Goal: Task Accomplishment & Management: Complete application form

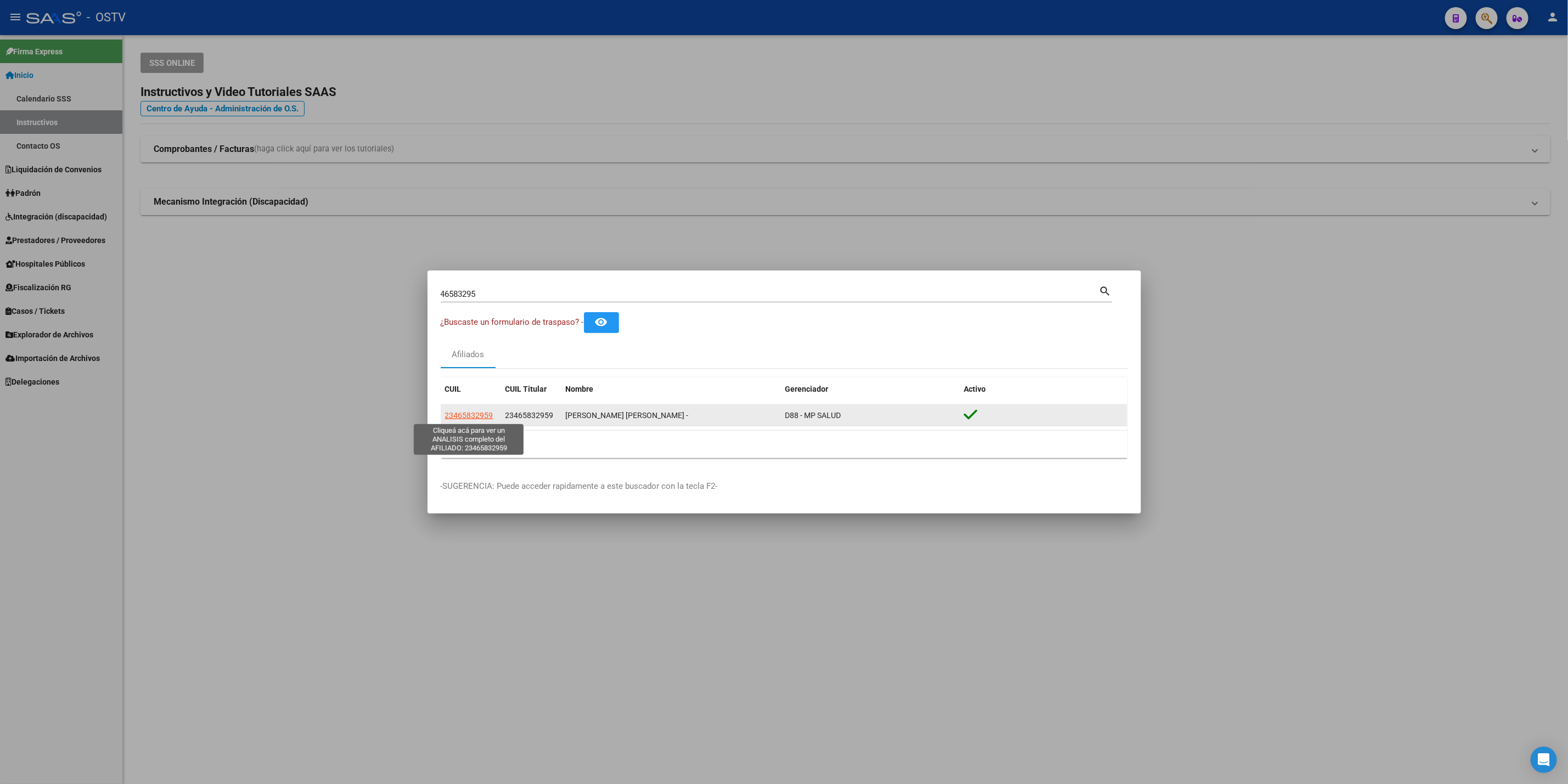
click at [474, 413] on span "23465832959" at bounding box center [469, 416] width 48 height 9
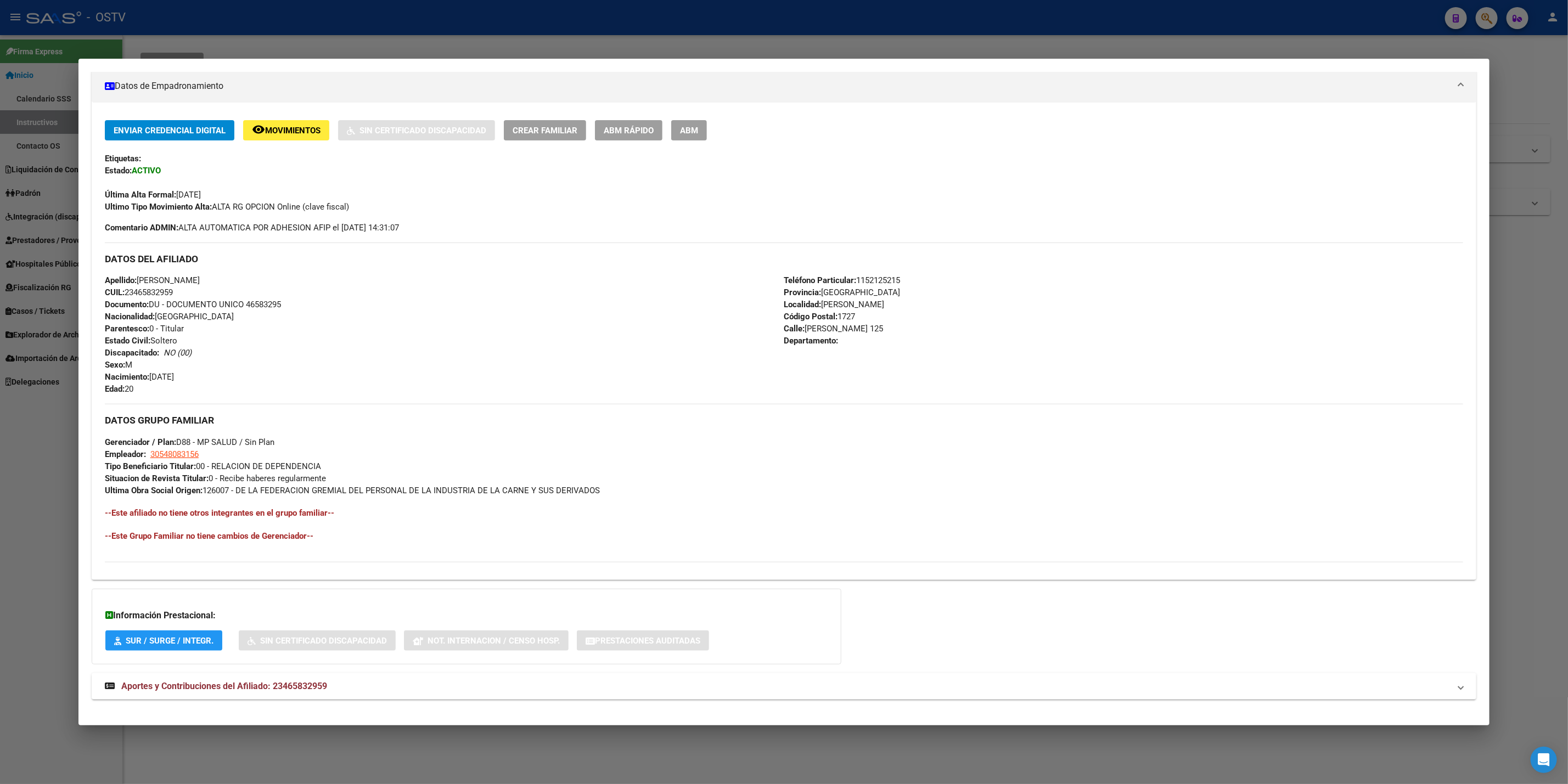
scroll to position [206, 0]
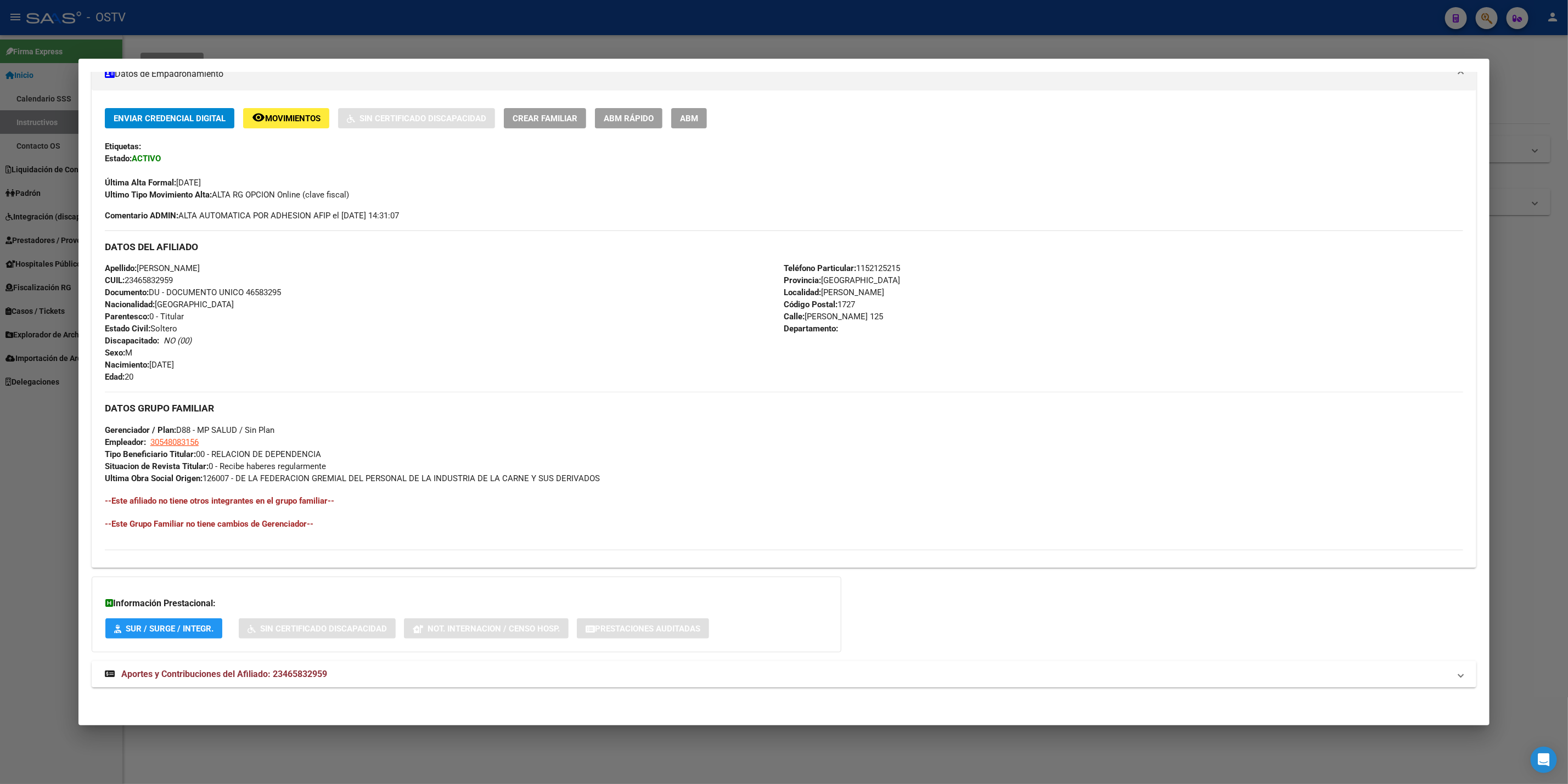
click at [405, 675] on mat-panel-title "Aportes y Contribuciones del Afiliado: 23465832959" at bounding box center [777, 674] width 1345 height 13
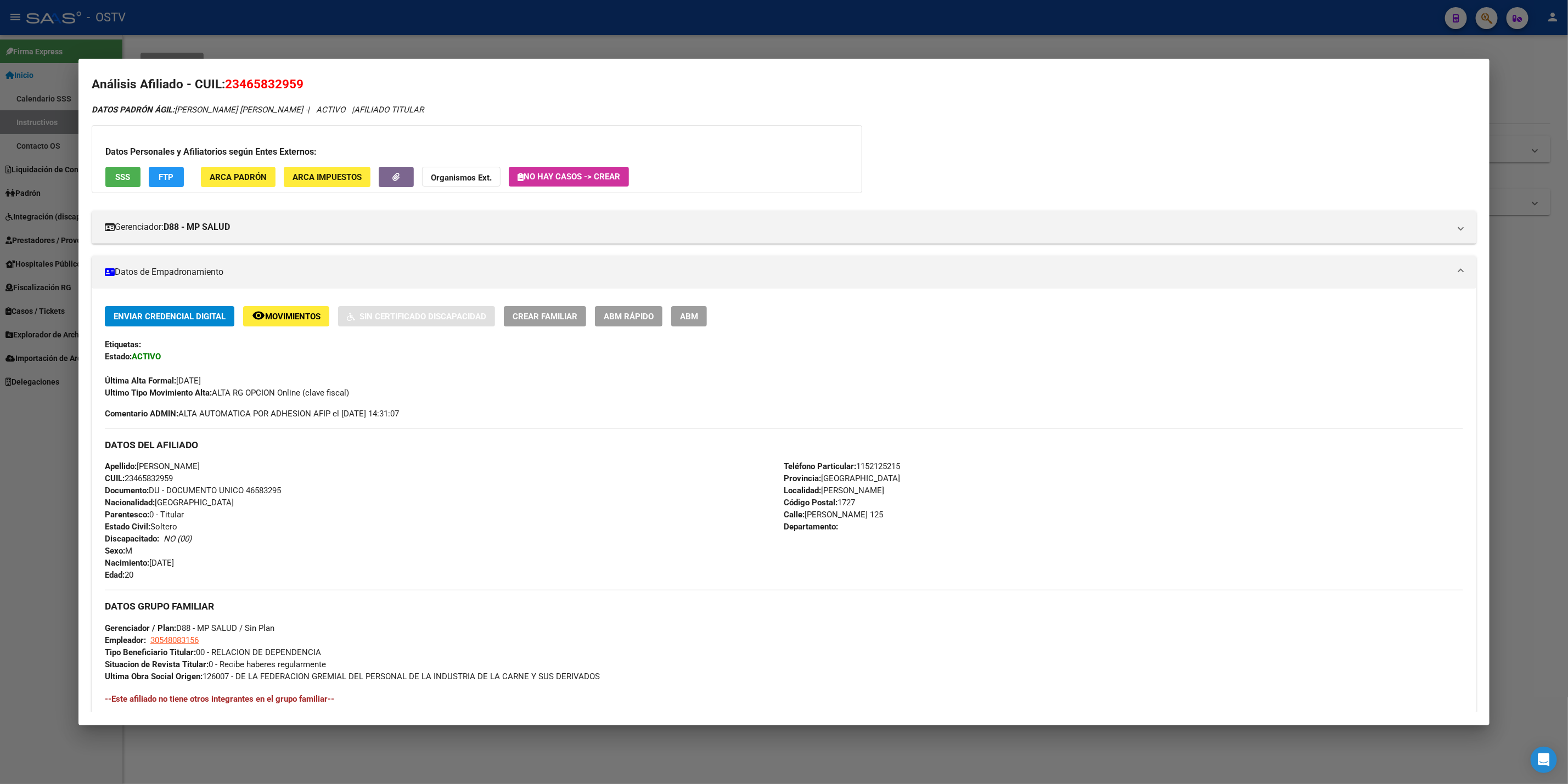
scroll to position [0, 0]
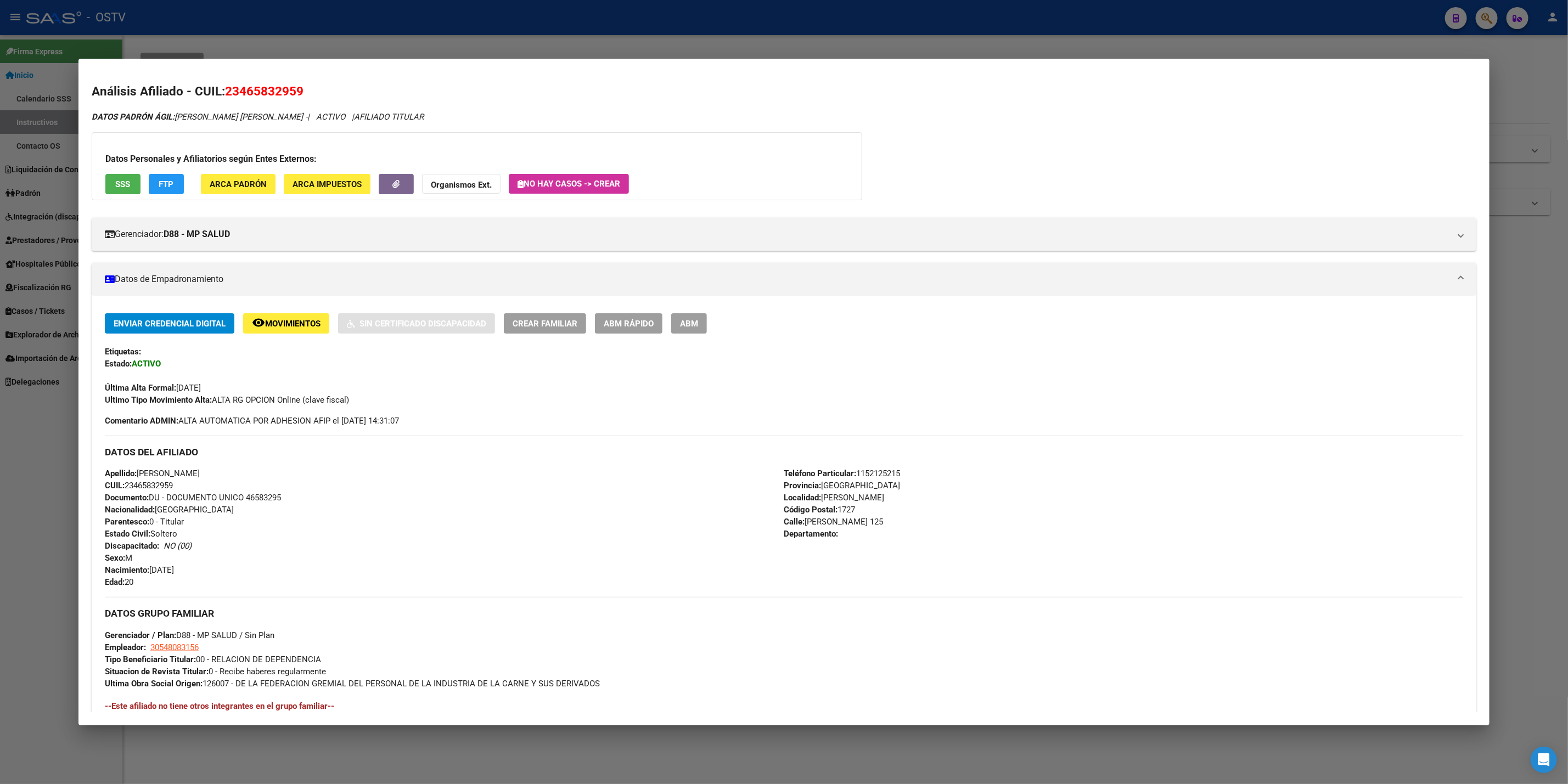
drag, startPoint x: 0, startPoint y: 495, endPoint x: 17, endPoint y: 466, distance: 33.6
click at [0, 496] on div at bounding box center [784, 392] width 1568 height 784
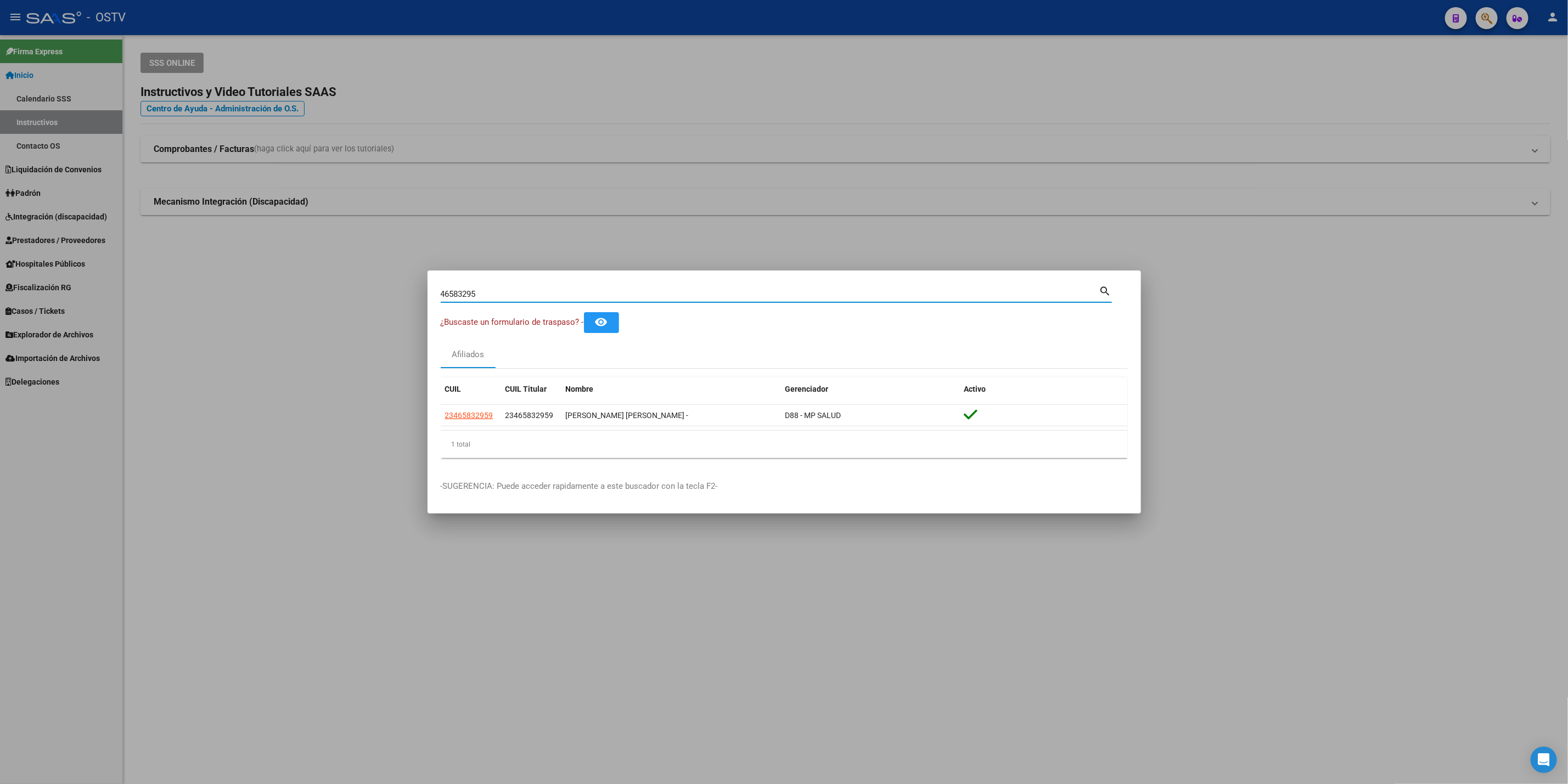
drag, startPoint x: 497, startPoint y: 294, endPoint x: 136, endPoint y: 365, distance: 367.9
click at [136, 365] on div "46583295 Buscar (apellido, dni, cuil, nro traspaso, cuit, obra social) search ¿…" at bounding box center [784, 392] width 1568 height 784
paste input "5819301"
type input "45819301"
click at [460, 416] on span "27458193016" at bounding box center [469, 416] width 48 height 9
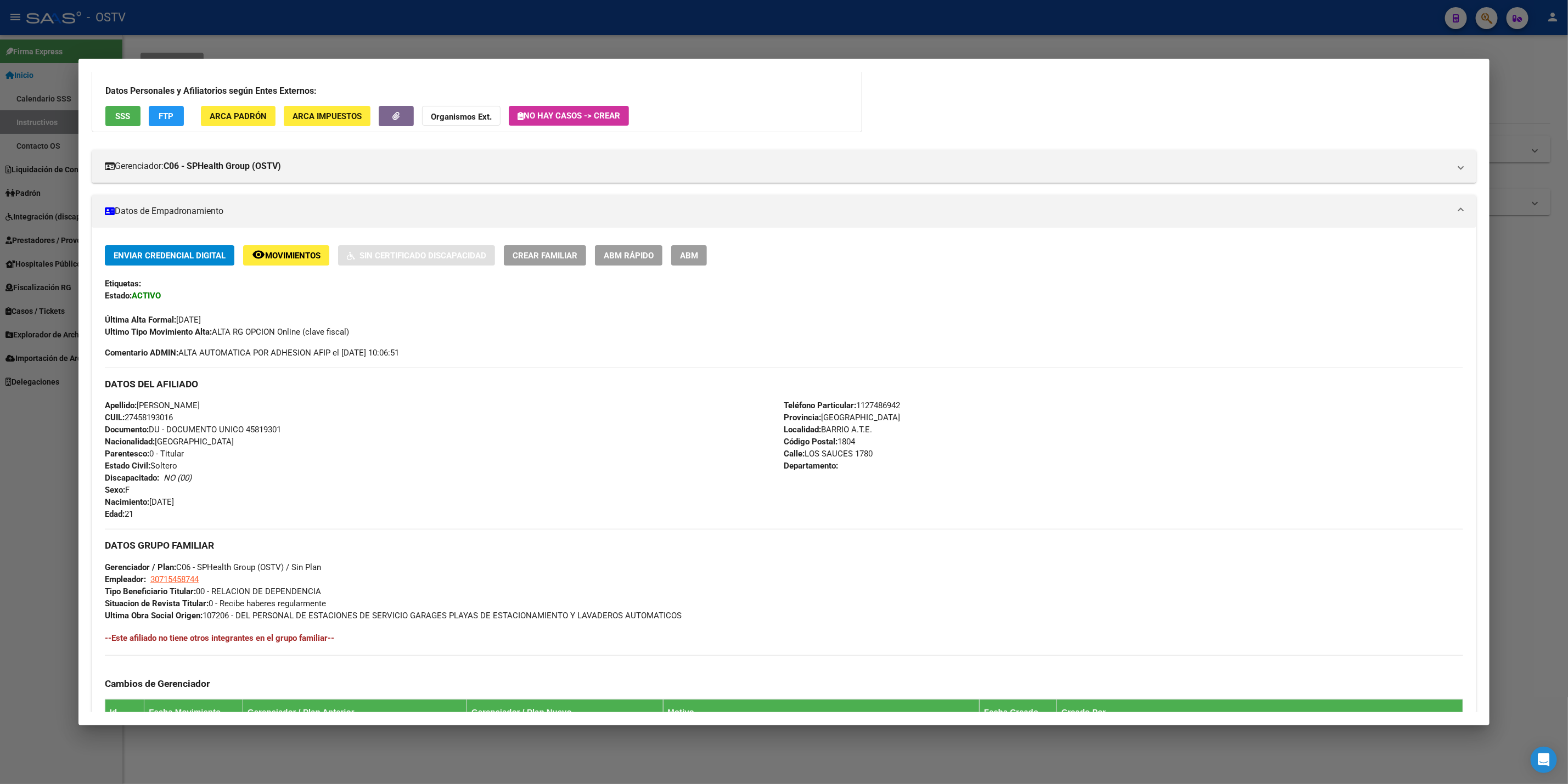
scroll to position [276, 0]
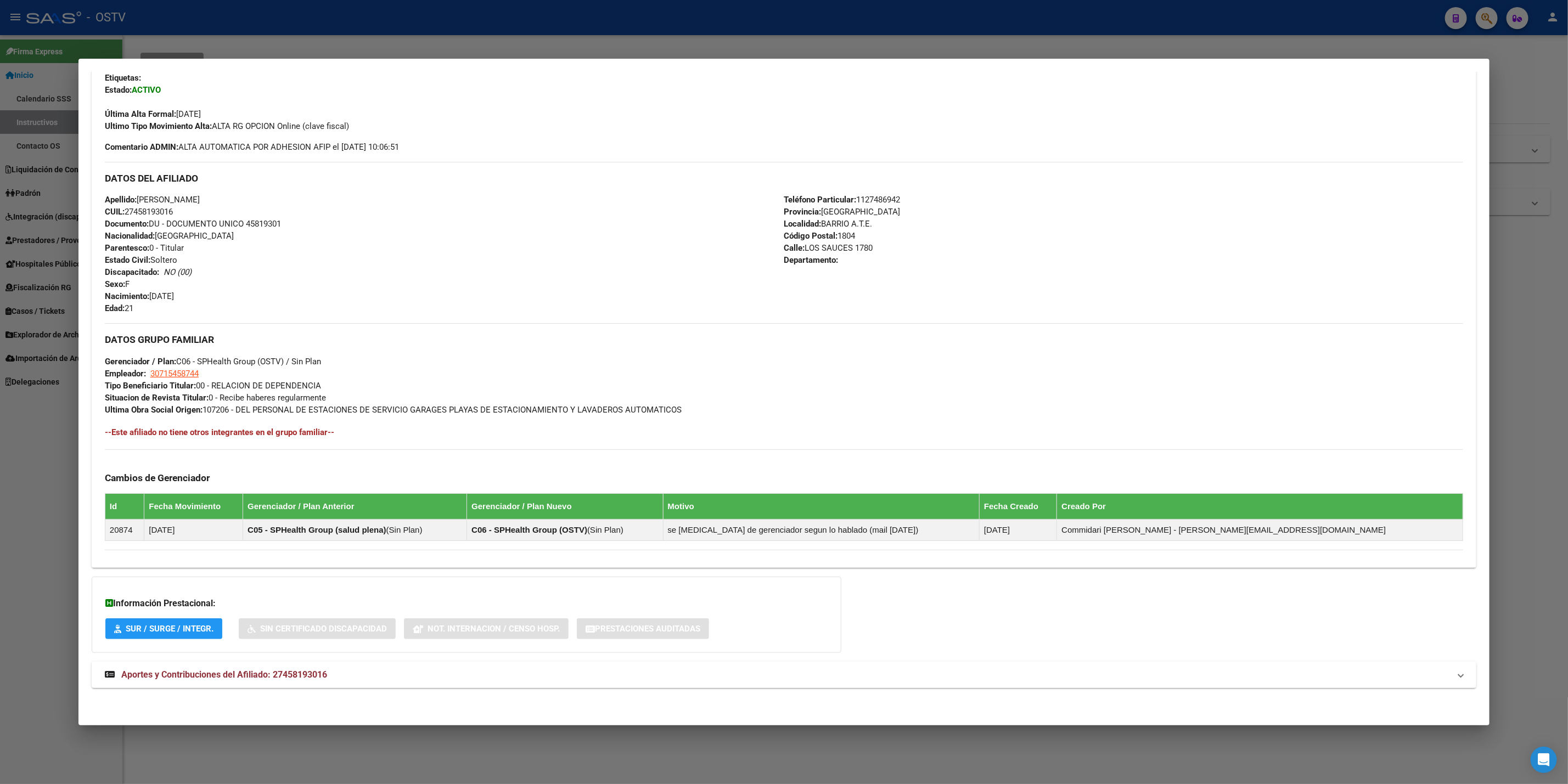
click at [368, 684] on mat-expansion-panel-header "Aportes y Contribuciones del Afiliado: 27458193016" at bounding box center [784, 675] width 1385 height 26
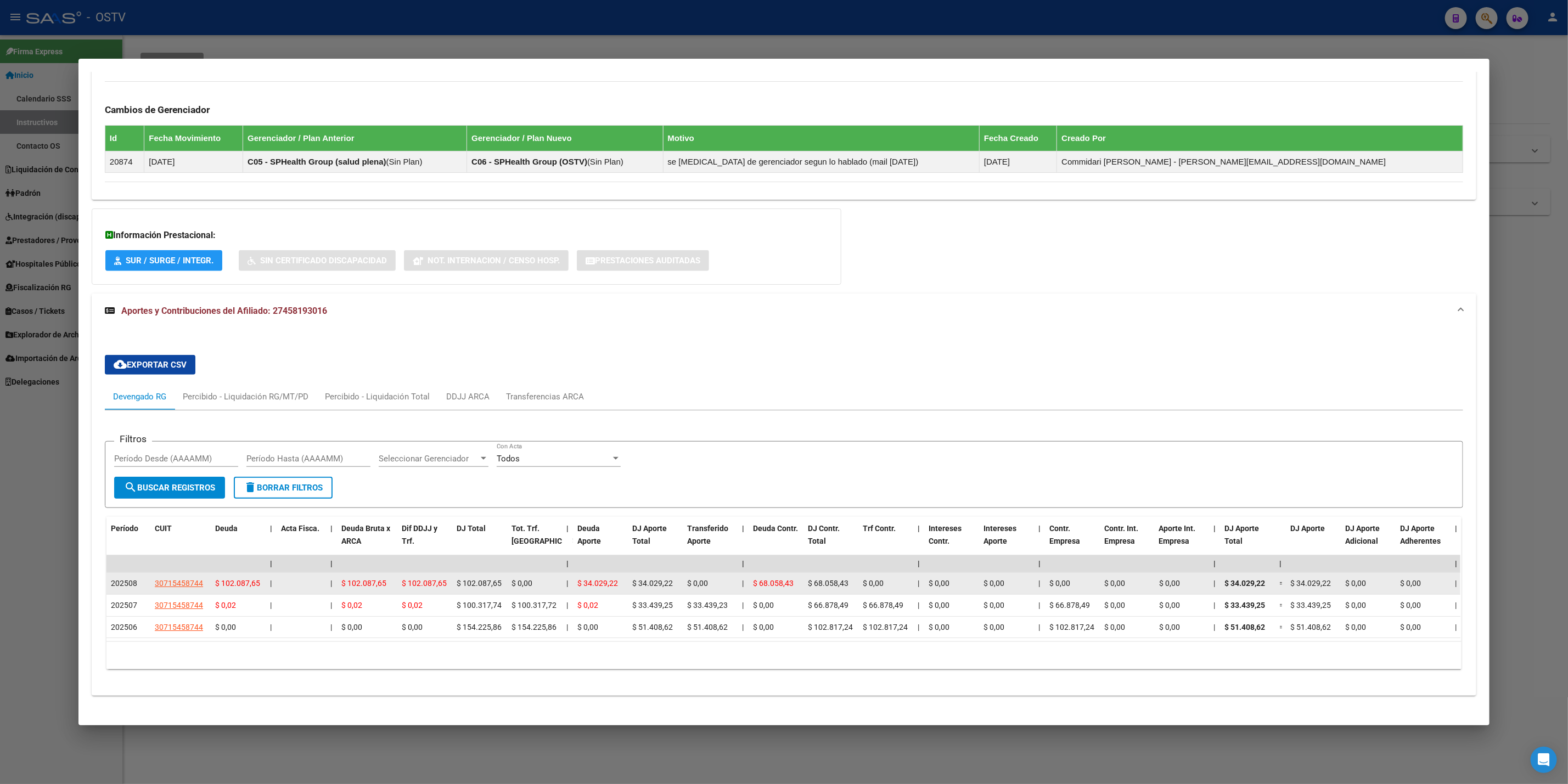
scroll to position [665, 0]
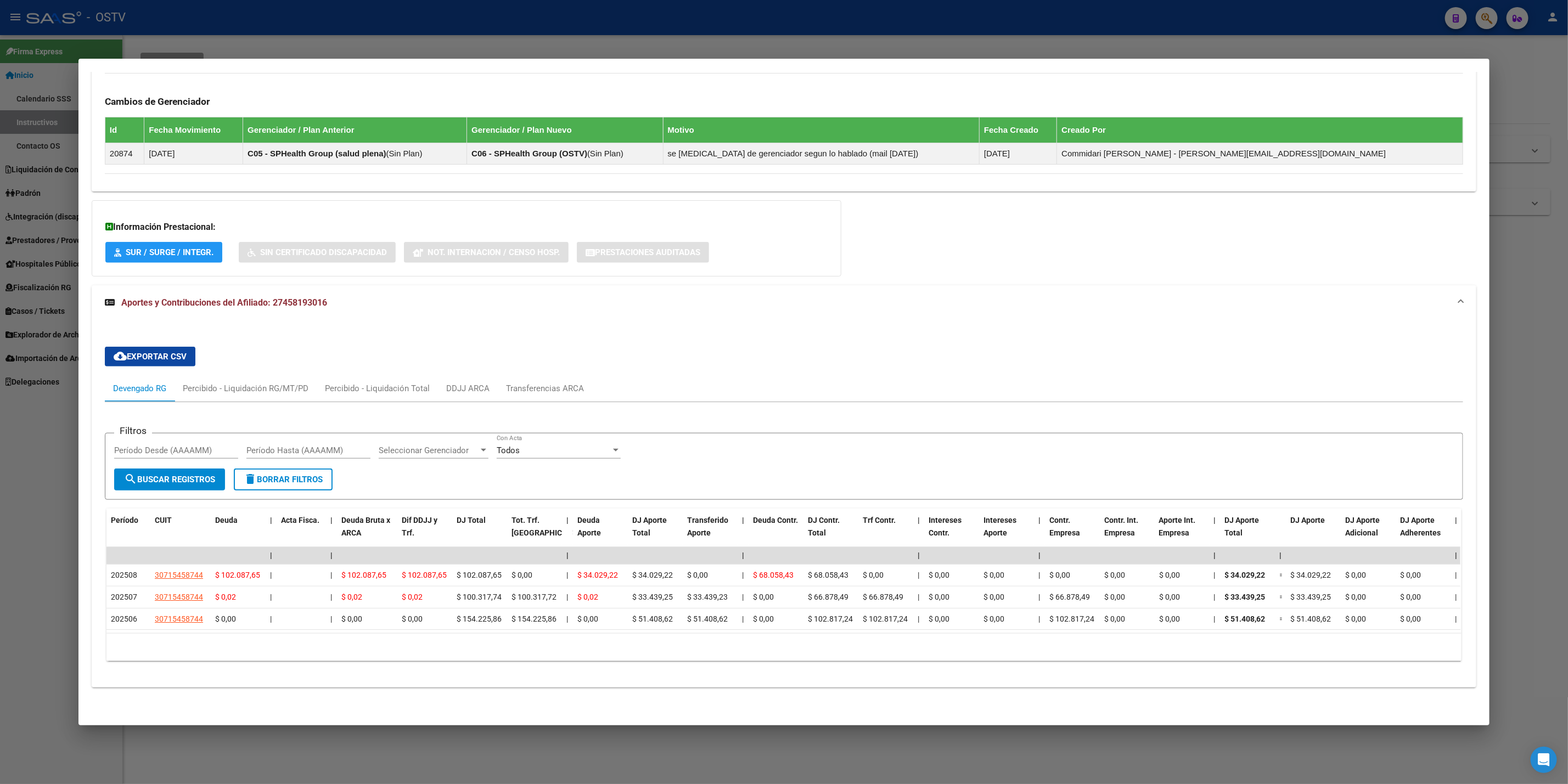
drag, startPoint x: 307, startPoint y: 621, endPoint x: 316, endPoint y: 621, distance: 9.0
click at [316, 621] on datatable-body "| | | | | | | | | | | | | 202508 30715458744 $ 102.087,65 | | $ 102.087,65 $ 10…" at bounding box center [784, 589] width 1354 height 86
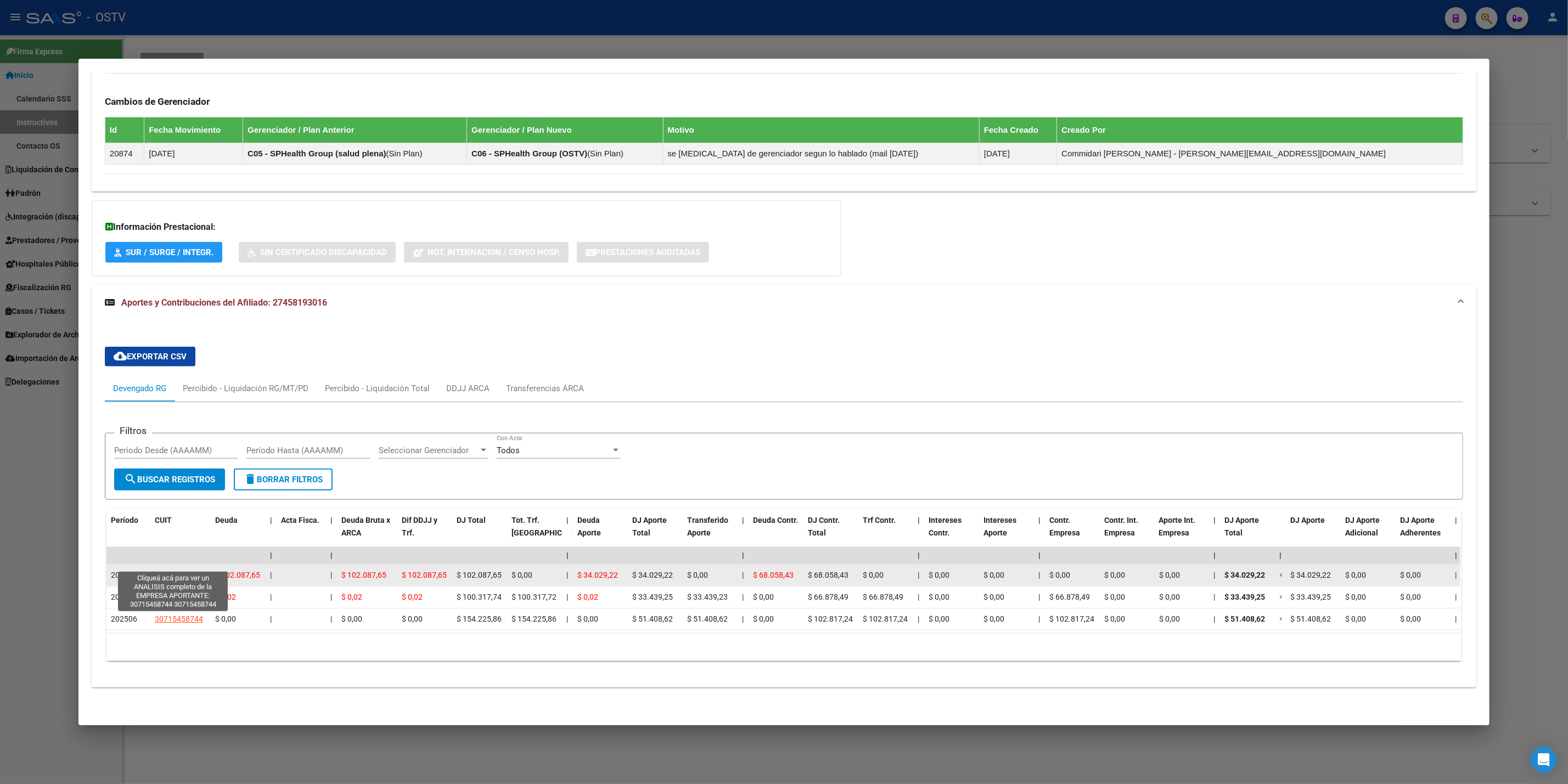
click at [187, 571] on span "30715458744" at bounding box center [179, 575] width 48 height 9
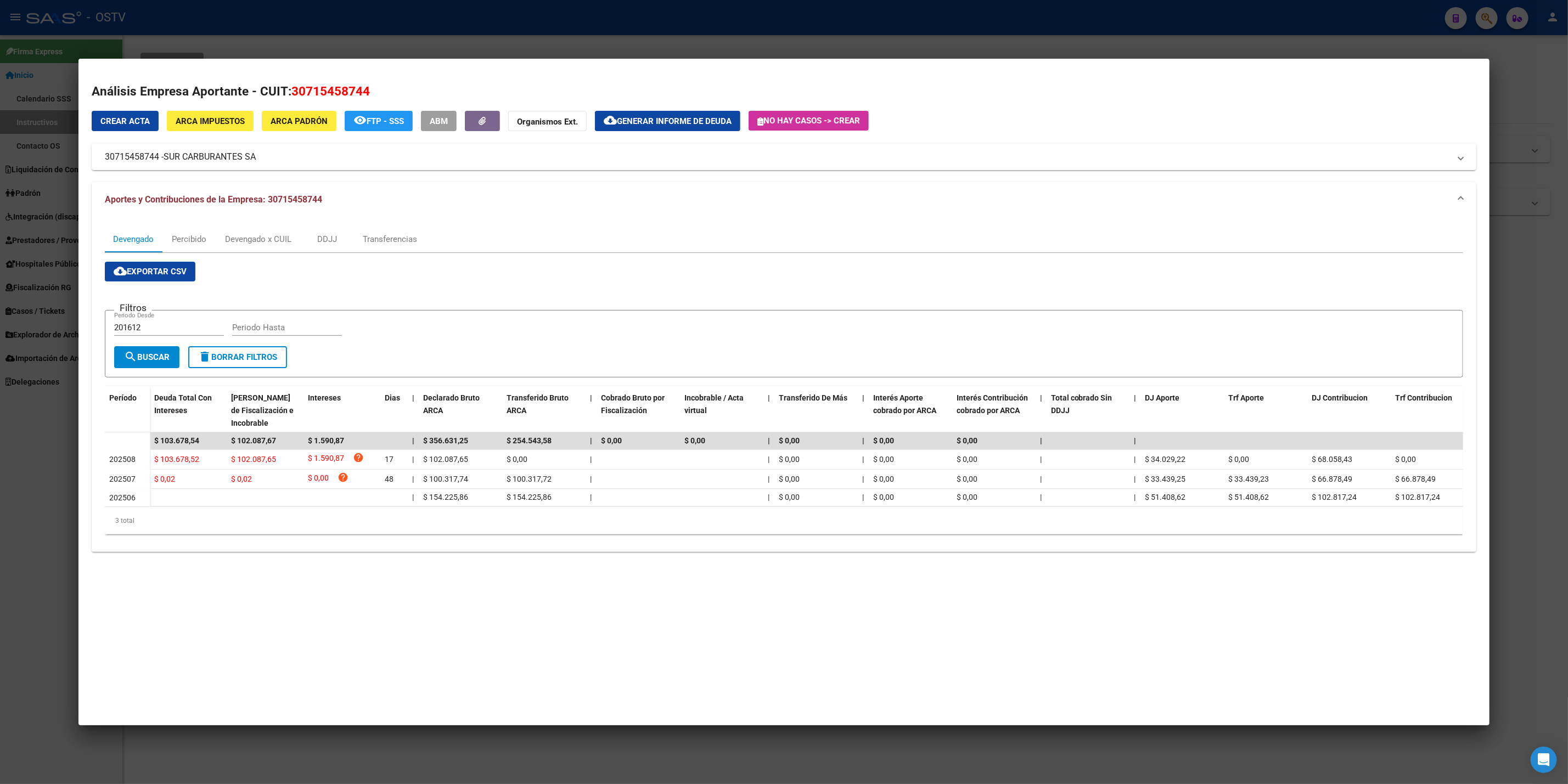
click at [6, 539] on div at bounding box center [784, 392] width 1568 height 784
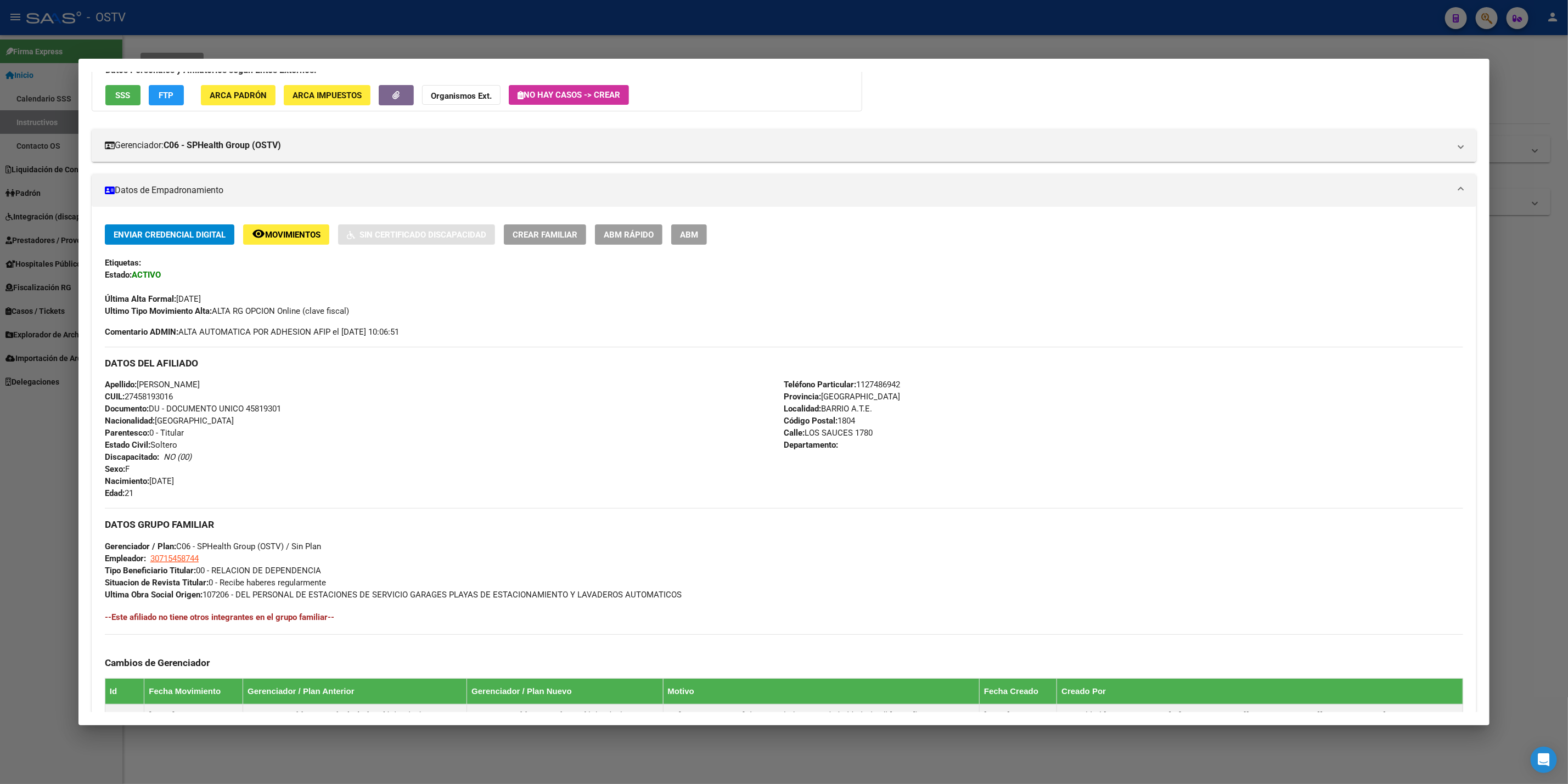
scroll to position [6, 0]
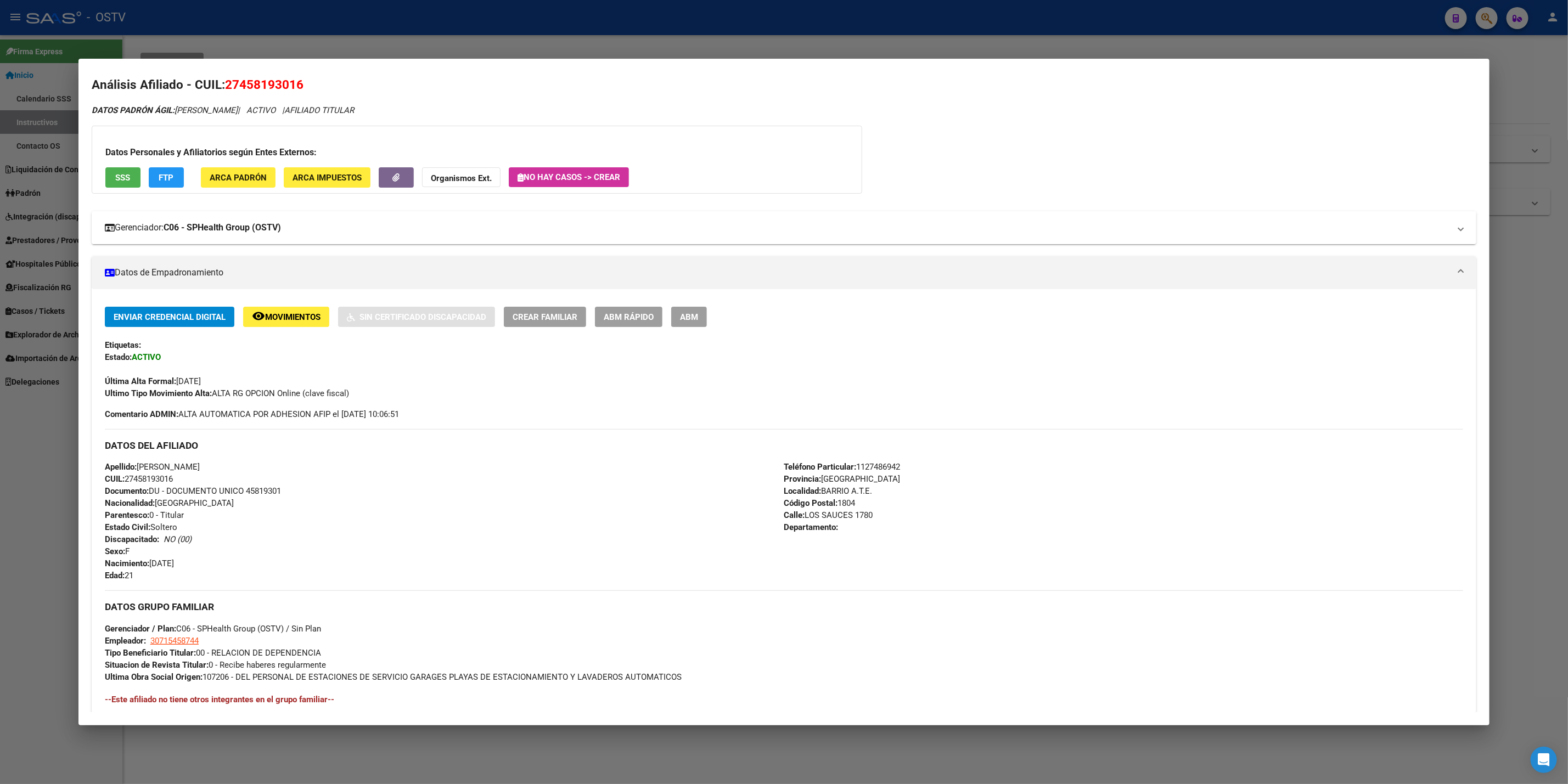
click at [273, 232] on strong "C06 - SPHealth Group (OSTV)" at bounding box center [222, 227] width 117 height 13
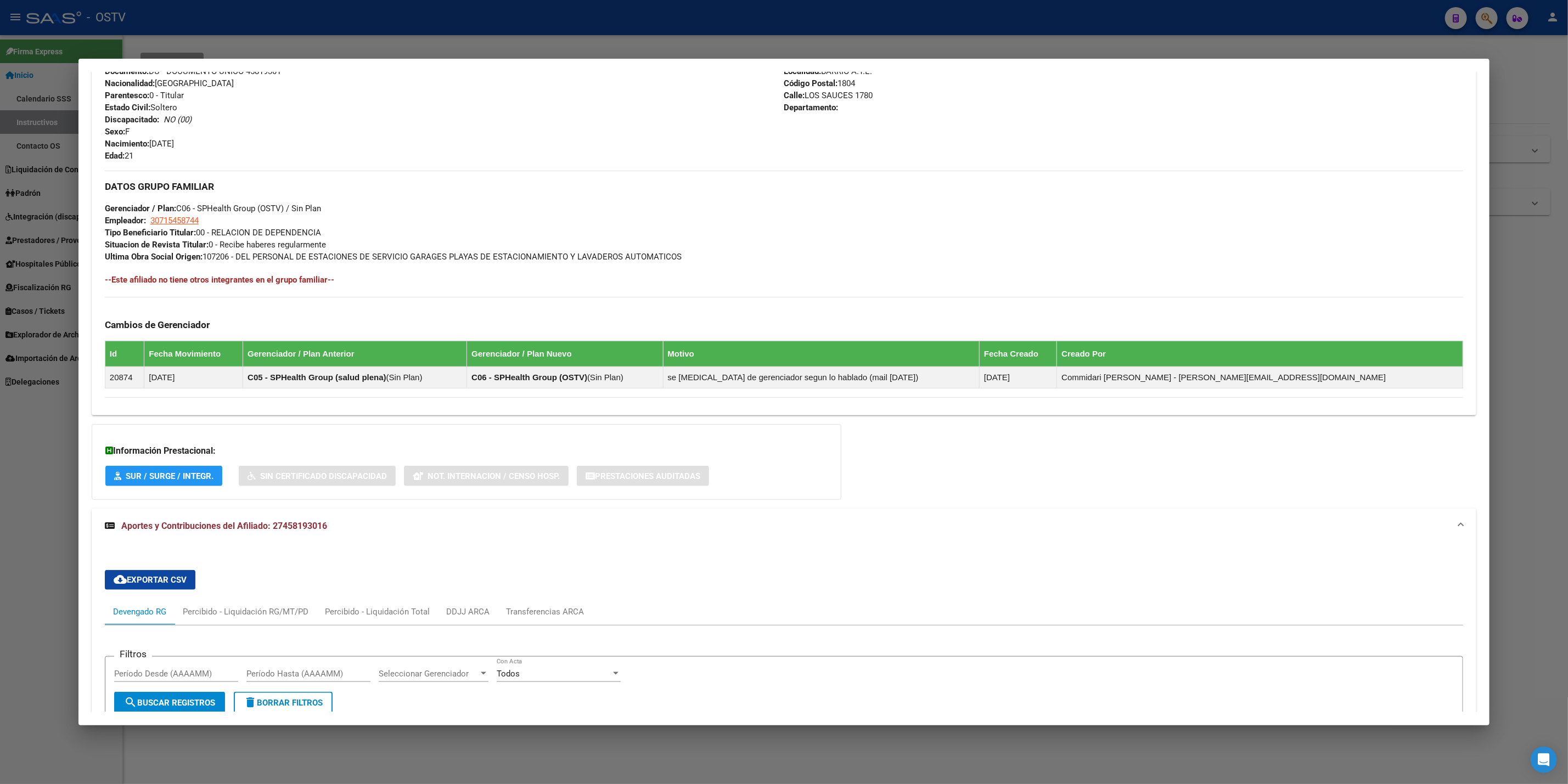
scroll to position [643, 0]
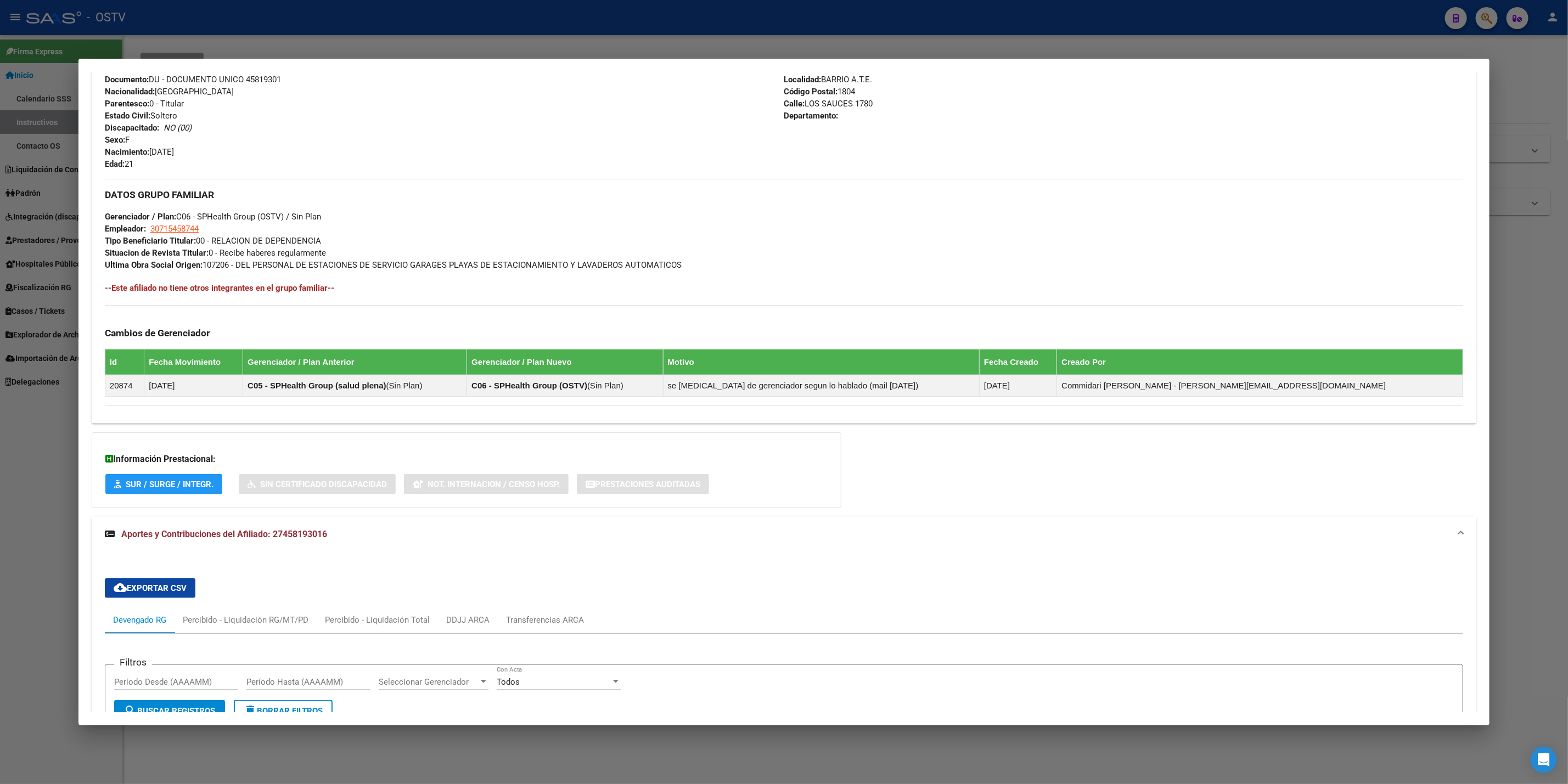
click at [0, 497] on div at bounding box center [784, 392] width 1568 height 784
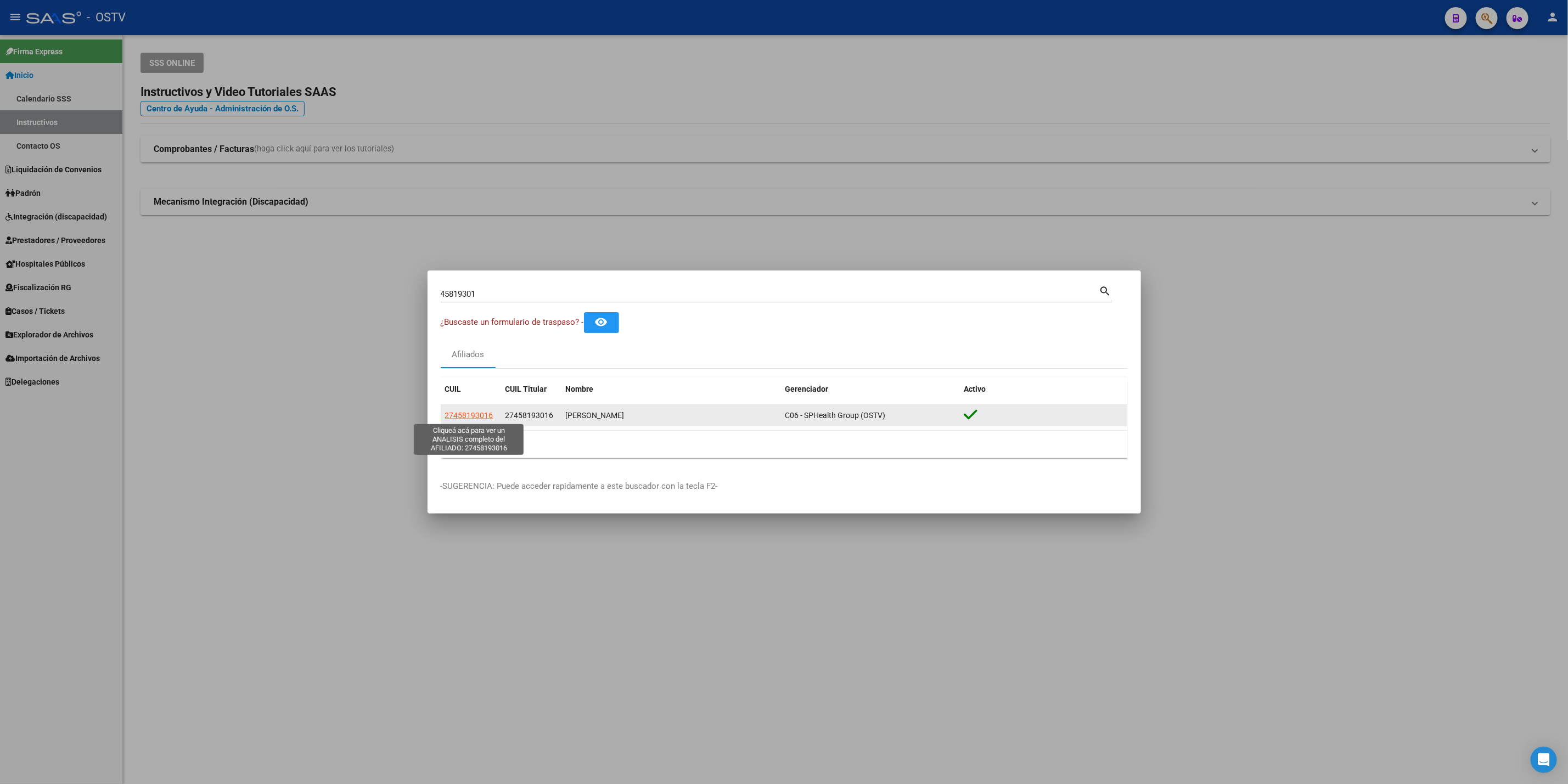
click at [460, 418] on span "27458193016" at bounding box center [469, 416] width 48 height 9
type textarea "27458193016"
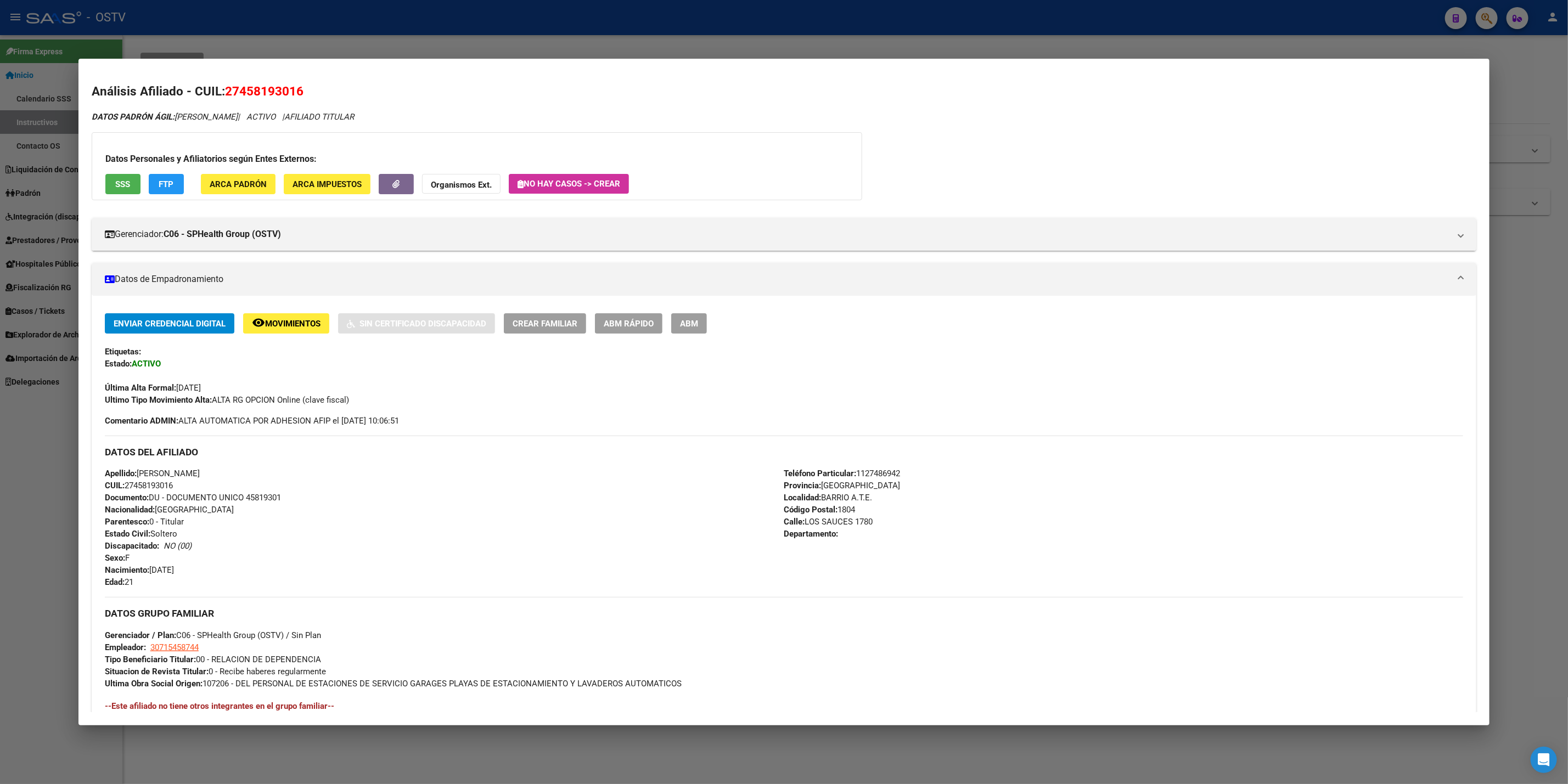
click at [18, 625] on div at bounding box center [784, 392] width 1568 height 784
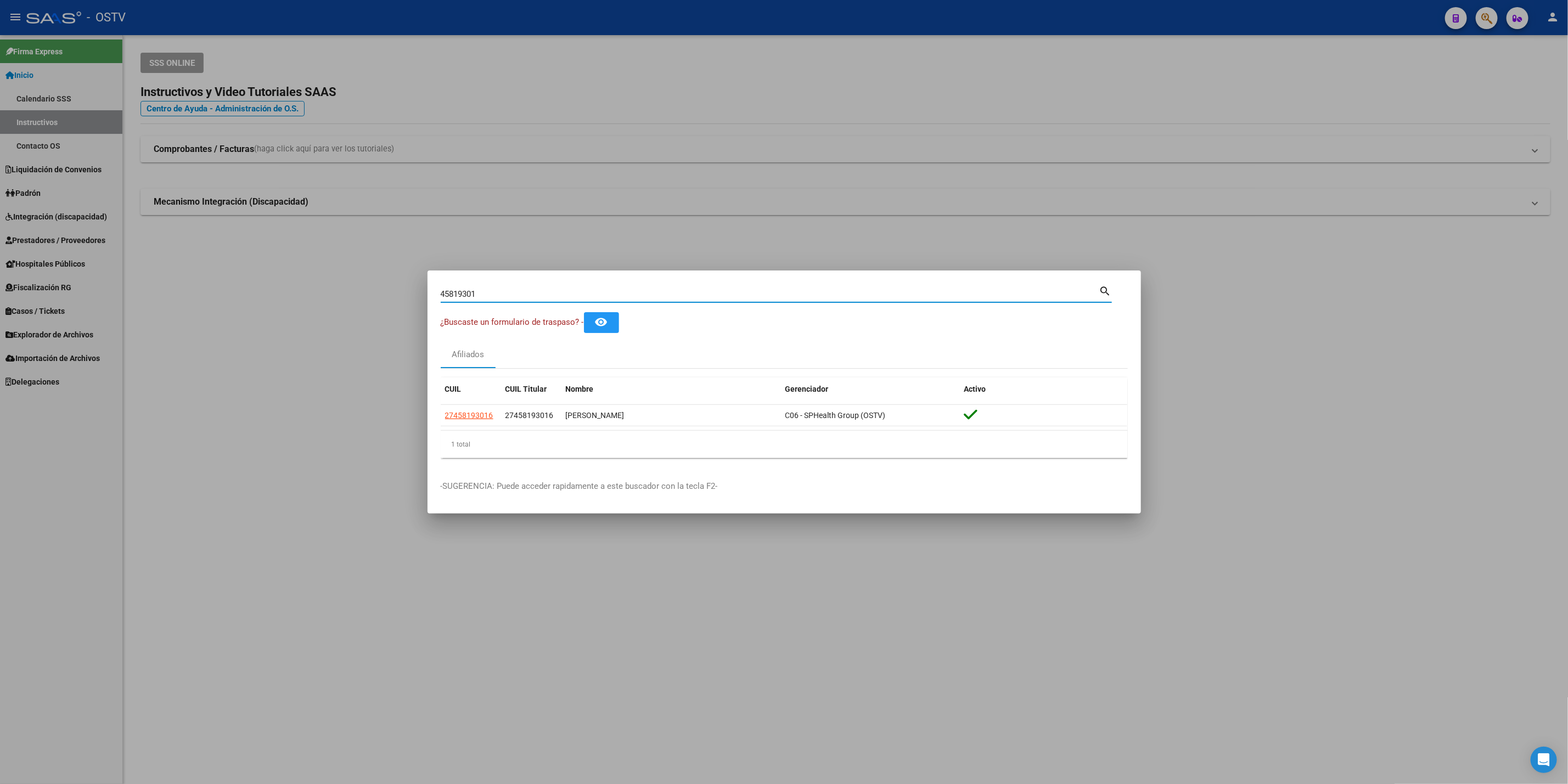
drag, startPoint x: 522, startPoint y: 296, endPoint x: 407, endPoint y: 295, distance: 115.0
click at [430, 293] on mat-dialog-content "45819301 Buscar (apellido, dni, cuil, nro traspaso, cuit, obra social) search ¿…" at bounding box center [784, 375] width 713 height 183
paste input "29194760"
type input "29194760"
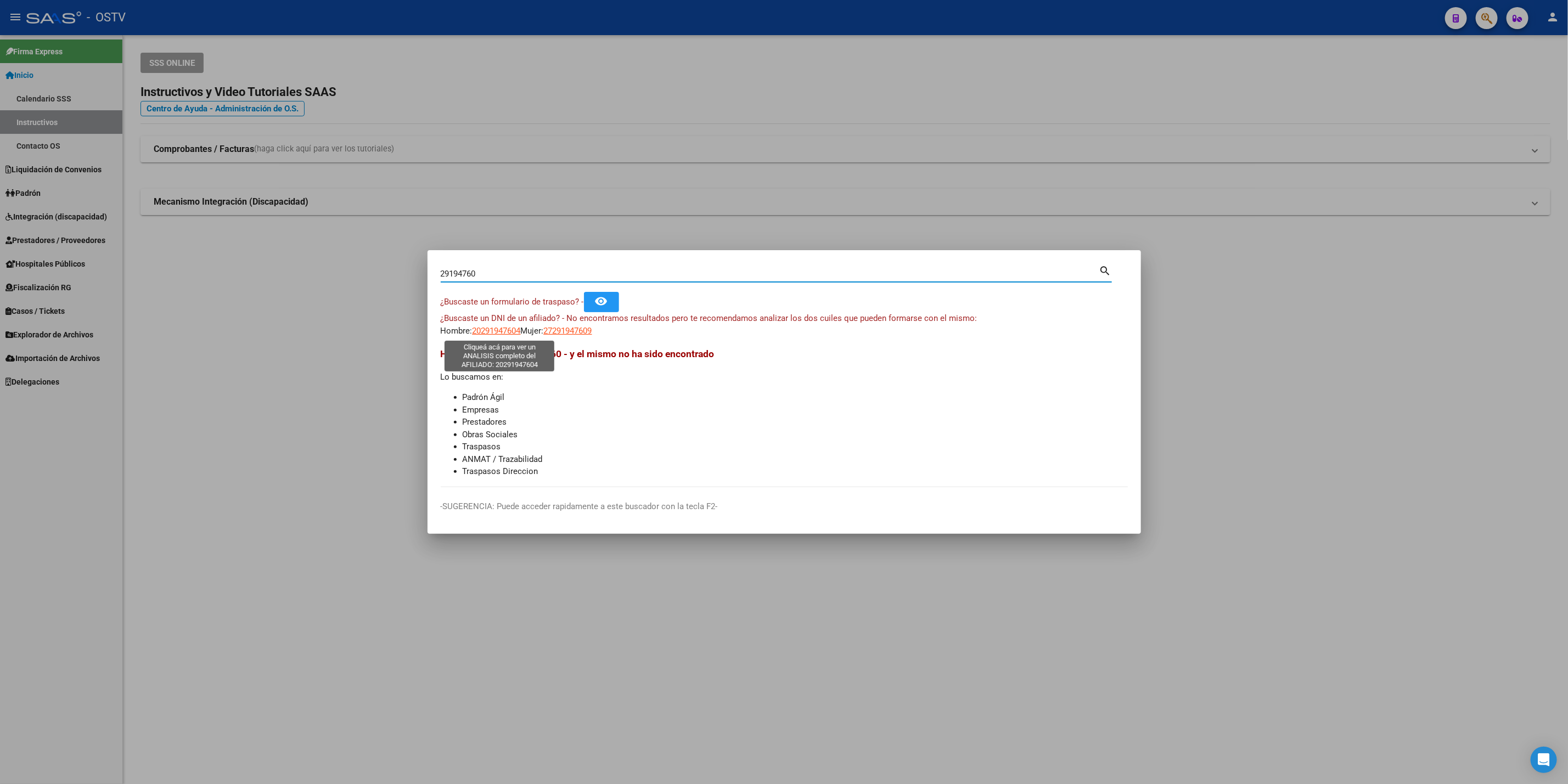
click at [501, 330] on span "20291947604" at bounding box center [497, 331] width 48 height 10
type textarea "20291947604"
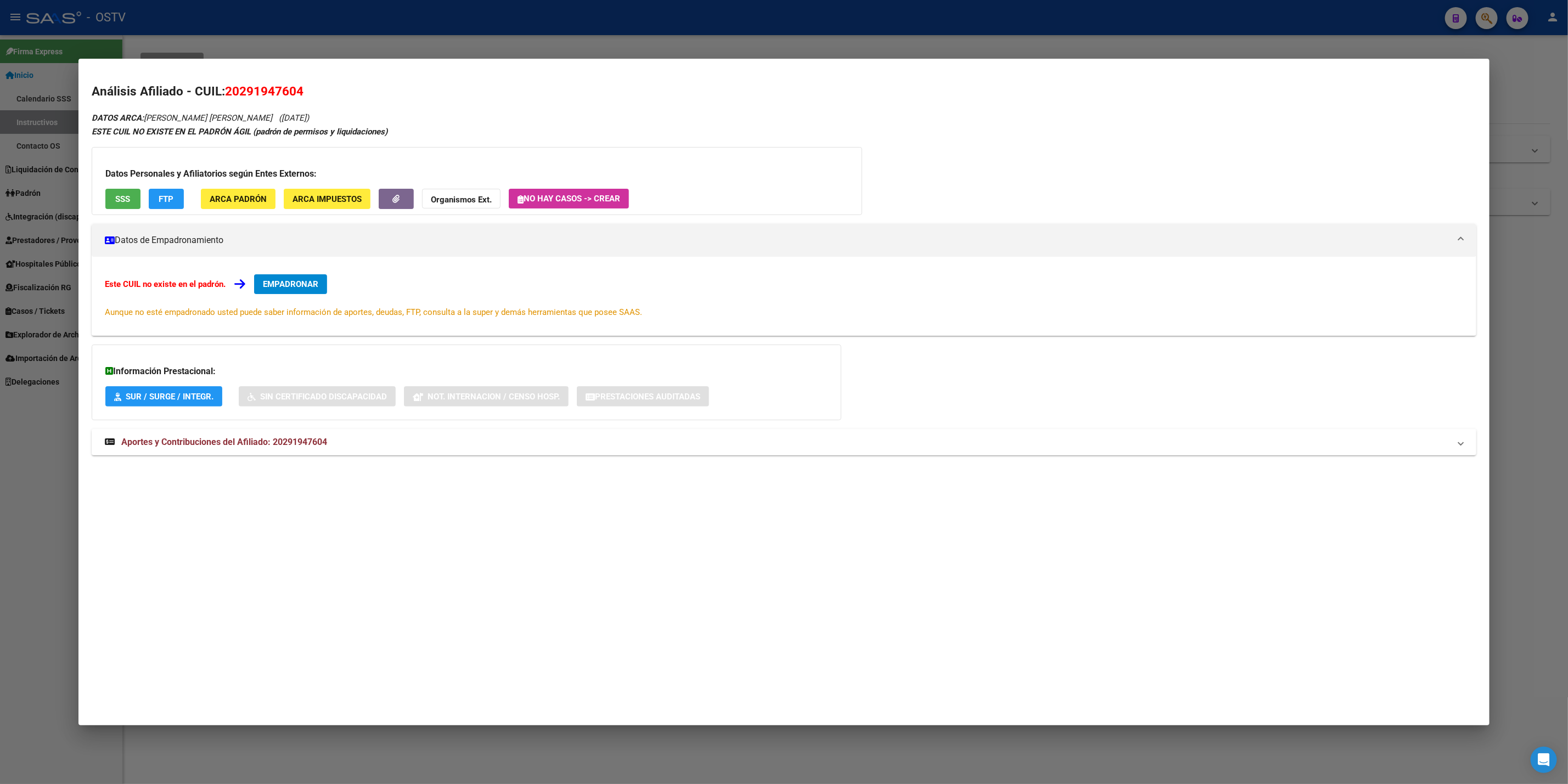
click at [290, 453] on mat-expansion-panel-header "Aportes y Contribuciones del Afiliado: 20291947604" at bounding box center [784, 443] width 1385 height 26
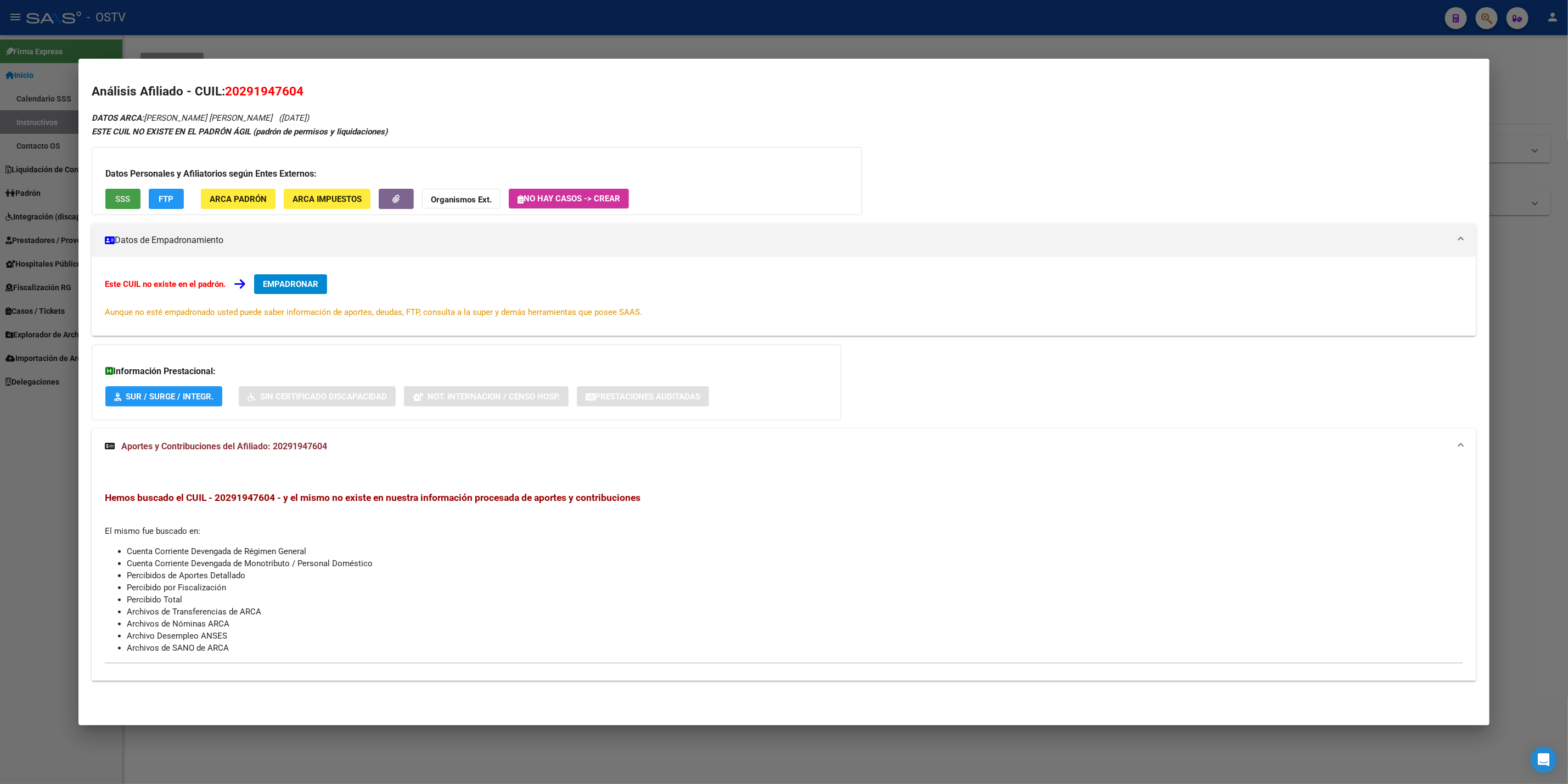
click at [124, 200] on span "SSS" at bounding box center [123, 199] width 15 height 10
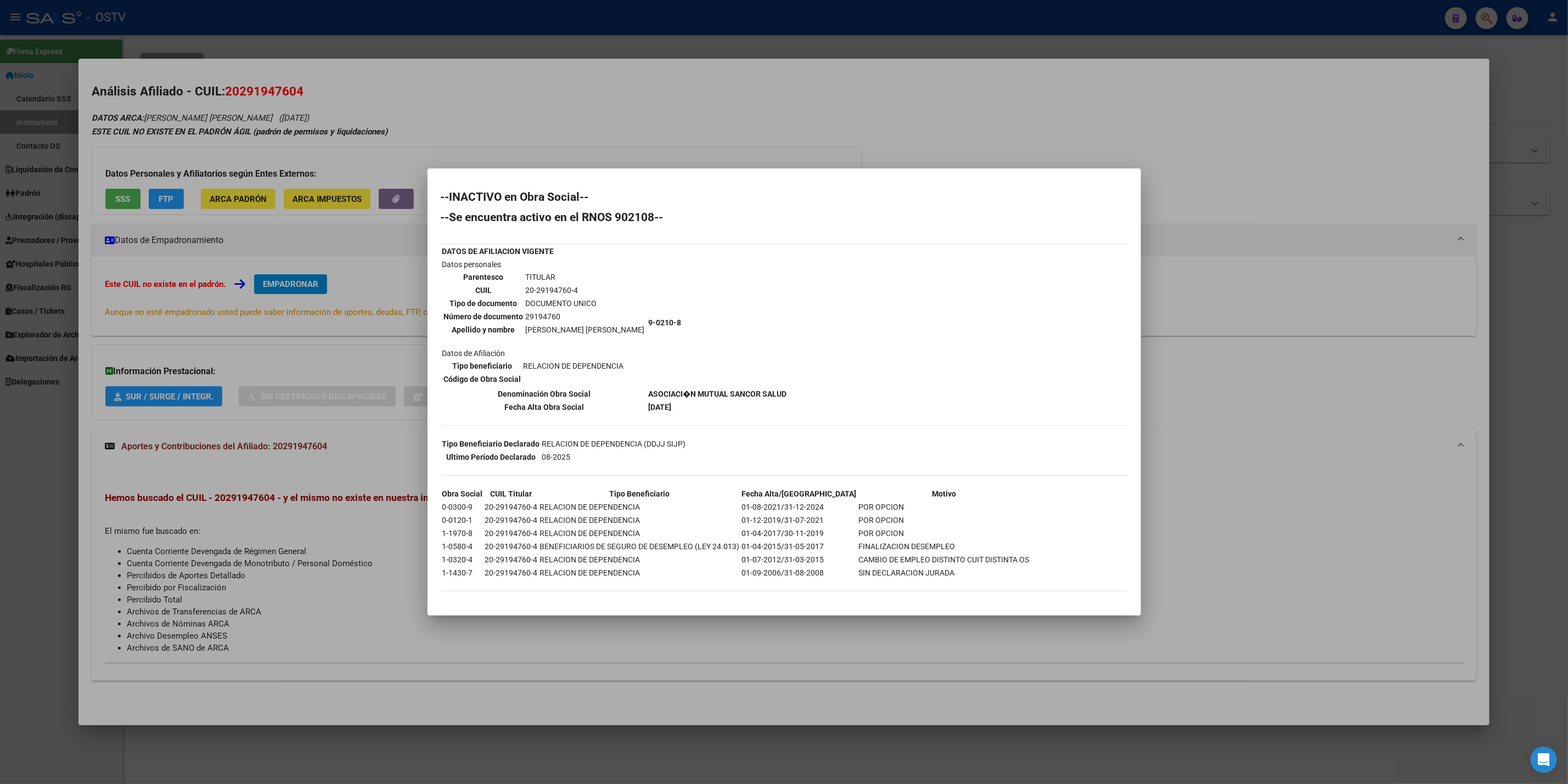
click at [516, 85] on div at bounding box center [784, 392] width 1568 height 784
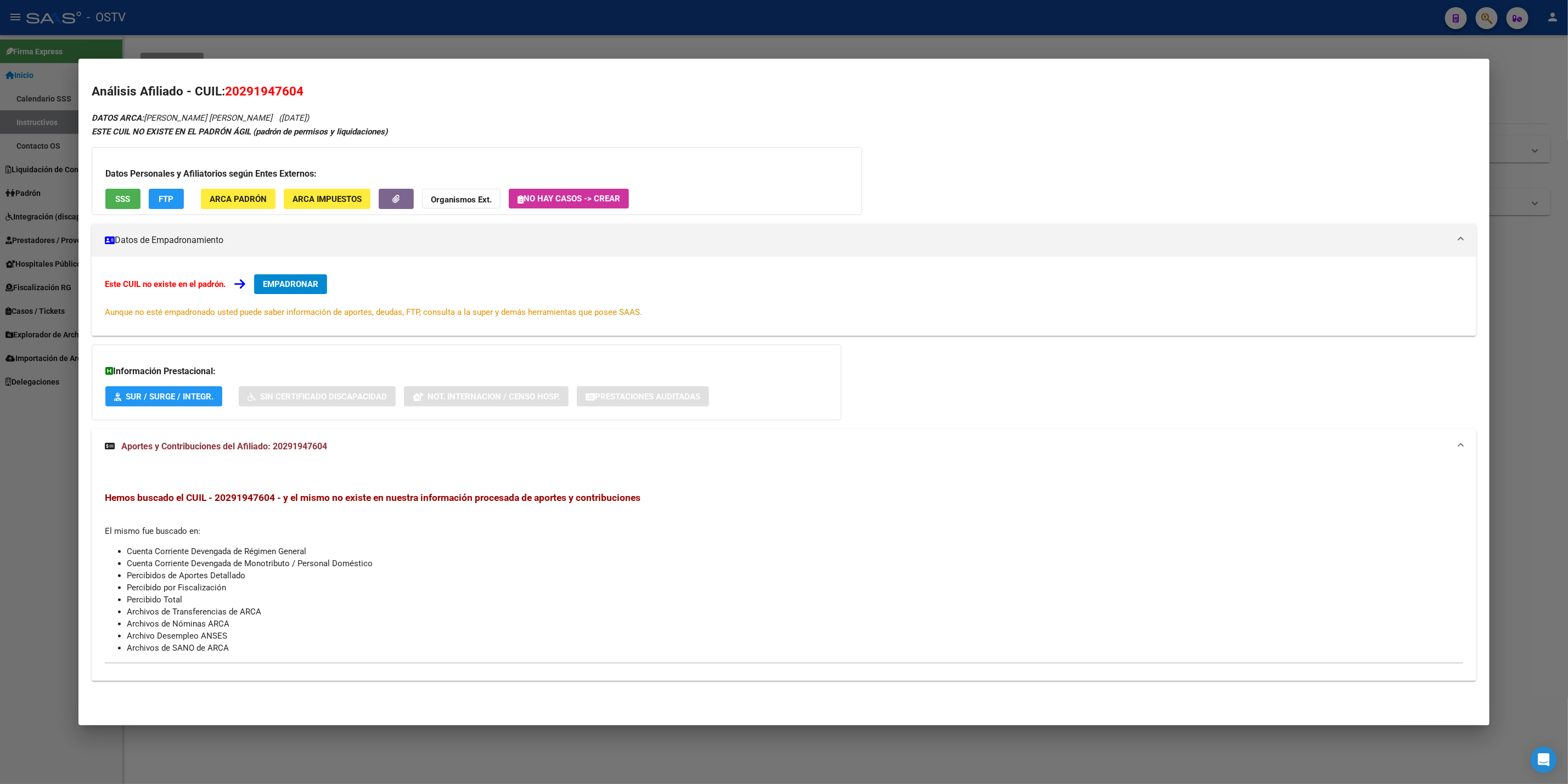
click at [560, 33] on div at bounding box center [784, 392] width 1568 height 784
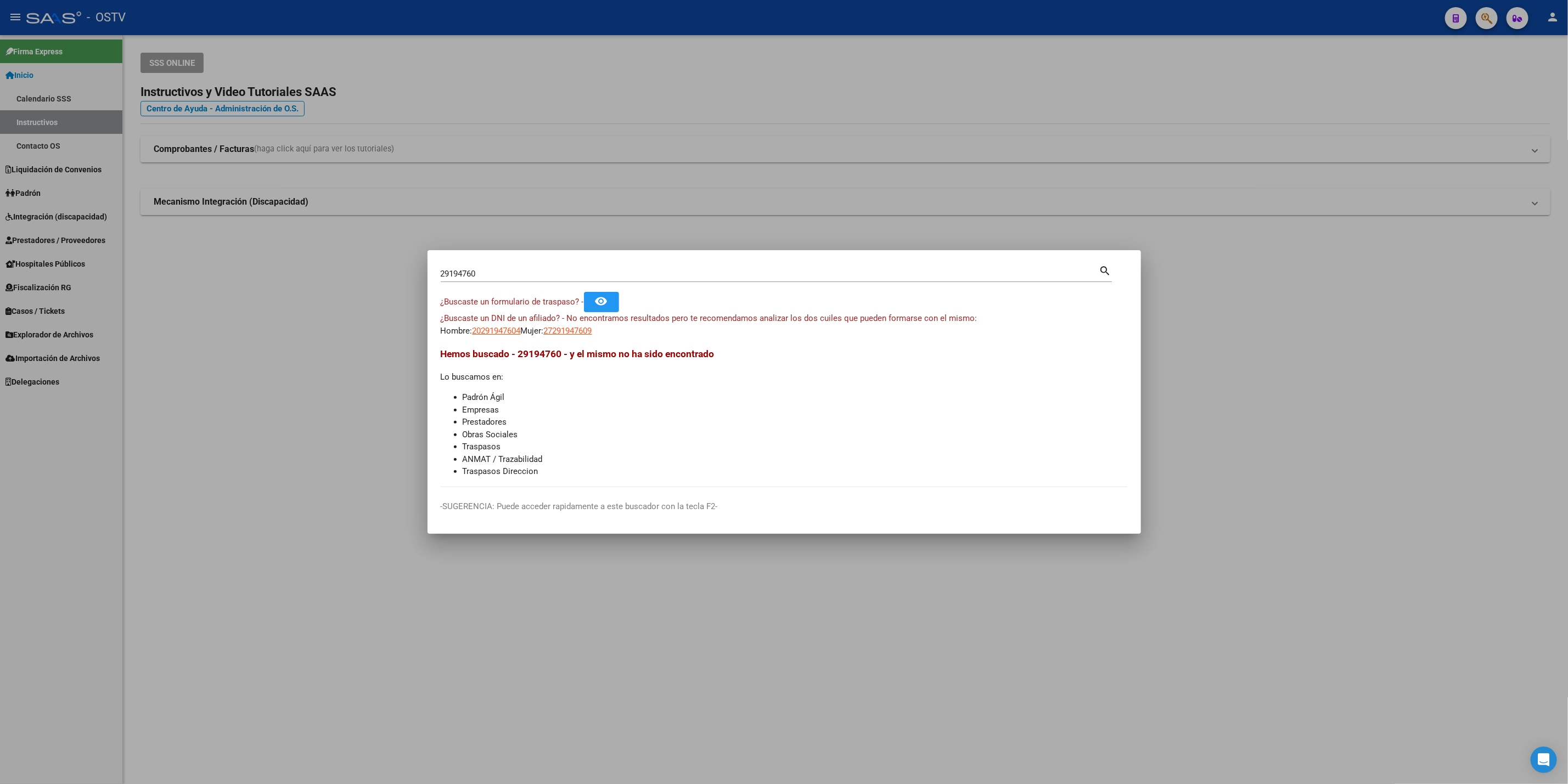
click at [167, 373] on div at bounding box center [784, 392] width 1568 height 784
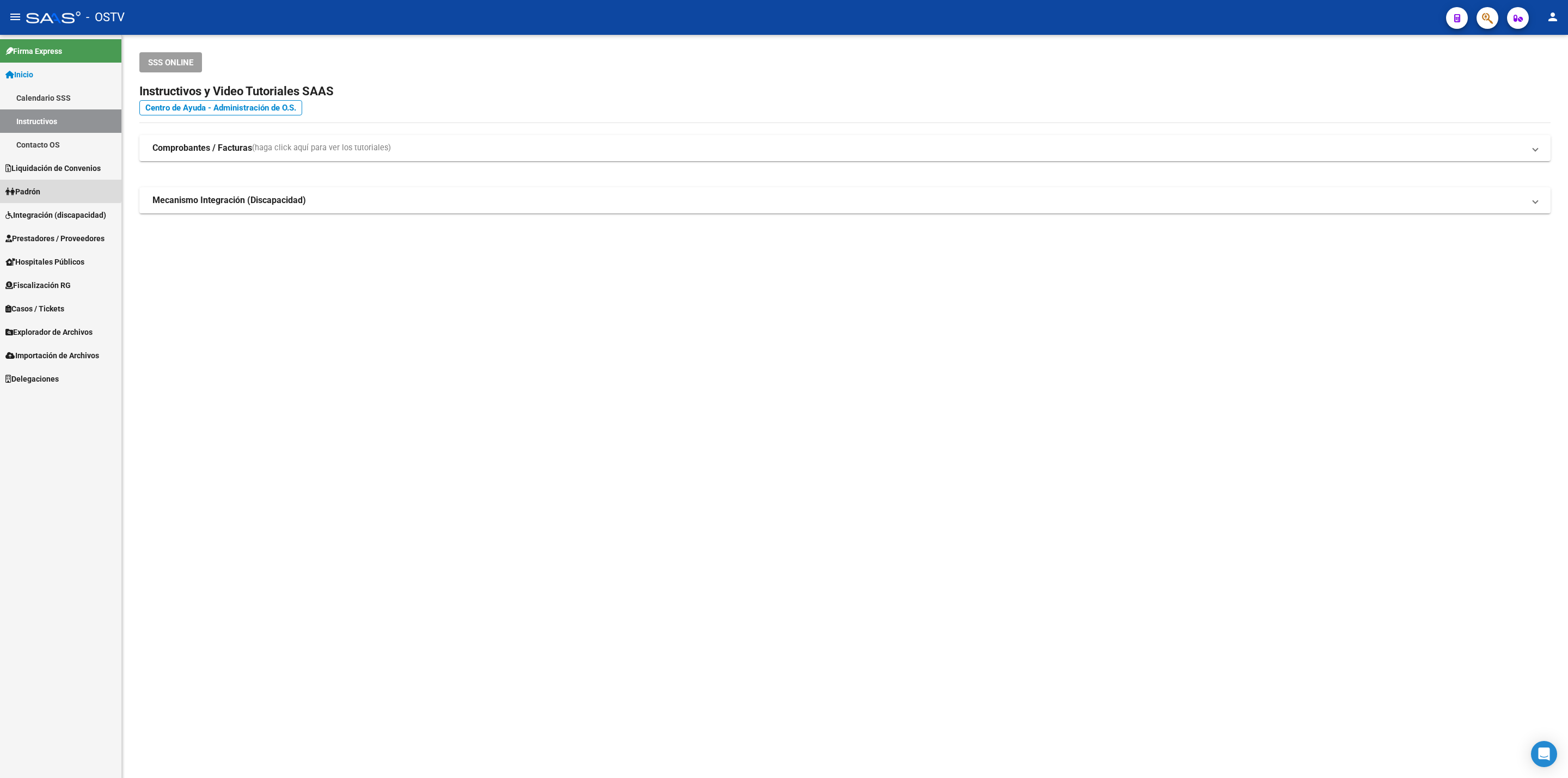
click at [57, 186] on link "Padrón" at bounding box center [60, 191] width 121 height 24
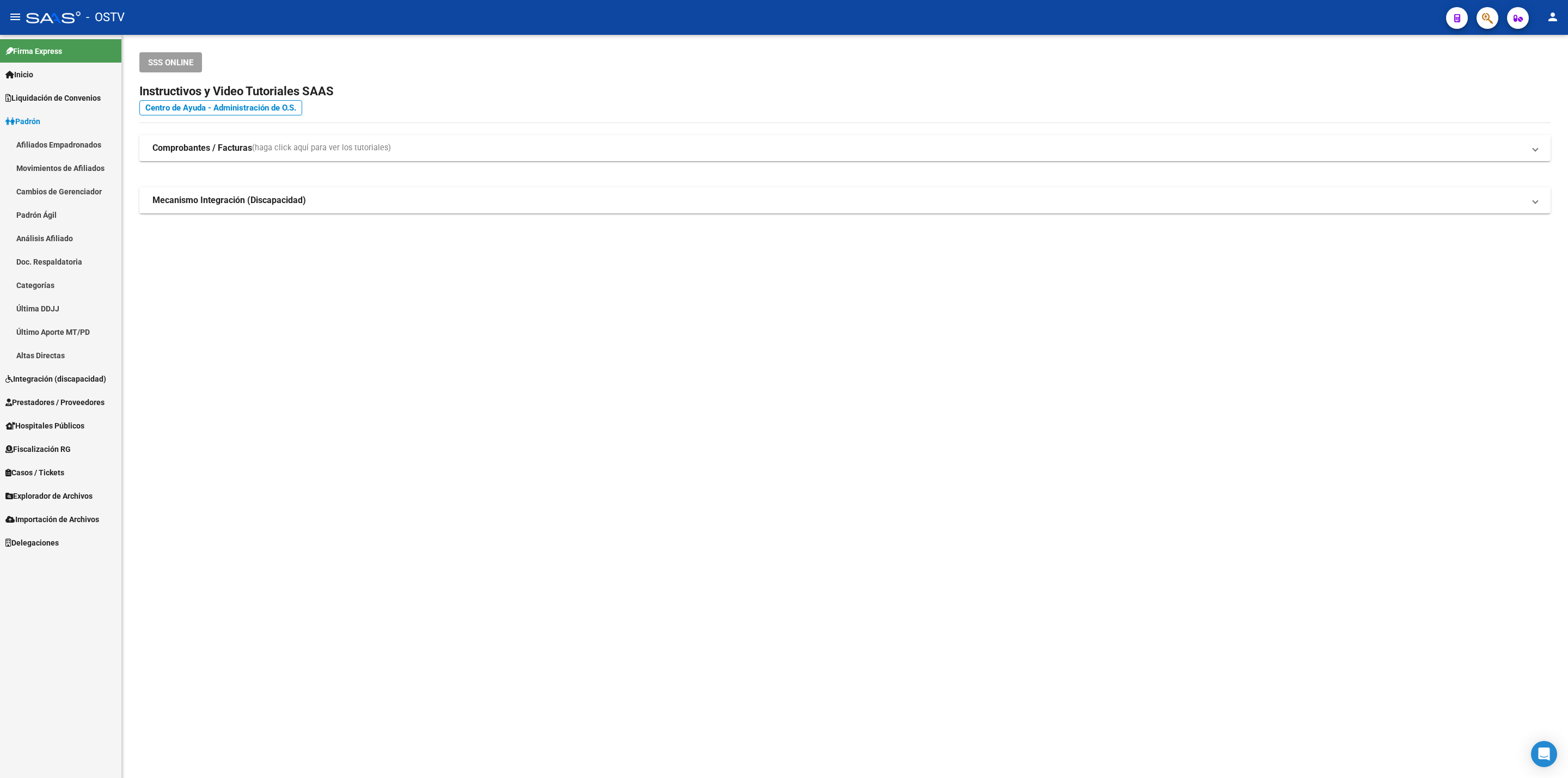
click at [69, 484] on link "Explorador de Archivos" at bounding box center [60, 496] width 121 height 24
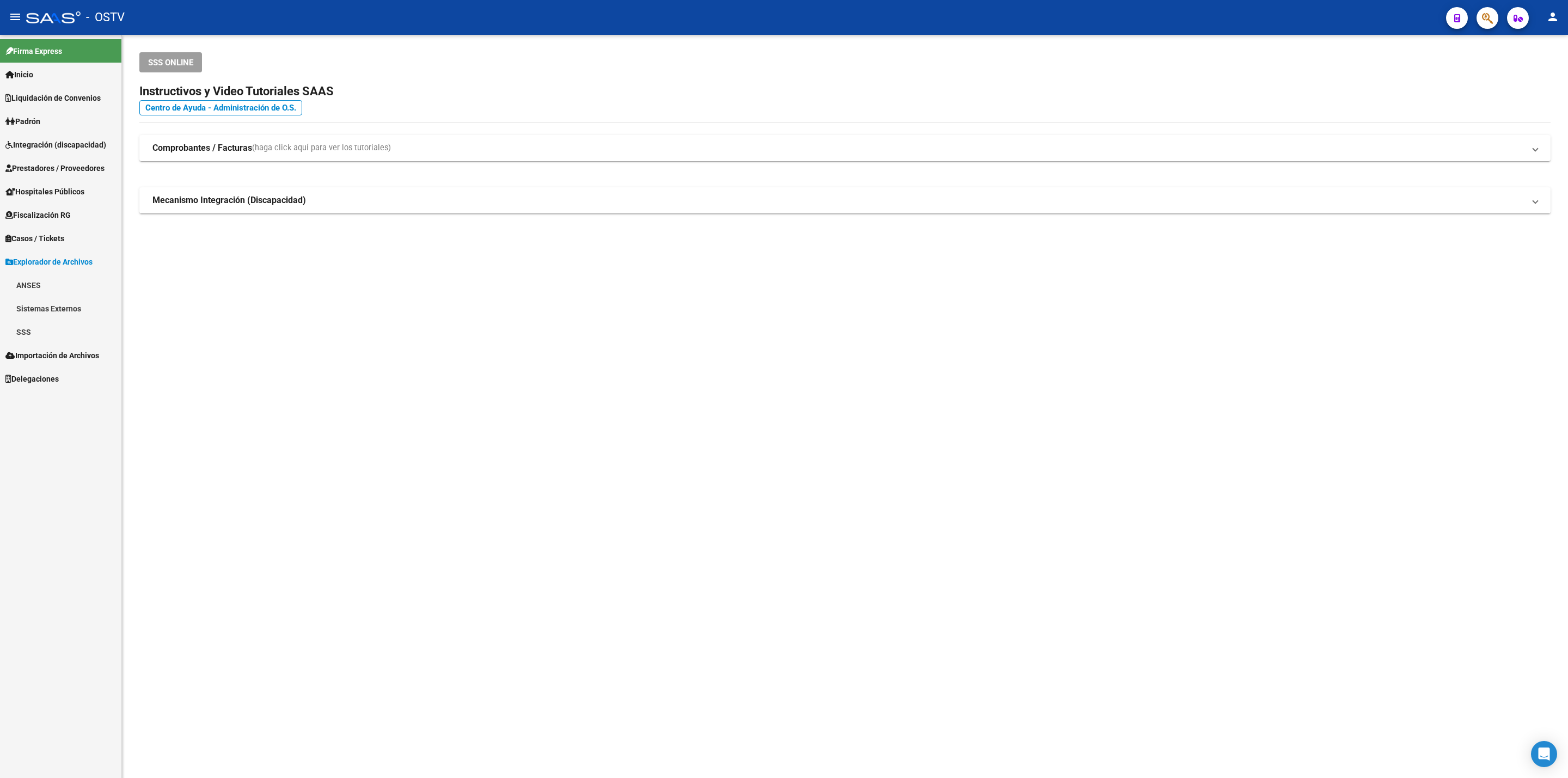
click at [50, 336] on link "SSS" at bounding box center [60, 332] width 121 height 24
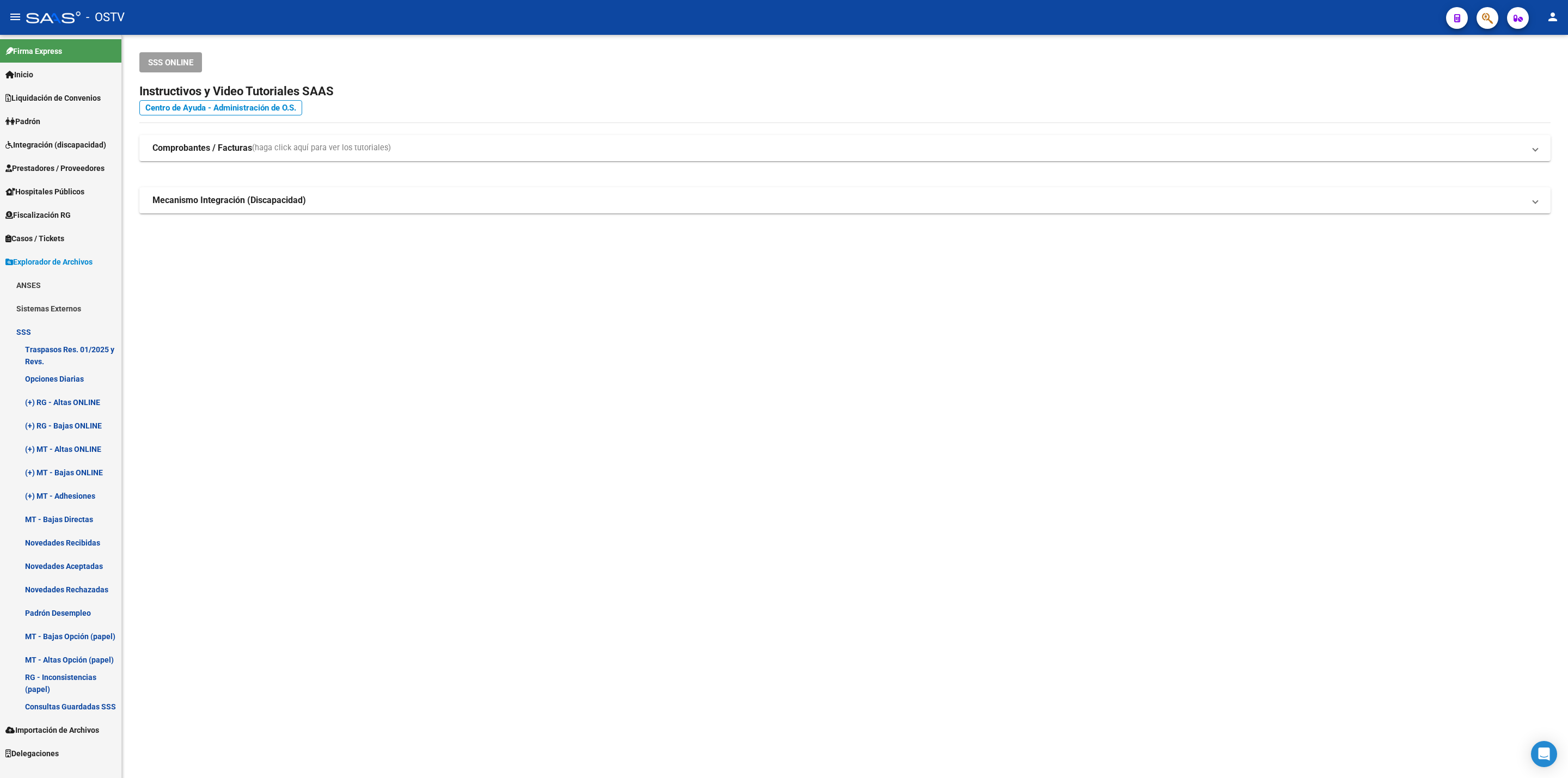
click at [64, 397] on link "(+) RG - Altas ONLINE" at bounding box center [60, 402] width 121 height 24
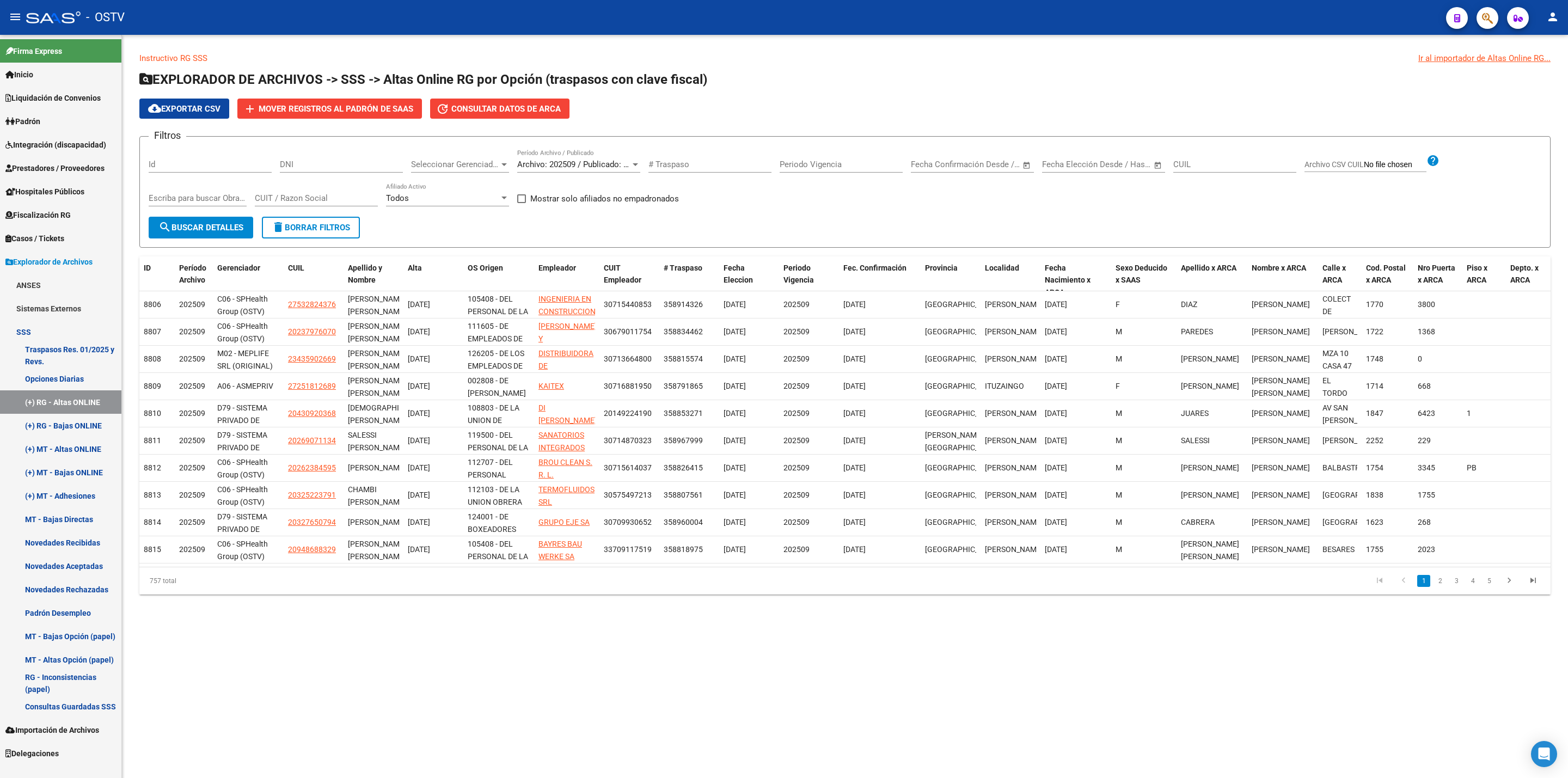
click at [580, 161] on span "Archivo: 202509 / Publicado: 202508" at bounding box center [583, 164] width 132 height 10
click at [789, 106] on div at bounding box center [784, 389] width 1568 height 778
click at [575, 164] on span "Archivo: 202509 / Publicado: 202508" at bounding box center [583, 164] width 132 height 10
click at [62, 738] on div at bounding box center [784, 389] width 1568 height 778
click at [63, 733] on span "Importación de Archivos" at bounding box center [52, 730] width 93 height 12
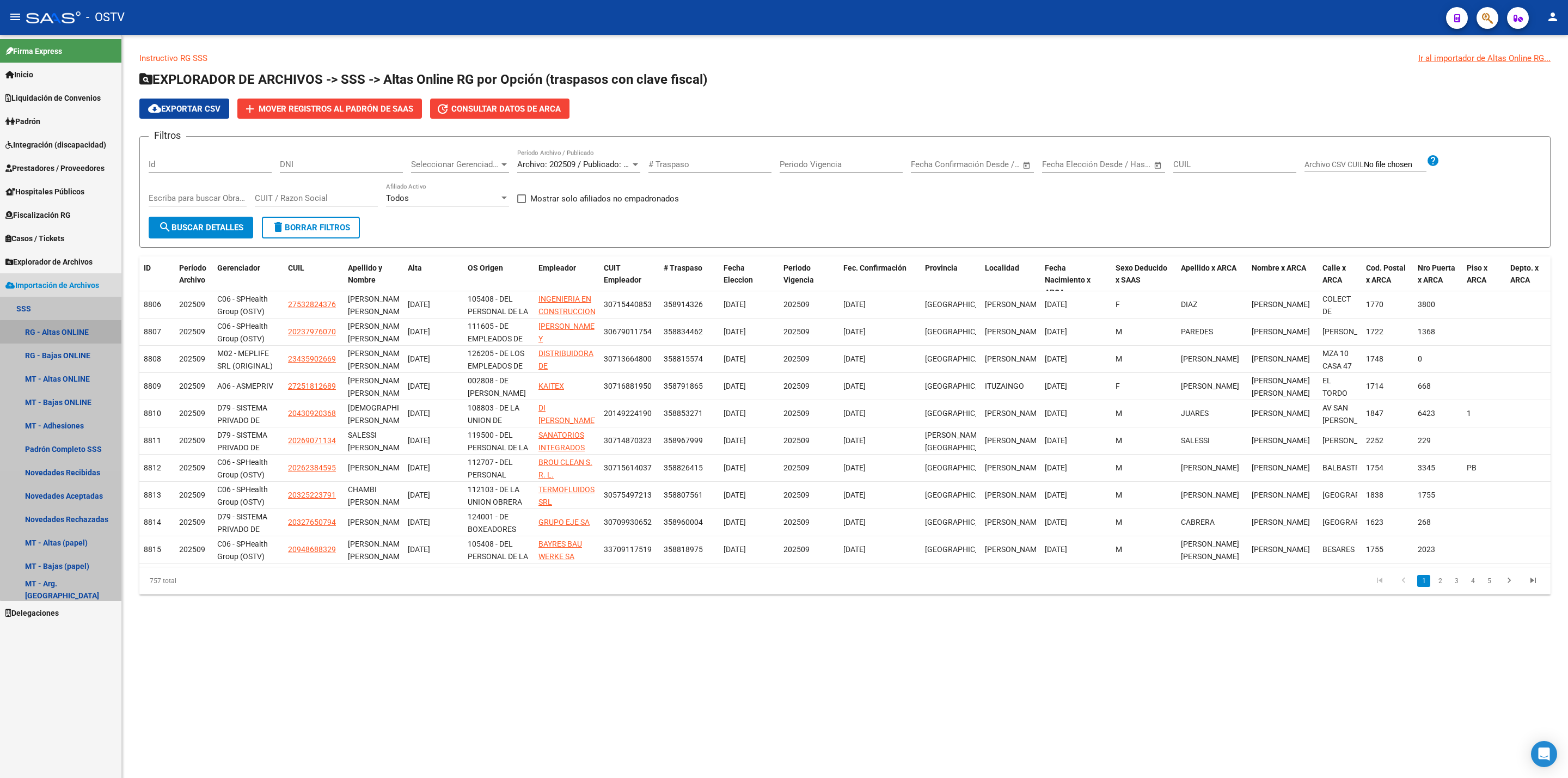
click at [66, 332] on link "RG - Altas ONLINE" at bounding box center [60, 332] width 121 height 24
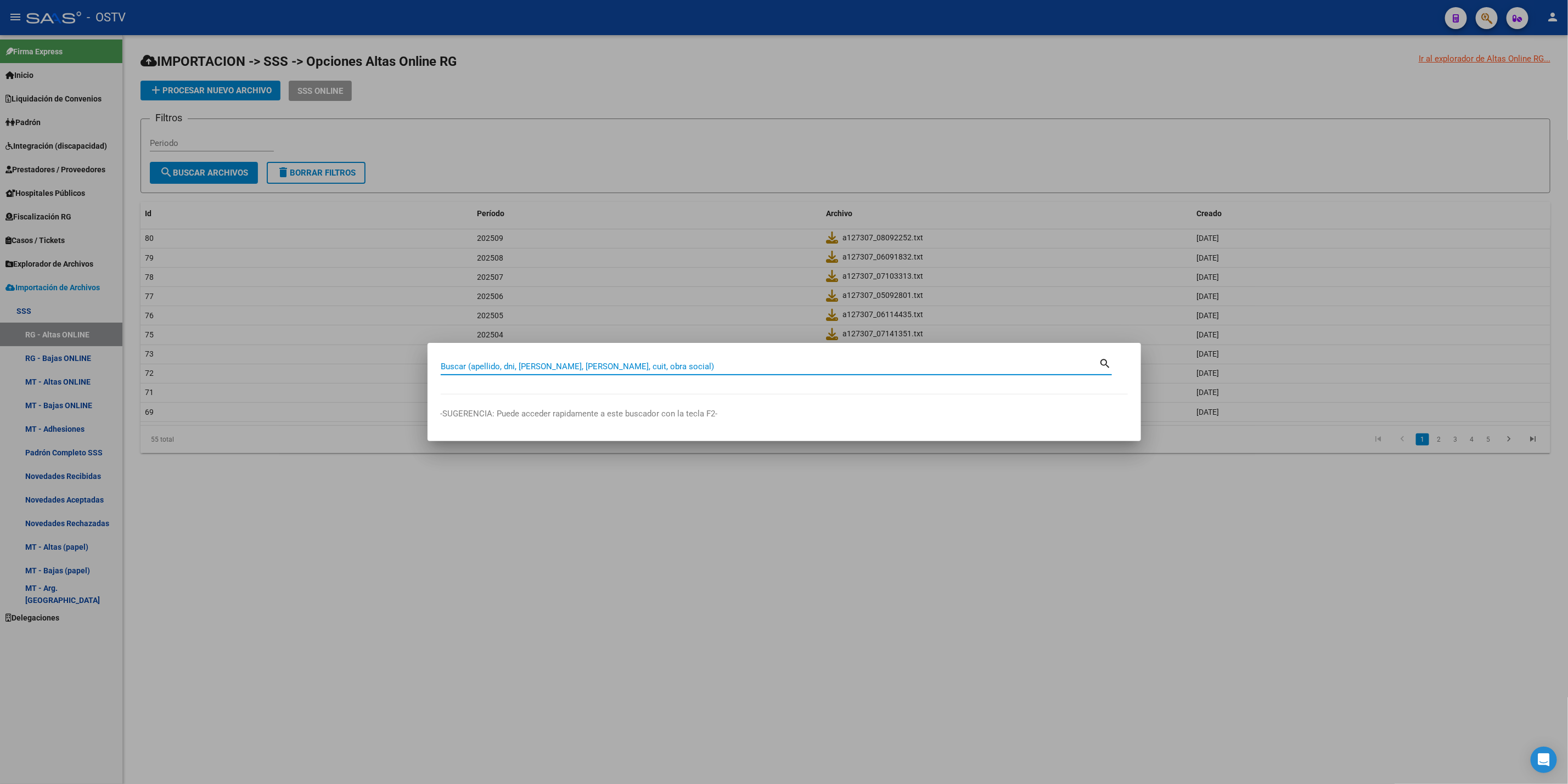
paste input "32380929"
type input "32380929"
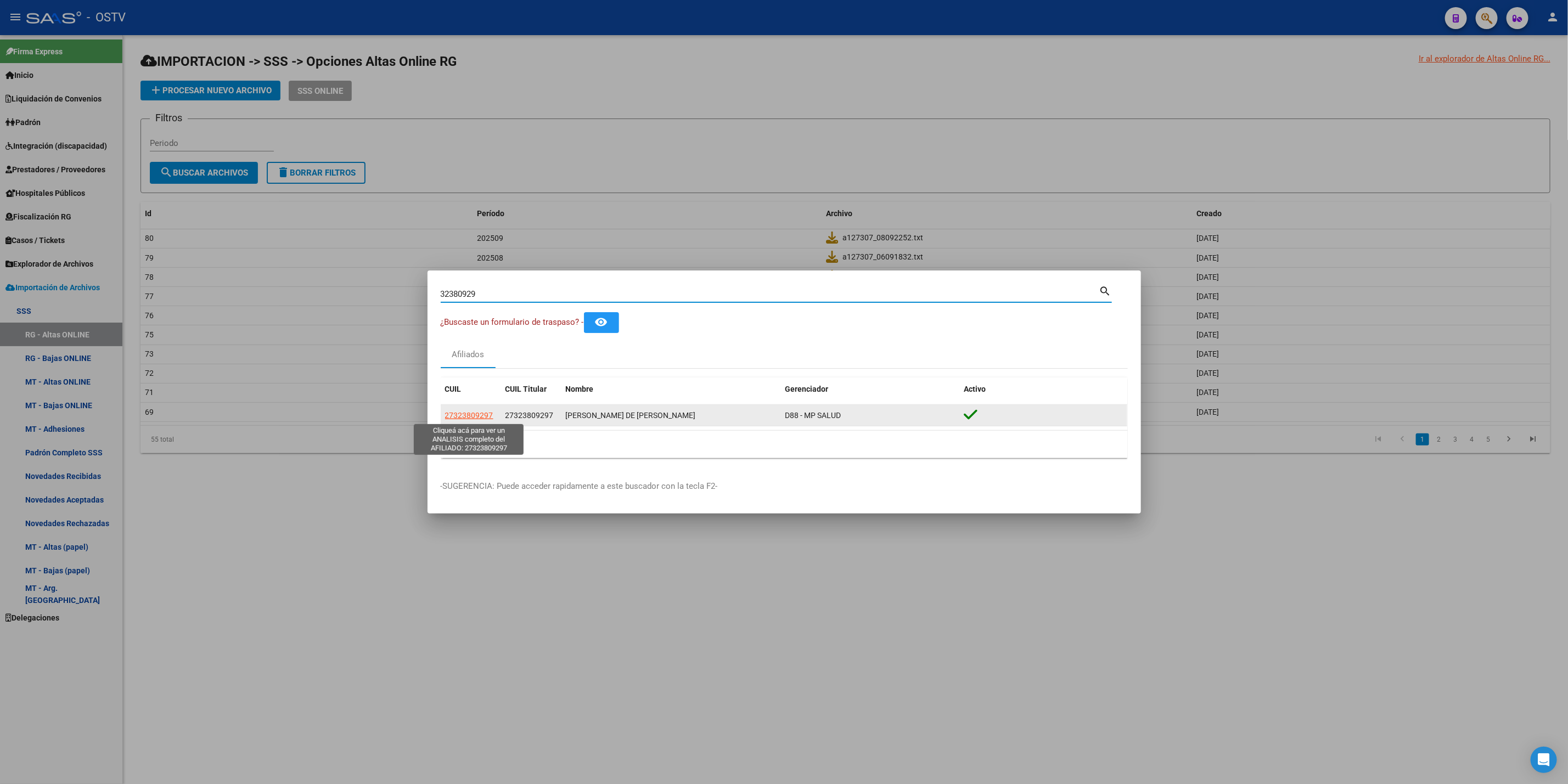
click at [467, 417] on span "27323809297" at bounding box center [469, 416] width 48 height 9
type textarea "27323809297"
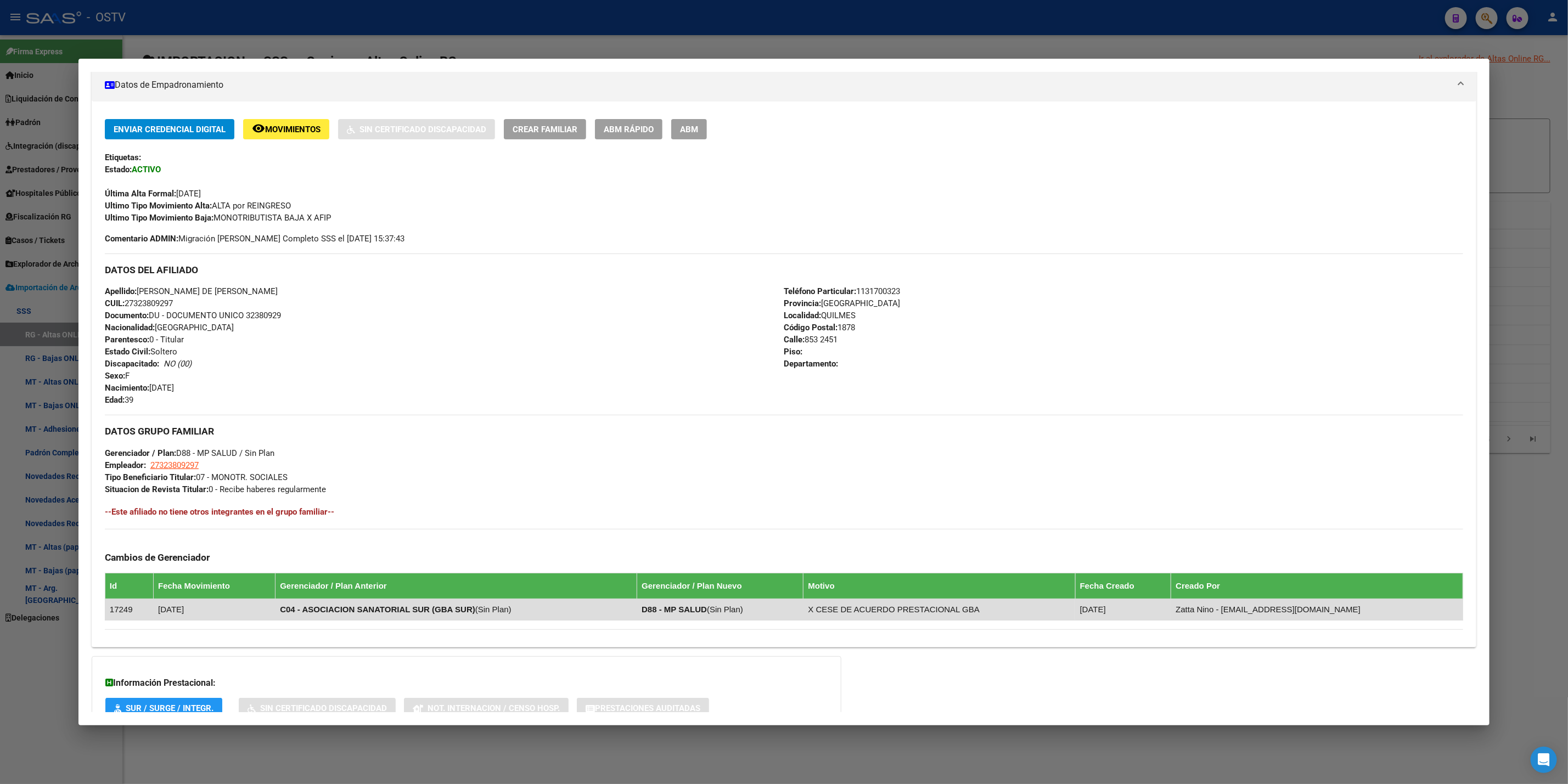
scroll to position [276, 0]
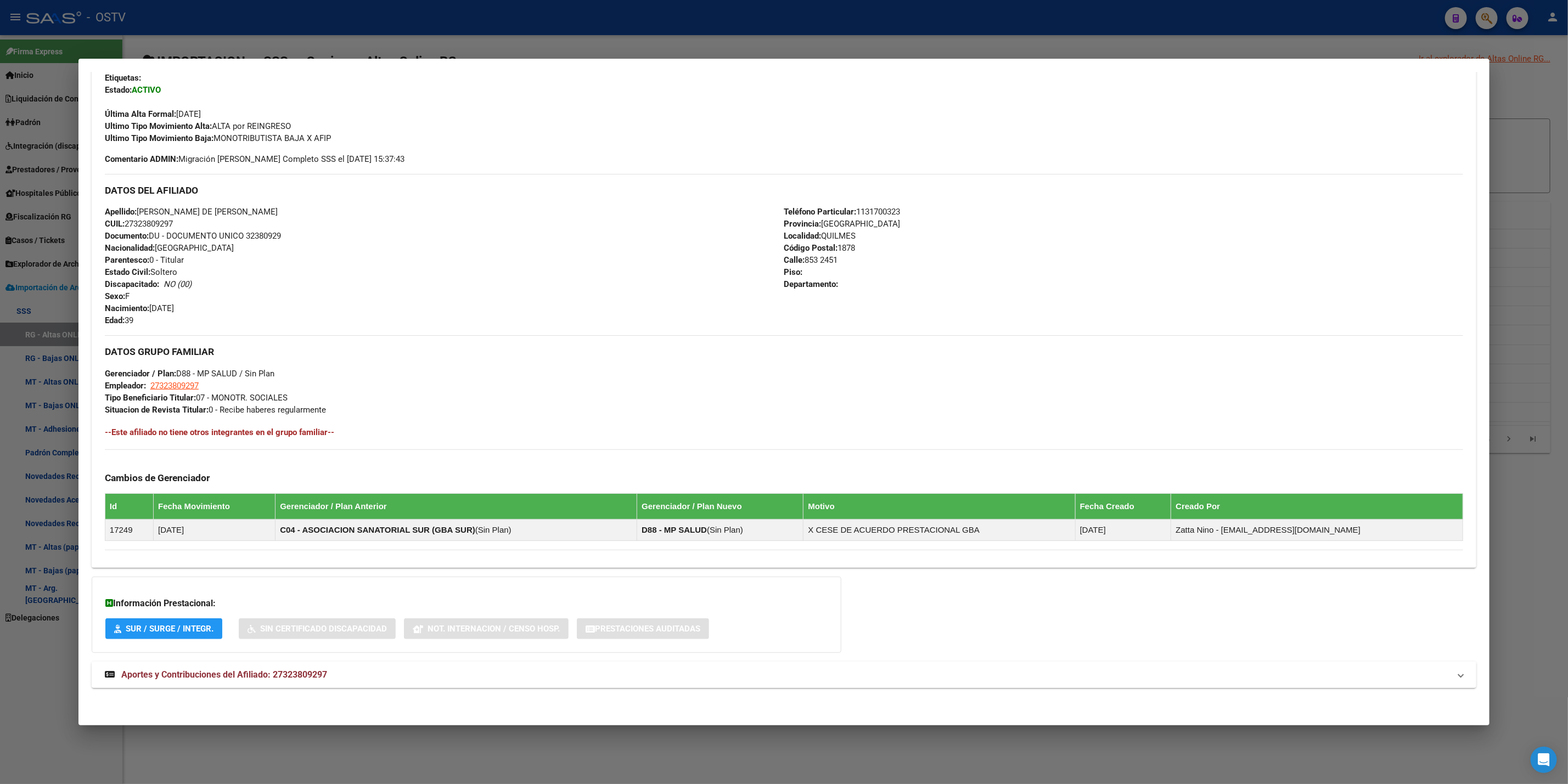
click at [298, 667] on mat-expansion-panel-header "Aportes y Contribuciones del Afiliado: 27323809297" at bounding box center [784, 675] width 1385 height 26
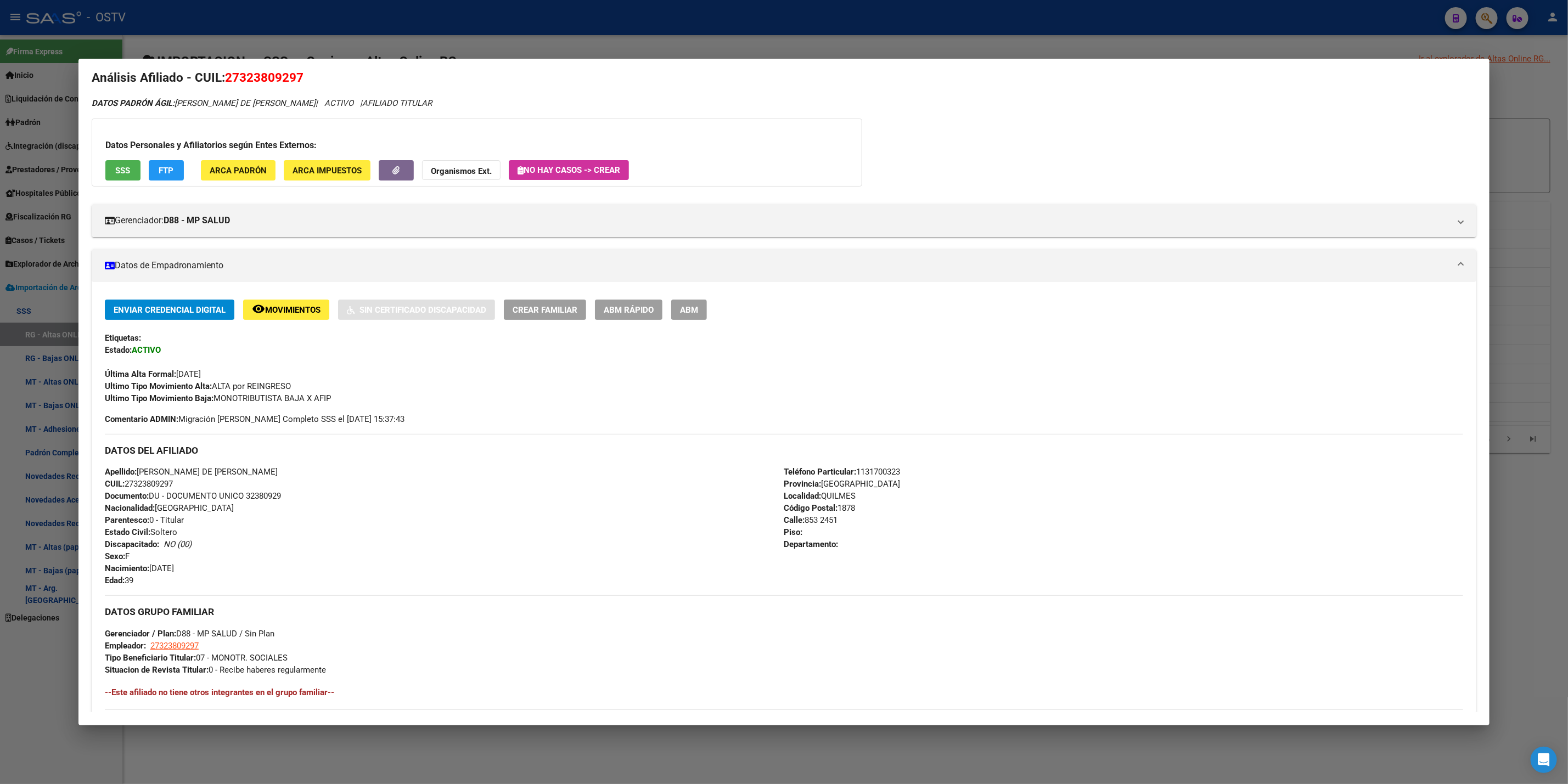
scroll to position [0, 0]
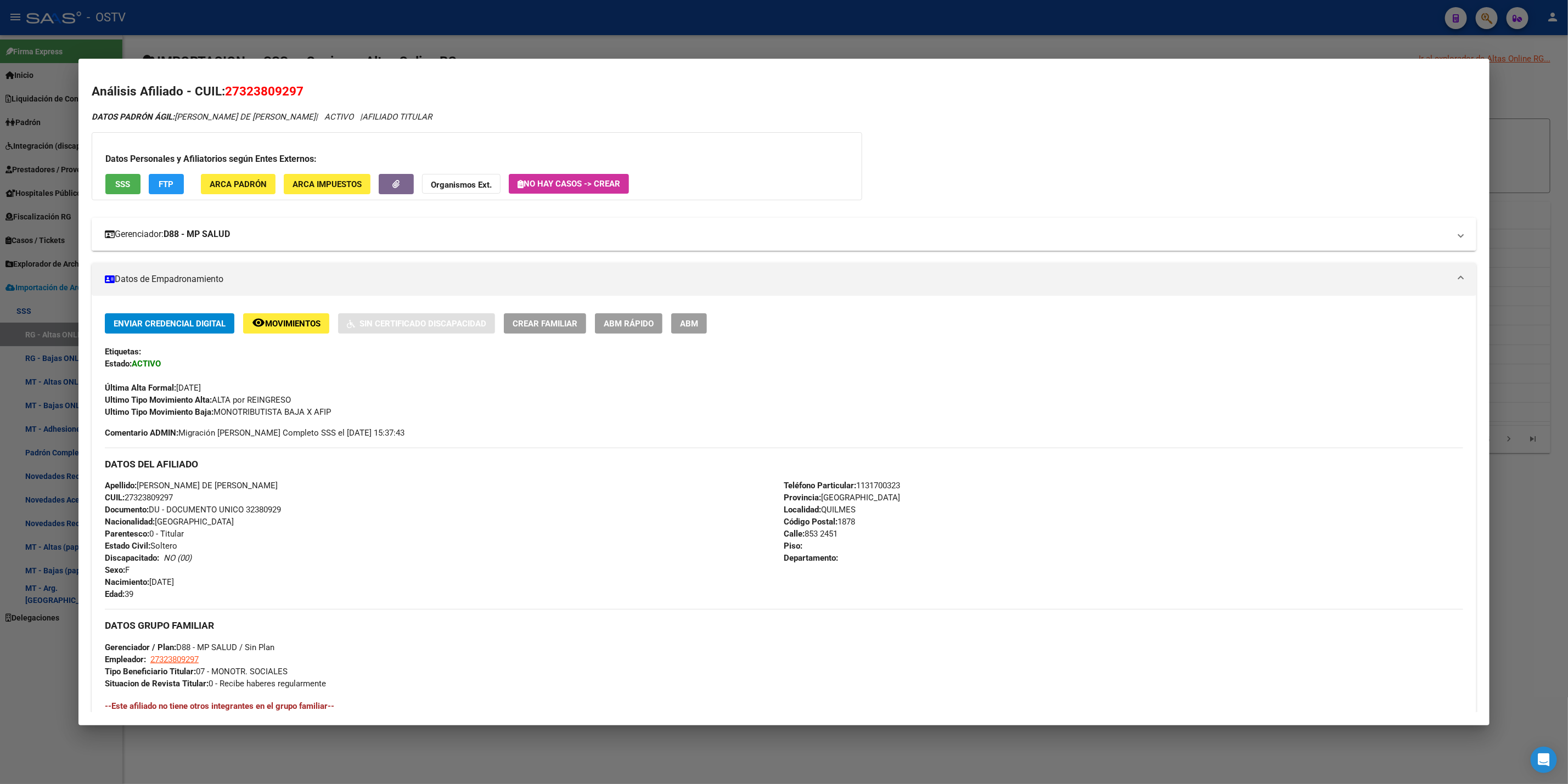
click at [379, 224] on mat-expansion-panel-header "Gerenciador: D88 - MP SALUD" at bounding box center [784, 234] width 1385 height 33
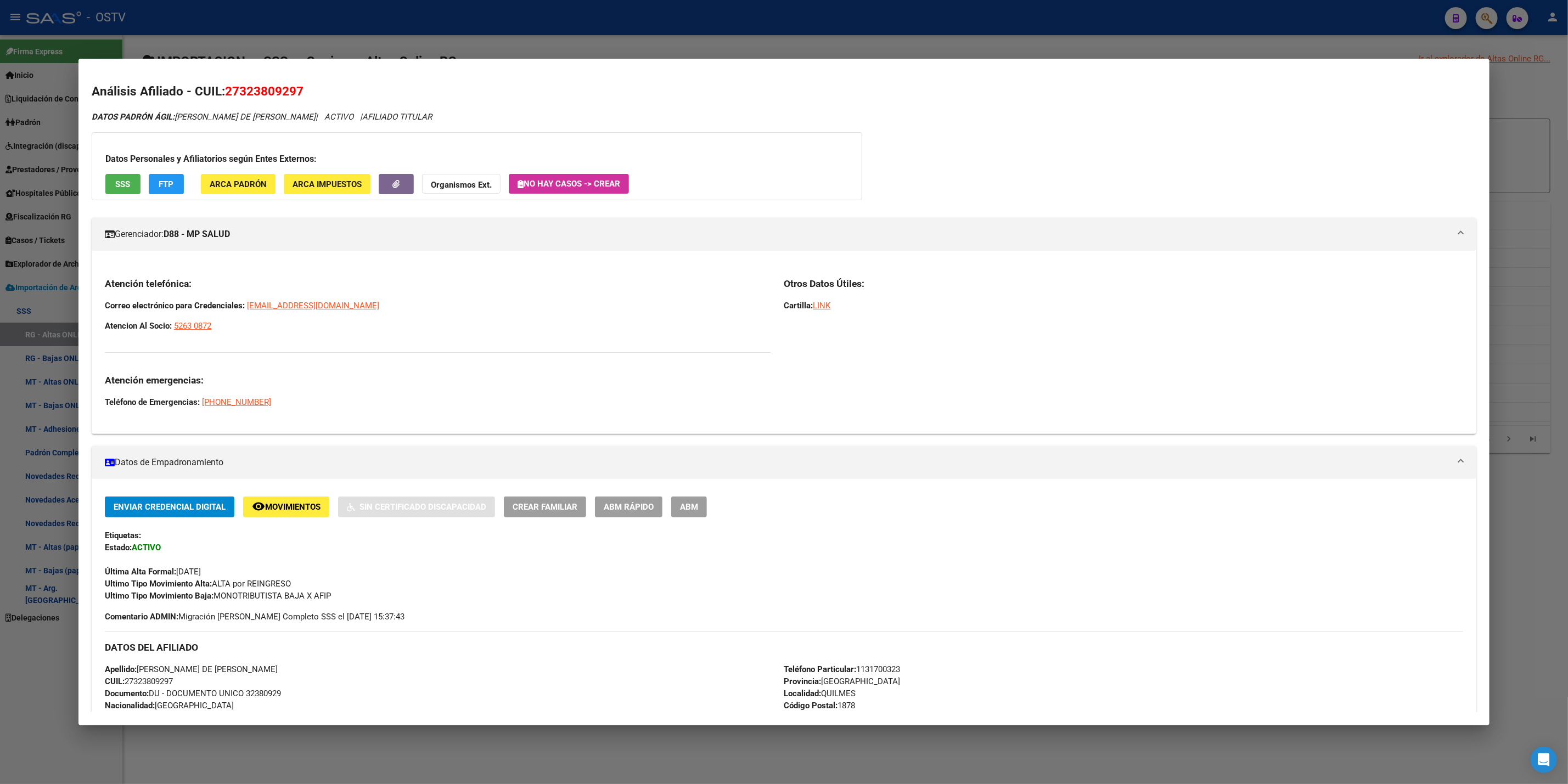
drag, startPoint x: 242, startPoint y: 336, endPoint x: 97, endPoint y: 302, distance: 148.9
click at [97, 302] on div "Atención telefónica: Correo electrónico para Credenciales: [EMAIL_ADDRESS][DOMA…" at bounding box center [784, 346] width 1385 height 157
copy span "Correo electrónico para Credenciales: [EMAIL_ADDRESS][DOMAIN_NAME]"
click at [0, 364] on div at bounding box center [784, 392] width 1568 height 784
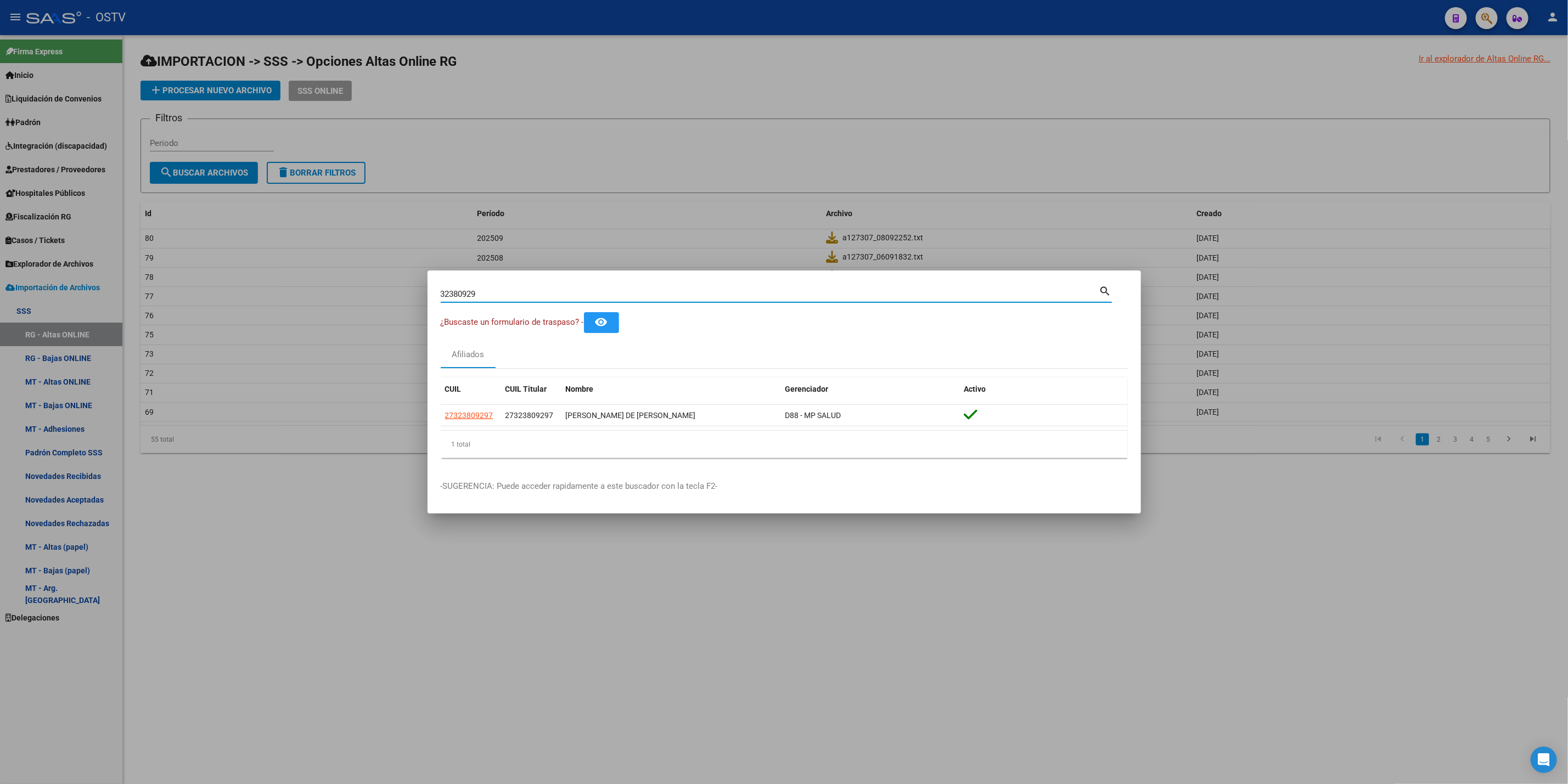
drag, startPoint x: 507, startPoint y: 295, endPoint x: 320, endPoint y: 294, distance: 187.0
click at [350, 290] on div "32380929 Buscar (apellido, dni, cuil, nro traspaso, cuit, obra social) search ¿…" at bounding box center [784, 392] width 1568 height 784
paste input "26659836"
type input "26659836"
click at [473, 416] on span "27266598365" at bounding box center [469, 416] width 48 height 9
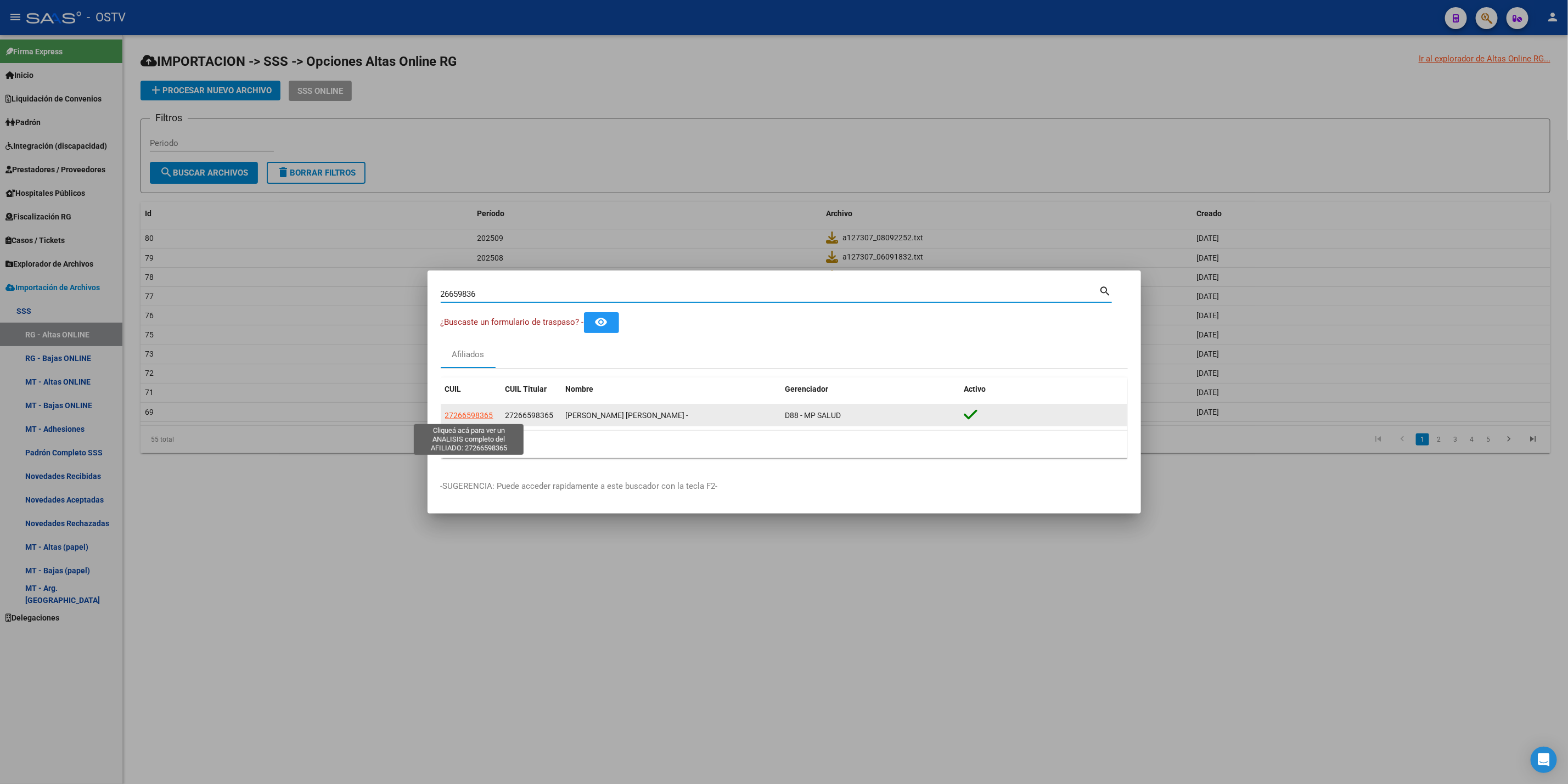
type textarea "27266598365"
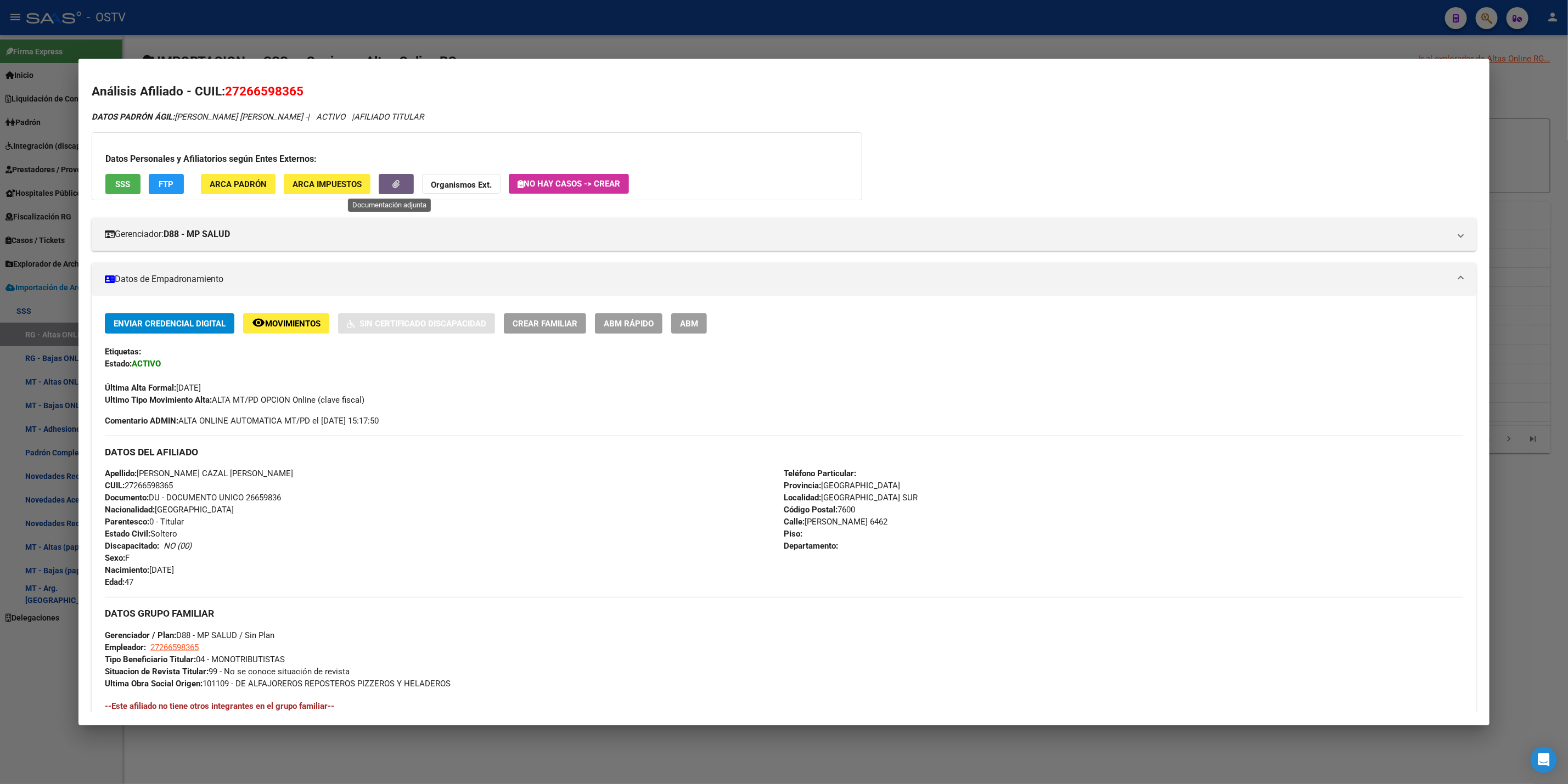
click at [384, 190] on button "button" at bounding box center [396, 184] width 35 height 20
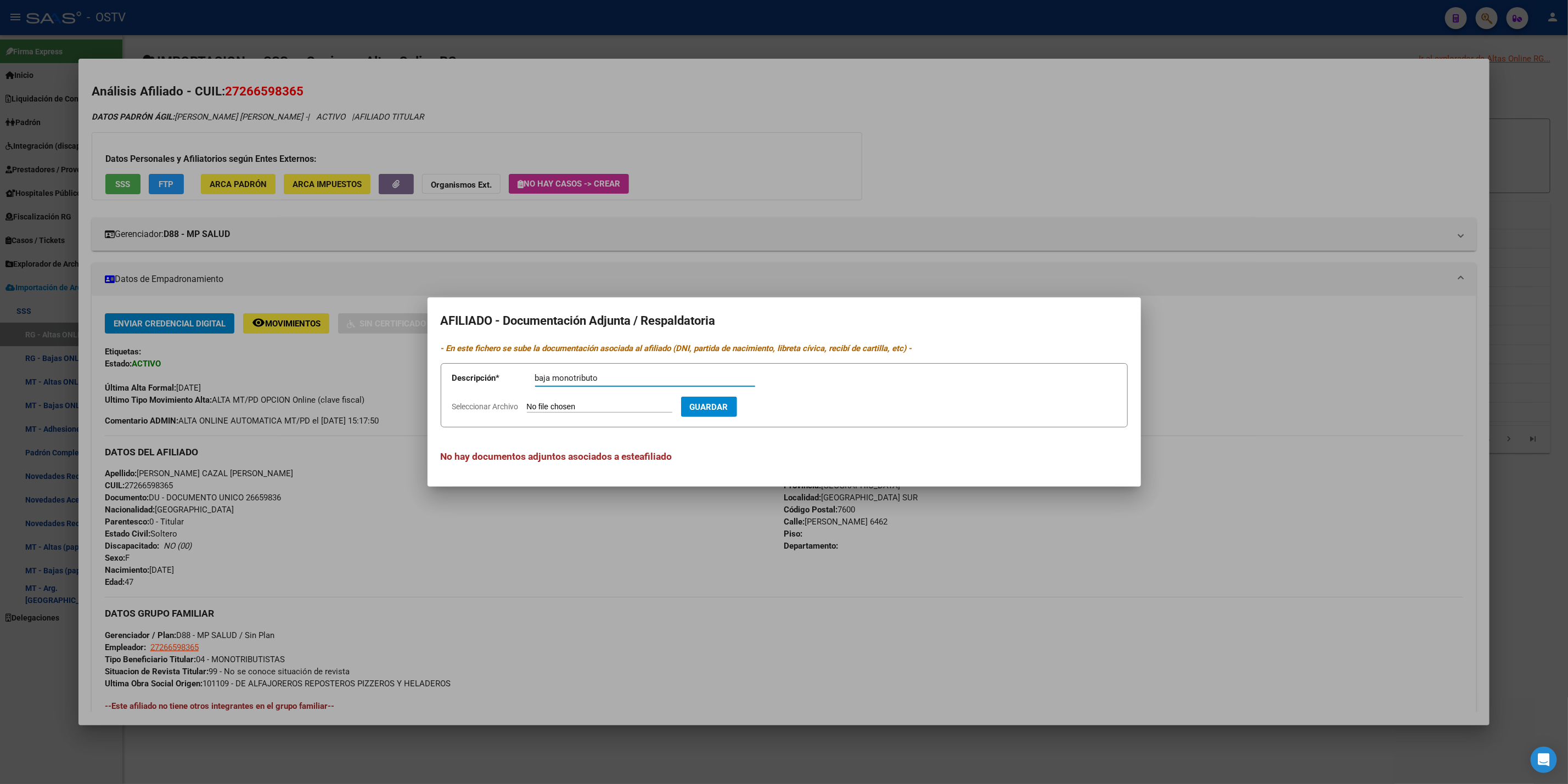
type input "baja monotributo"
click at [527, 402] on input "Seleccionar Archivo" at bounding box center [600, 407] width 146 height 11
type input "C:\fakepath\WhatsApp Image [DATE] 14.43.35.jpeg"
click at [792, 408] on span "Guardar" at bounding box center [772, 407] width 38 height 10
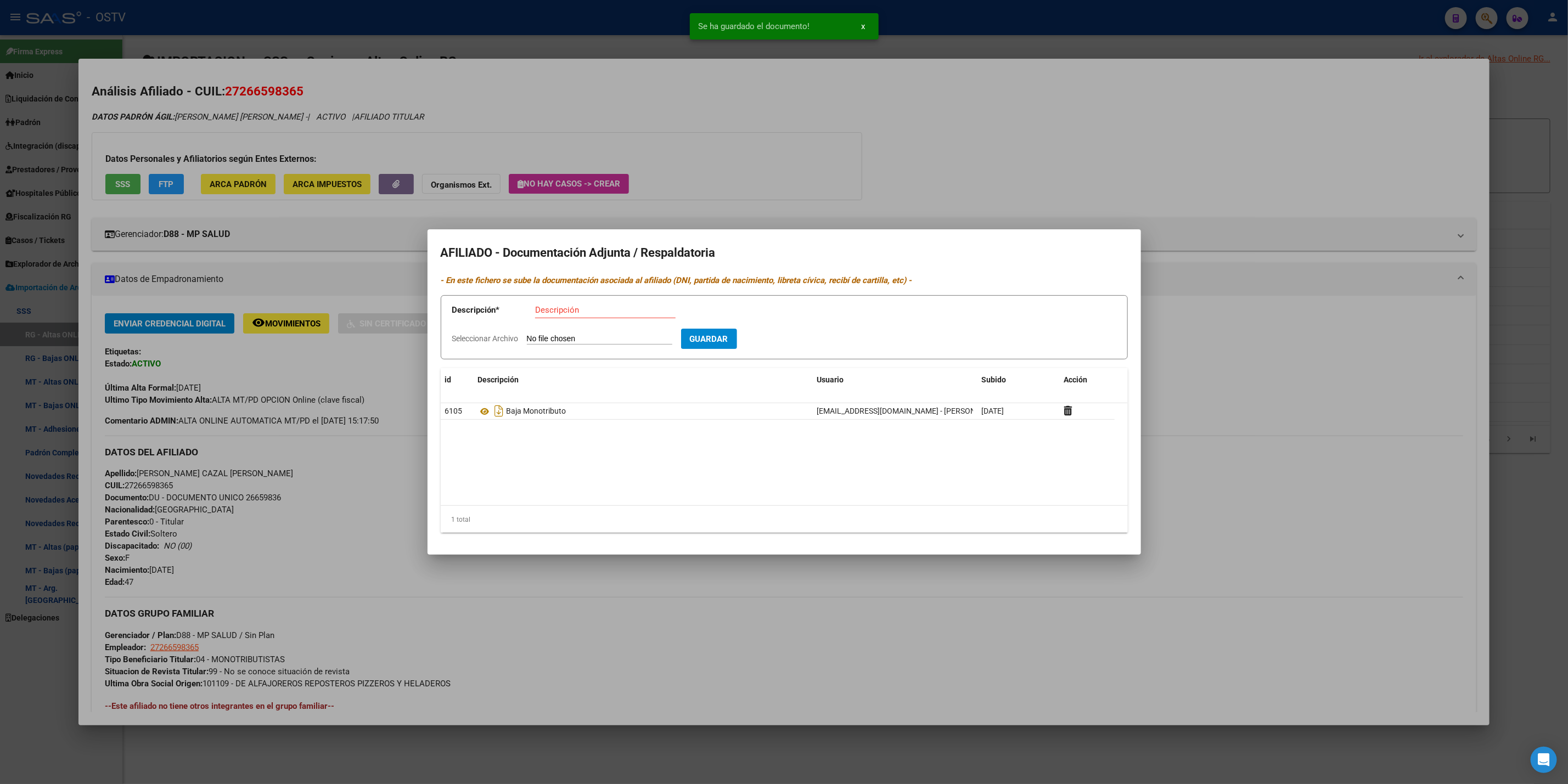
click at [1311, 395] on div at bounding box center [784, 392] width 1568 height 784
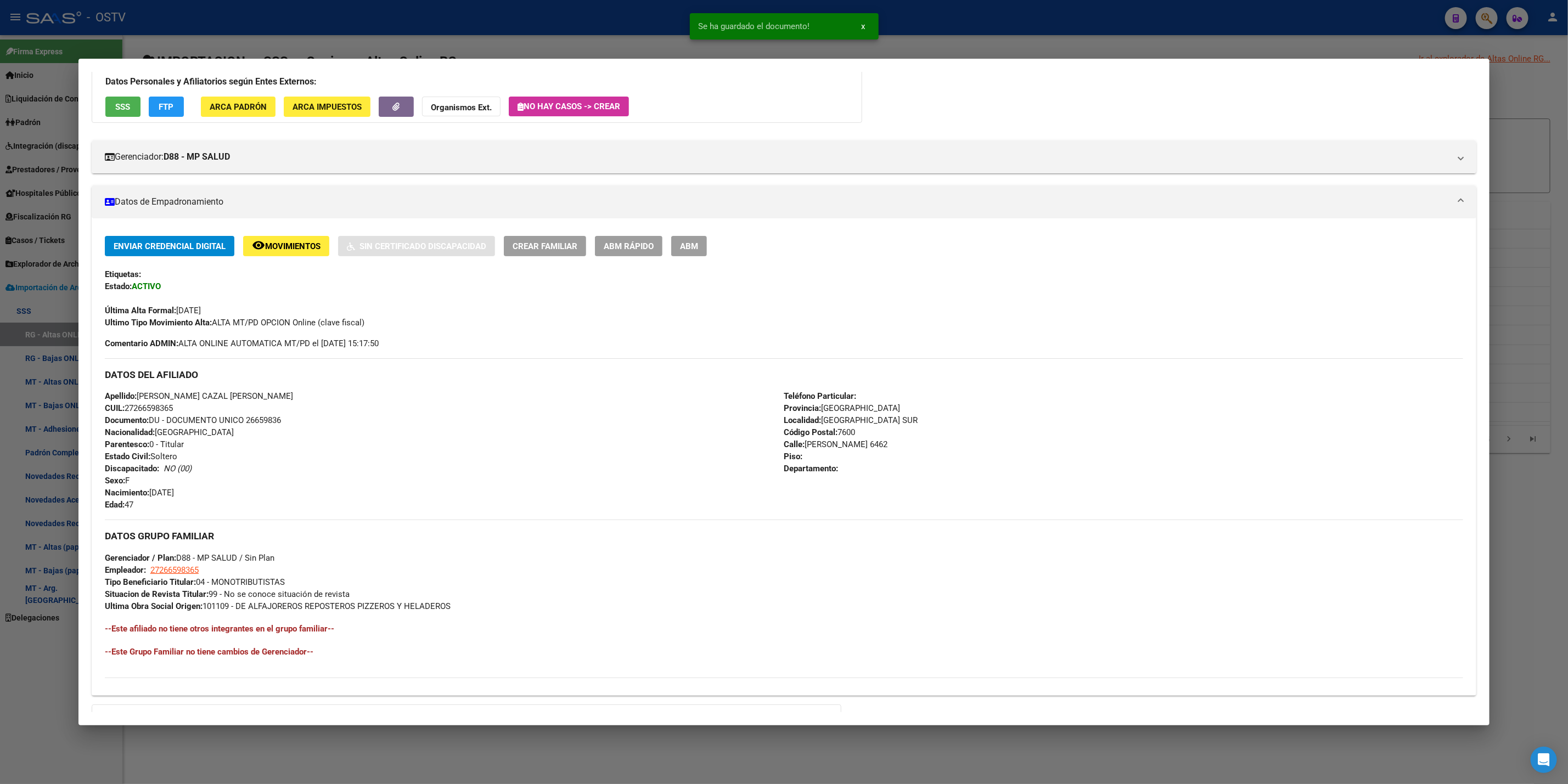
scroll to position [206, 0]
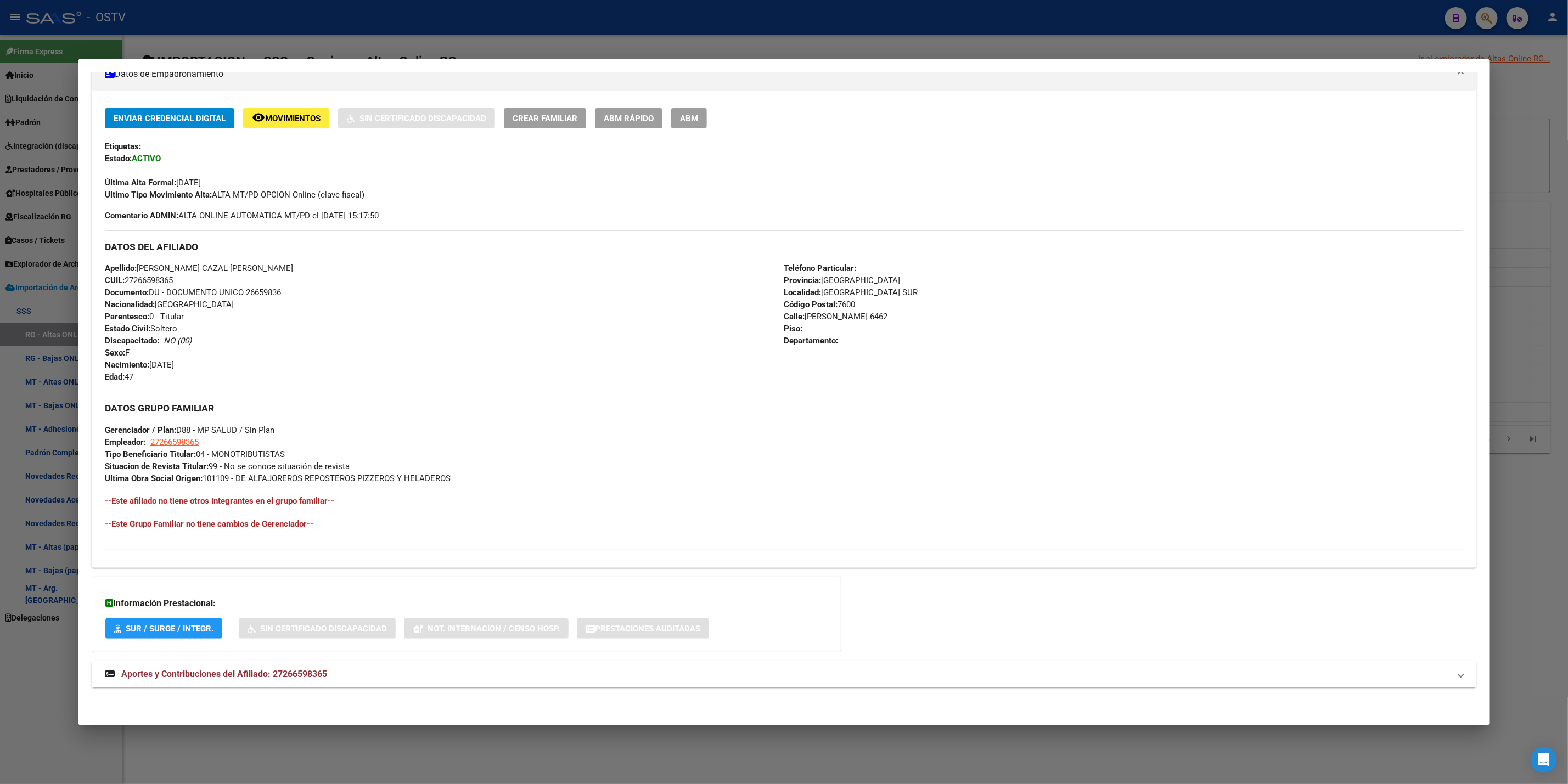
click at [237, 696] on div "DATOS [PERSON_NAME] ÁGIL: [PERSON_NAME] [PERSON_NAME] - | ACTIVO | AFILIADO TIT…" at bounding box center [784, 303] width 1385 height 795
click at [252, 677] on span "Aportes y Contribuciones del Afiliado: 27266598365" at bounding box center [224, 674] width 206 height 11
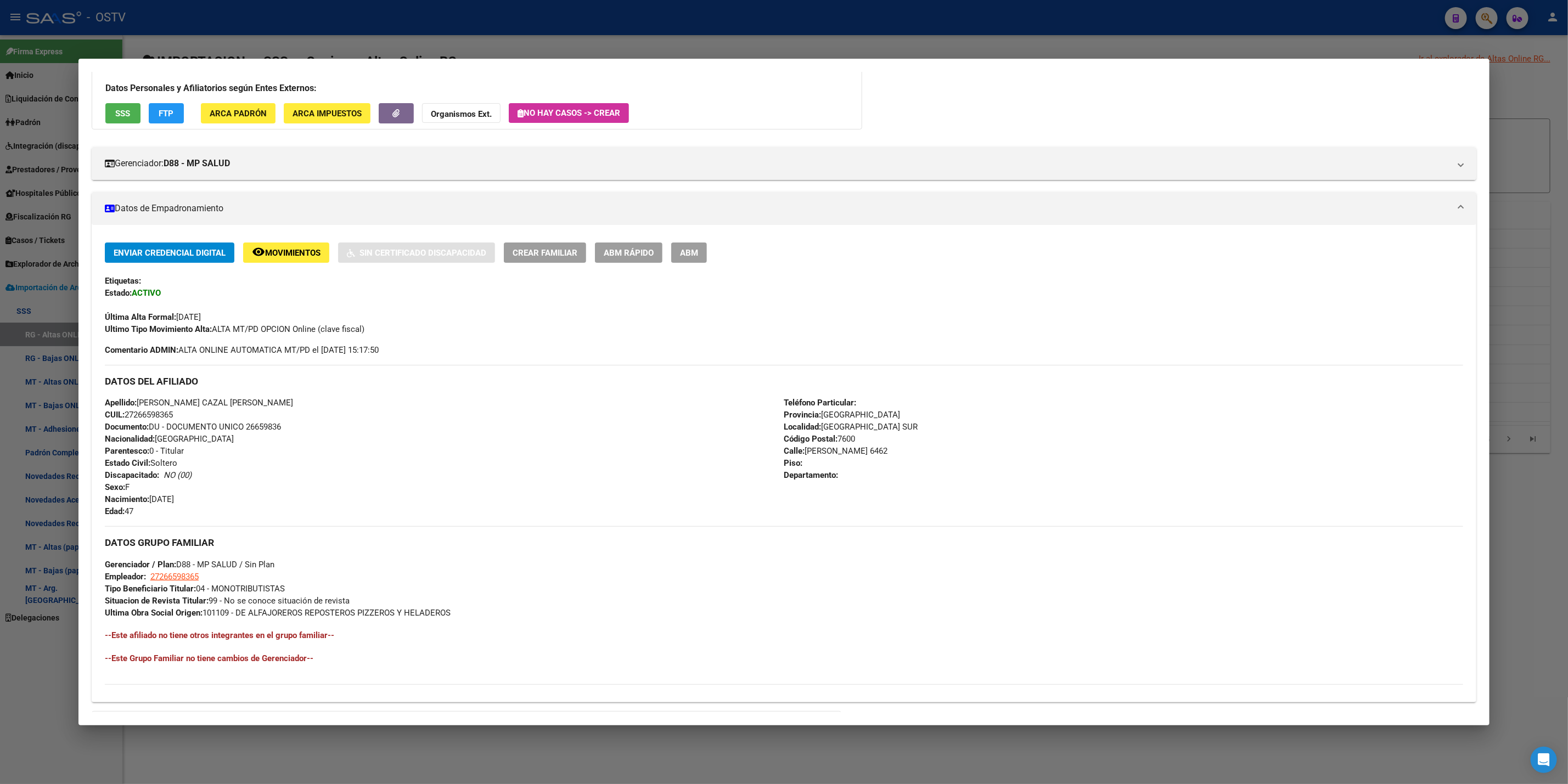
scroll to position [0, 0]
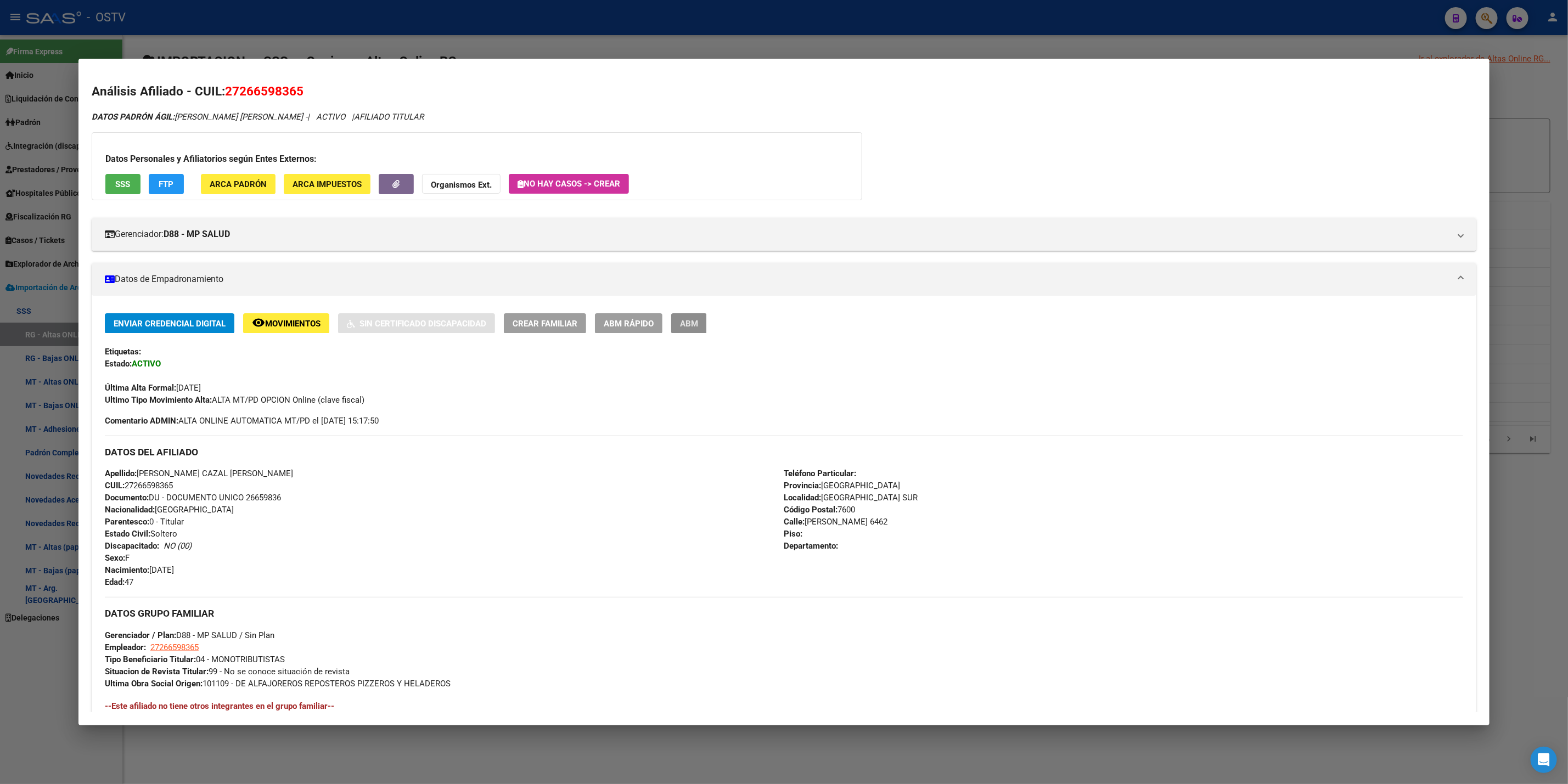
click at [700, 320] on button "ABM" at bounding box center [689, 323] width 36 height 20
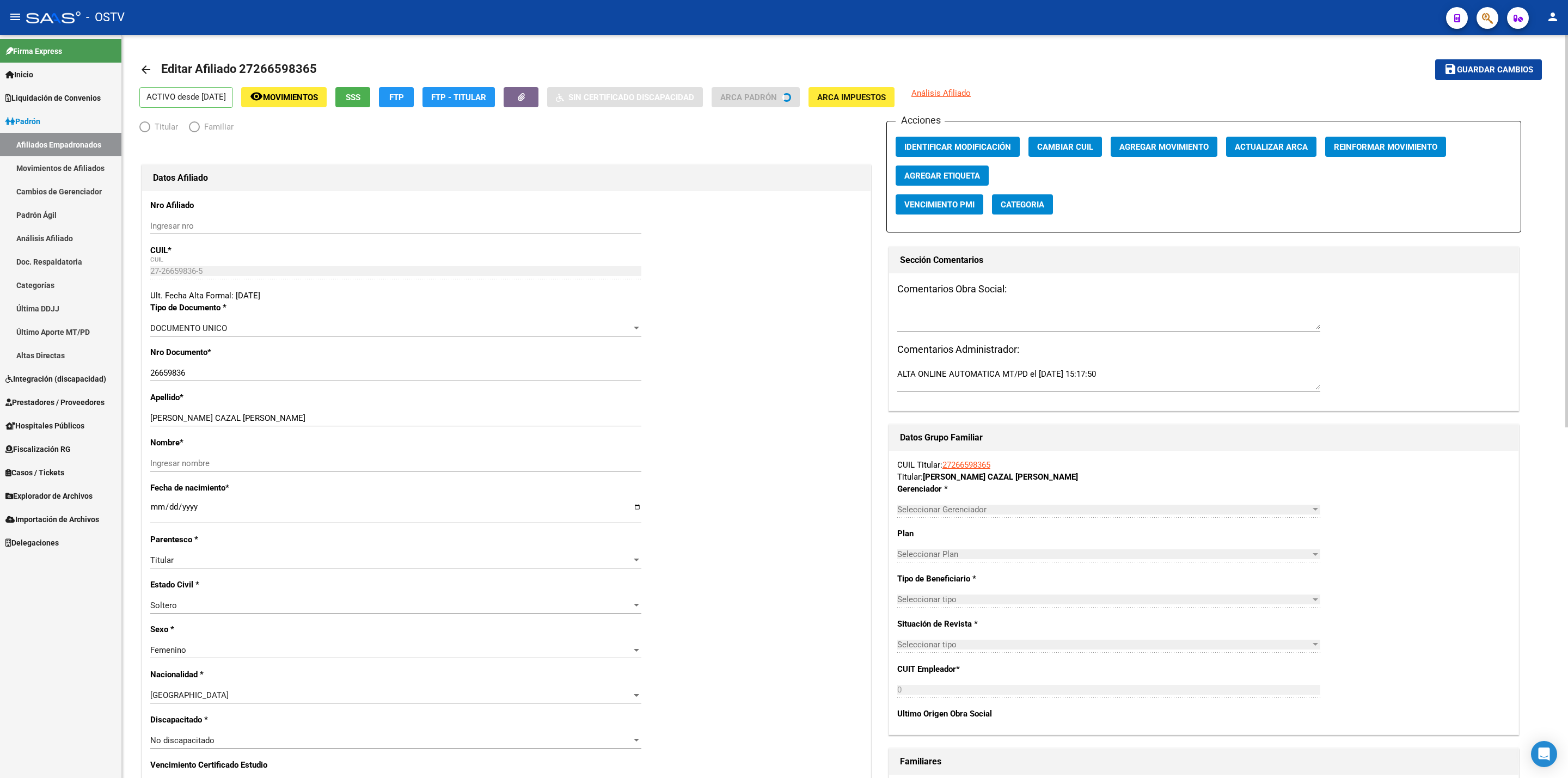
radio input "true"
type input "27-26659836-5"
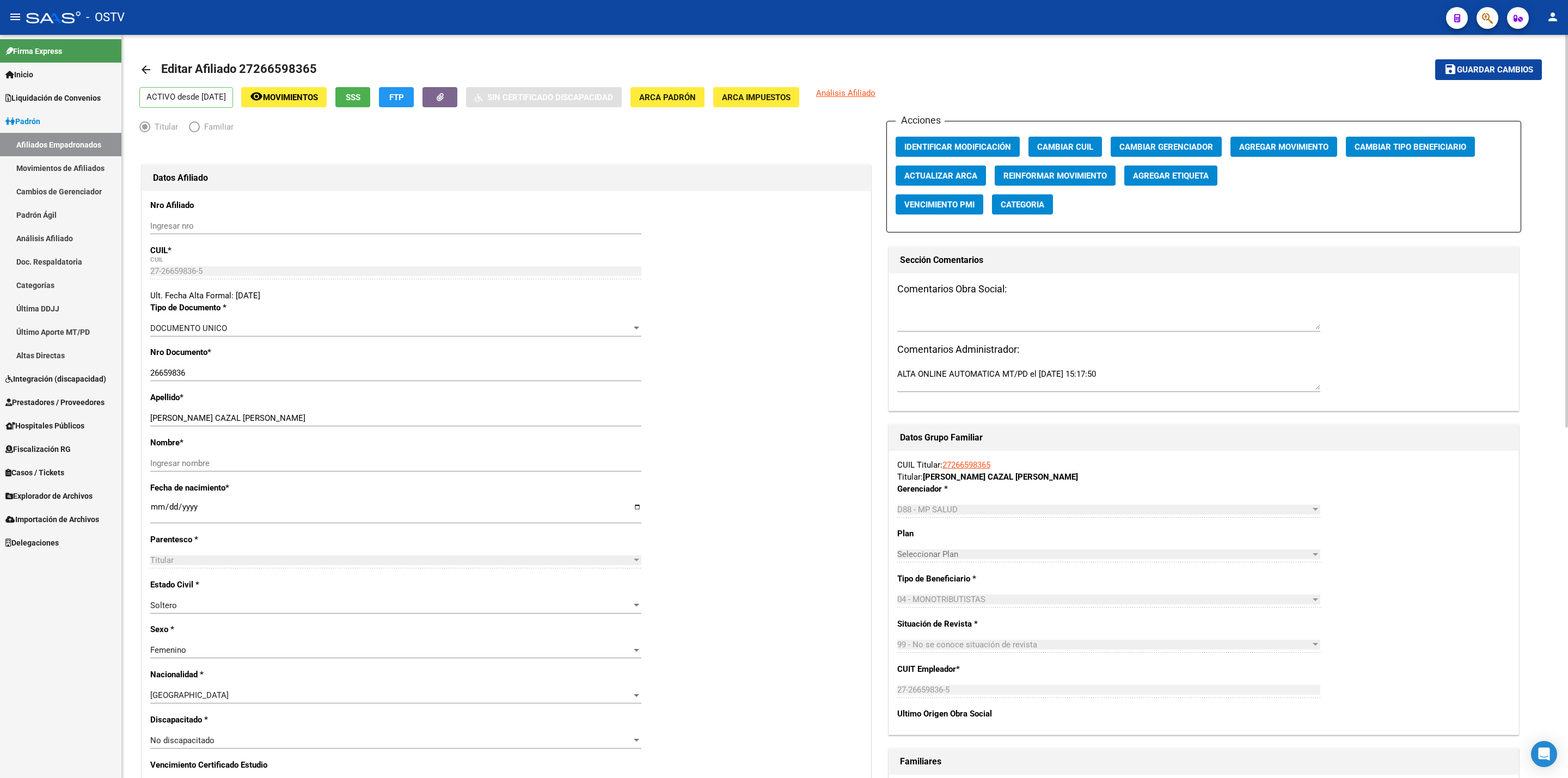
click at [1284, 145] on span "Agregar Movimiento" at bounding box center [1283, 147] width 89 height 10
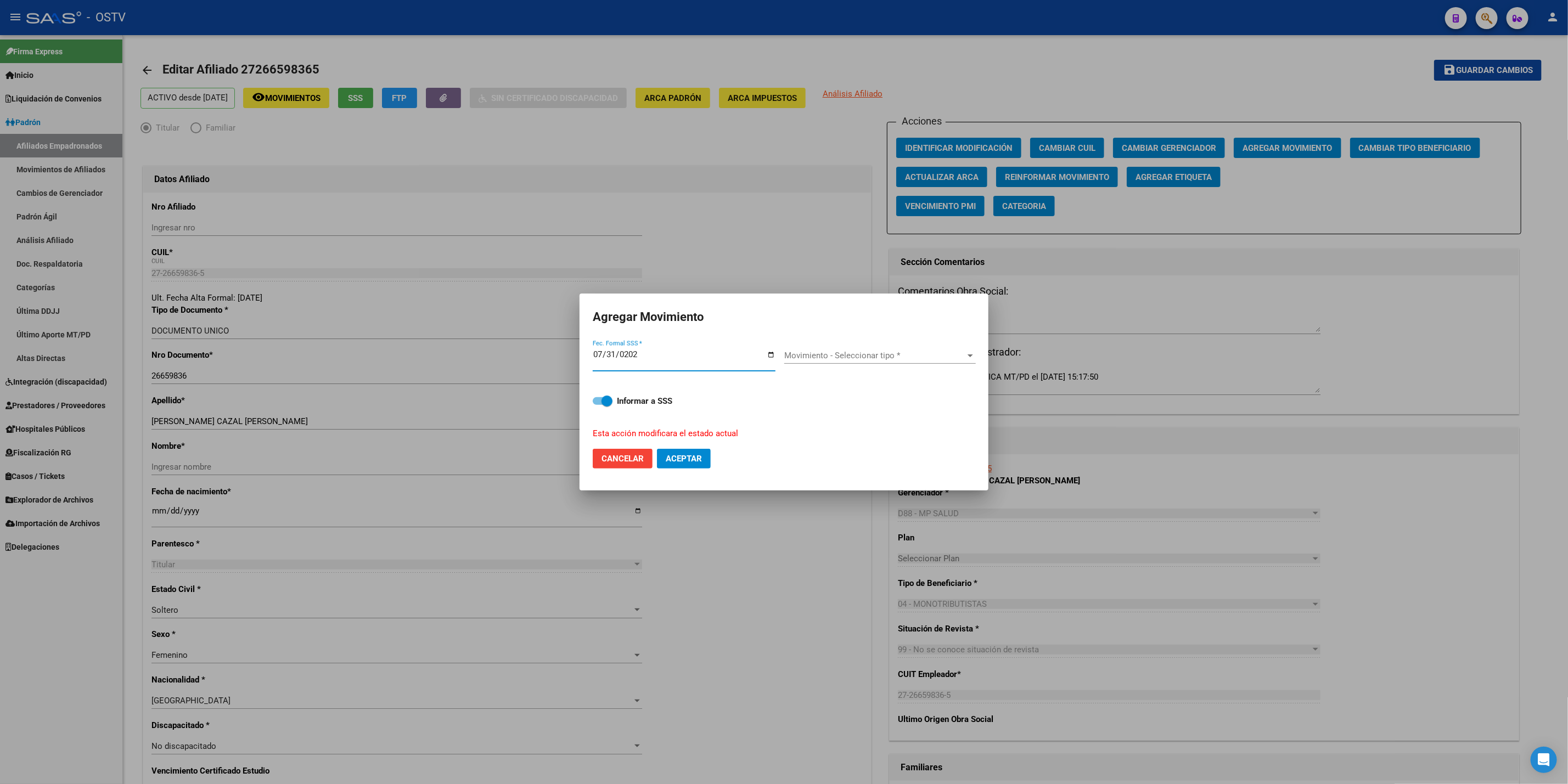
type input "2025-07-31"
click at [931, 363] on div "Movimiento - Seleccionar tipo * Movimiento - Seleccionar tipo *" at bounding box center [880, 355] width 192 height 16
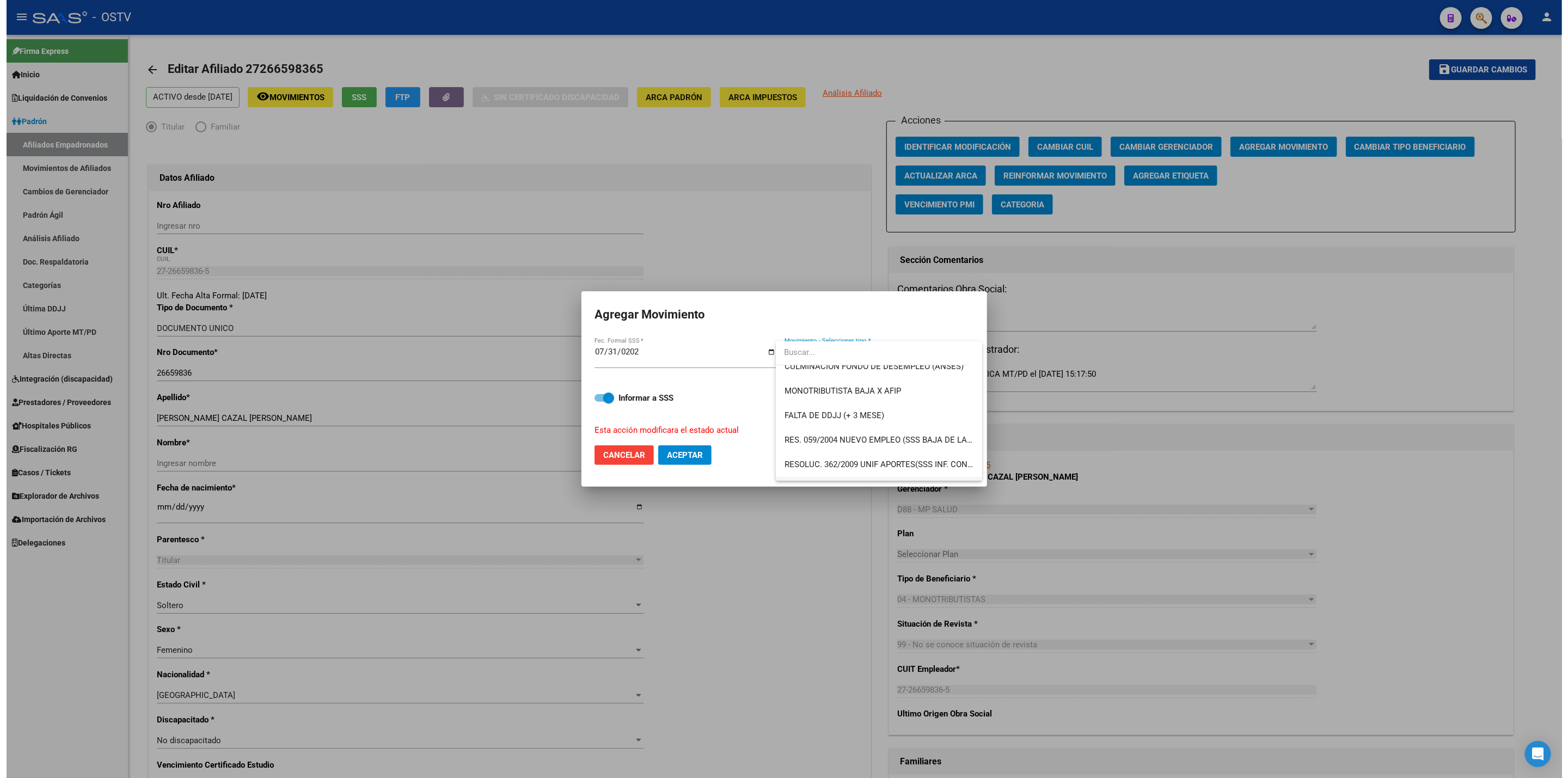
scroll to position [245, 0]
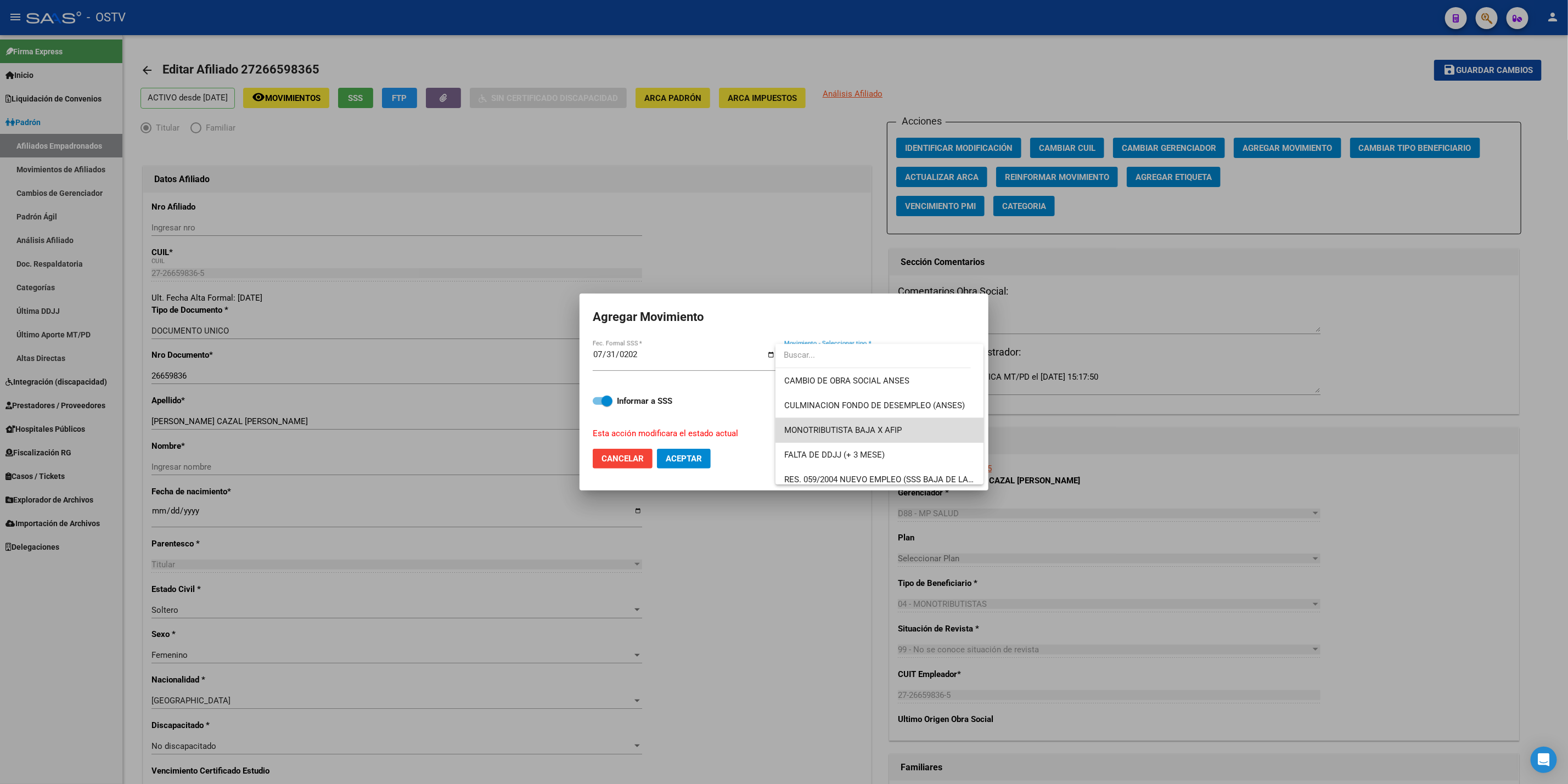
click at [888, 422] on span "MONOTRIBUTISTA BAJA X AFIP" at bounding box center [879, 430] width 190 height 24
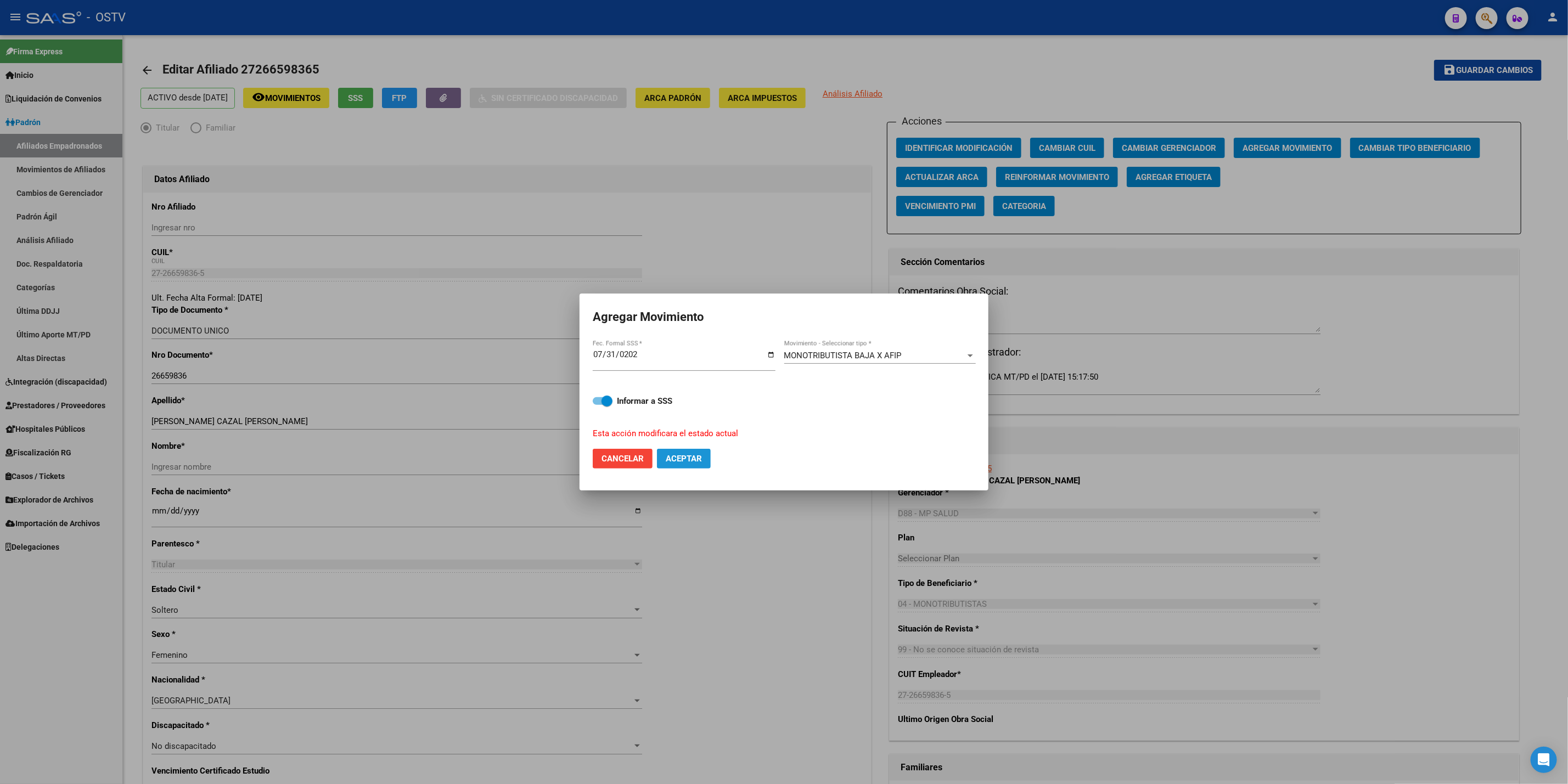
click at [678, 456] on span "Aceptar" at bounding box center [684, 459] width 36 height 10
checkbox input "false"
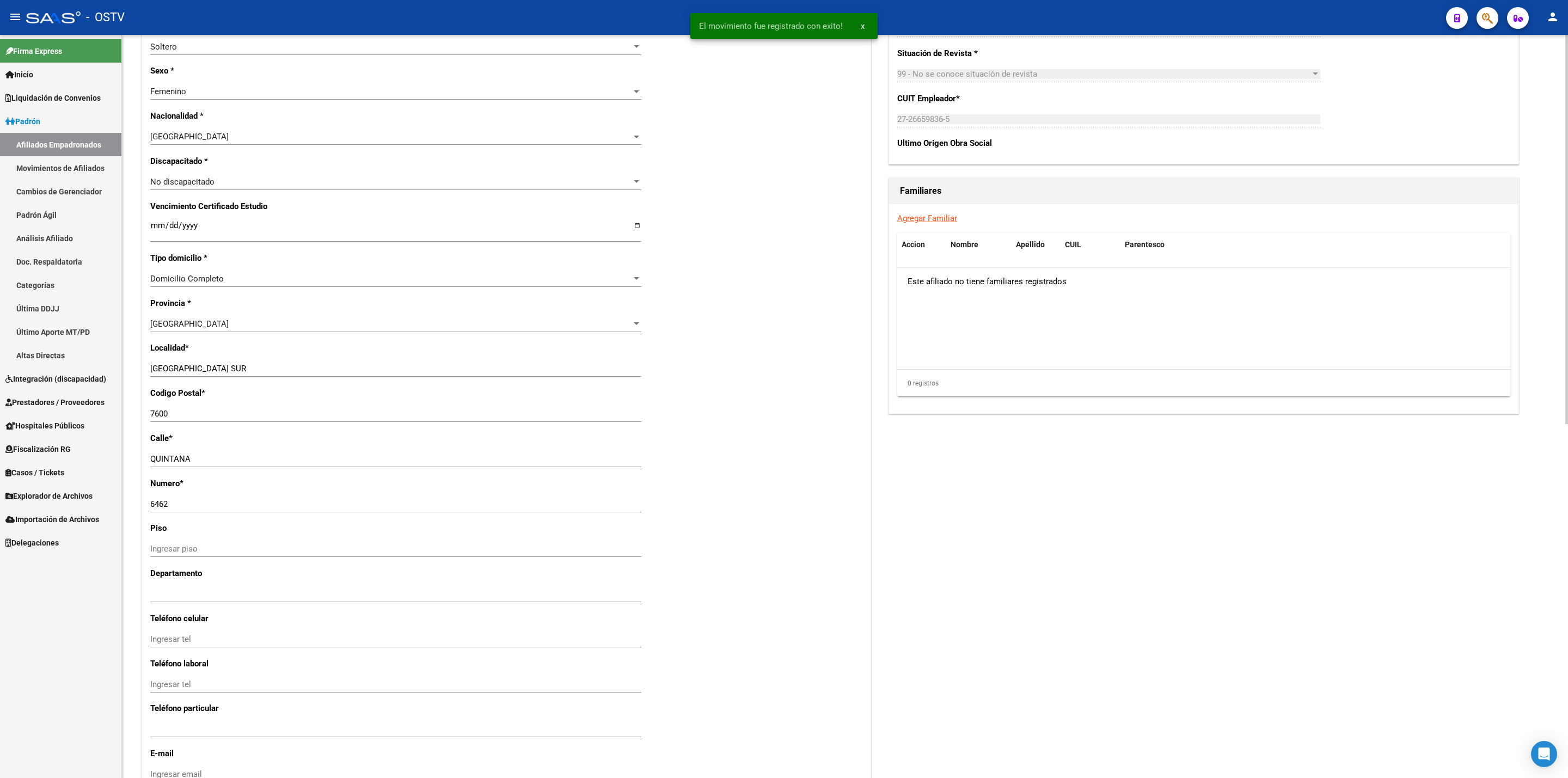
scroll to position [675, 0]
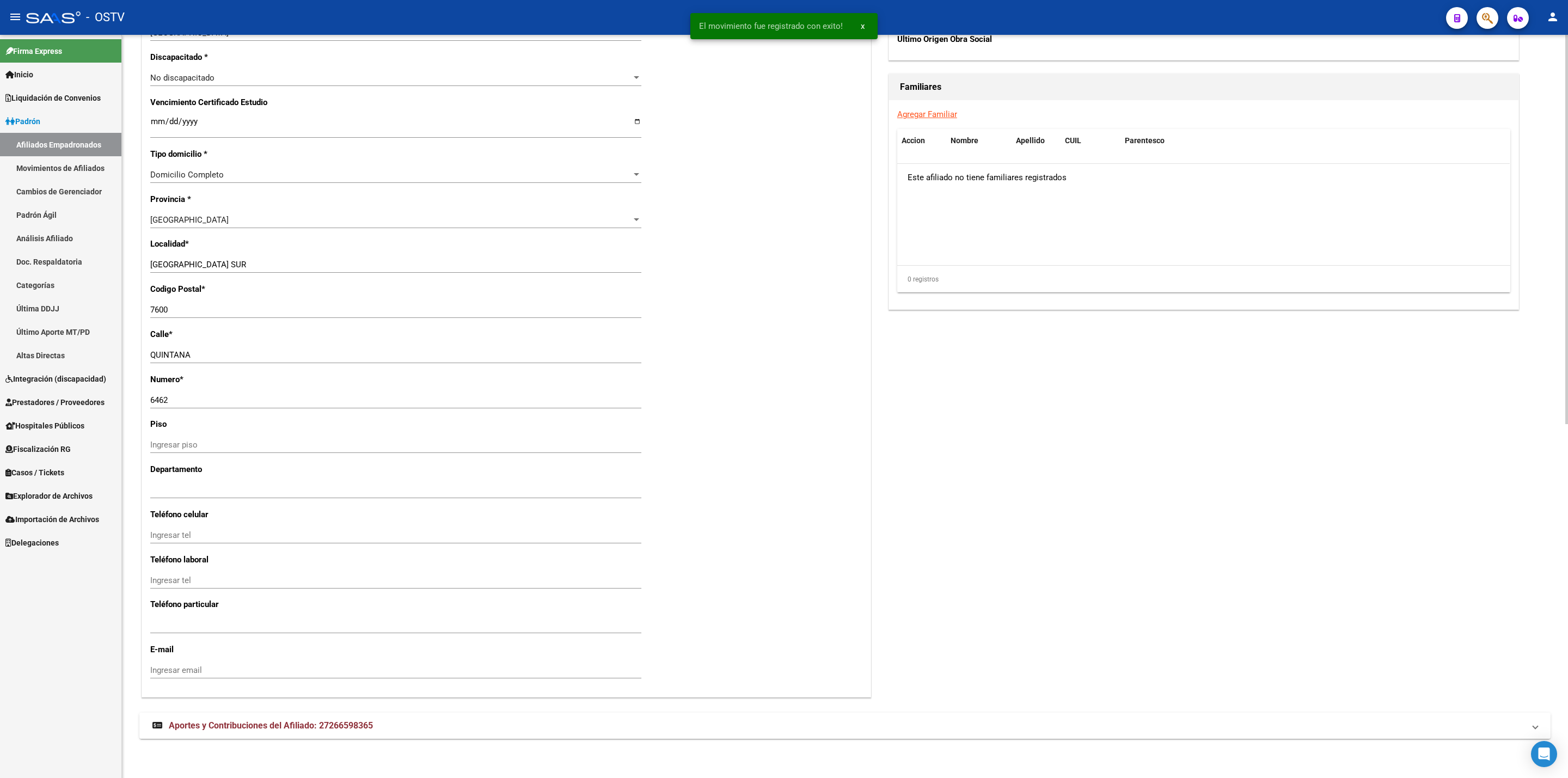
click at [544, 721] on mat-panel-title "Aportes y Contribuciones del Afiliado: 27266598365" at bounding box center [839, 726] width 1372 height 12
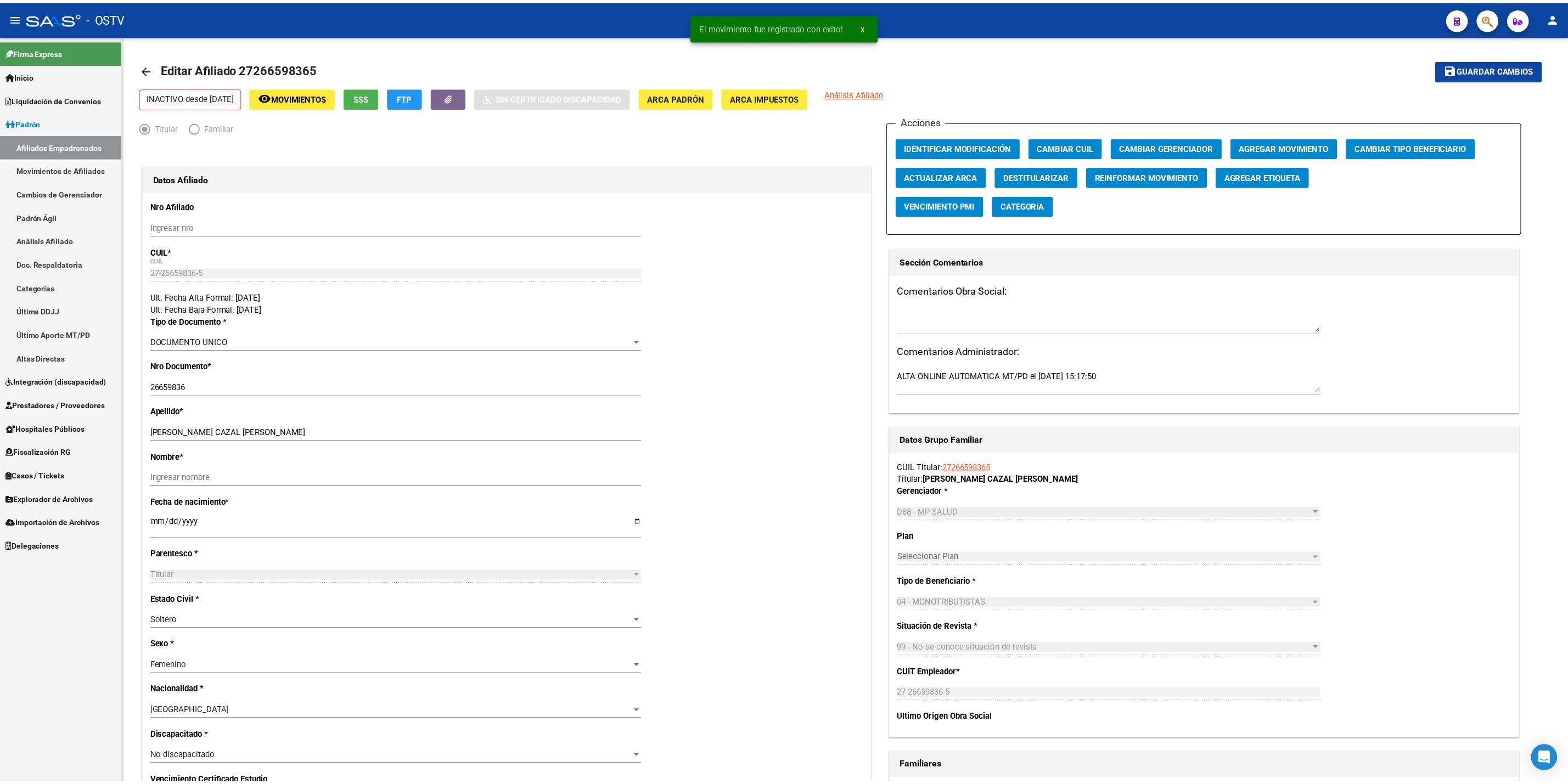
scroll to position [0, 0]
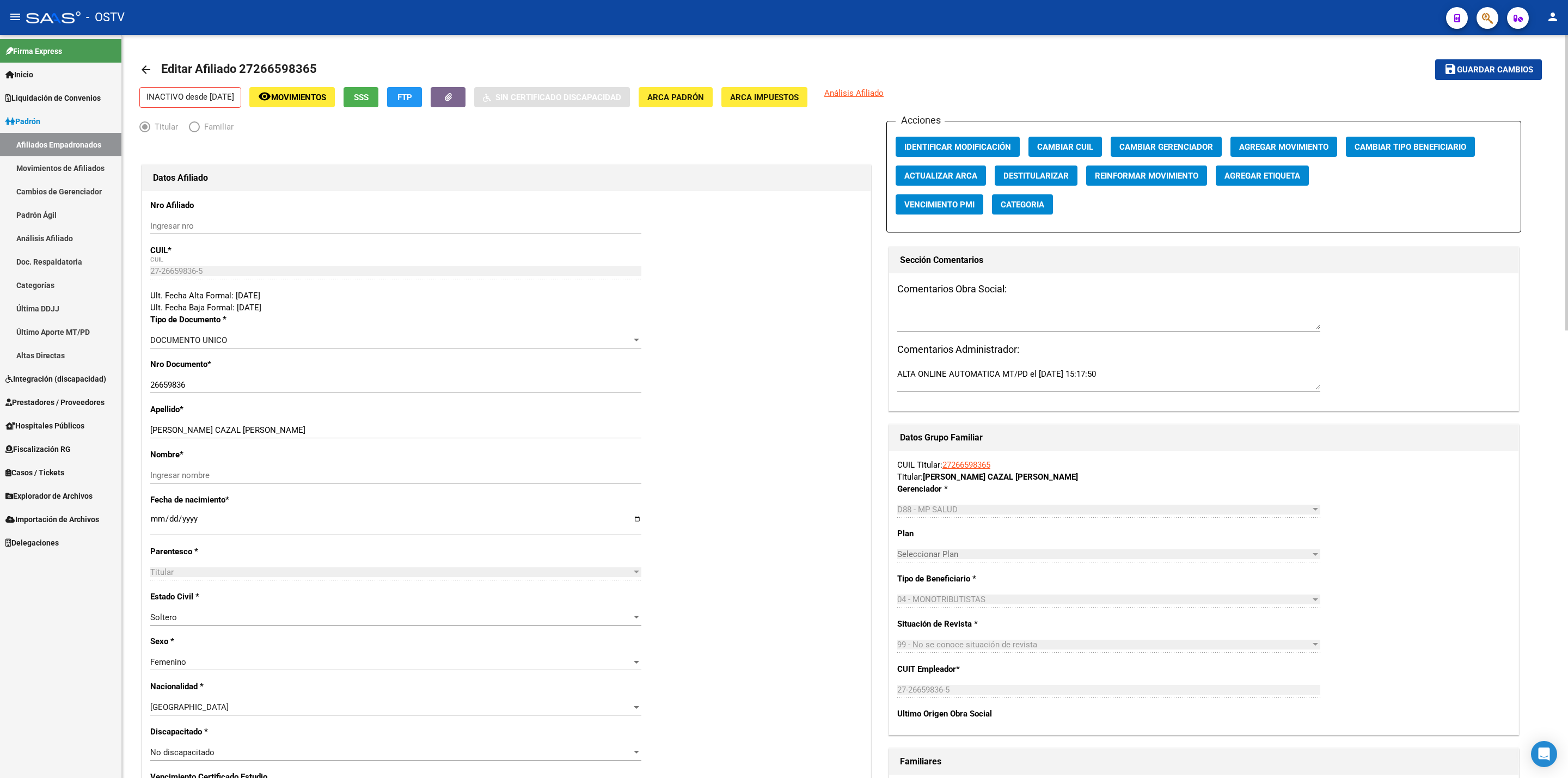
click at [149, 70] on mat-icon "arrow_back" at bounding box center [146, 69] width 13 height 13
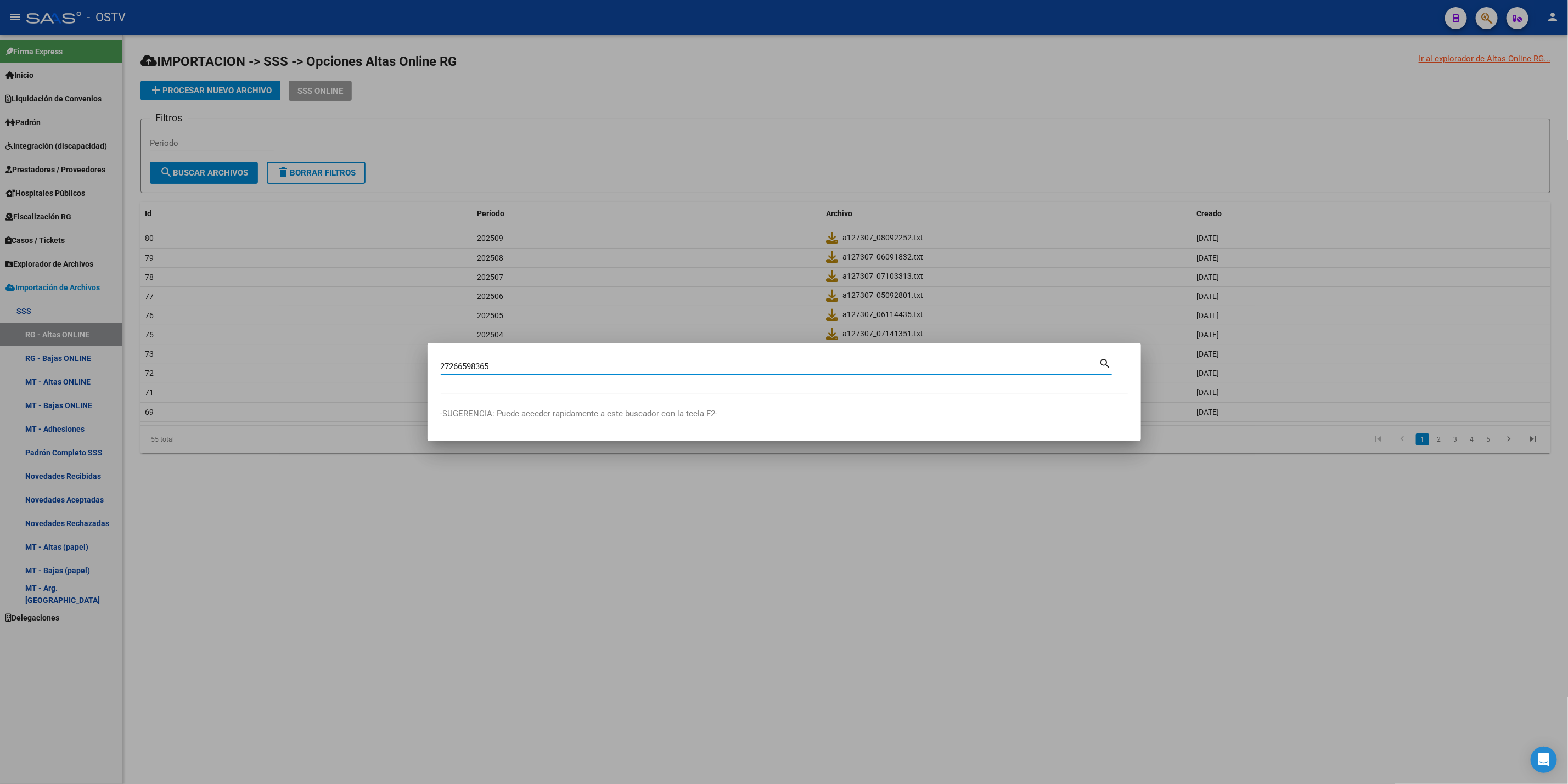
type input "27266598365"
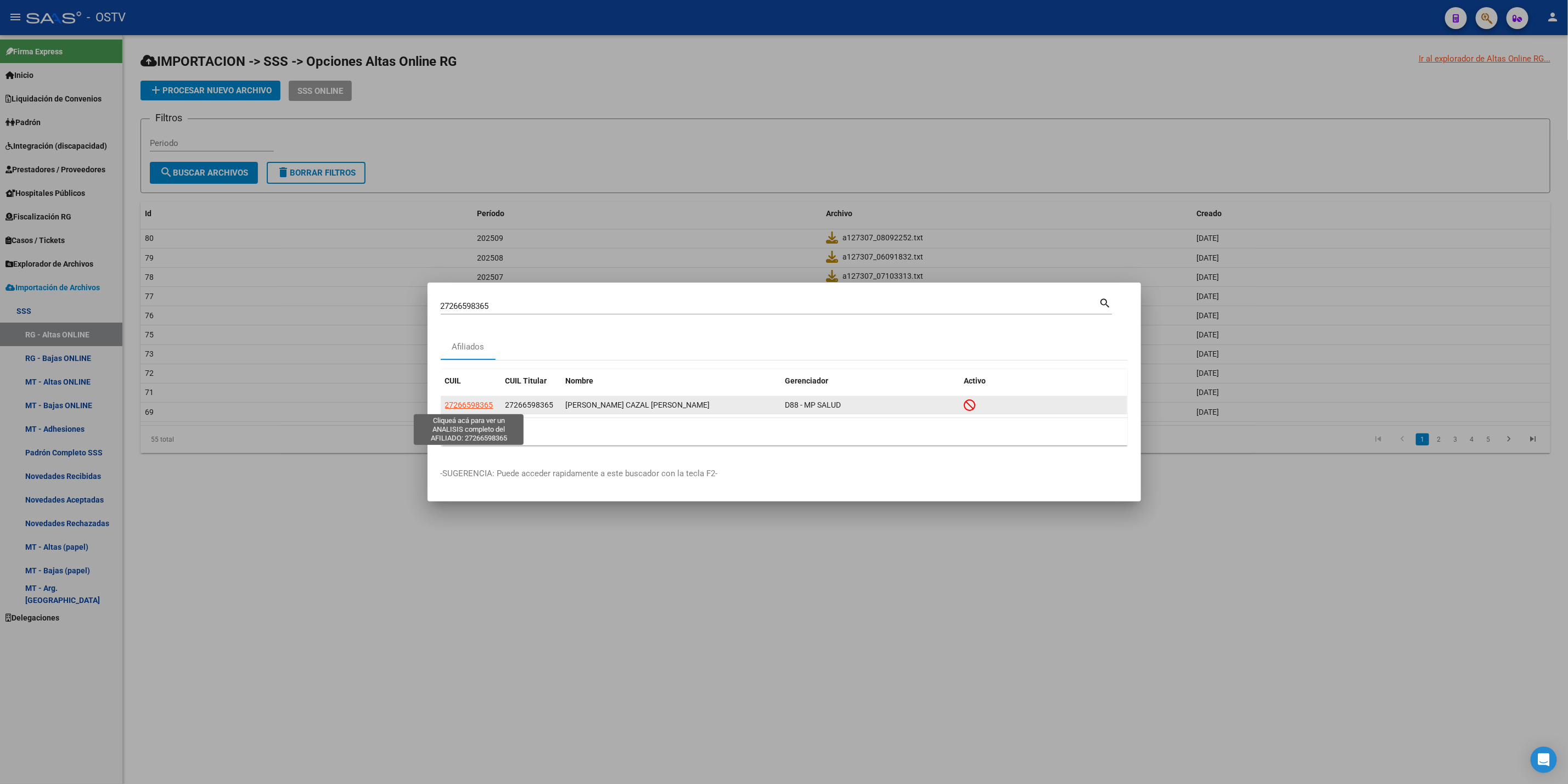
click at [488, 407] on span "27266598365" at bounding box center [469, 405] width 48 height 9
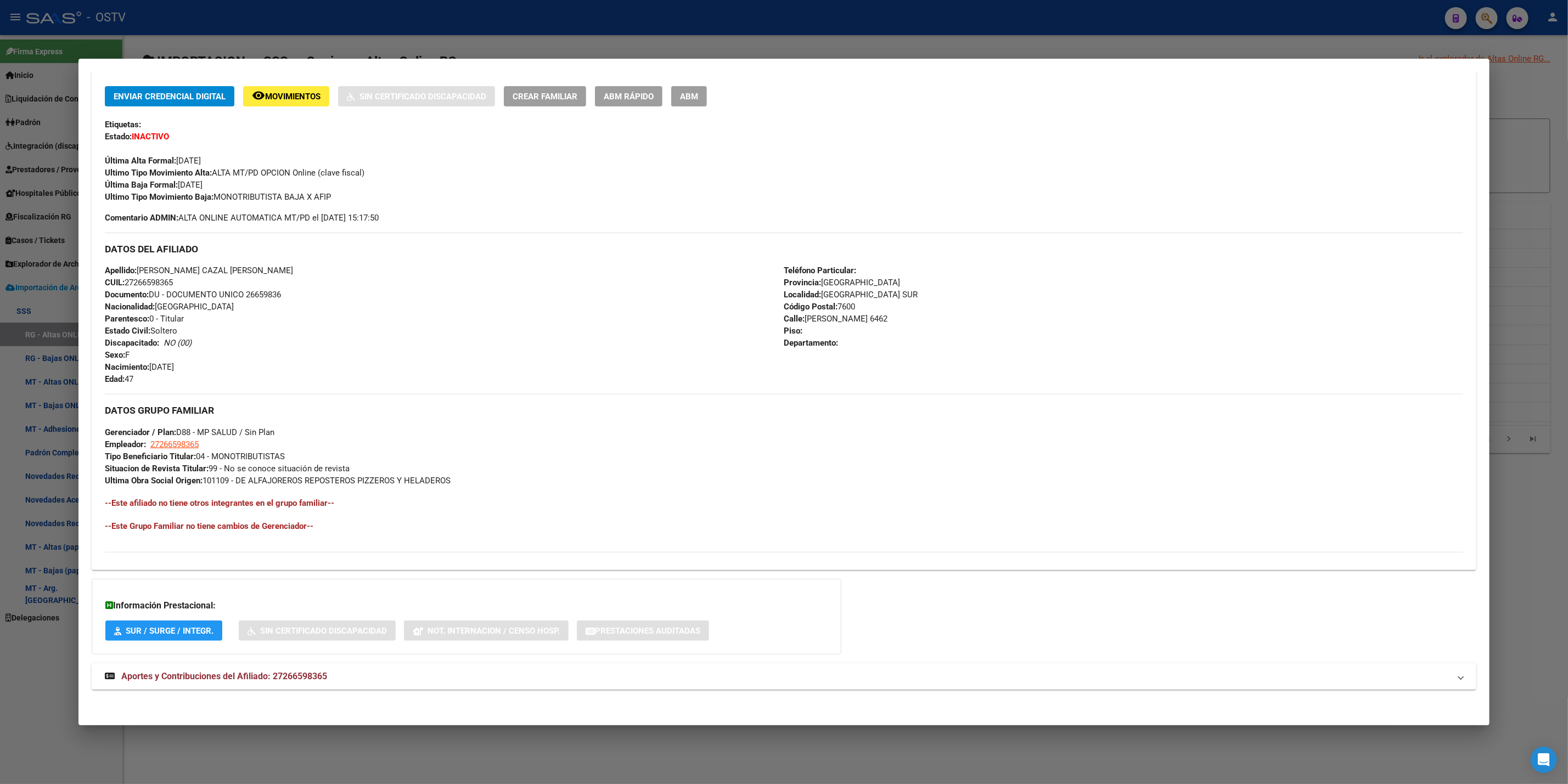
scroll to position [229, 0]
click at [0, 502] on div at bounding box center [784, 392] width 1568 height 784
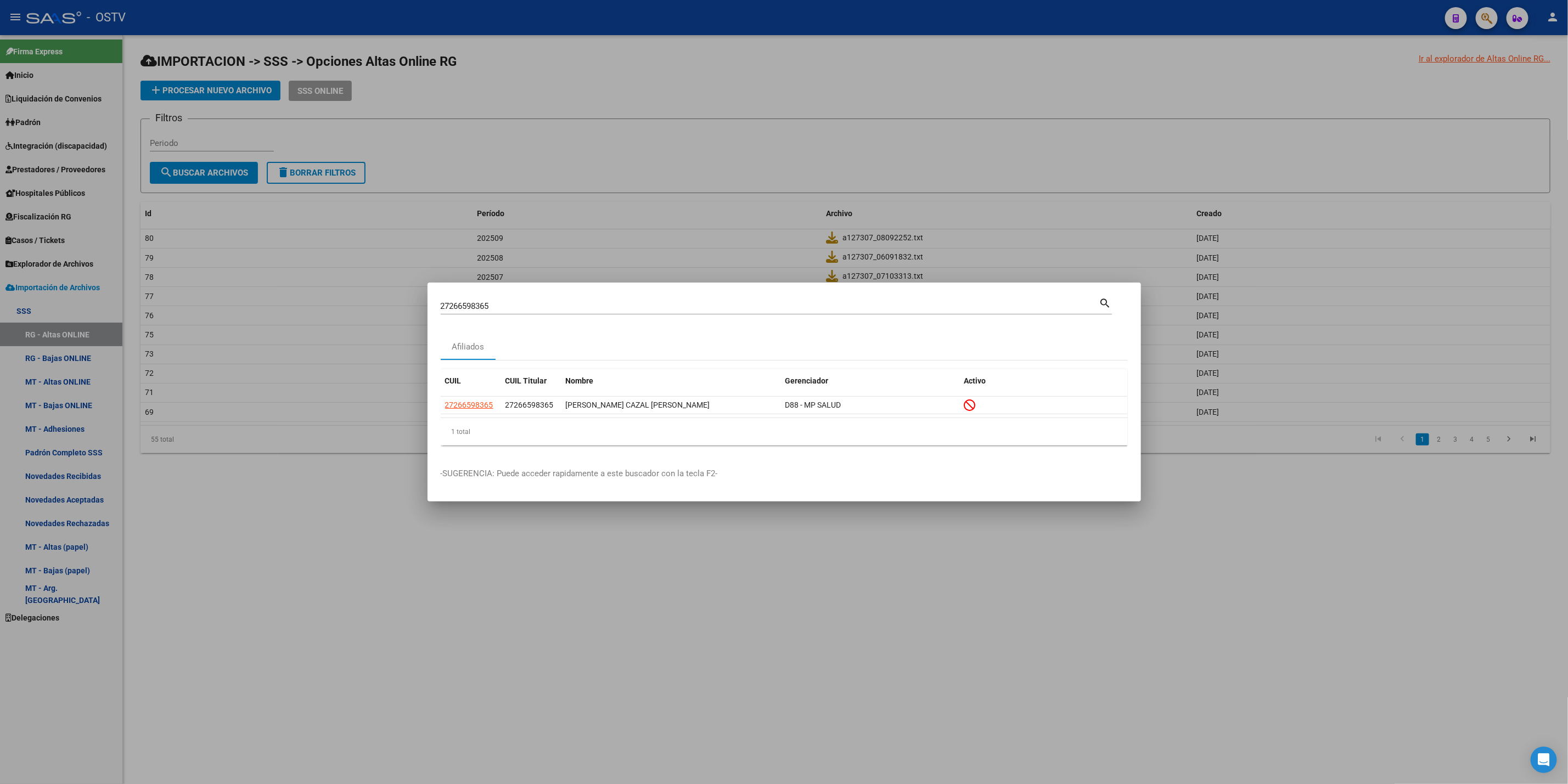
click at [357, 239] on div at bounding box center [784, 392] width 1568 height 784
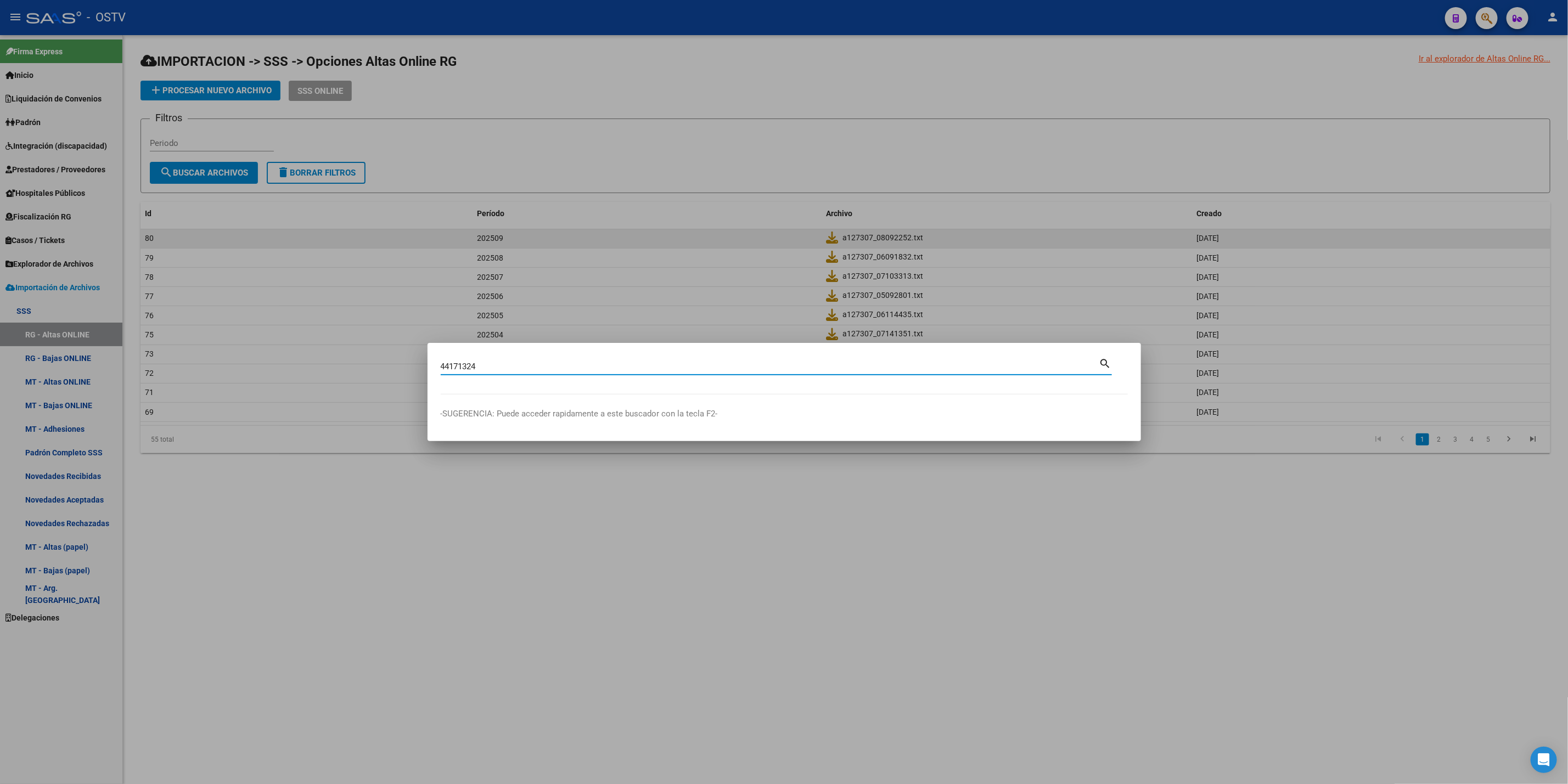
type input "44171324"
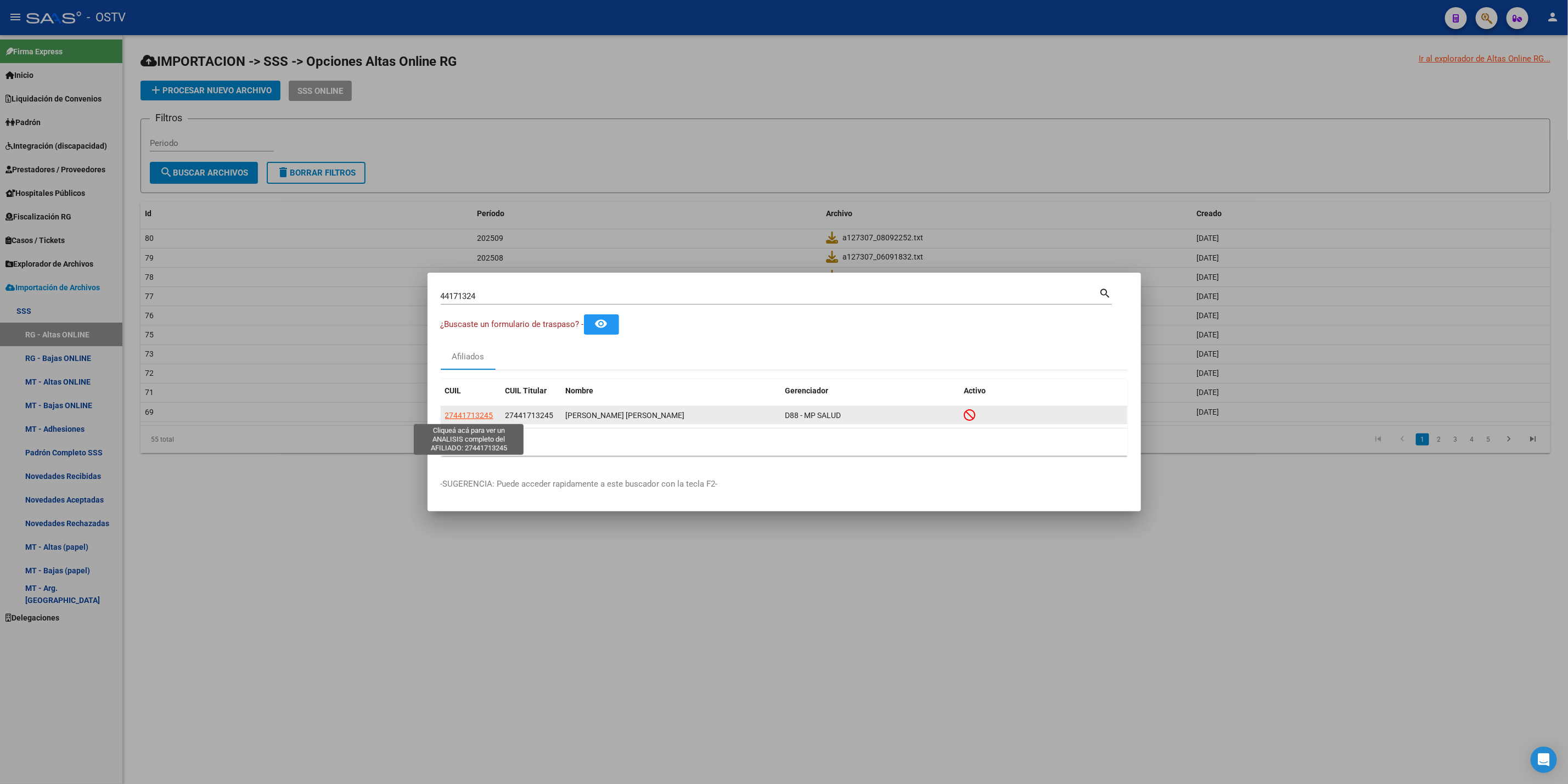
click at [479, 415] on span "27441713245" at bounding box center [469, 416] width 48 height 9
type textarea "27441713245"
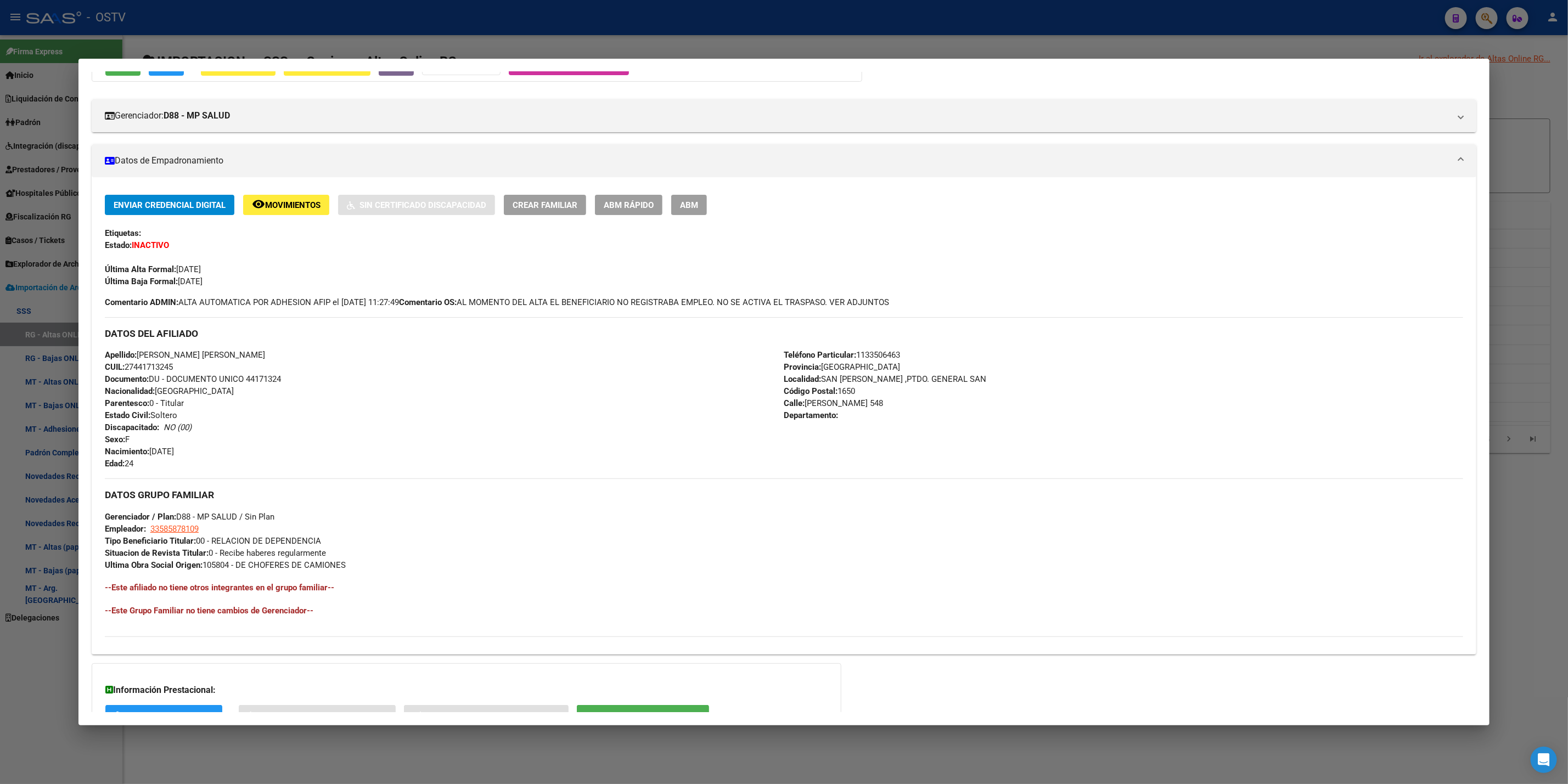
scroll to position [206, 0]
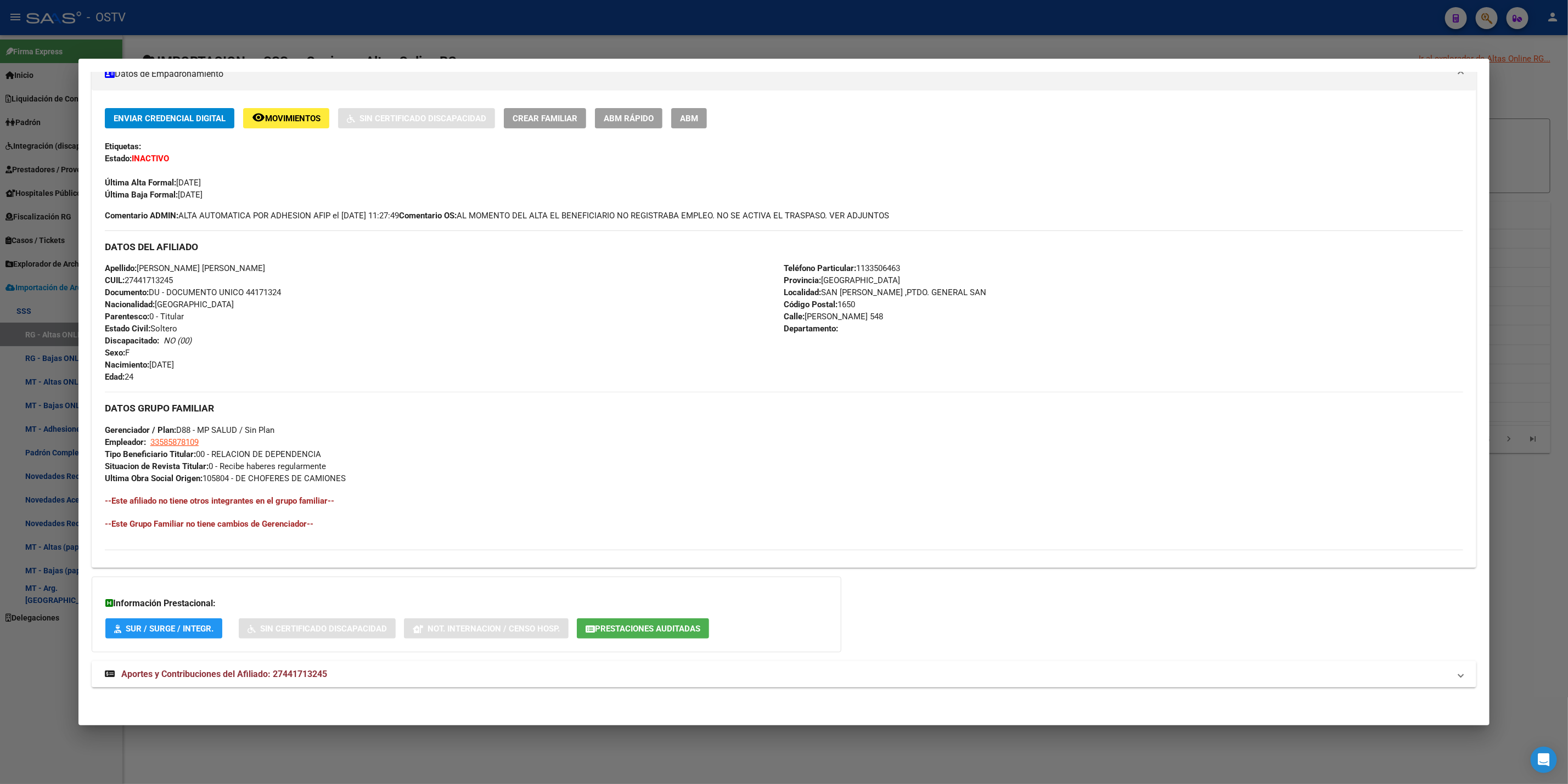
click at [656, 622] on button "Prestaciones Auditadas" at bounding box center [643, 628] width 132 height 20
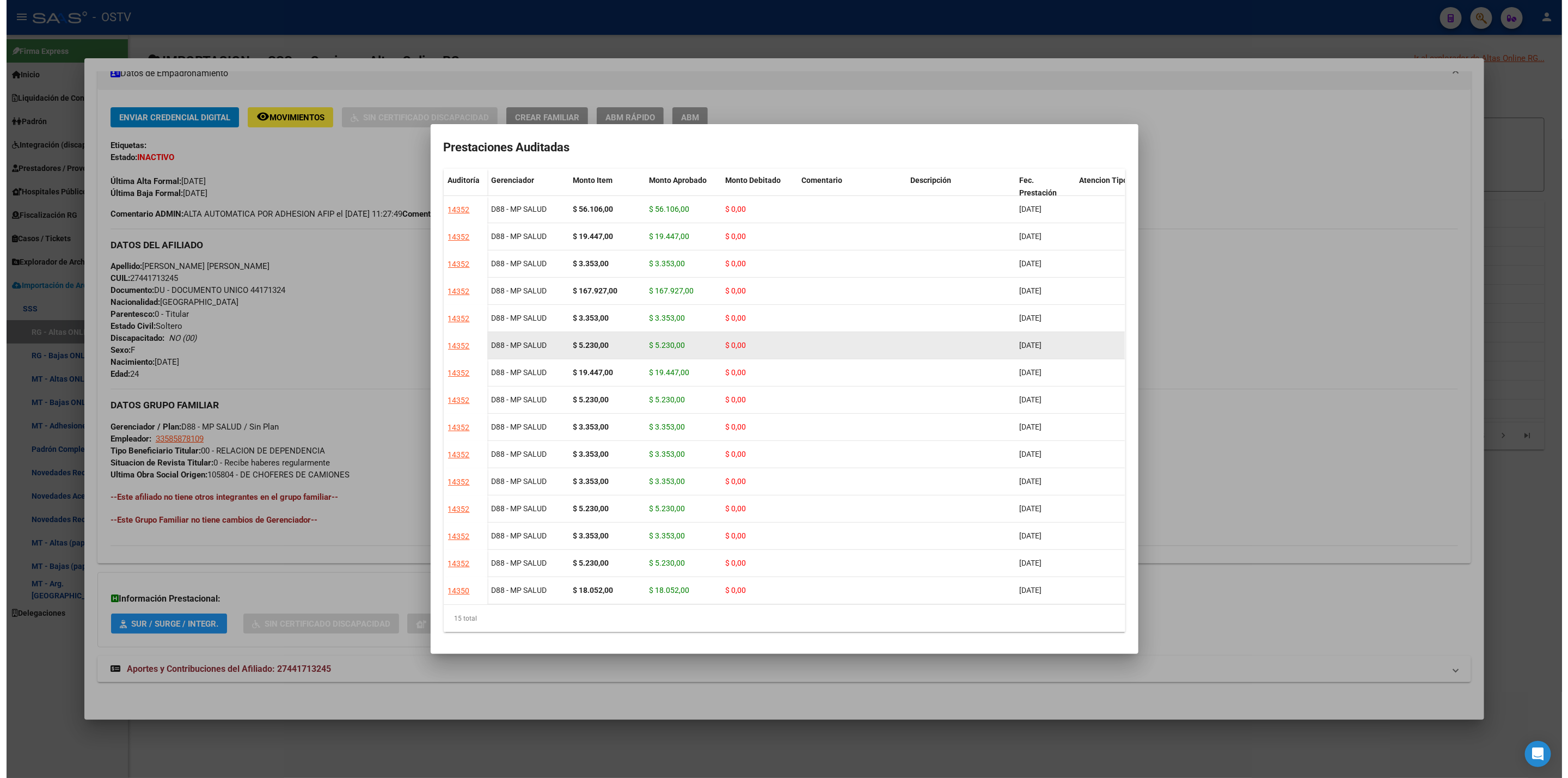
scroll to position [0, 0]
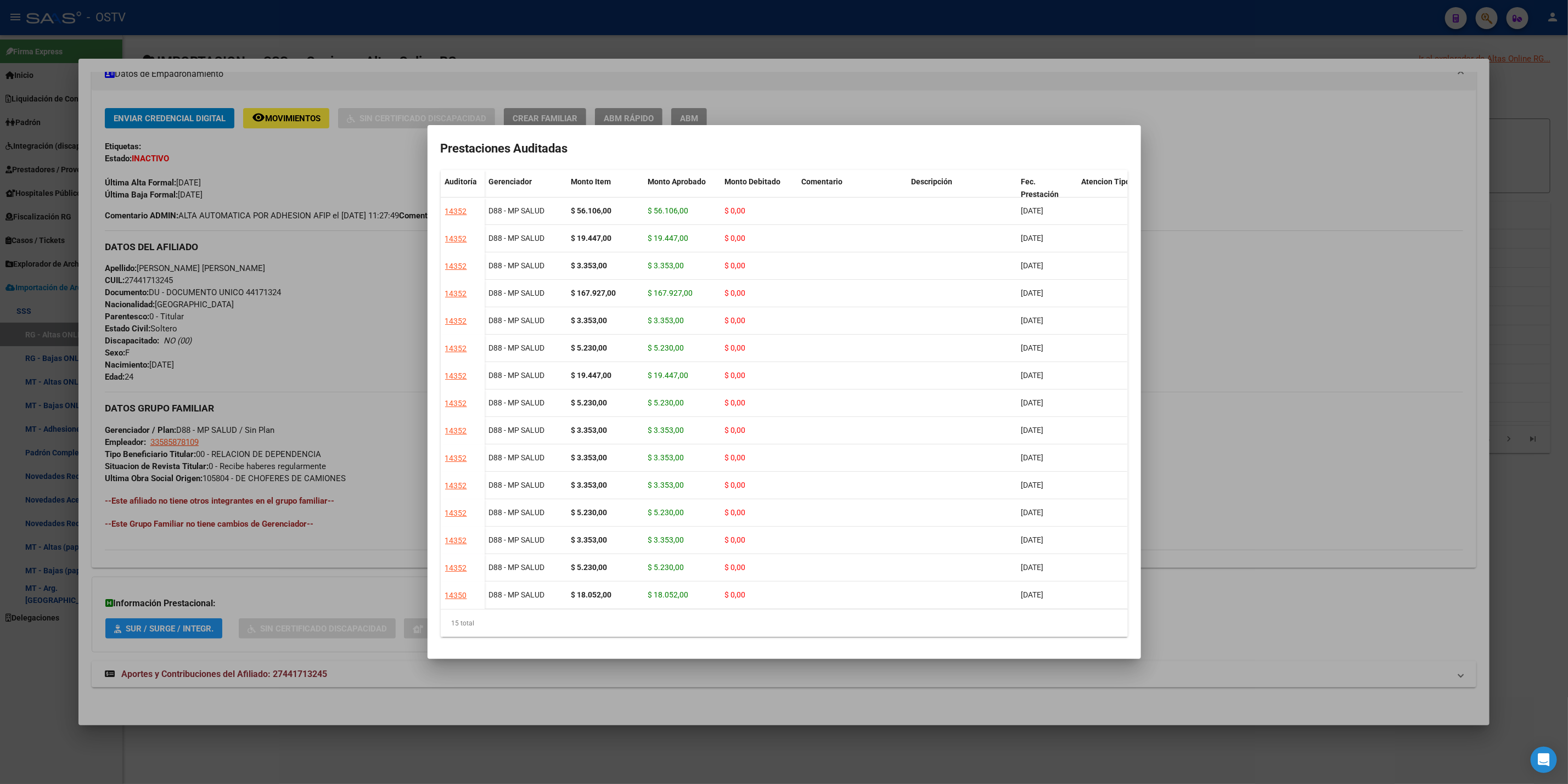
click at [1358, 382] on div at bounding box center [784, 392] width 1568 height 784
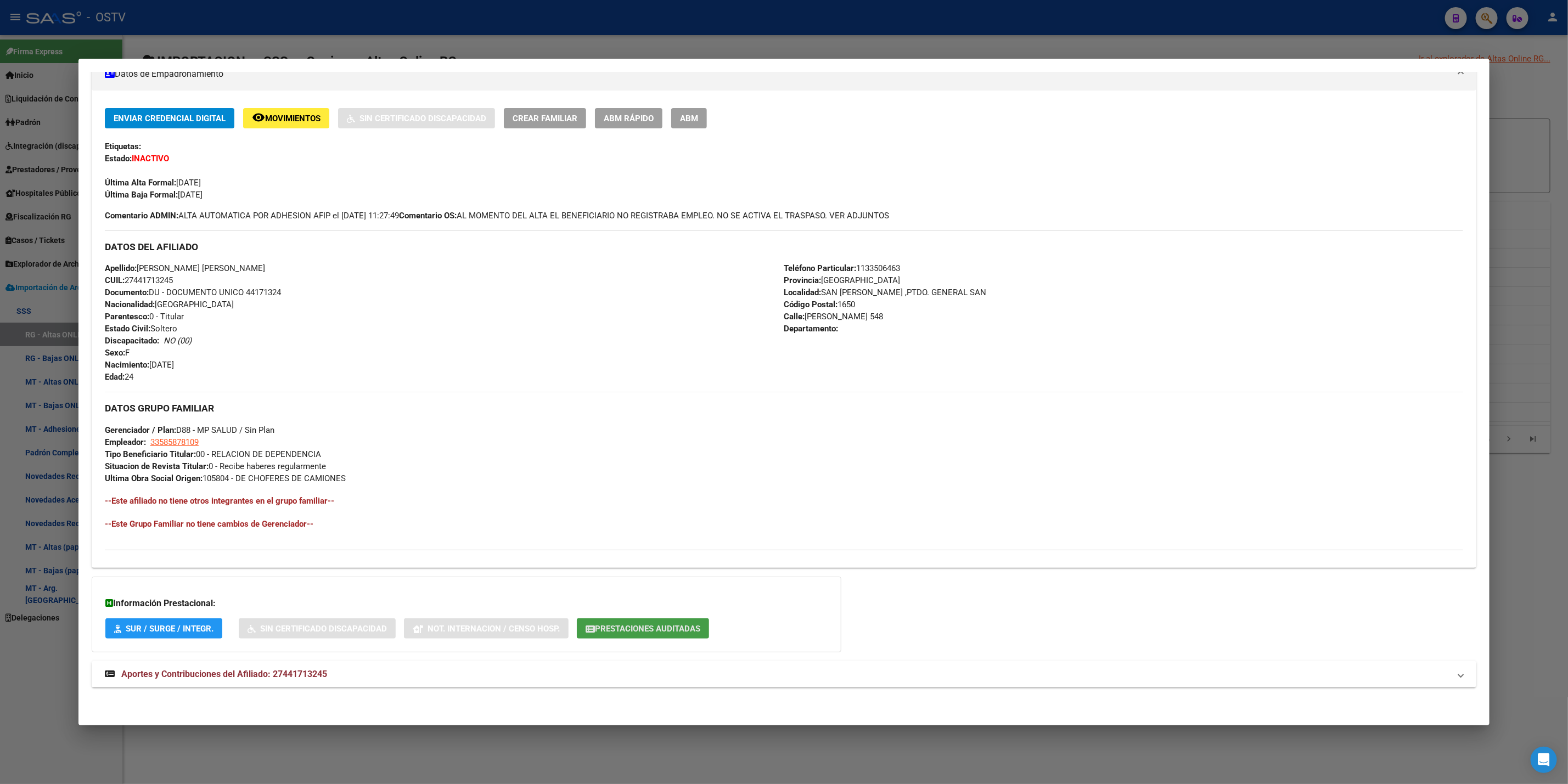
click at [685, 621] on button "Prestaciones Auditadas" at bounding box center [643, 628] width 132 height 20
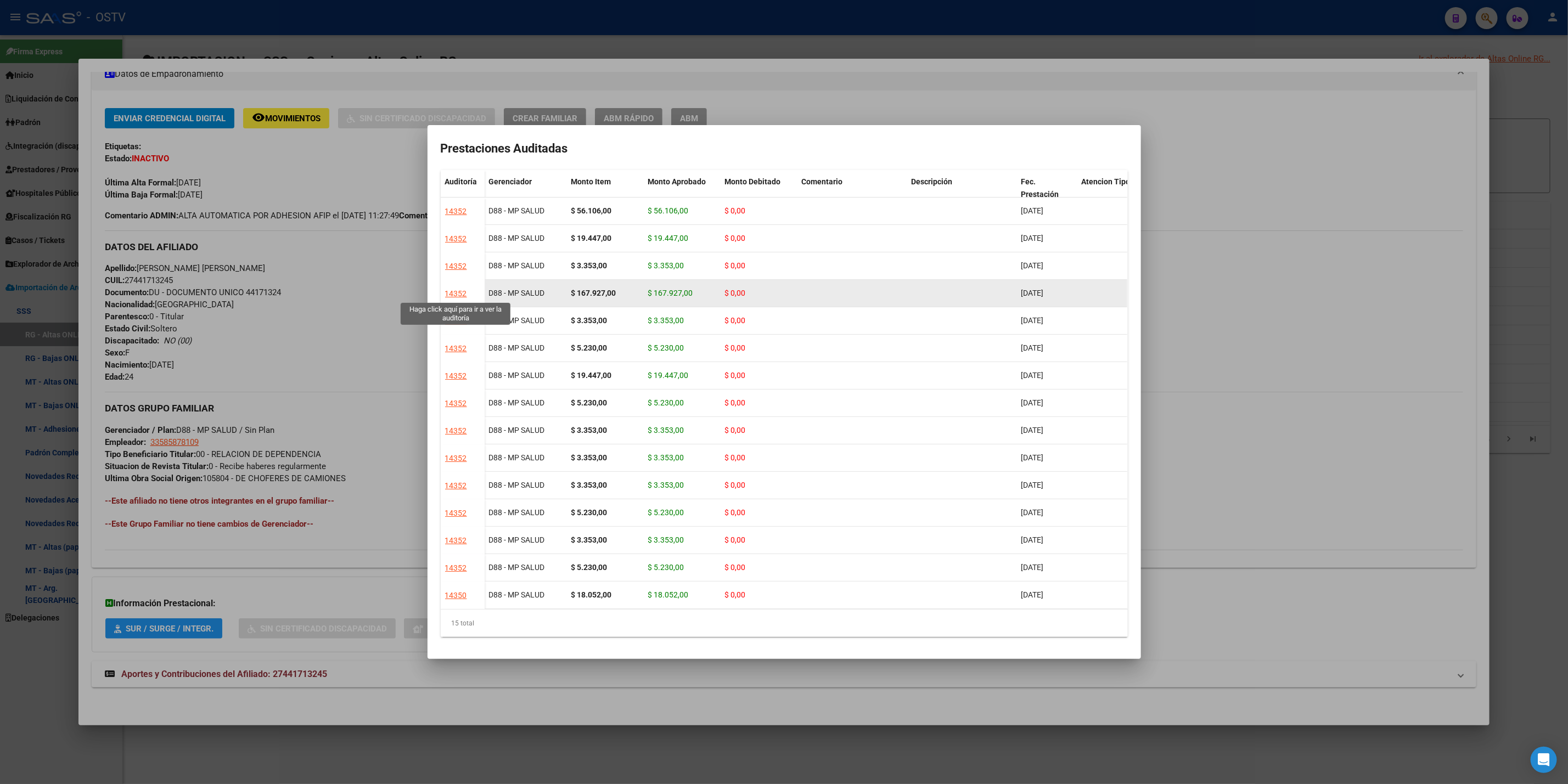
click at [455, 293] on div "14352" at bounding box center [456, 294] width 22 height 13
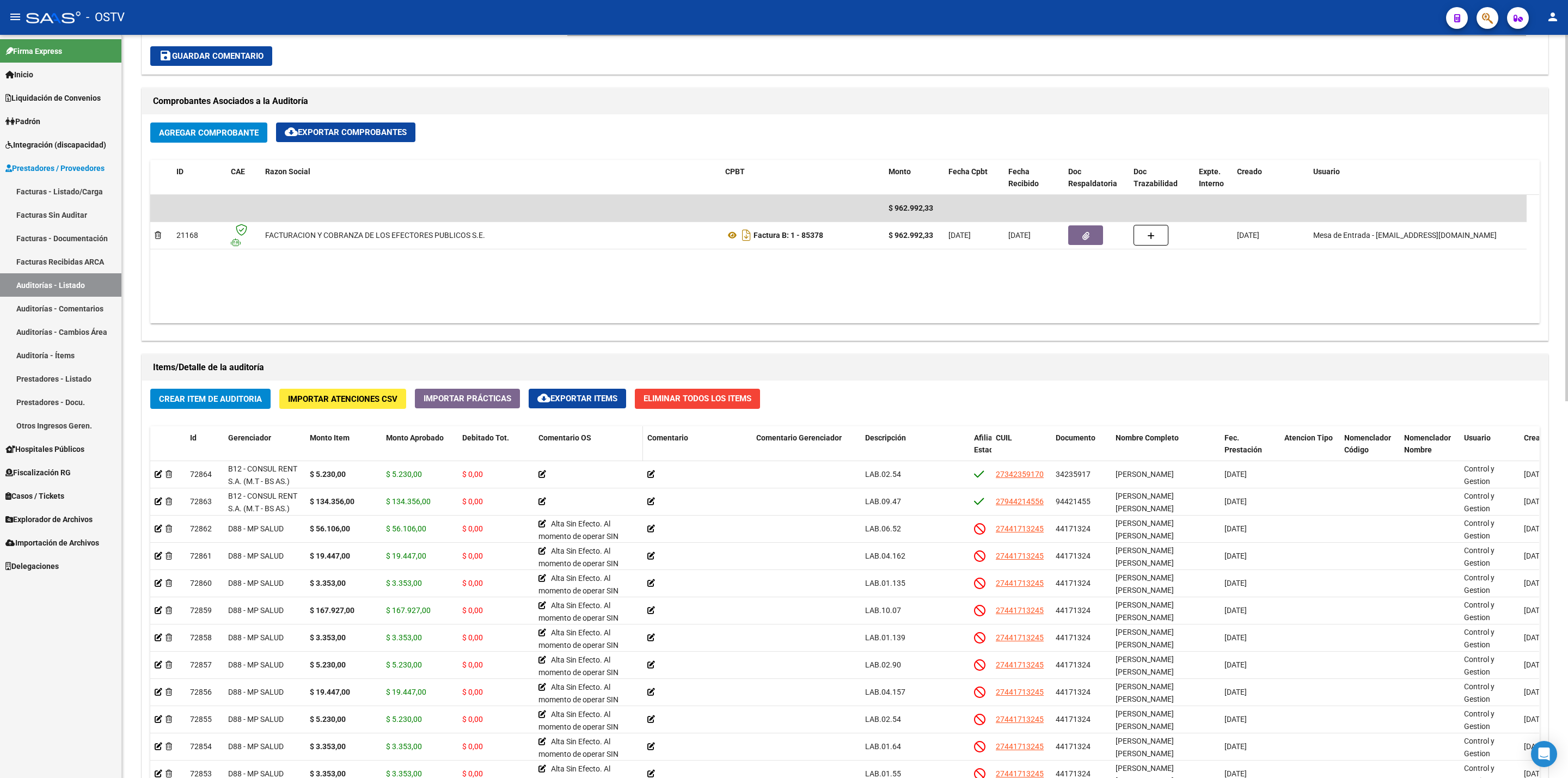
scroll to position [490, 0]
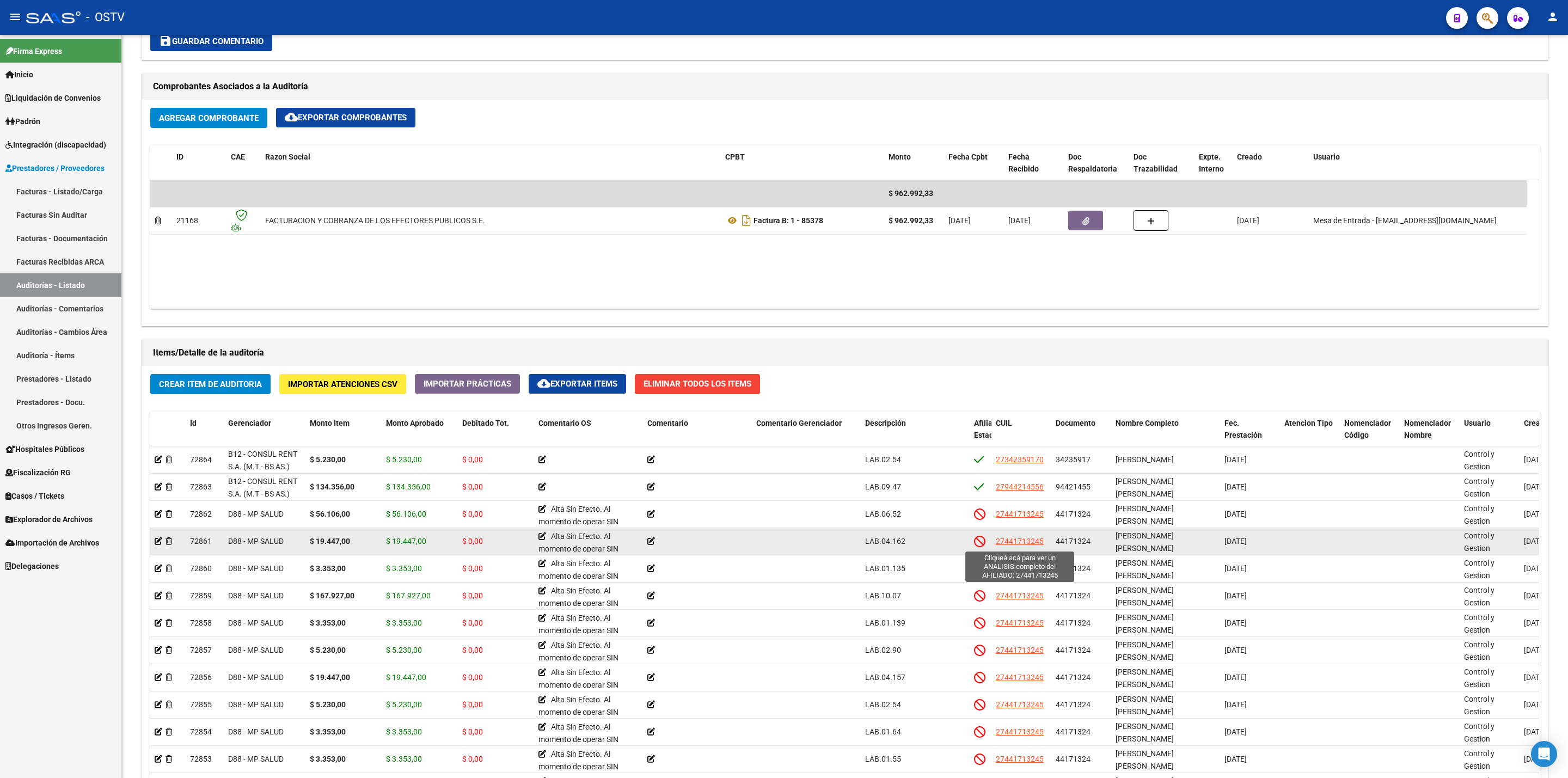
click at [1022, 544] on span "27441713245" at bounding box center [1020, 541] width 48 height 9
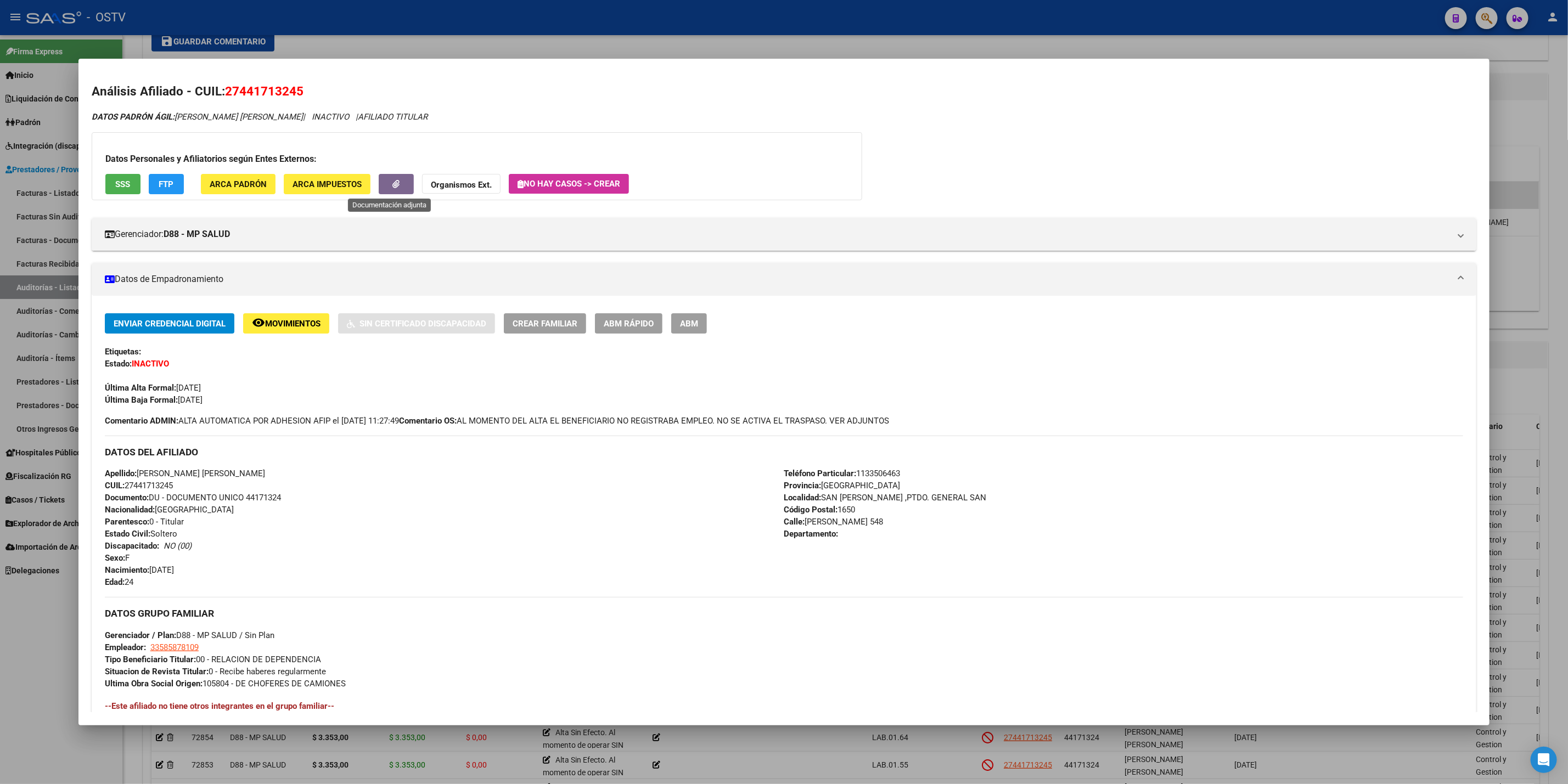
click at [392, 188] on span "button" at bounding box center [396, 185] width 7 height 10
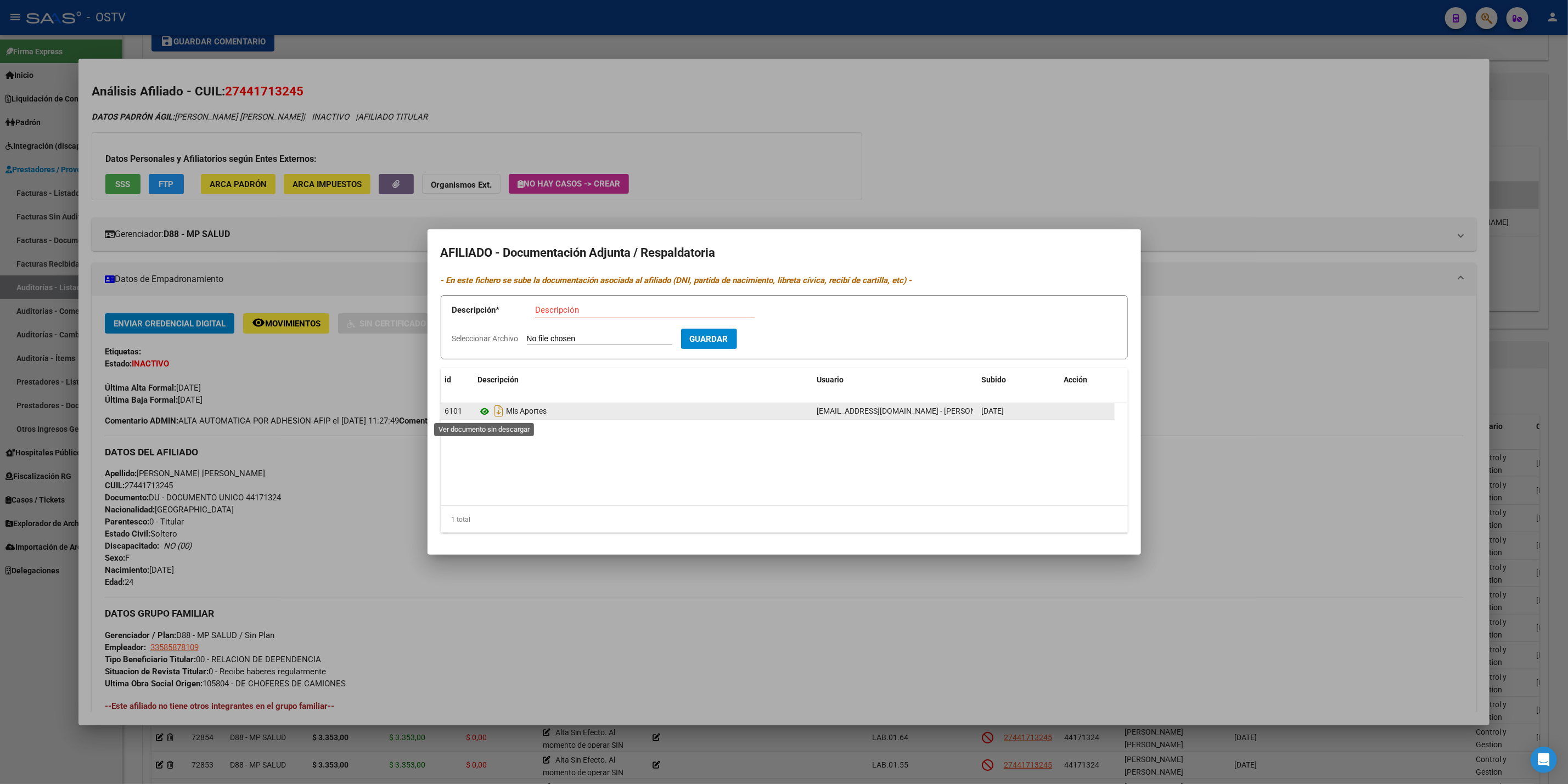
click at [482, 407] on icon at bounding box center [485, 411] width 14 height 13
click at [486, 417] on icon at bounding box center [485, 411] width 14 height 13
click at [815, 124] on div at bounding box center [784, 392] width 1568 height 784
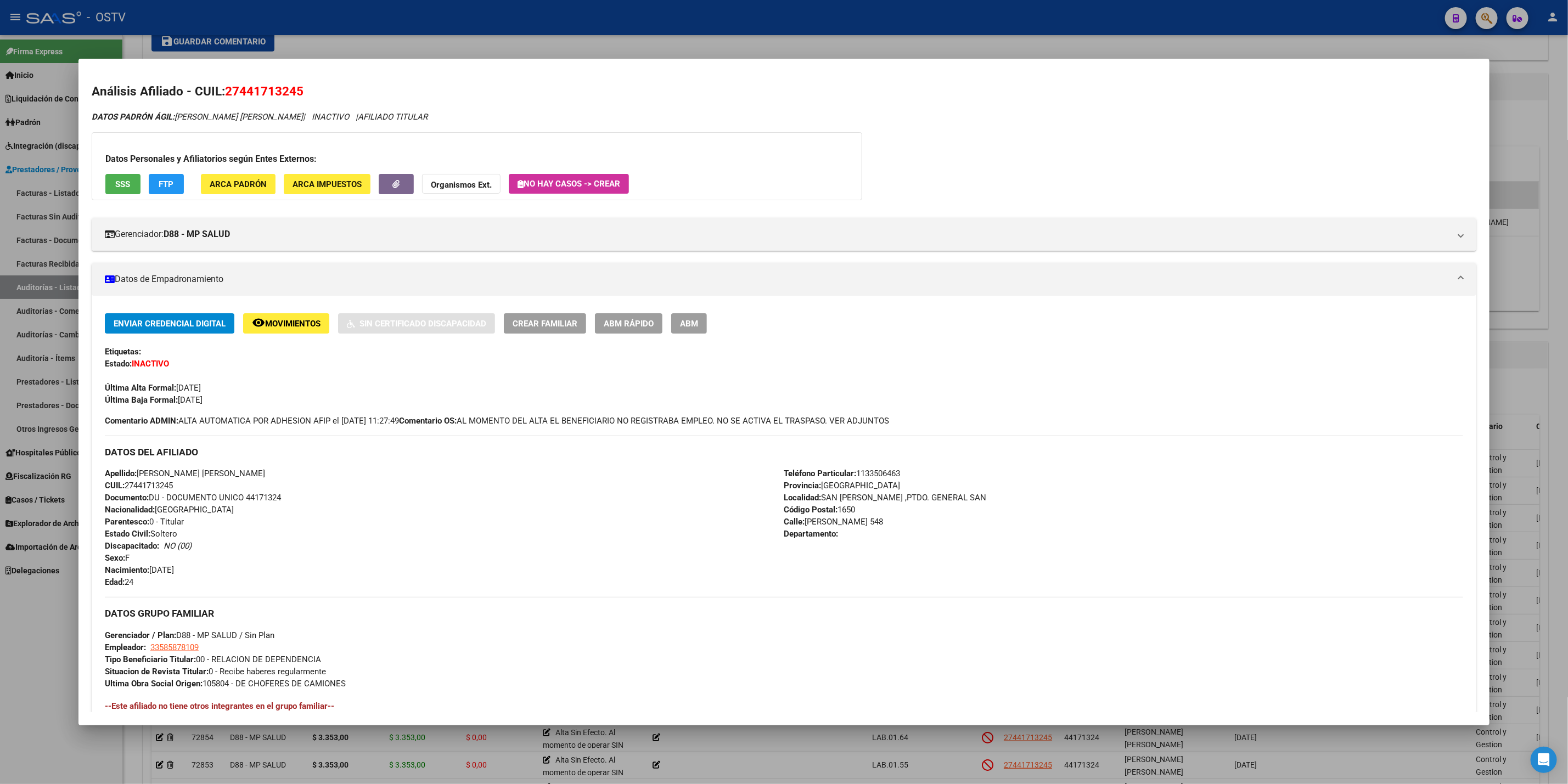
click at [394, 40] on div at bounding box center [784, 392] width 1568 height 784
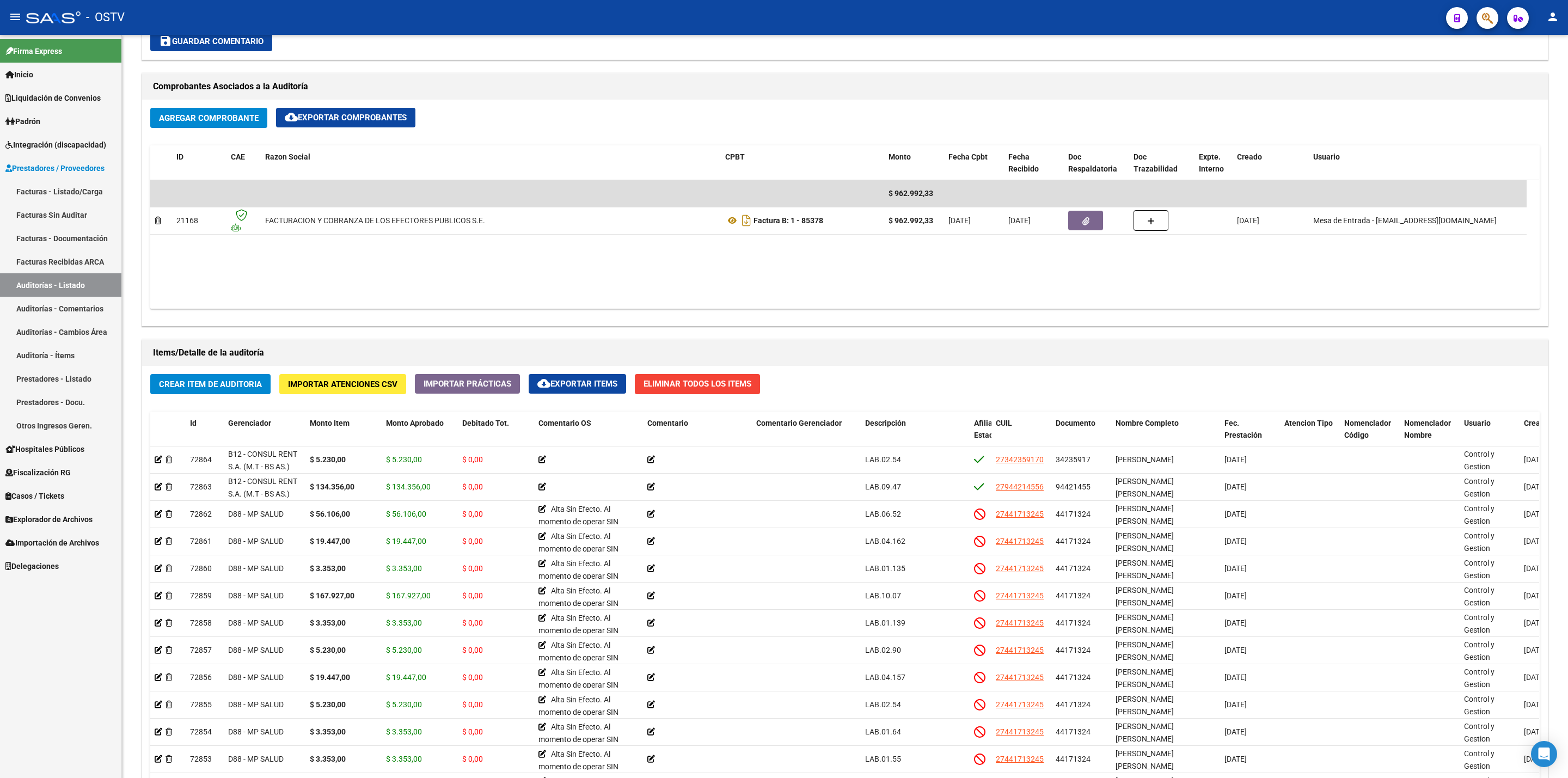
click at [43, 131] on link "Padrón" at bounding box center [60, 121] width 121 height 24
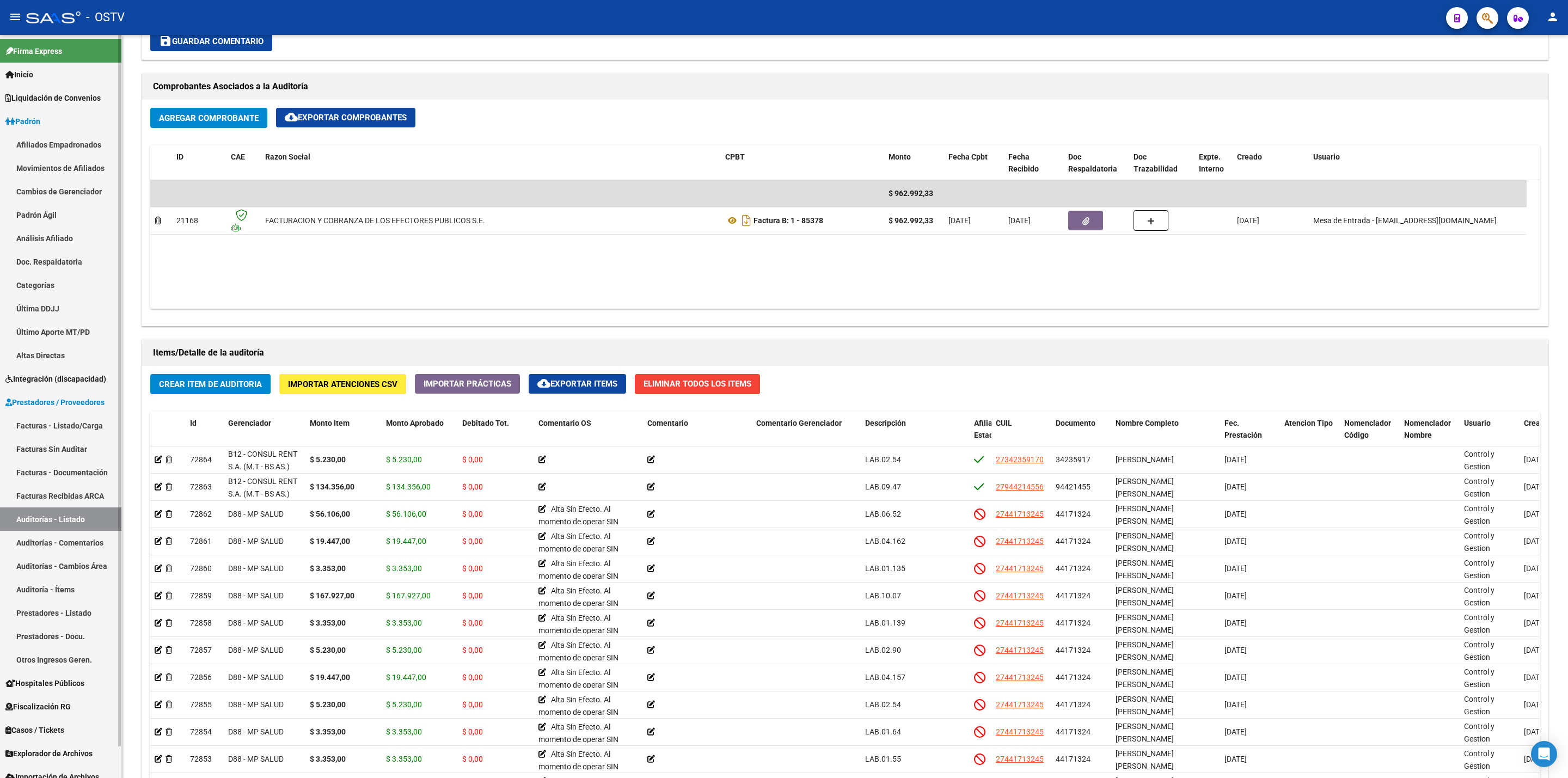
click at [41, 149] on link "Afiliados Empadronados" at bounding box center [60, 145] width 121 height 24
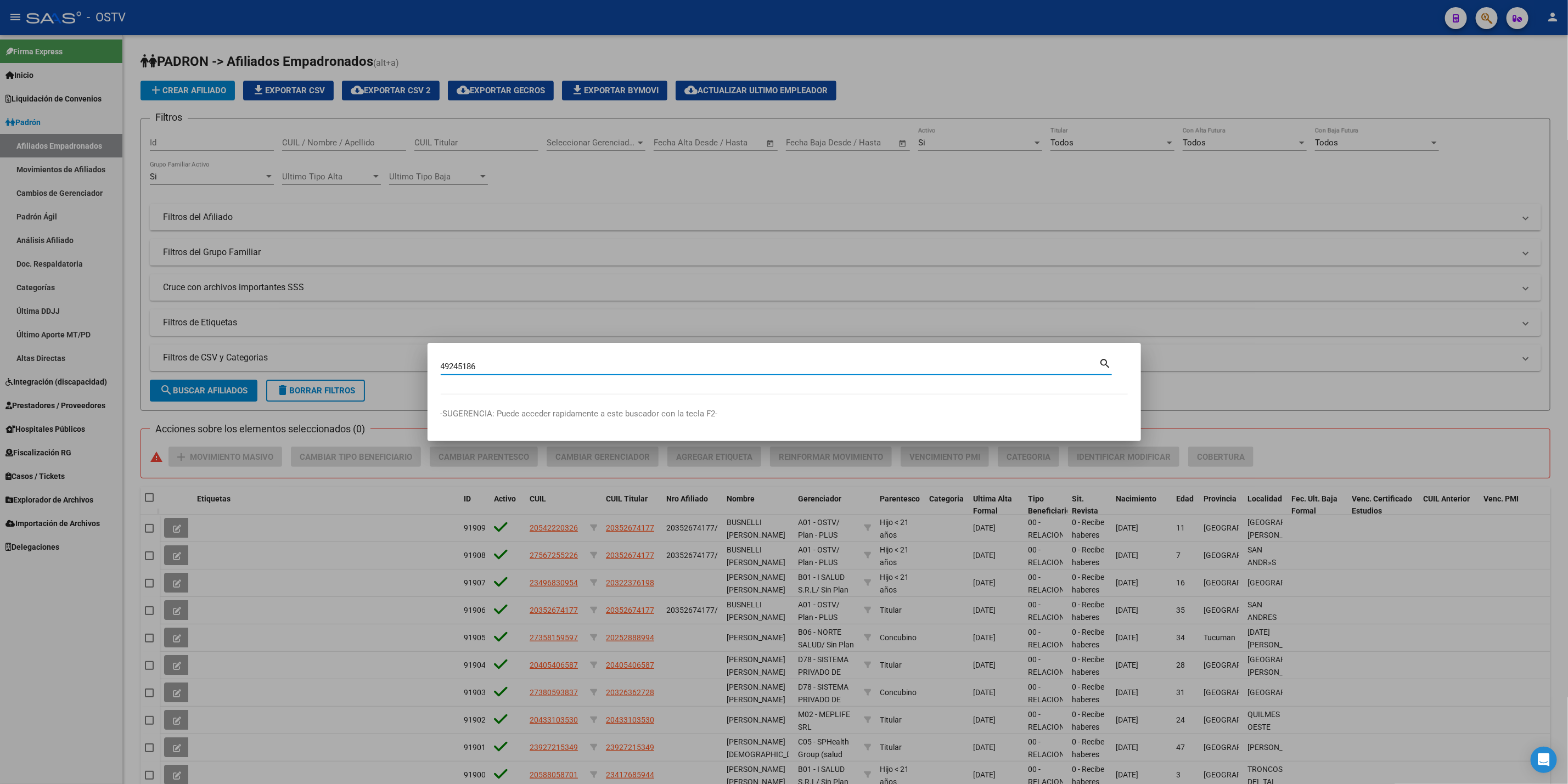
type input "49245186"
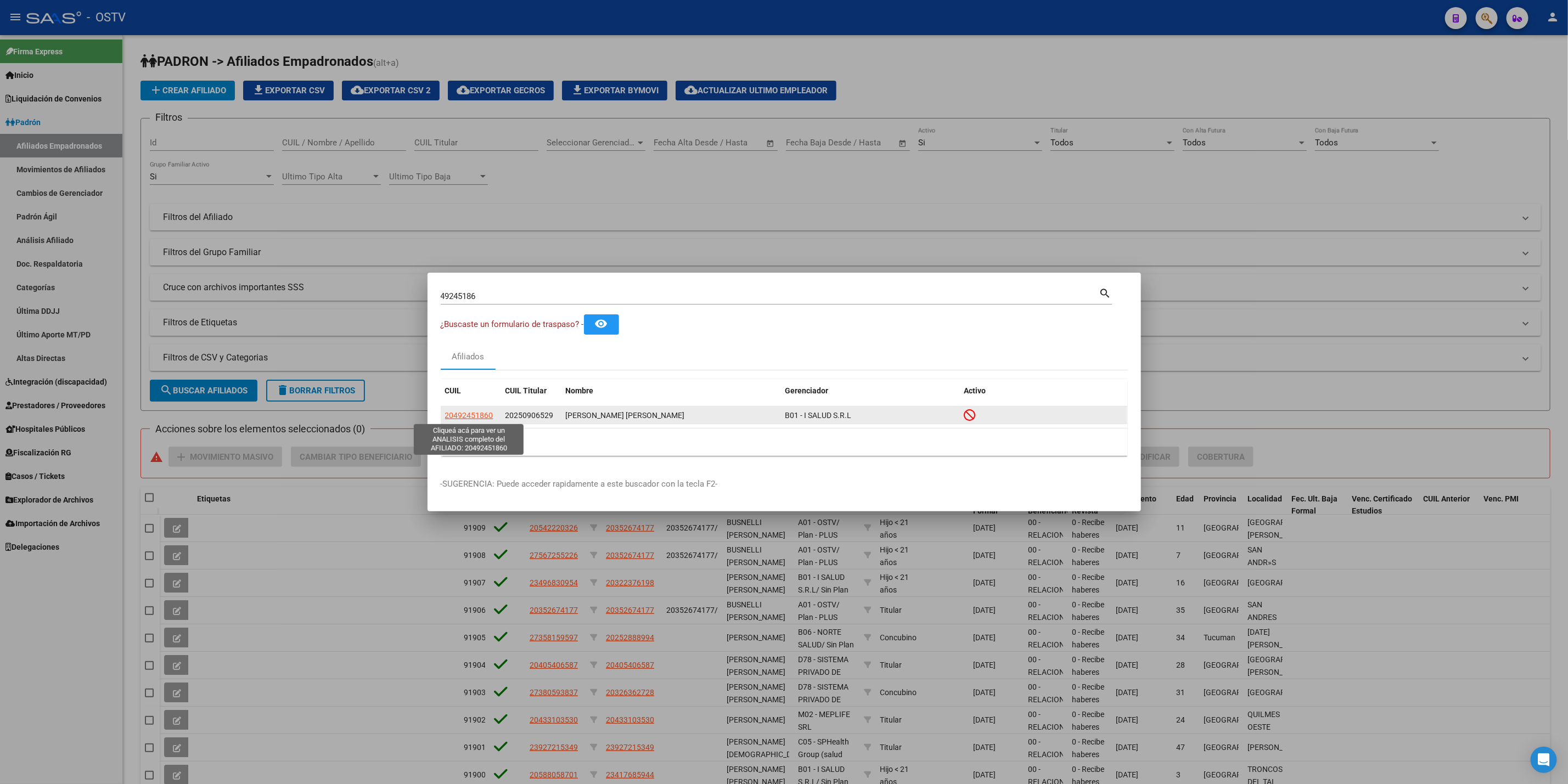
click at [478, 416] on span "20492451860" at bounding box center [469, 416] width 48 height 9
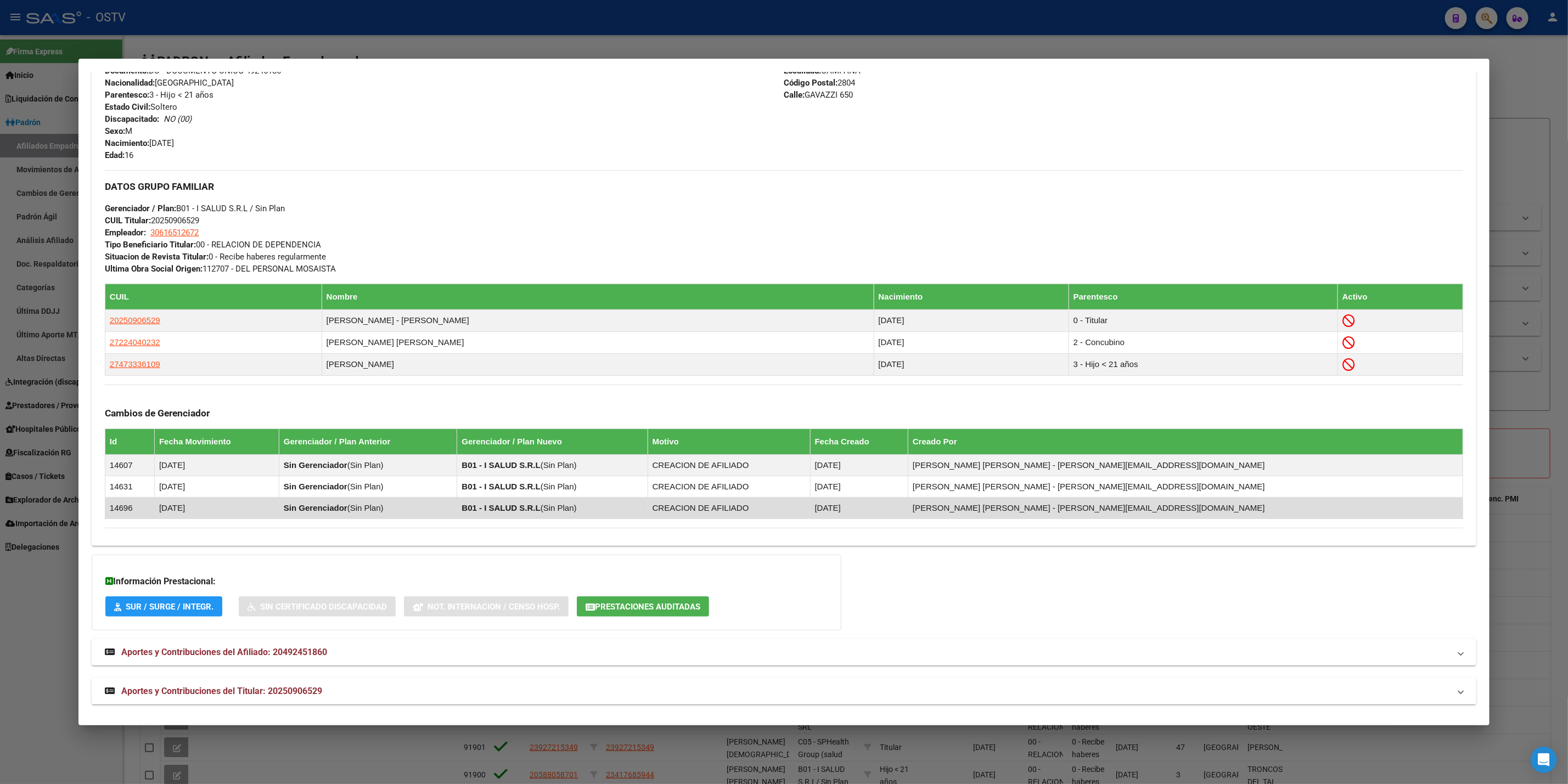
scroll to position [438, 0]
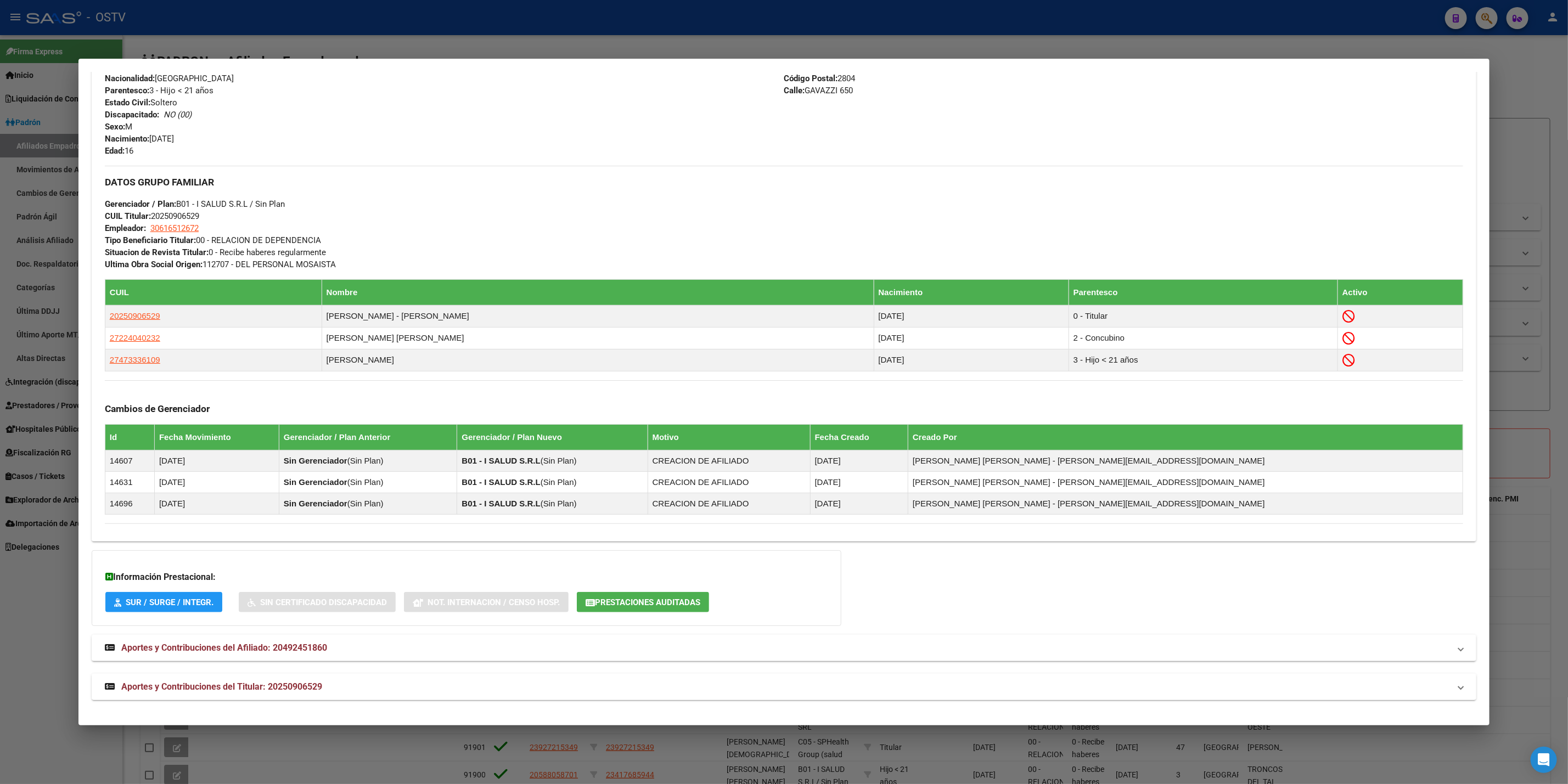
click at [420, 680] on mat-panel-title "Aportes y Contribuciones del Titular: 20250906529" at bounding box center [777, 687] width 1345 height 13
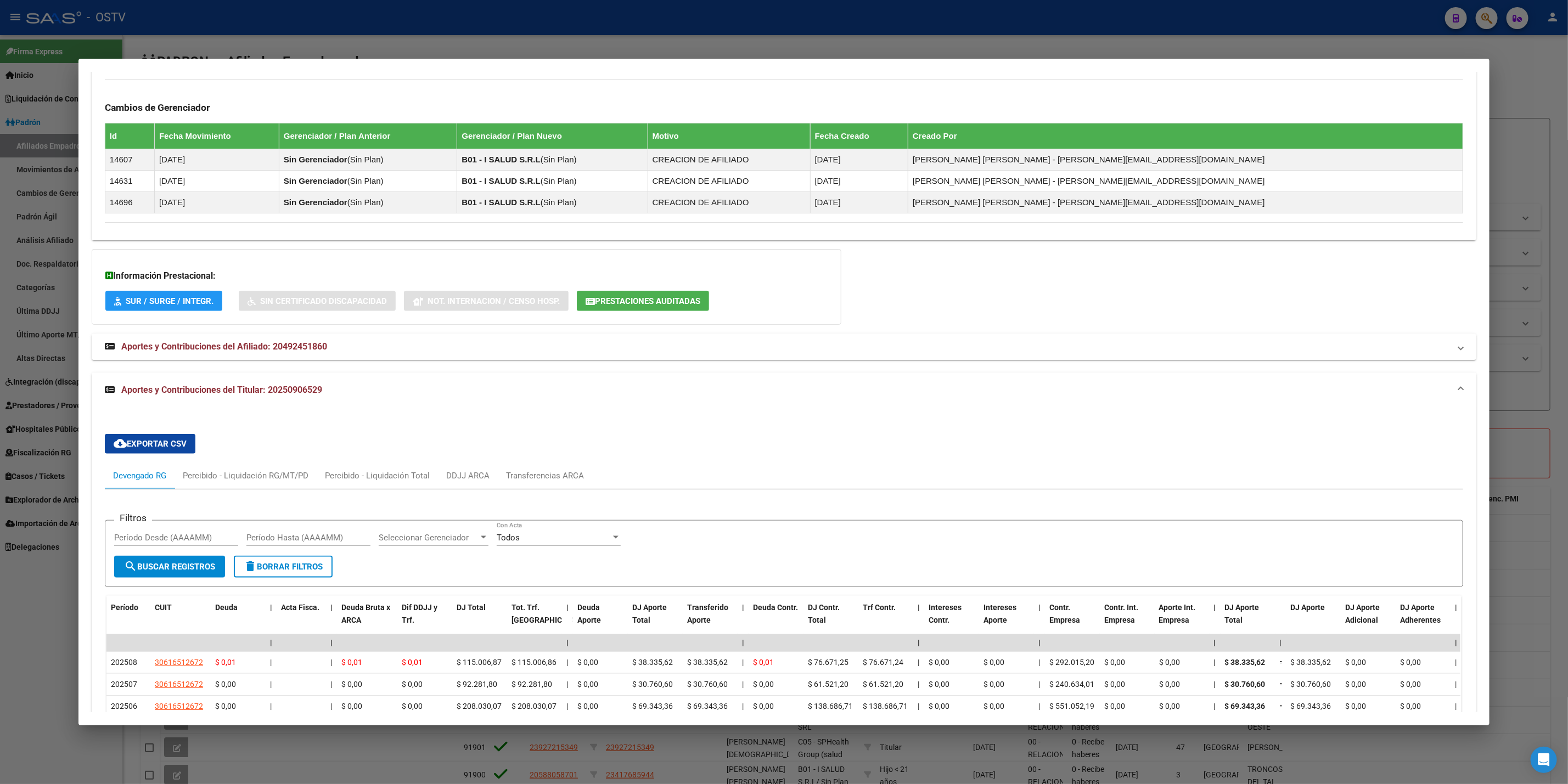
scroll to position [741, 0]
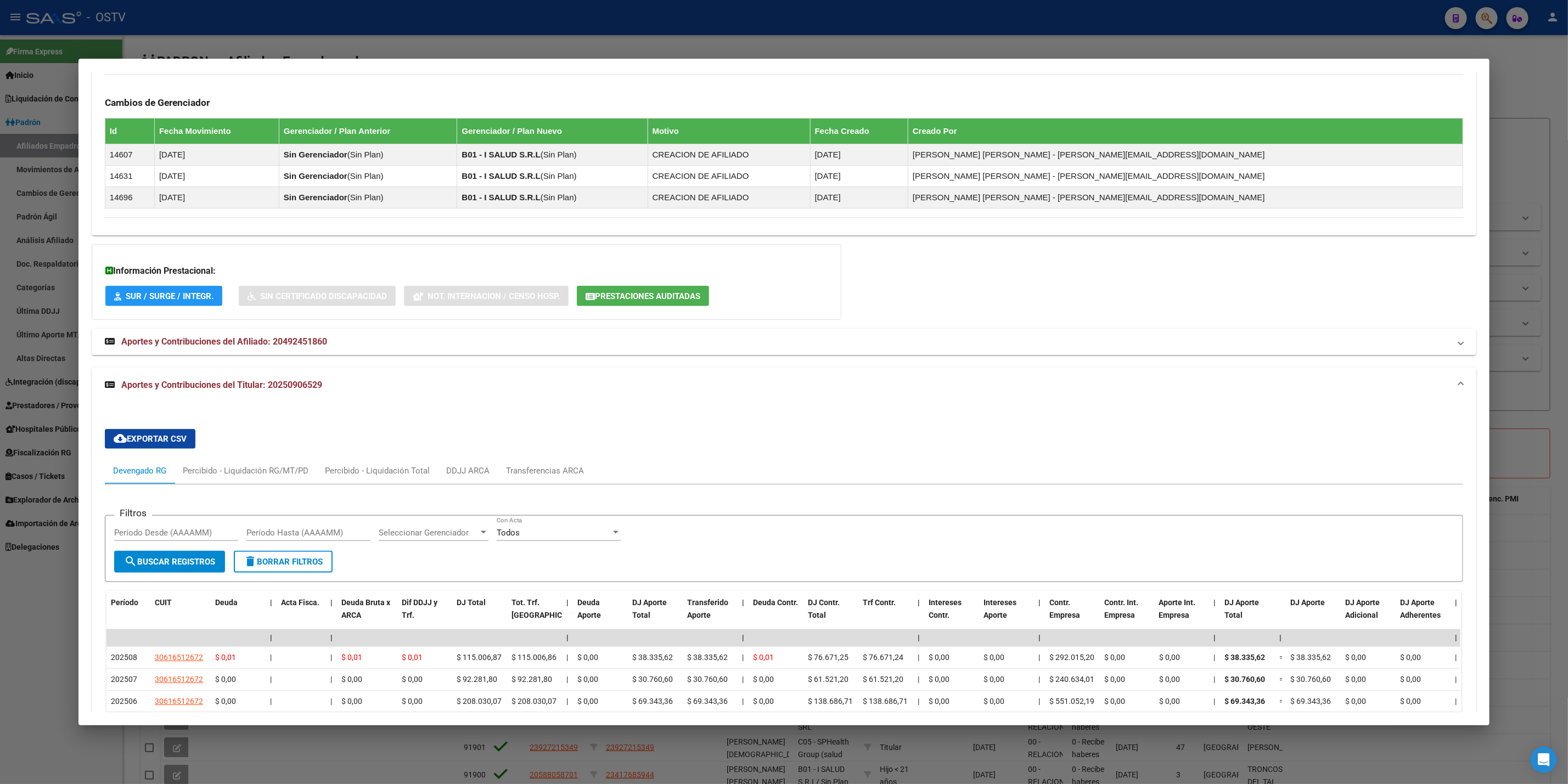
drag, startPoint x: 659, startPoint y: 303, endPoint x: 646, endPoint y: 318, distance: 19.8
click at [796, 335] on div "DATOS PADRÓN ÁGIL: MARTINEZ MUÑOZ ADRIEL LEONEL | INACTIVO | FAMILIAR DE: 20250…" at bounding box center [784, 146] width 1385 height 1552
click at [638, 298] on span "Prestaciones Auditadas" at bounding box center [648, 296] width 105 height 10
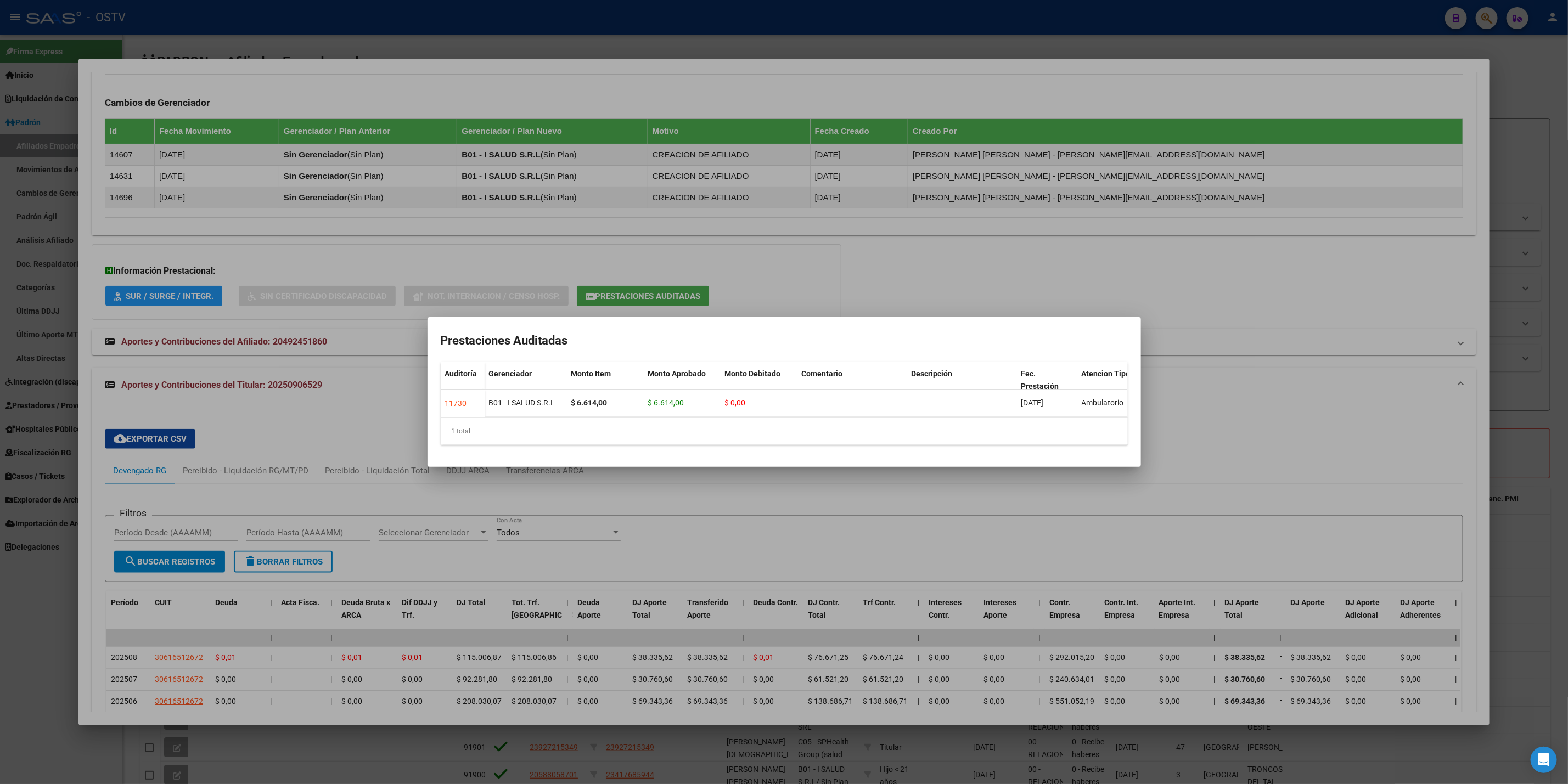
click at [1289, 369] on div at bounding box center [784, 392] width 1568 height 784
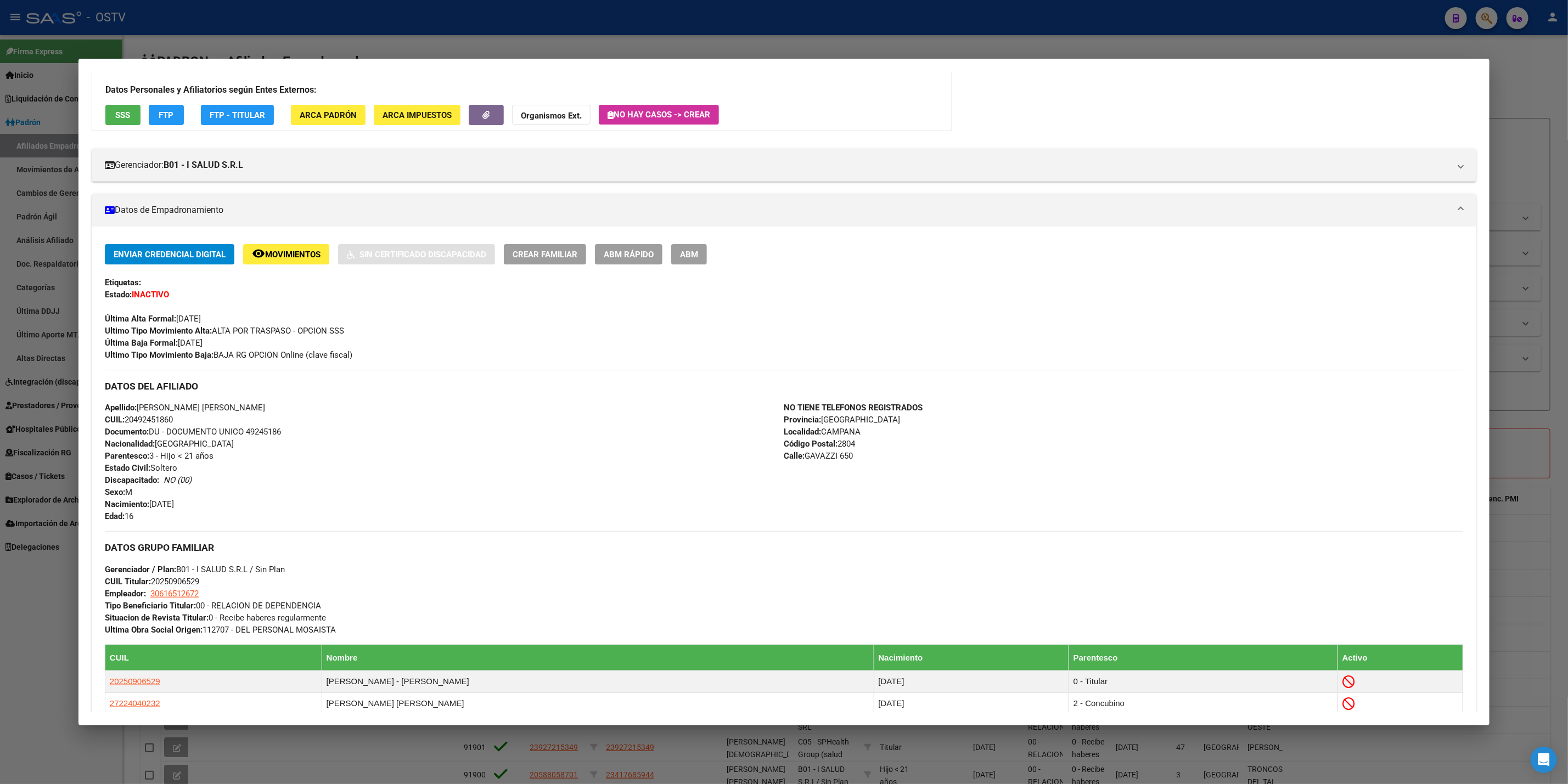
scroll to position [0, 0]
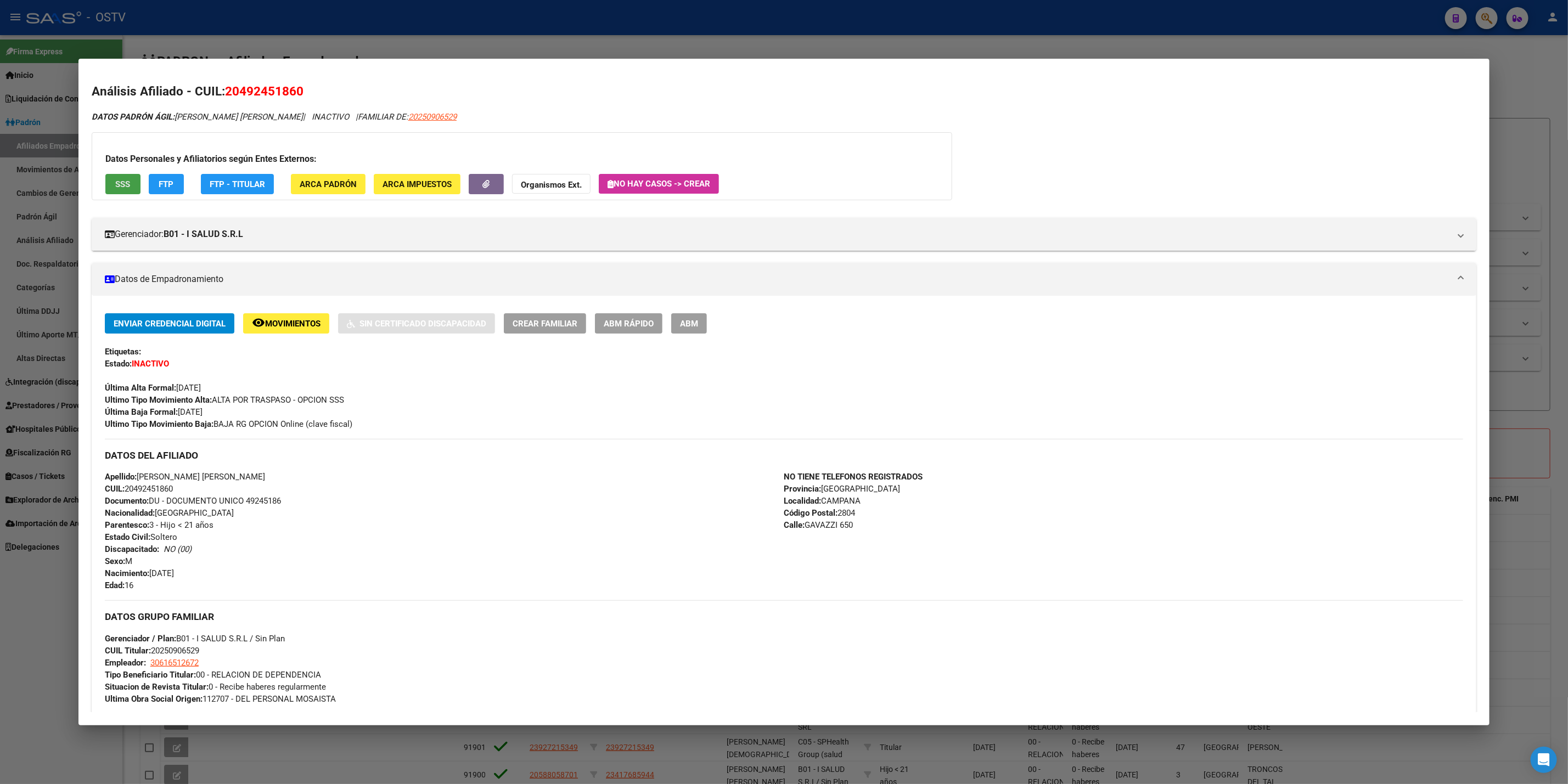
click at [127, 181] on button "SSS" at bounding box center [123, 184] width 35 height 20
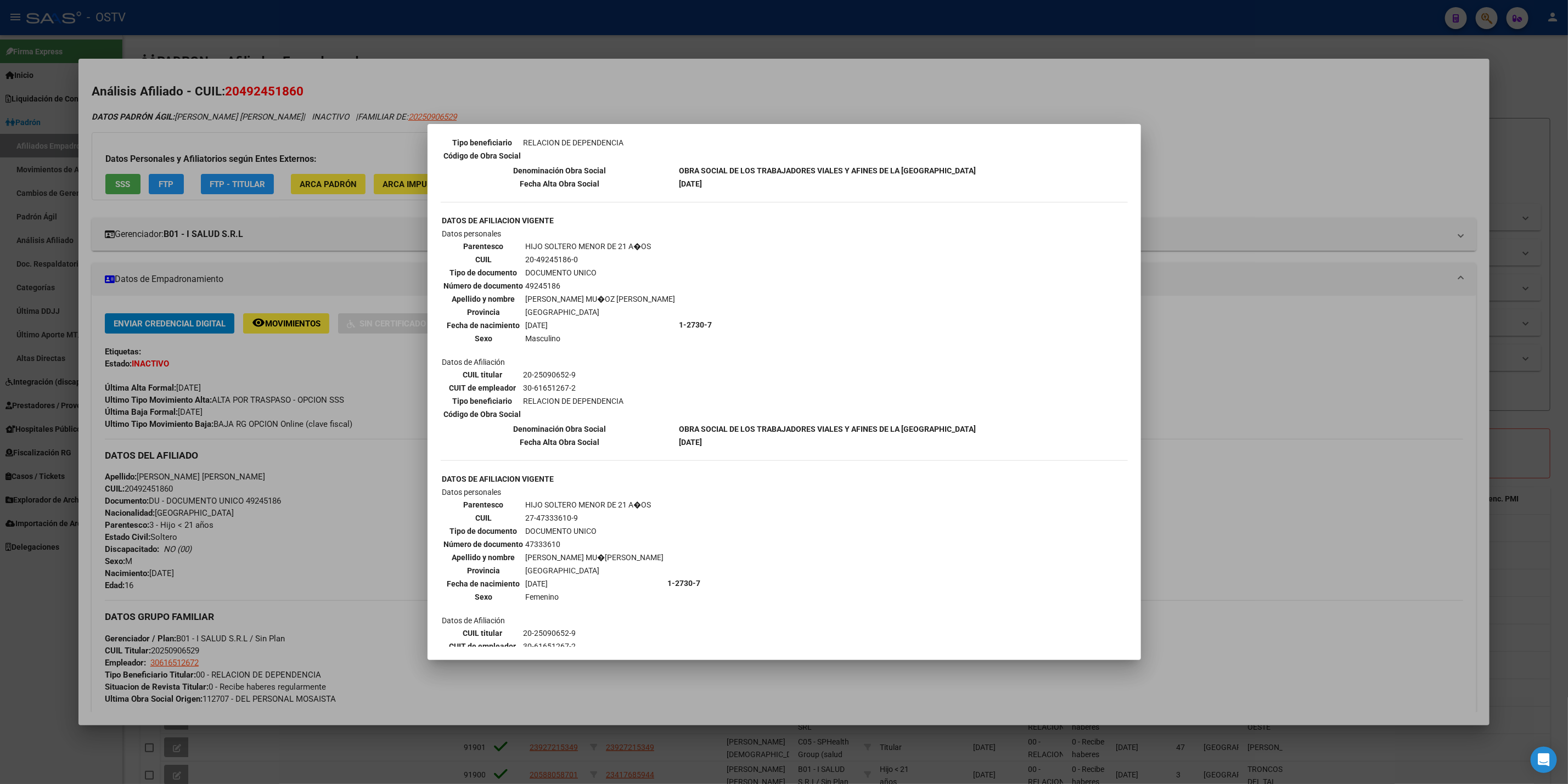
scroll to position [543, 0]
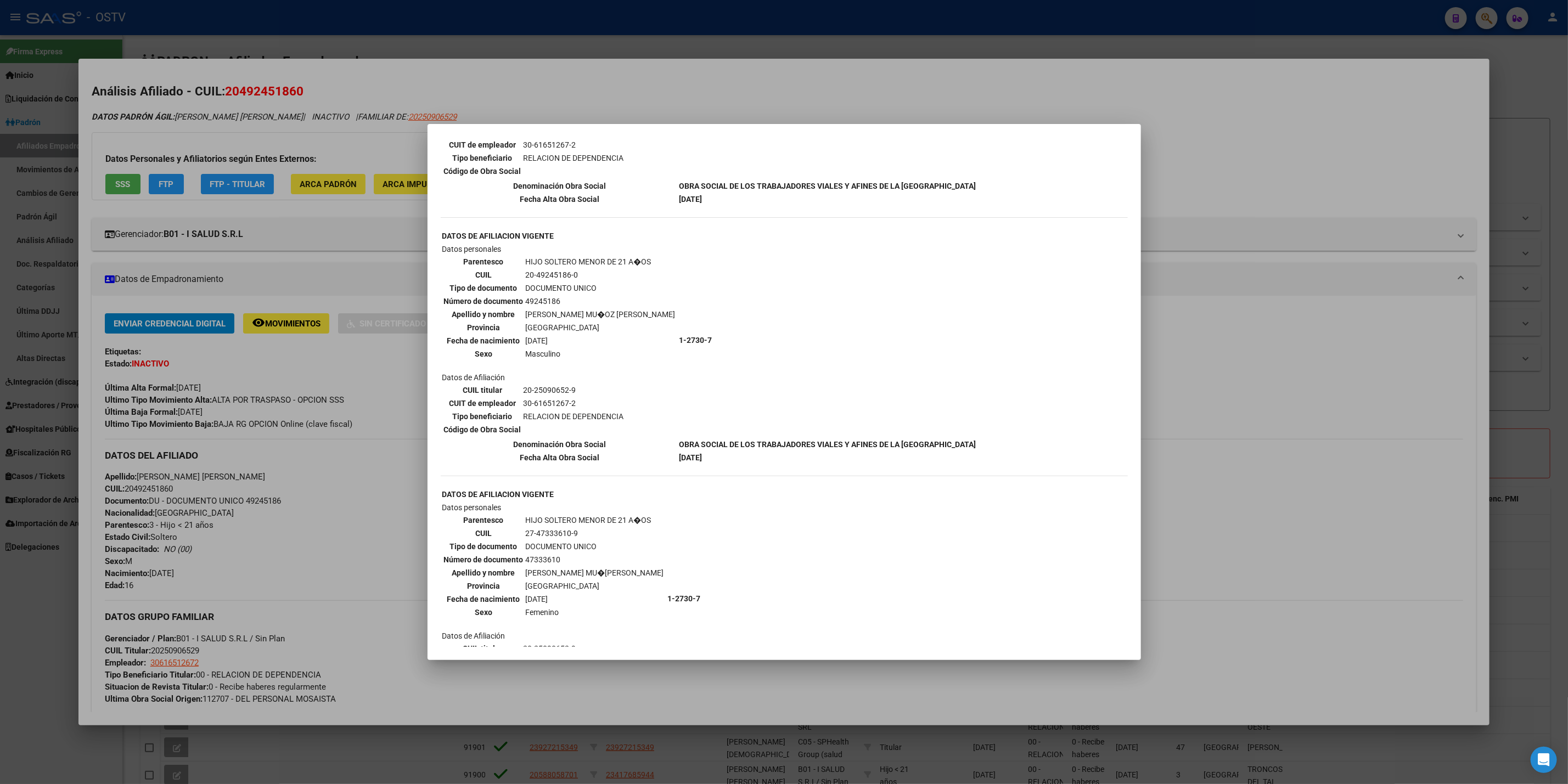
click at [1288, 208] on div at bounding box center [784, 392] width 1568 height 784
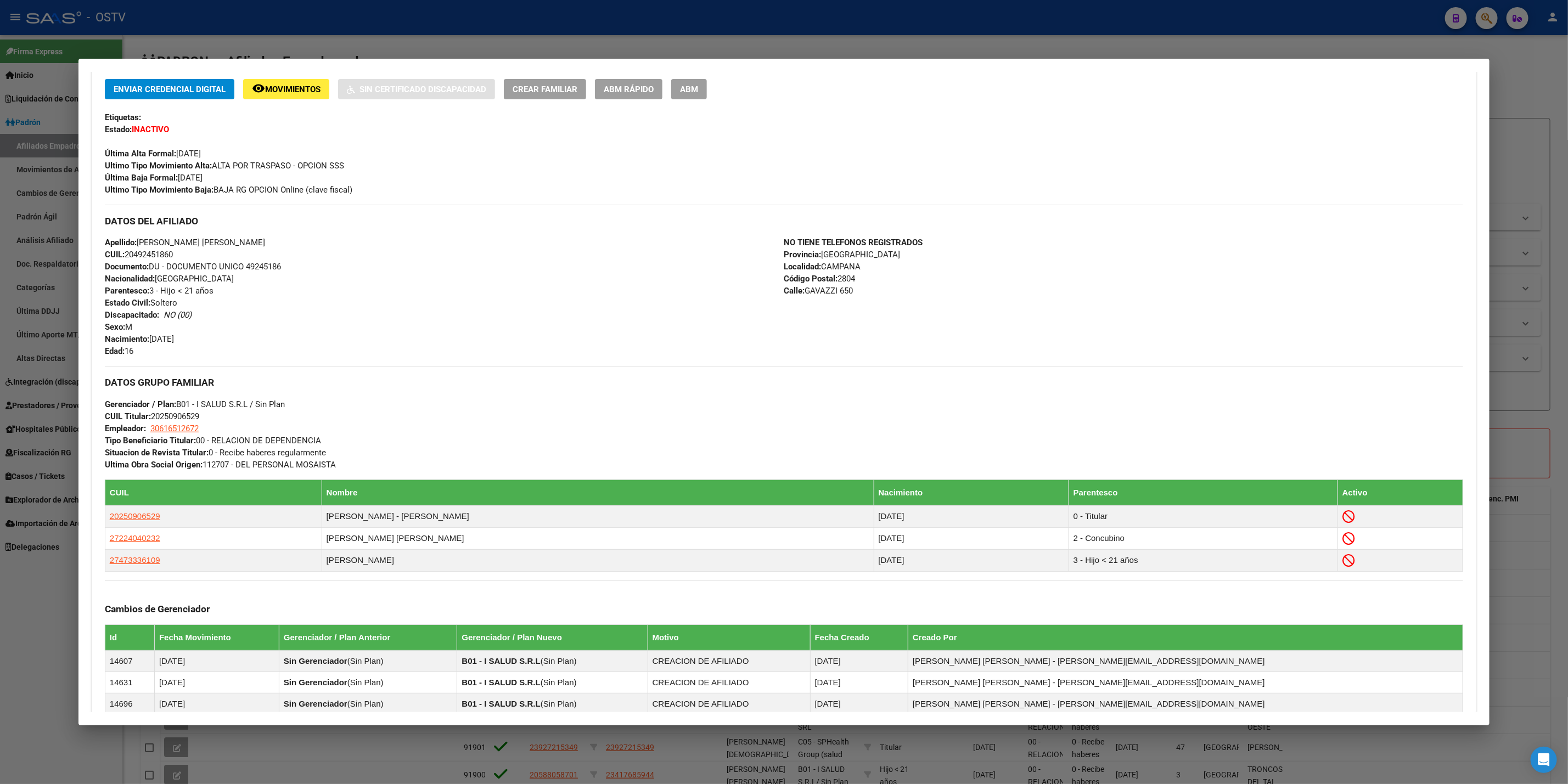
scroll to position [247, 0]
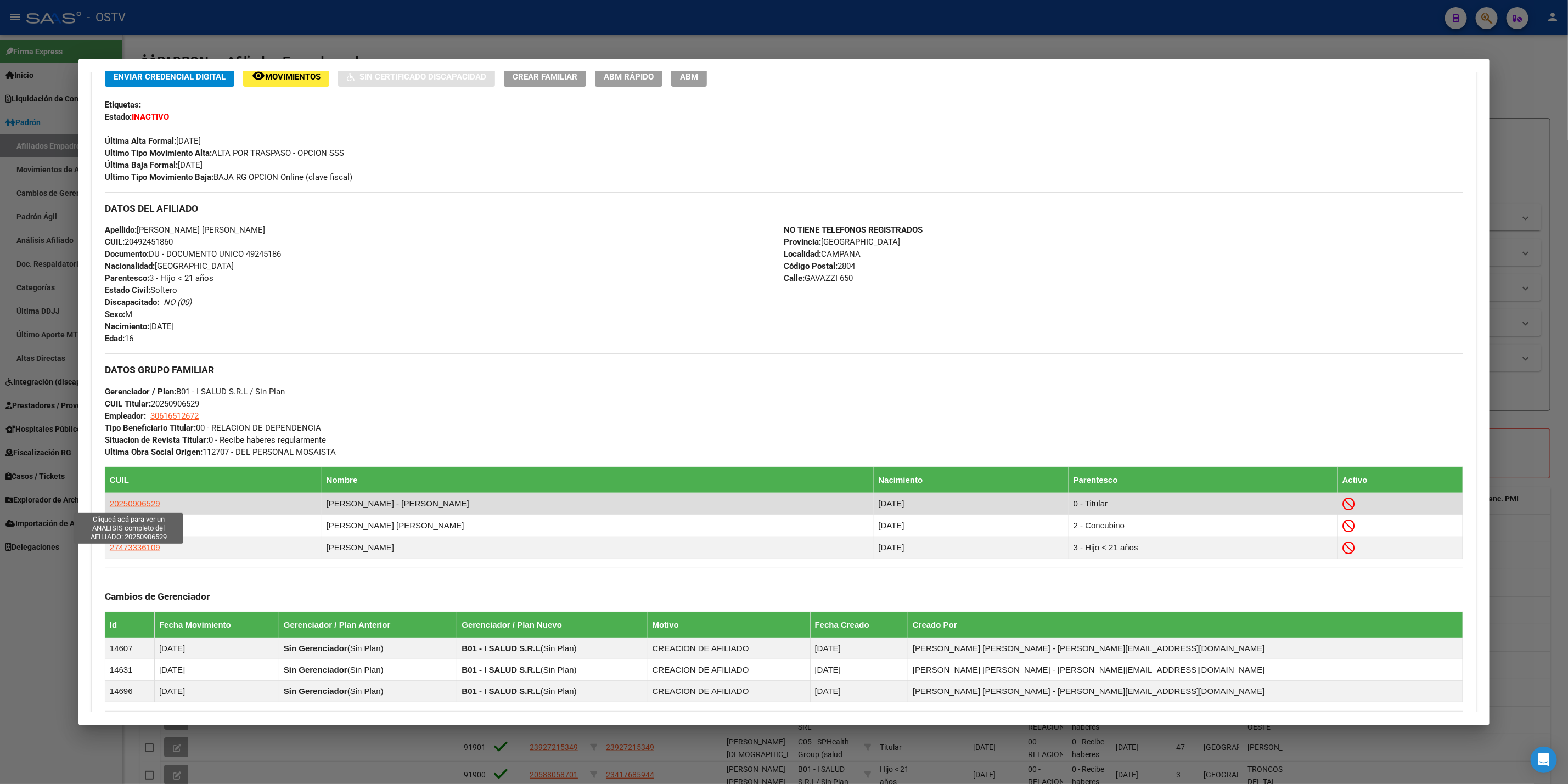
click at [151, 503] on span "20250906529" at bounding box center [135, 503] width 50 height 9
type textarea "20250906529"
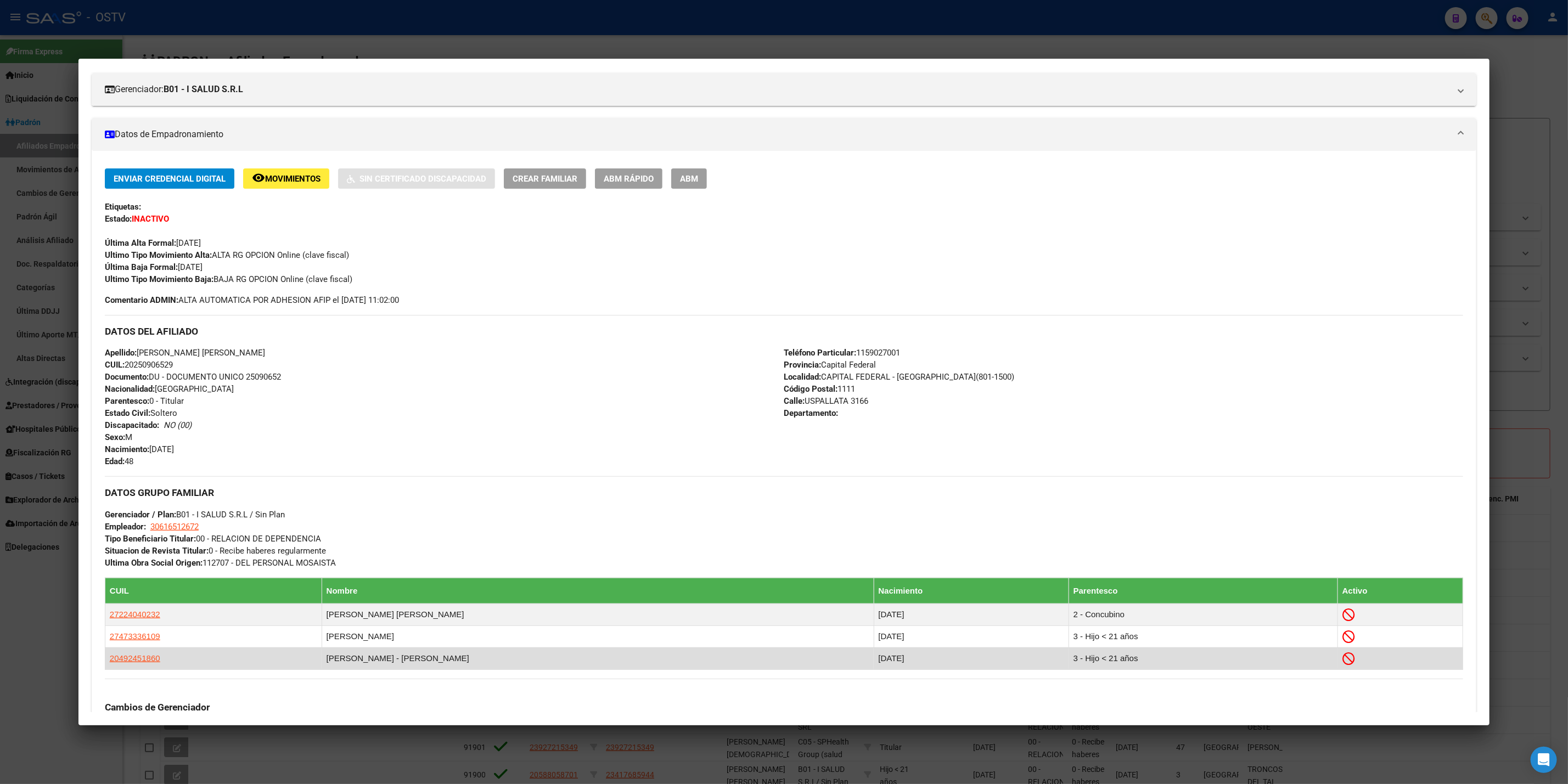
scroll to position [421, 0]
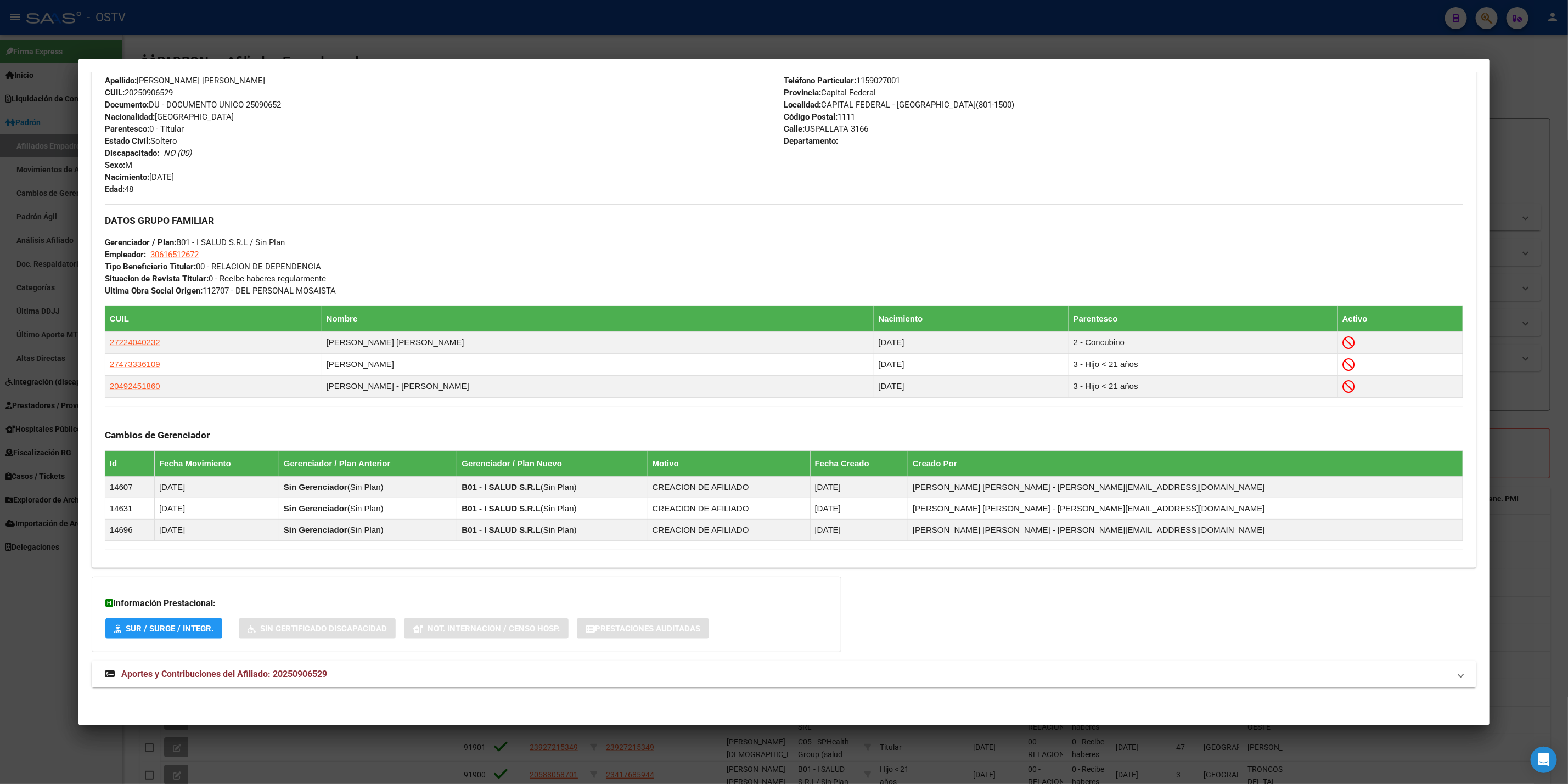
click at [330, 685] on mat-expansion-panel-header "Aportes y Contribuciones del Afiliado: 20250906529" at bounding box center [784, 674] width 1385 height 26
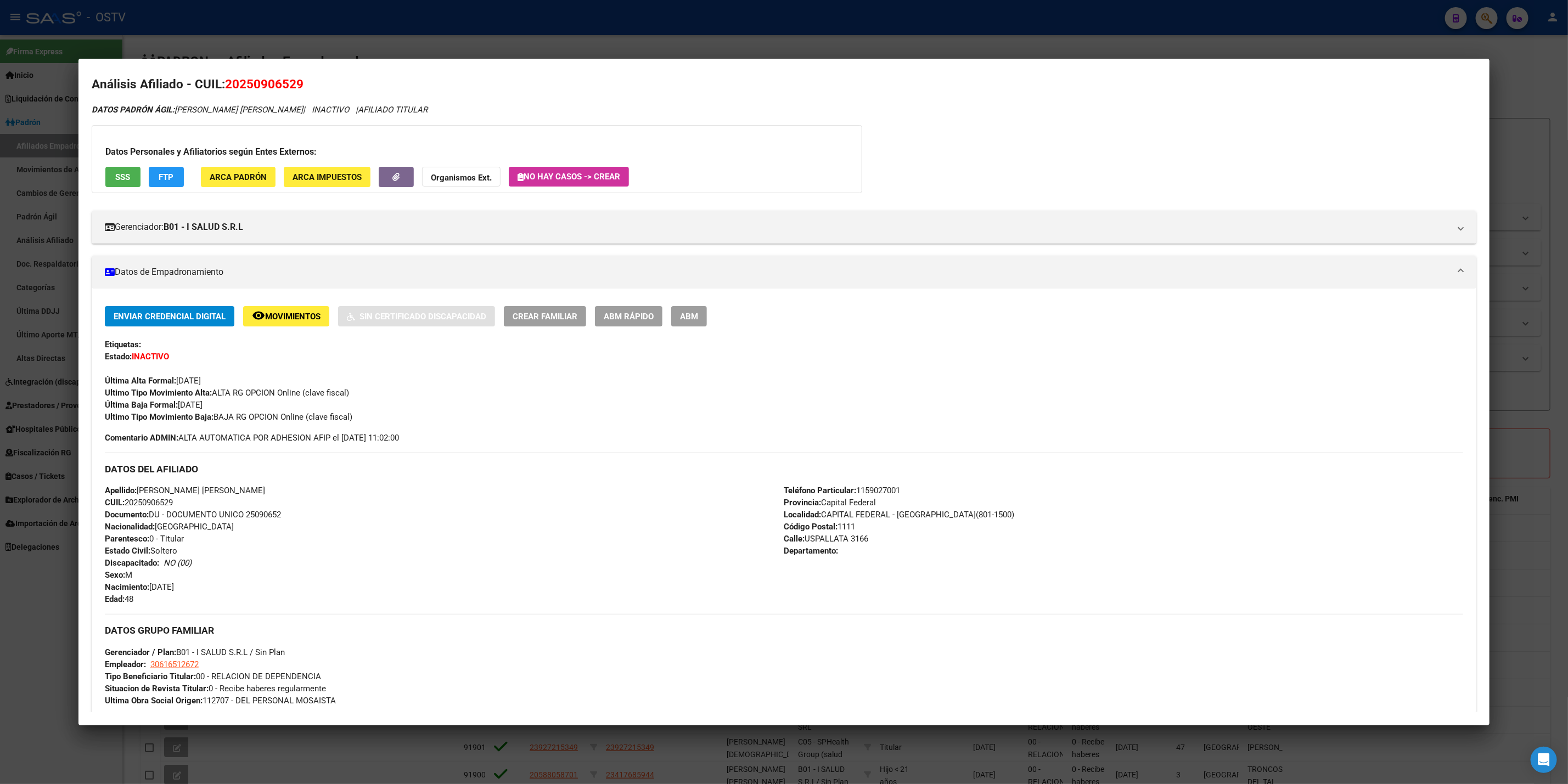
scroll to position [0, 0]
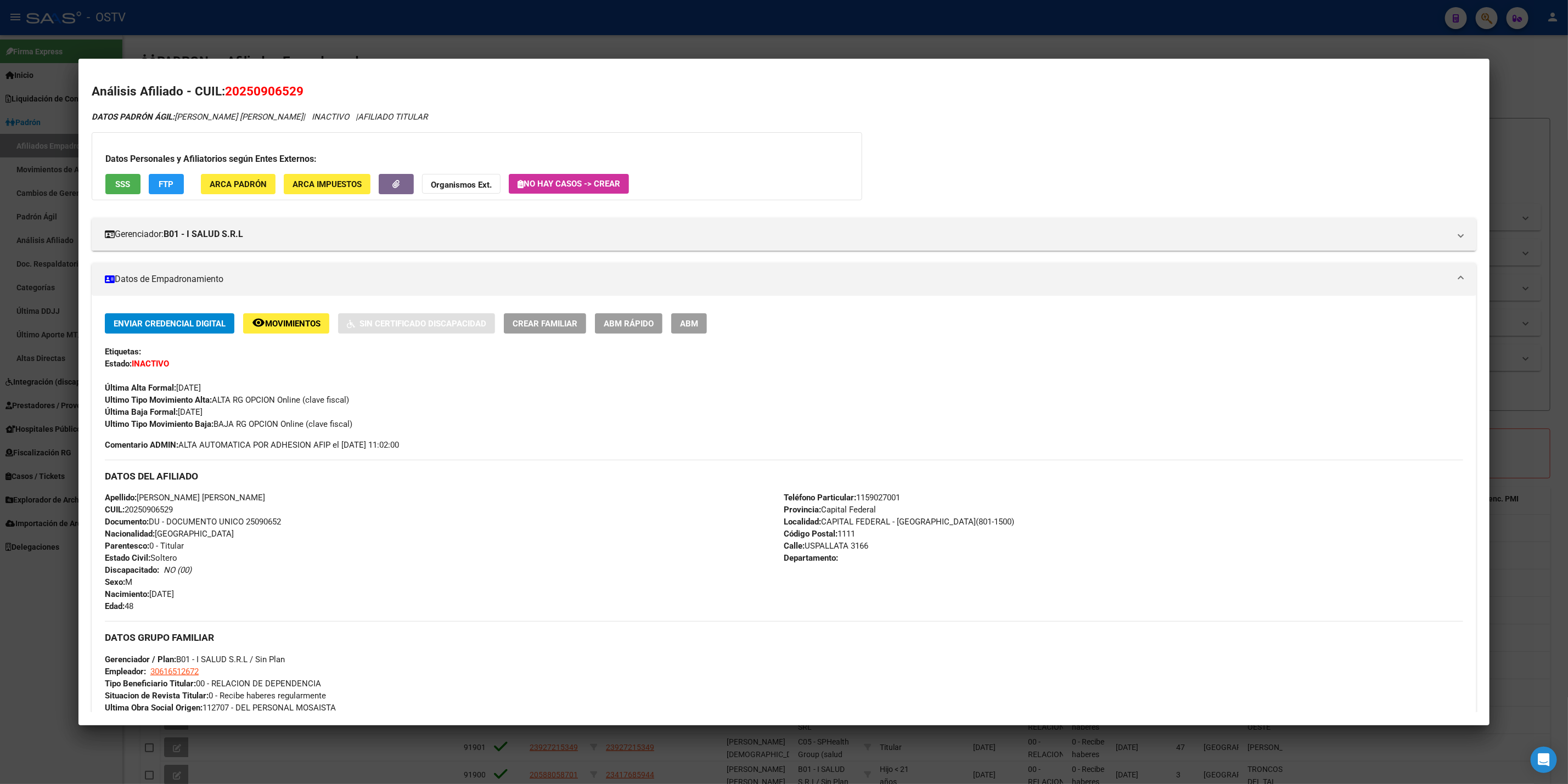
click at [311, 313] on button "remove_red_eye Movimientos" at bounding box center [286, 323] width 86 height 20
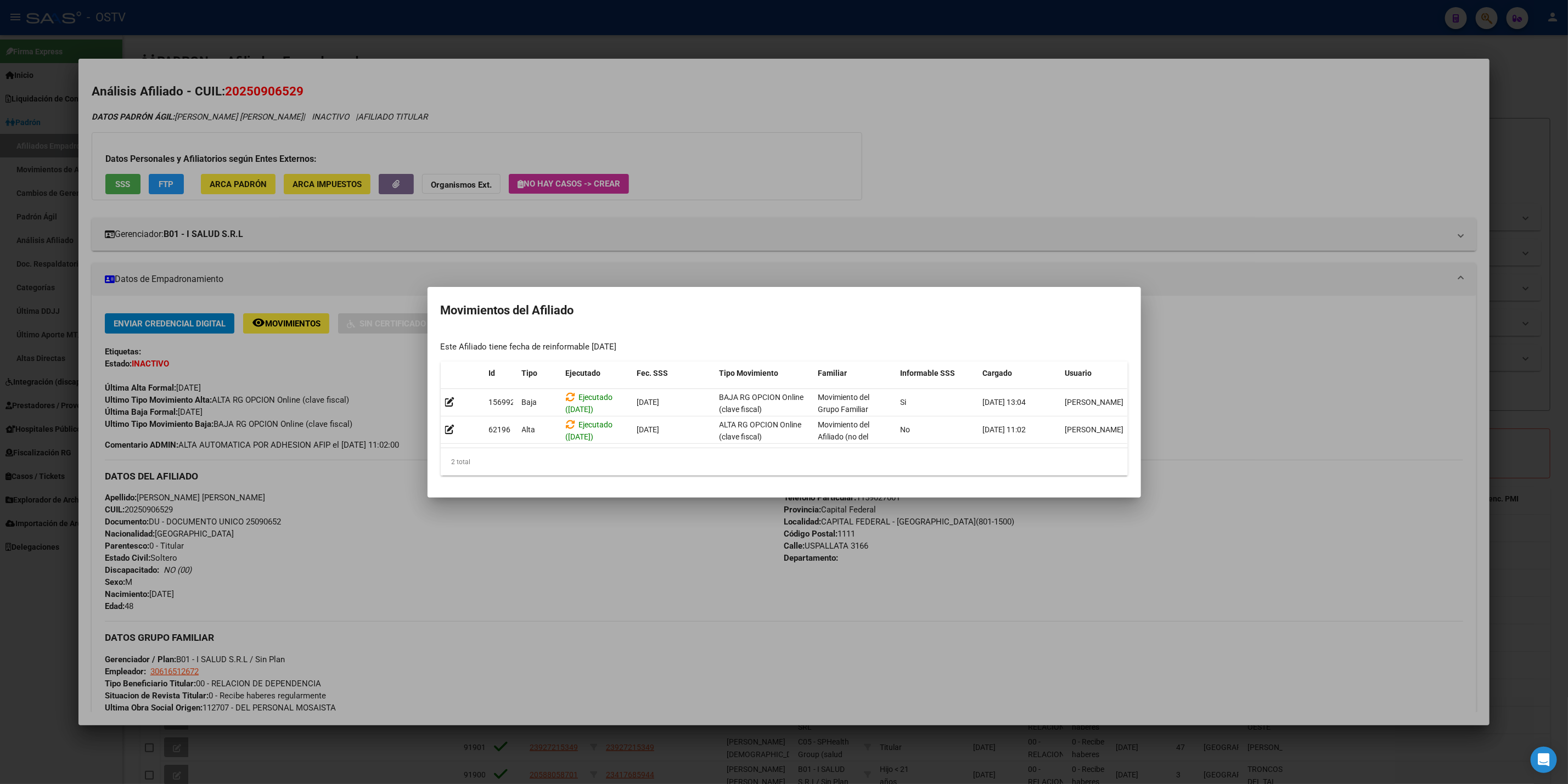
click at [300, 582] on div at bounding box center [784, 392] width 1568 height 784
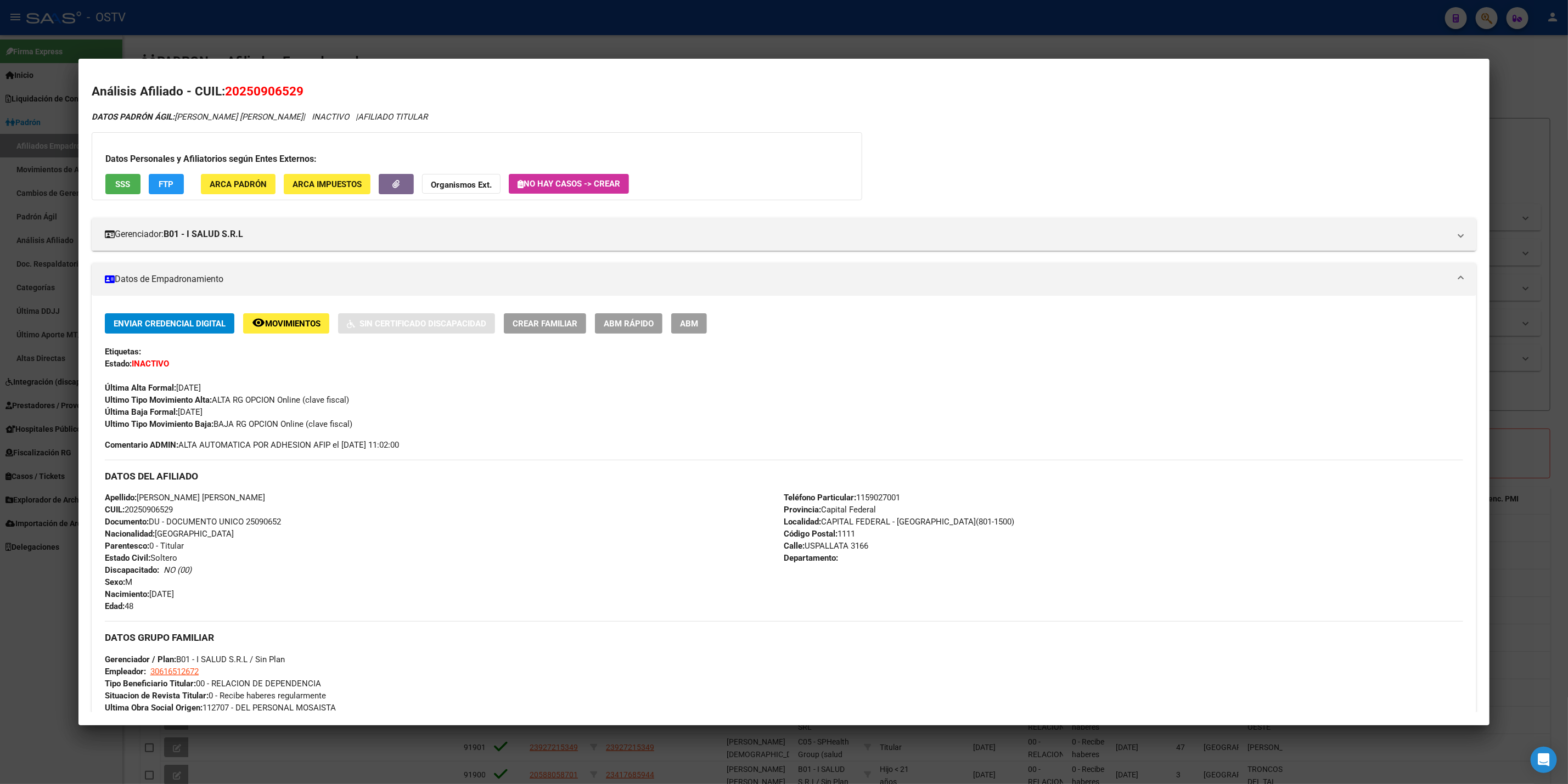
click at [178, 188] on app-movimiento-sss "FTP" at bounding box center [171, 184] width 44 height 20
click at [166, 186] on span "FTP" at bounding box center [166, 185] width 15 height 10
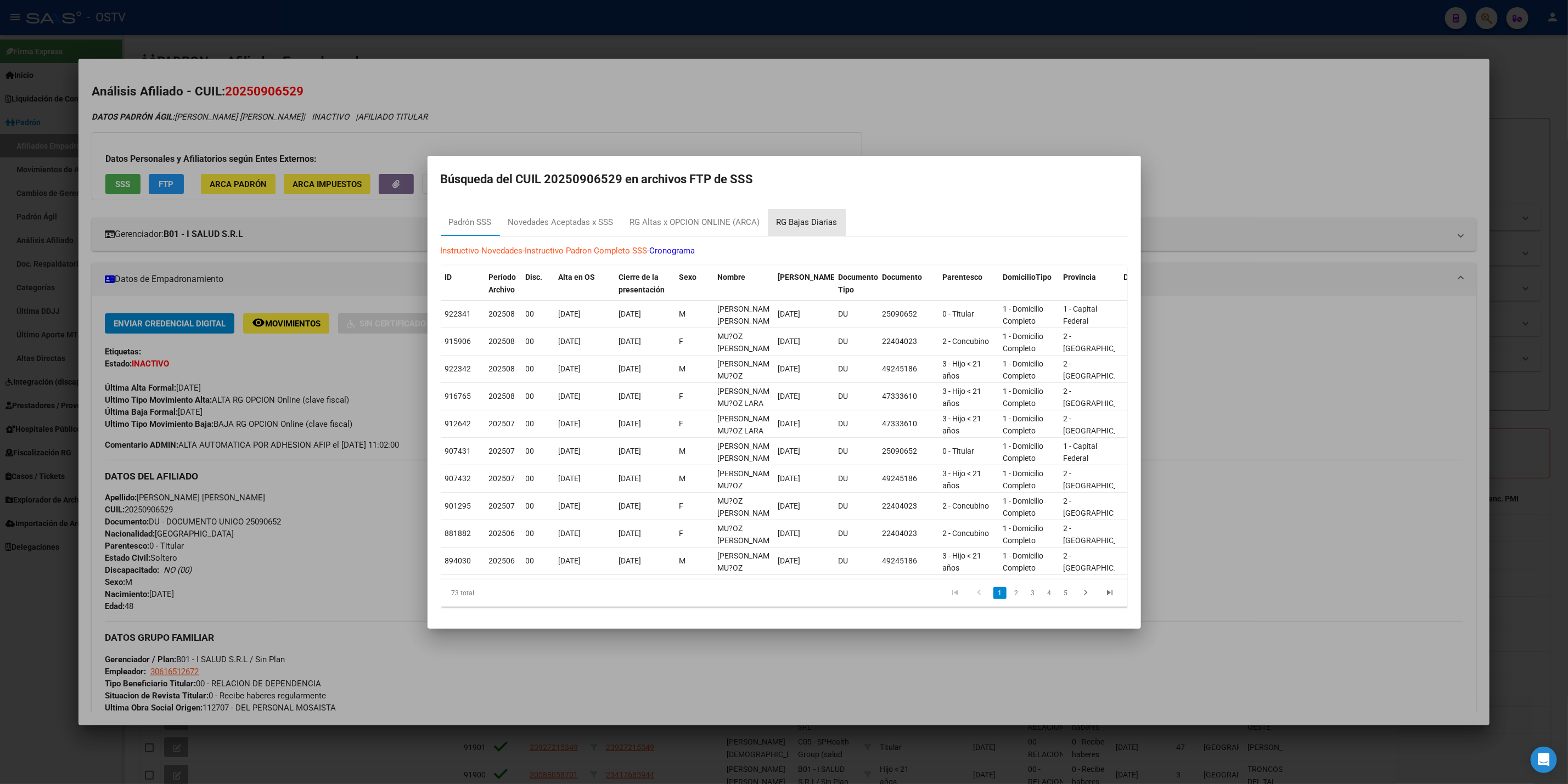
click at [809, 218] on div "RG Bajas Diarias" at bounding box center [807, 222] width 61 height 13
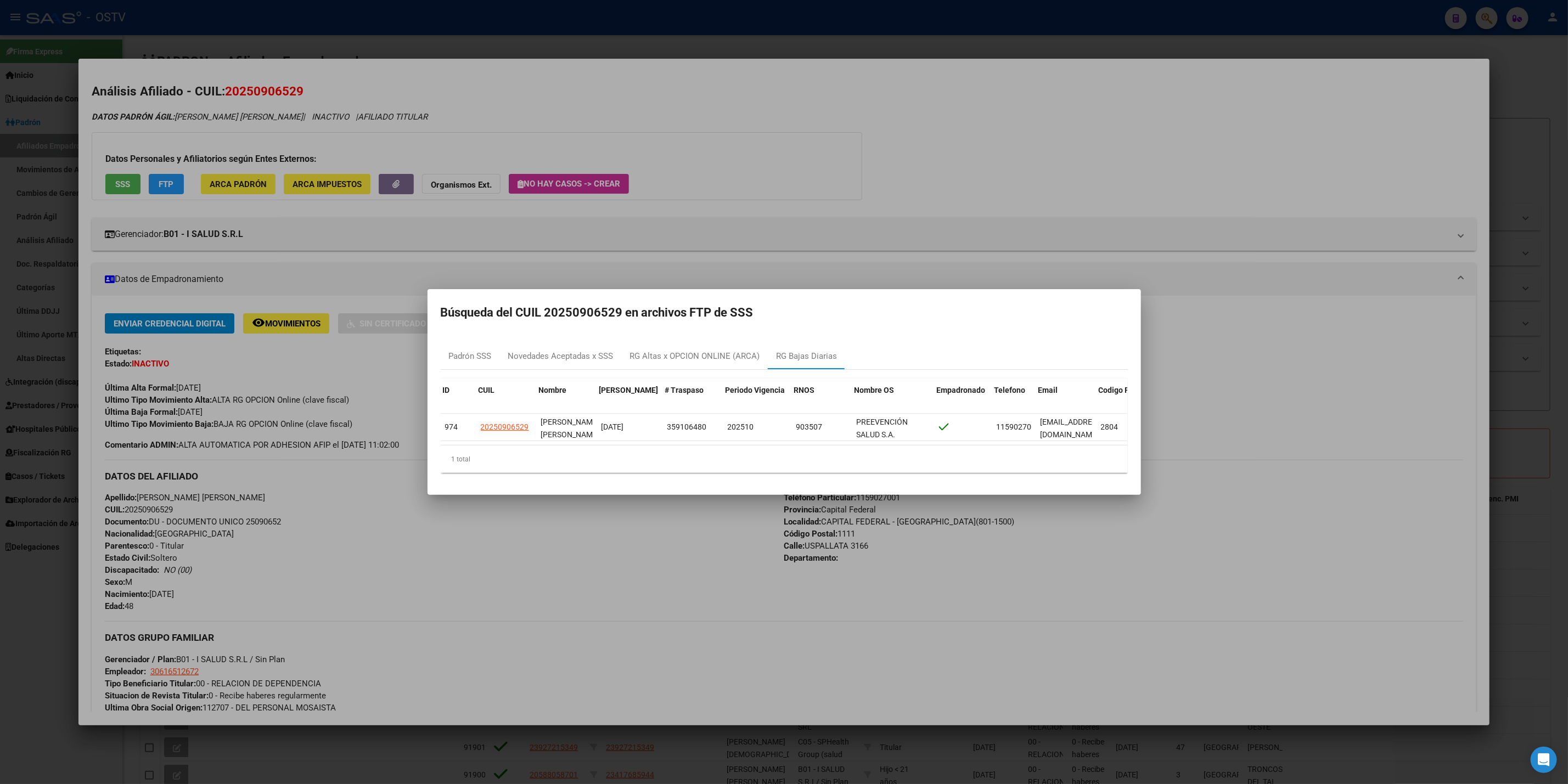
scroll to position [0, 36]
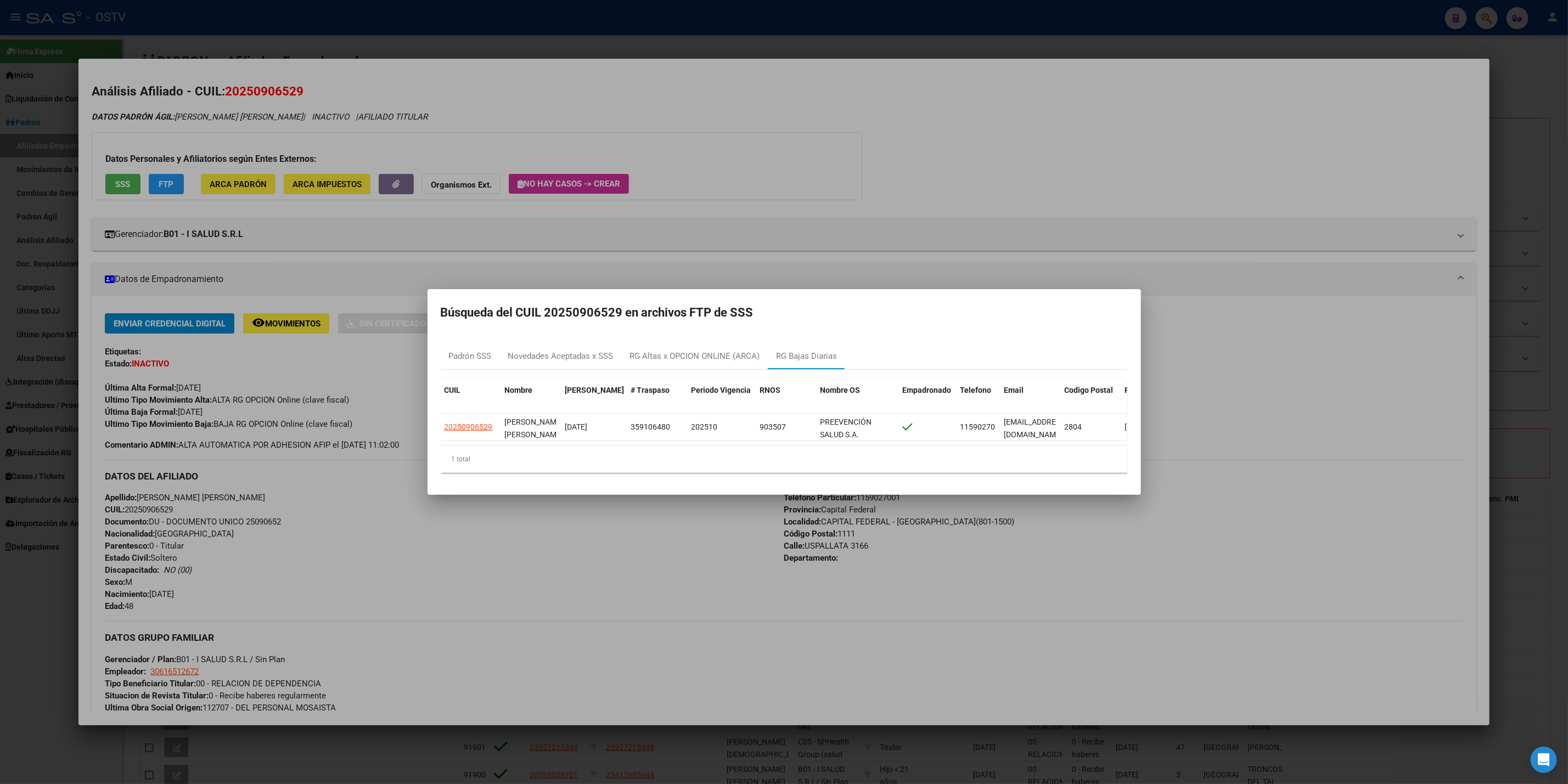
drag, startPoint x: 876, startPoint y: 451, endPoint x: 940, endPoint y: 447, distance: 64.1
click at [940, 447] on div "ID CUIL Nombre Fecha Traspaso # Traspaso Periodo Vigencia RNOS Nombre OS Empadr…" at bounding box center [784, 426] width 687 height 94
click at [673, 490] on mat-dialog-container "Búsqueda del CUIL 20250906529 en archivos FTP de SSS Padrón SSS Novedades Acept…" at bounding box center [784, 392] width 713 height 206
click at [333, 40] on div at bounding box center [784, 392] width 1568 height 784
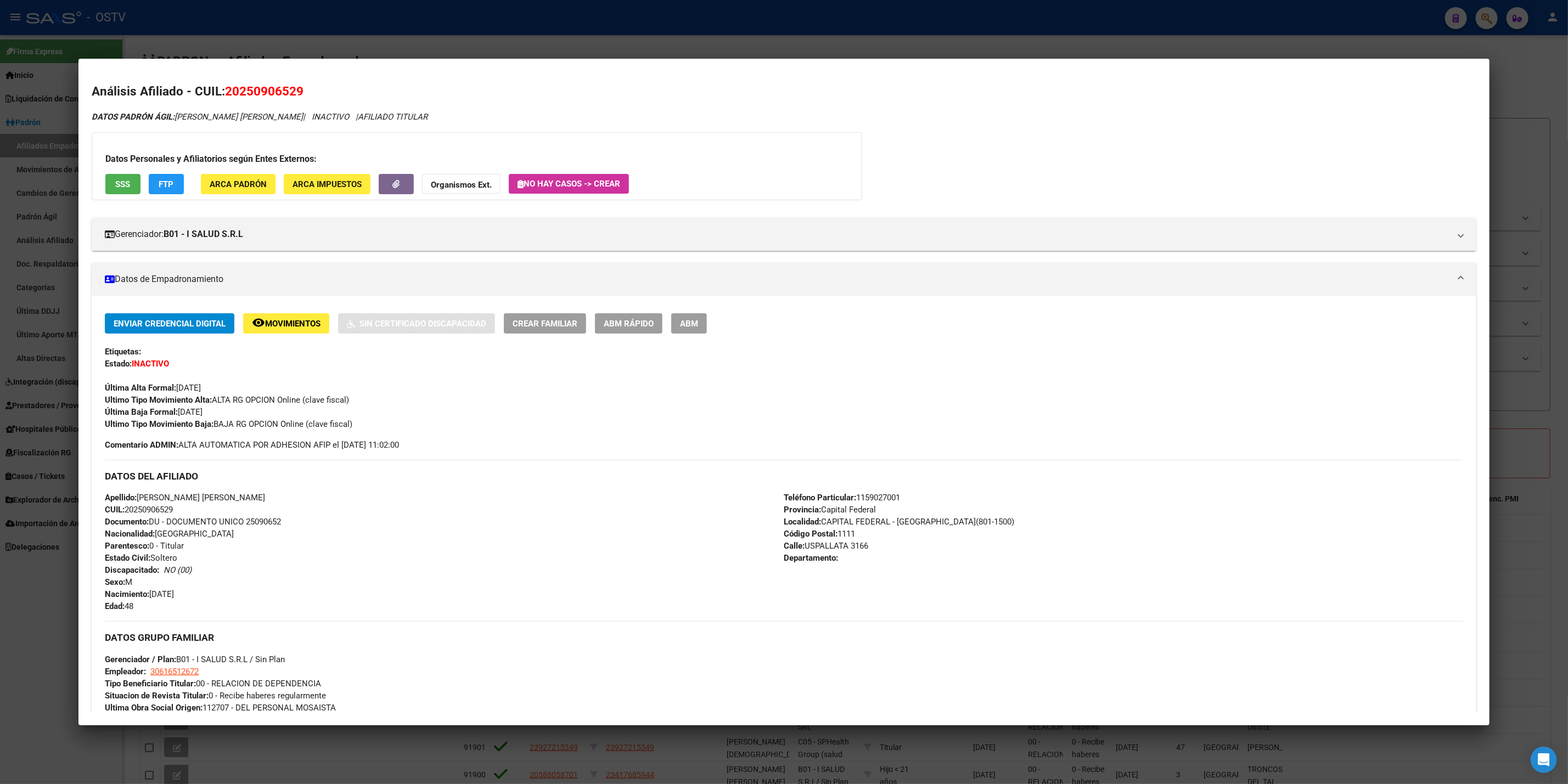
click at [333, 40] on div at bounding box center [784, 392] width 1568 height 784
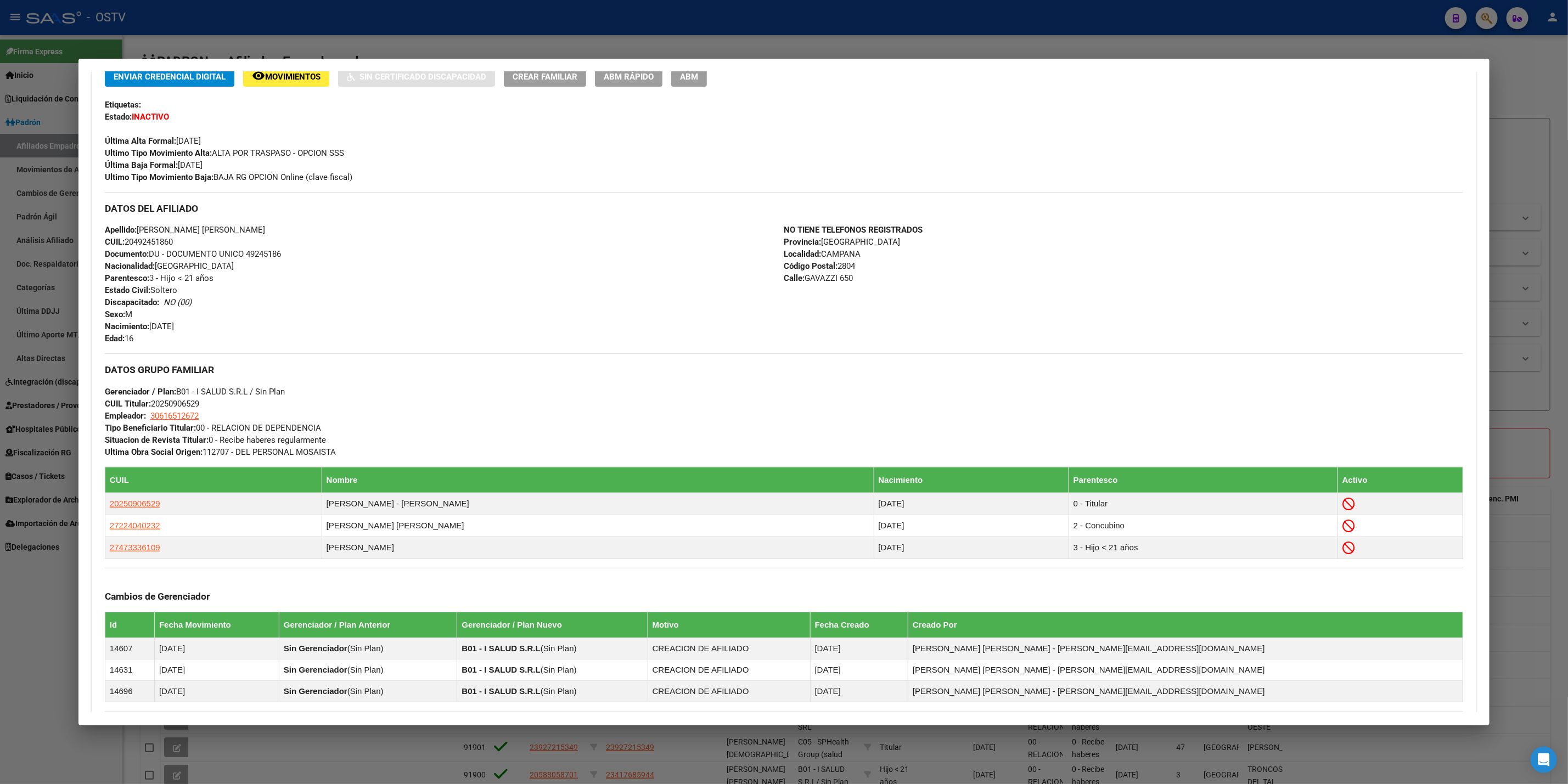
click at [275, 35] on div at bounding box center [784, 392] width 1568 height 784
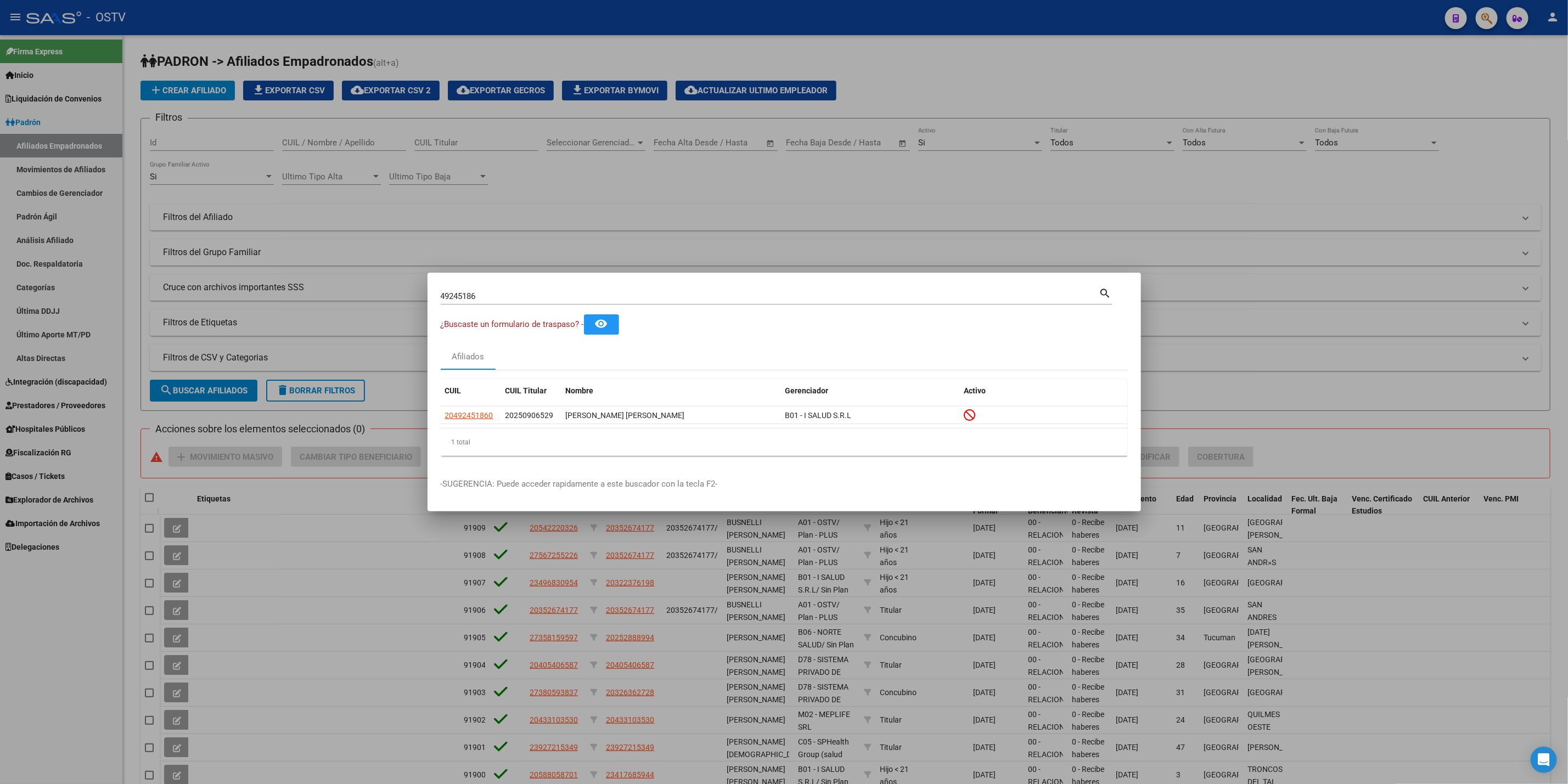
drag, startPoint x: 522, startPoint y: 299, endPoint x: 63, endPoint y: 318, distance: 459.4
click at [92, 321] on div "49245186 Buscar (apellido, dni, cuil, nro traspaso, cuit, obra social) search ¿…" at bounding box center [784, 392] width 1568 height 784
paste input "36878351"
type input "36878351"
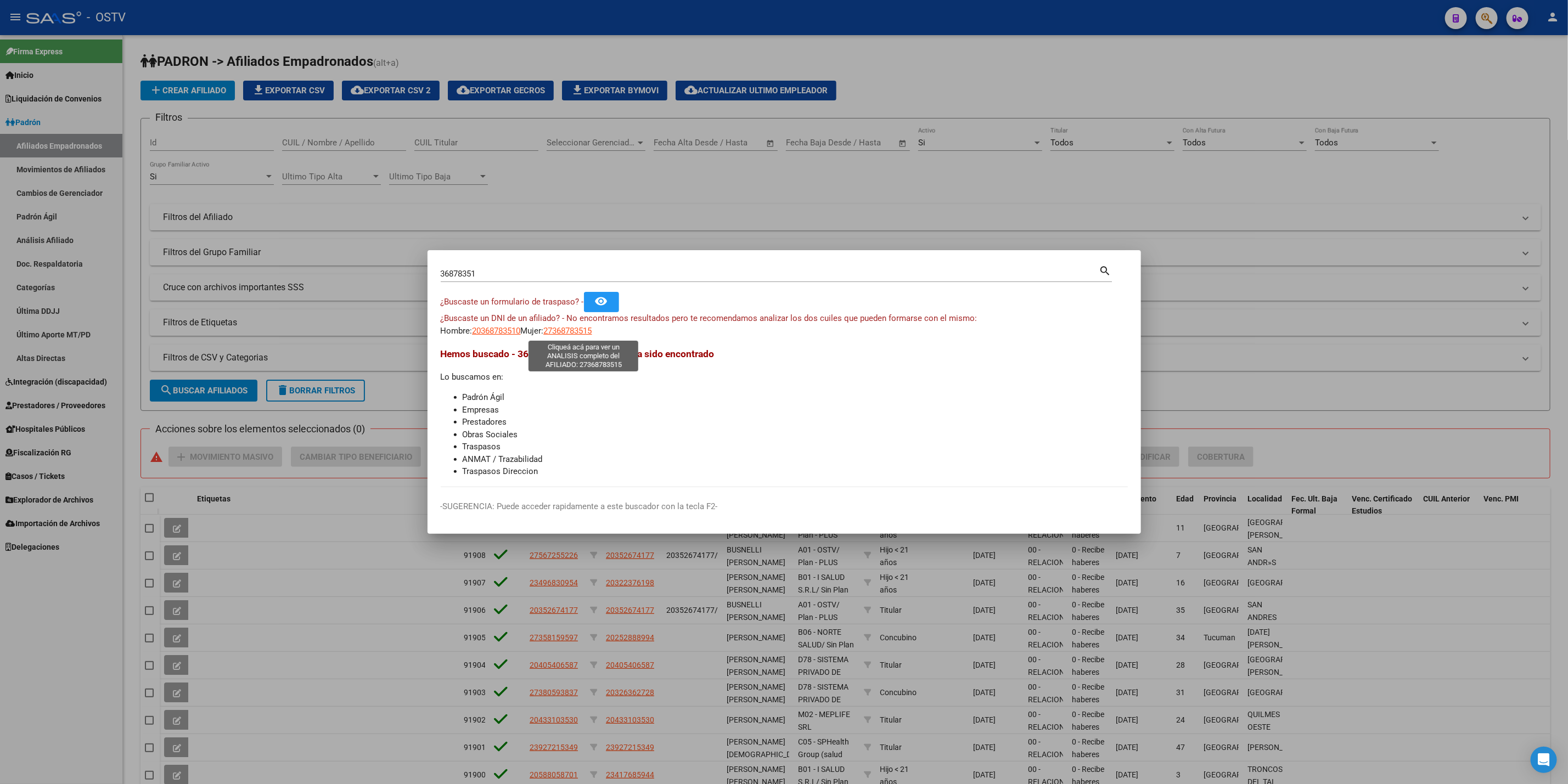
click at [585, 335] on span "27368783515" at bounding box center [568, 331] width 48 height 10
type textarea "27368783515"
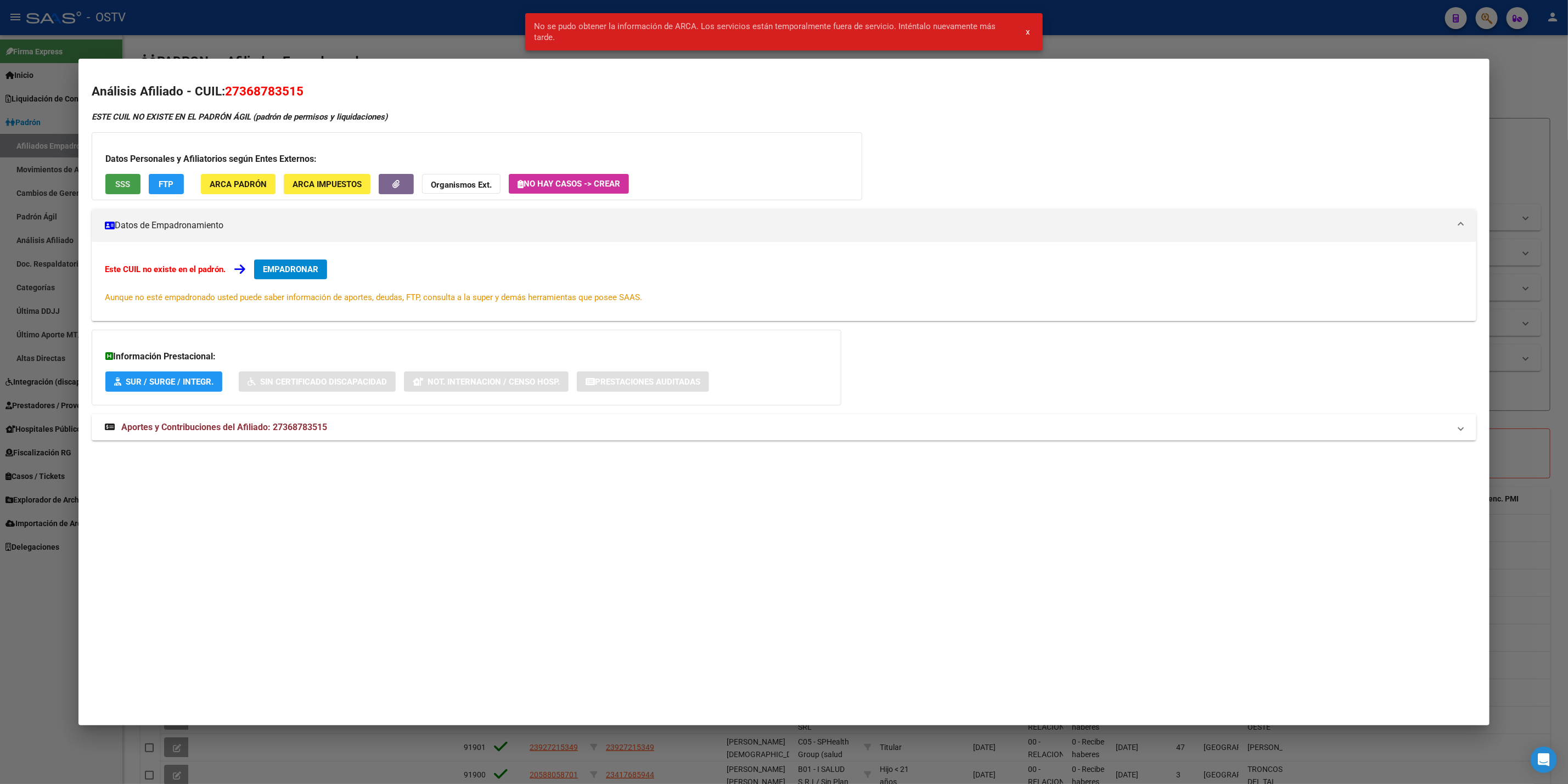
click at [116, 180] on span "SSS" at bounding box center [123, 185] width 15 height 10
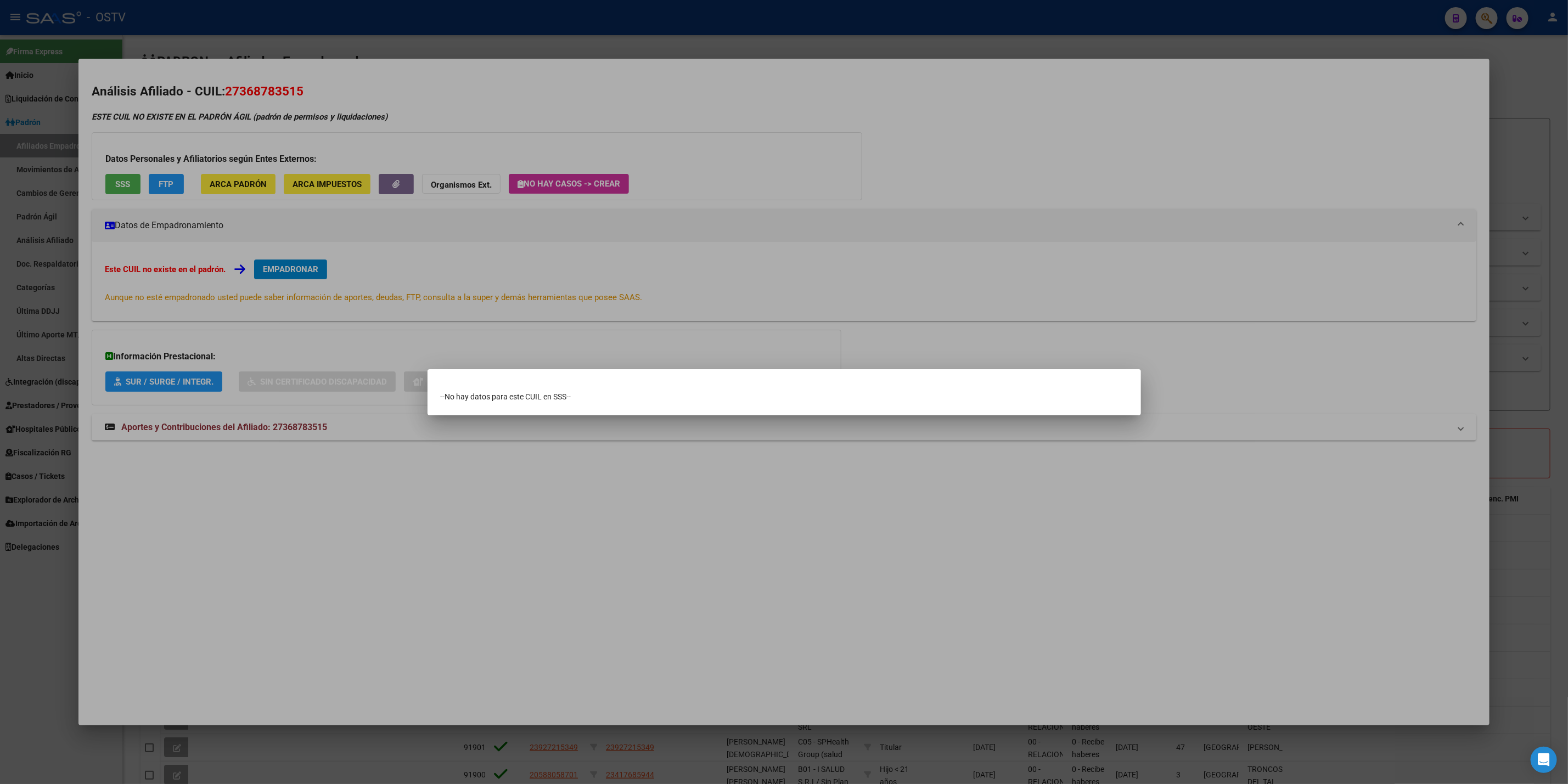
click at [223, 40] on div at bounding box center [784, 392] width 1568 height 784
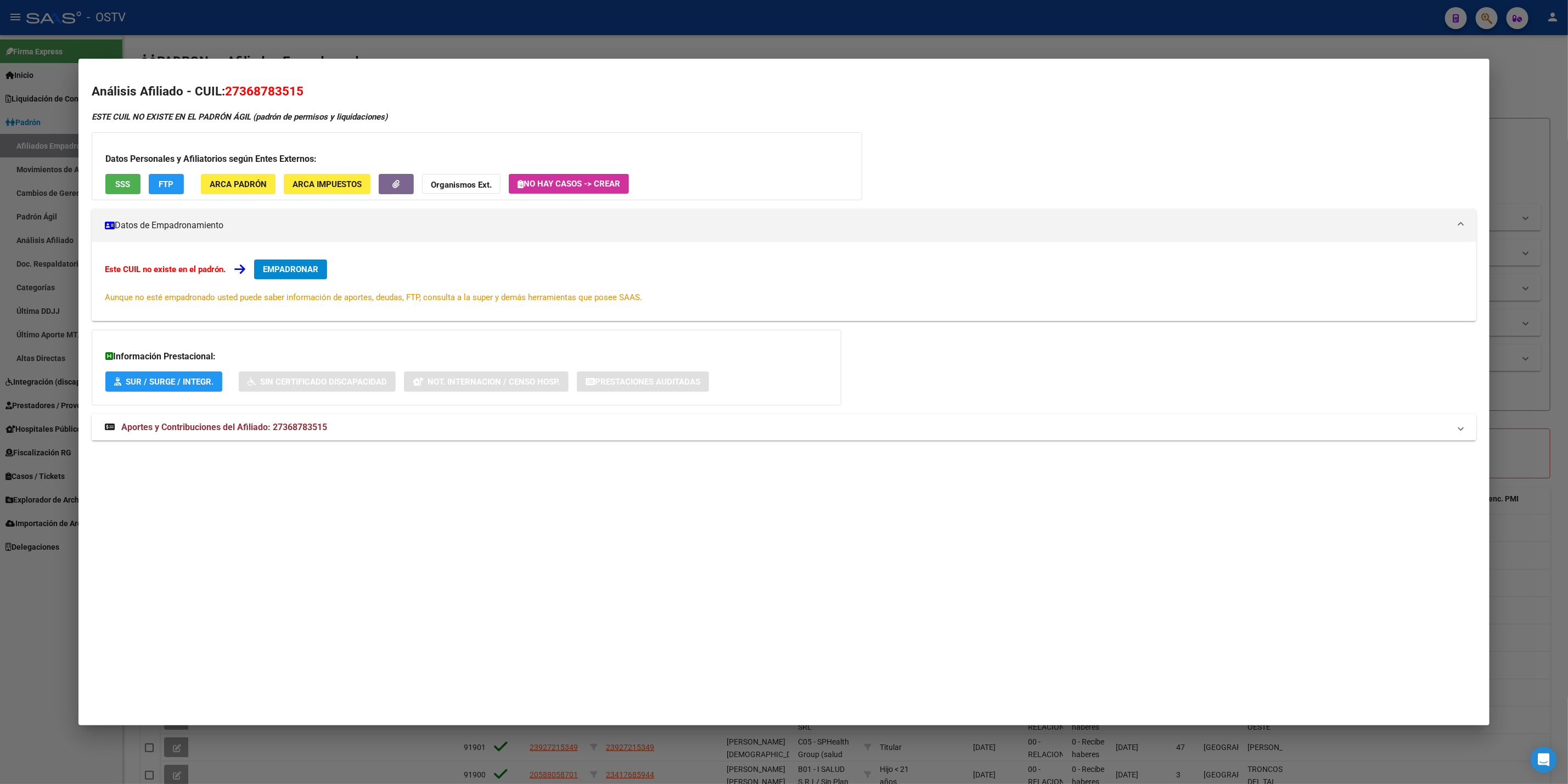
click at [223, 40] on div at bounding box center [784, 392] width 1568 height 784
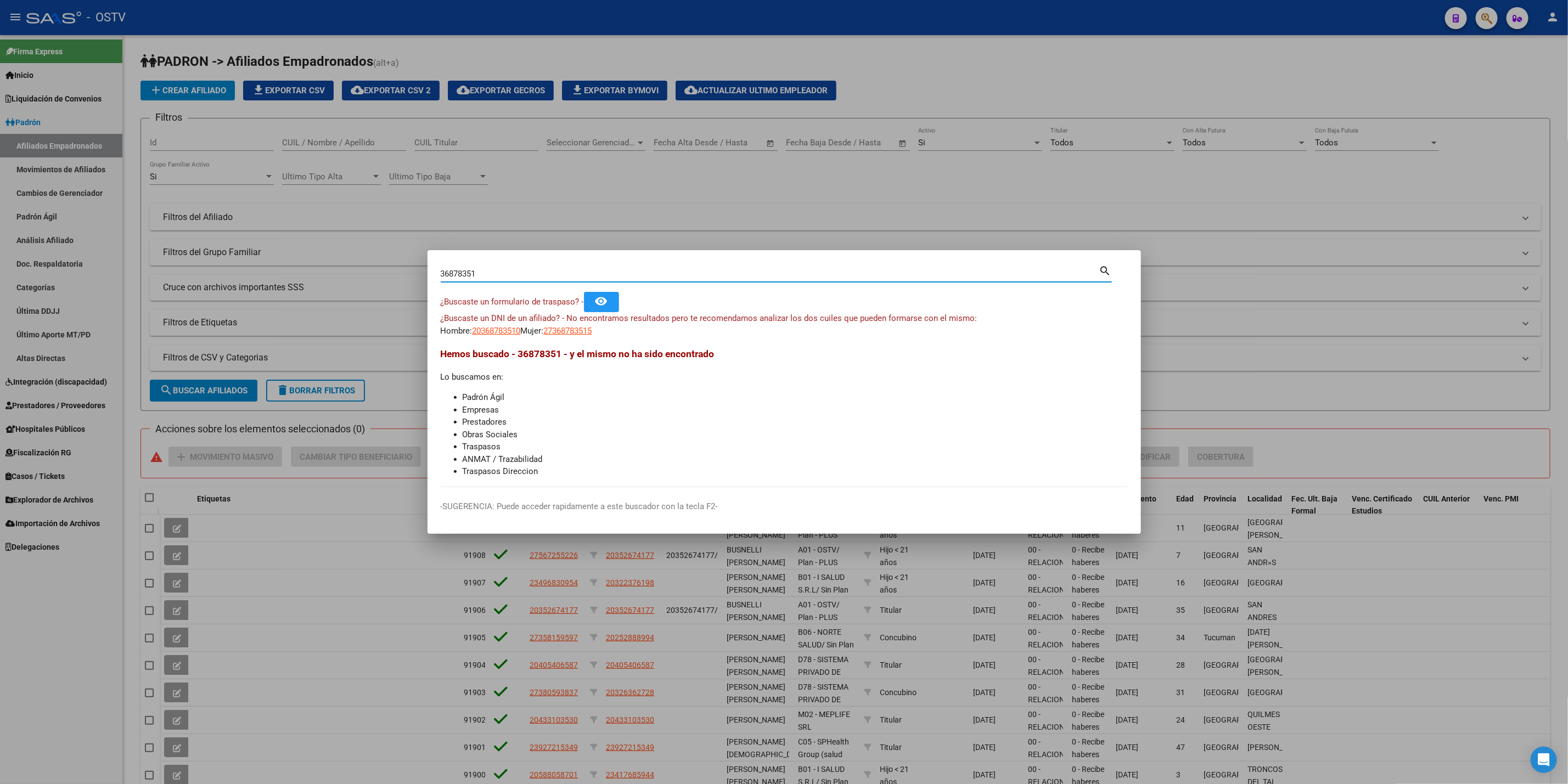
drag, startPoint x: 487, startPoint y: 275, endPoint x: 19, endPoint y: 329, distance: 471.1
click at [78, 323] on div "36878351 Buscar (apellido, dni, cuil, nro traspaso, cuit, obra social) search ¿…" at bounding box center [784, 392] width 1568 height 784
paste input "45367652"
type input "45367652"
click at [573, 338] on mat-dialog-content "45367652 Buscar (apellido, dni, cuil, nro traspaso, cuit, obra social) search ¿…" at bounding box center [784, 375] width 713 height 224
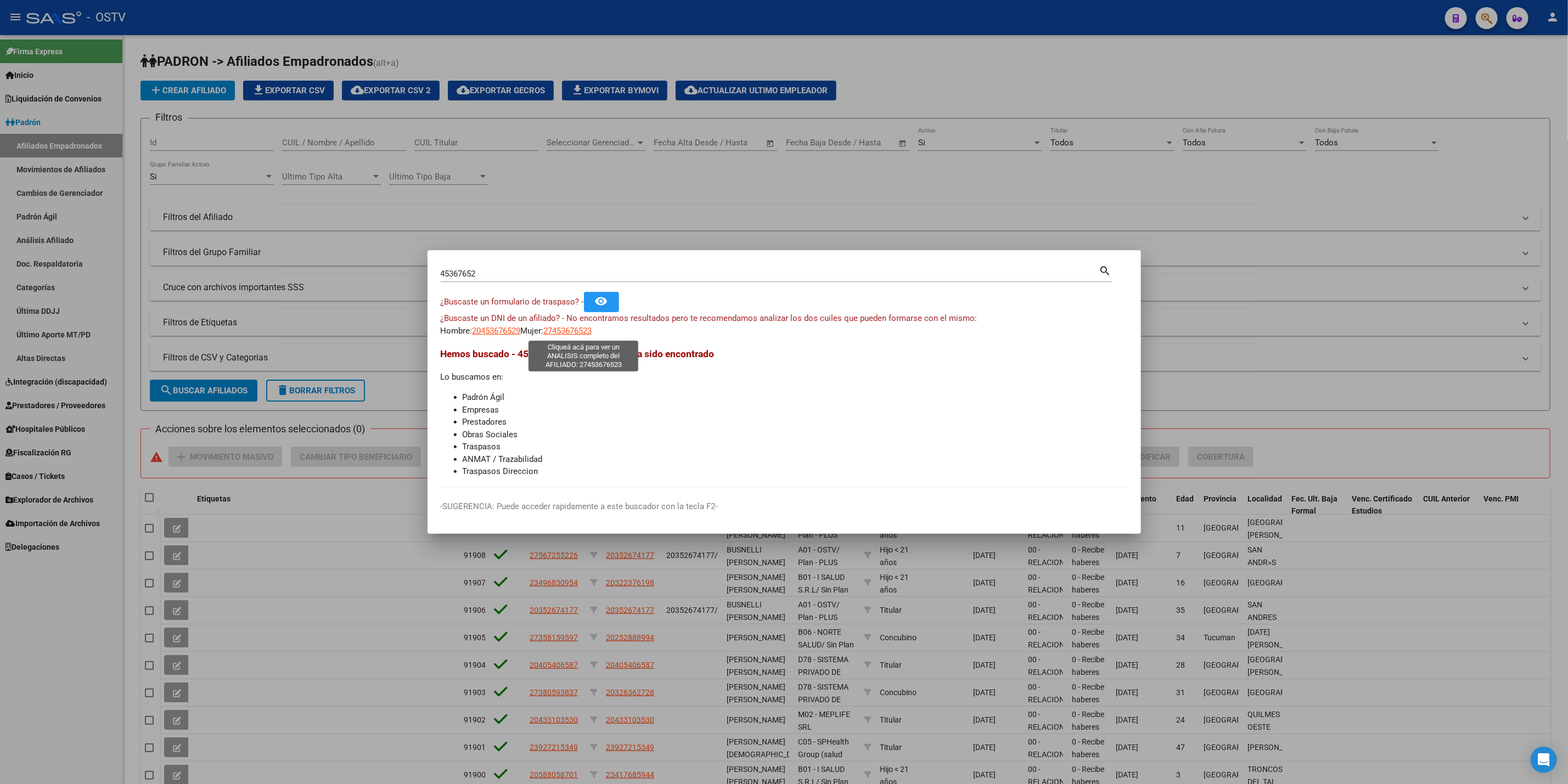
click at [573, 329] on span "27453676523" at bounding box center [568, 331] width 48 height 10
type textarea "27453676523"
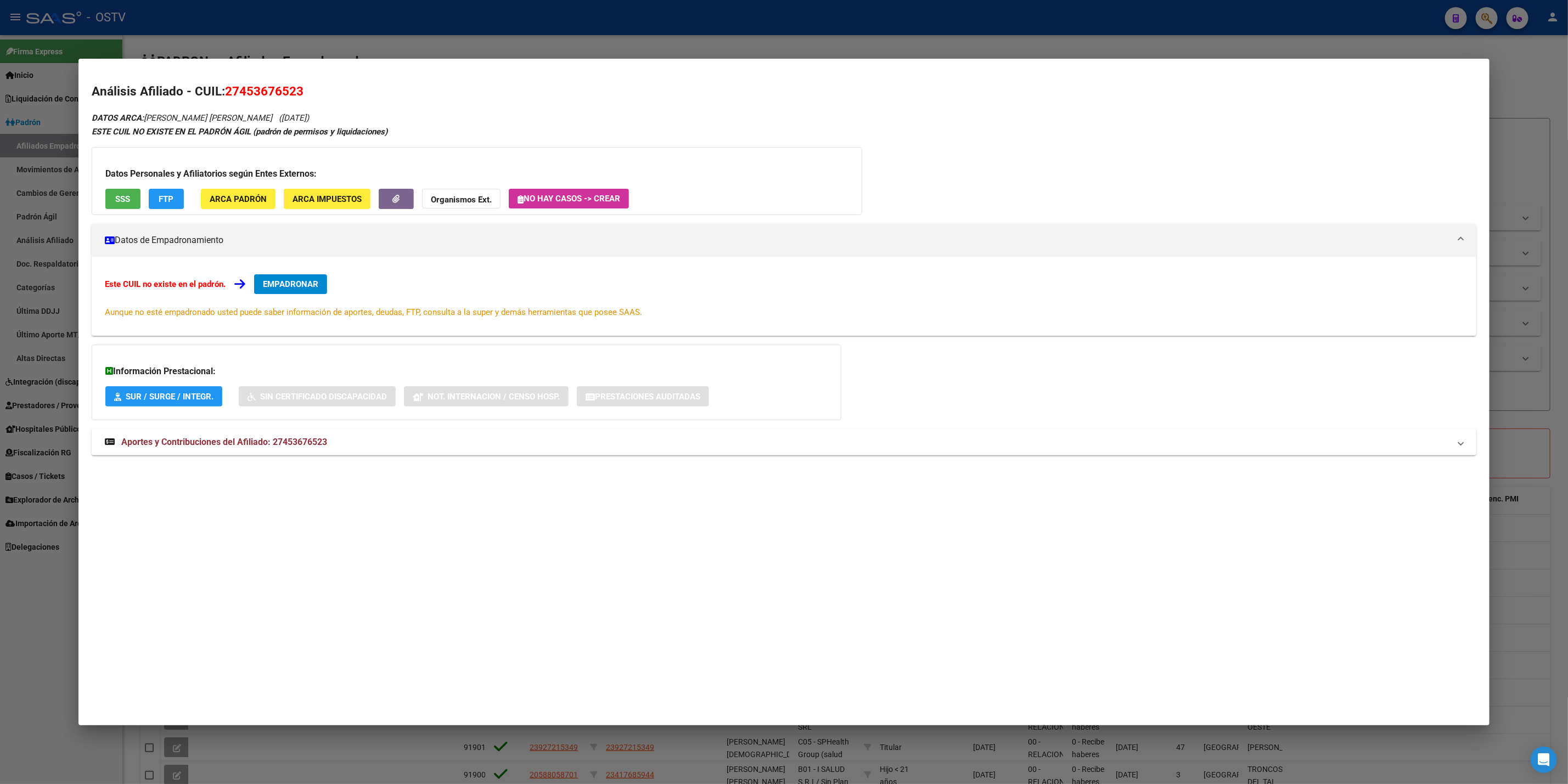
click at [120, 198] on span "SSS" at bounding box center [123, 199] width 15 height 10
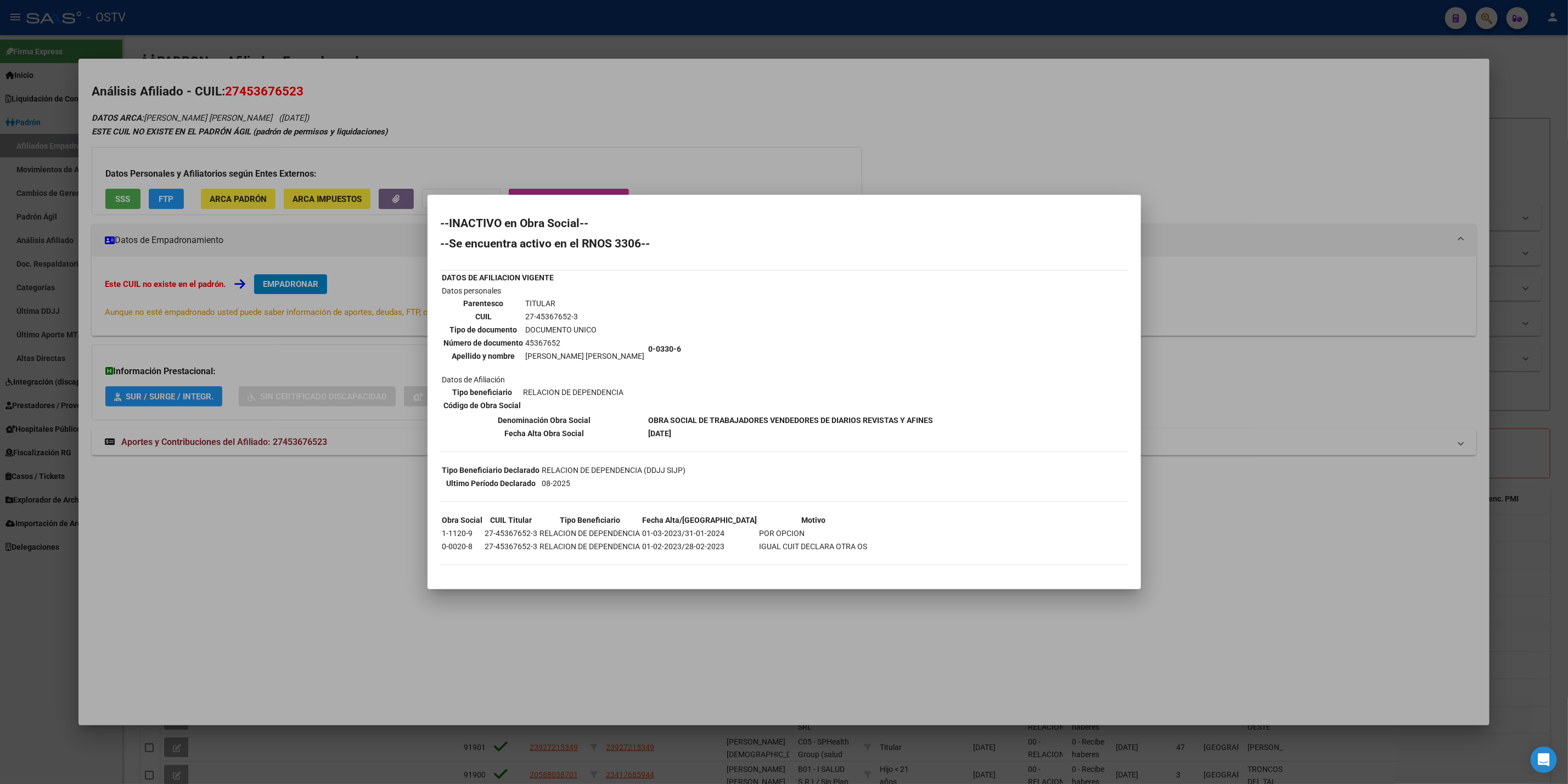
click at [256, 53] on div at bounding box center [784, 392] width 1568 height 784
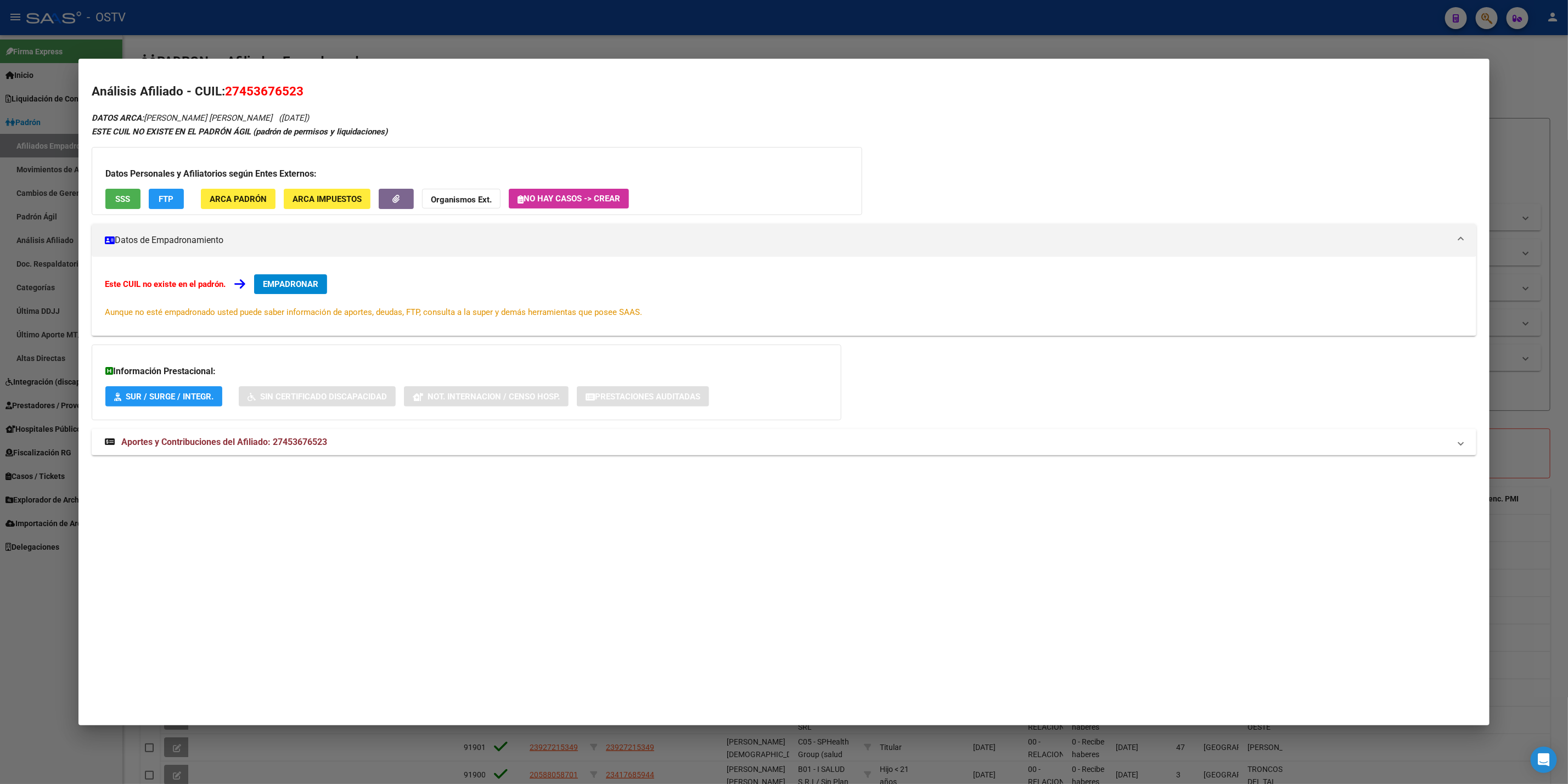
click at [311, 41] on div at bounding box center [784, 392] width 1568 height 784
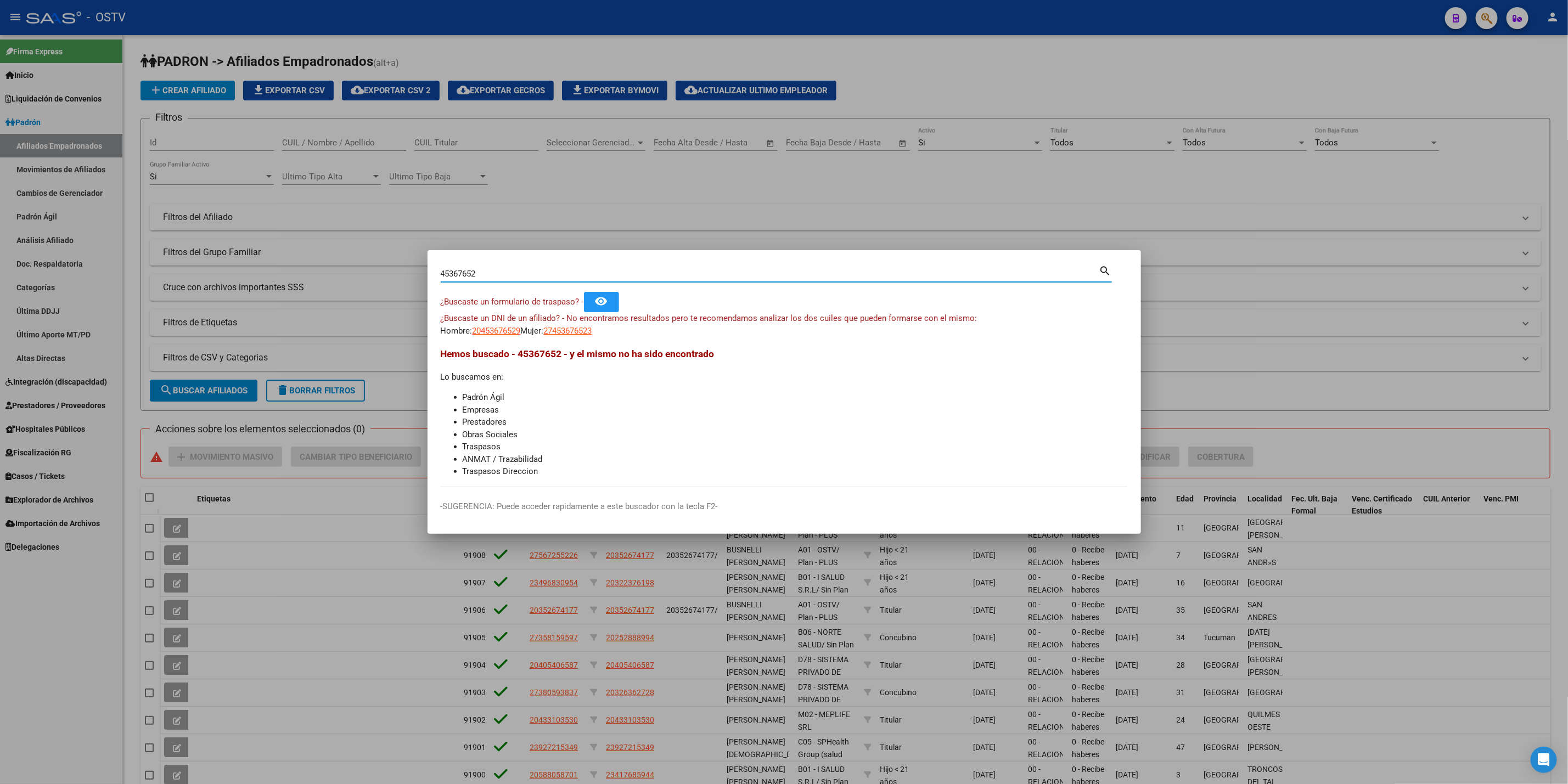
drag, startPoint x: 486, startPoint y: 269, endPoint x: 51, endPoint y: 285, distance: 435.3
click at [51, 285] on div "45367652 Buscar (apellido, dni, cuil, nro traspaso, cuit, obra social) search ¿…" at bounding box center [784, 392] width 1568 height 784
paste input "59000048"
type input "59000048"
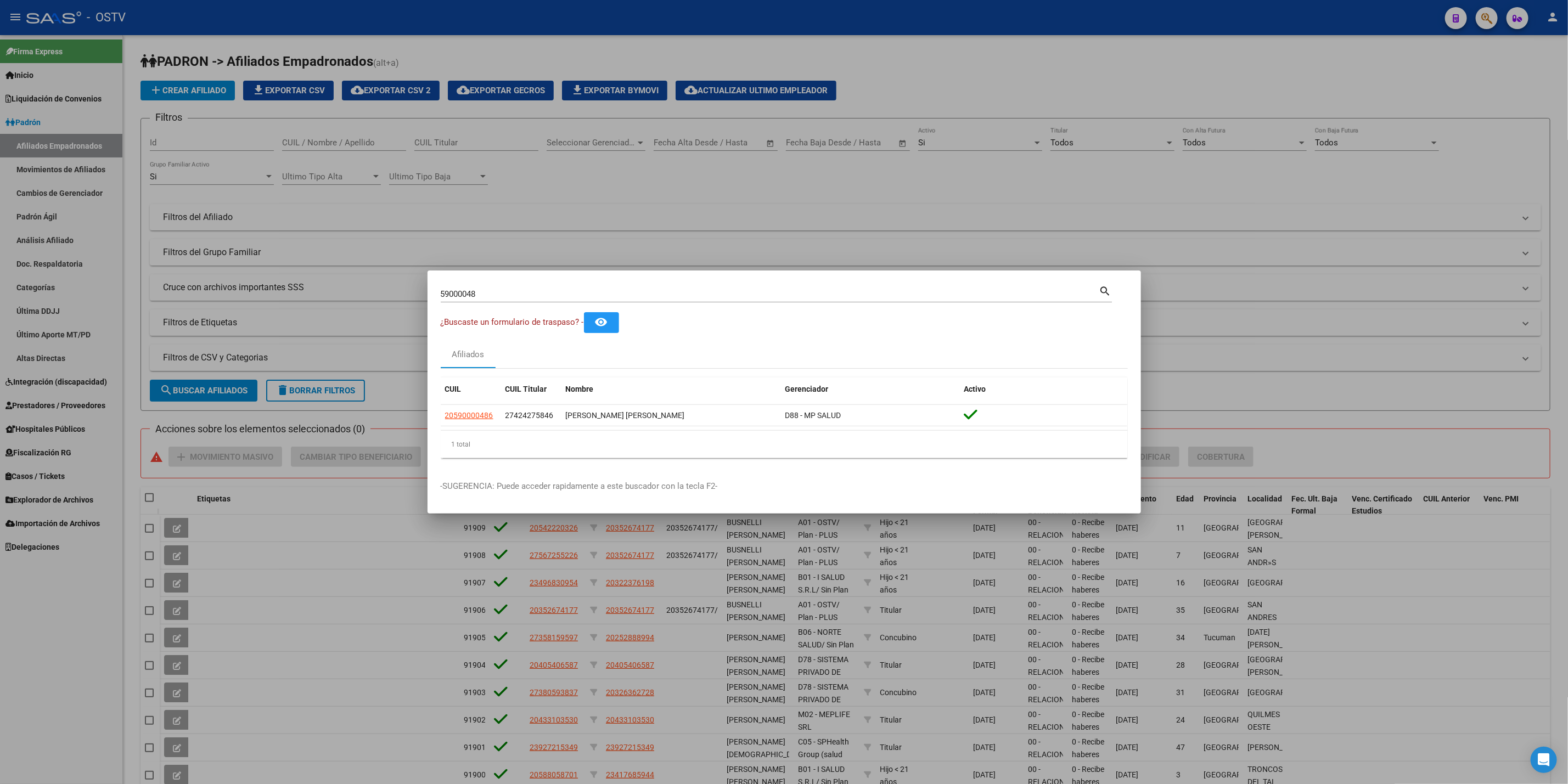
click at [242, 242] on div at bounding box center [784, 392] width 1568 height 784
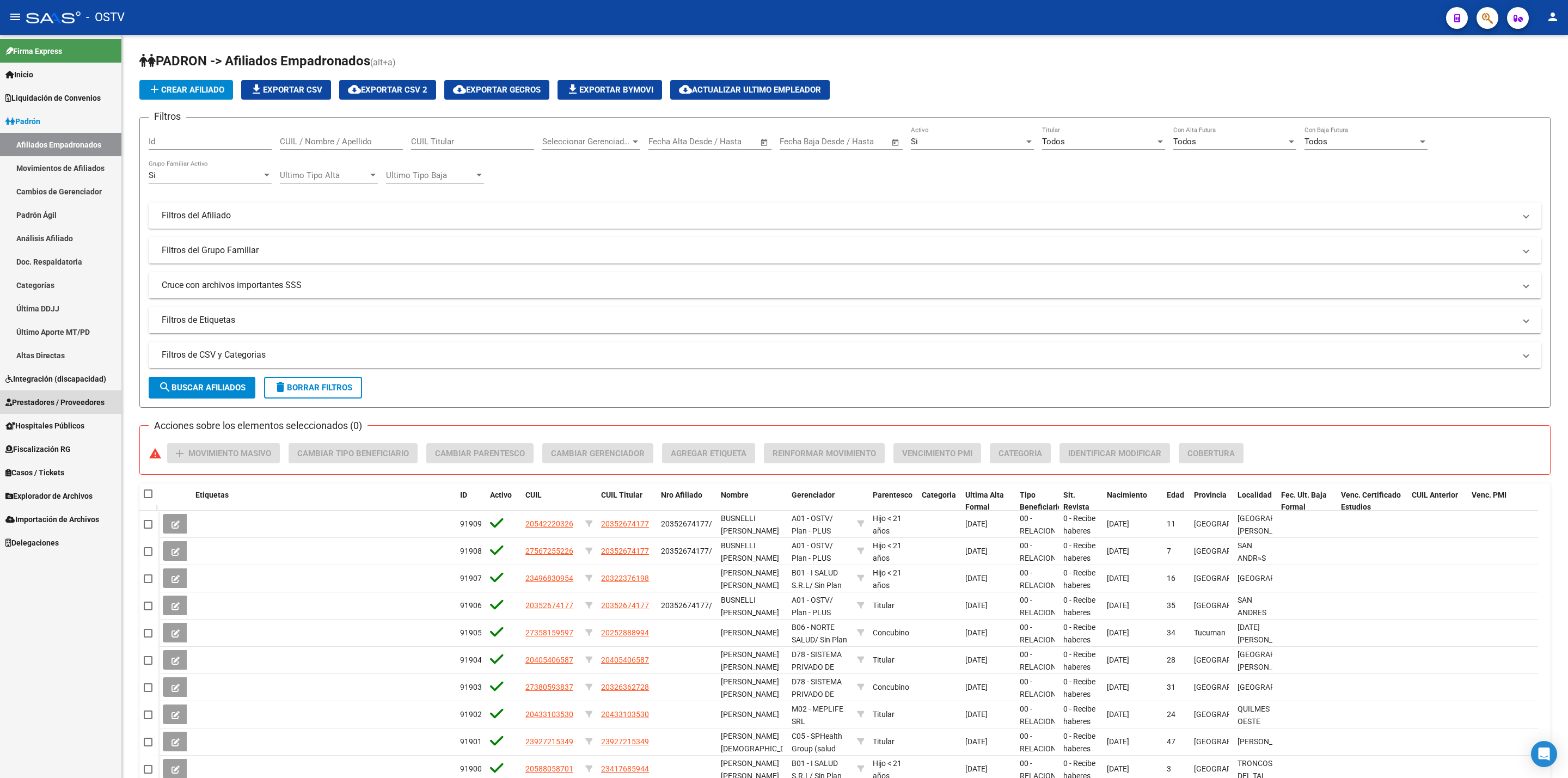
click at [72, 394] on link "Prestadores / Proveedores" at bounding box center [60, 402] width 121 height 24
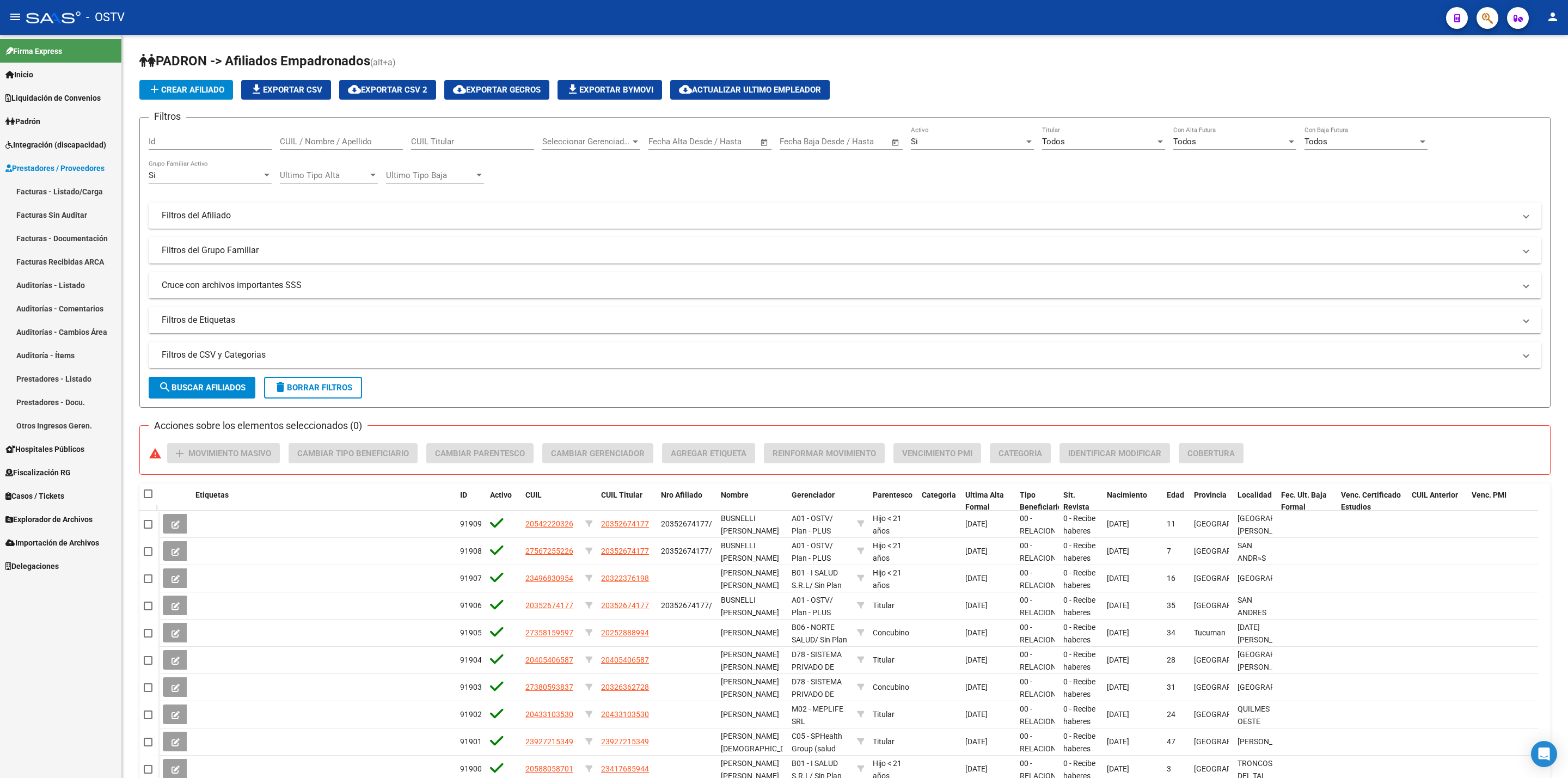
click at [65, 447] on span "Hospitales Públicos" at bounding box center [45, 449] width 79 height 12
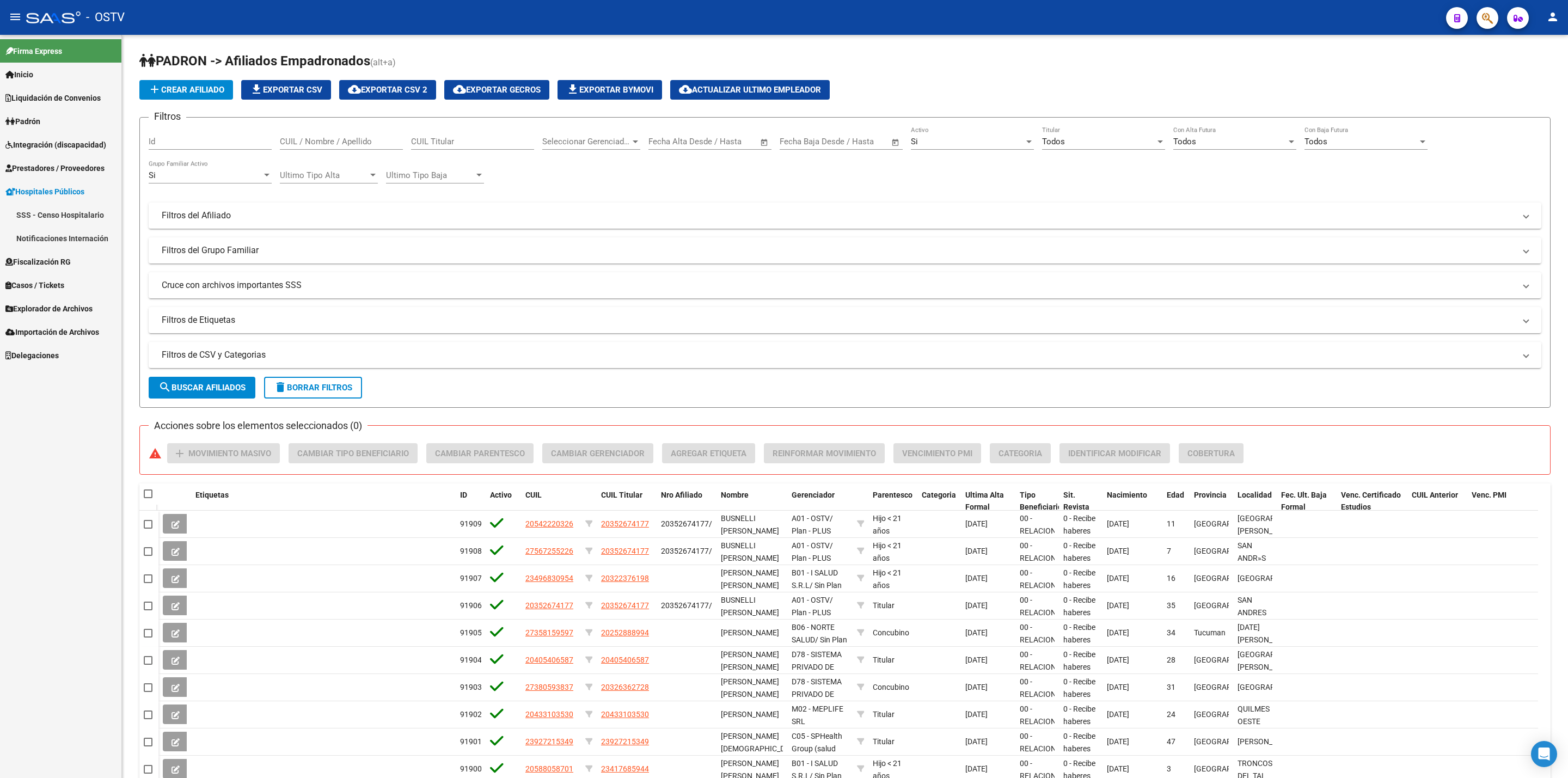
click at [59, 244] on link "Notificaciones Internación" at bounding box center [60, 239] width 121 height 24
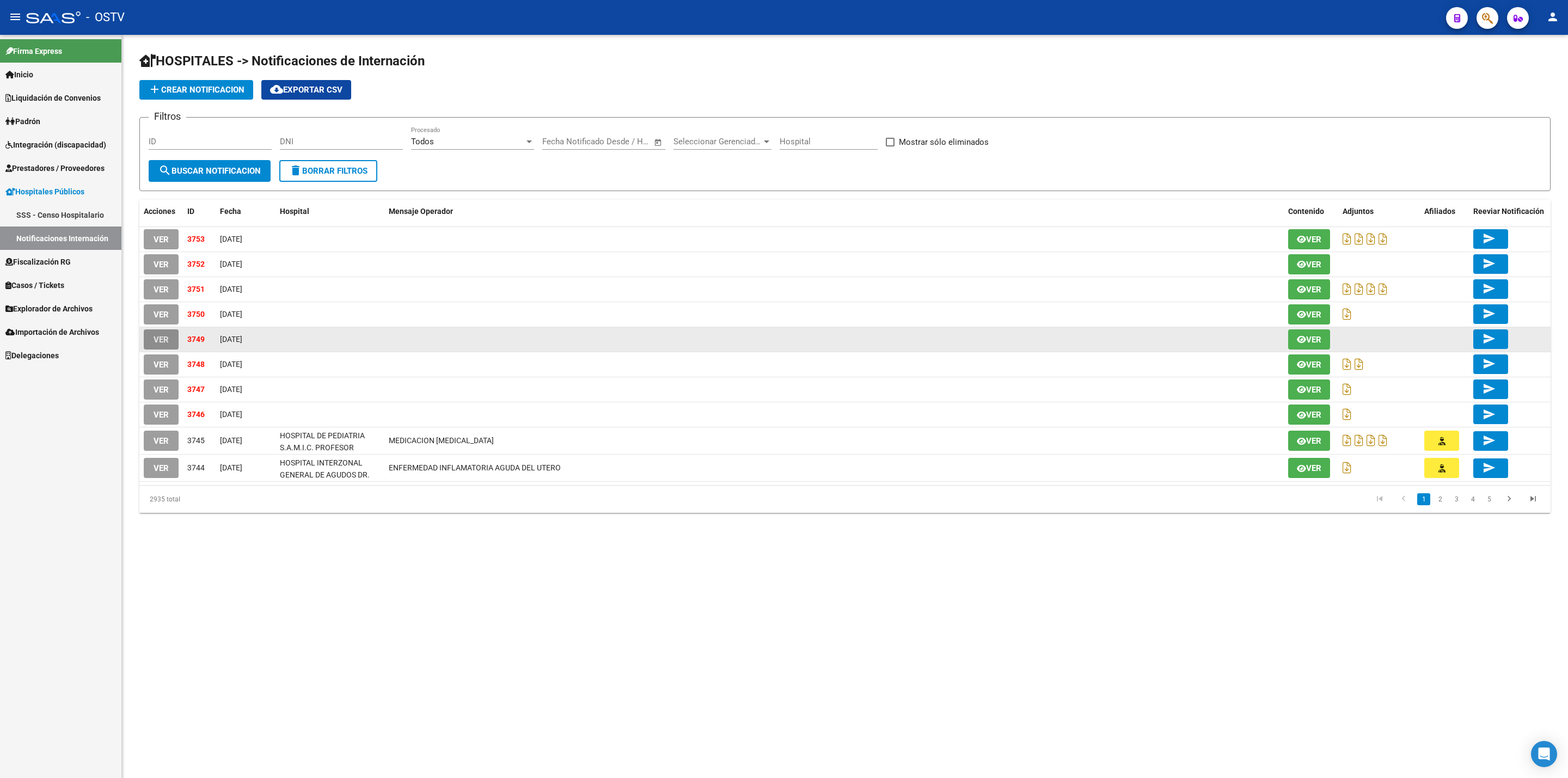
click at [168, 338] on span "VER" at bounding box center [161, 340] width 15 height 10
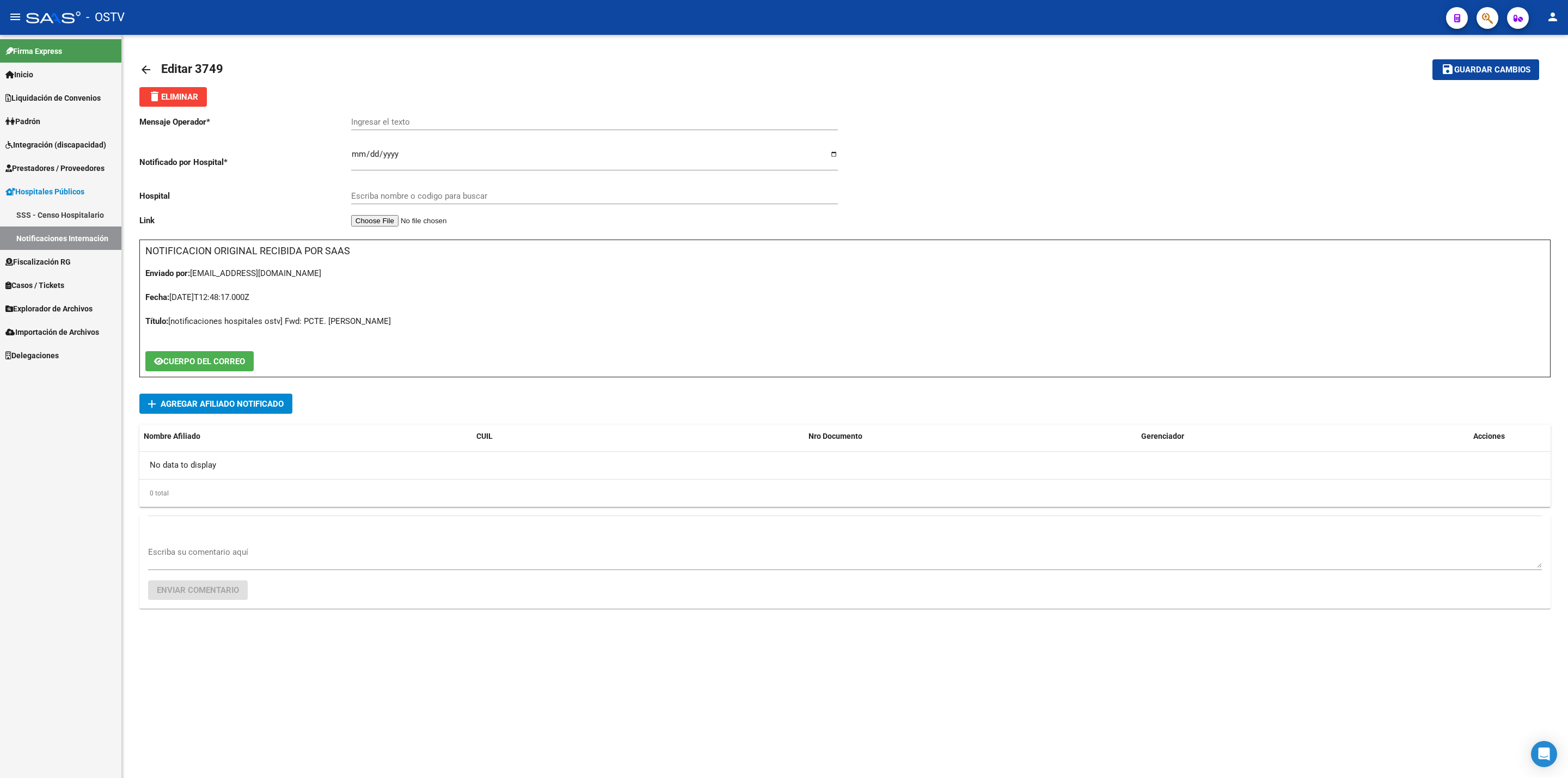
click at [147, 66] on mat-icon "arrow_back" at bounding box center [146, 69] width 13 height 13
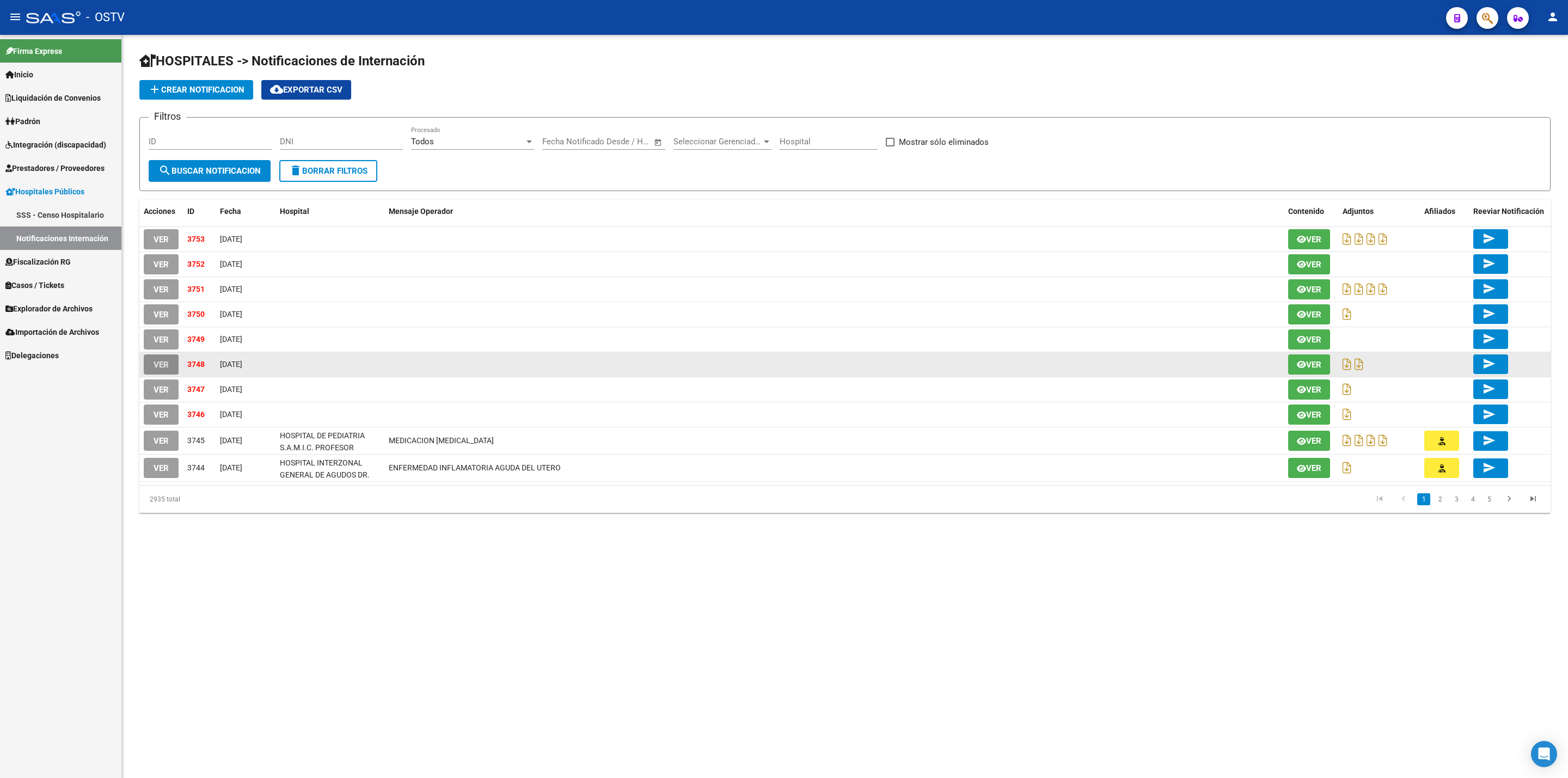
click at [162, 361] on span "VER" at bounding box center [161, 365] width 15 height 10
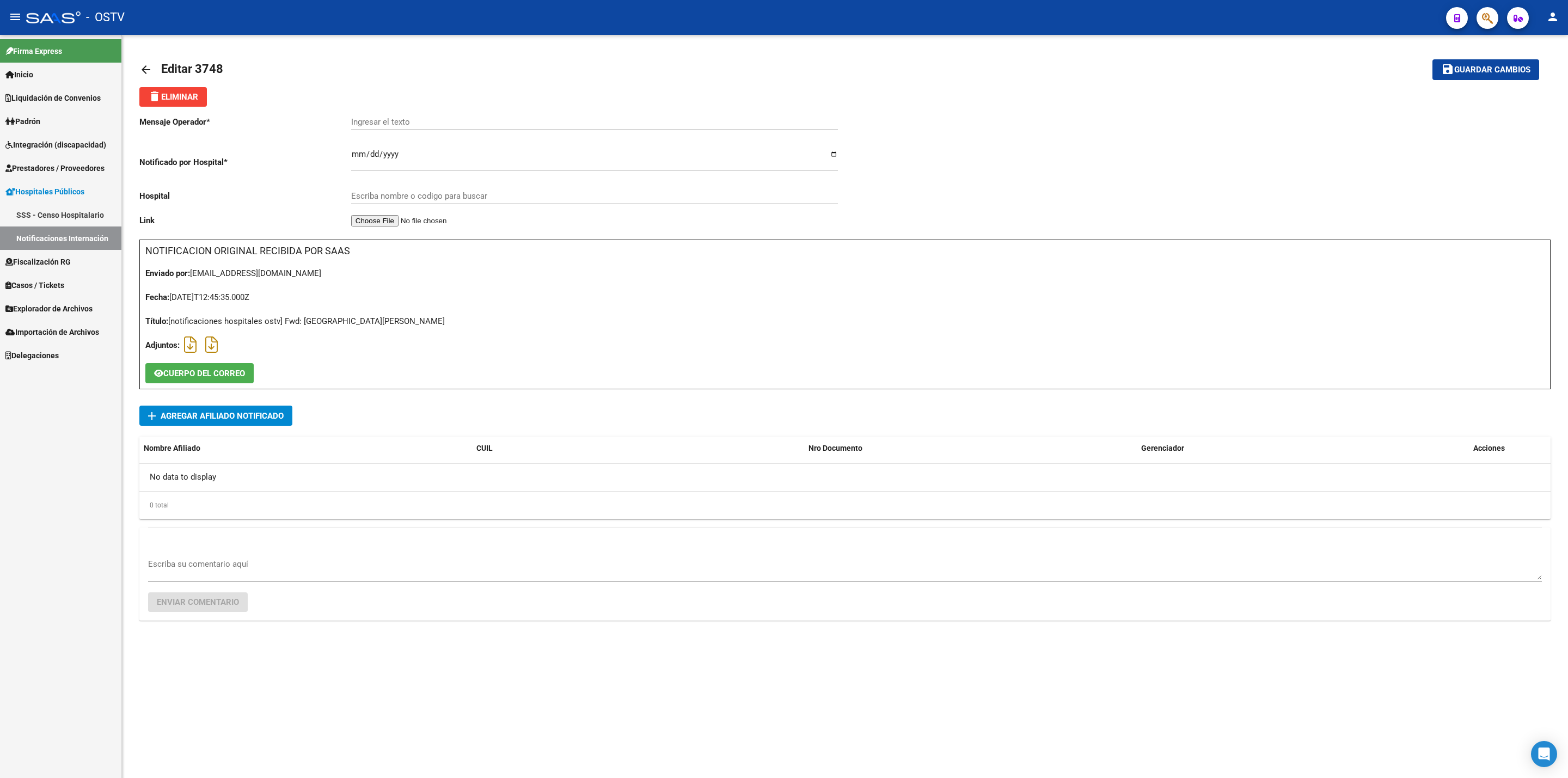
click at [142, 67] on mat-icon "arrow_back" at bounding box center [146, 69] width 13 height 13
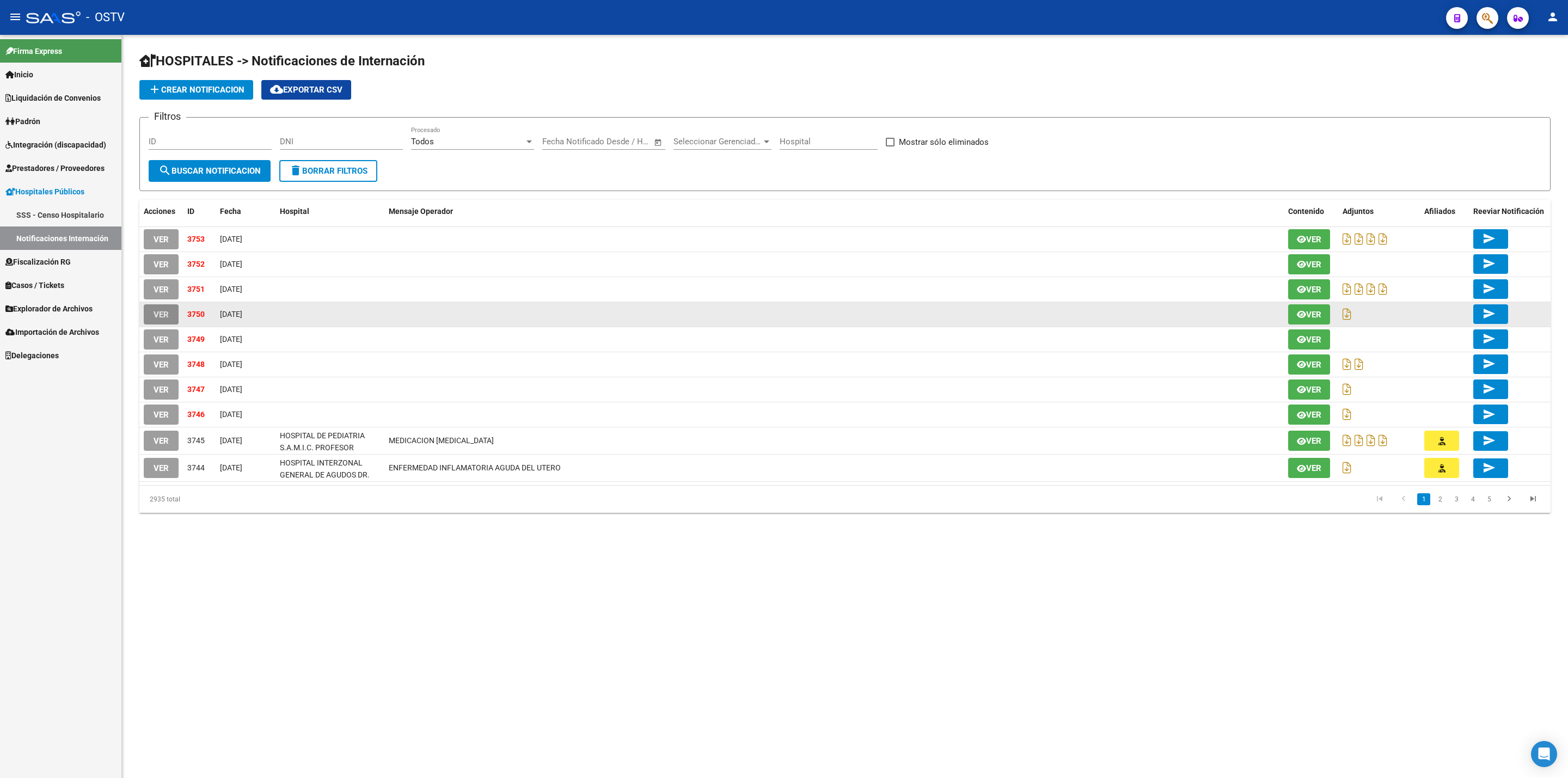
click at [160, 319] on span "VER" at bounding box center [161, 315] width 15 height 10
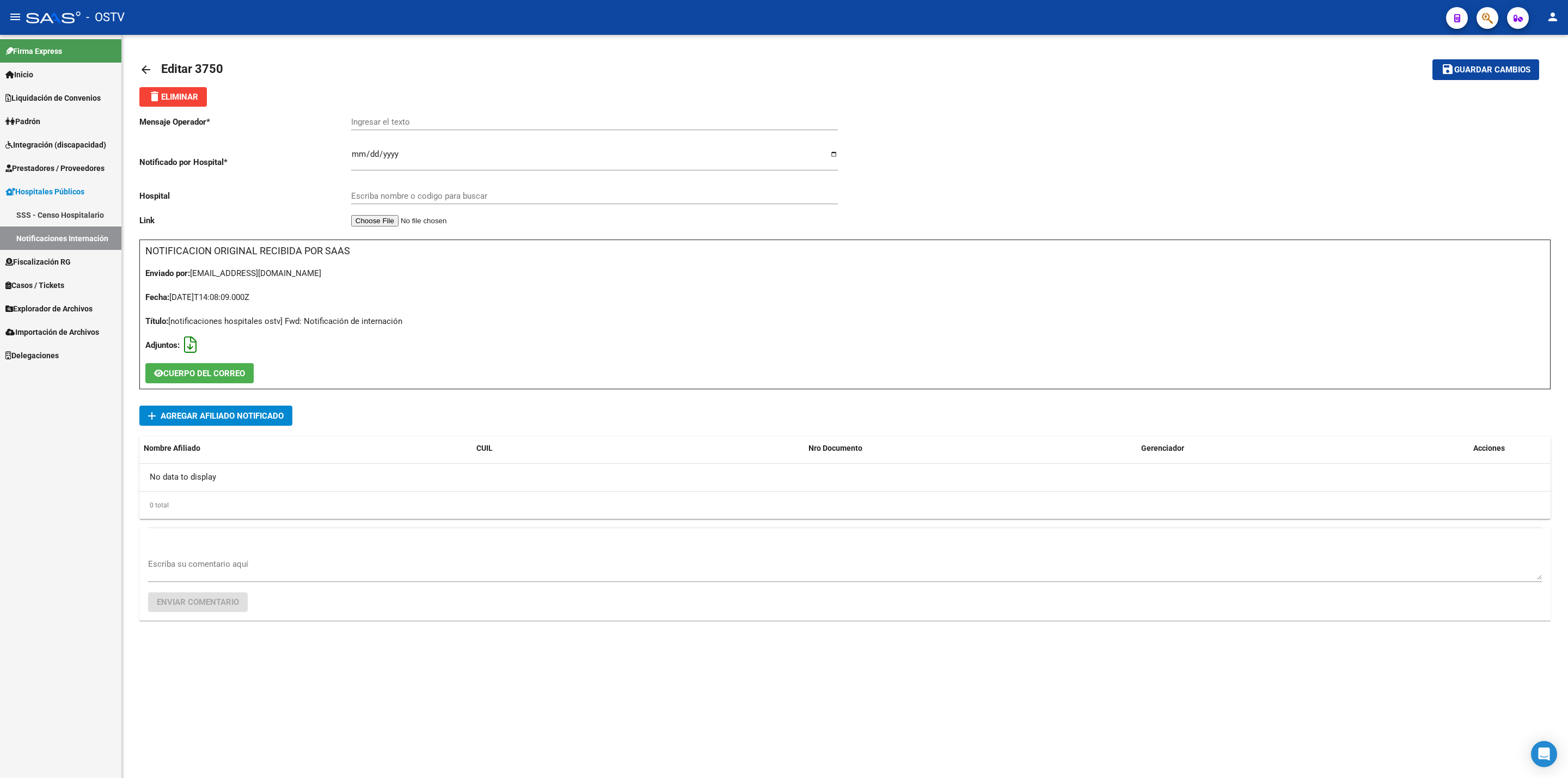
click at [185, 344] on icon at bounding box center [190, 344] width 12 height 1
click at [226, 407] on span "add Agregar Afiliado Notificado" at bounding box center [216, 415] width 136 height 20
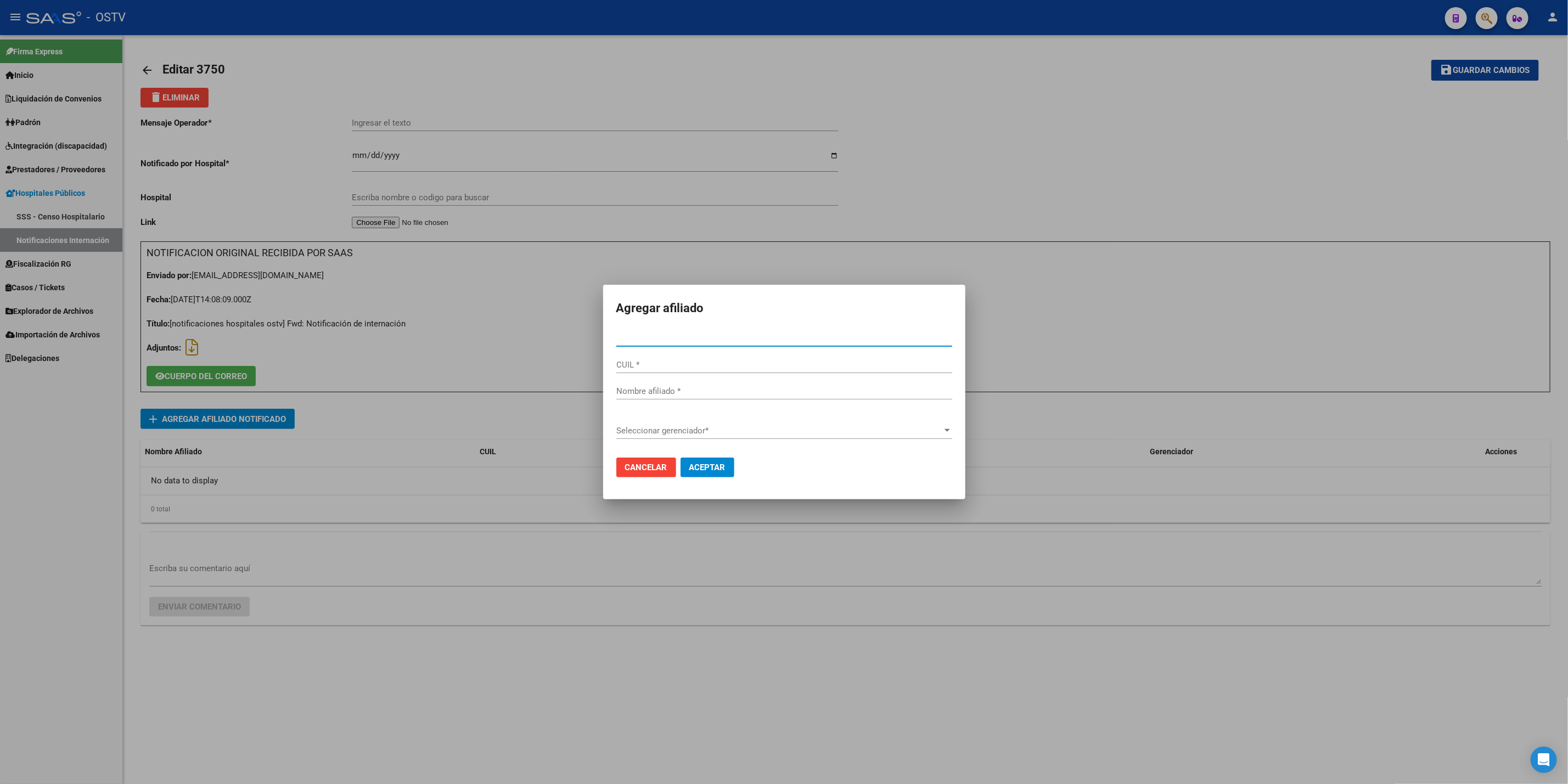
type input "59000048"
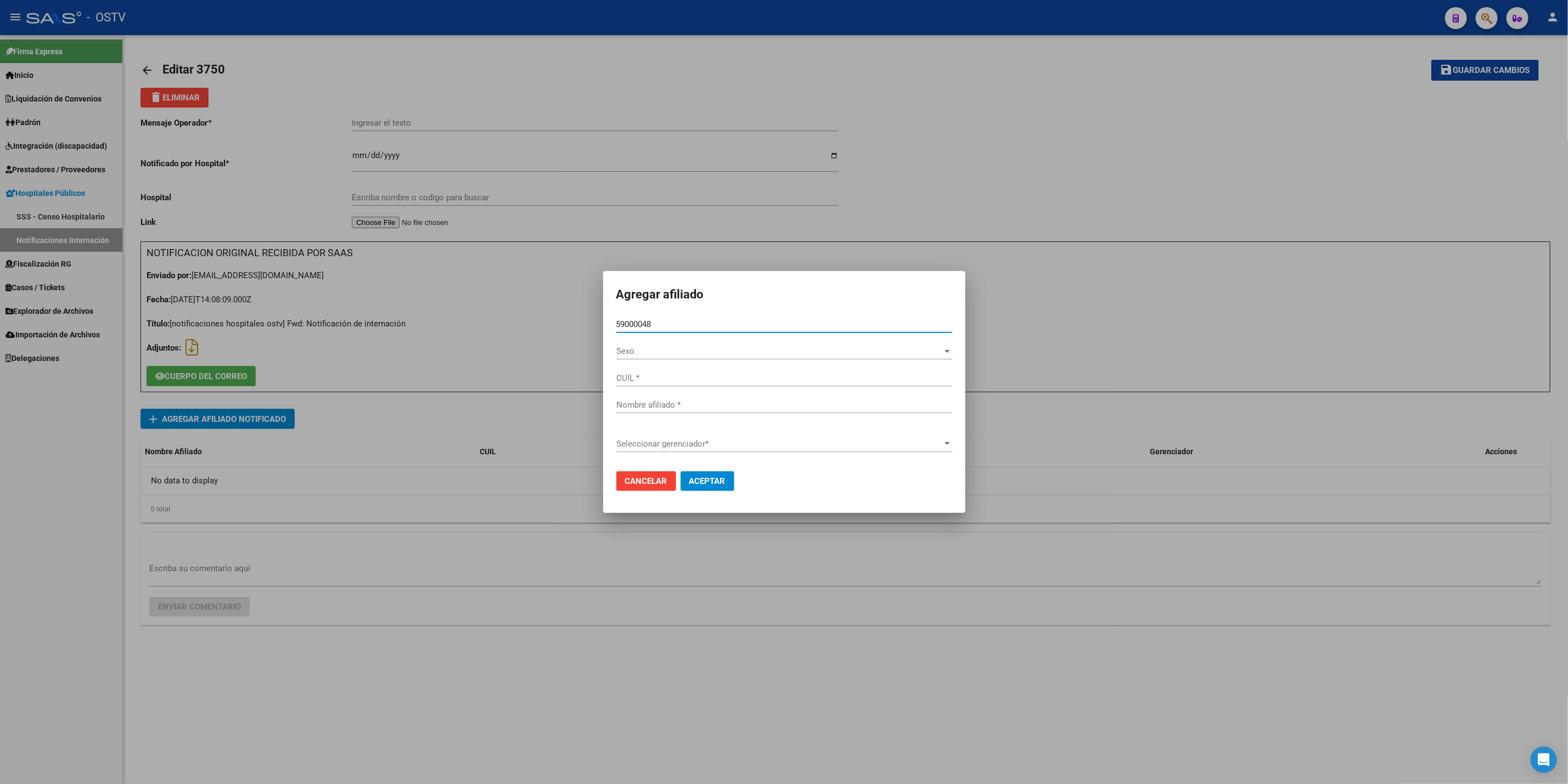
type input "20590000486"
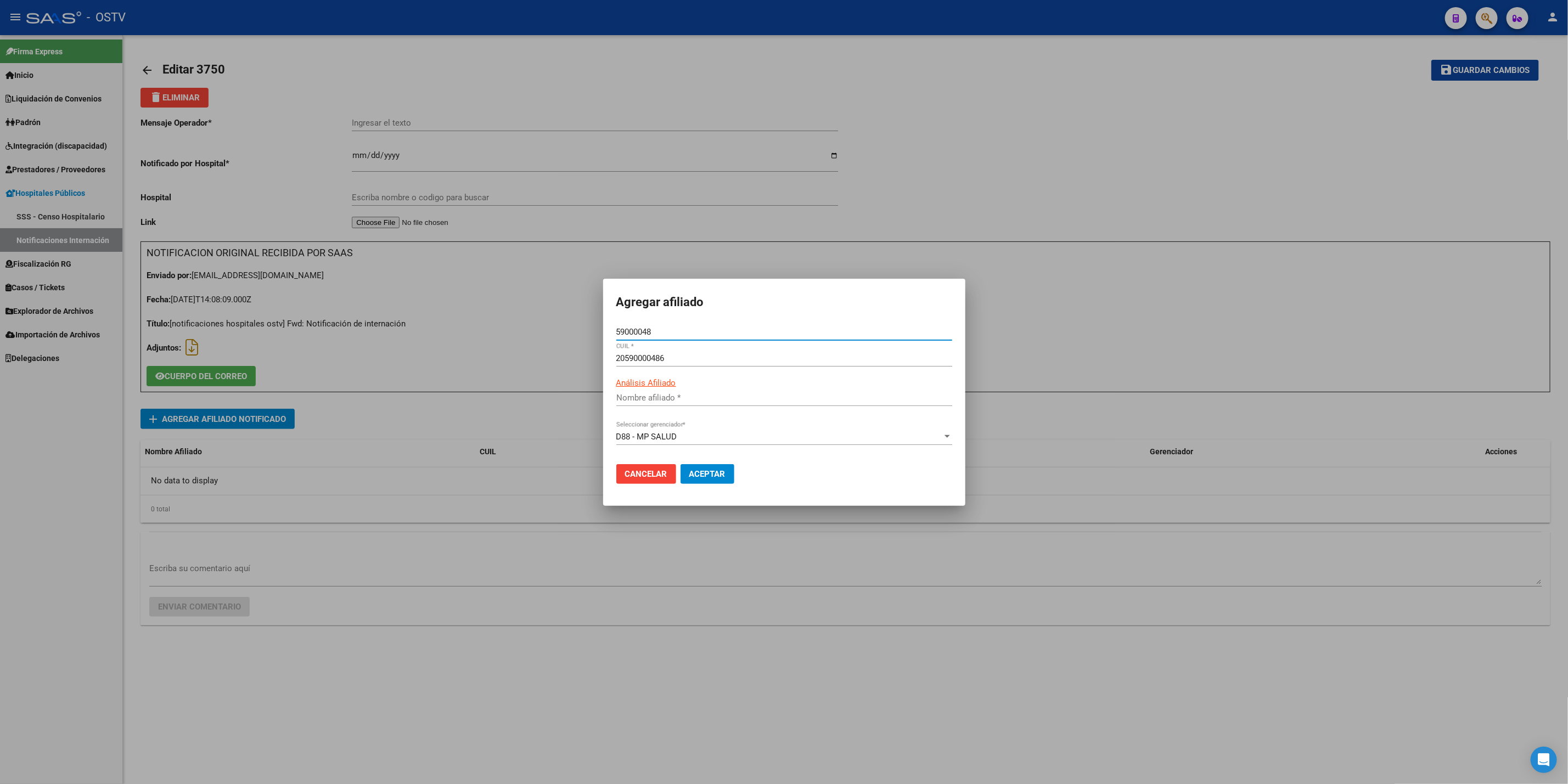
type input "YACONO THIZIANO LAUTARO"
type input "59000048"
click at [718, 470] on span "Aceptar" at bounding box center [708, 474] width 36 height 10
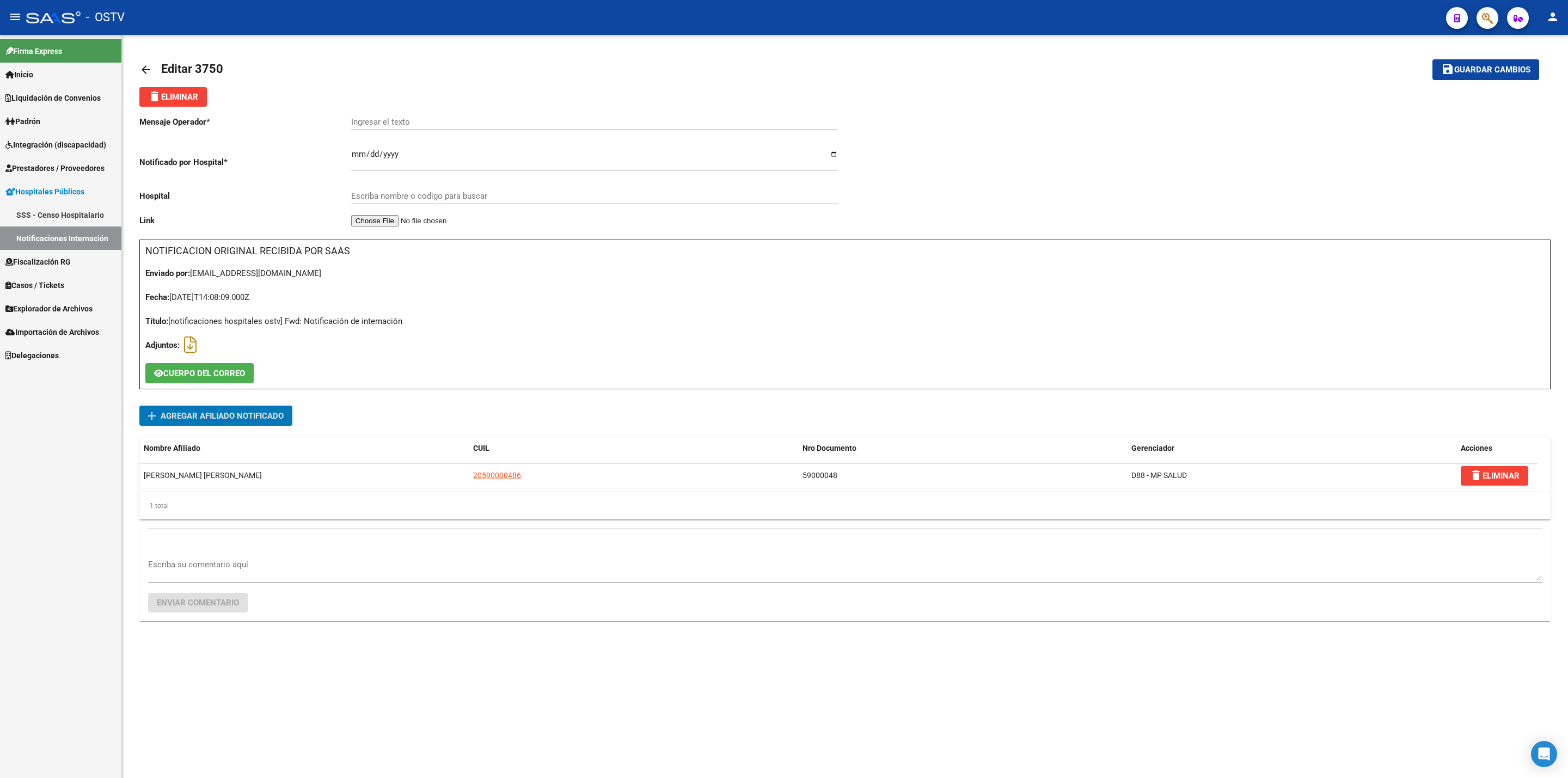
click at [391, 132] on div "Ingresar el texto" at bounding box center [594, 123] width 487 height 34
click at [391, 126] on input "Ingresar el texto" at bounding box center [594, 122] width 487 height 10
type input "CBO"
drag, startPoint x: 447, startPoint y: 187, endPoint x: 450, endPoint y: 194, distance: 7.6
click at [446, 186] on div "Escriba nombre o codigo para buscar" at bounding box center [594, 192] width 487 height 24
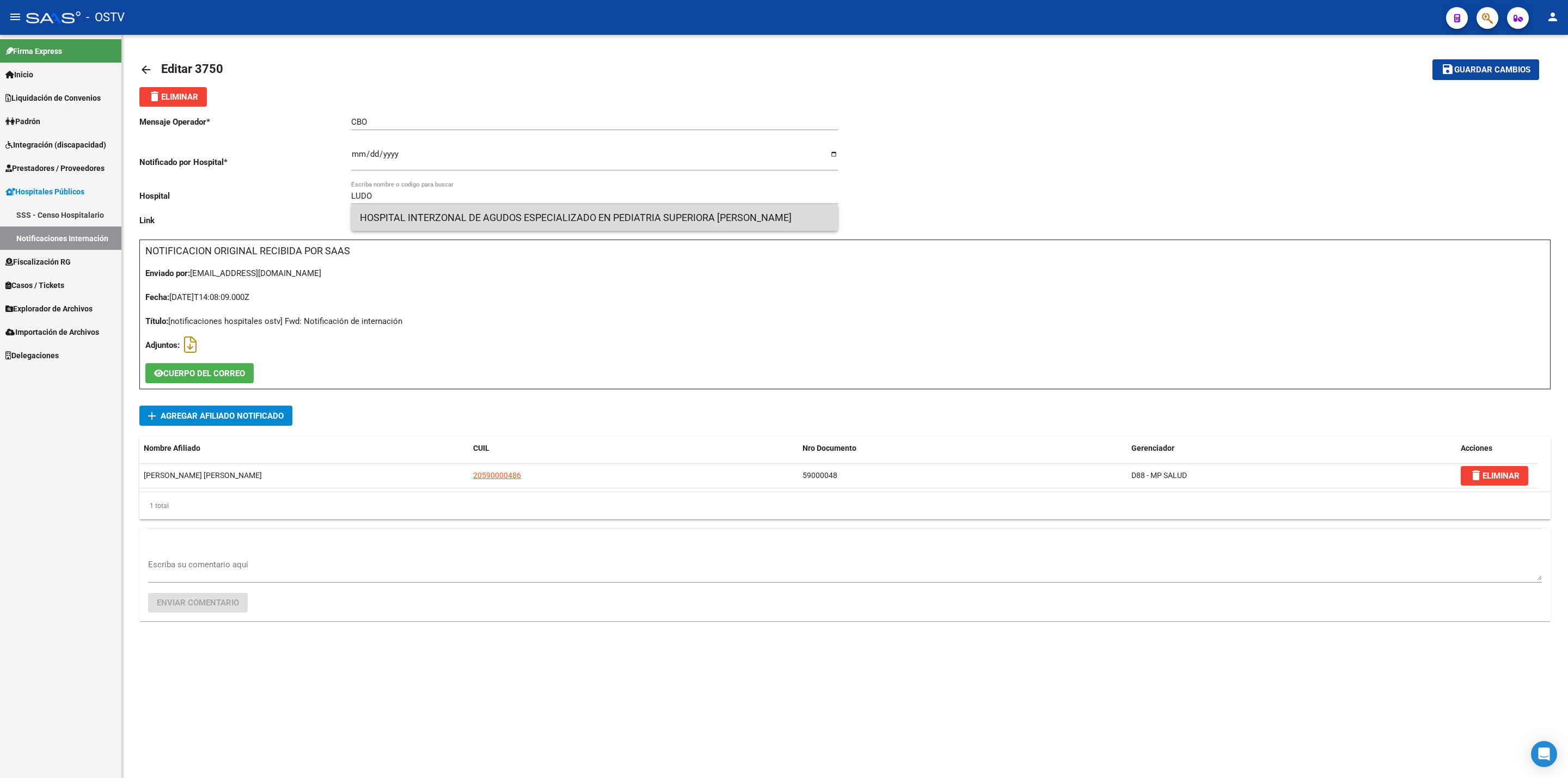
click at [603, 213] on span "HOSPITAL INTERZONAL DE AGUDOS ESPECIALIZADO EN PEDIATRIA SUPERIORA SOR MARIA LU…" at bounding box center [594, 218] width 469 height 26
type input "HOSPITAL INTERZONAL DE AGUDOS ESPECIALIZADO EN PEDIATRIA SUPERIORA SOR MARIA LU…"
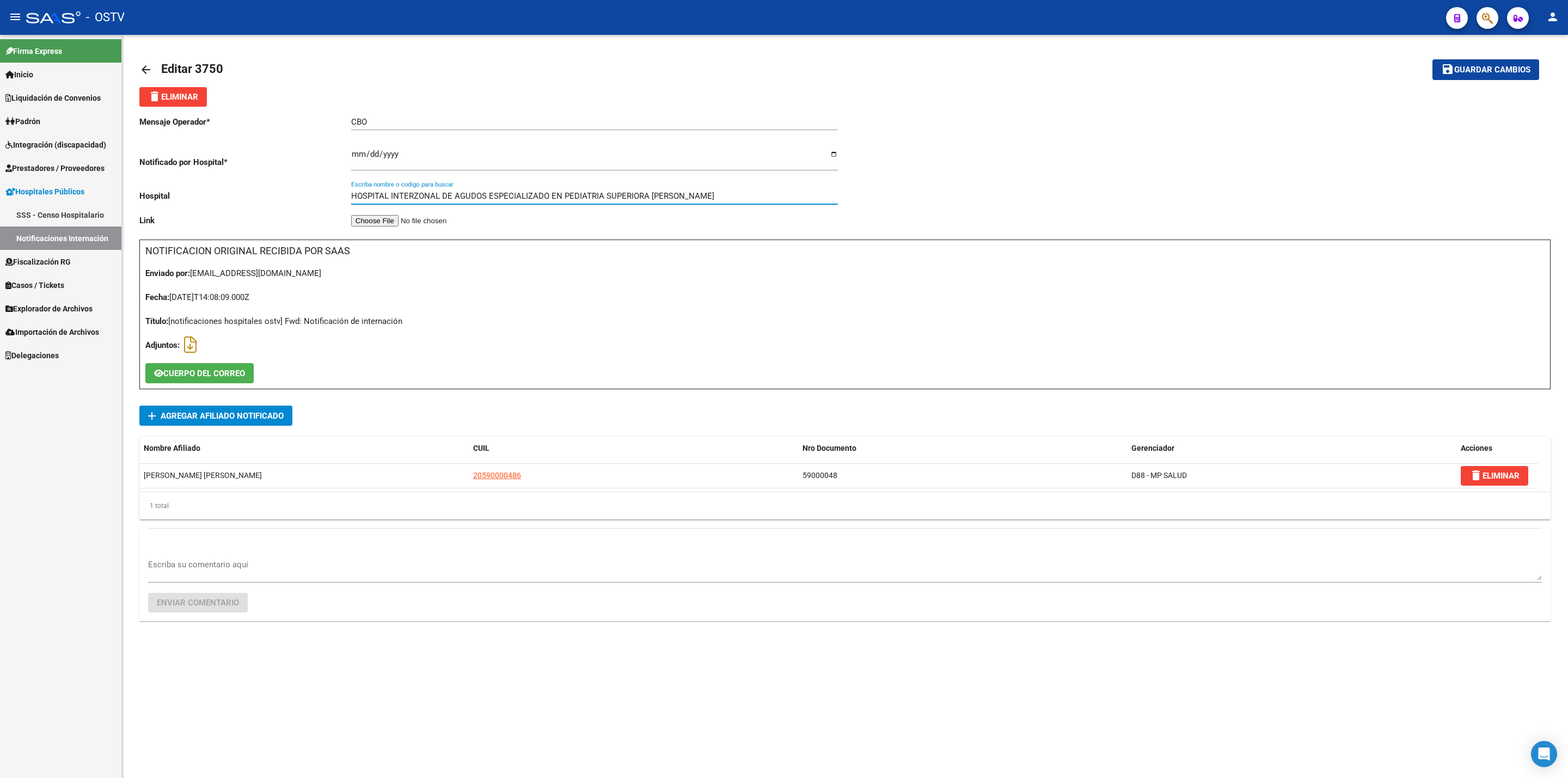
click at [1520, 77] on button "save Guardar cambios" at bounding box center [1486, 69] width 107 height 20
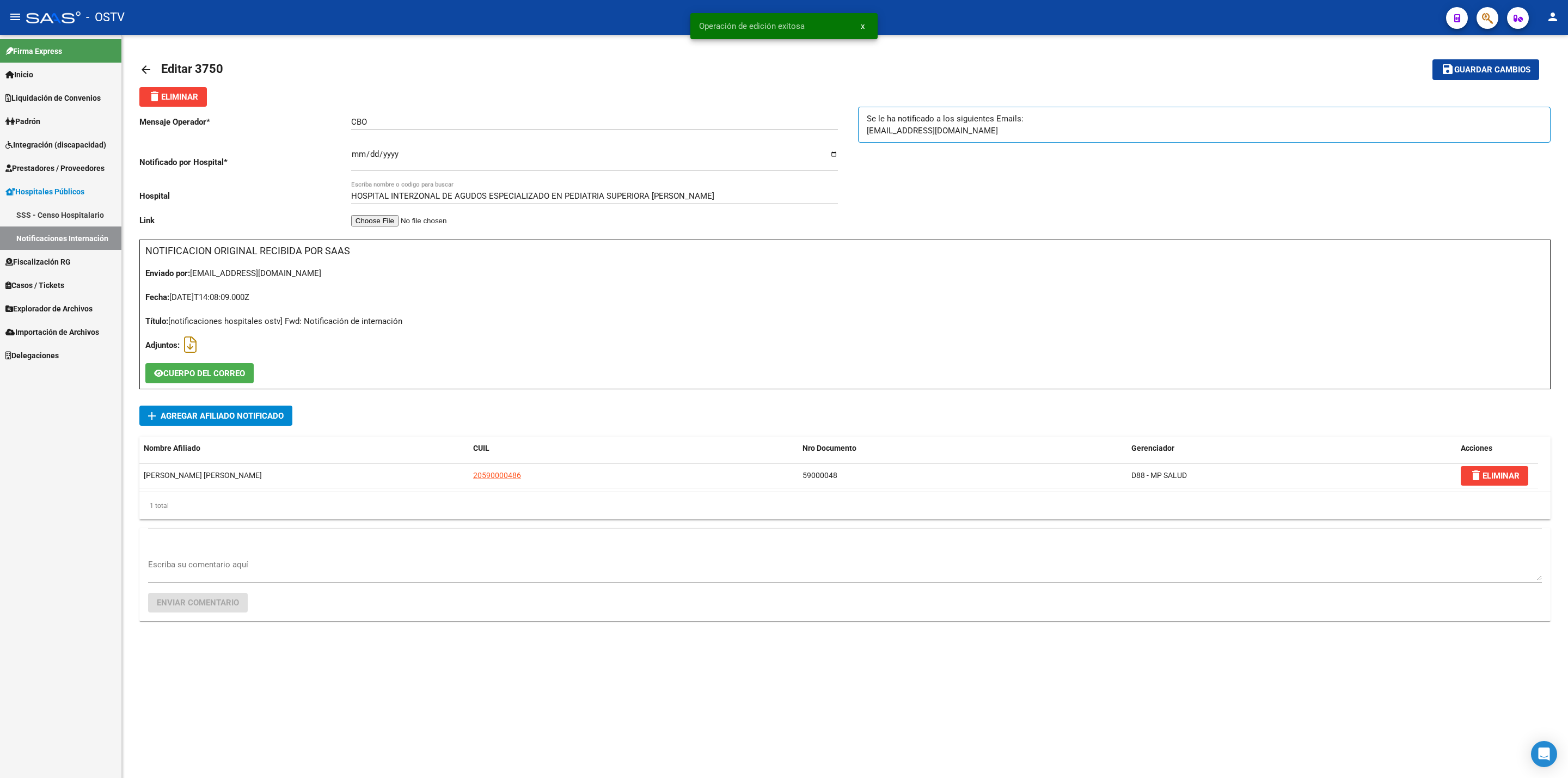
click at [141, 62] on link "arrow_back" at bounding box center [150, 69] width 22 height 26
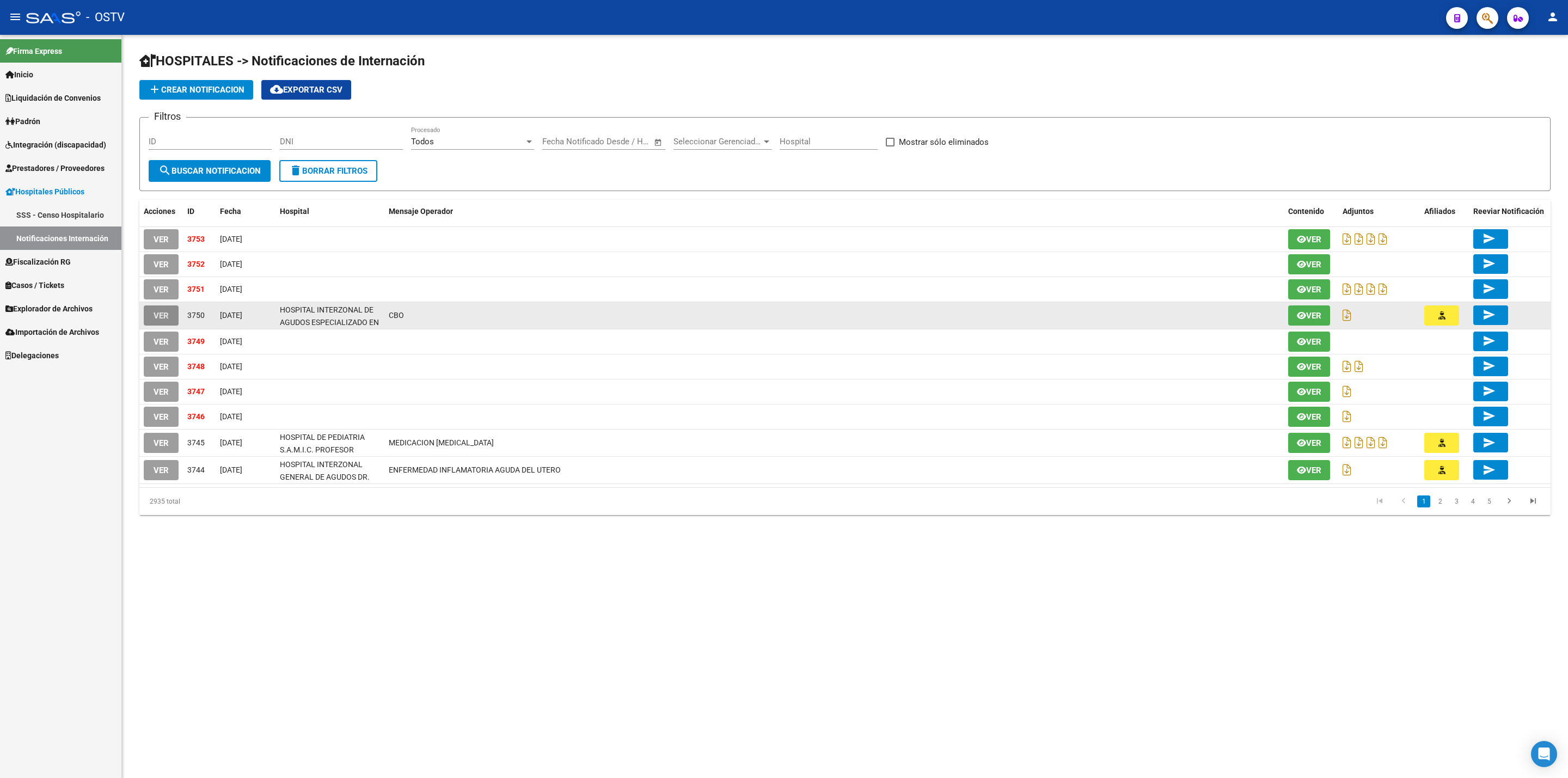
click at [166, 320] on span "VER" at bounding box center [161, 316] width 15 height 10
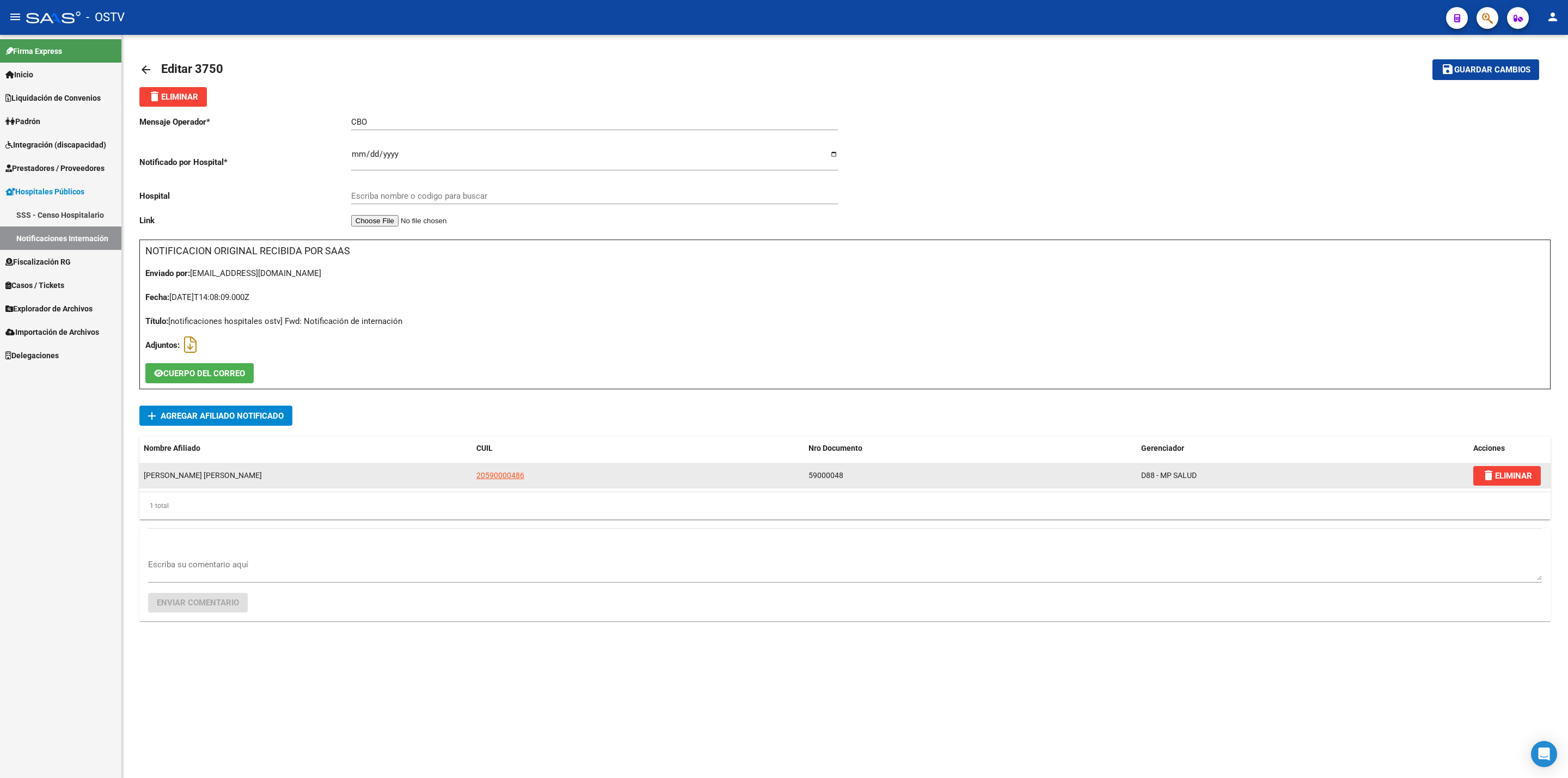
type input "HOSPITAL INTERZONAL DE AGUDOS ESPECIALIZADO EN PEDIATRIA SUPERIORA SOR MARIA LU…"
click at [500, 476] on span "20590000486" at bounding box center [500, 475] width 48 height 9
copy span "0"
type textarea "20590000486"
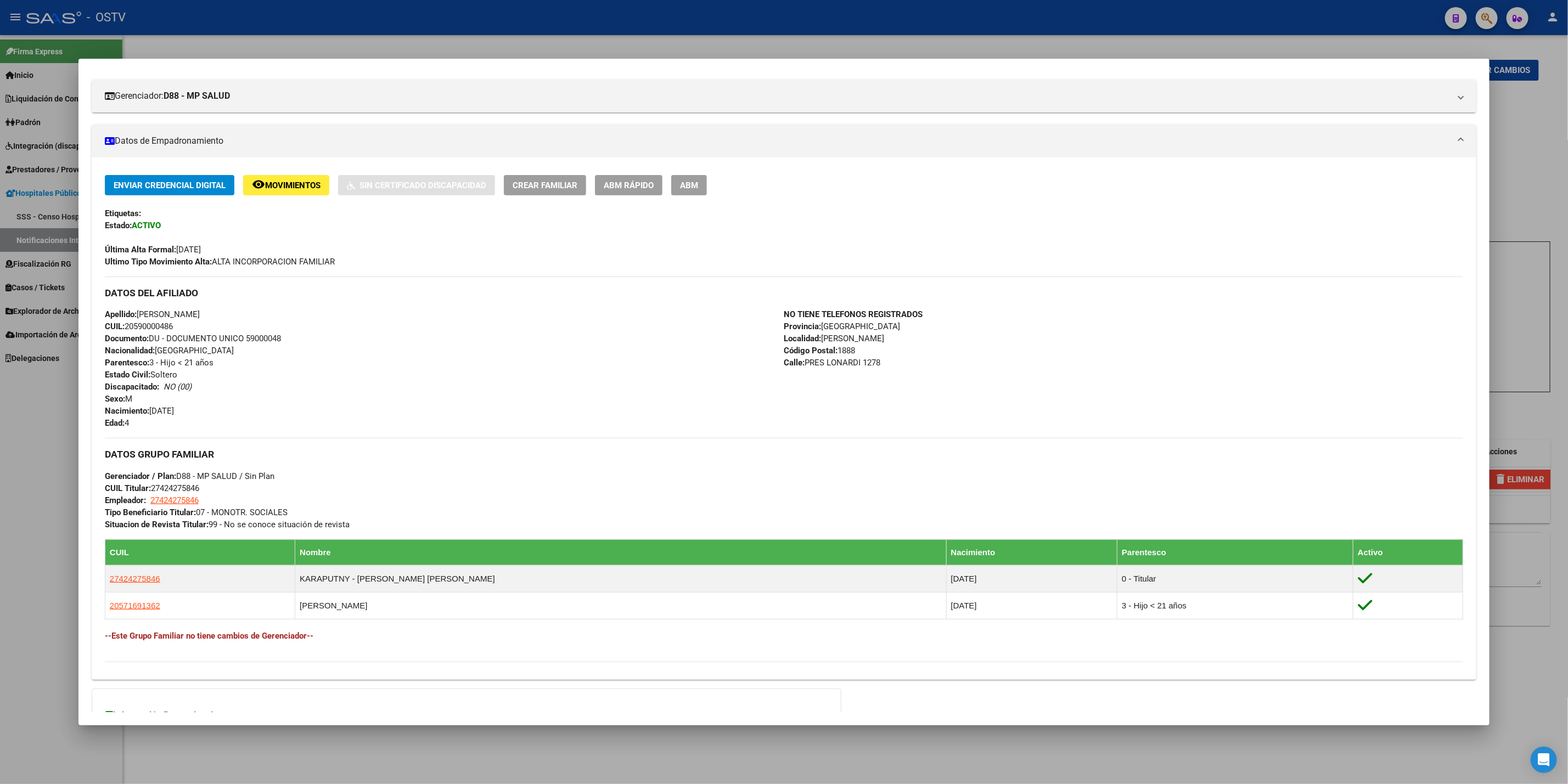
scroll to position [279, 0]
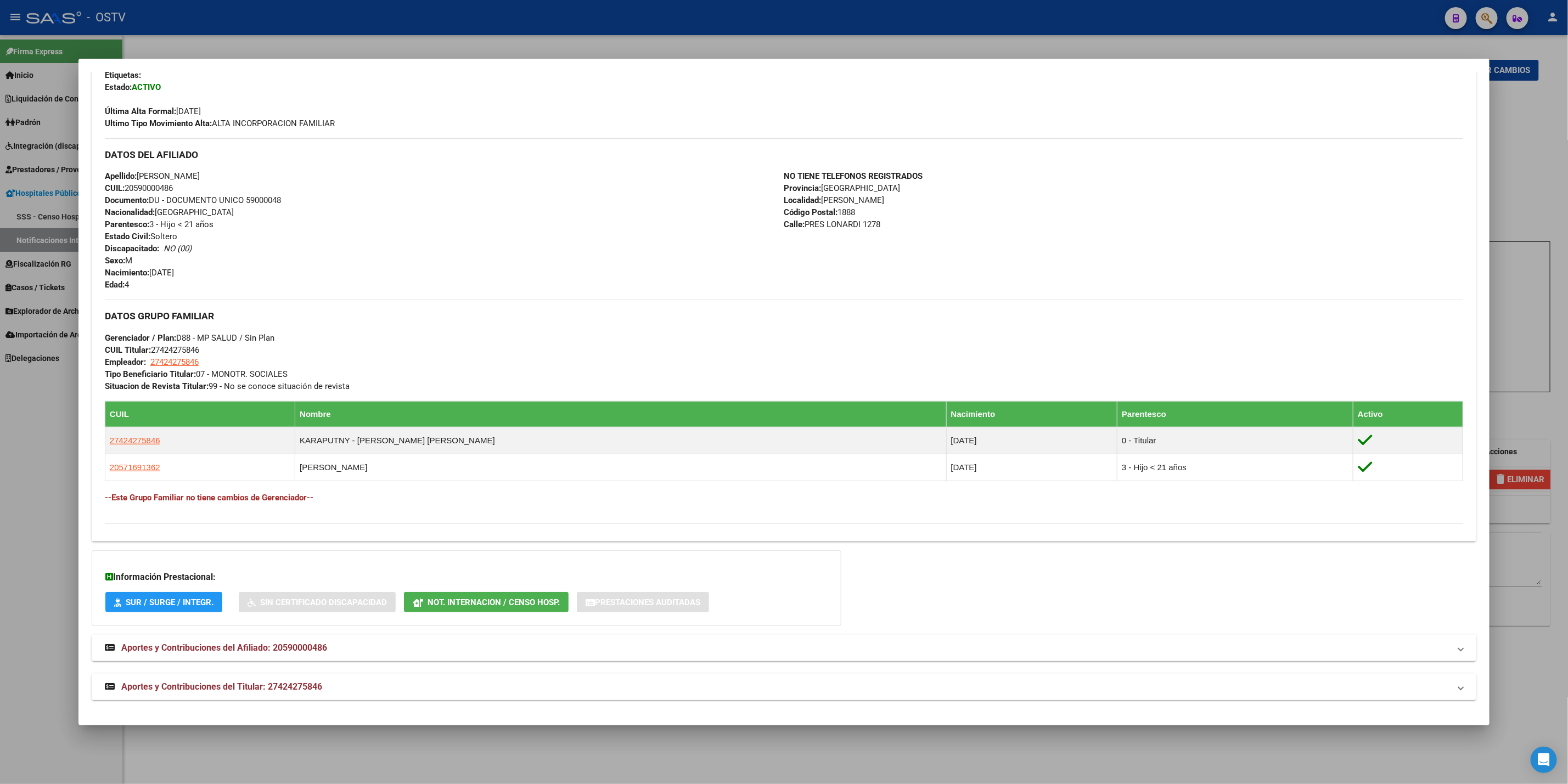
click at [311, 689] on span "Aportes y Contribuciones del Titular: 27424275846" at bounding box center [222, 687] width 201 height 11
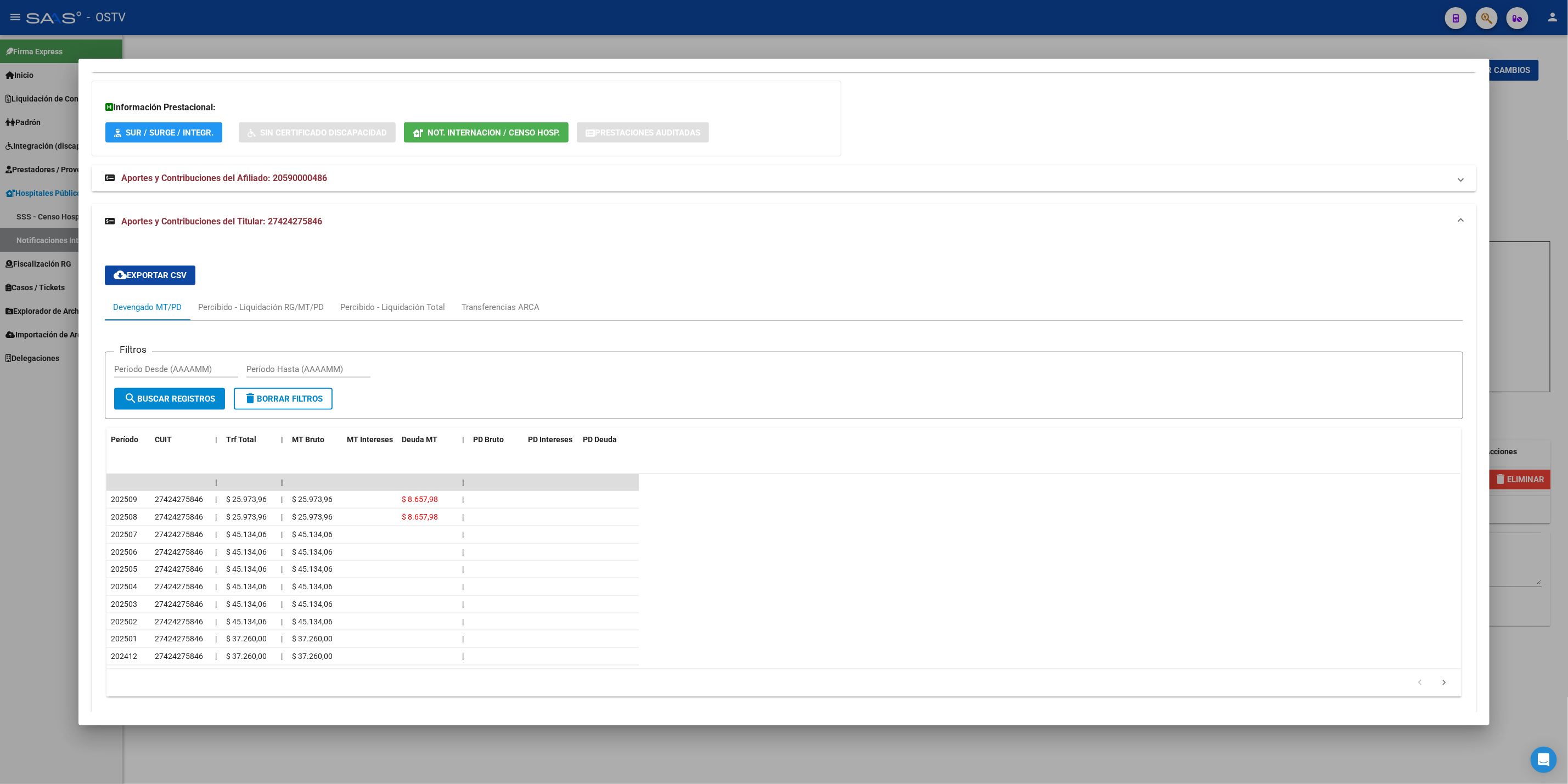
scroll to position [775, 0]
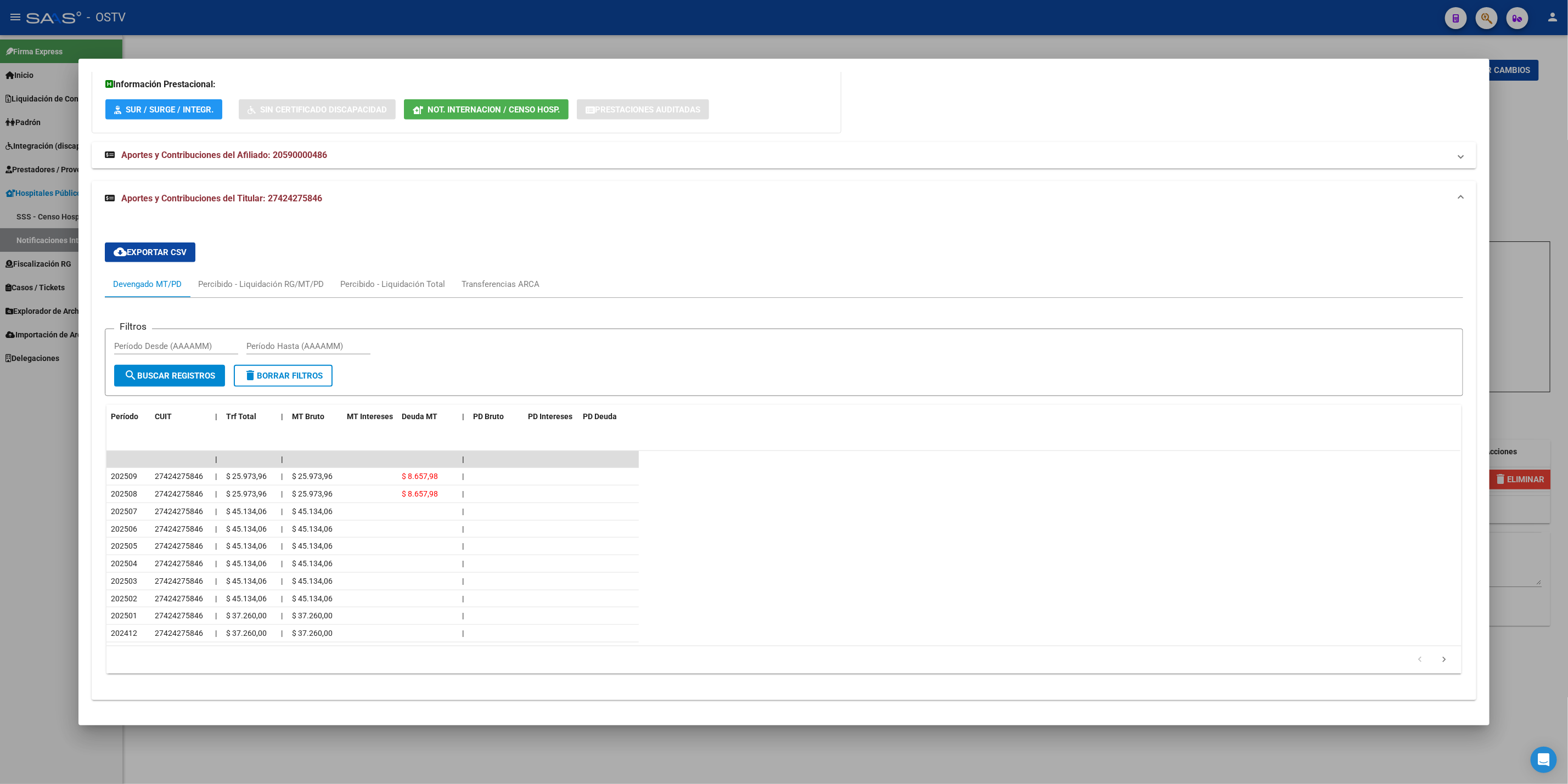
click at [0, 619] on div at bounding box center [784, 392] width 1568 height 784
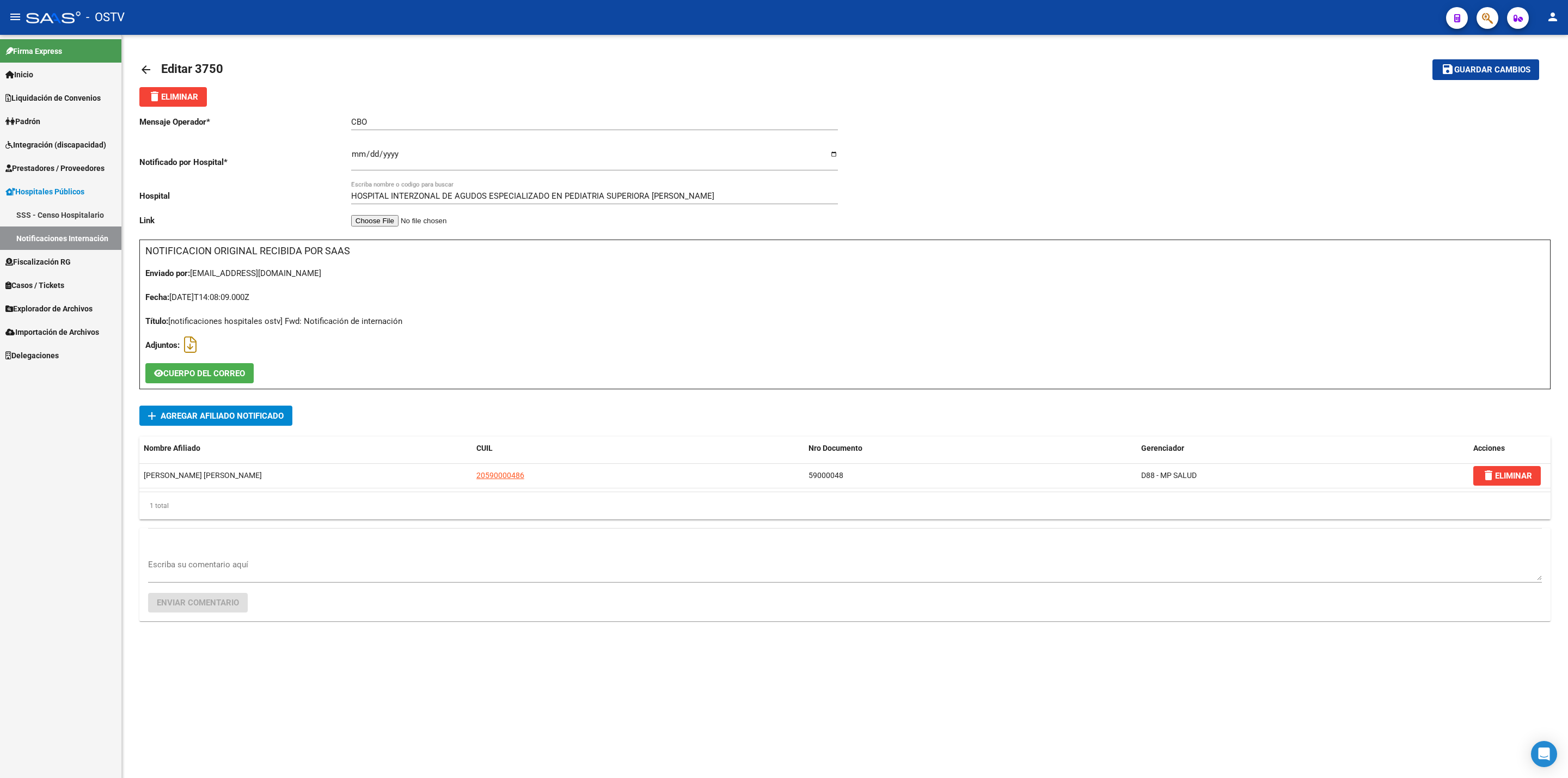
click at [143, 63] on mat-icon "arrow_back" at bounding box center [146, 69] width 13 height 13
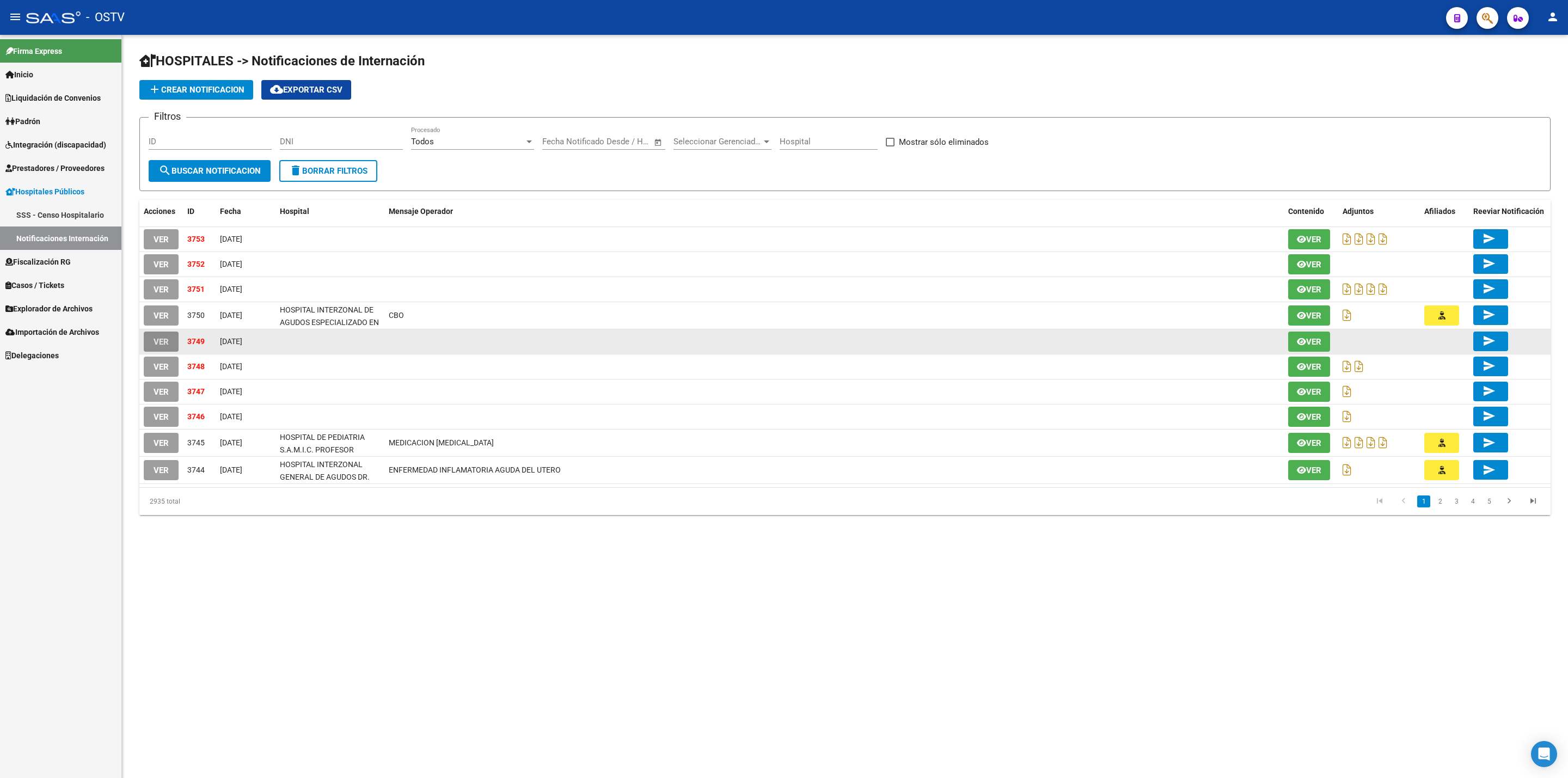
click at [164, 339] on span "VER" at bounding box center [161, 342] width 15 height 10
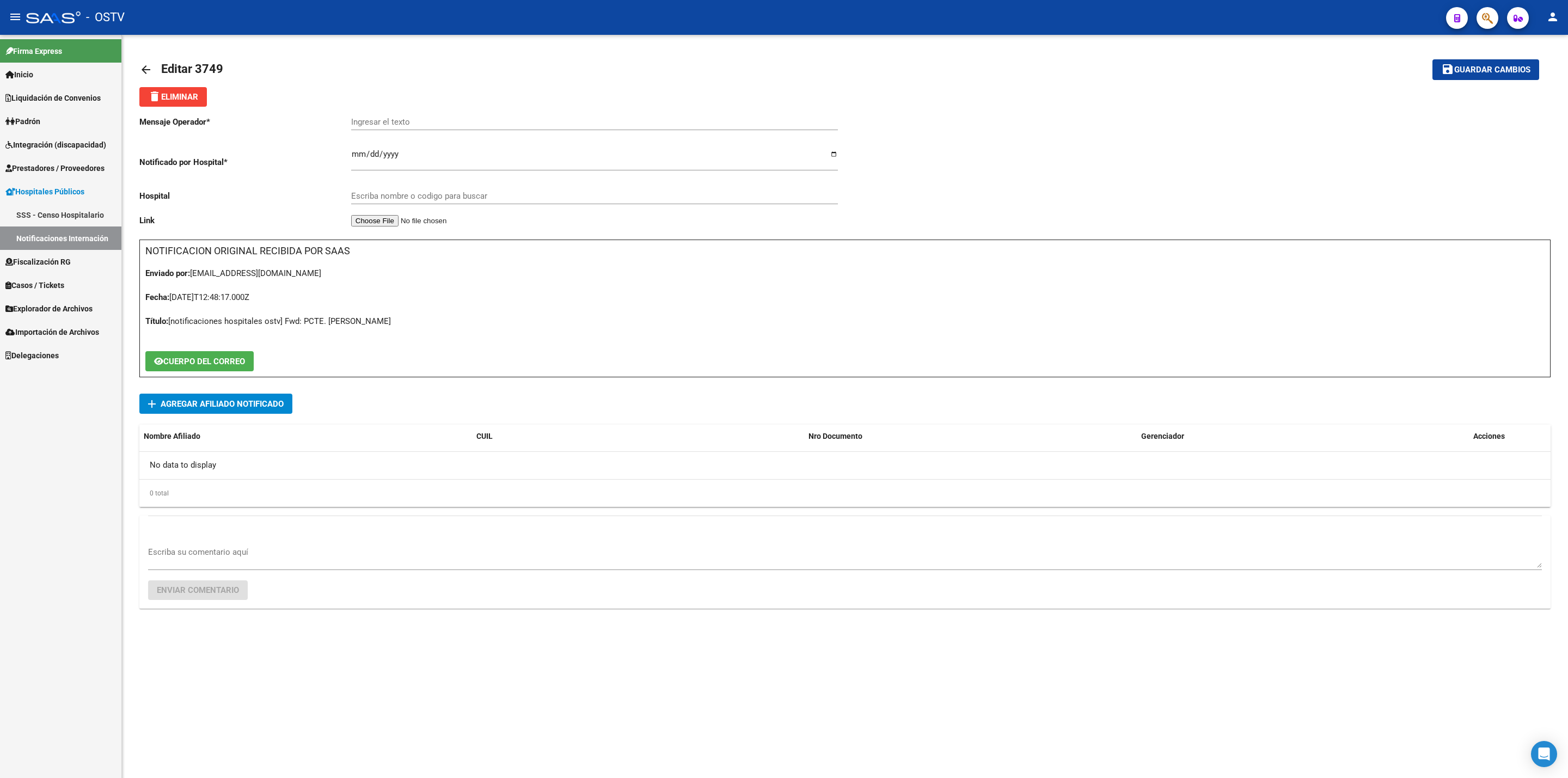
click at [282, 392] on div "Mensaje Operador * Ingresar el texto Notificado por Hospital * 2025-10-06 Ingre…" at bounding box center [845, 371] width 1412 height 528
click at [289, 410] on button "add Agregar Afiliado Notificado" at bounding box center [216, 404] width 153 height 20
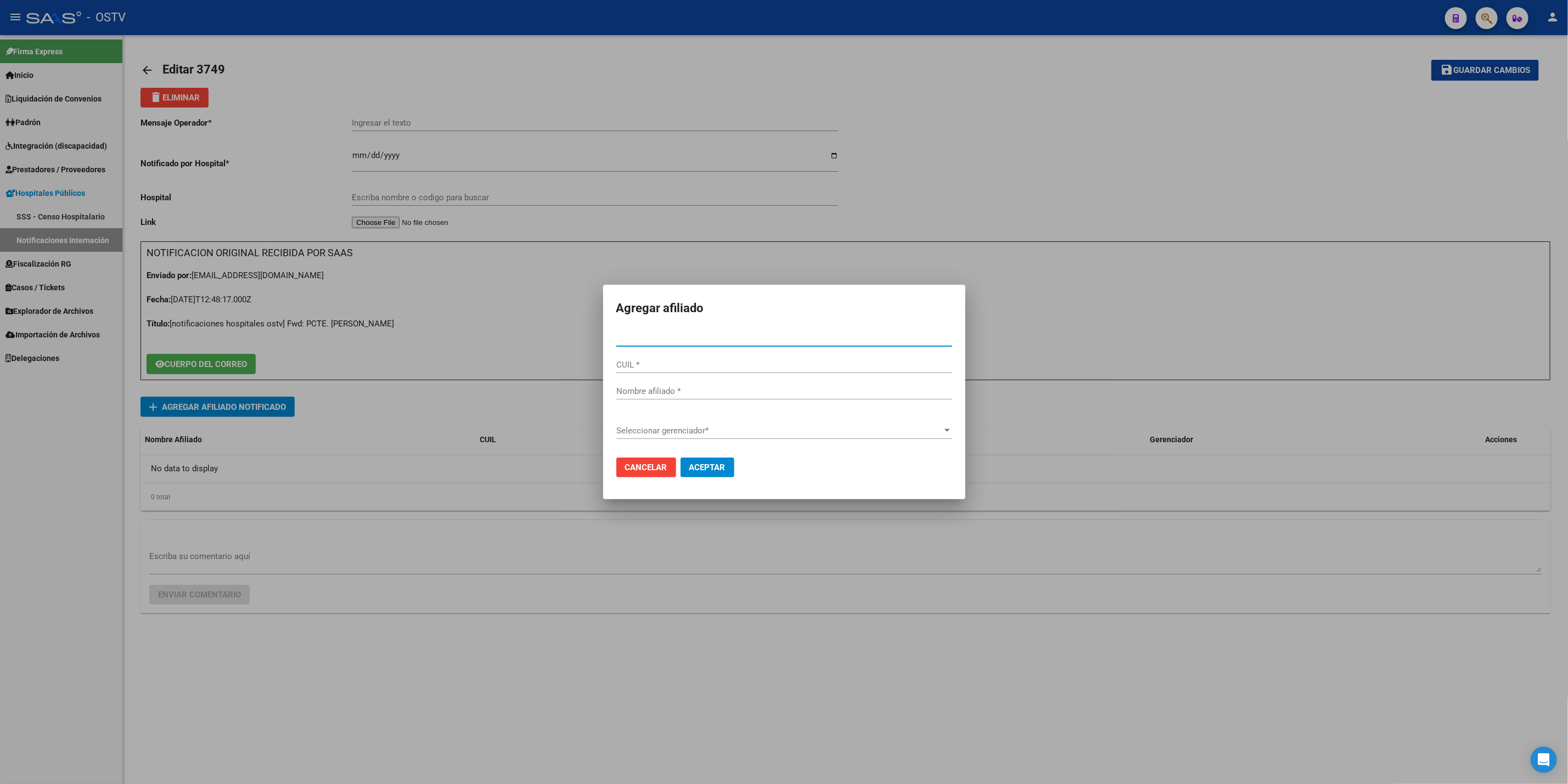
paste input "37970804"
type input "37970804"
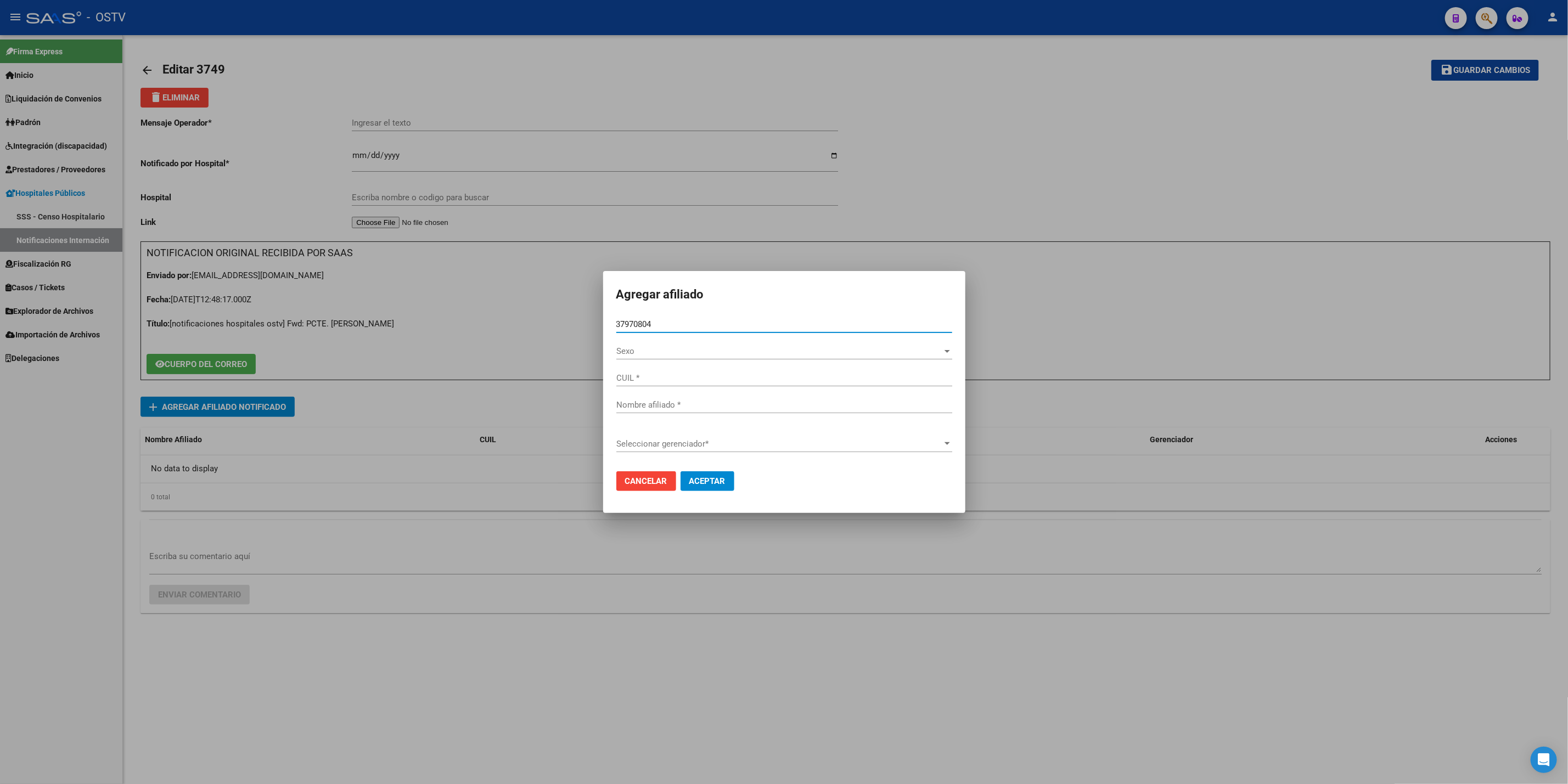
type input "20379708049"
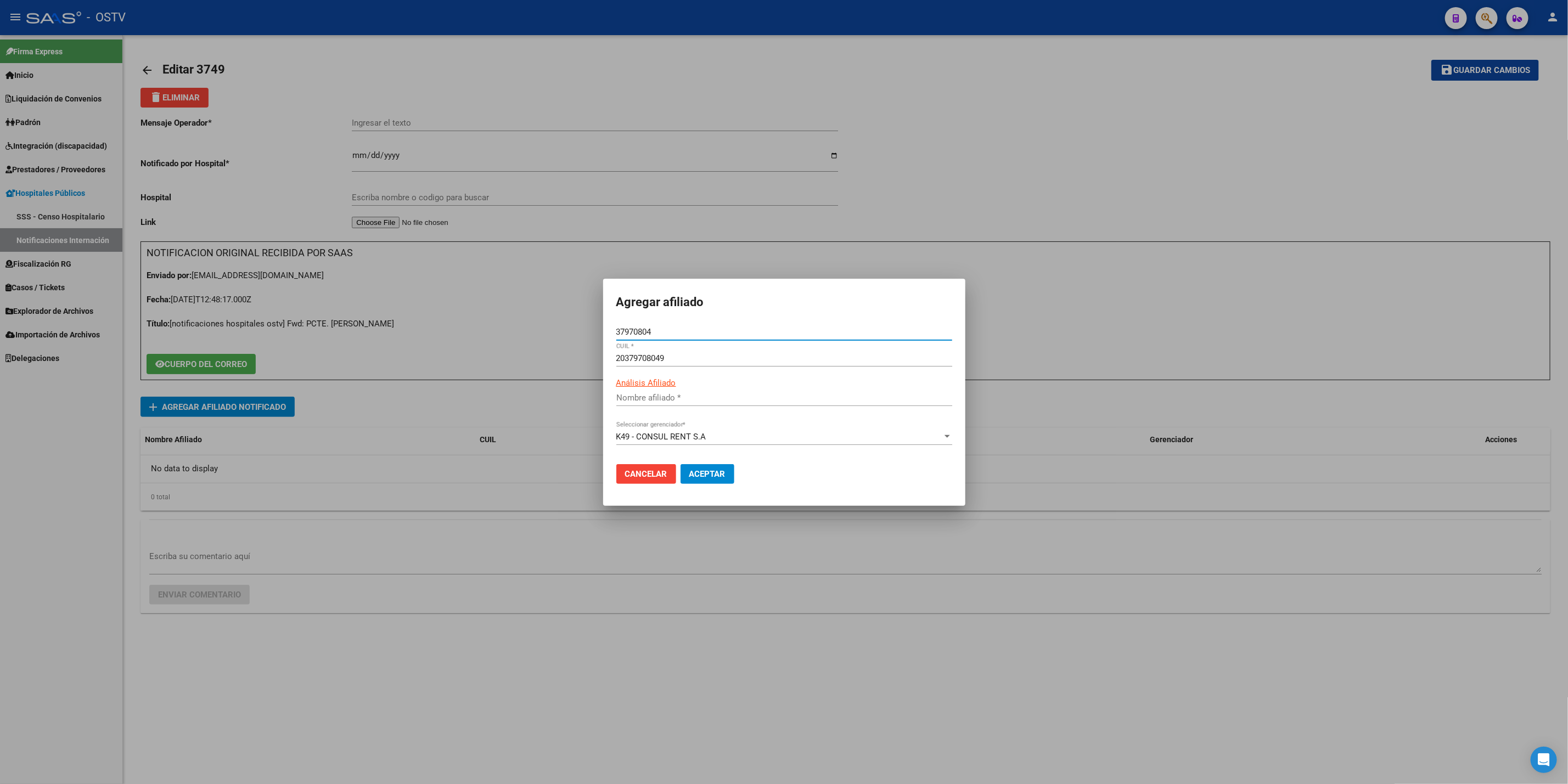
type input "DOS SANTOS DAVID NICOLAS"
type input "37970804"
click at [708, 470] on span "Aceptar" at bounding box center [708, 474] width 36 height 10
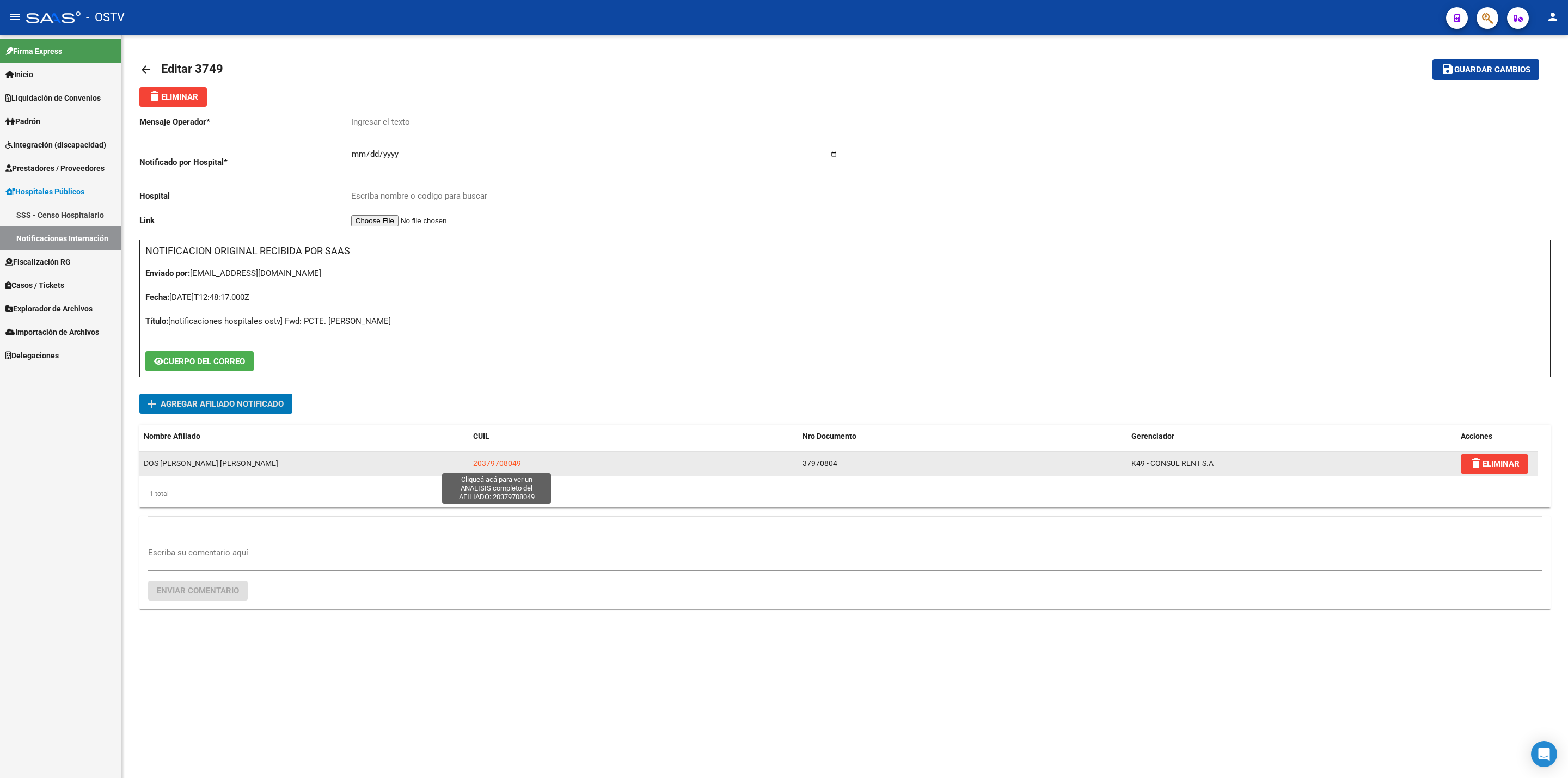
click at [497, 463] on span "20379708049" at bounding box center [497, 463] width 48 height 9
copy span "7"
type textarea "20379708049"
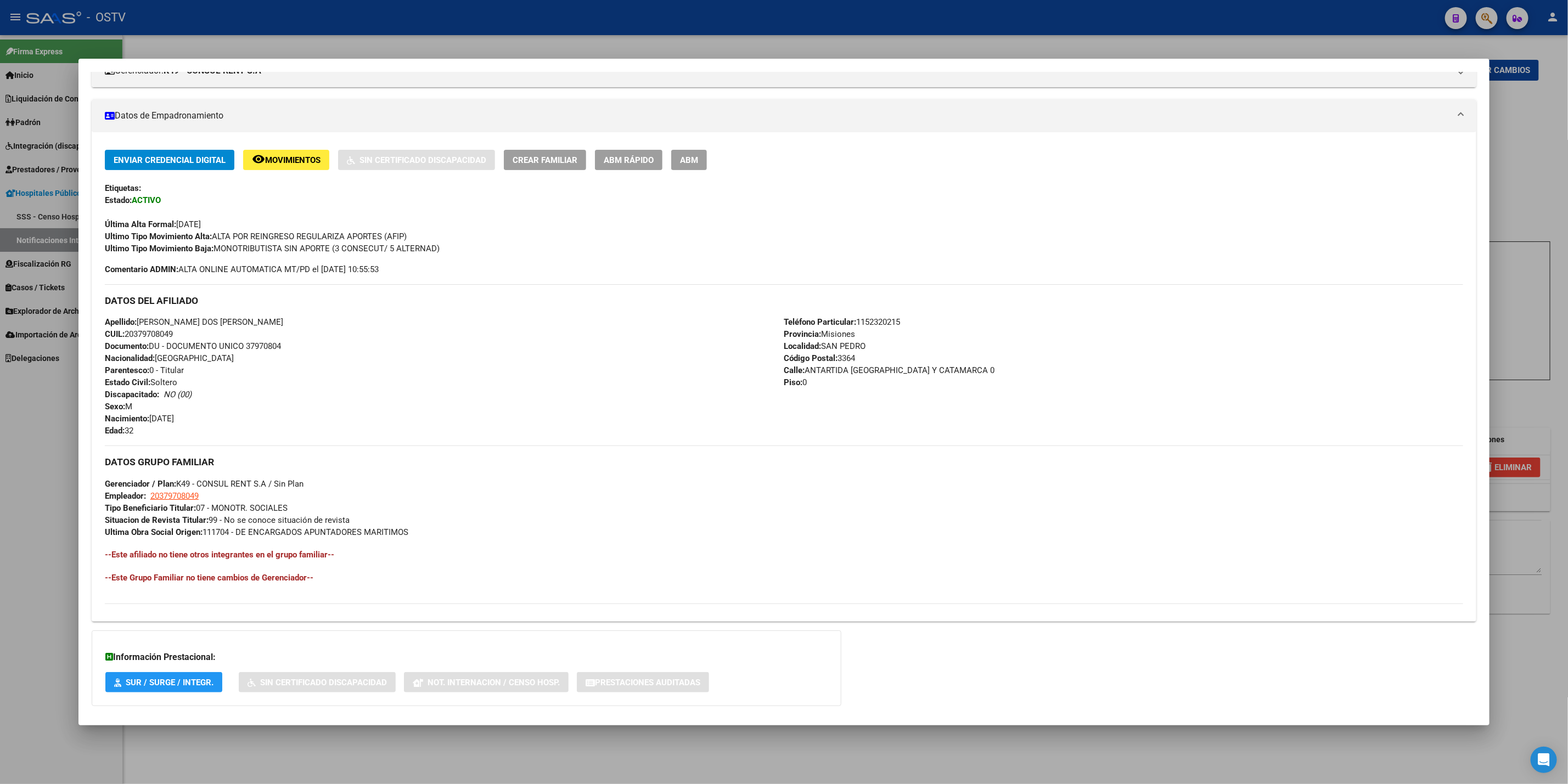
scroll to position [218, 0]
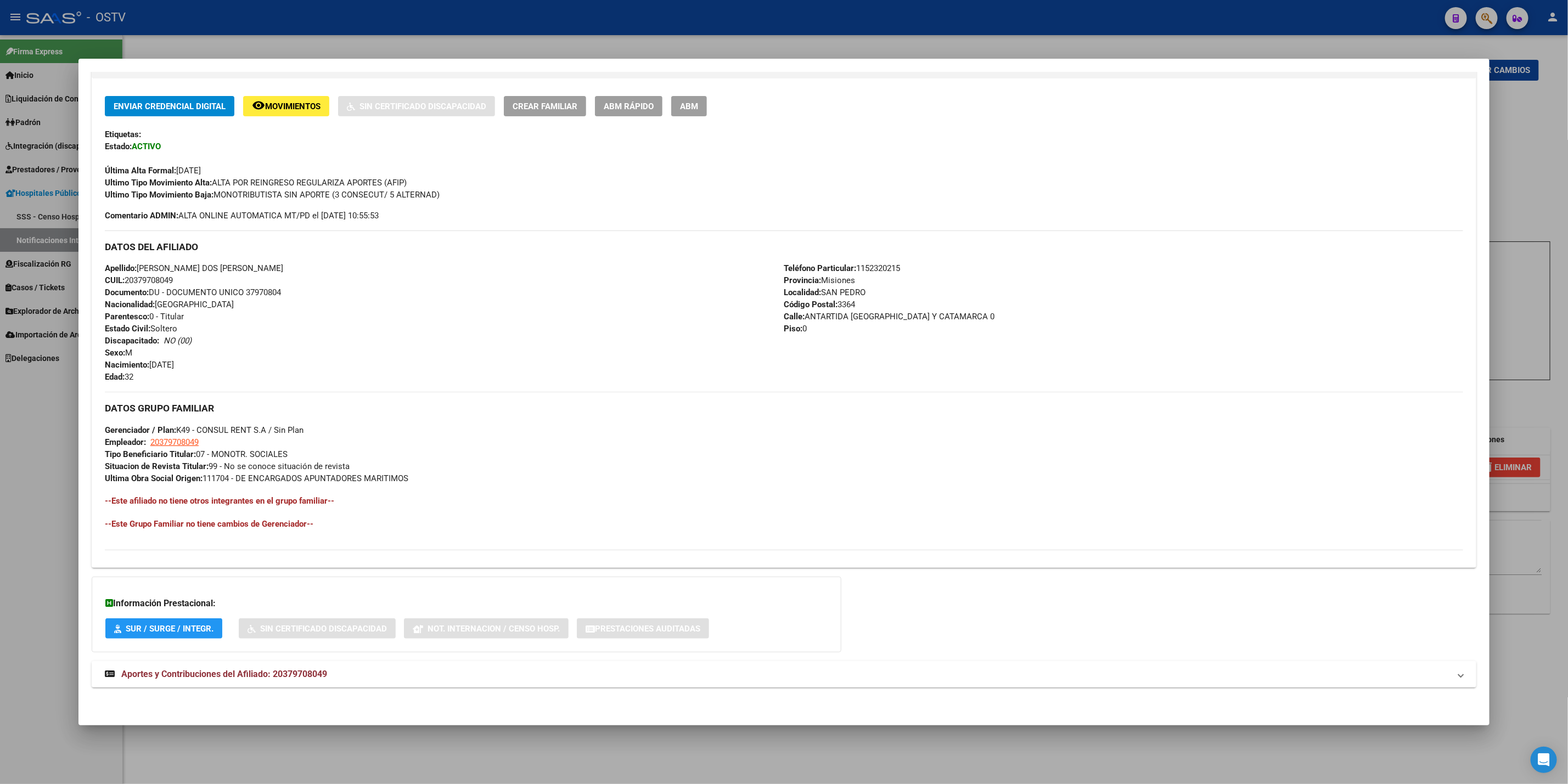
click at [343, 674] on mat-panel-title "Aportes y Contribuciones del Afiliado: 20379708049" at bounding box center [777, 674] width 1345 height 13
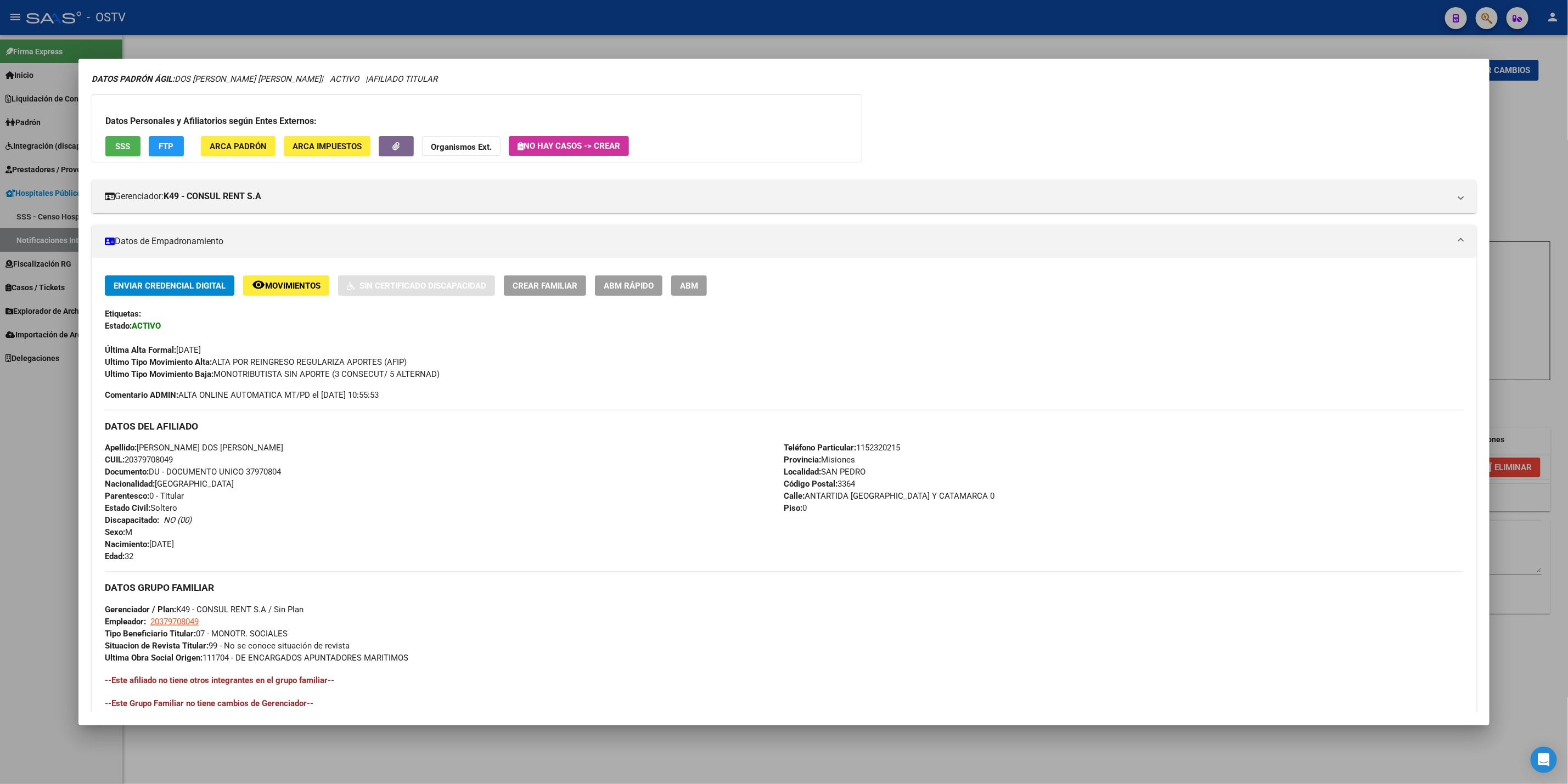
scroll to position [0, 0]
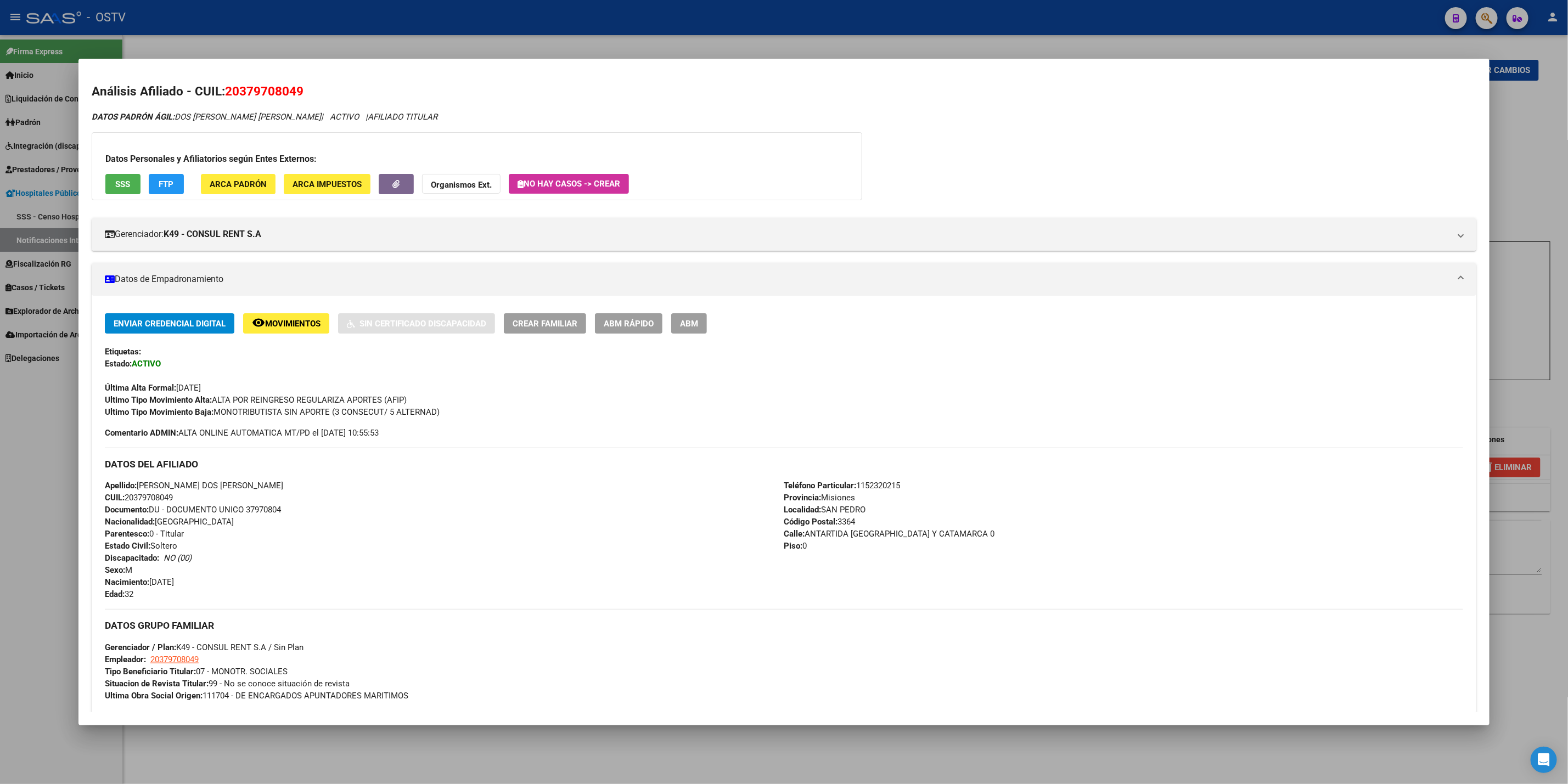
click at [1, 459] on div at bounding box center [784, 392] width 1568 height 784
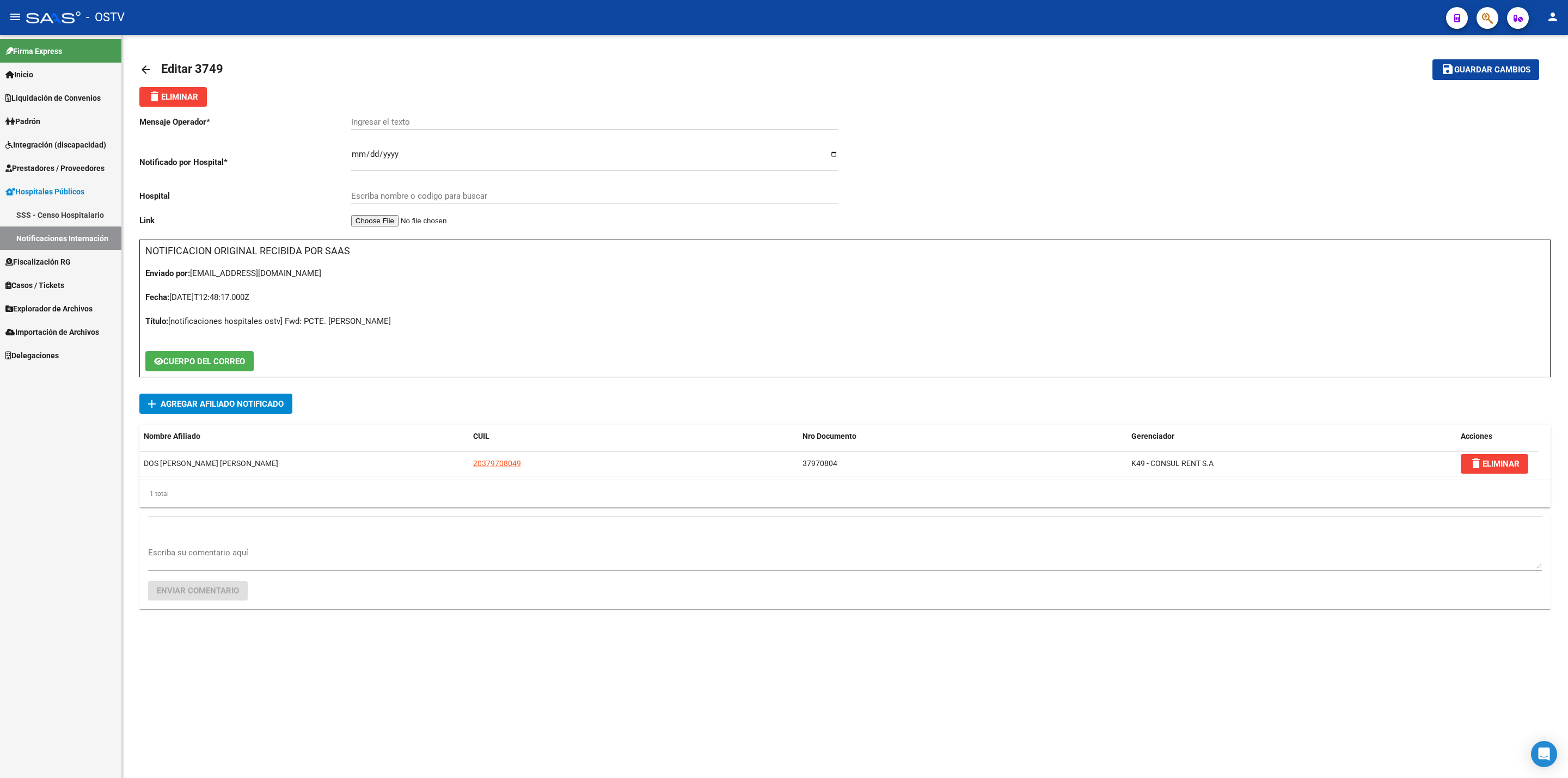
click at [368, 120] on input "Ingresar el texto" at bounding box center [594, 122] width 487 height 10
paste input "Práctica: VEDA."
type input "Práctica: VEDA."
click at [1498, 77] on button "save Guardar cambios" at bounding box center [1486, 69] width 107 height 20
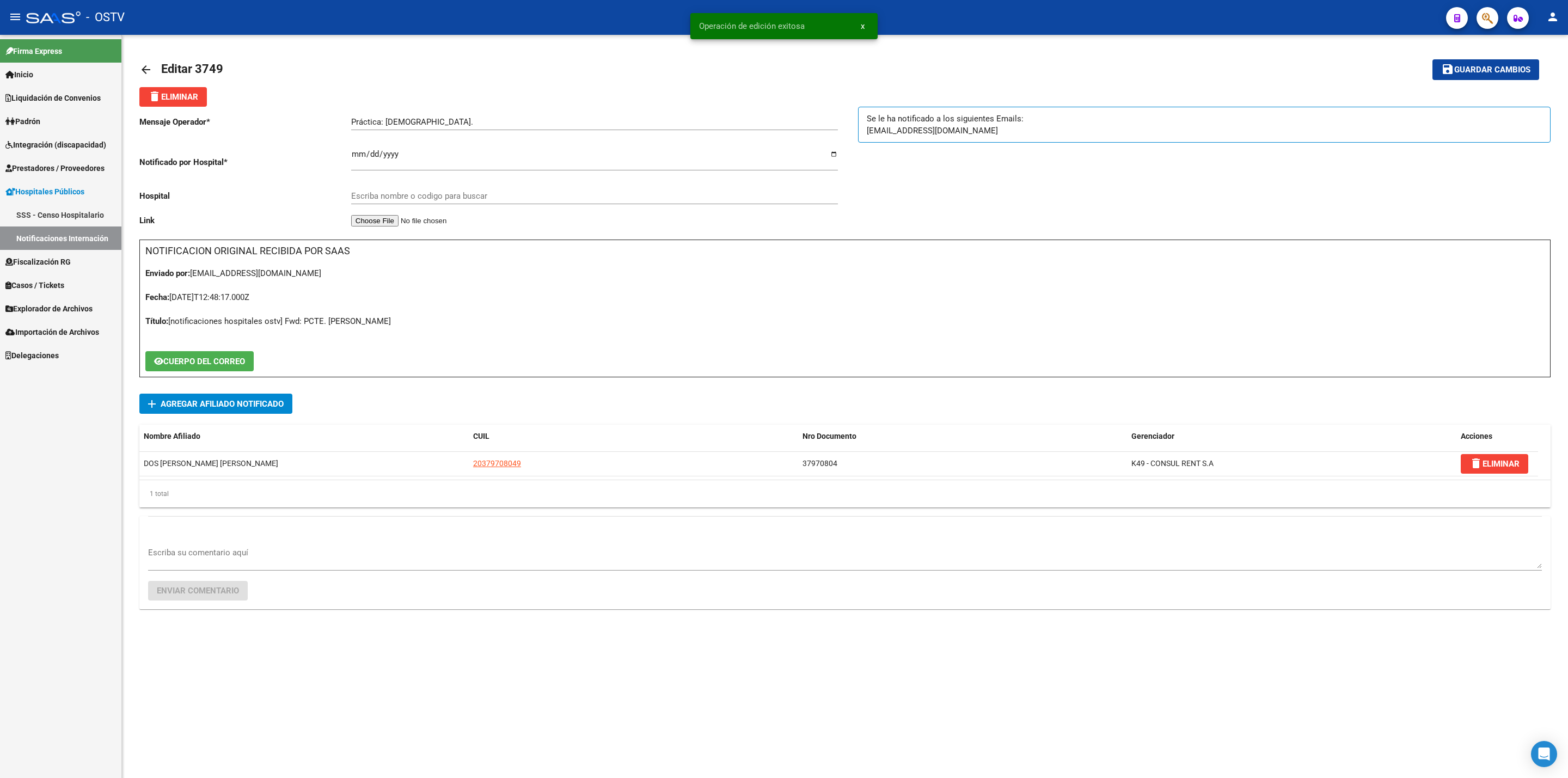
click at [154, 69] on link "arrow_back" at bounding box center [150, 69] width 22 height 26
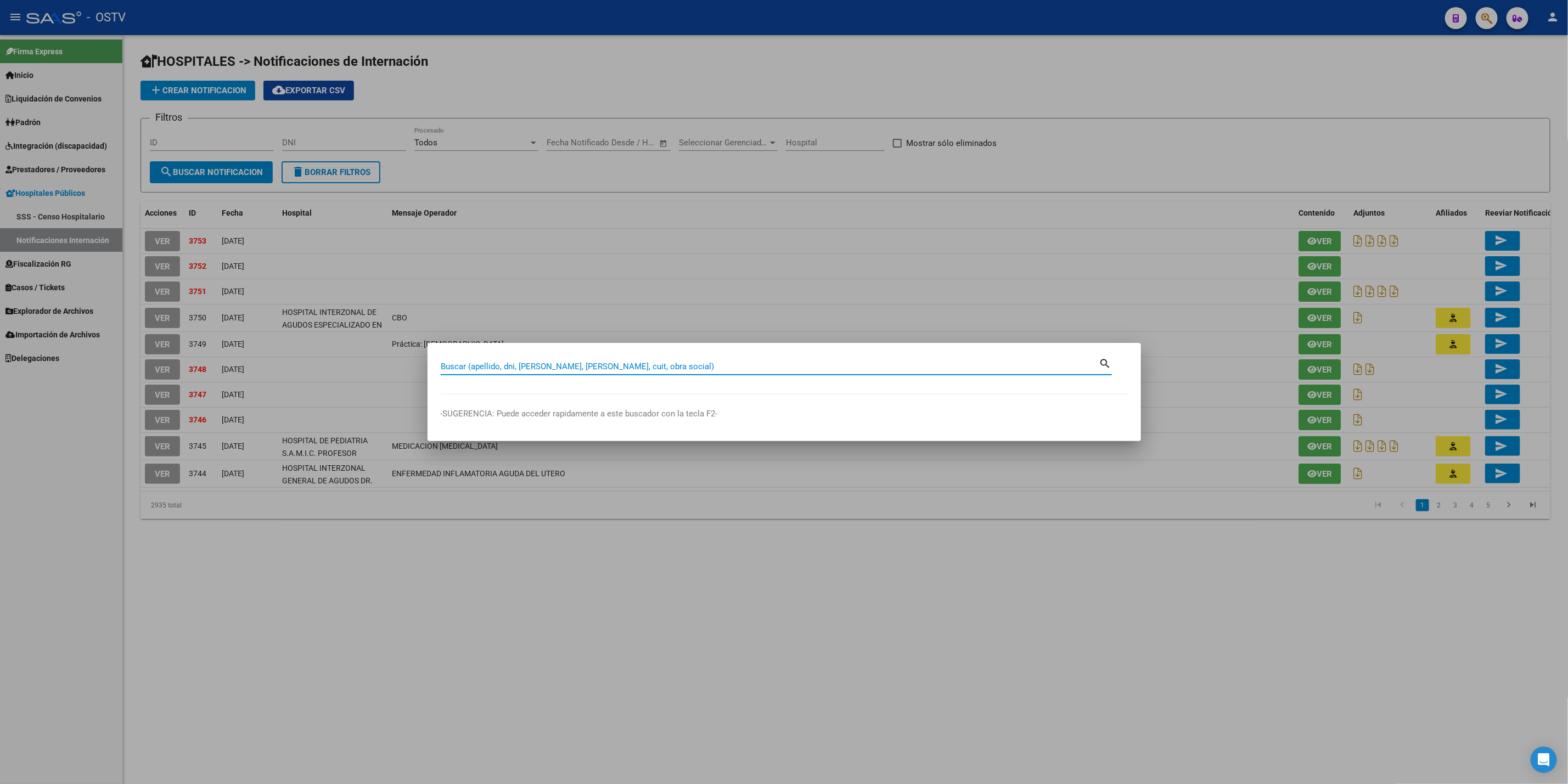
paste input "27.179.412"
type input "27179412"
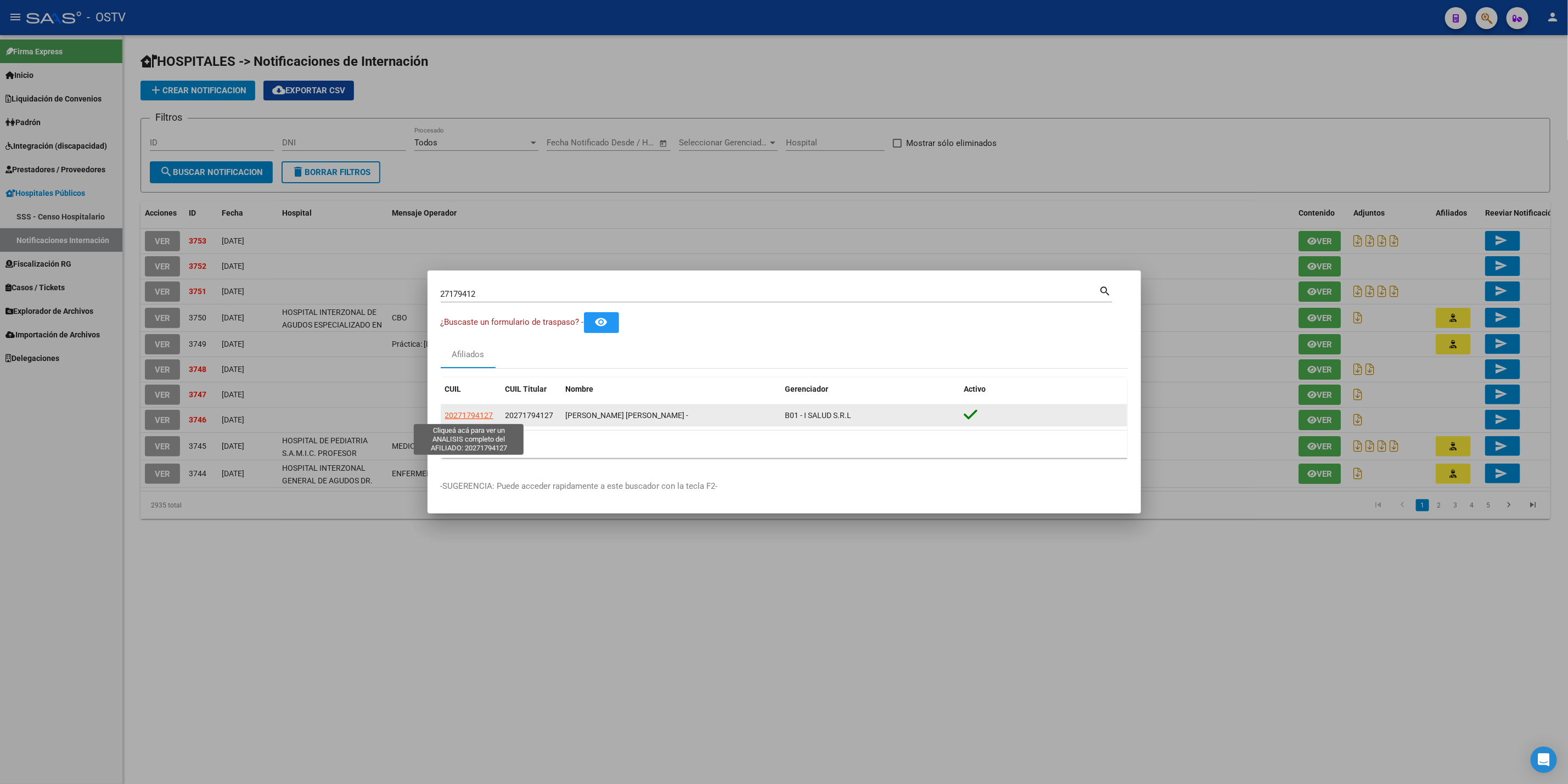
click at [458, 420] on span "20271794127" at bounding box center [469, 416] width 48 height 9
type textarea "20271794127"
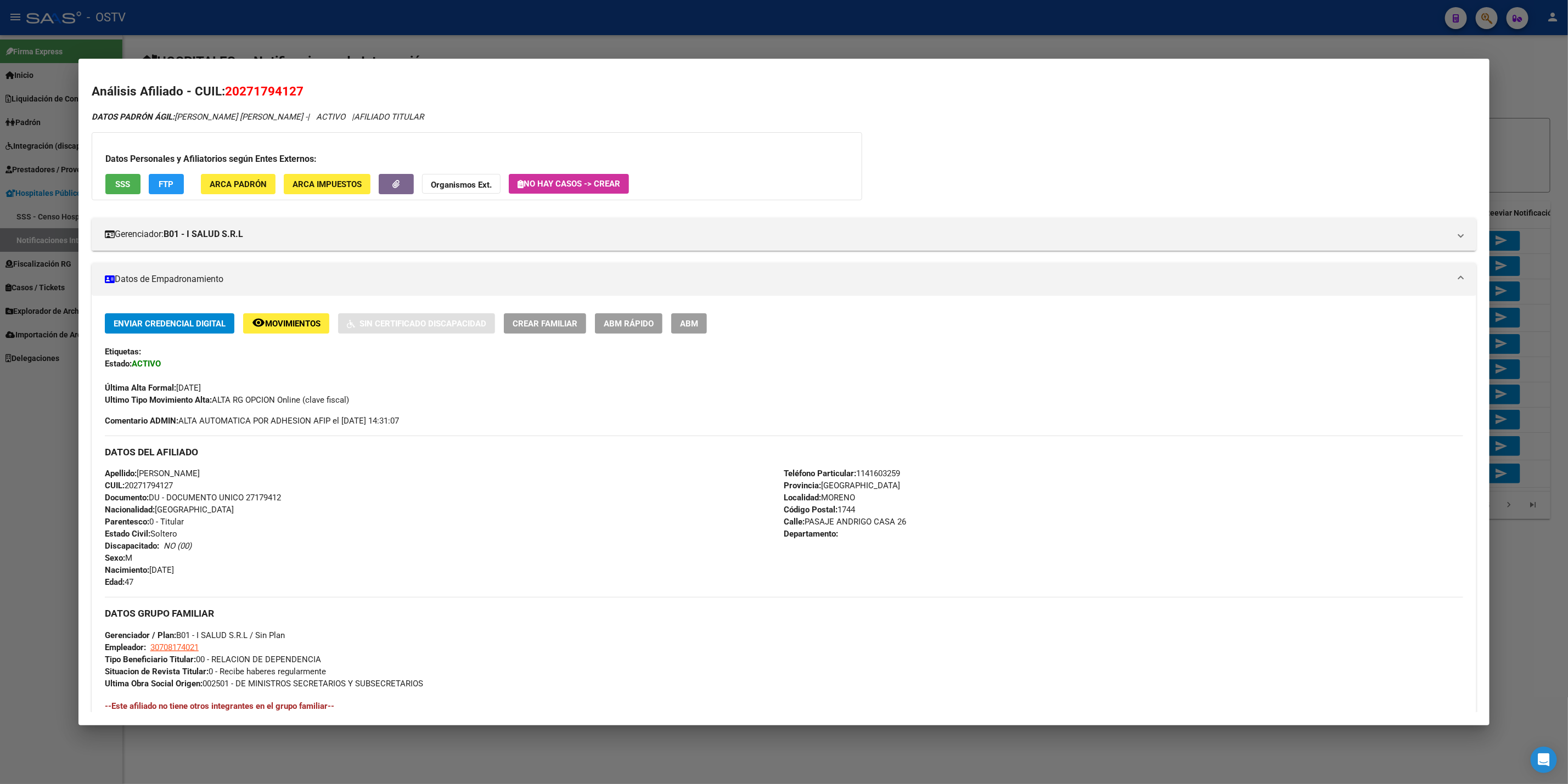
scroll to position [206, 0]
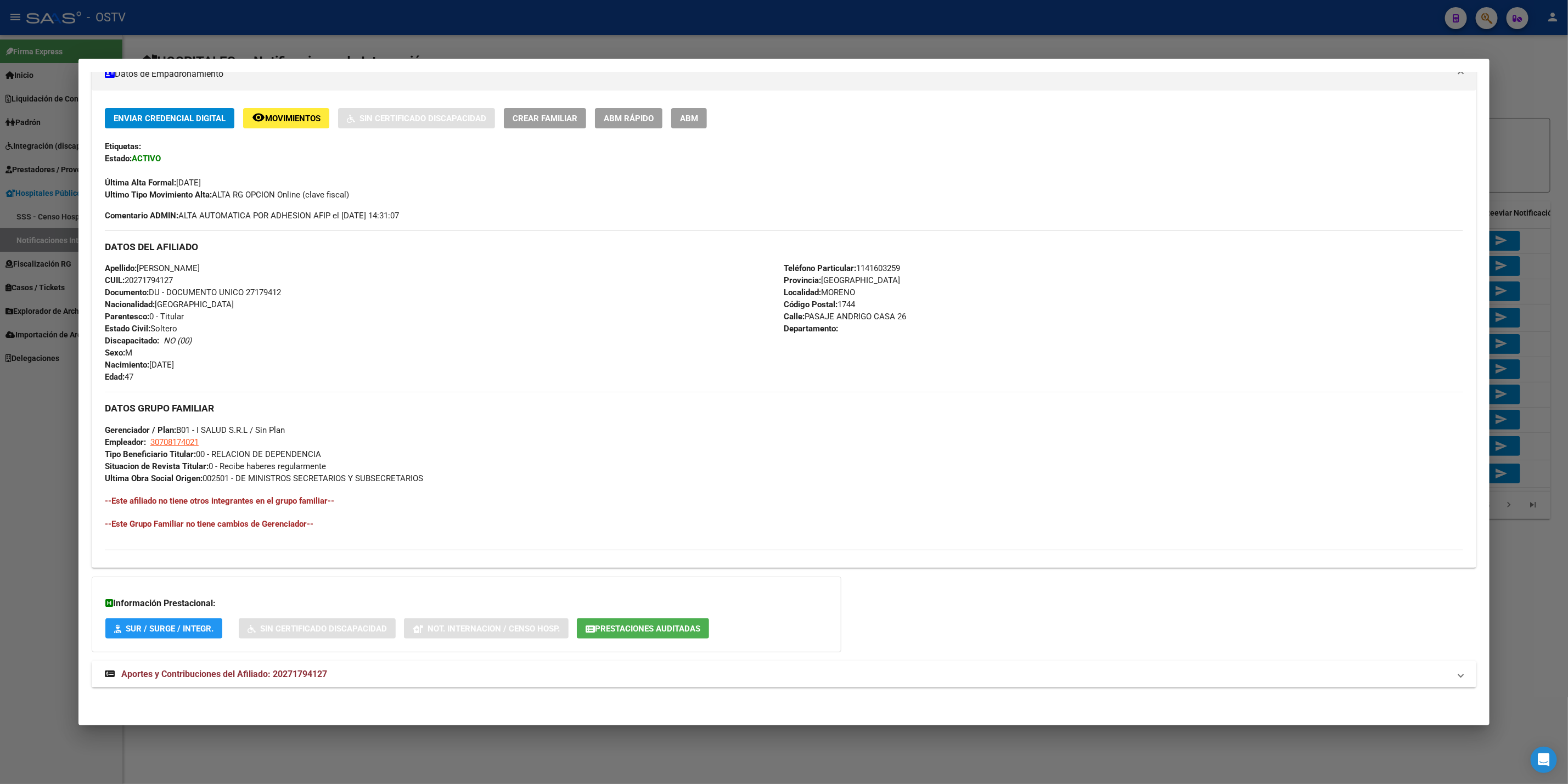
click at [338, 677] on mat-panel-title "Aportes y Contribuciones del Afiliado: 20271794127" at bounding box center [777, 674] width 1345 height 13
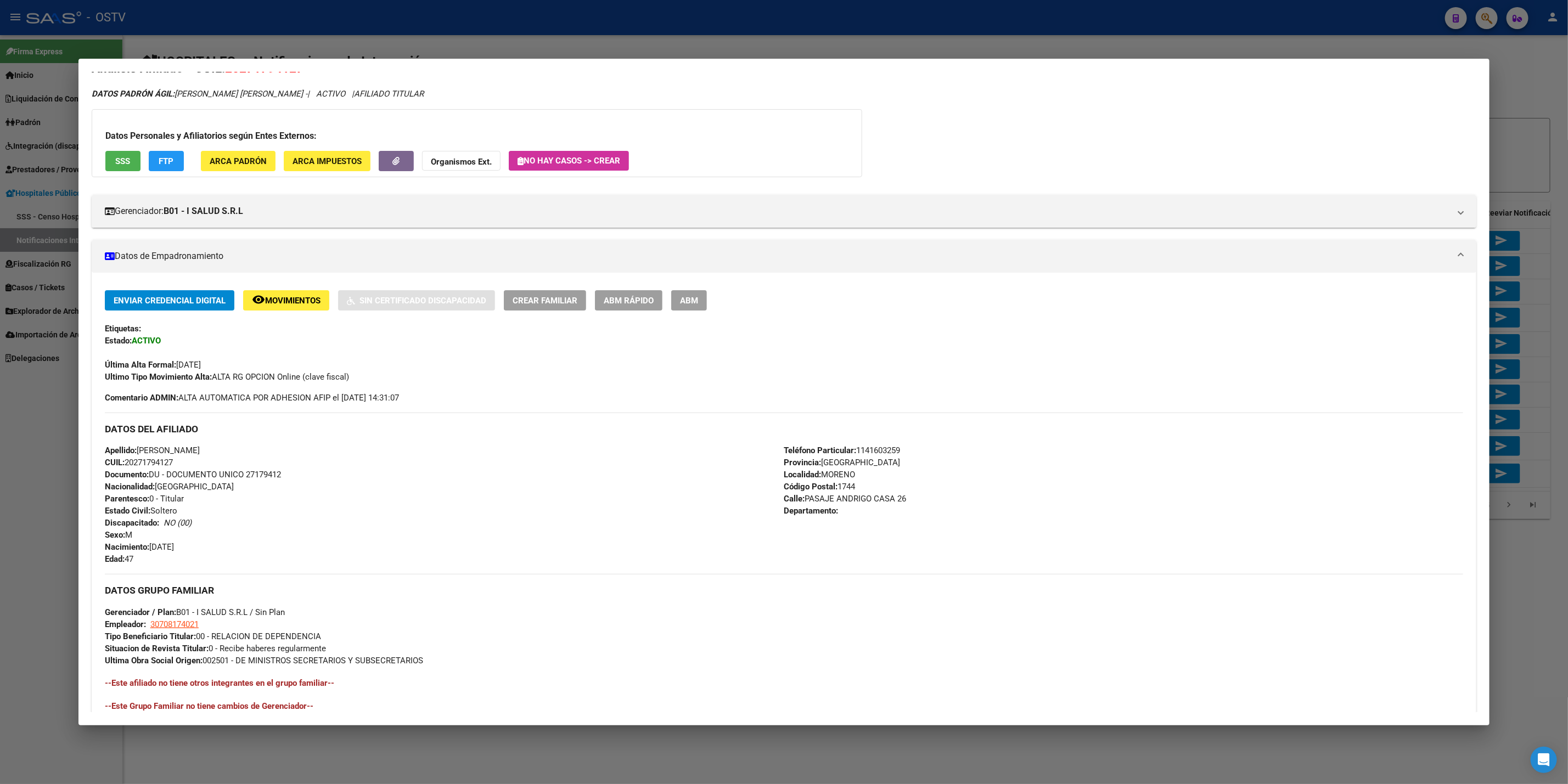
scroll to position [0, 0]
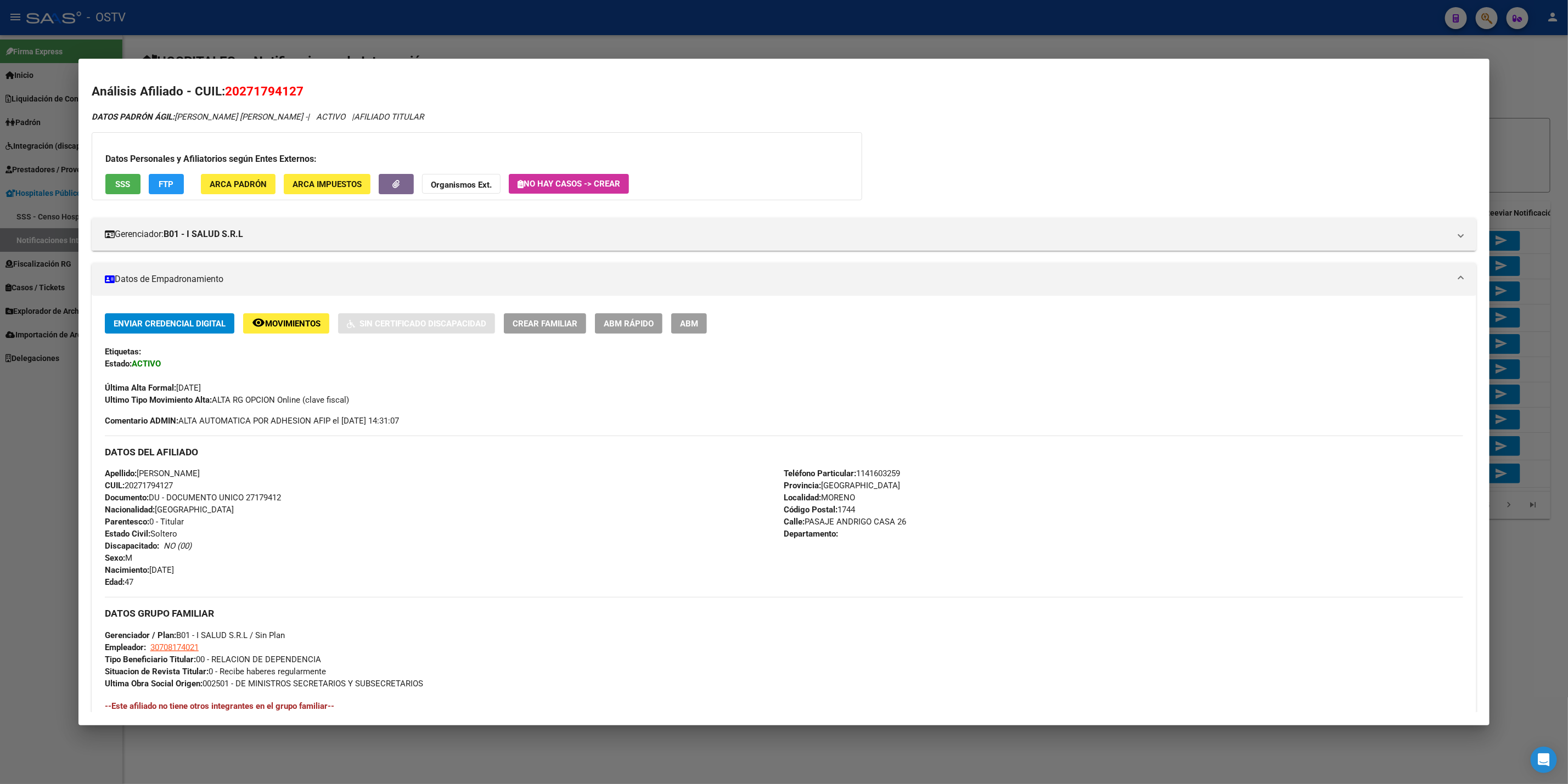
click at [547, 321] on span "Crear Familiar" at bounding box center [544, 324] width 65 height 10
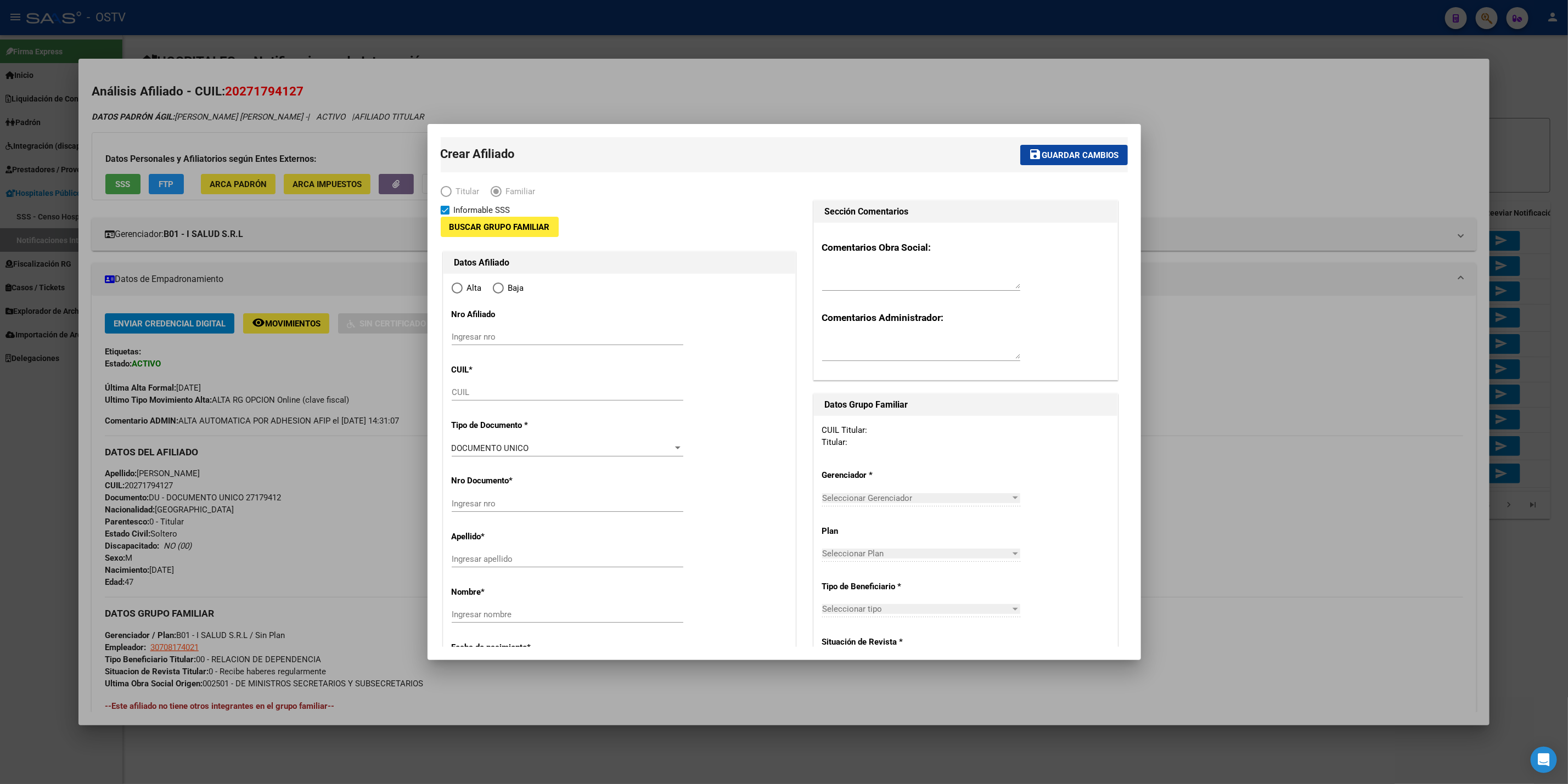
type input "30-70817402-1"
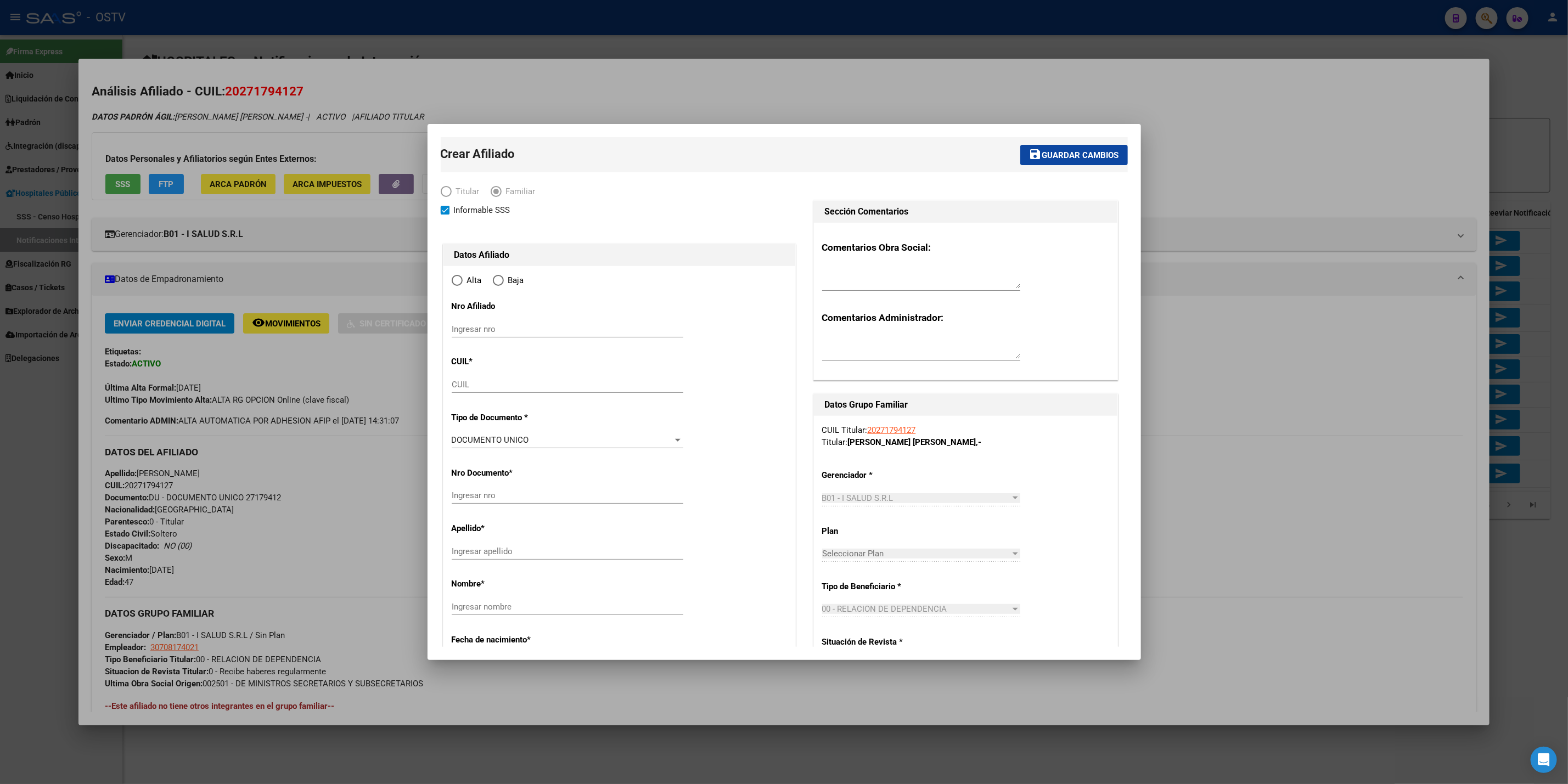
type input "MORENO"
type input "1744"
type input "PASAJE ANDRIGO CASA"
type input "26"
radio input "true"
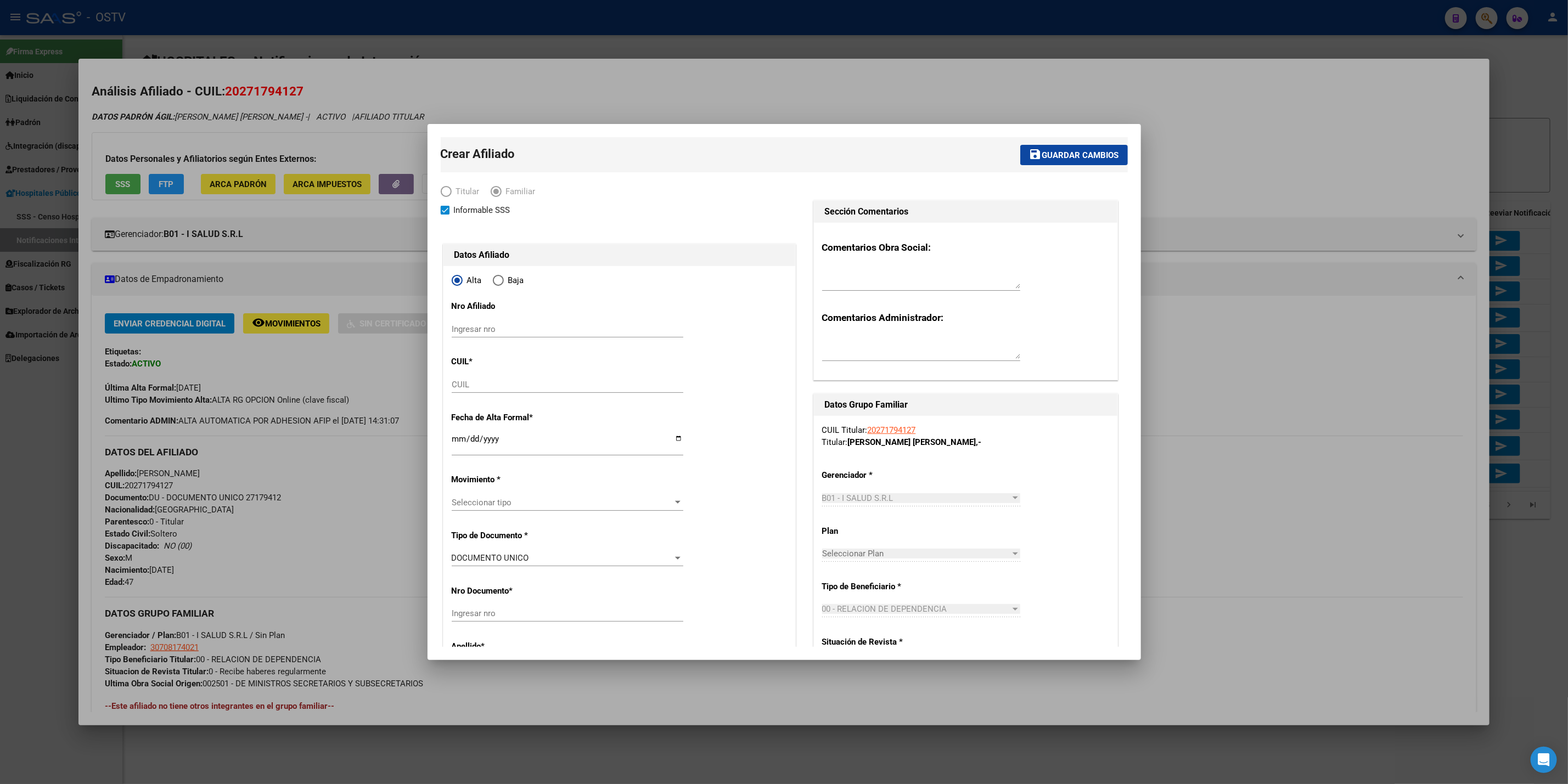
type input "30-70817402-1"
click at [447, 209] on span at bounding box center [445, 210] width 9 height 9
click at [445, 215] on input "Informable SSS" at bounding box center [445, 215] width 1 height 1
checkbox input "false"
click at [519, 382] on input "CUIL" at bounding box center [567, 385] width 232 height 10
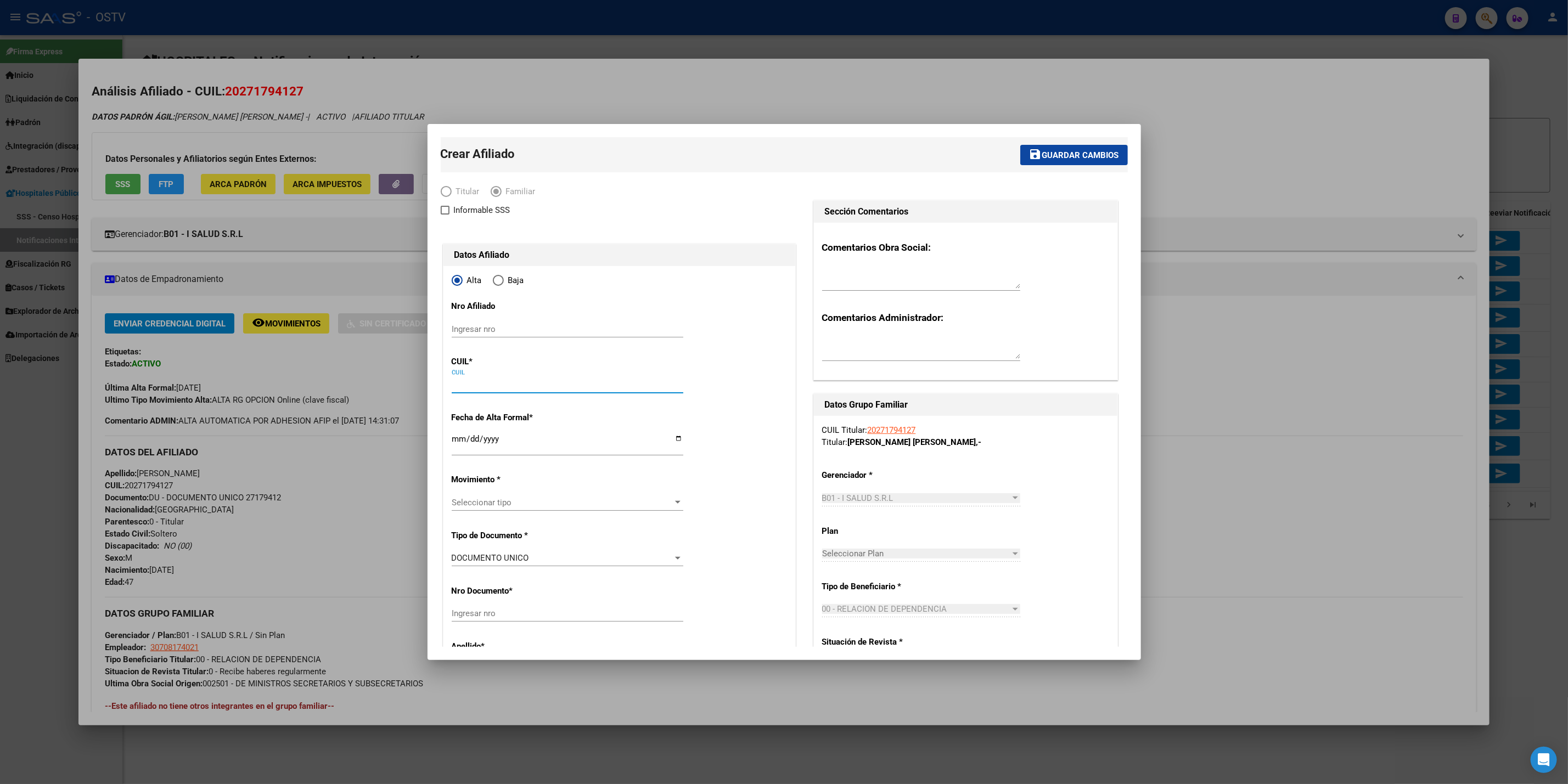
paste input "27-179412"
type input "27-179412"
drag, startPoint x: 517, startPoint y: 380, endPoint x: 126, endPoint y: 372, distance: 391.1
click at [130, 372] on div "27179412 Buscar (apellido, dni, cuil, nro traspaso, cuit, obra social) search ¿…" at bounding box center [784, 392] width 1568 height 784
paste input "27-53206258-1"
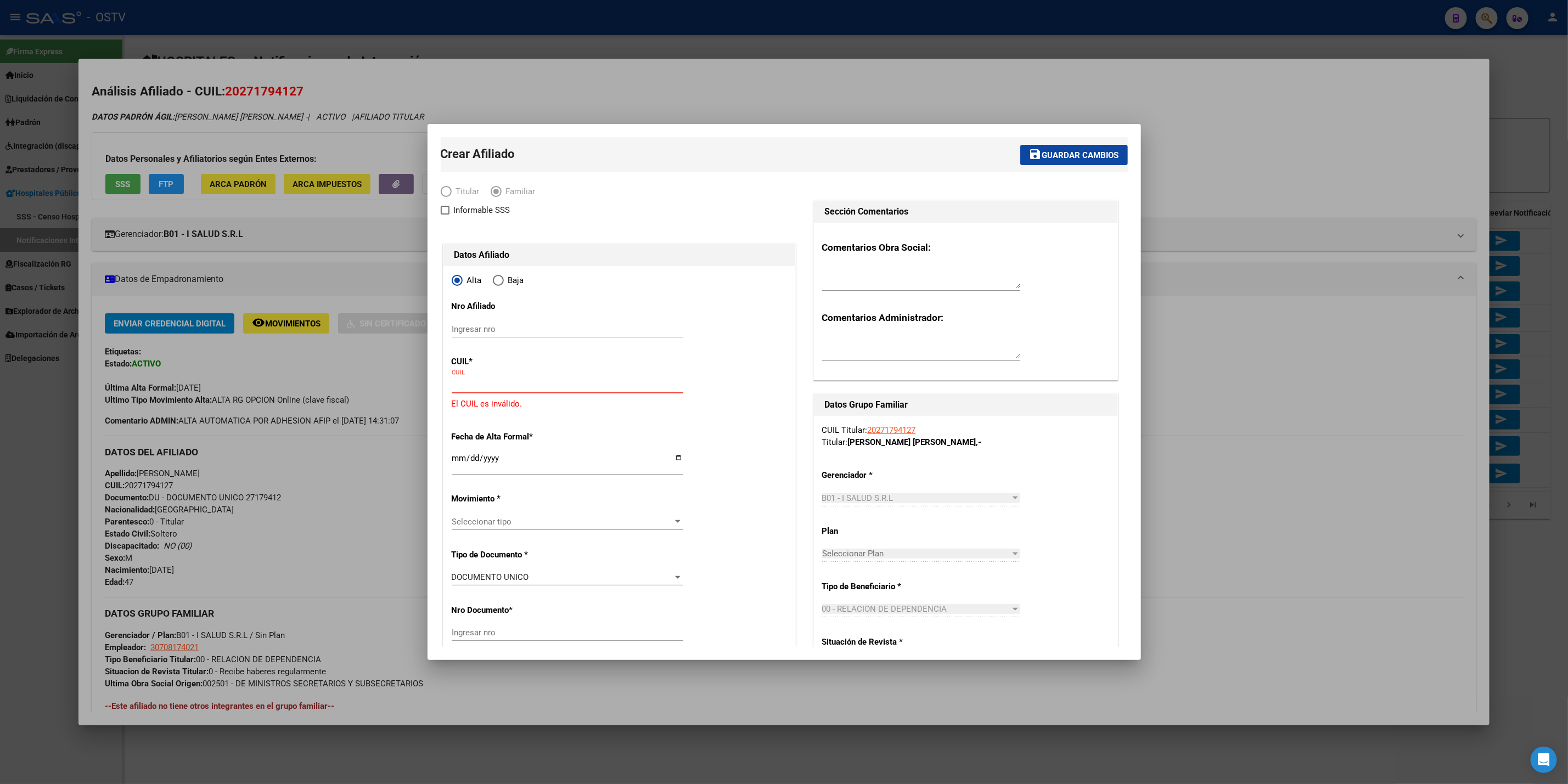
type input "27-53206258-1"
type input "53206258"
type input "VALDEZ"
type input "ARIADNA LUCIANA"
type input "2013-06-03"
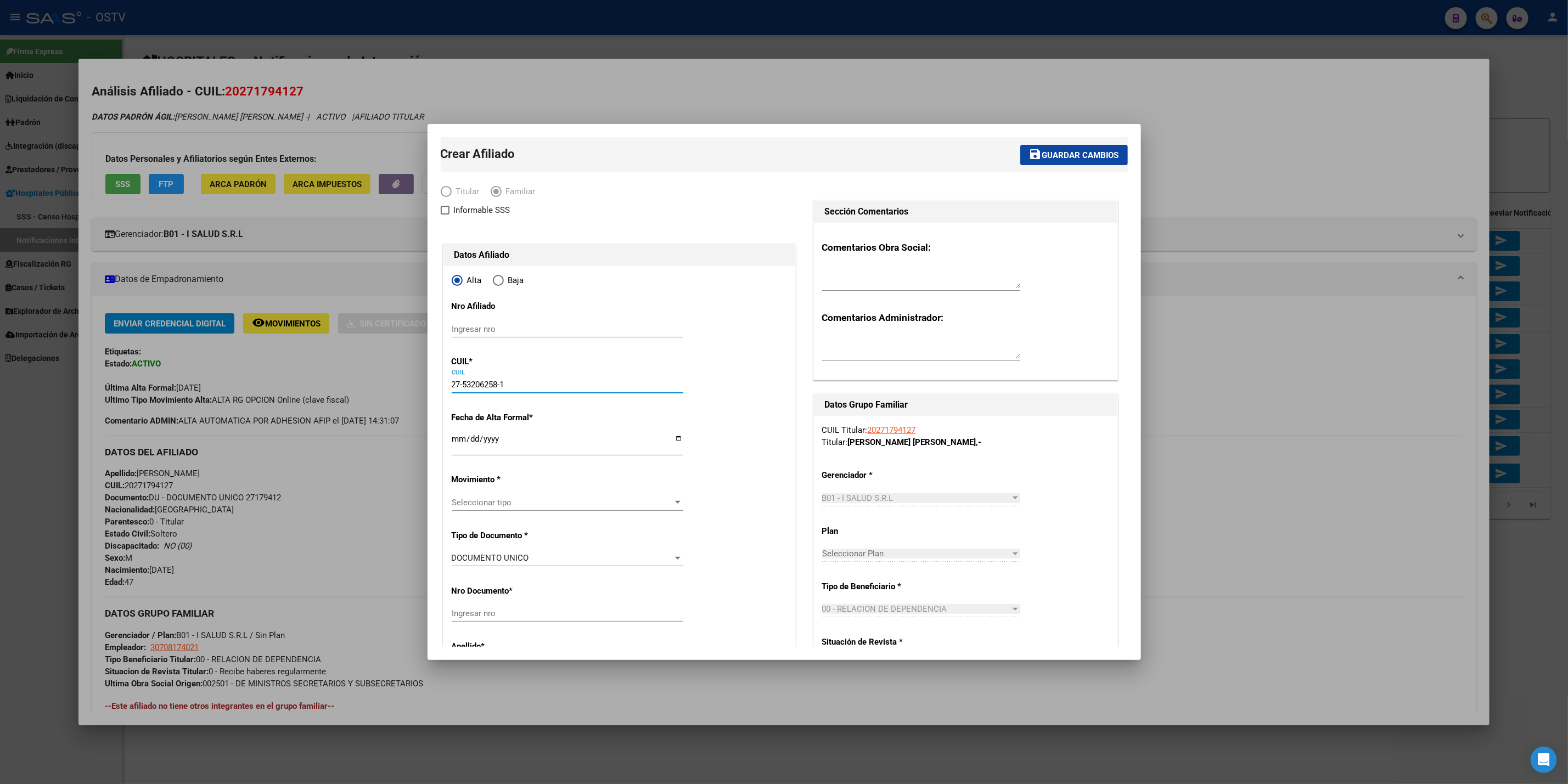
type input "MORENO"
type input "27-53206258-1"
click at [455, 440] on input "Ingresar fecha" at bounding box center [567, 443] width 232 height 18
type input "2025-03-01"
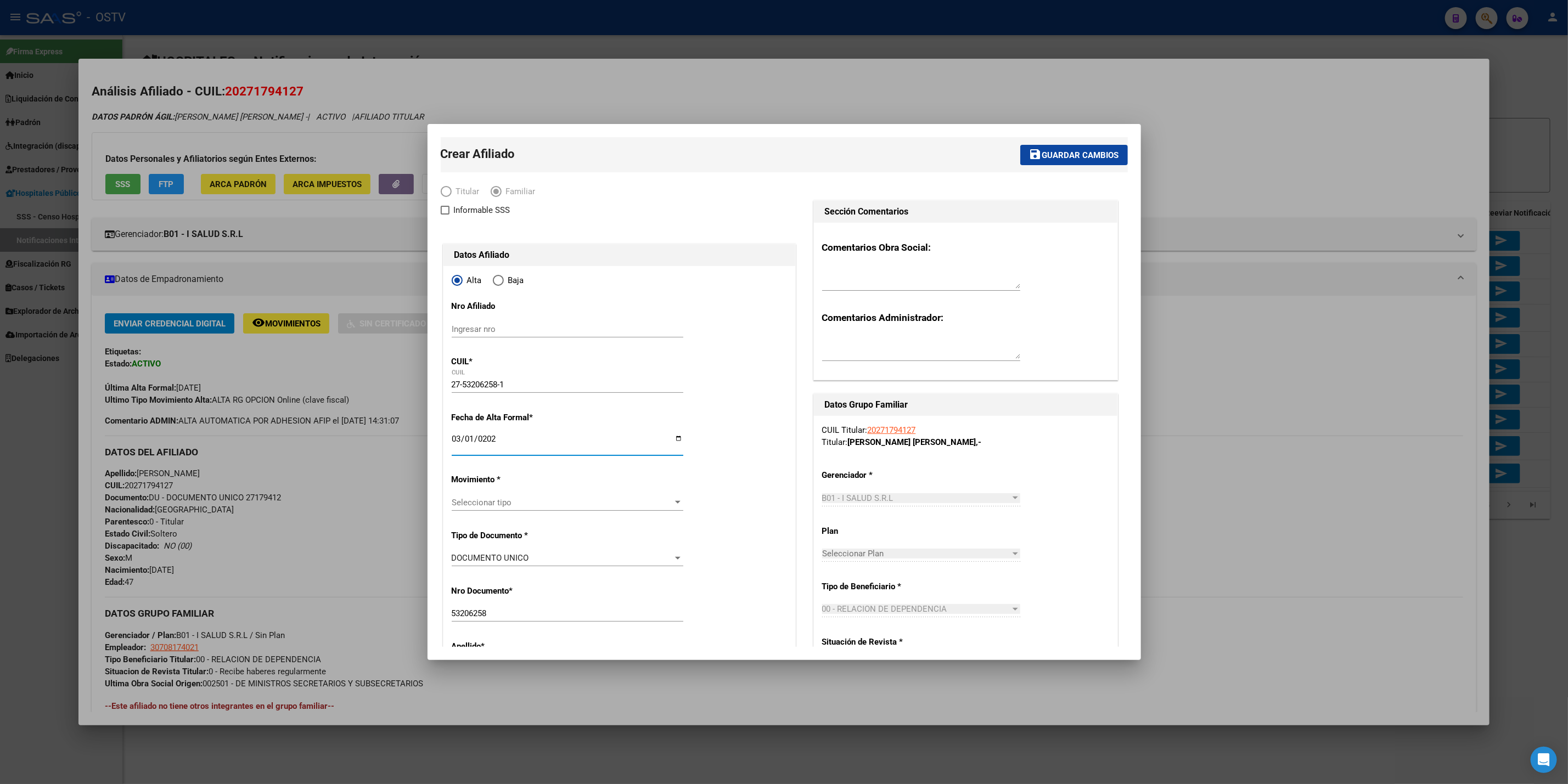
click at [517, 496] on div "Seleccionar tipo Seleccionar tipo" at bounding box center [567, 503] width 232 height 16
click at [537, 525] on span "ALTA INCORPORACION FAMILIAR" at bounding box center [565, 536] width 227 height 24
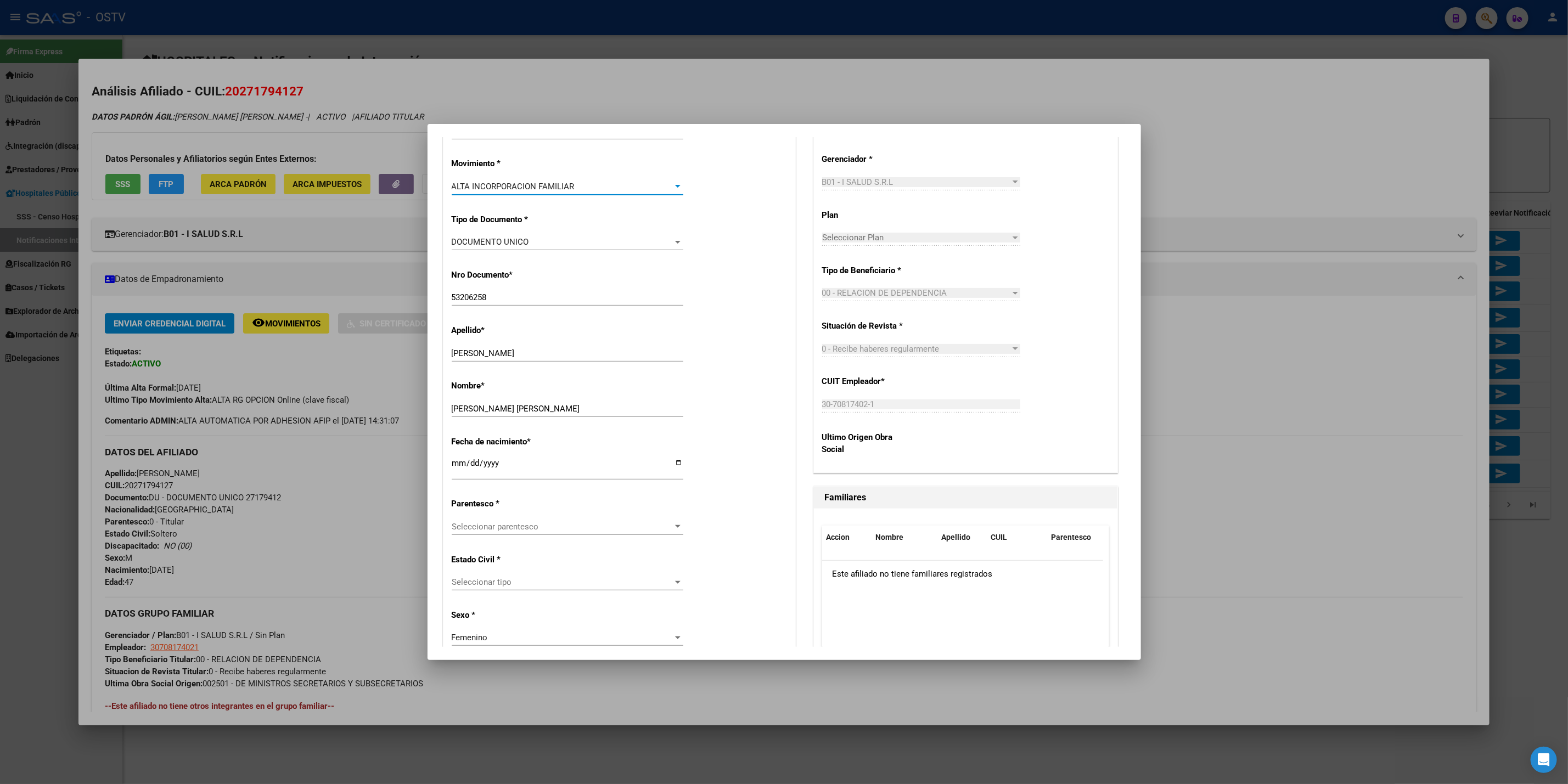
scroll to position [329, 0]
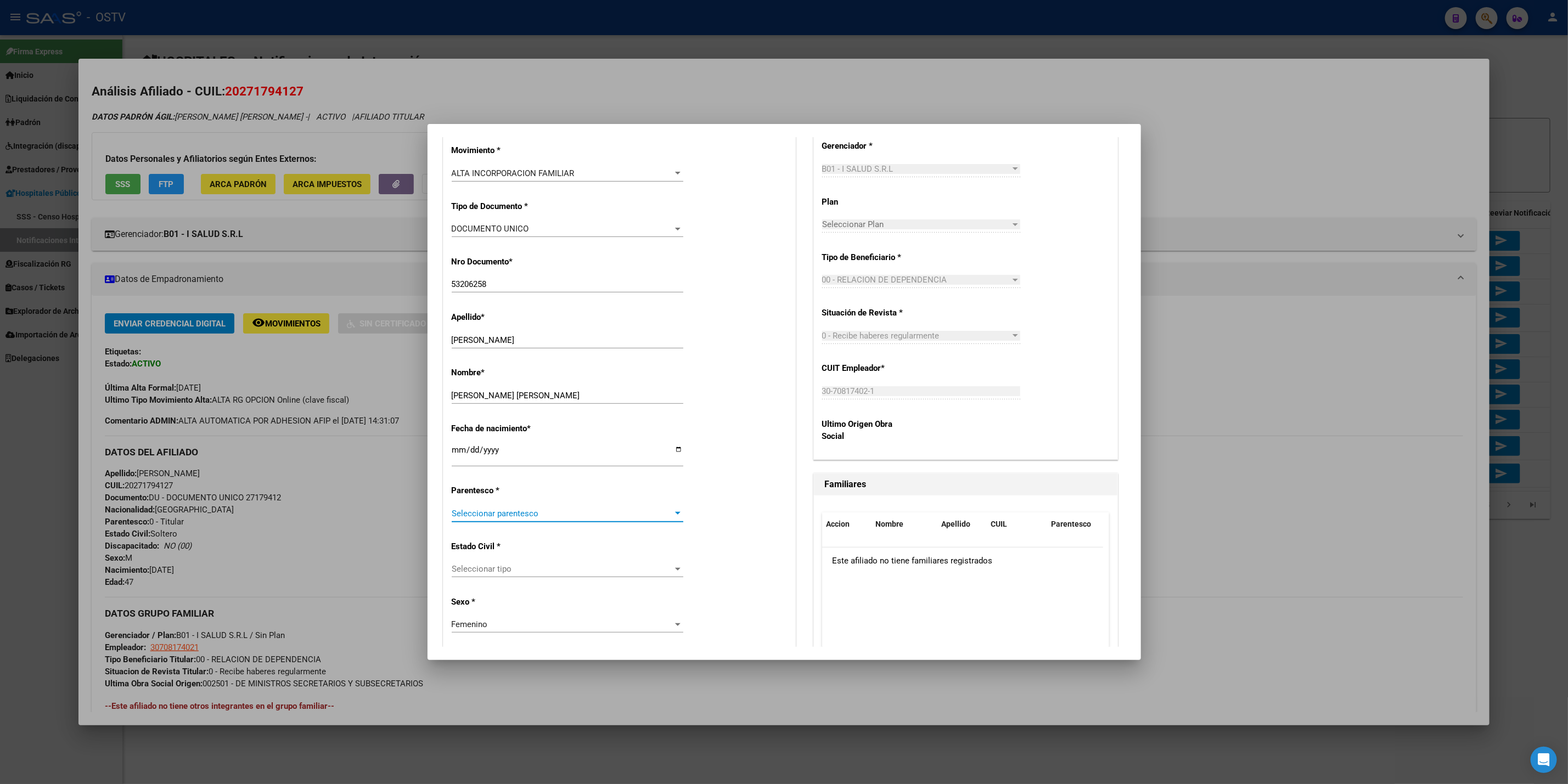
click at [564, 517] on span "Seleccionar parentesco" at bounding box center [562, 513] width 222 height 10
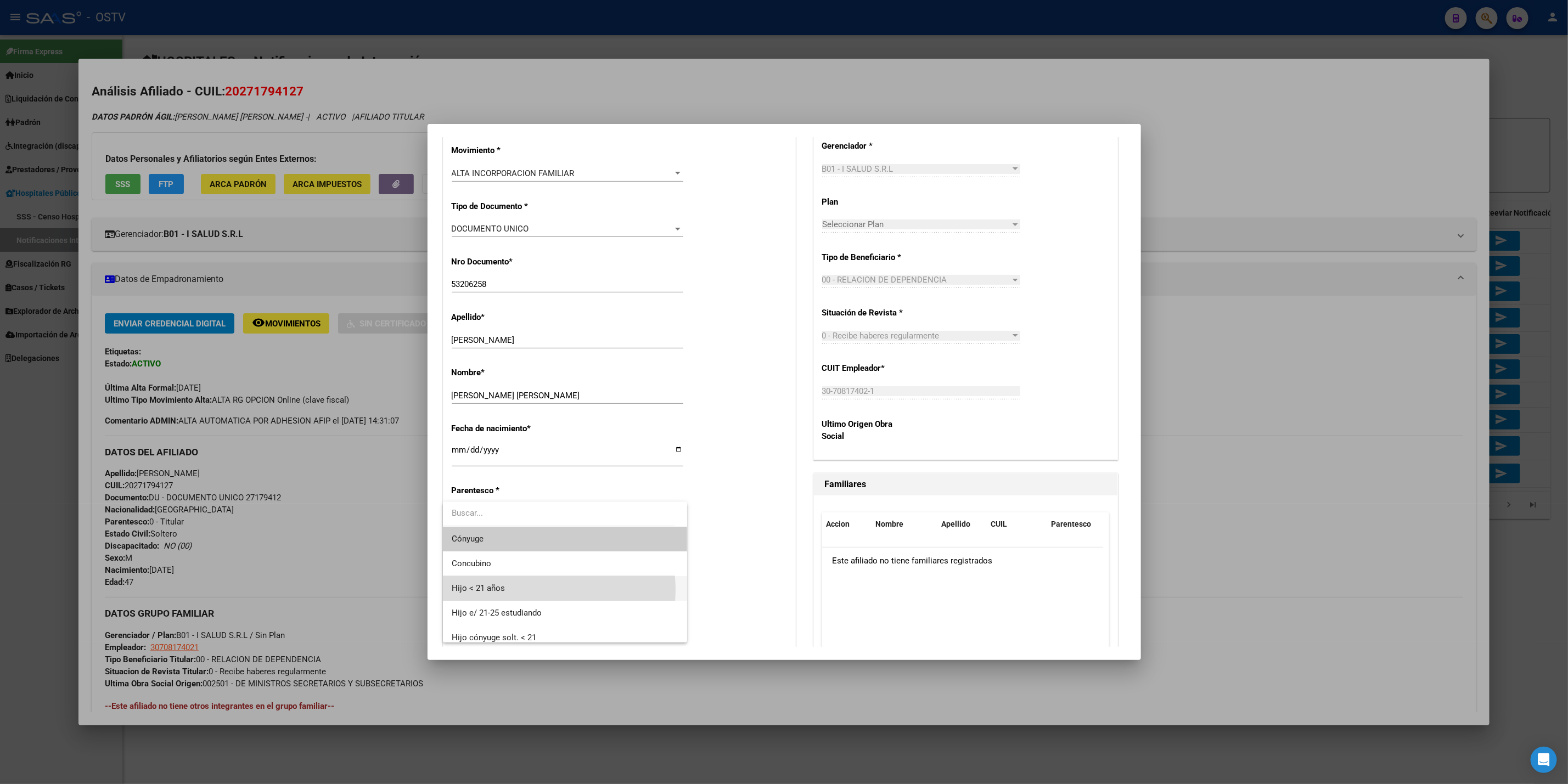
click at [538, 590] on span "Hijo < 21 años" at bounding box center [565, 588] width 227 height 24
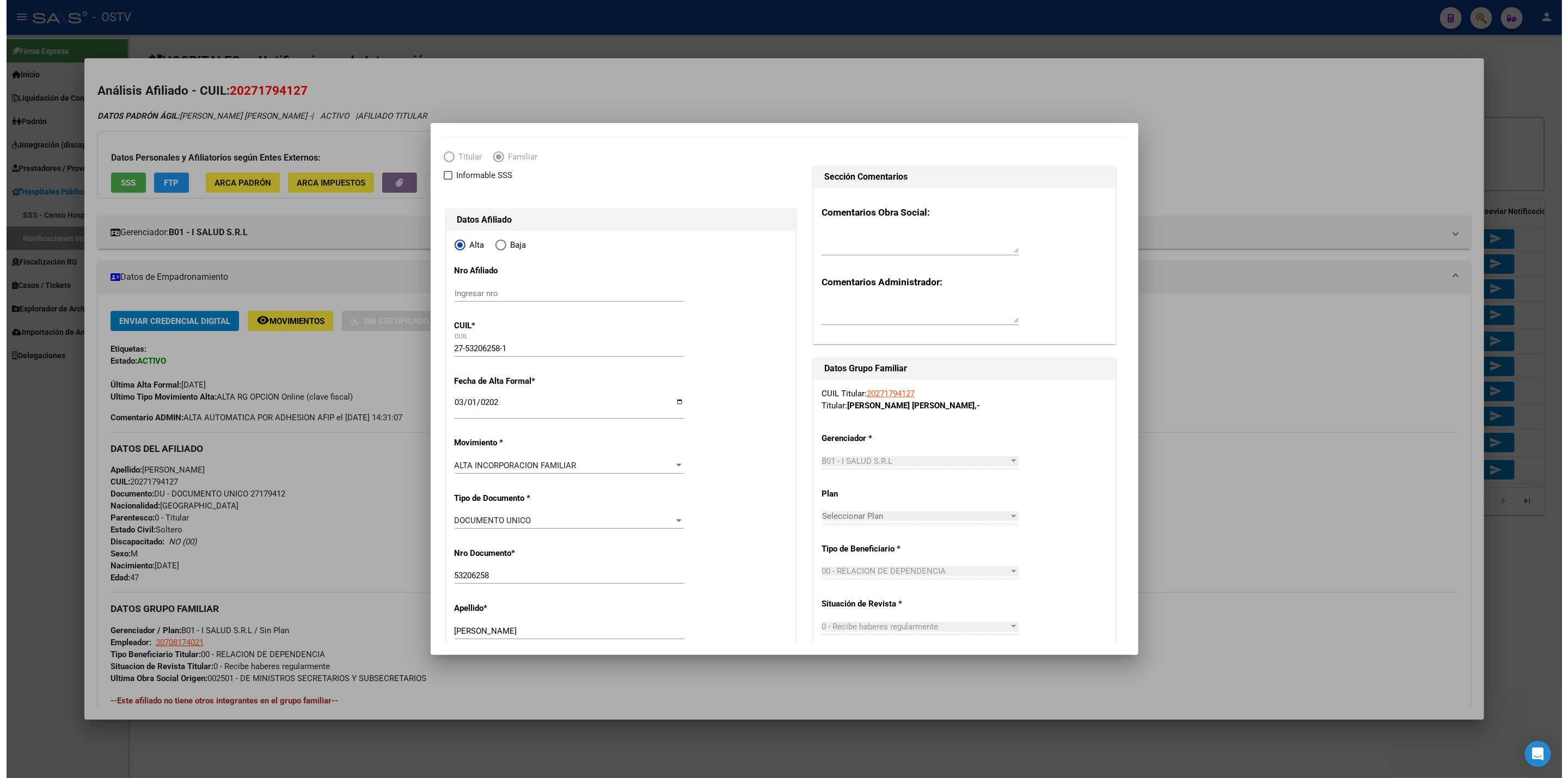
scroll to position [0, 0]
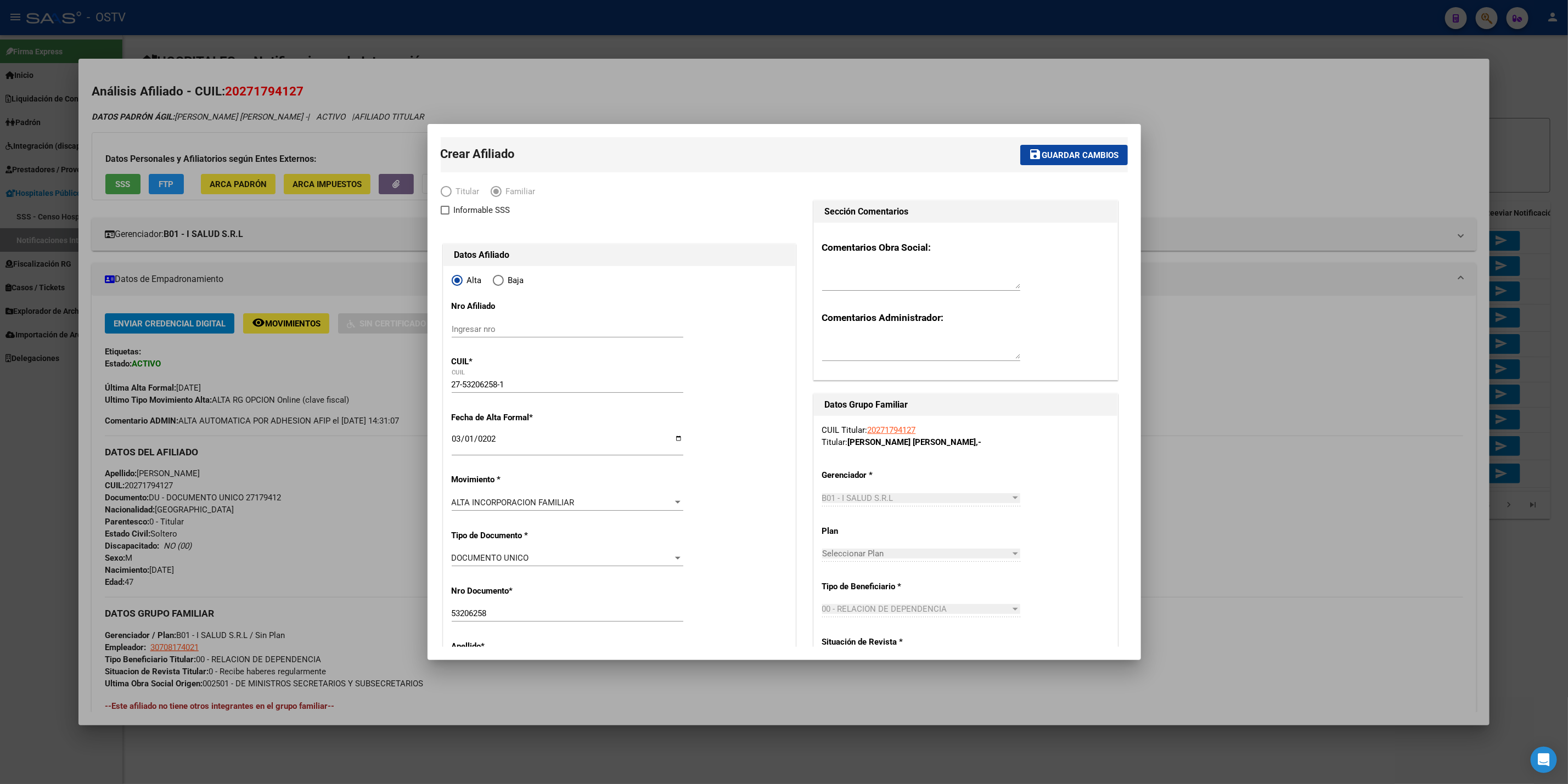
click at [1061, 140] on mat-toolbar-row "save Guardar cambios" at bounding box center [936, 155] width 384 height 35
click at [1066, 152] on span "Guardar cambios" at bounding box center [1081, 156] width 77 height 10
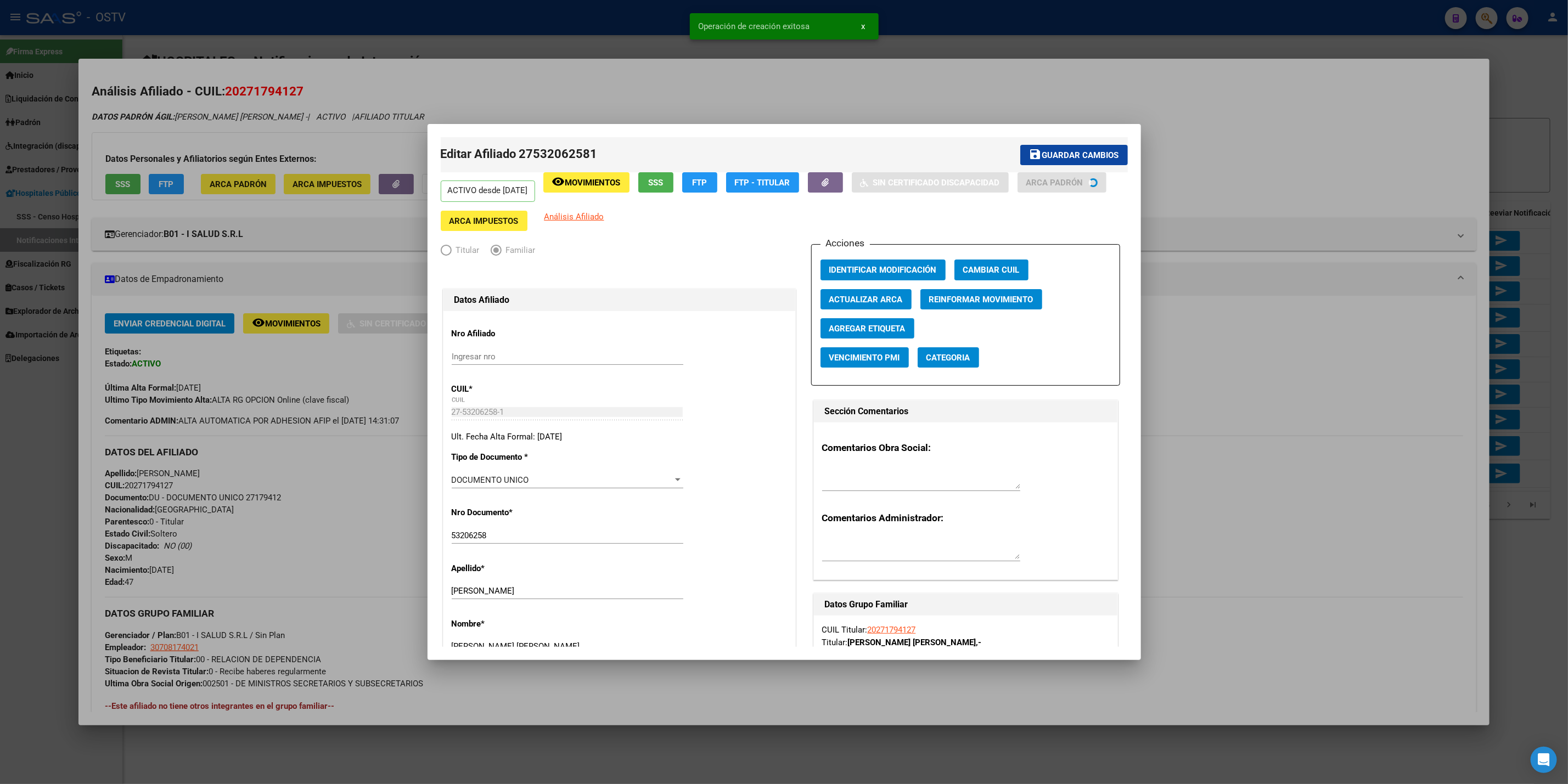
click at [1179, 28] on div at bounding box center [784, 392] width 1568 height 784
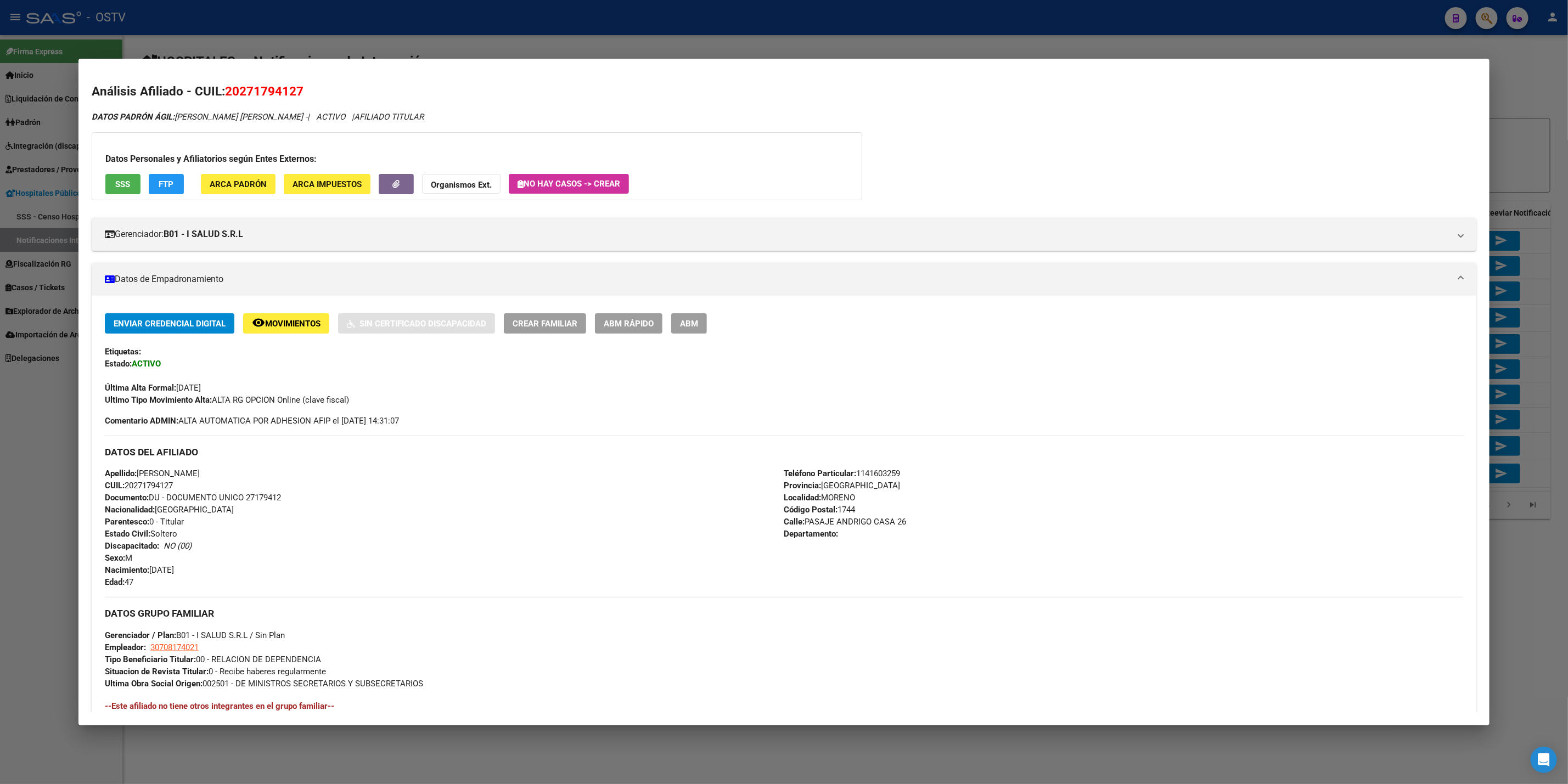
click at [428, 38] on div at bounding box center [784, 392] width 1568 height 784
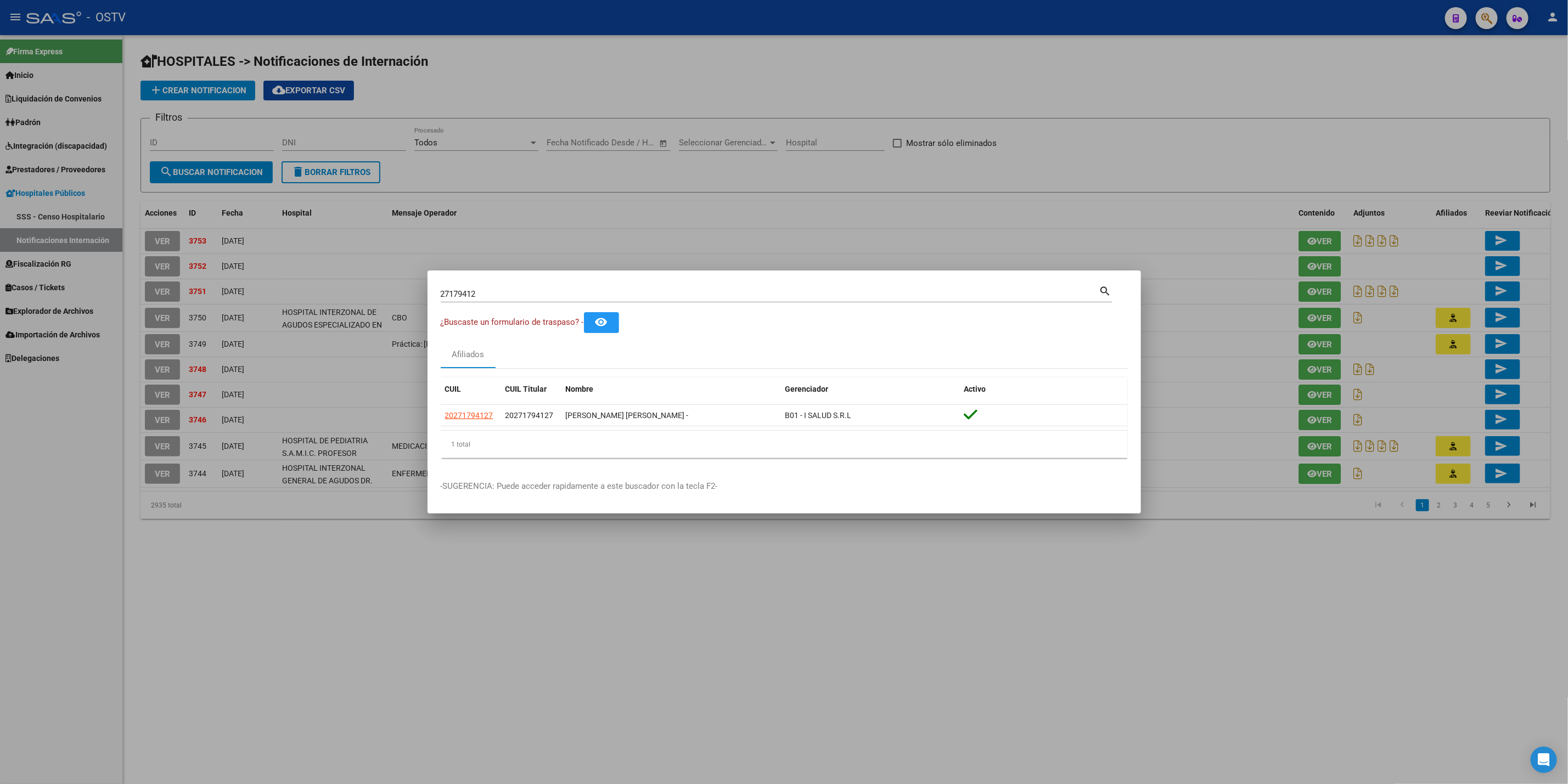
click at [428, 38] on div at bounding box center [784, 392] width 1568 height 784
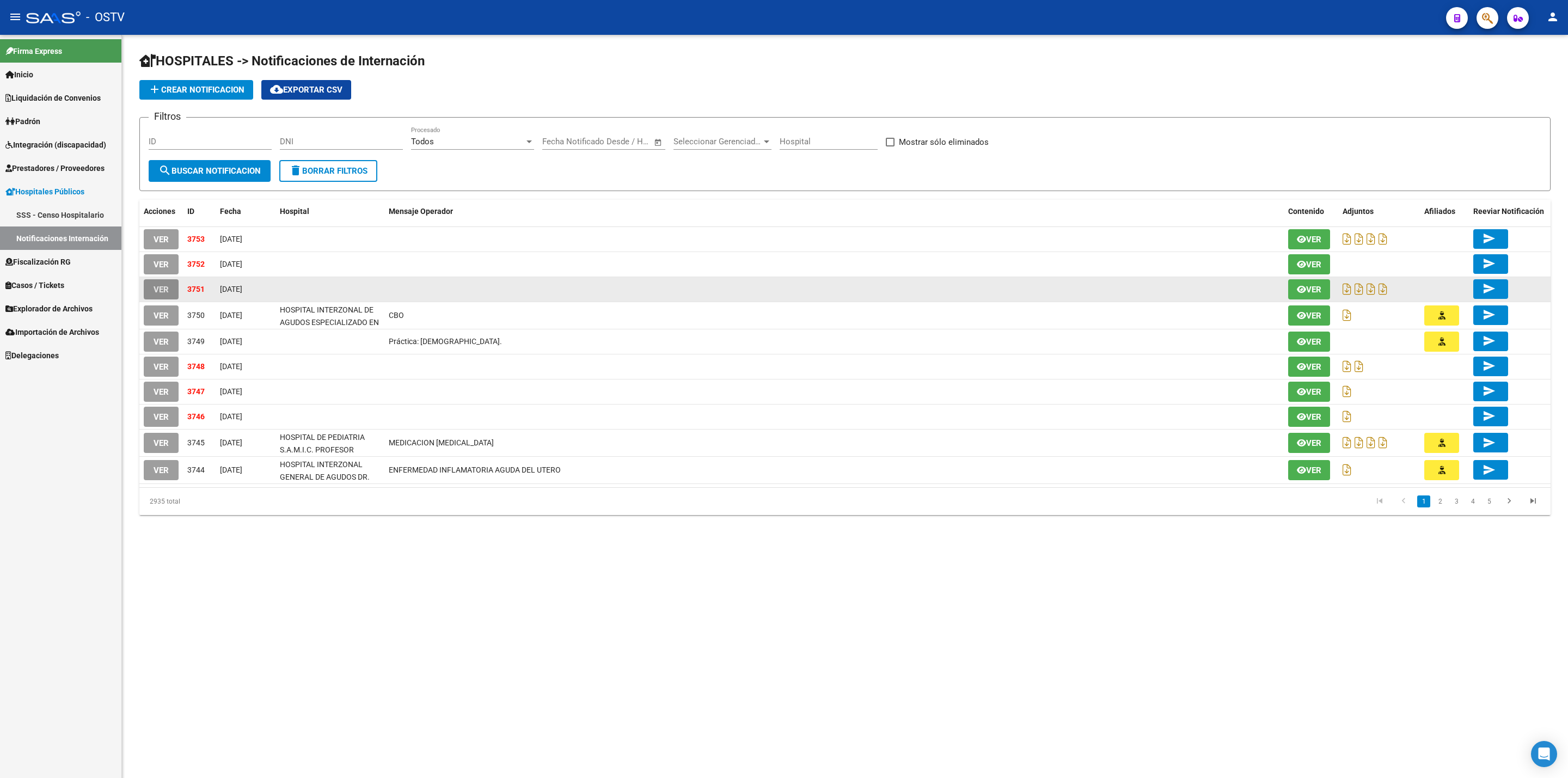
click at [165, 285] on span "VER" at bounding box center [161, 290] width 15 height 10
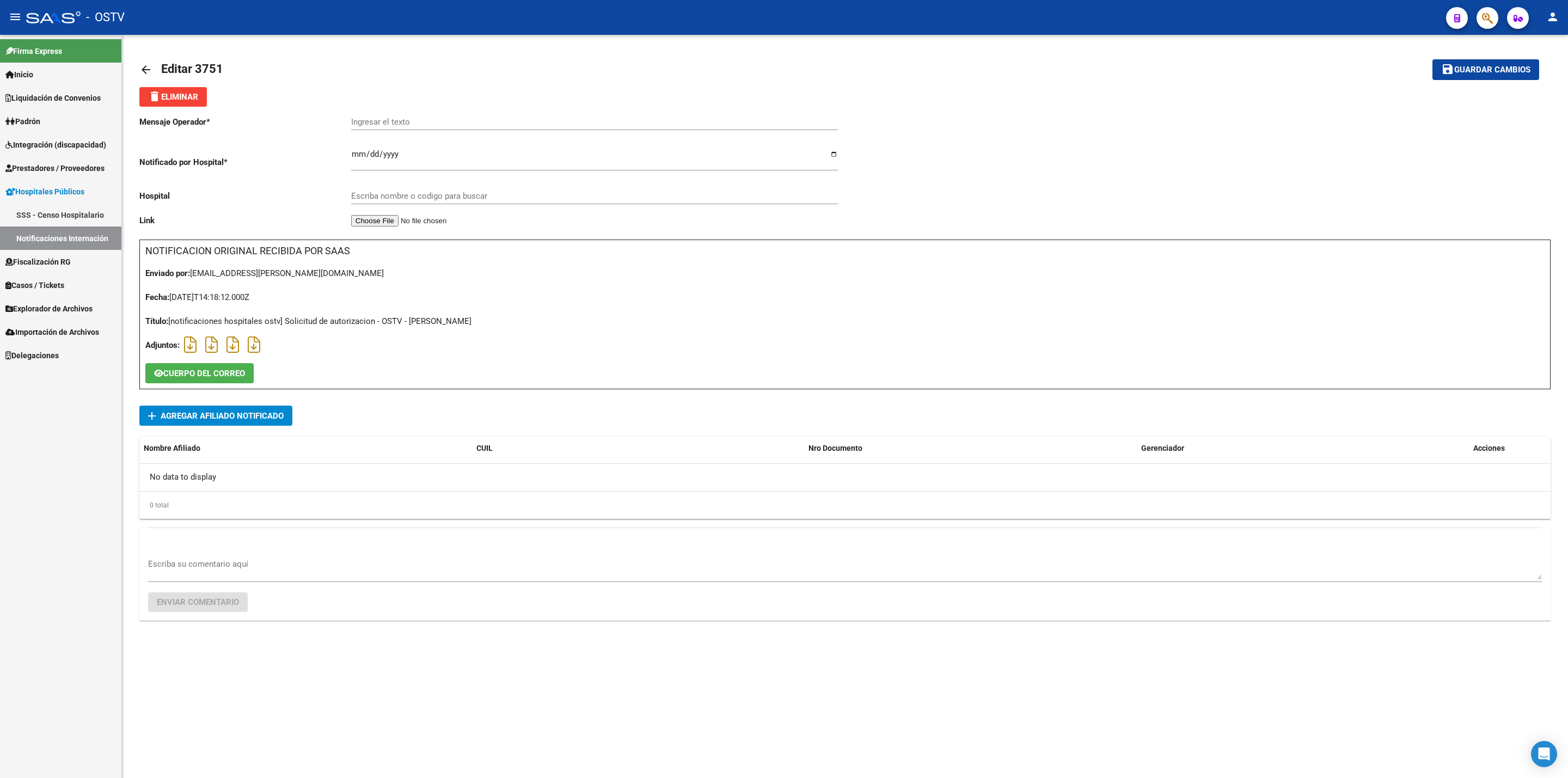
click at [141, 67] on mat-icon "arrow_back" at bounding box center [146, 69] width 13 height 13
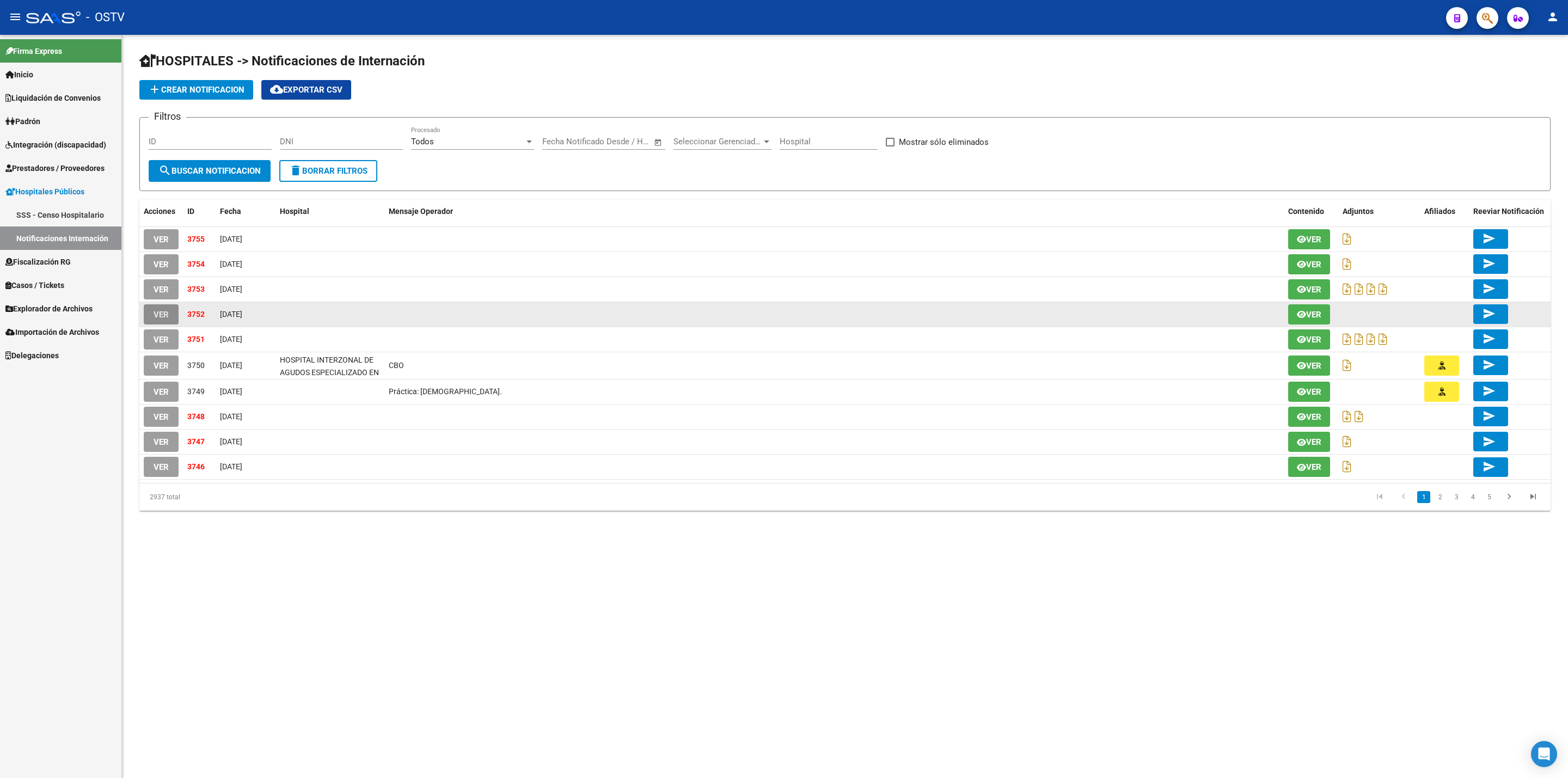
click at [166, 313] on span "VER" at bounding box center [161, 315] width 15 height 10
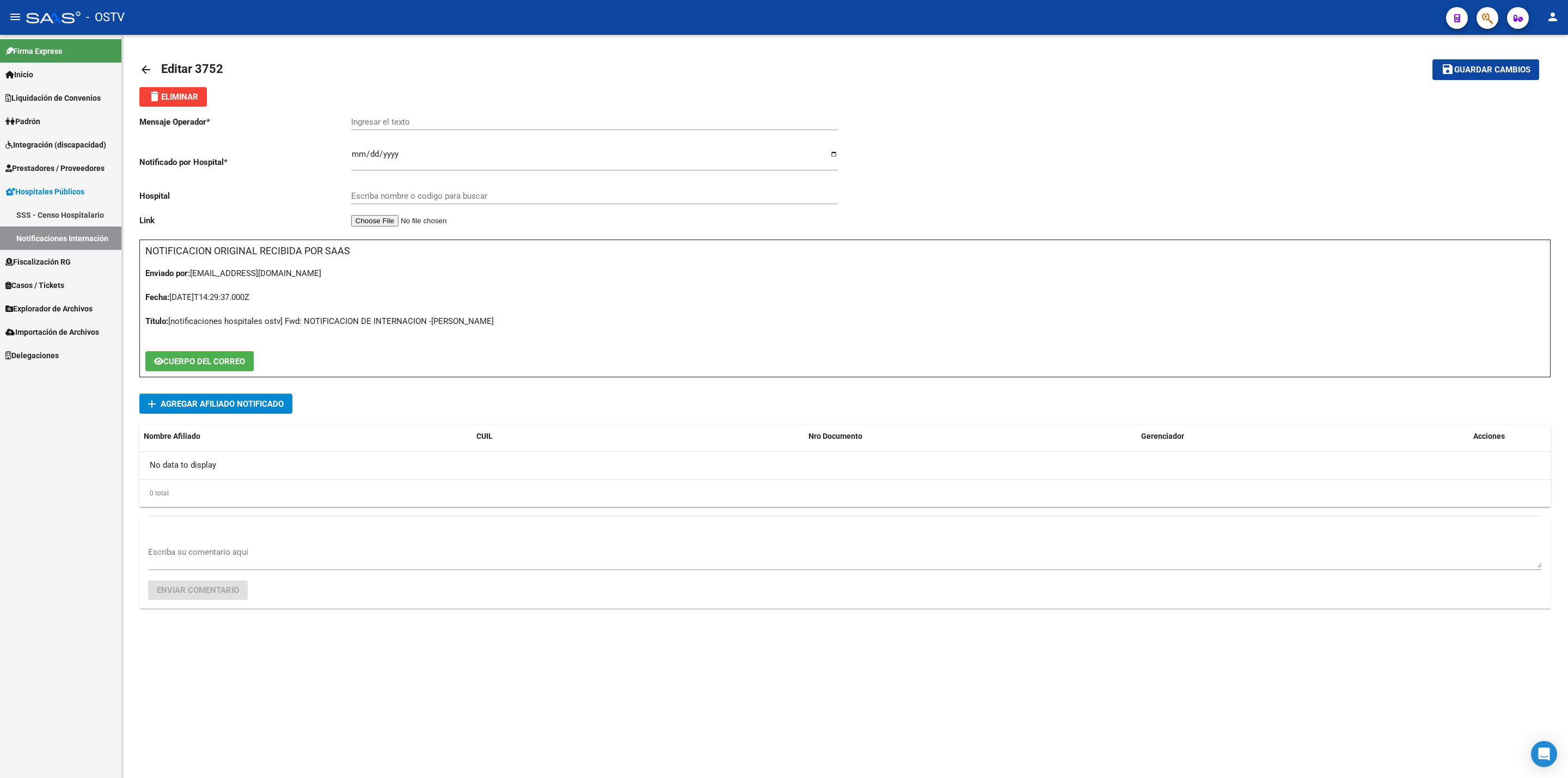
click at [253, 399] on span "Agregar Afiliado Notificado" at bounding box center [222, 404] width 123 height 10
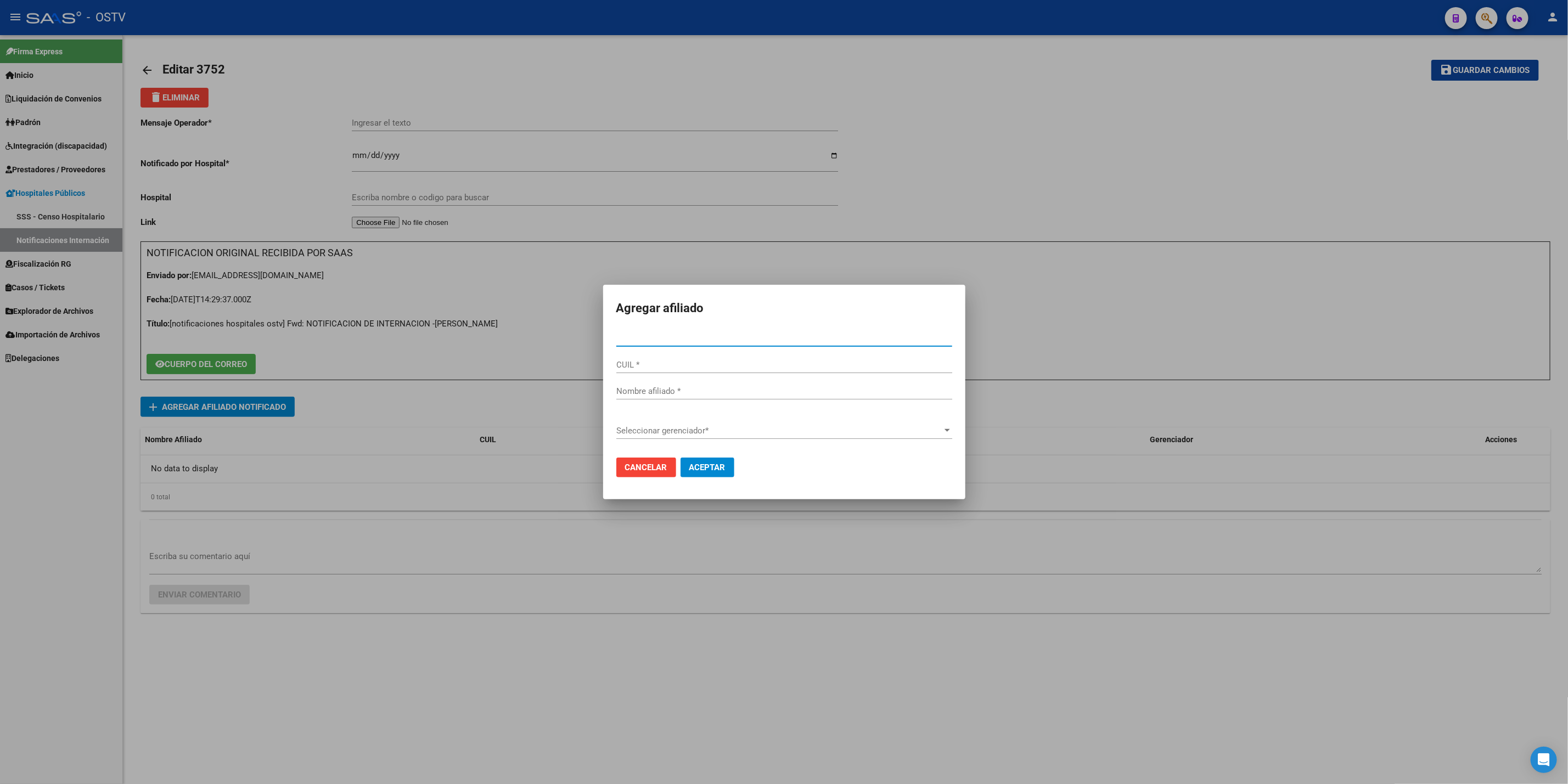
paste input "27532062581"
type input "53206258"
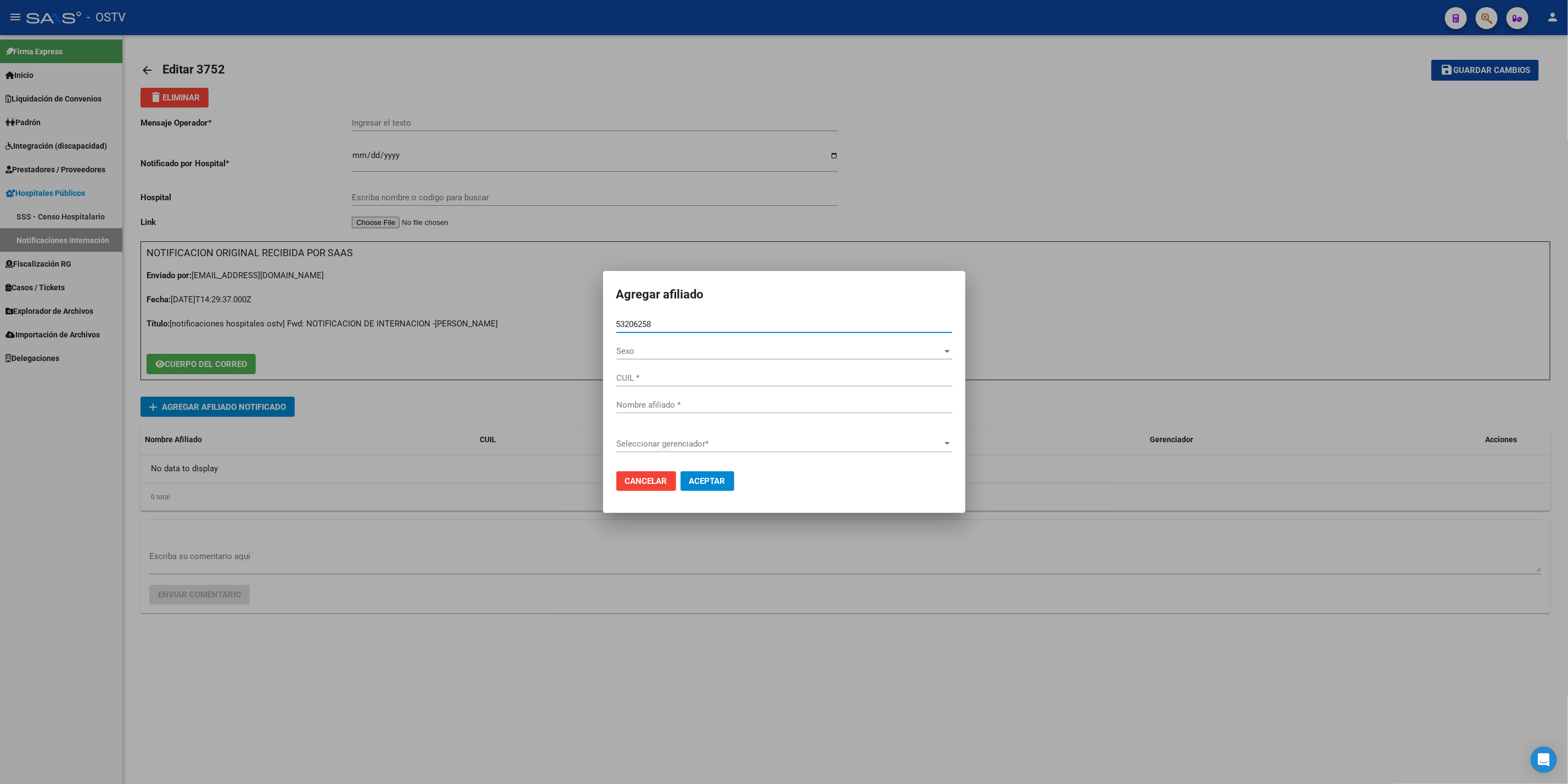
type input "27532062581"
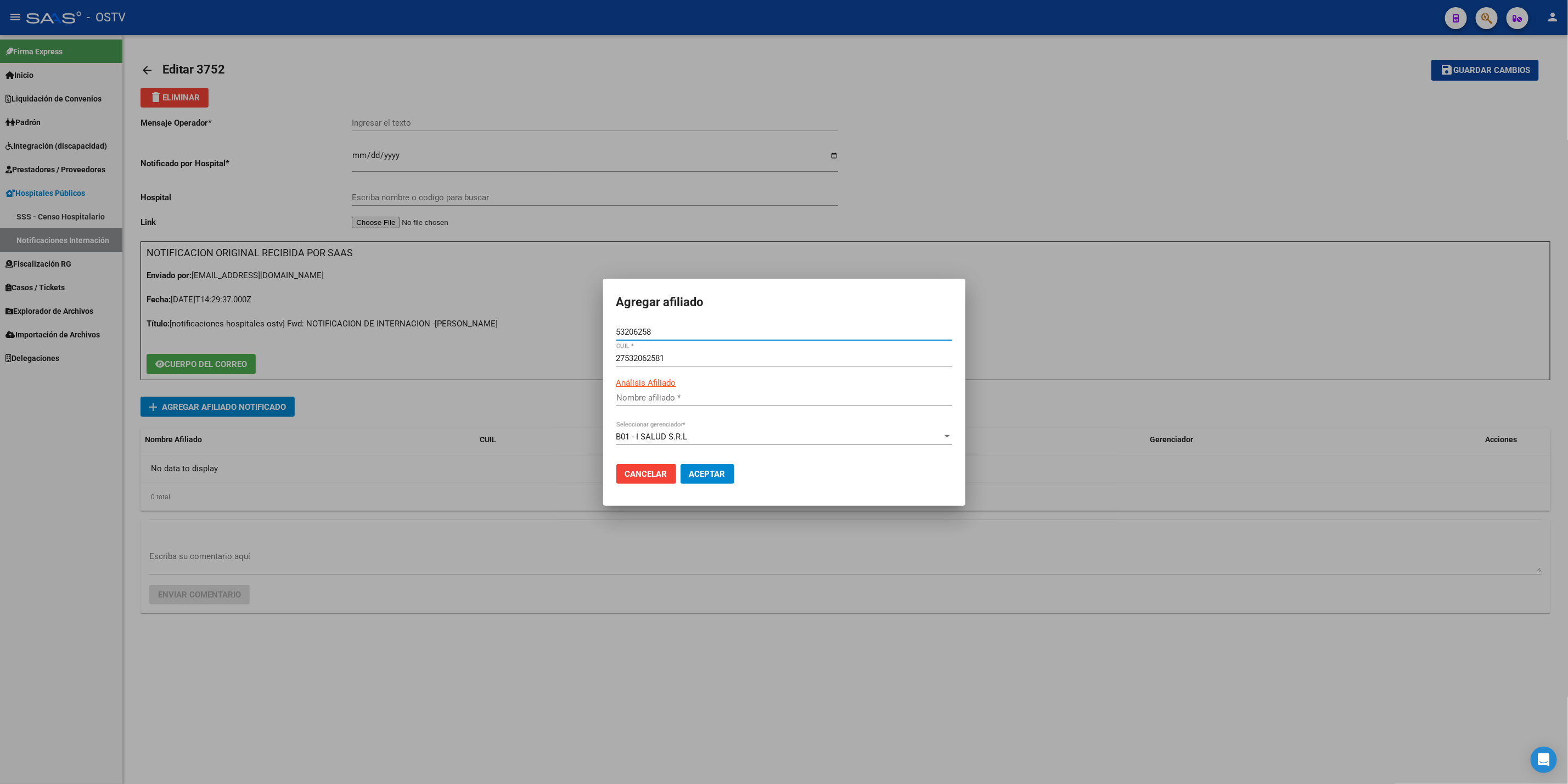
type input "VALDEZ ARIADNA LUCIANA"
type input "53206258"
click at [707, 469] on span "Aceptar" at bounding box center [708, 474] width 36 height 10
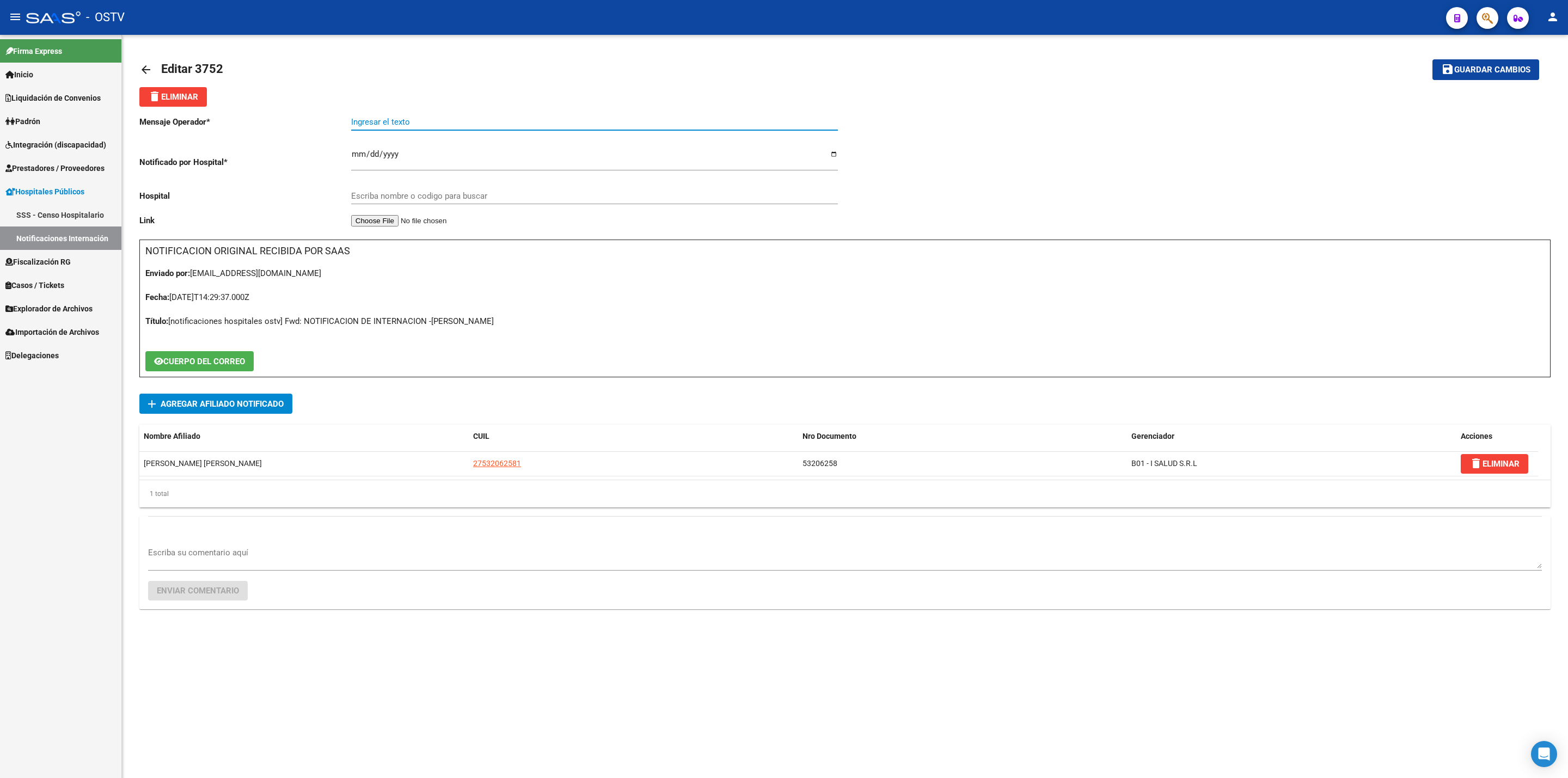
click at [411, 120] on input "Ingresar el texto" at bounding box center [594, 122] width 487 height 10
paste input "CRISIS ASMATICA"
type input "CRISIS ASMATICA"
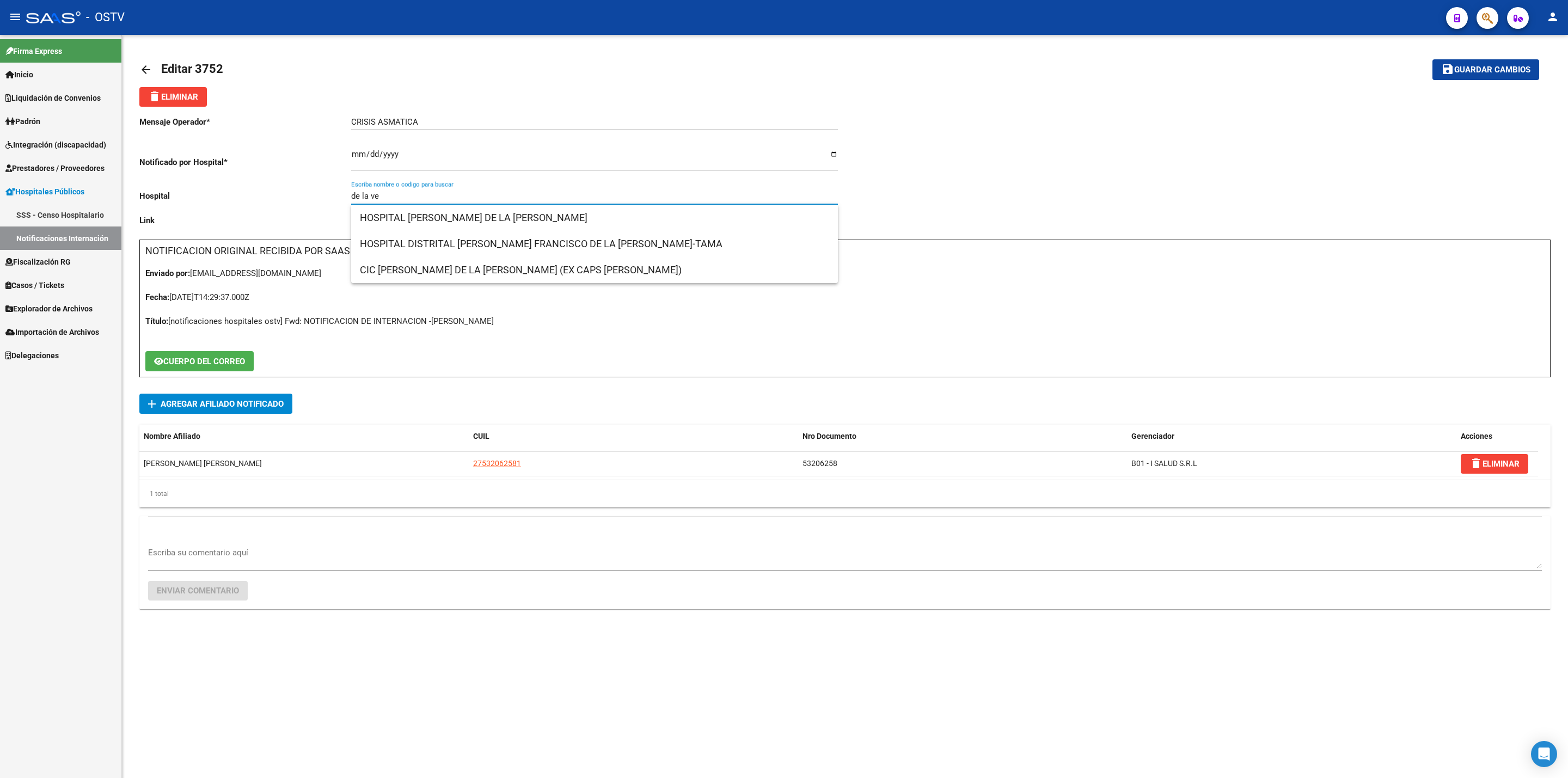
click at [425, 201] on input "de la ve" at bounding box center [594, 196] width 487 height 10
click at [588, 207] on span "HOSPITAL MARIANO Y LUCIANO DE LA VEGA" at bounding box center [594, 218] width 469 height 26
type input "HOSPITAL MARIANO Y LUCIANO DE LA VEGA"
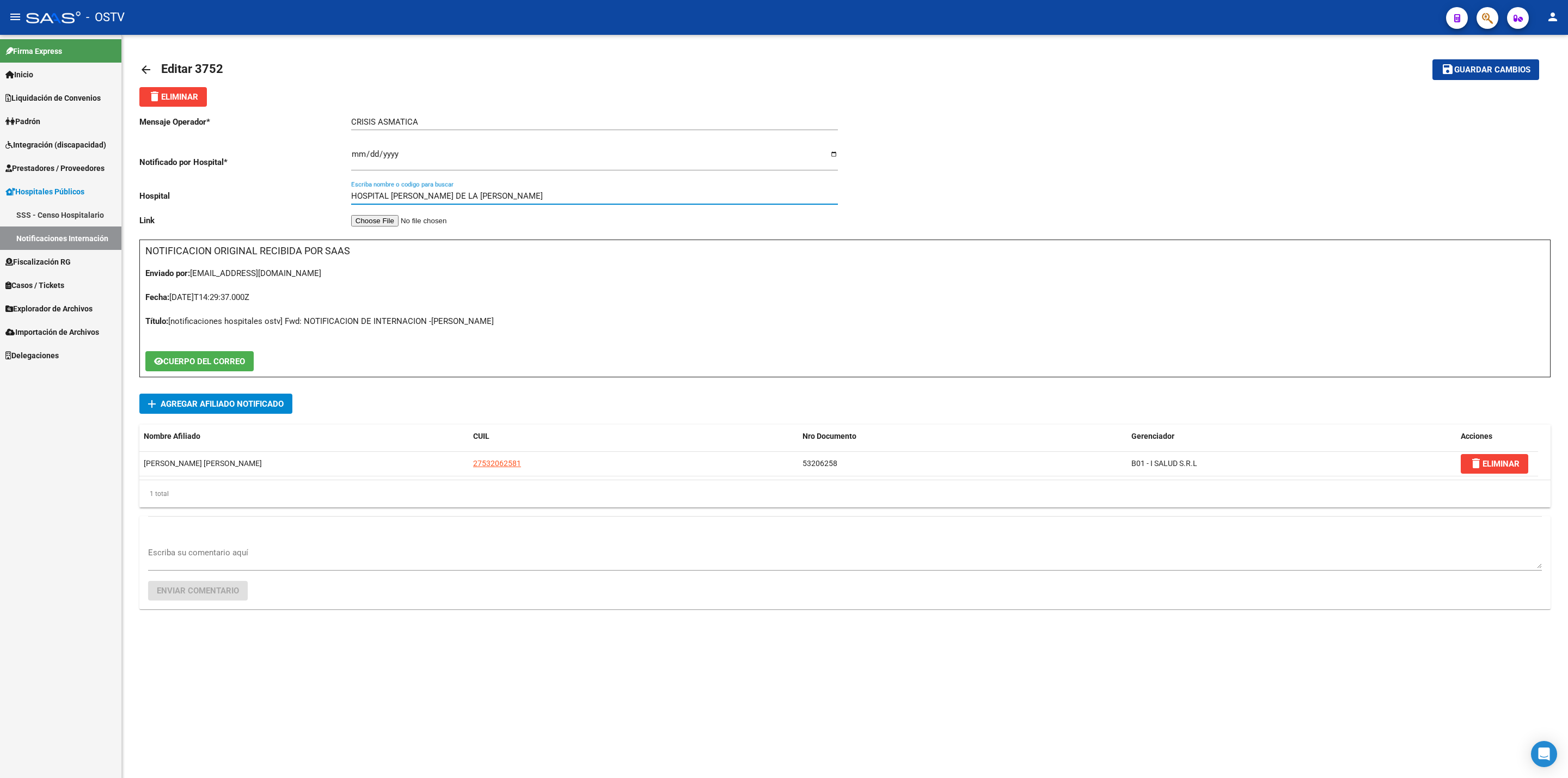
click at [1451, 67] on mat-icon "save" at bounding box center [1448, 69] width 13 height 13
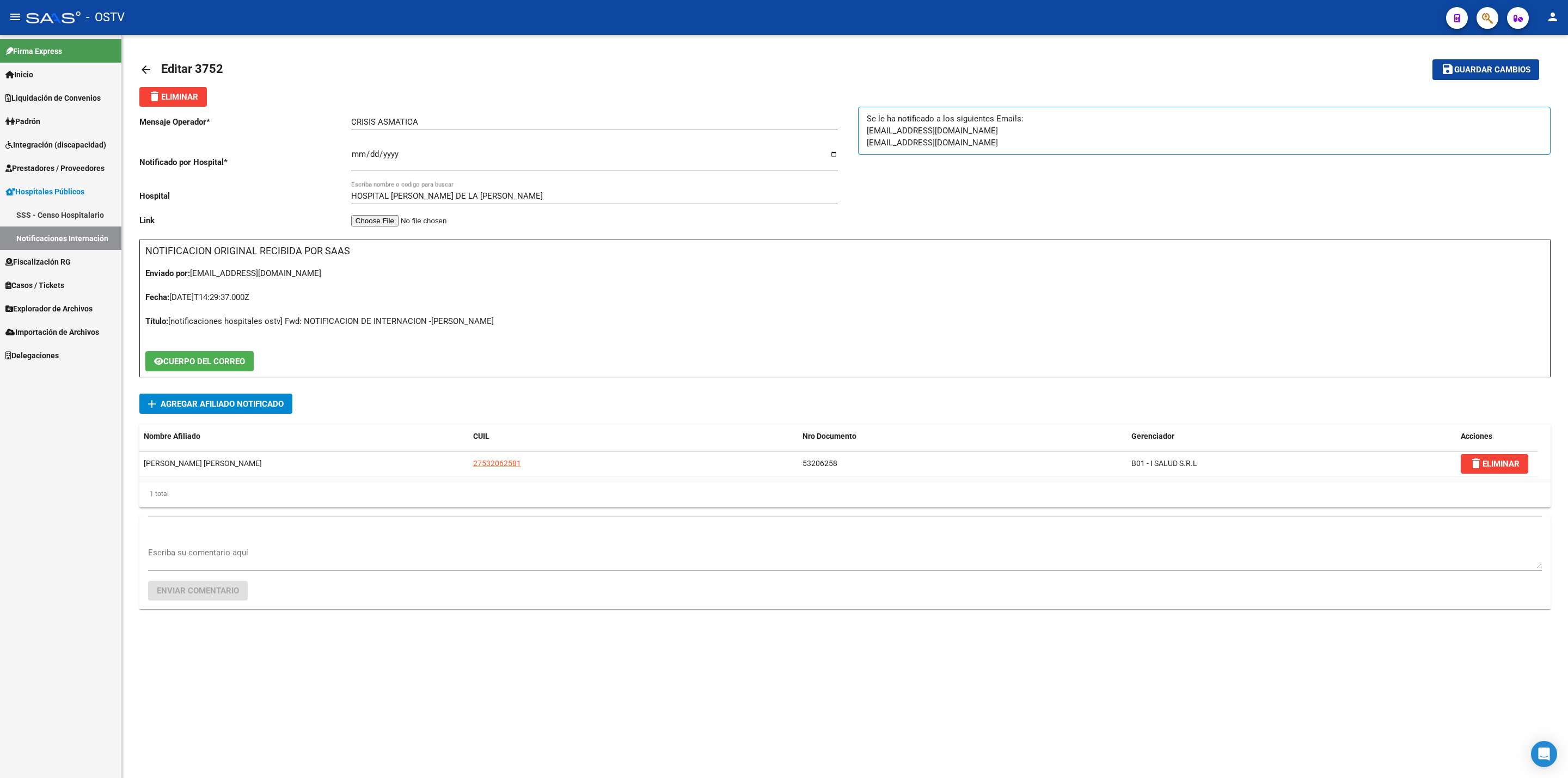
click at [155, 59] on link "arrow_back" at bounding box center [150, 69] width 22 height 26
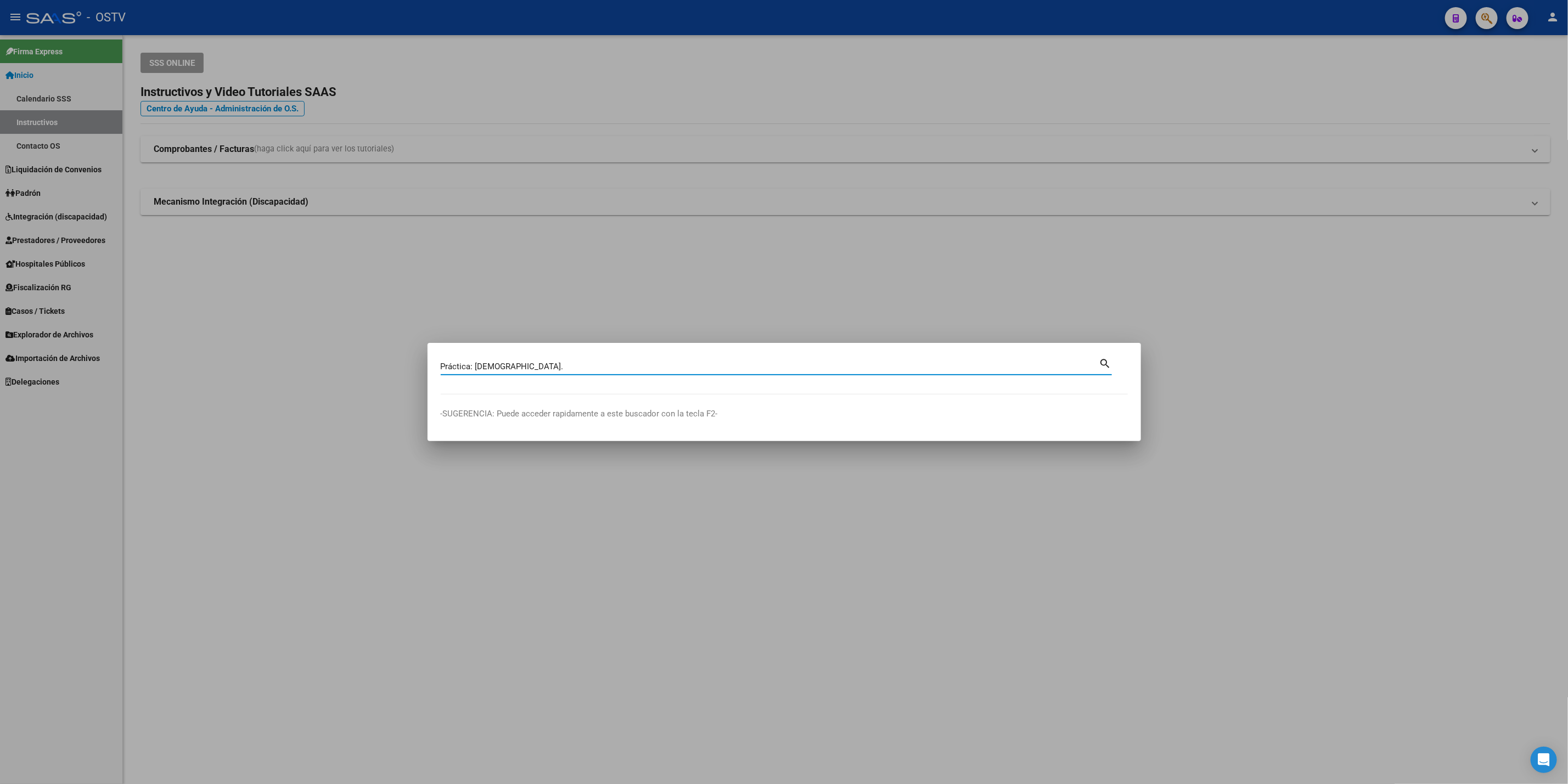
drag, startPoint x: 517, startPoint y: 361, endPoint x: 50, endPoint y: 343, distance: 467.3
click at [84, 364] on div "Práctica: VEDA. Buscar (apellido, dni, cuil, nro traspaso, cuit, obra social) s…" at bounding box center [784, 392] width 1568 height 784
paste input "53.206.258"
type input "53206258"
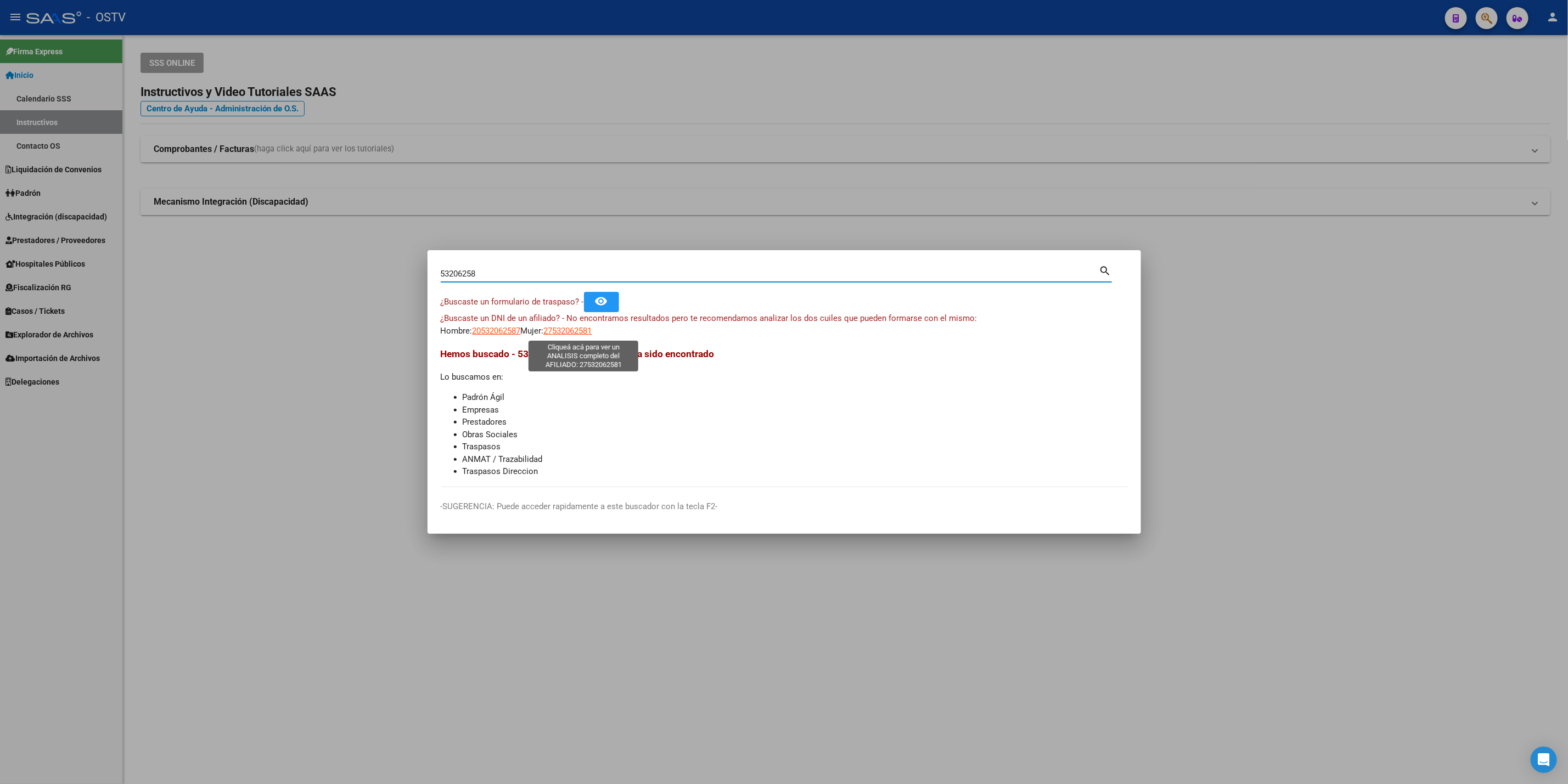
click at [590, 334] on span "27532062581" at bounding box center [568, 331] width 48 height 10
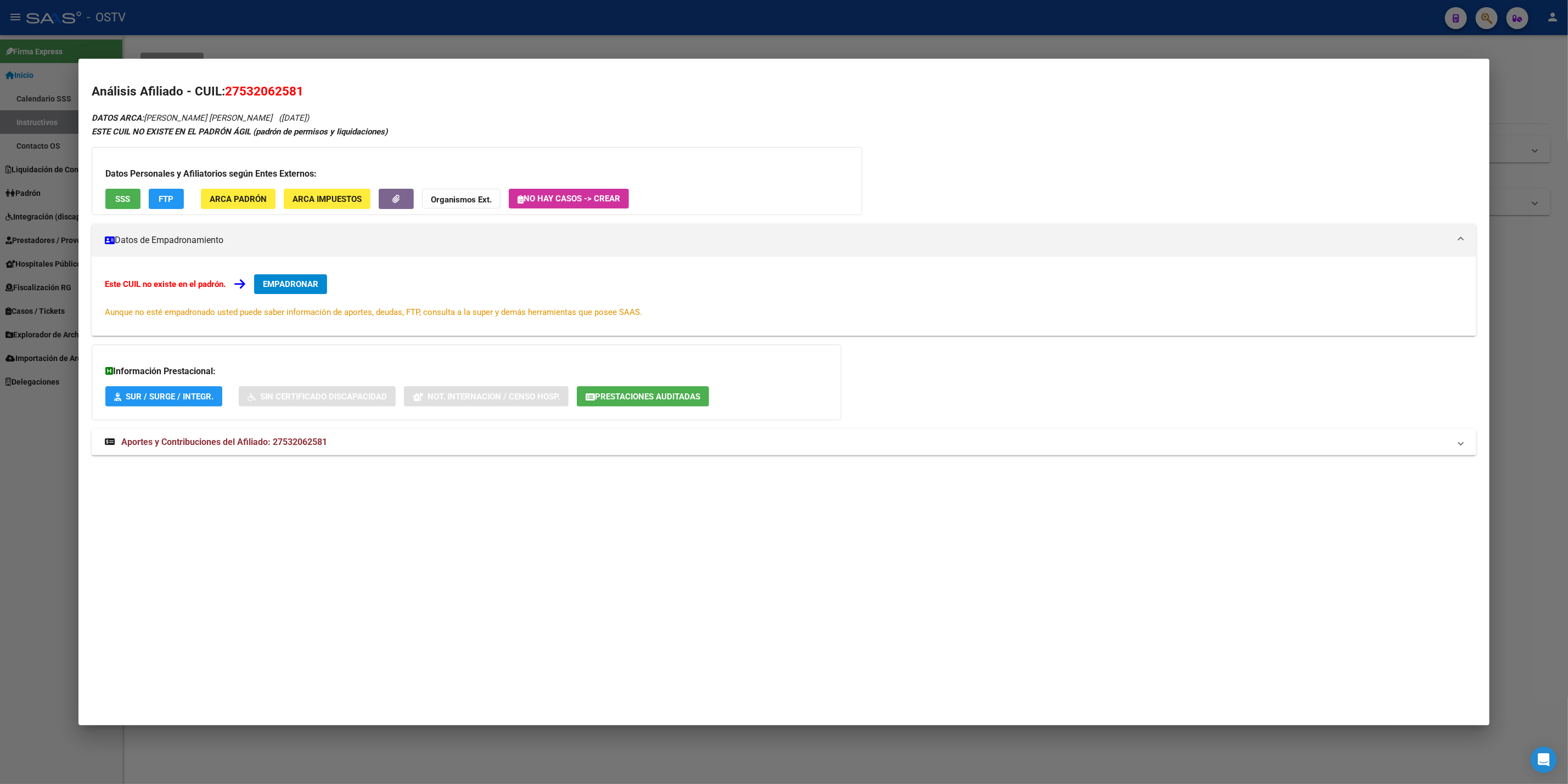
click at [126, 193] on button "SSS" at bounding box center [123, 199] width 35 height 20
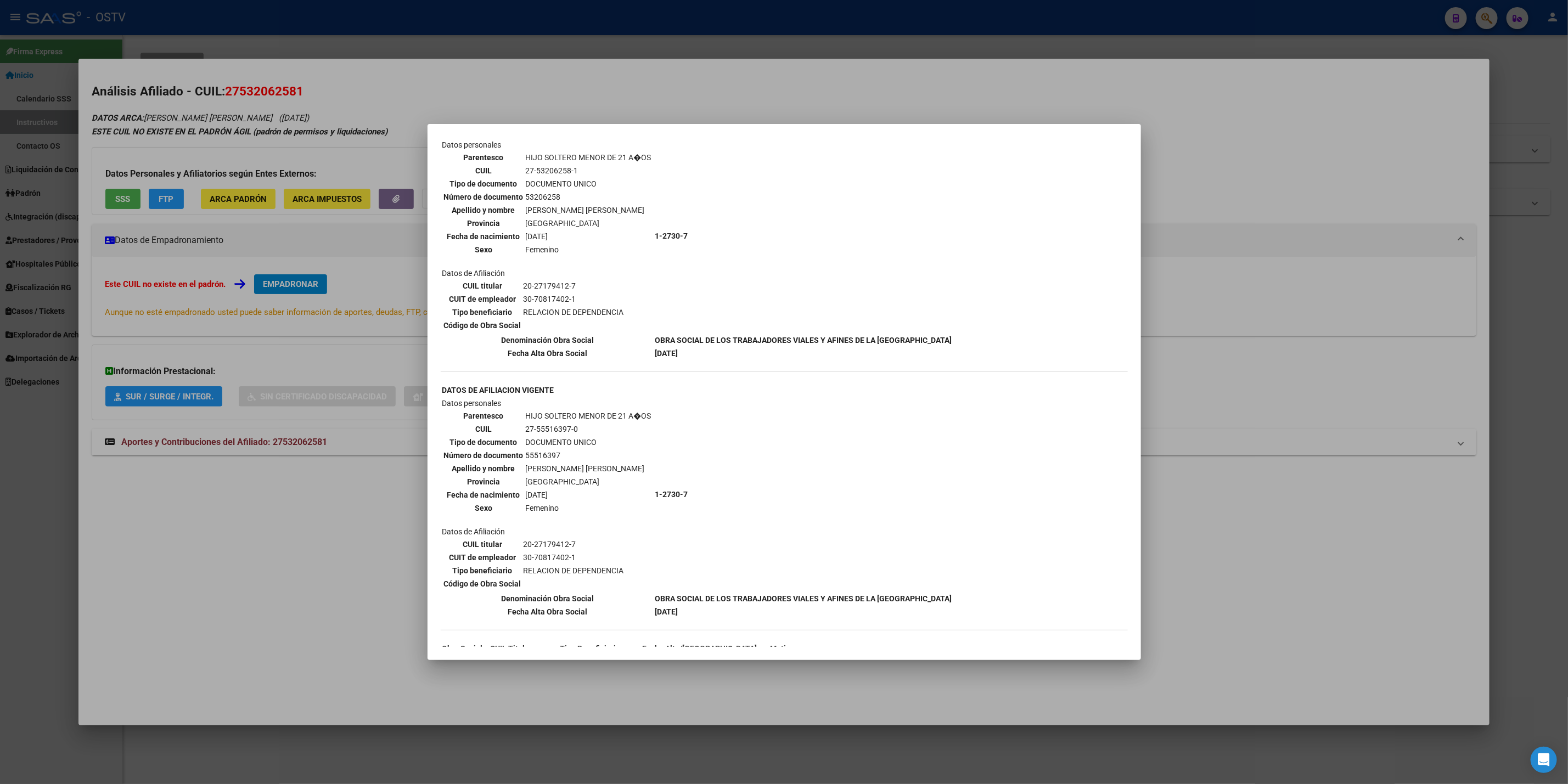
scroll to position [922, 0]
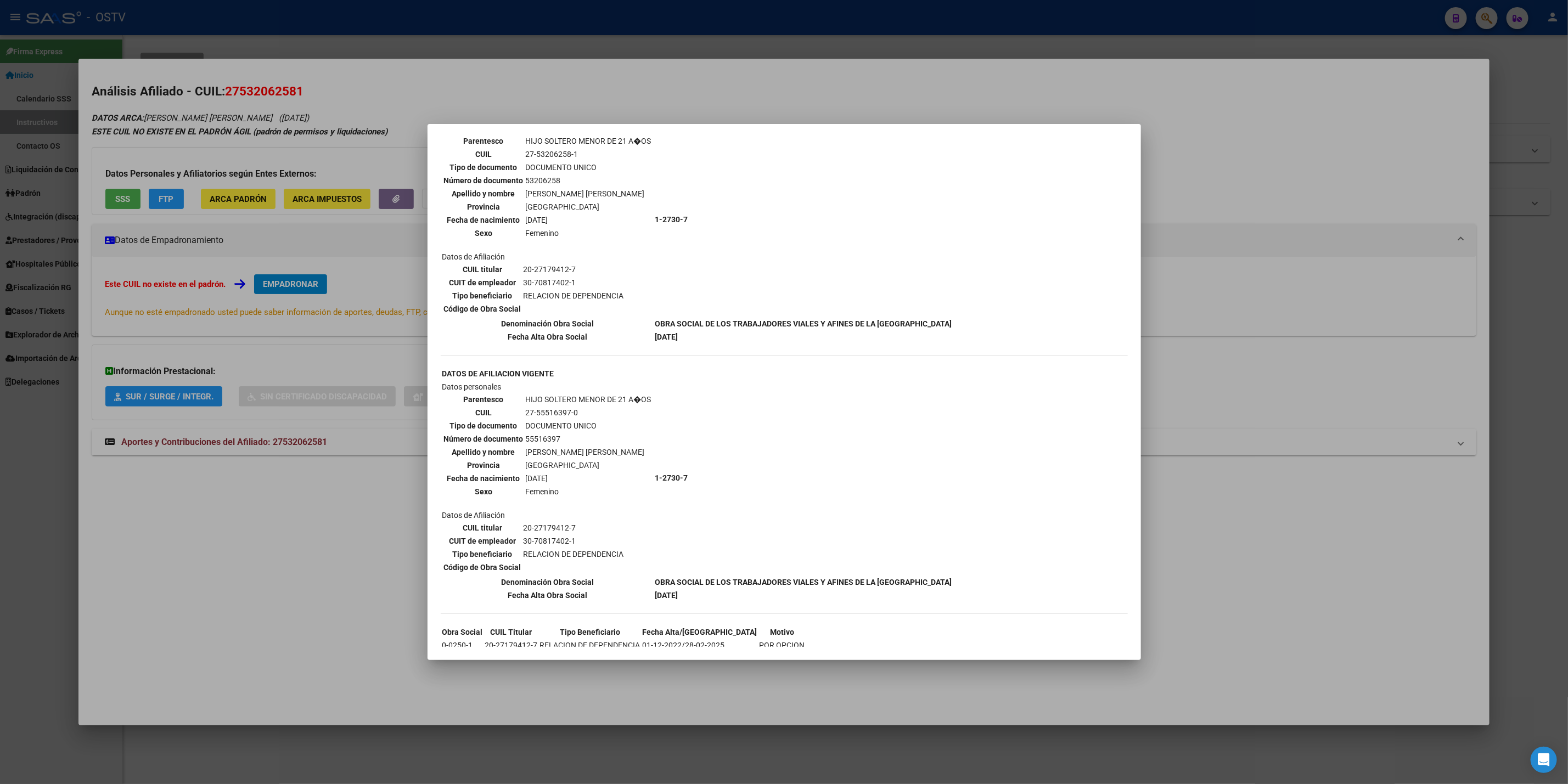
click at [296, 479] on div at bounding box center [784, 392] width 1568 height 784
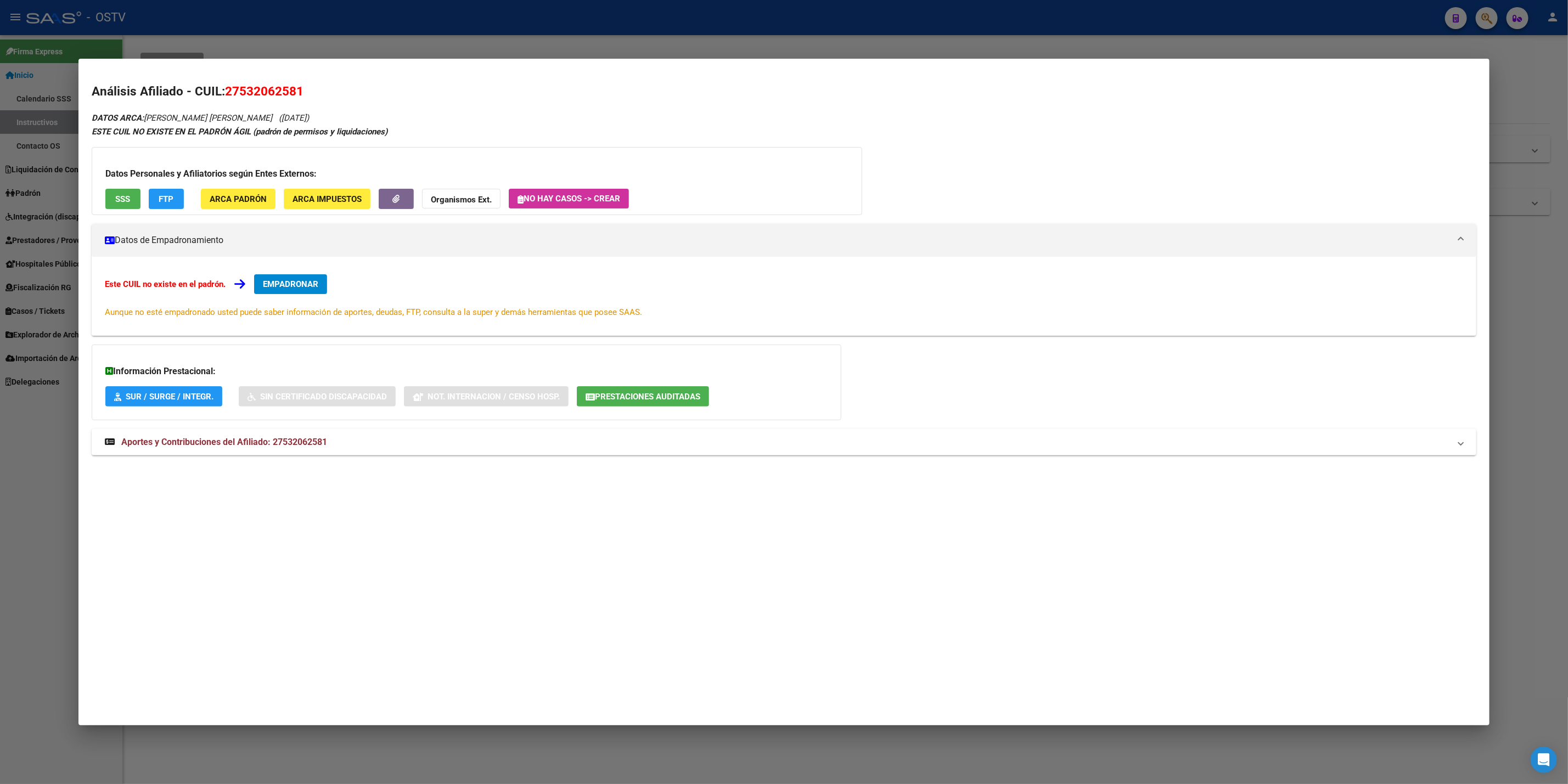
click at [122, 212] on div "Datos Personales y Afiliatorios según Entes Externos: SSS FTP ARCA Padrón ARCA …" at bounding box center [477, 181] width 770 height 68
click at [120, 203] on span "SSS" at bounding box center [123, 199] width 15 height 10
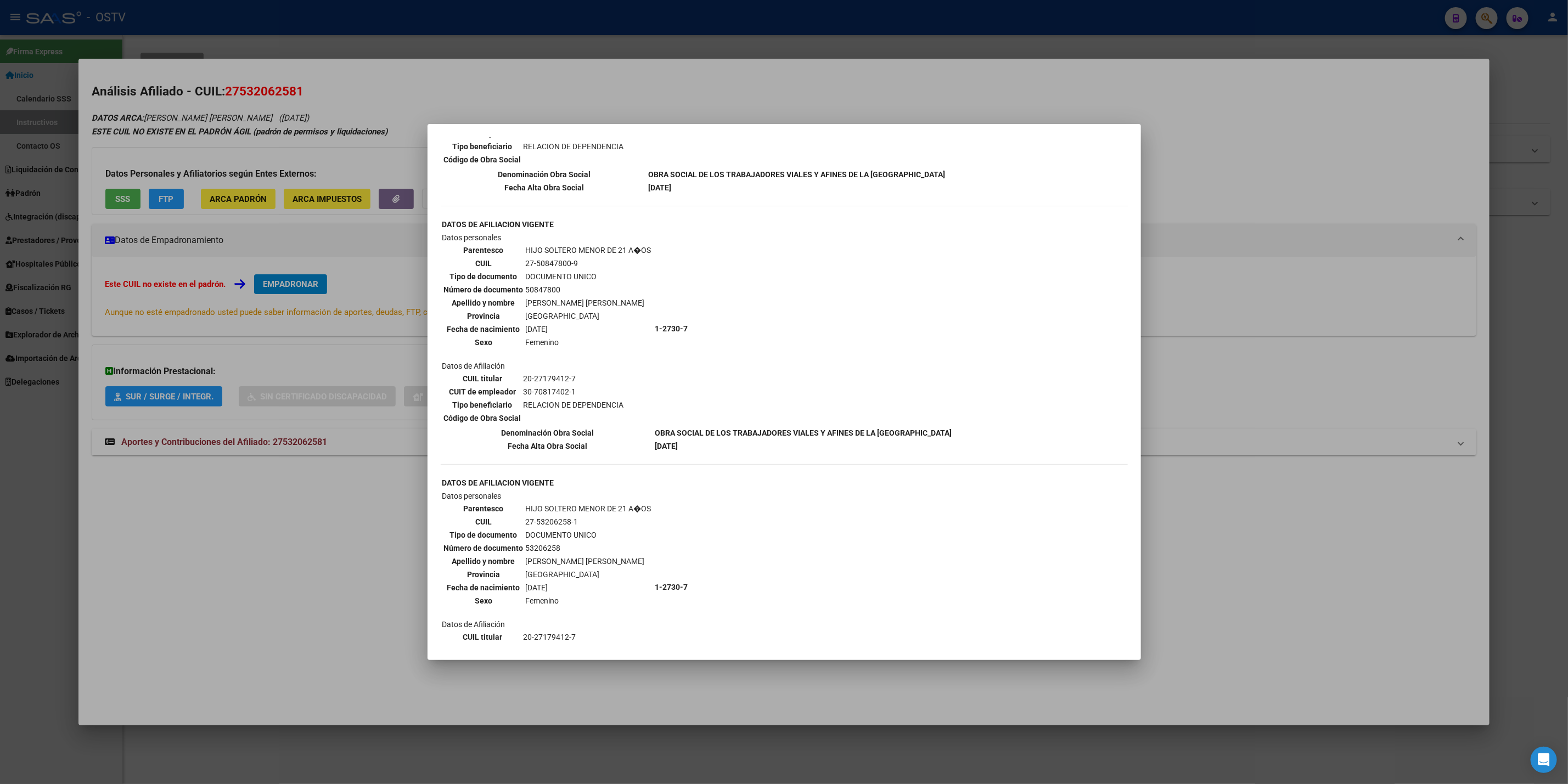
scroll to position [511, 0]
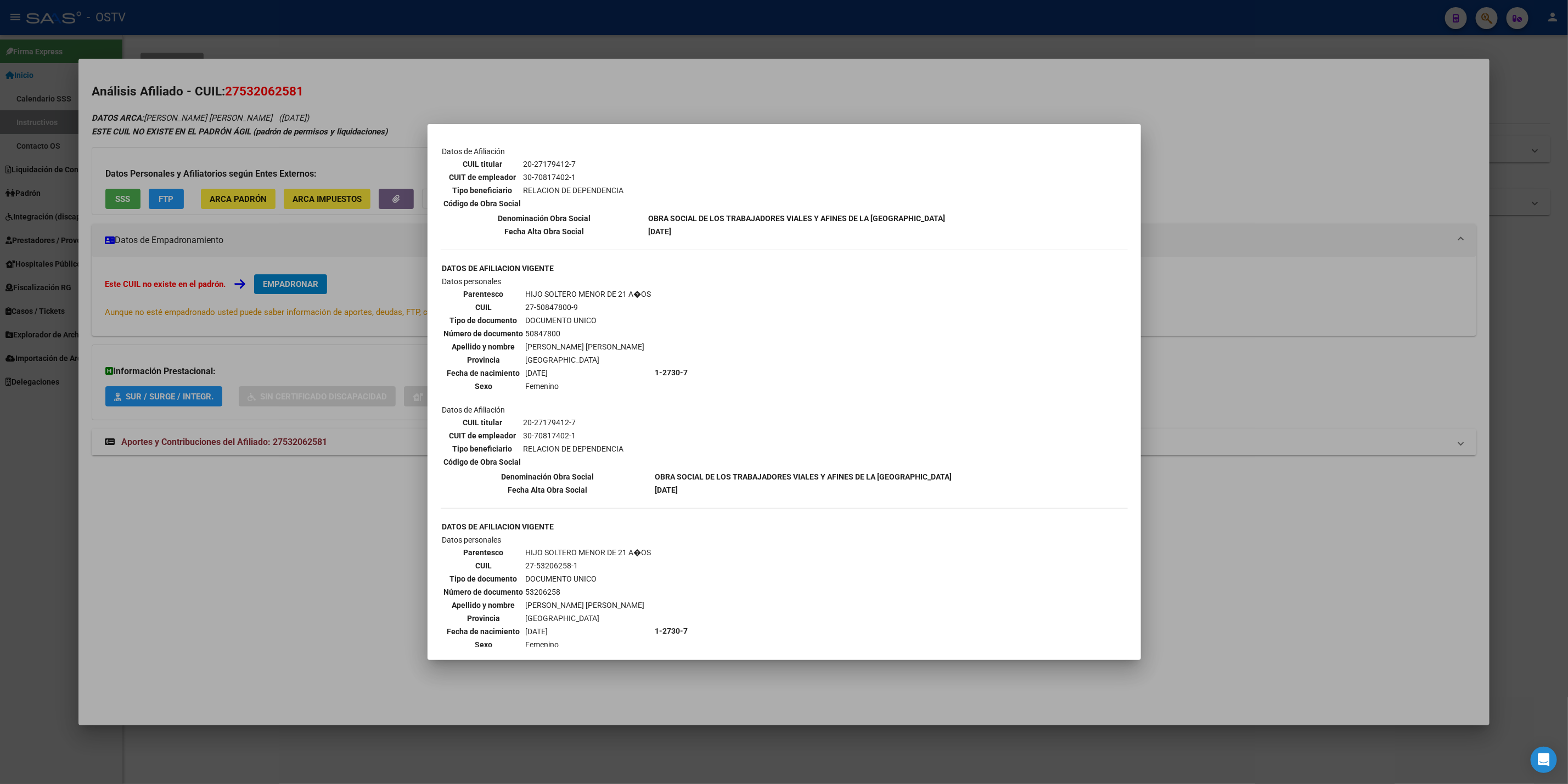
click at [311, 473] on div at bounding box center [784, 392] width 1568 height 784
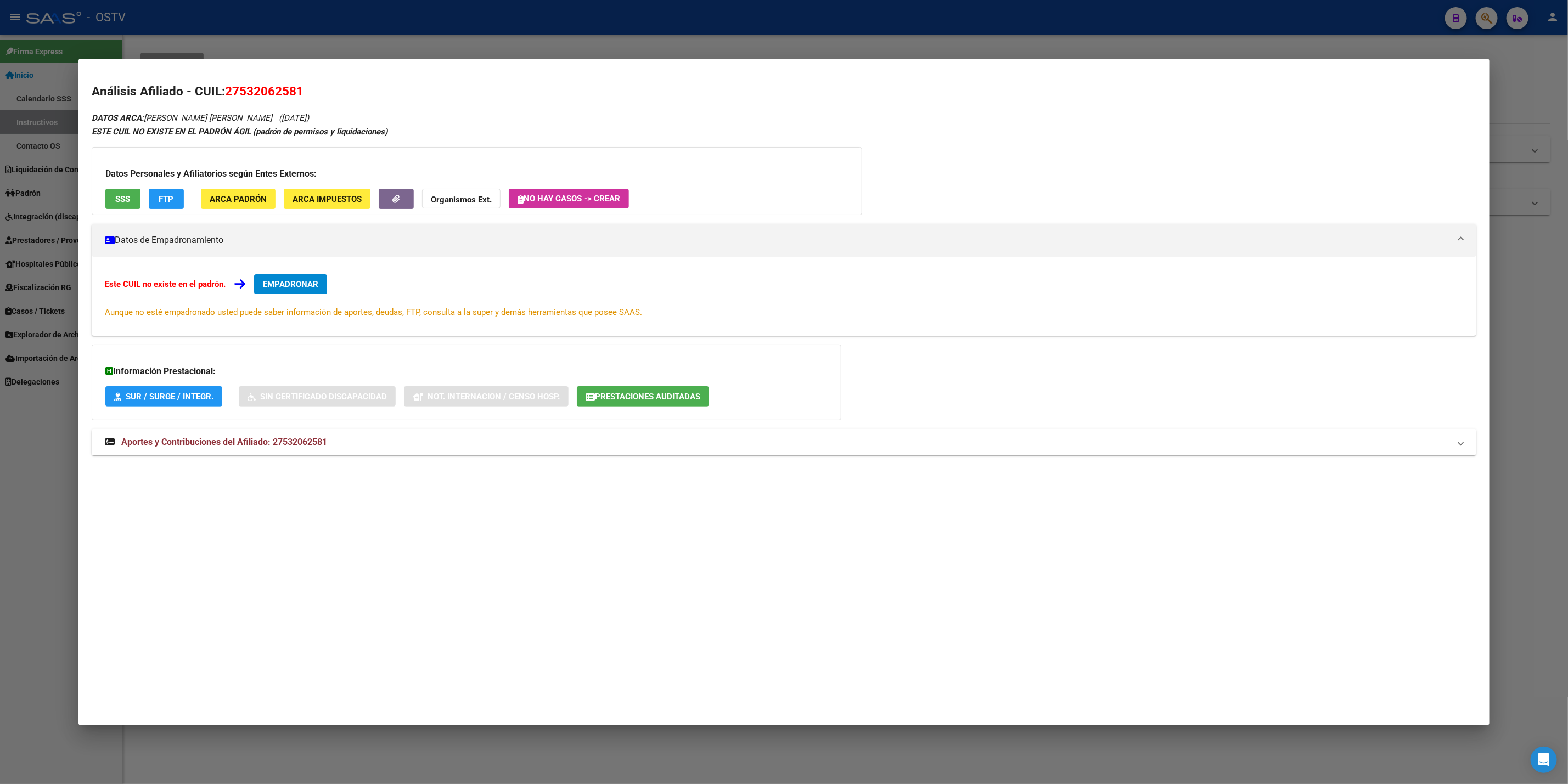
click at [15, 473] on div at bounding box center [784, 392] width 1568 height 784
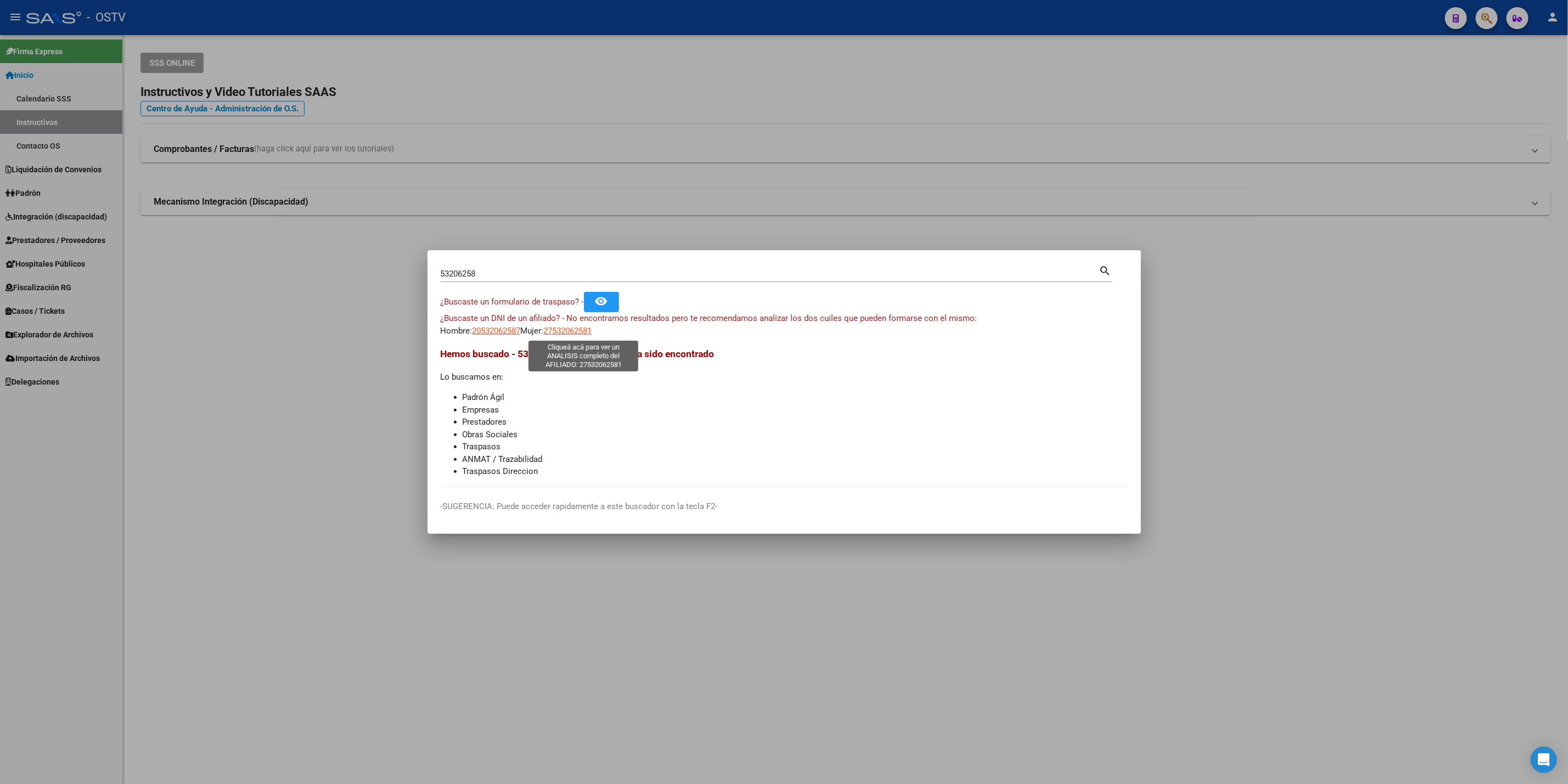
click at [580, 328] on span "27532062581" at bounding box center [568, 331] width 48 height 10
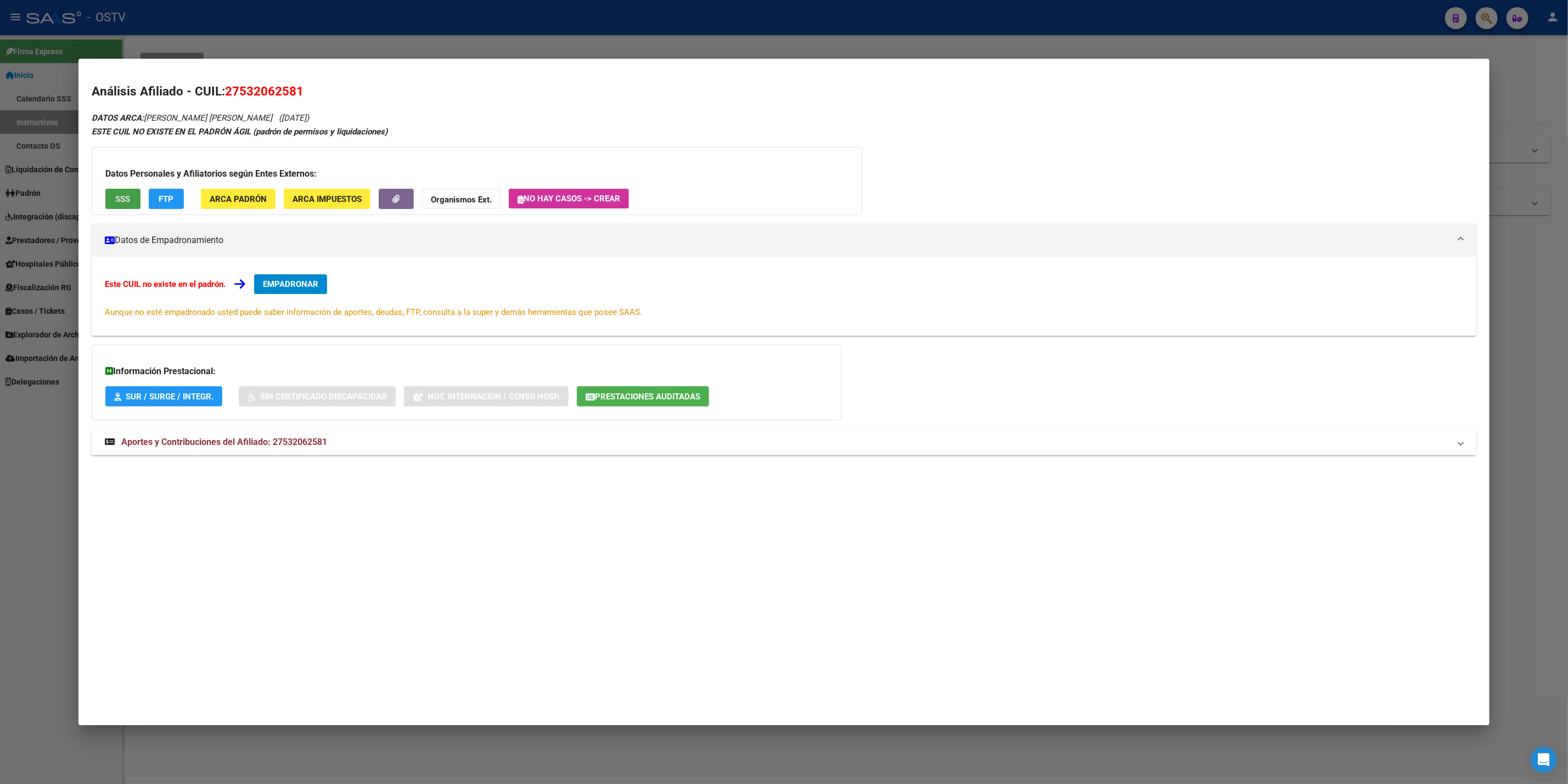
click at [122, 203] on span "SSS" at bounding box center [123, 199] width 15 height 10
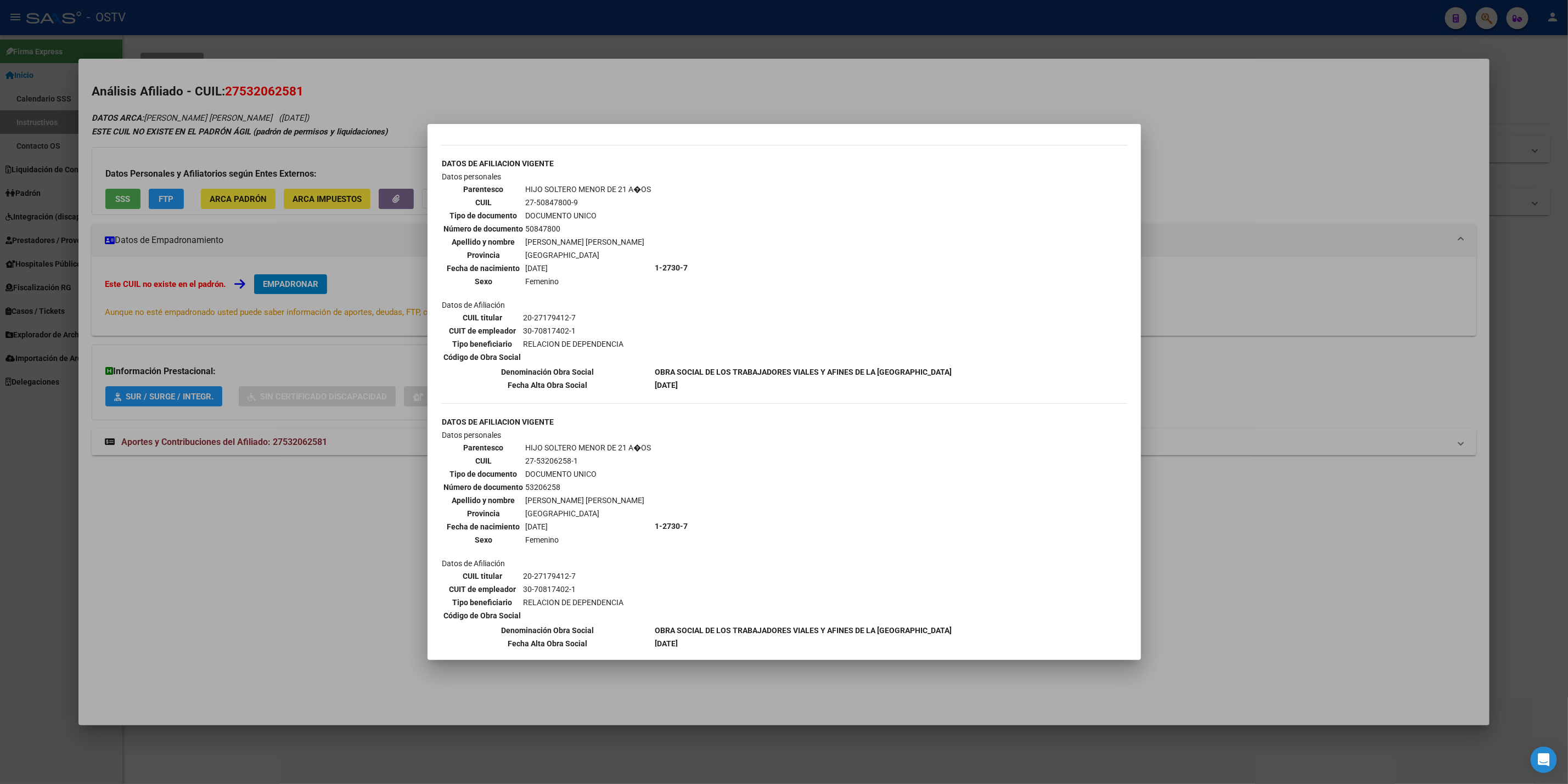
scroll to position [658, 0]
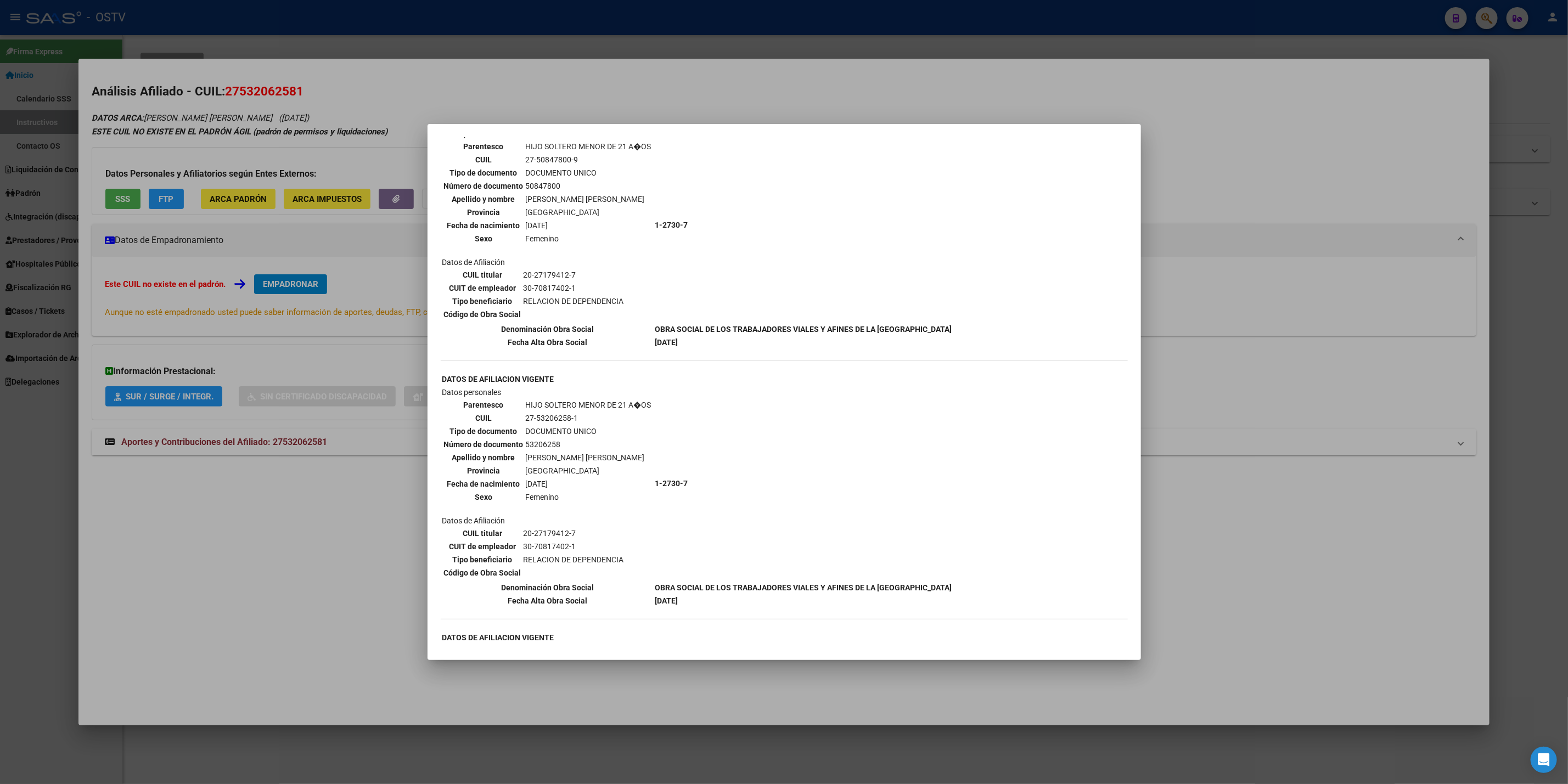
click at [575, 36] on div at bounding box center [784, 392] width 1568 height 784
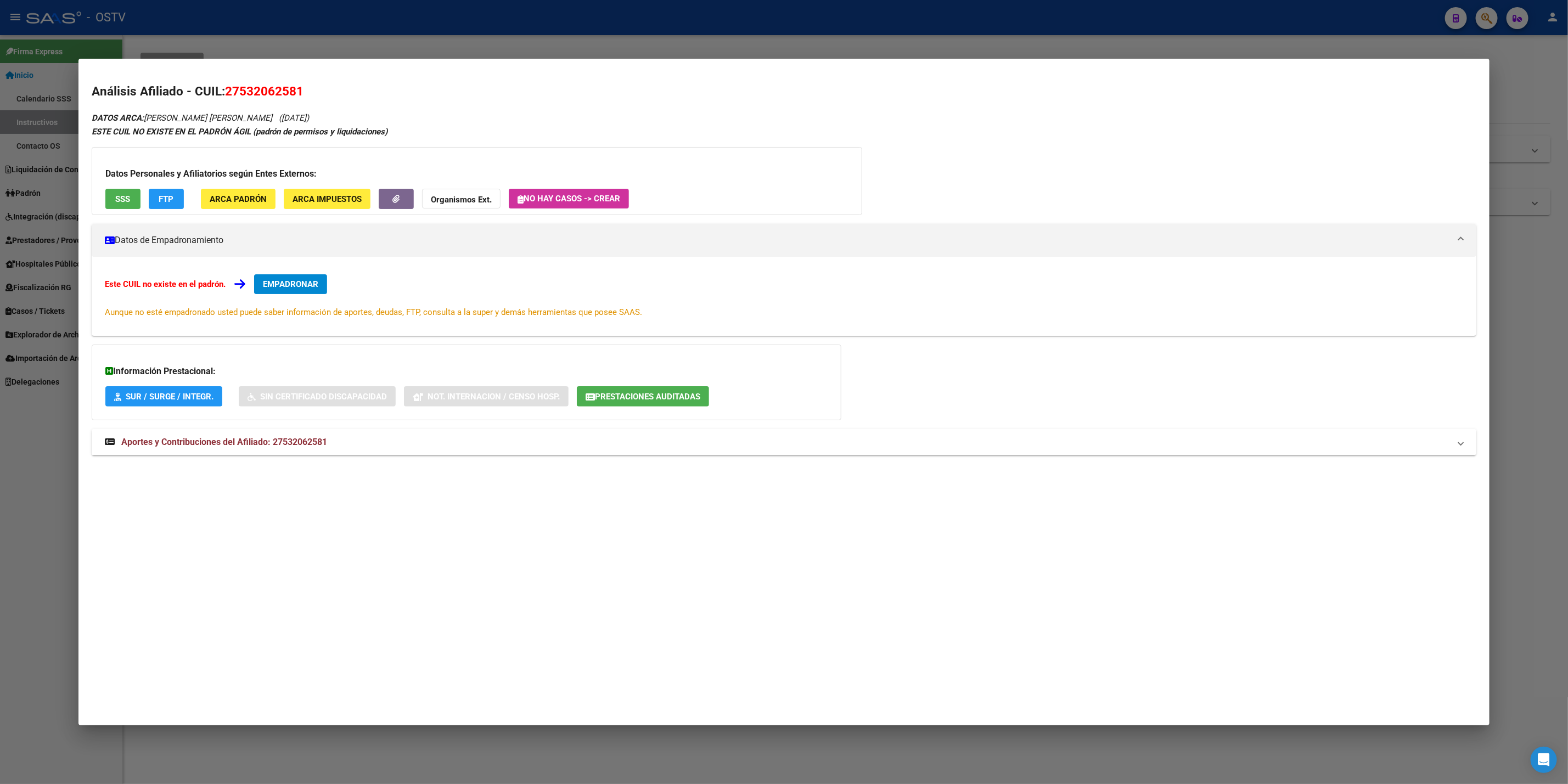
click at [511, 17] on div at bounding box center [784, 392] width 1568 height 784
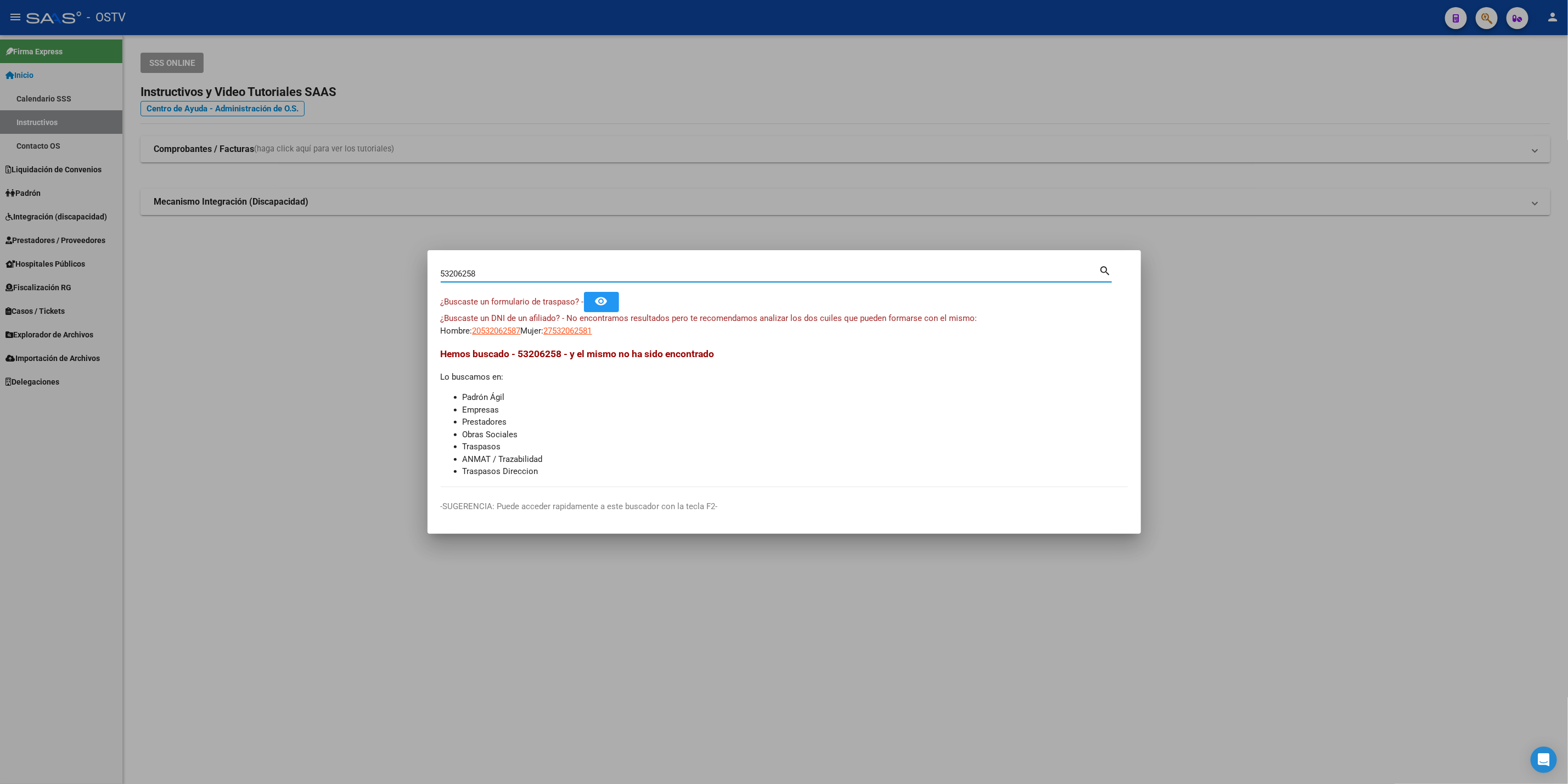
drag, startPoint x: 484, startPoint y: 271, endPoint x: 377, endPoint y: 250, distance: 109.0
click at [457, 273] on input "53206258" at bounding box center [770, 274] width 659 height 10
click at [565, 282] on div "53206258 Buscar (apellido, dni, cuil, nro traspaso, cuit, obra social) search" at bounding box center [776, 278] width 671 height 29
click at [547, 283] on div "53206258 Buscar (apellido, dni, cuil, nro traspaso, cuit, obra social) search" at bounding box center [776, 278] width 671 height 29
click at [534, 276] on input "53206258" at bounding box center [770, 274] width 659 height 10
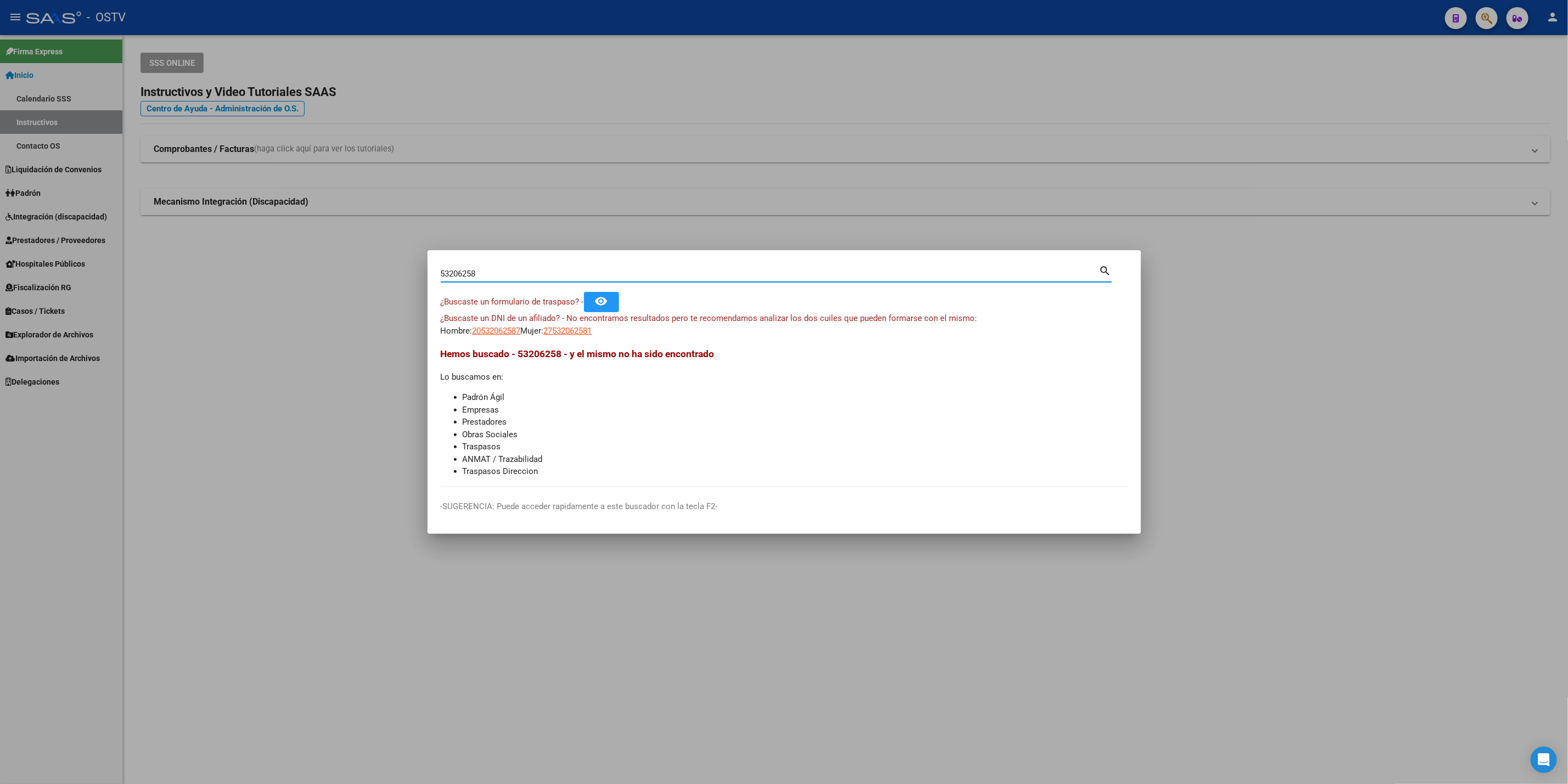
click at [532, 278] on input "53206258" at bounding box center [770, 274] width 659 height 10
paste input "54443924"
type input "54443924"
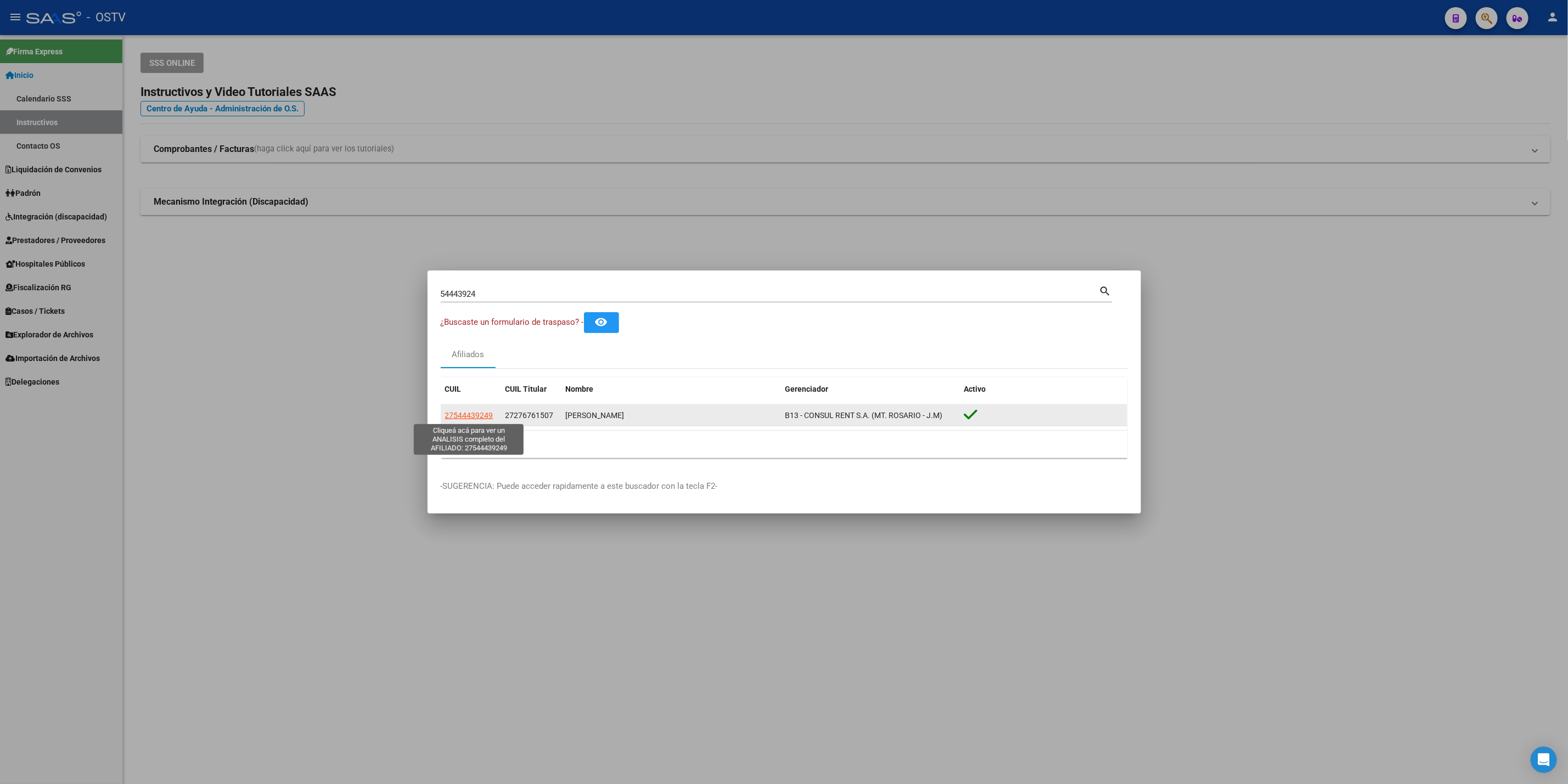
click at [467, 418] on span "27544439249" at bounding box center [469, 416] width 48 height 9
type textarea "27544439249"
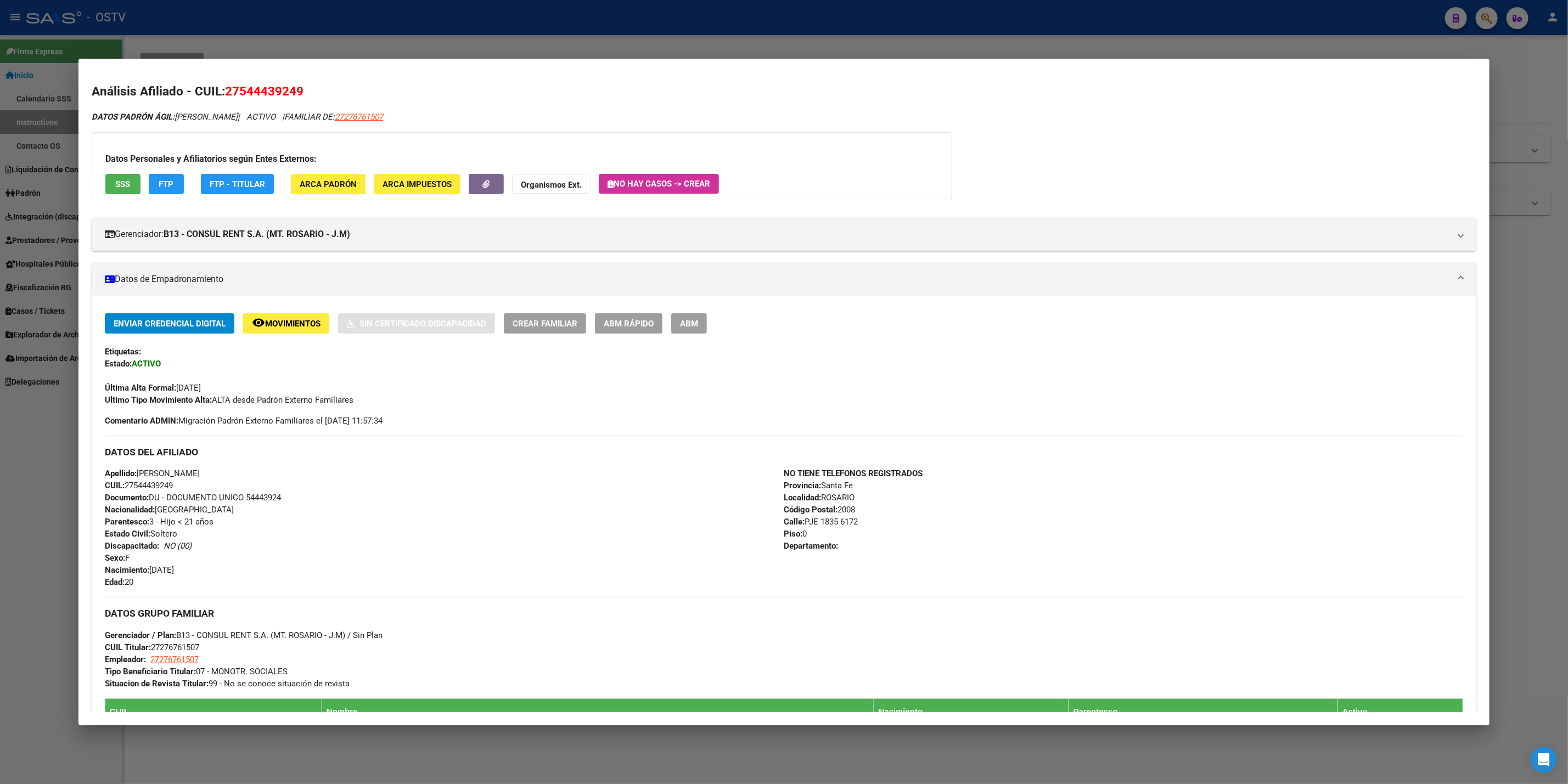
click at [371, 461] on div "DATOS DEL AFILIADO" at bounding box center [784, 451] width 1358 height 32
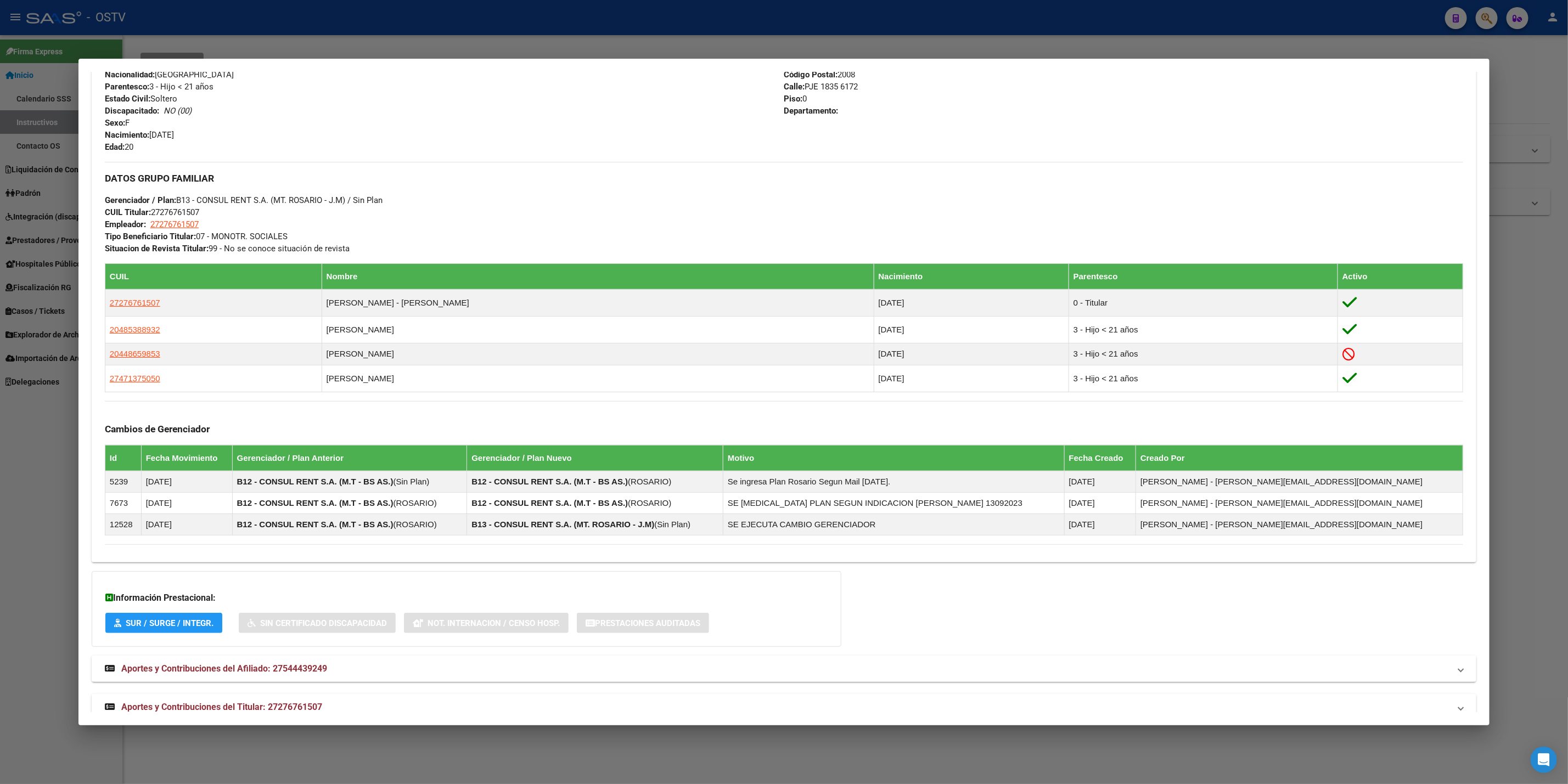
scroll to position [461, 0]
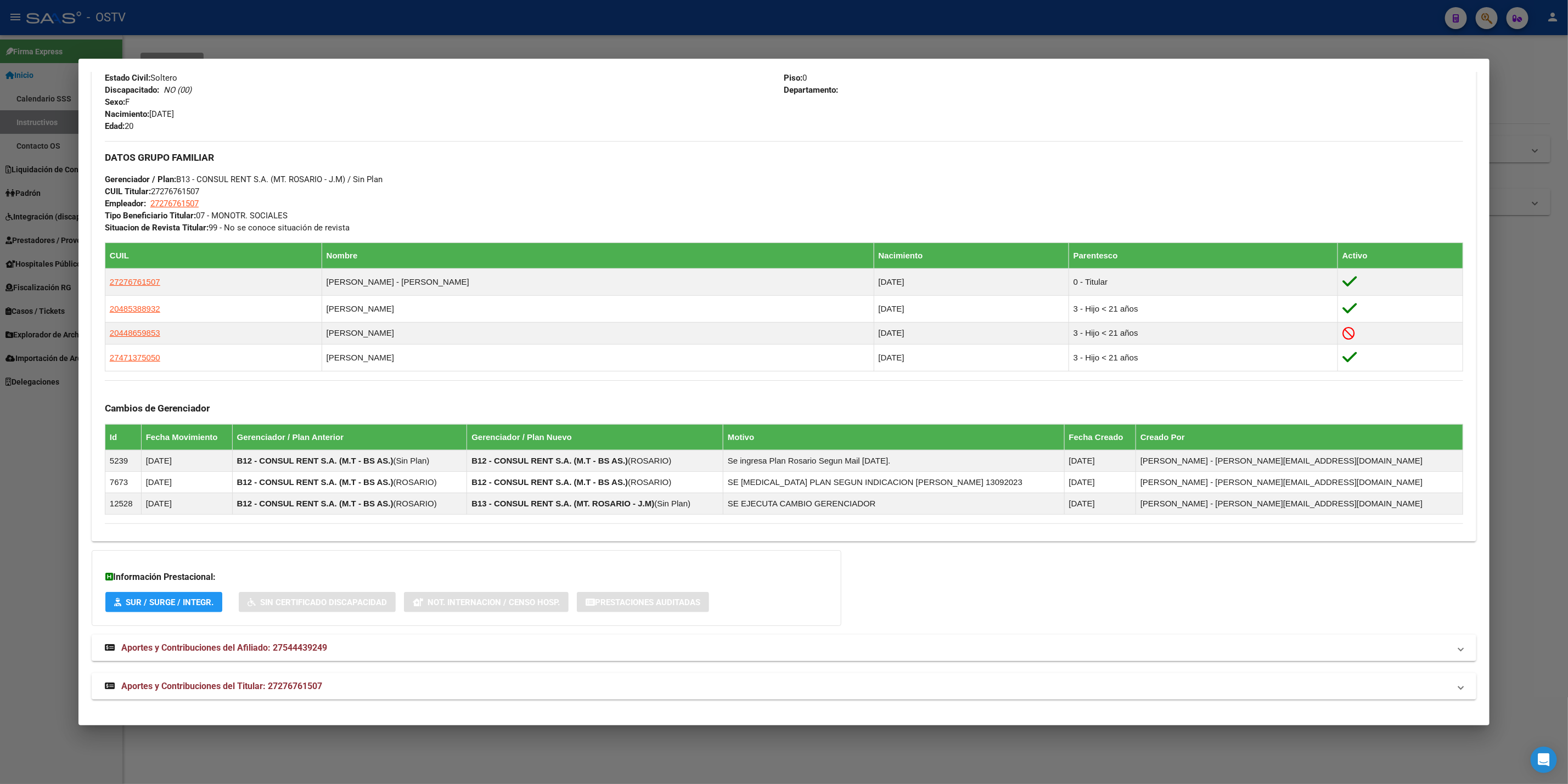
click at [355, 685] on mat-panel-title "Aportes y Contribuciones del Titular: 27276761507" at bounding box center [777, 686] width 1345 height 13
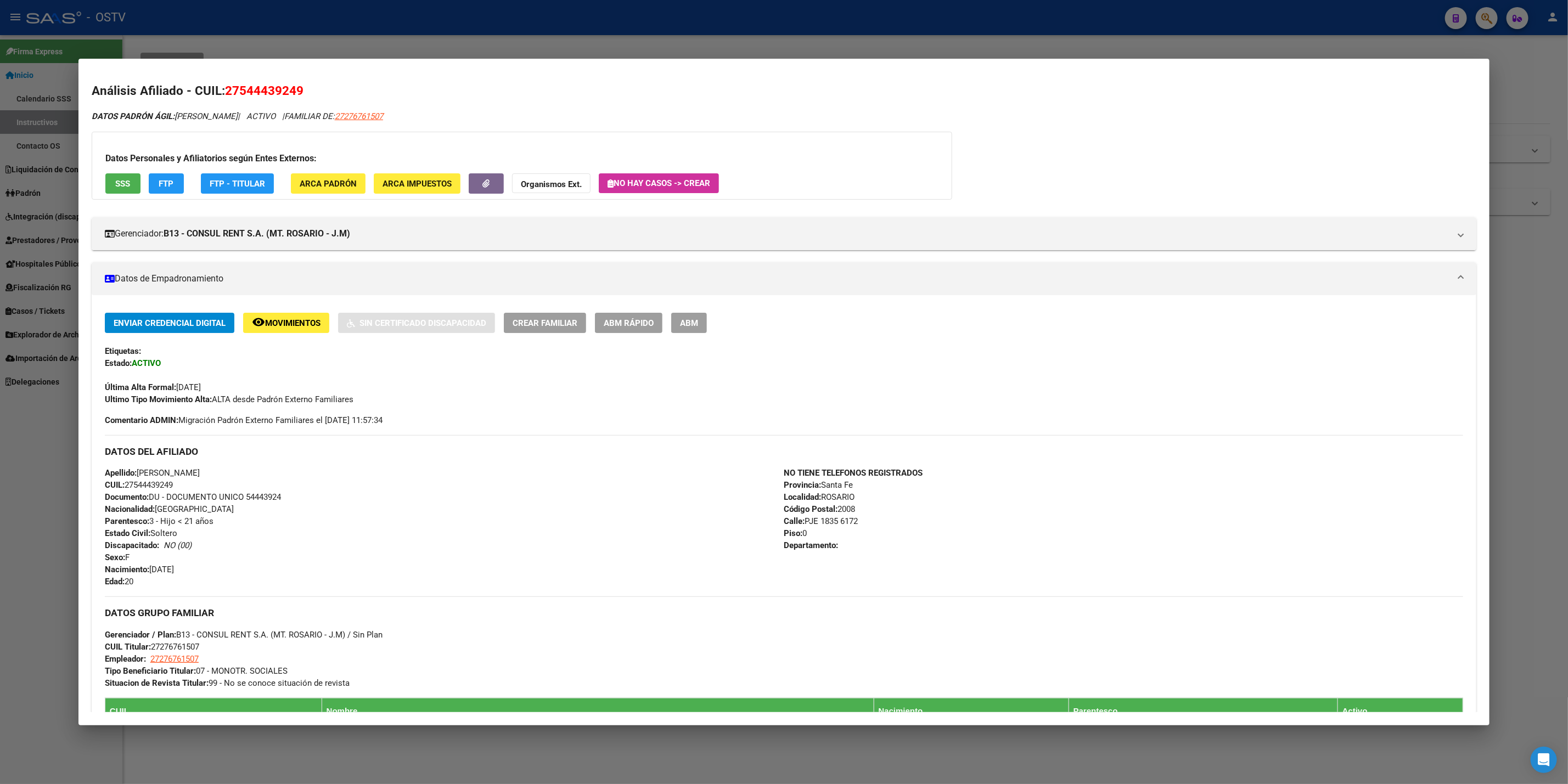
scroll to position [0, 0]
click at [486, 51] on div at bounding box center [784, 392] width 1568 height 784
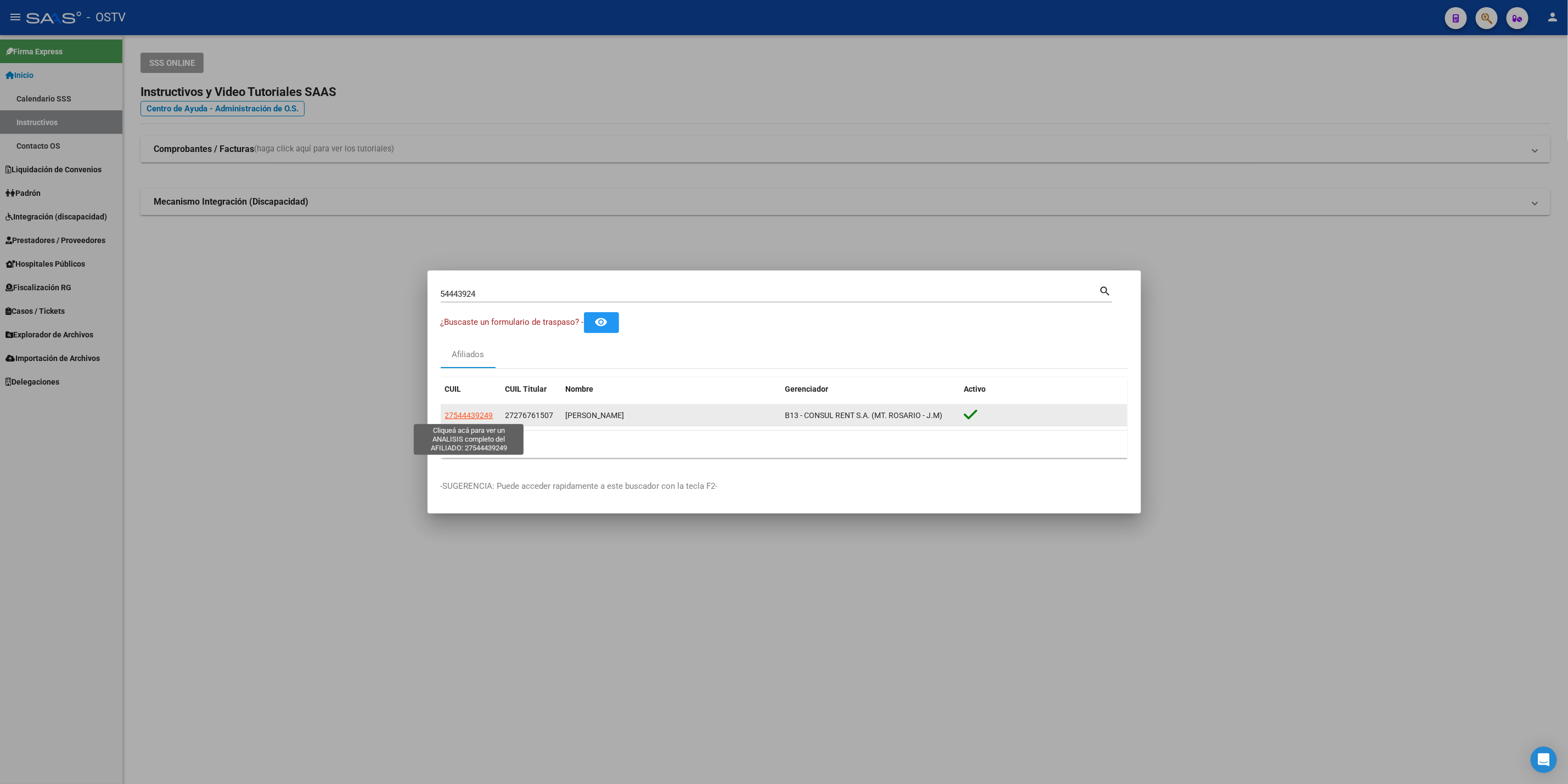
click at [473, 412] on span "27544439249" at bounding box center [469, 416] width 48 height 9
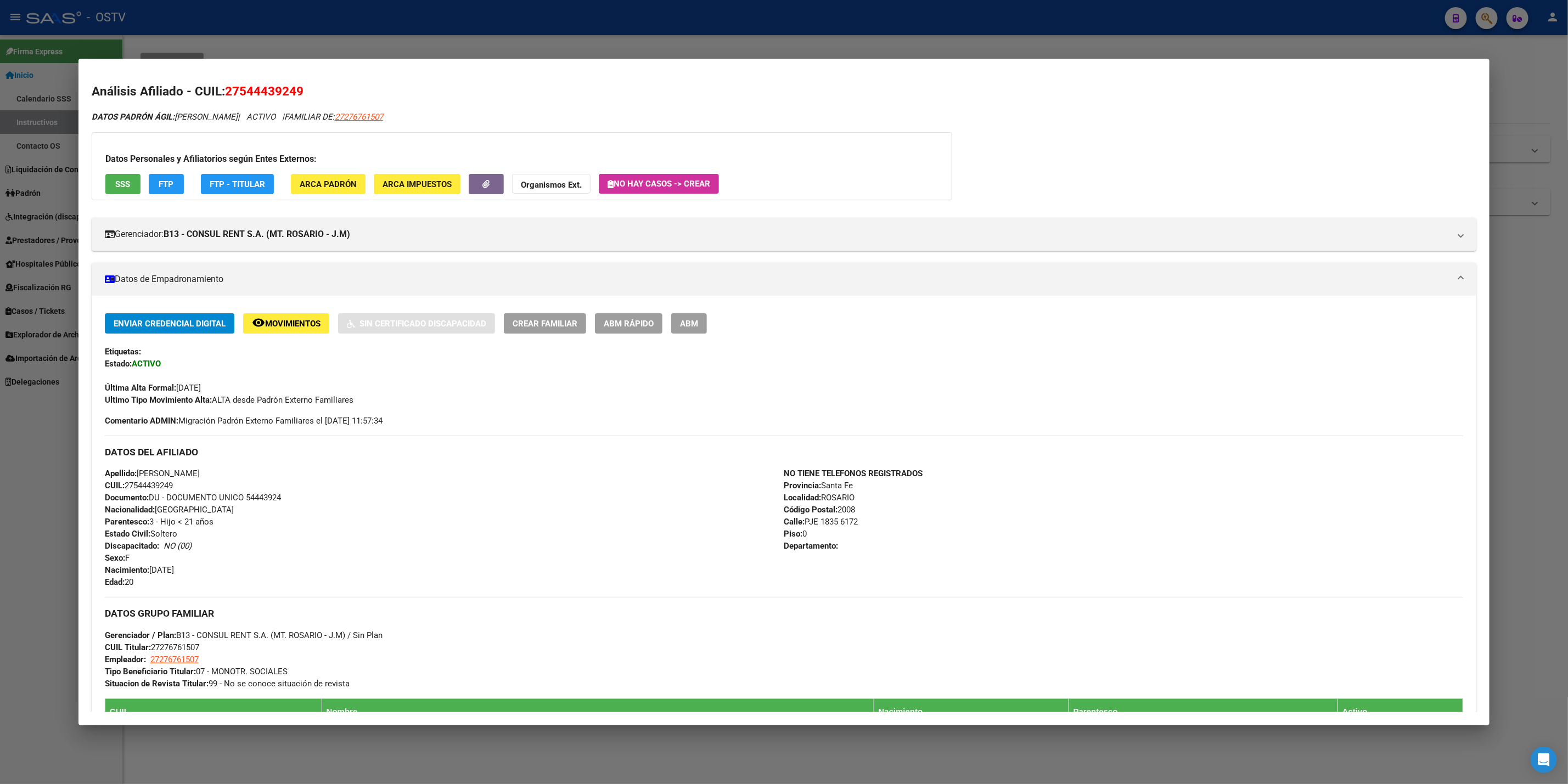
click at [443, 12] on div at bounding box center [784, 392] width 1568 height 784
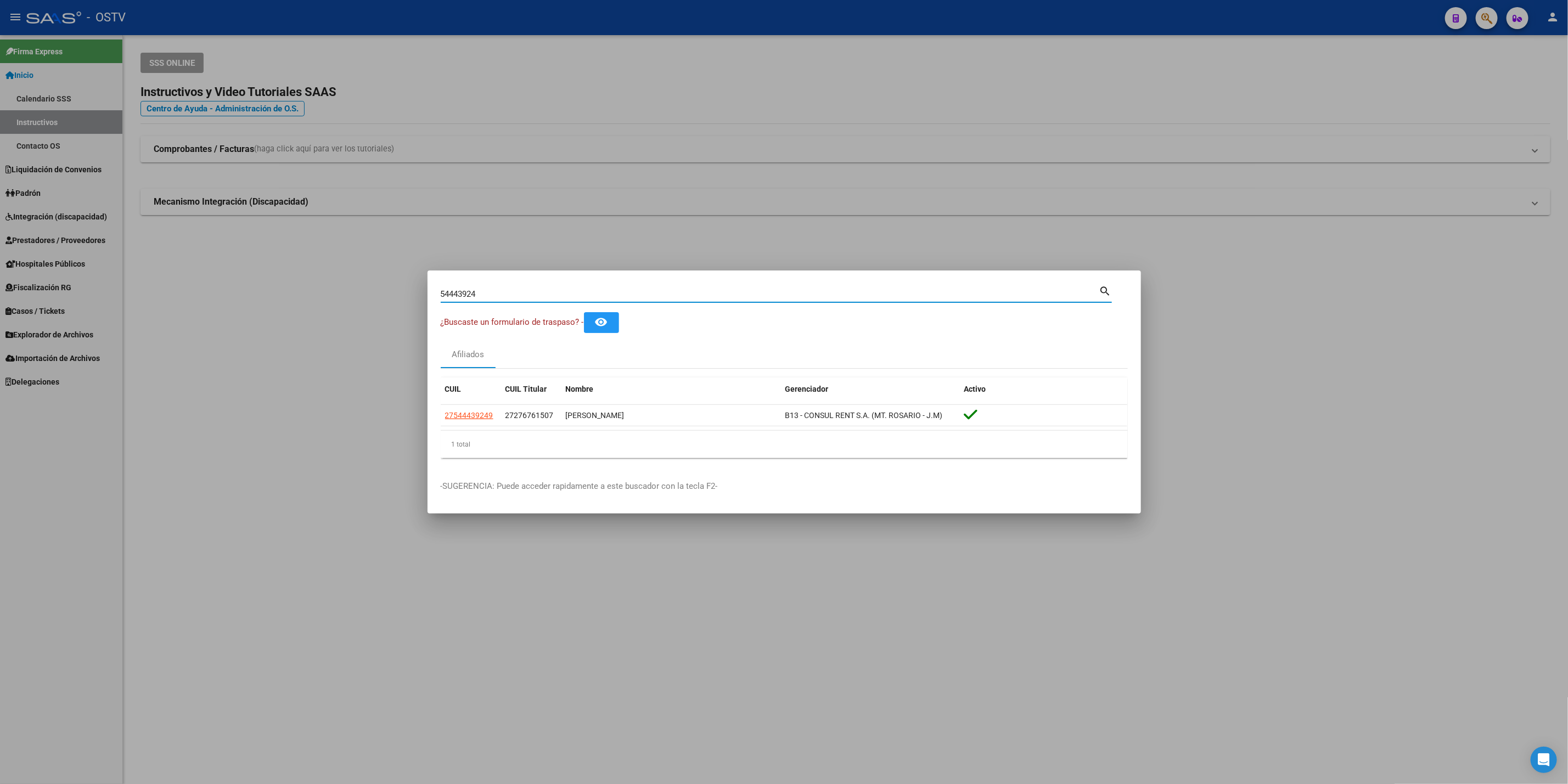
drag, startPoint x: 496, startPoint y: 297, endPoint x: 292, endPoint y: 277, distance: 205.0
click at [300, 277] on div "54443924 Buscar (apellido, dni, cuil, nro traspaso, cuit, obra social) search ¿…" at bounding box center [784, 392] width 1568 height 784
paste input "4268280"
type input "42682804"
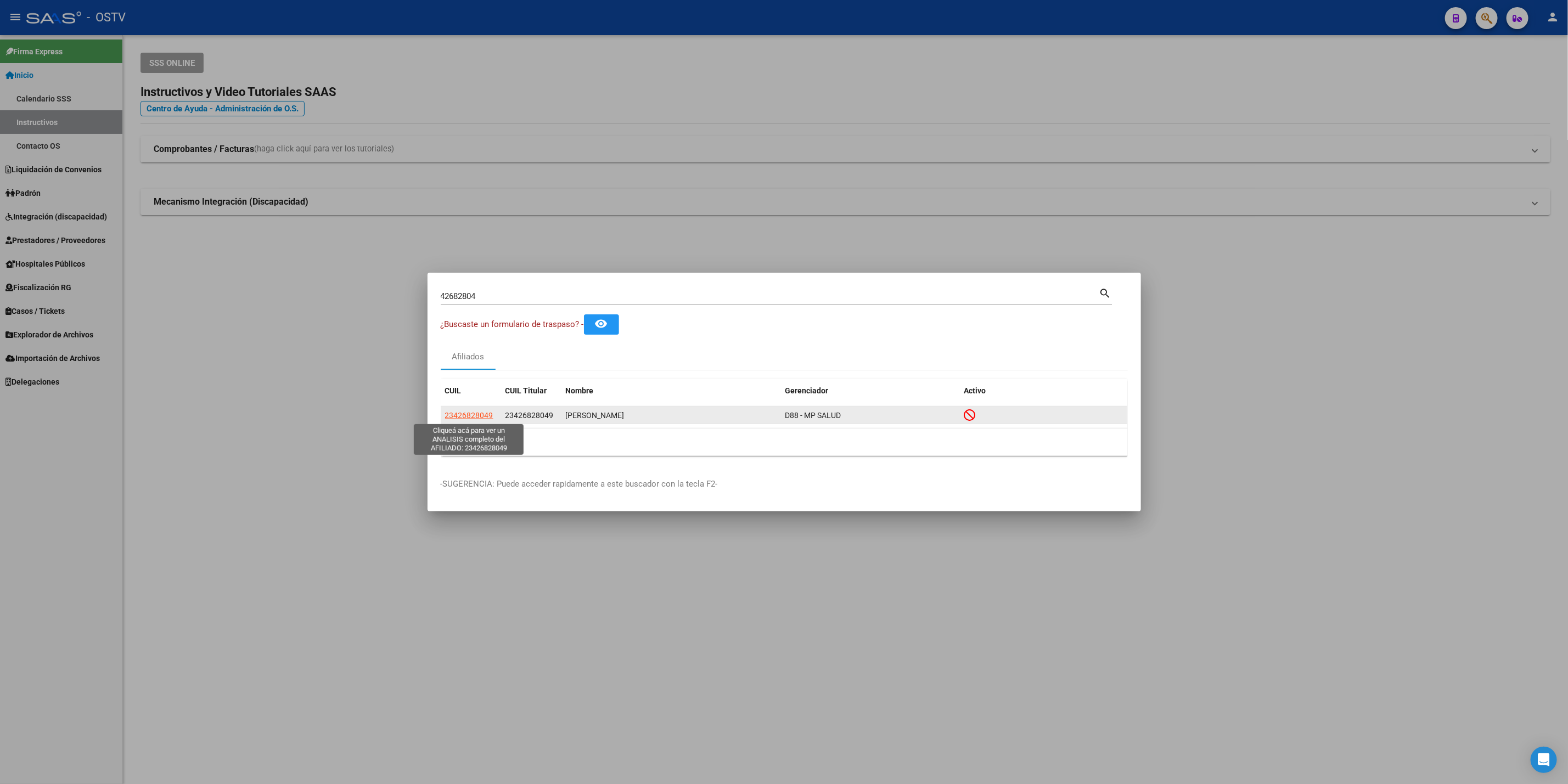
click at [473, 417] on span "23426828049" at bounding box center [469, 416] width 48 height 9
type textarea "23426828049"
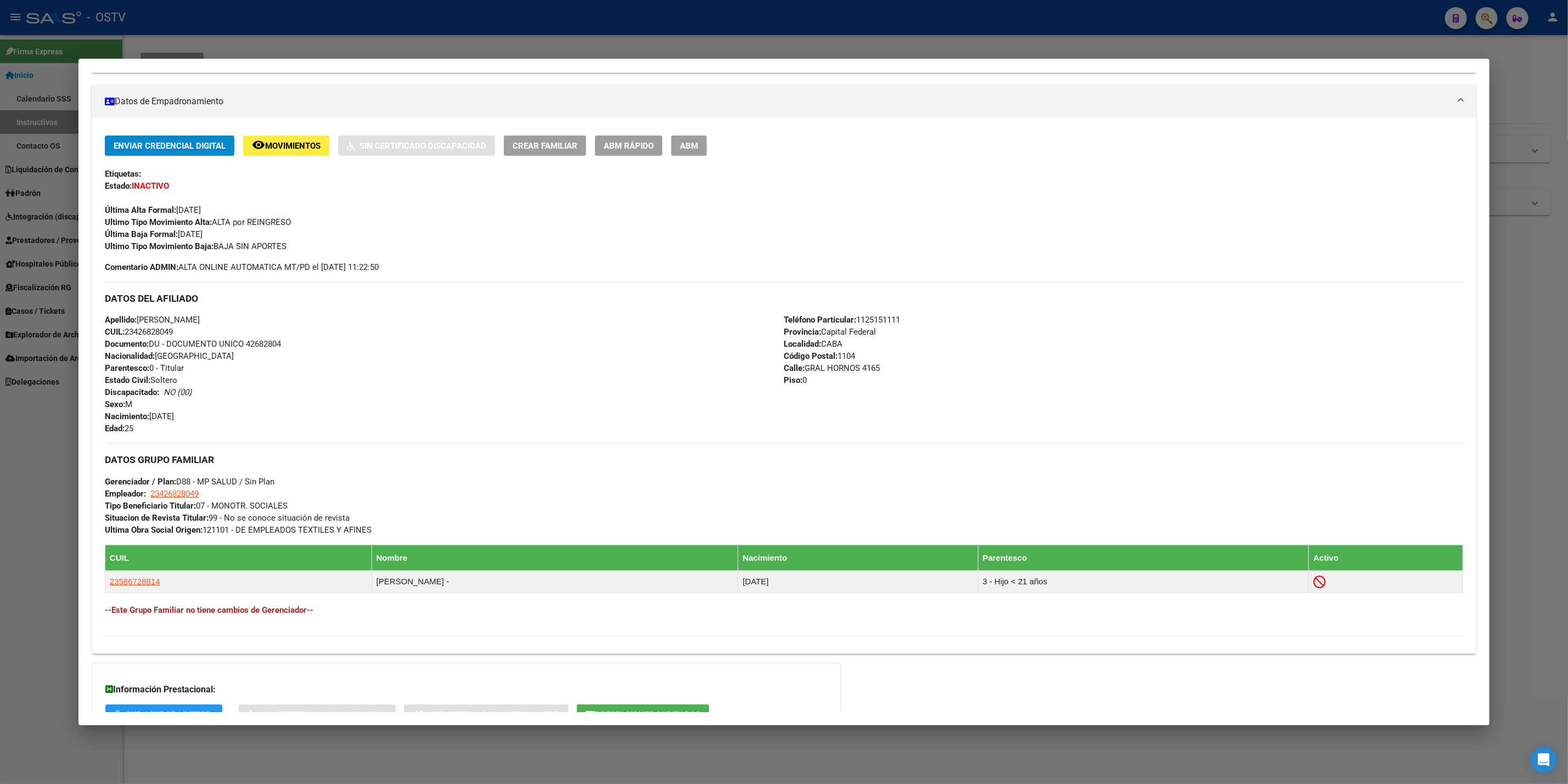
scroll to position [247, 0]
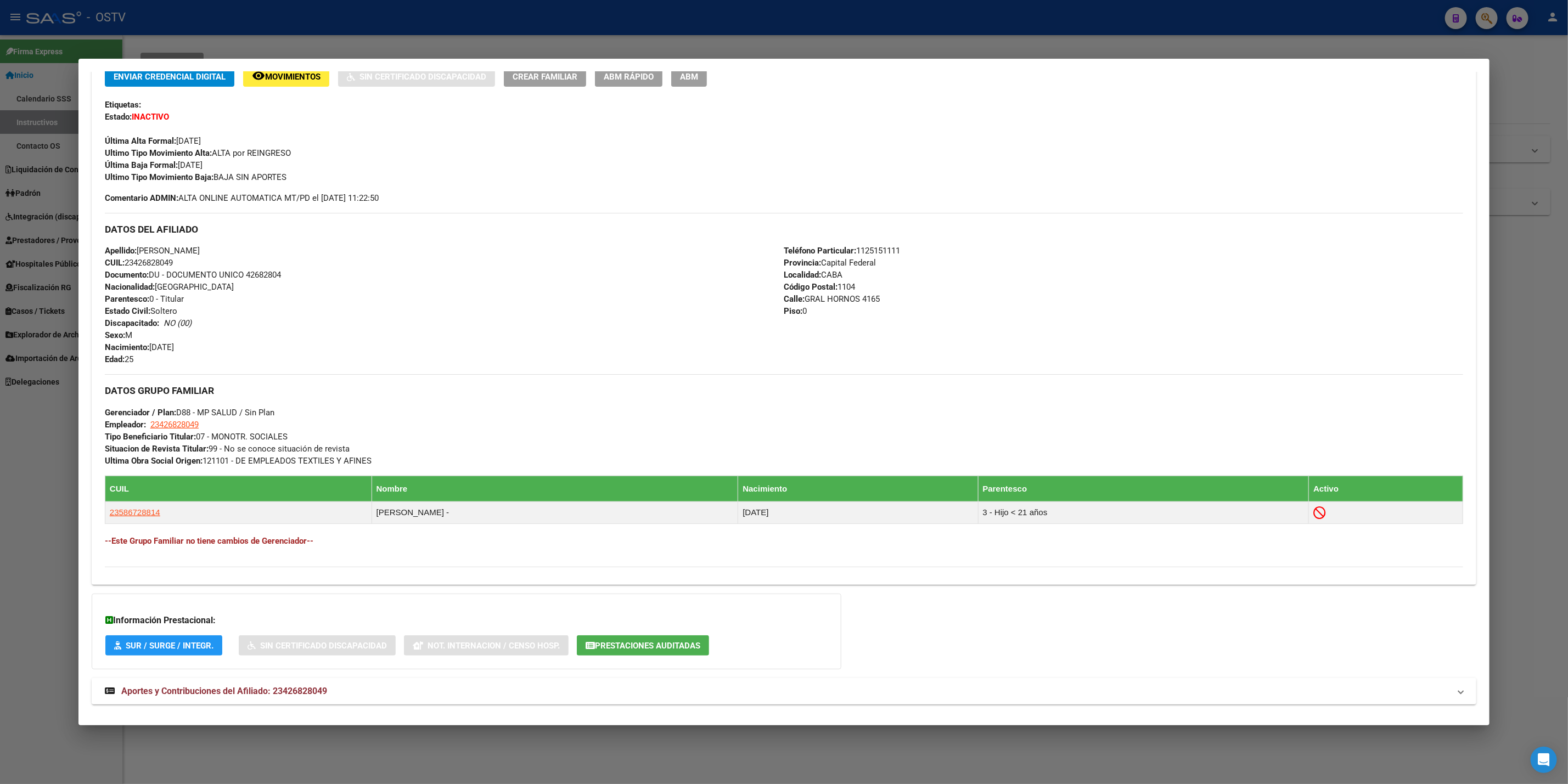
click at [362, 698] on mat-panel-title "Aportes y Contribuciones del Afiliado: 23426828049" at bounding box center [777, 691] width 1345 height 13
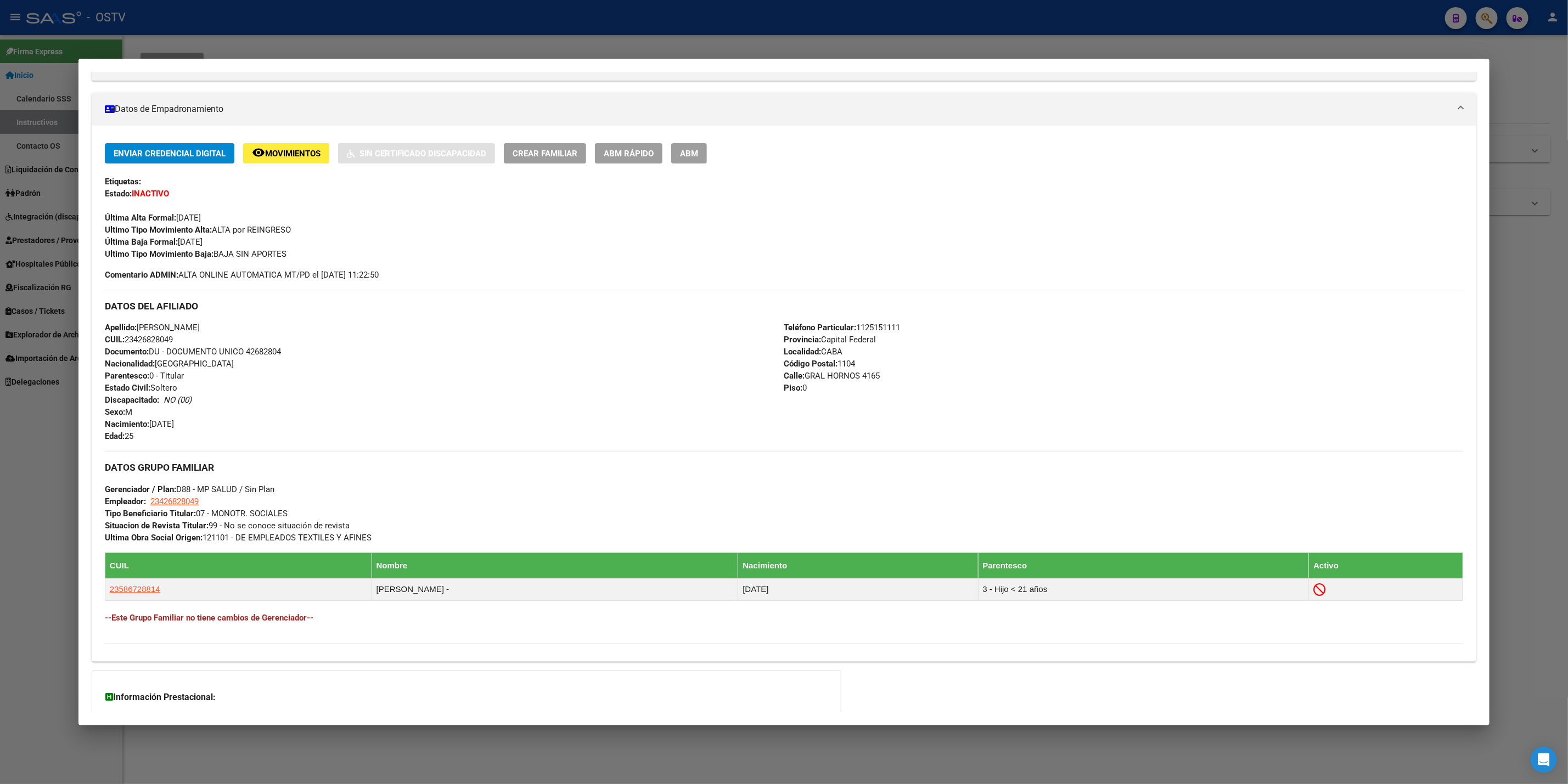
scroll to position [0, 0]
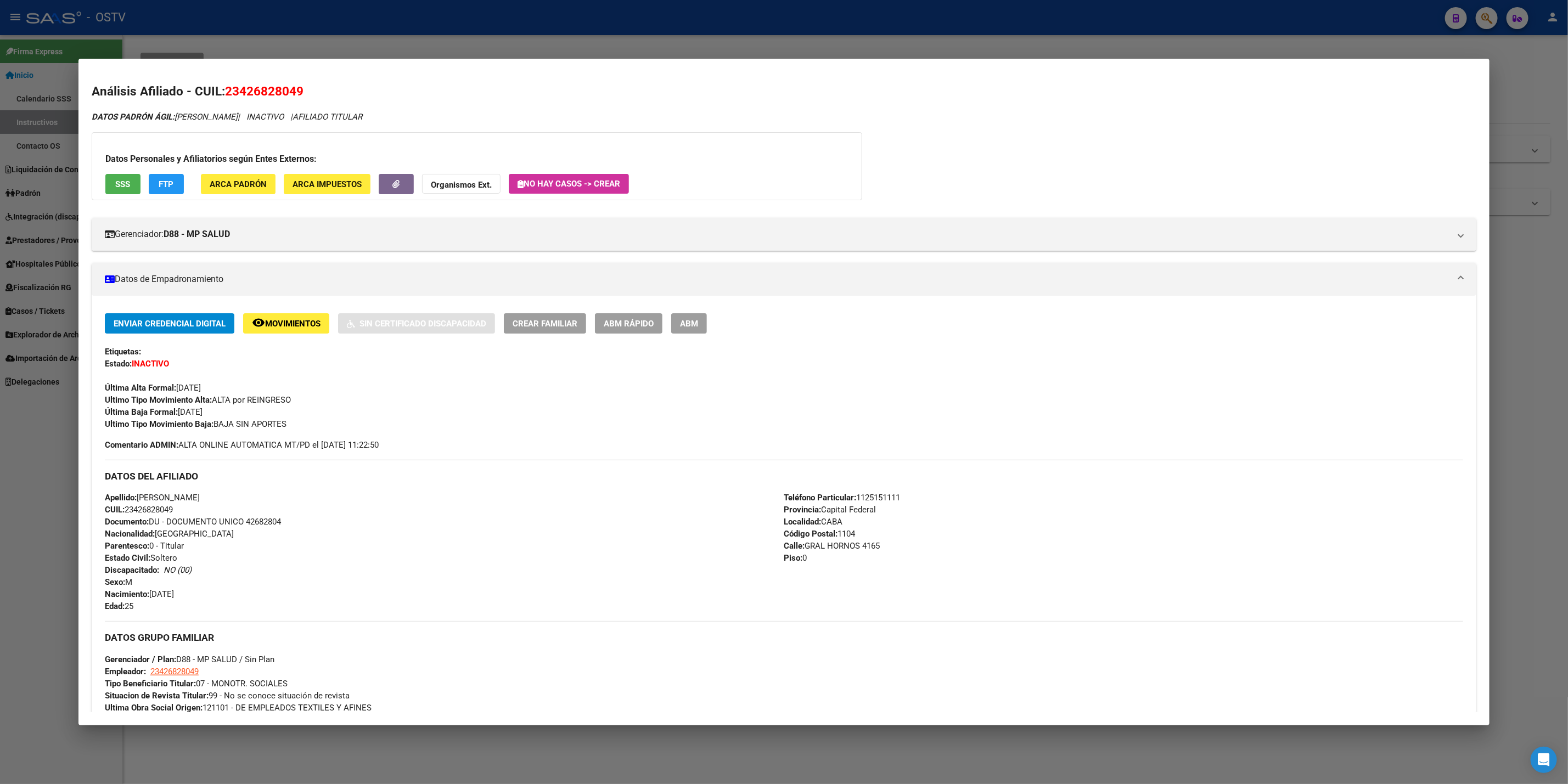
click at [116, 188] on span "SSS" at bounding box center [123, 185] width 15 height 10
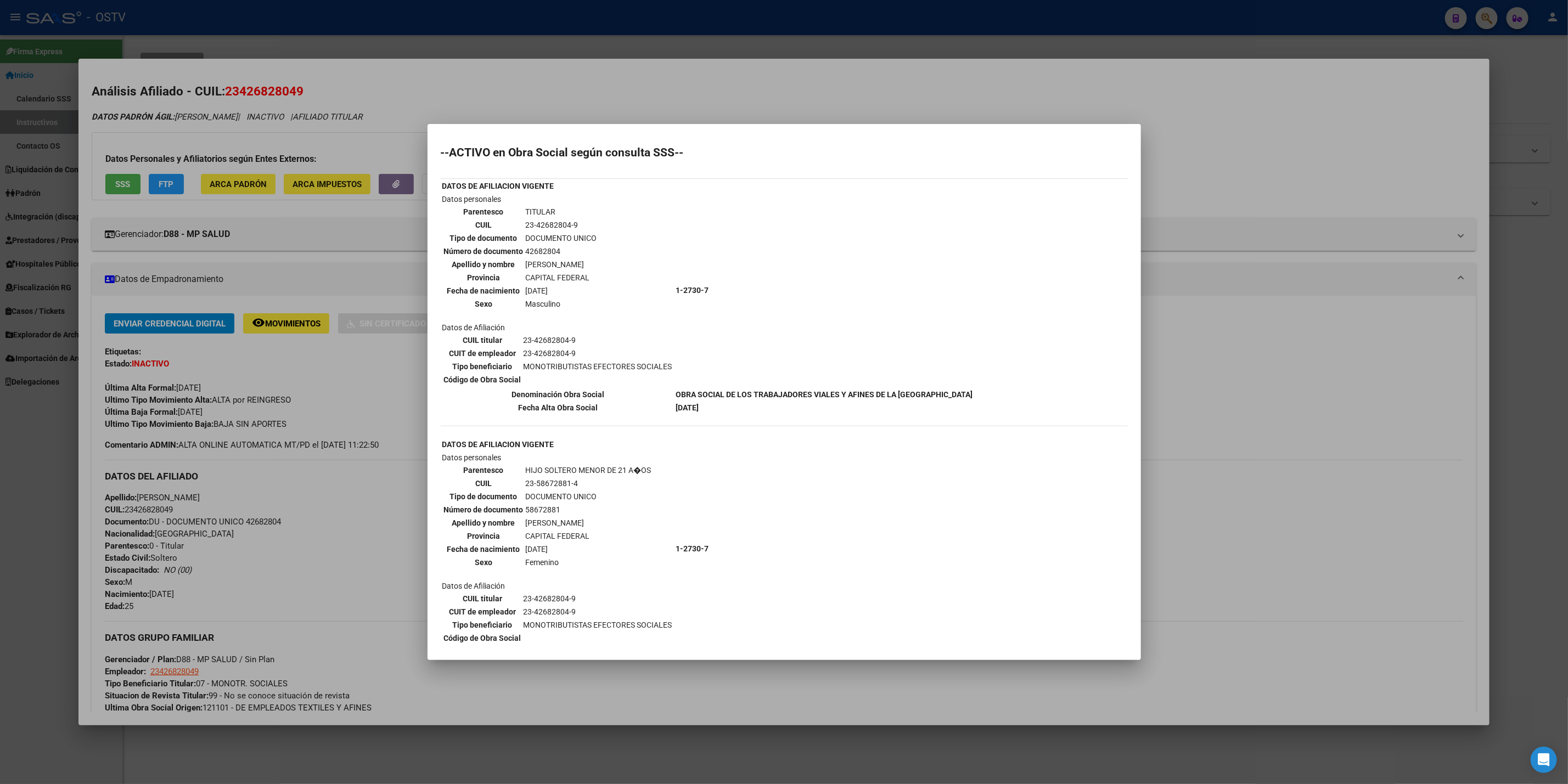
click at [1280, 343] on div at bounding box center [784, 392] width 1568 height 784
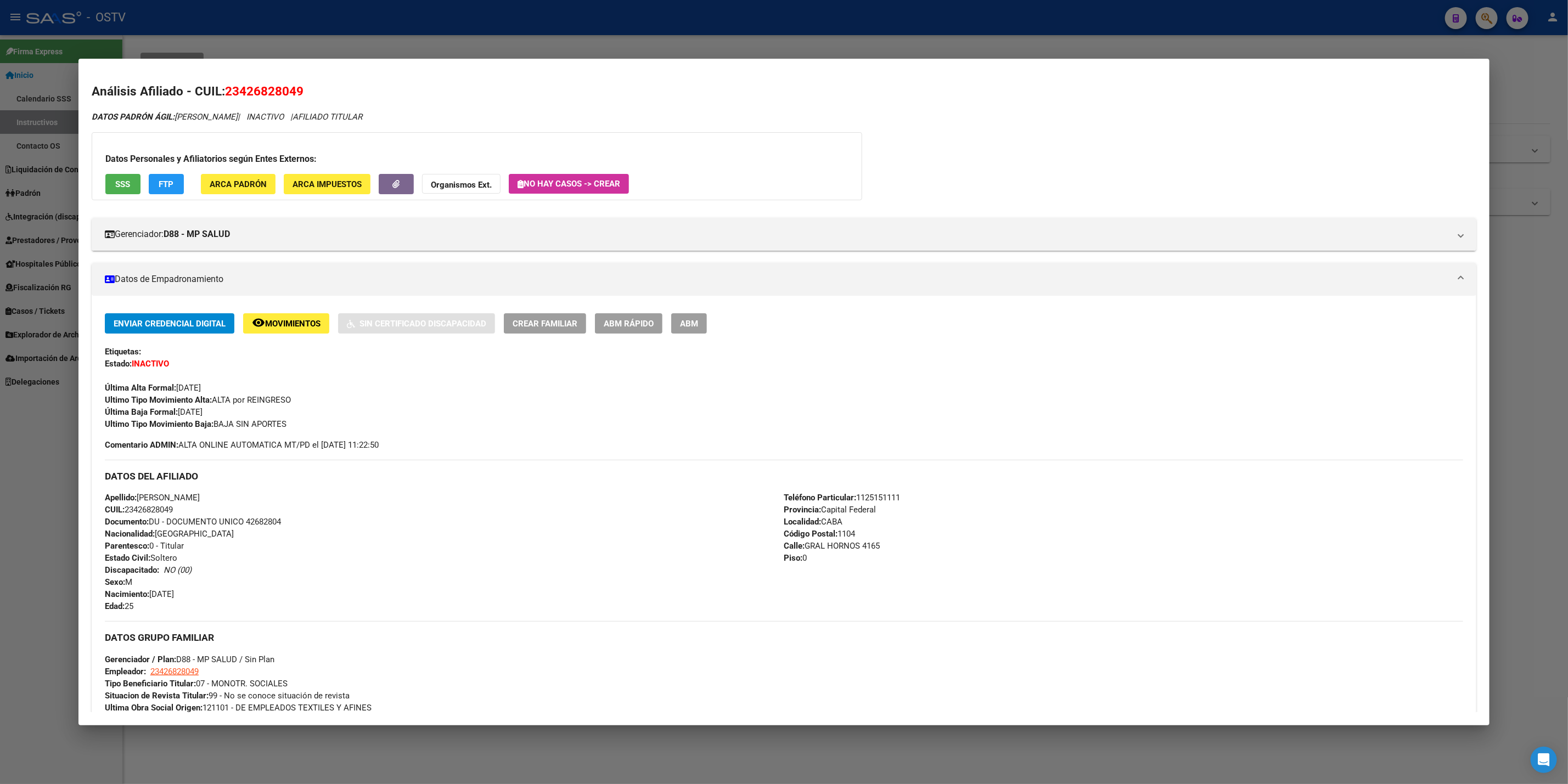
click at [684, 323] on span "ABM" at bounding box center [689, 324] width 18 height 10
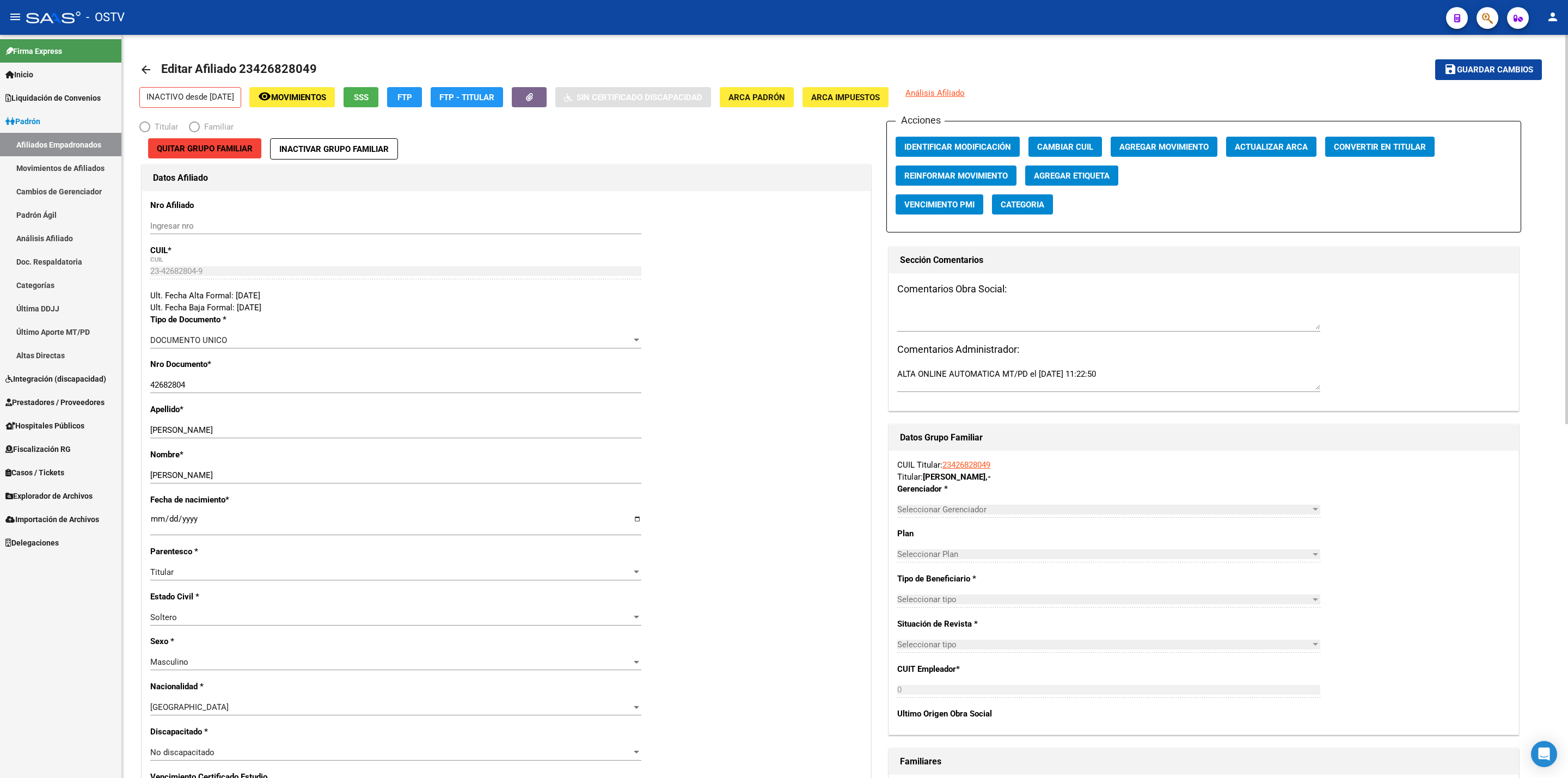
radio input "true"
type input "23-42682804-9"
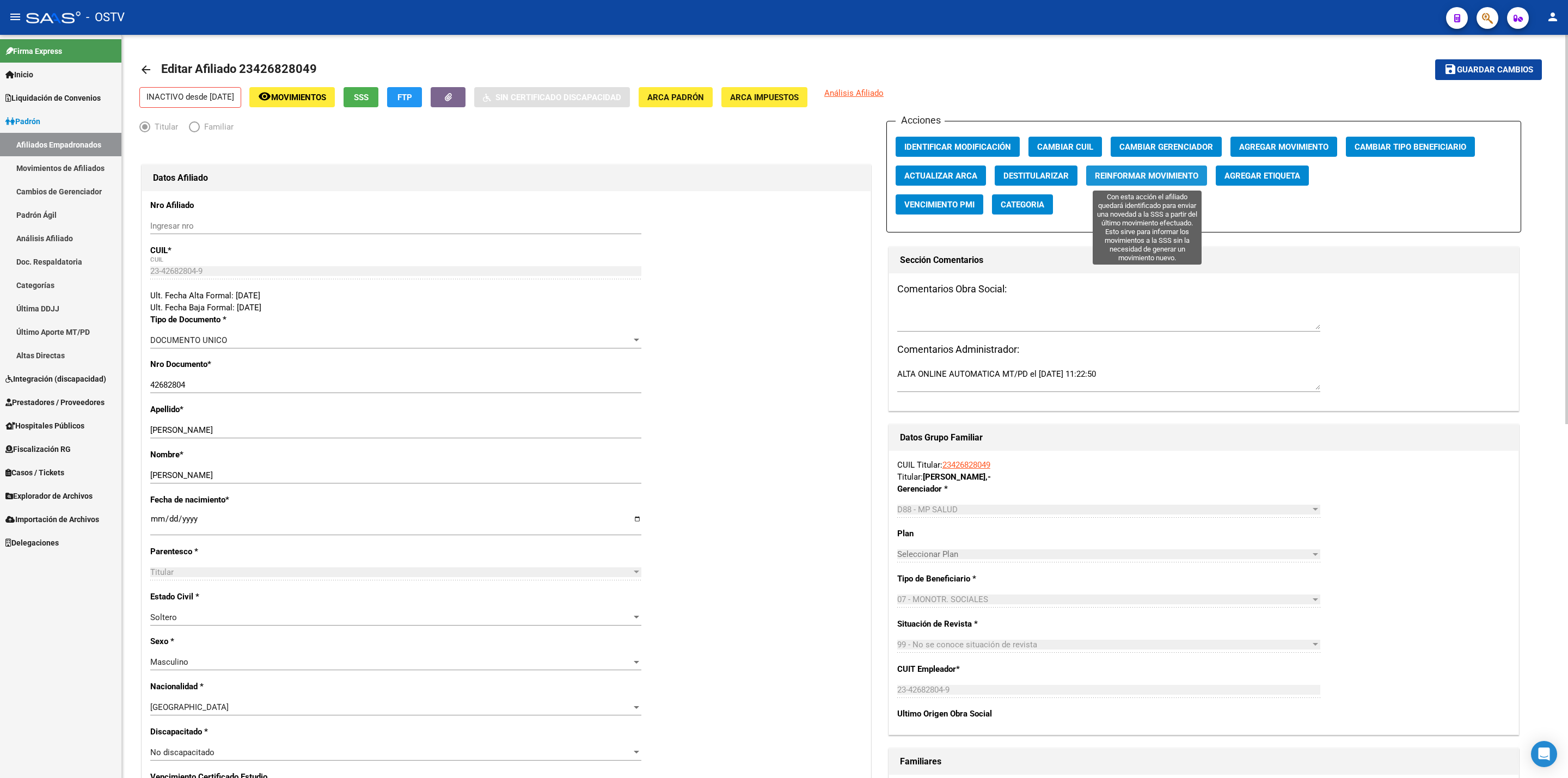
click at [1165, 176] on span "Reinformar Movimiento" at bounding box center [1147, 176] width 103 height 10
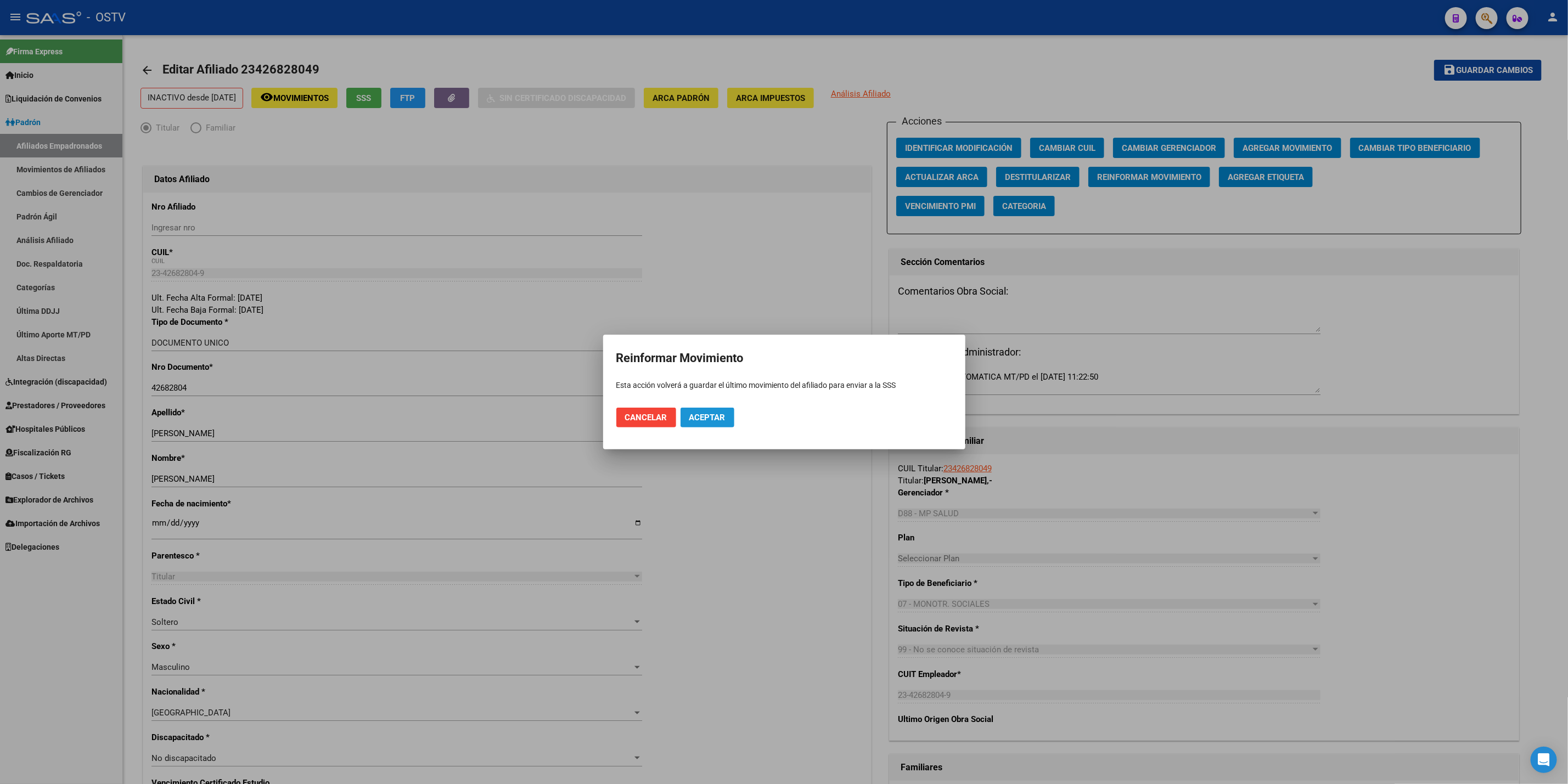
click at [723, 409] on button "Aceptar" at bounding box center [708, 417] width 54 height 19
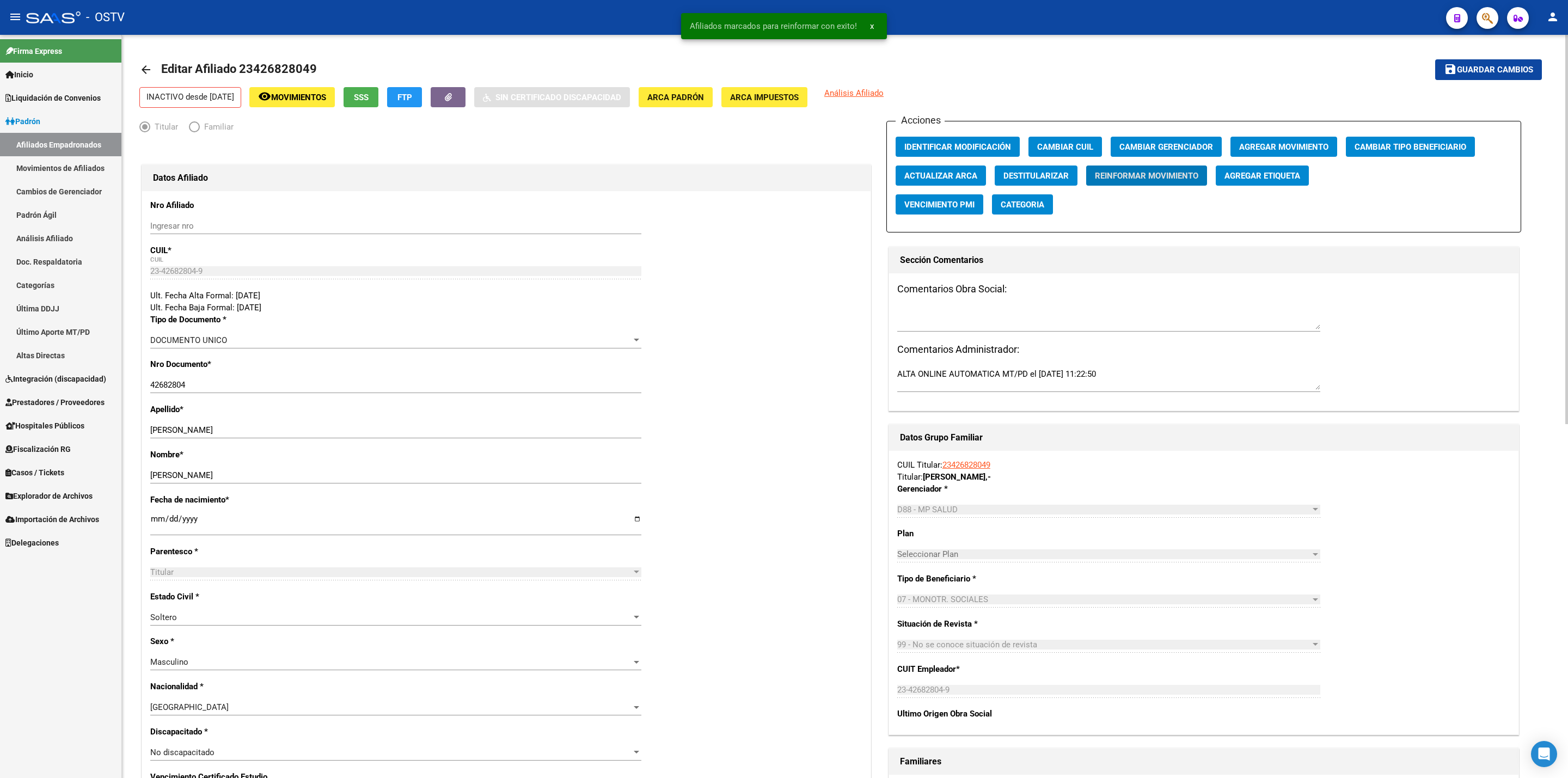
click at [154, 64] on link "arrow_back" at bounding box center [150, 69] width 22 height 26
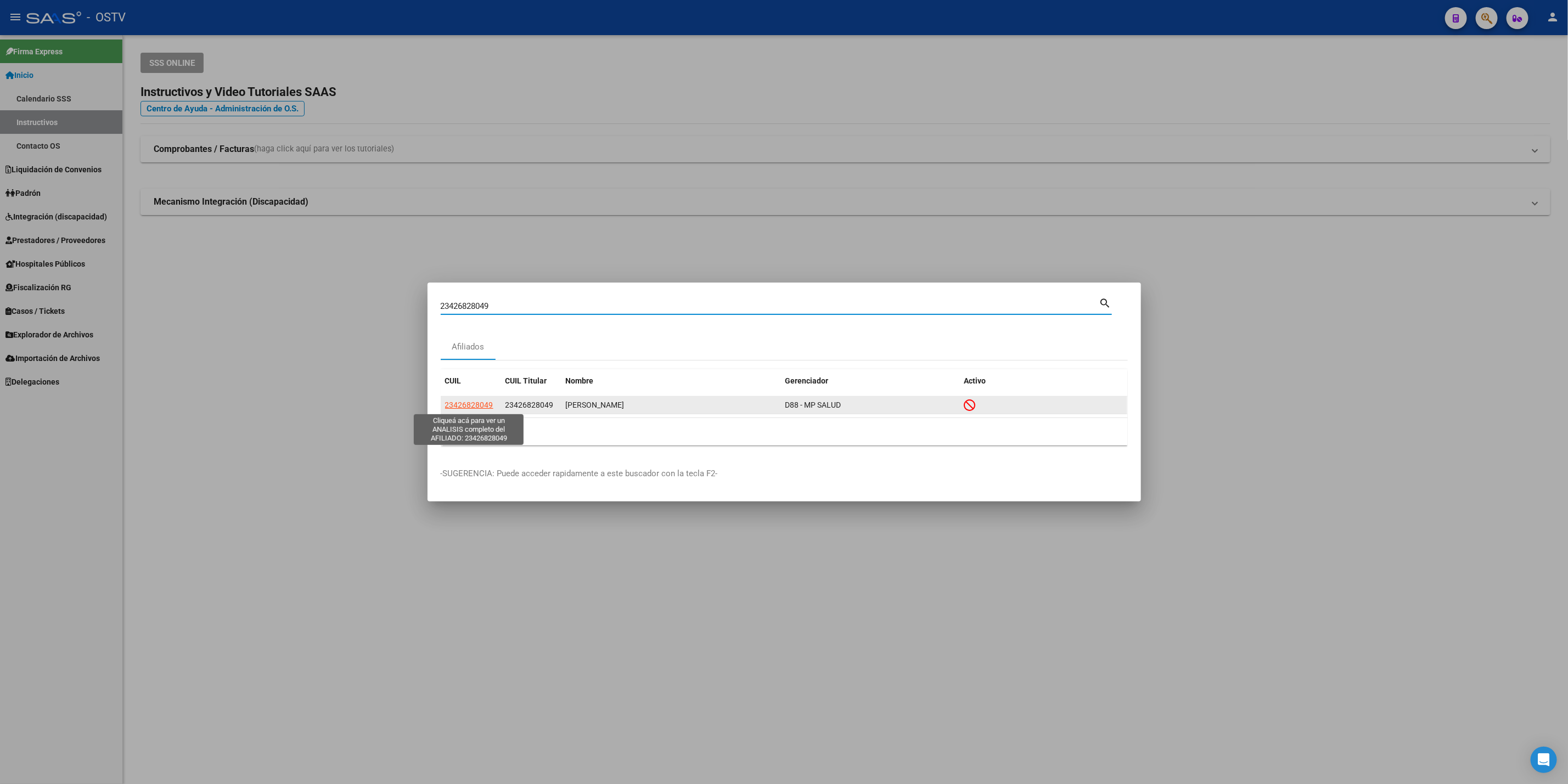
click at [477, 400] on span "23426828049" at bounding box center [469, 405] width 48 height 9
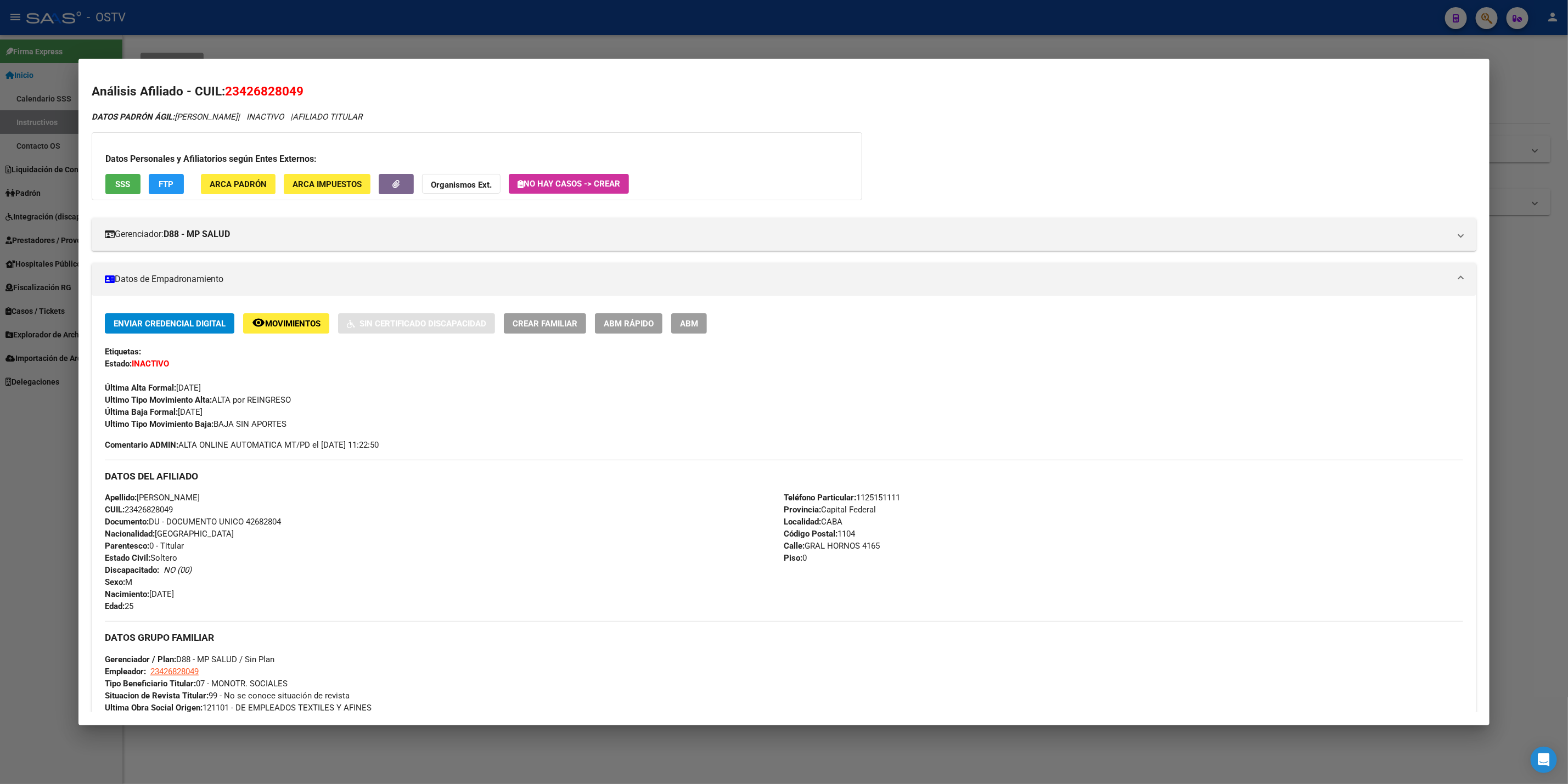
click at [0, 583] on div at bounding box center [784, 392] width 1568 height 784
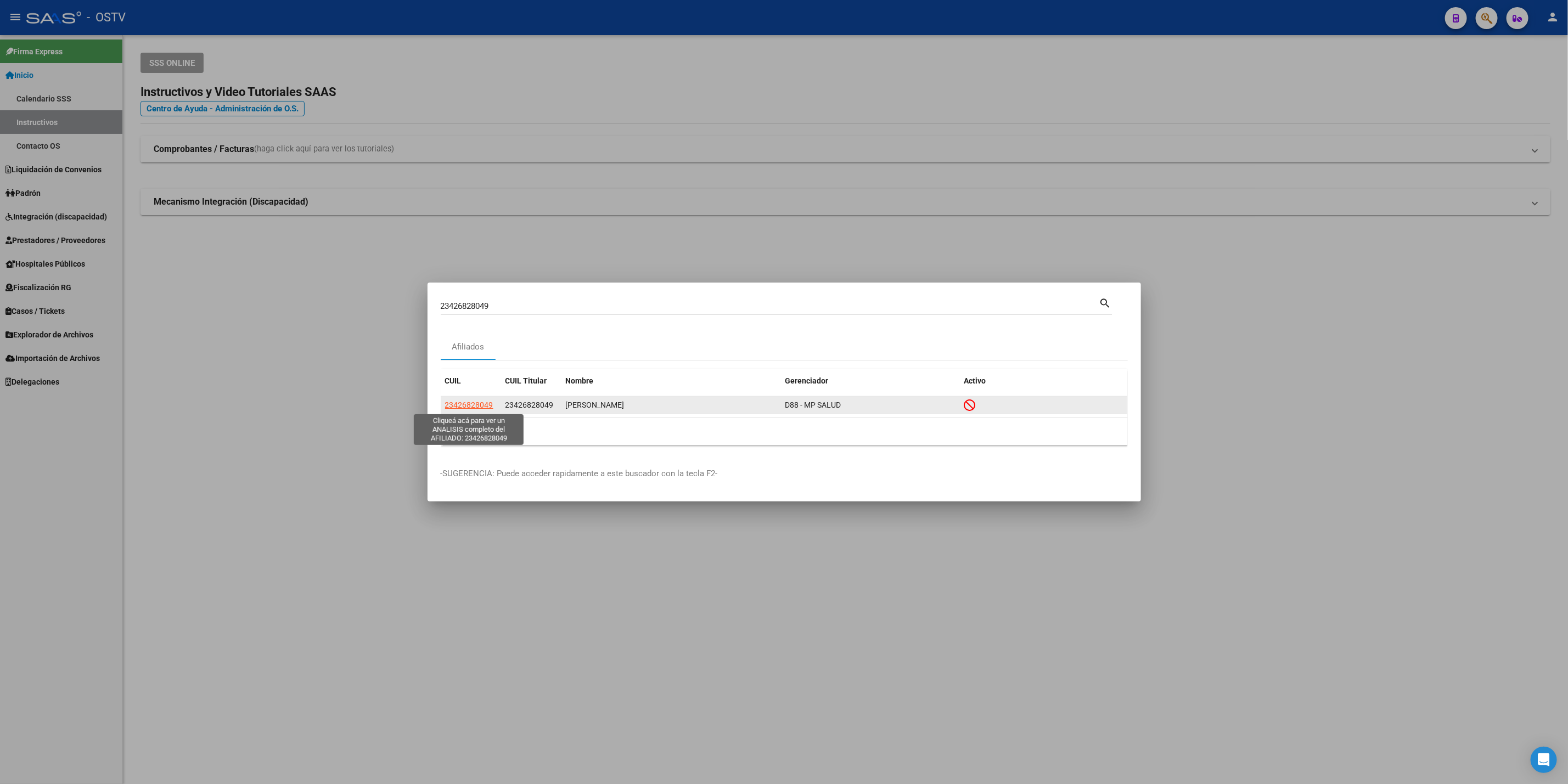
click at [479, 402] on span "23426828049" at bounding box center [469, 405] width 48 height 9
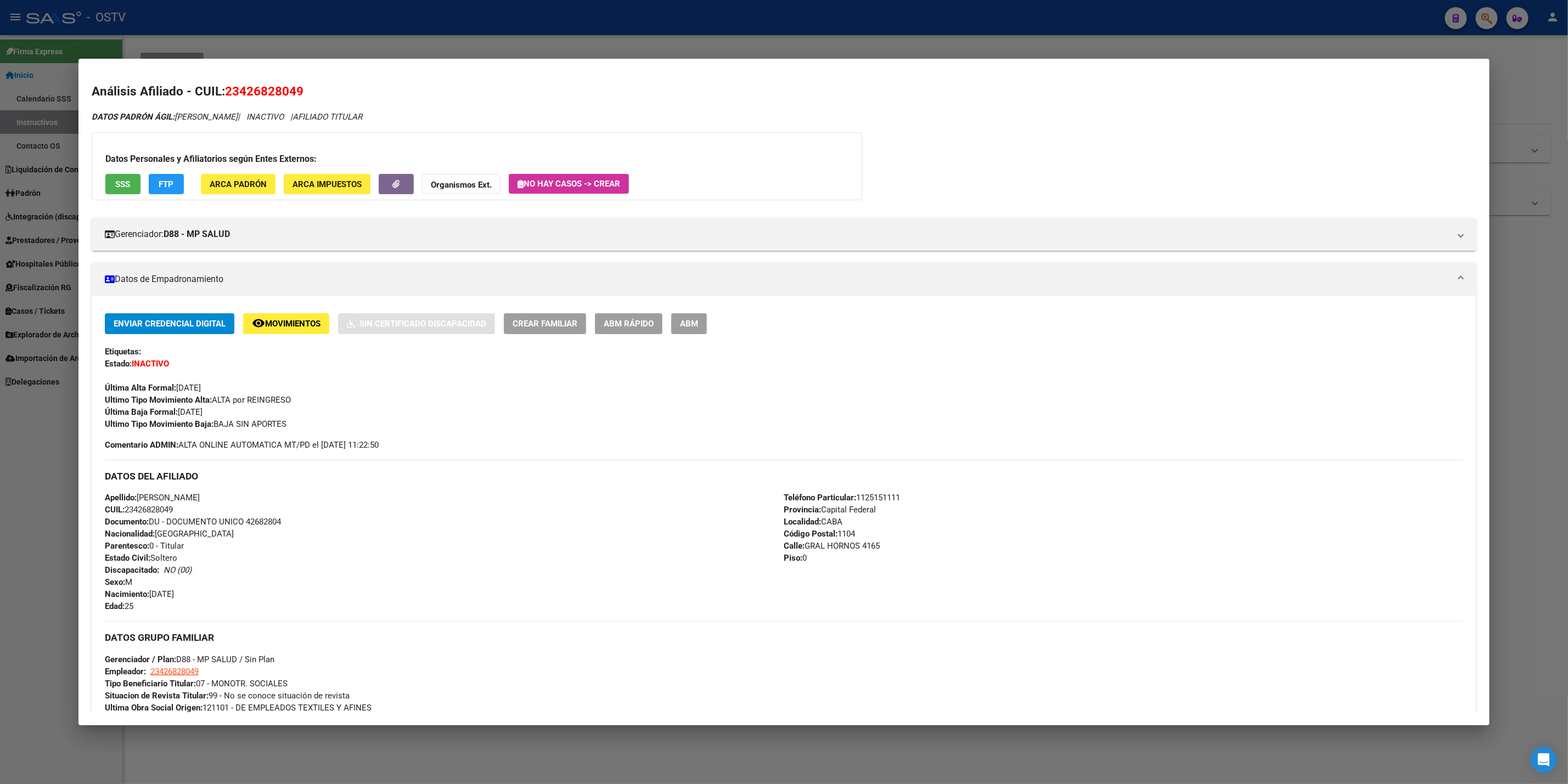
click at [1, 476] on div at bounding box center [784, 392] width 1568 height 784
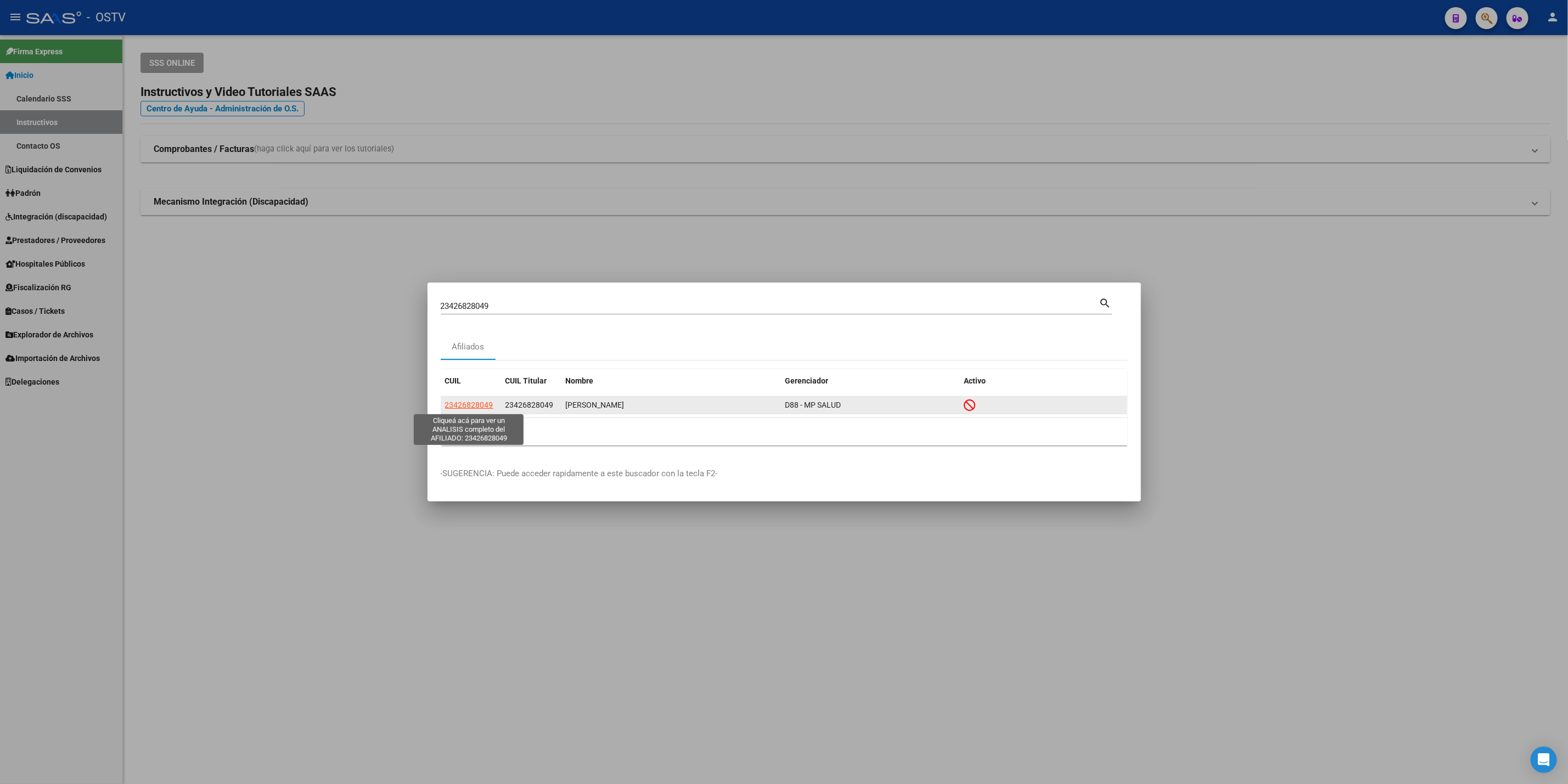
click at [470, 405] on span "23426828049" at bounding box center [469, 405] width 48 height 9
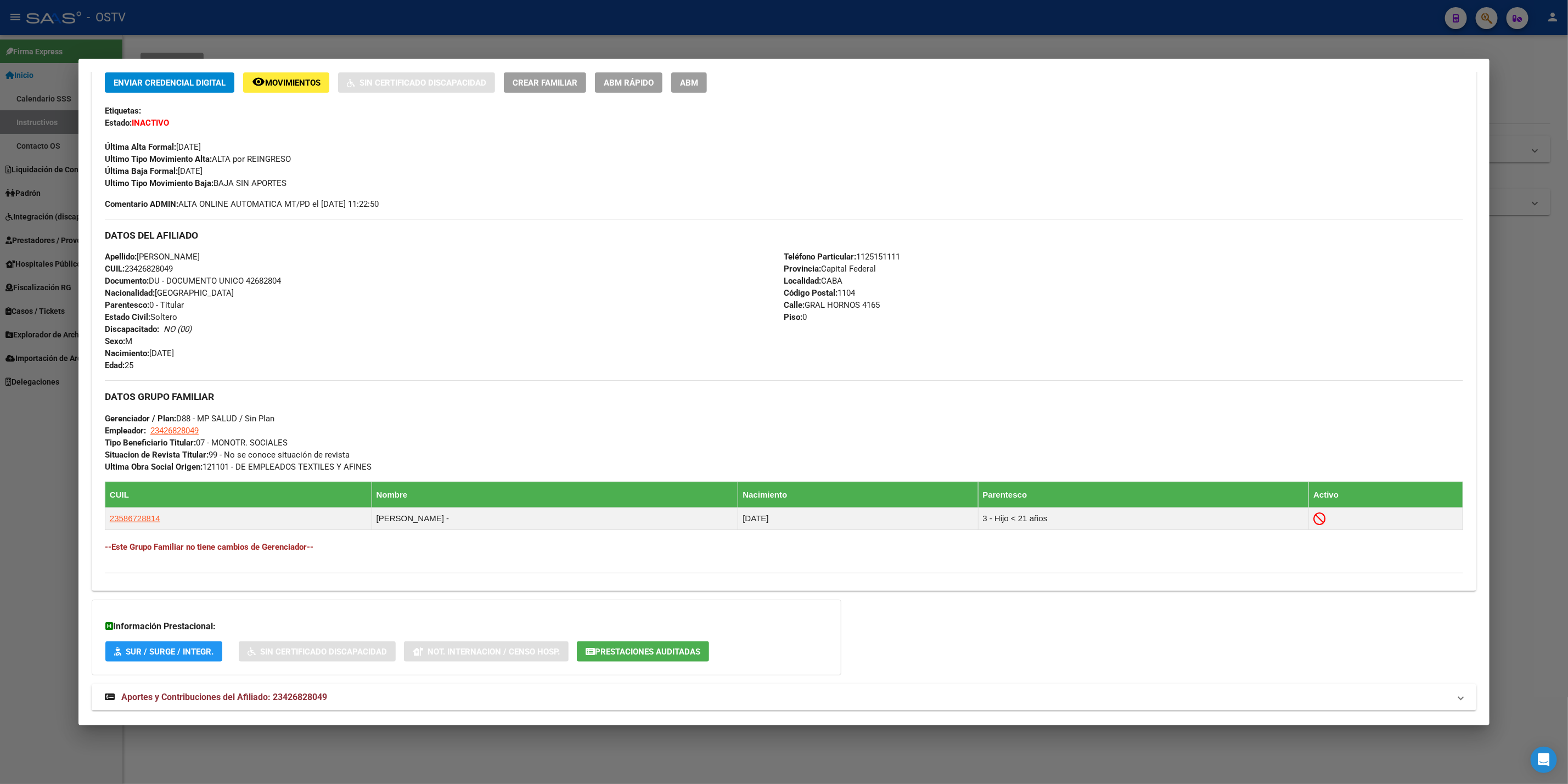
scroll to position [265, 0]
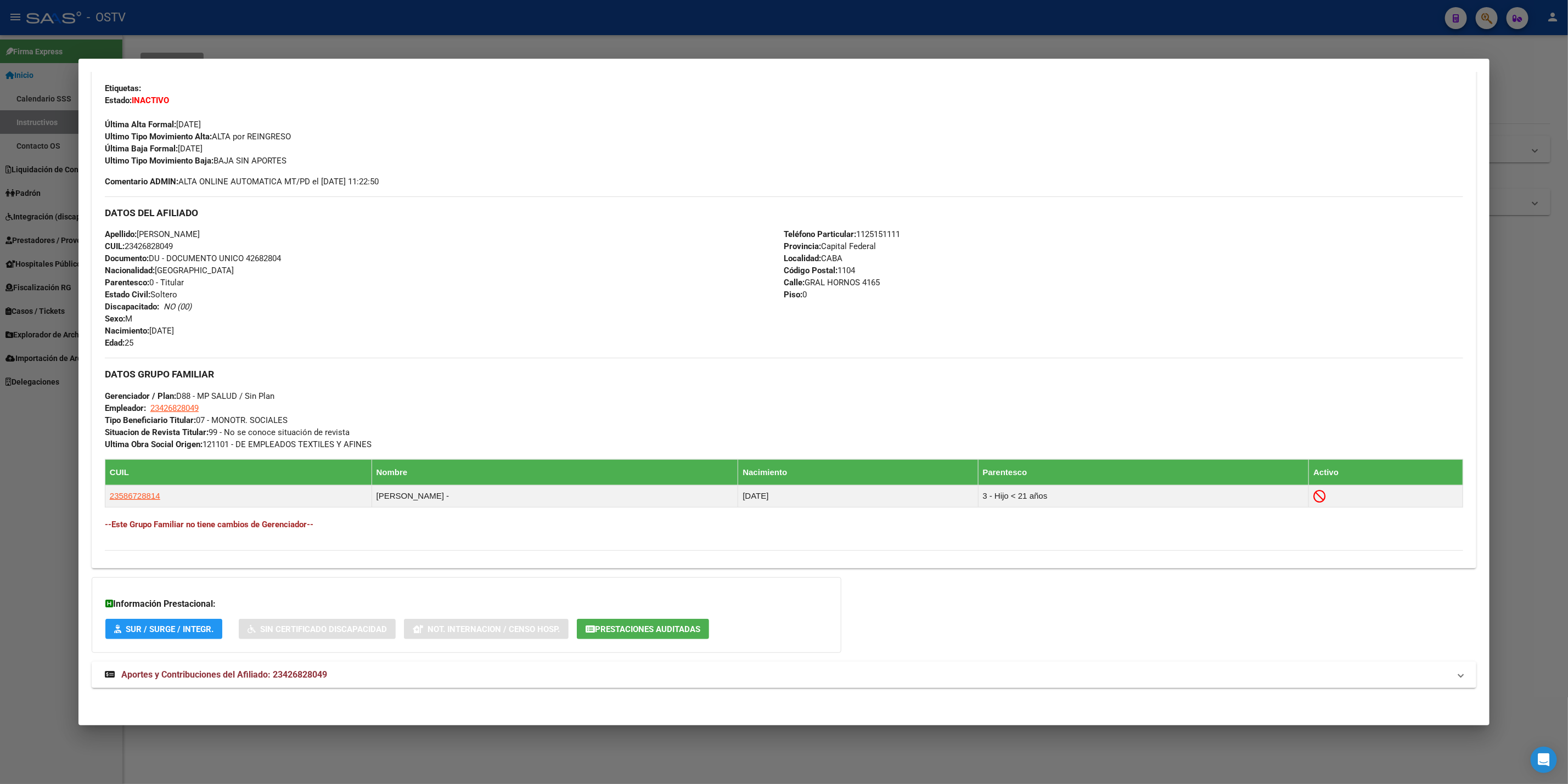
drag, startPoint x: 0, startPoint y: 640, endPoint x: 10, endPoint y: 609, distance: 32.6
click at [0, 644] on div at bounding box center [784, 392] width 1568 height 784
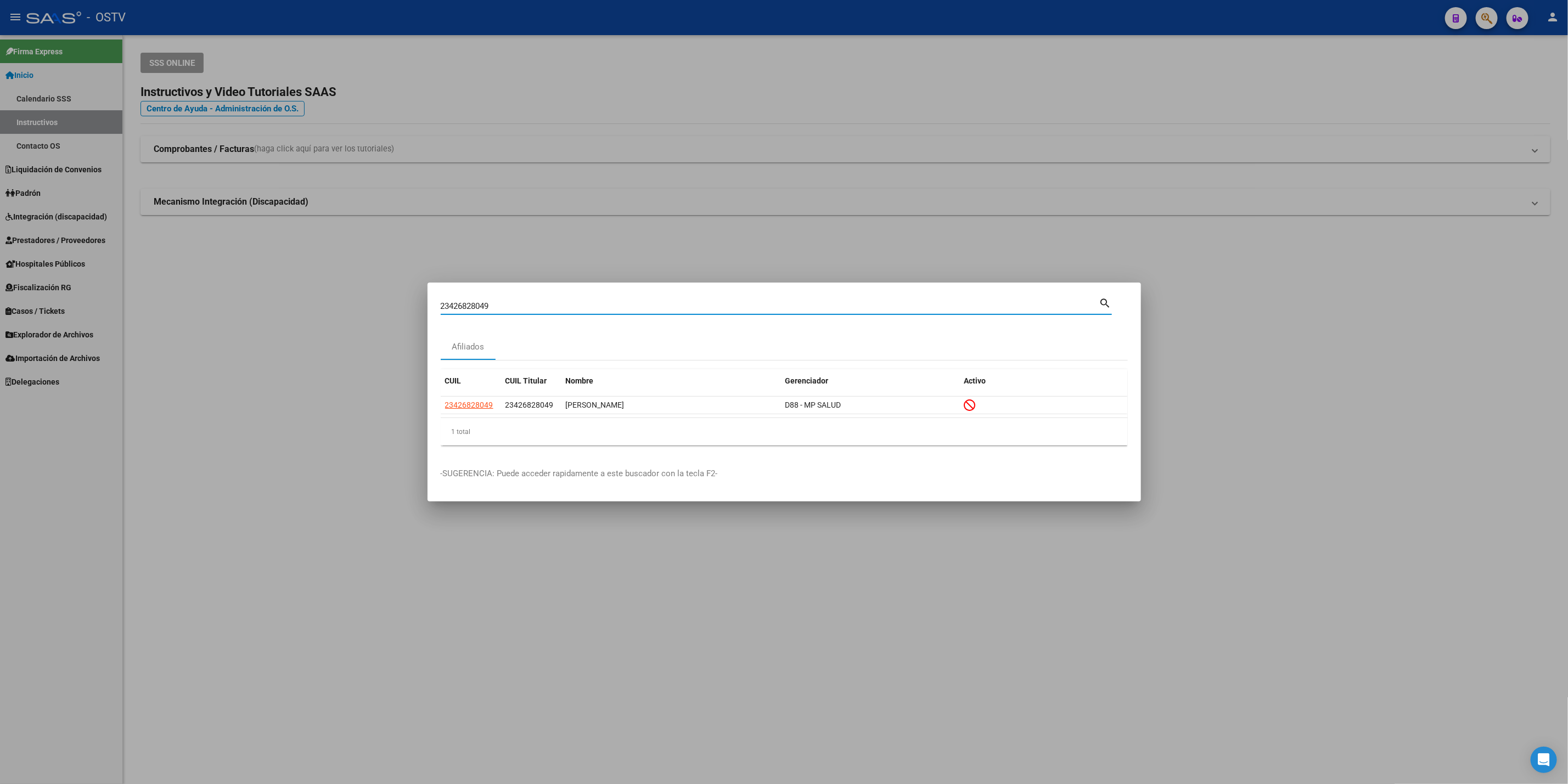
drag, startPoint x: 527, startPoint y: 304, endPoint x: 0, endPoint y: 389, distance: 533.8
click at [0, 387] on div "23426828049 Buscar (apellido, dni, cuil, nro traspaso, cuit, obra social) searc…" at bounding box center [784, 392] width 1568 height 784
type input "35267417"
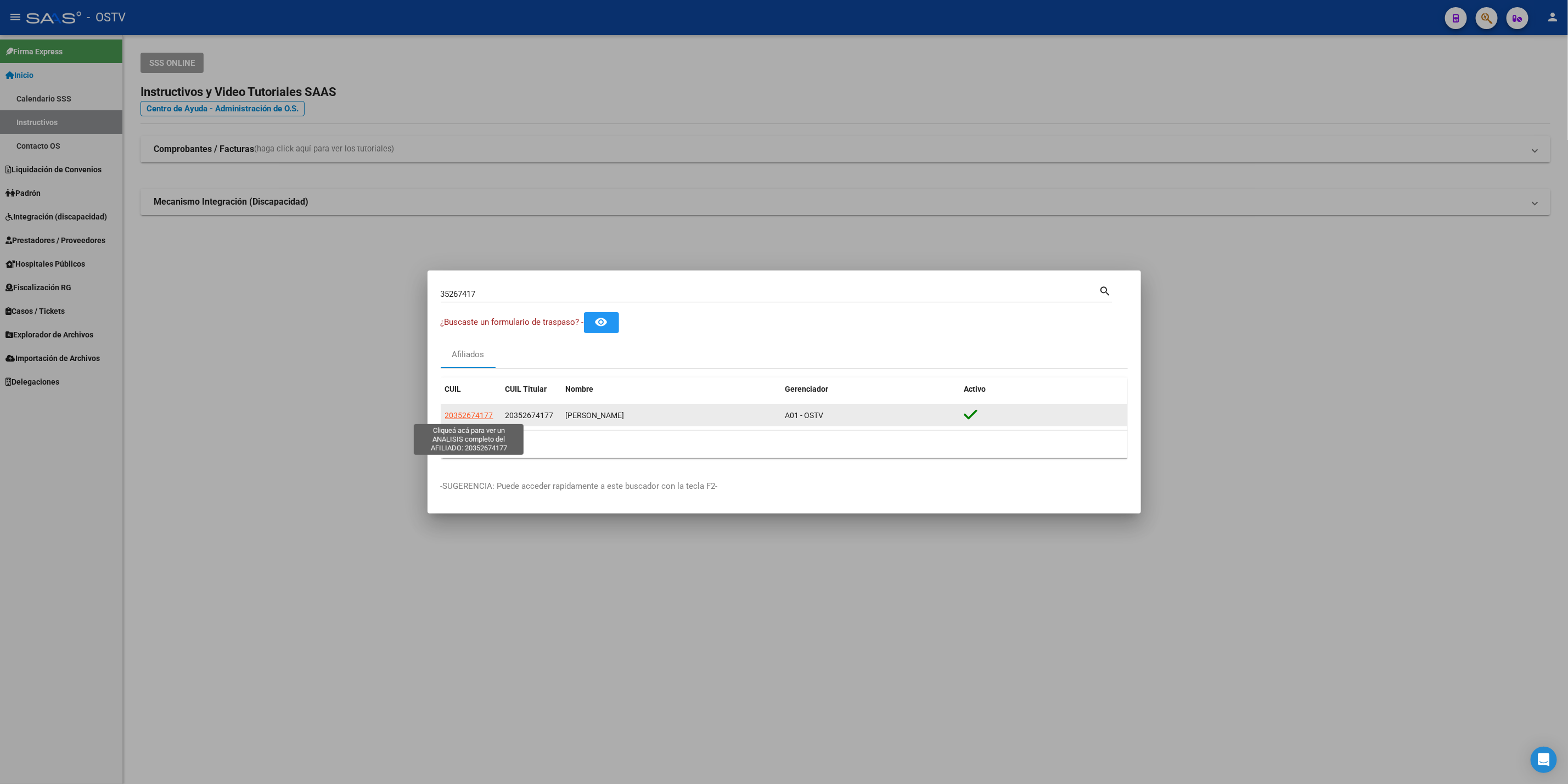
click at [466, 415] on span "20352674177" at bounding box center [469, 416] width 48 height 9
type textarea "20352674177"
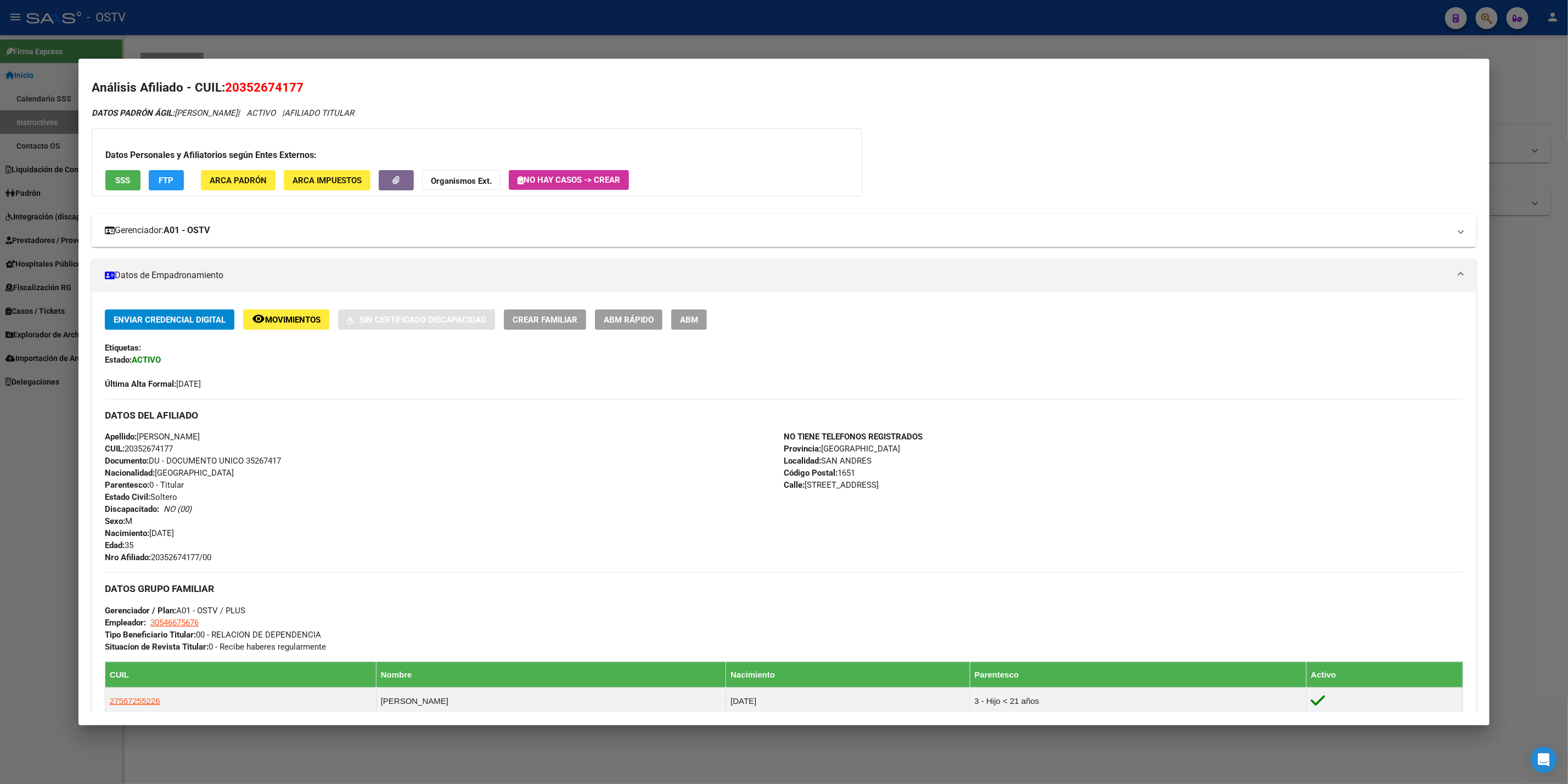
scroll to position [0, 0]
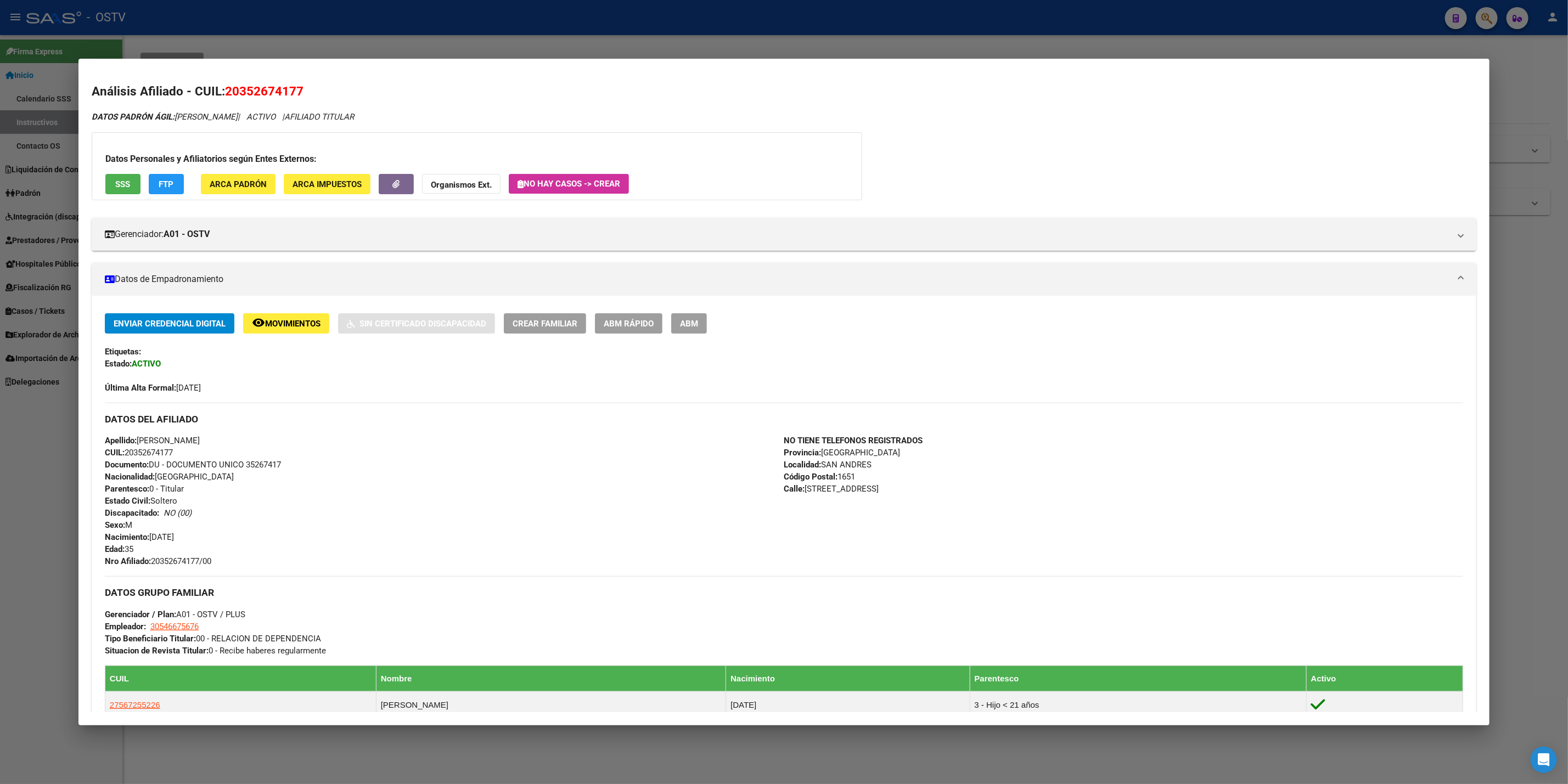
drag, startPoint x: 33, startPoint y: 516, endPoint x: 38, endPoint y: 503, distance: 13.9
click at [33, 515] on div at bounding box center [784, 392] width 1568 height 784
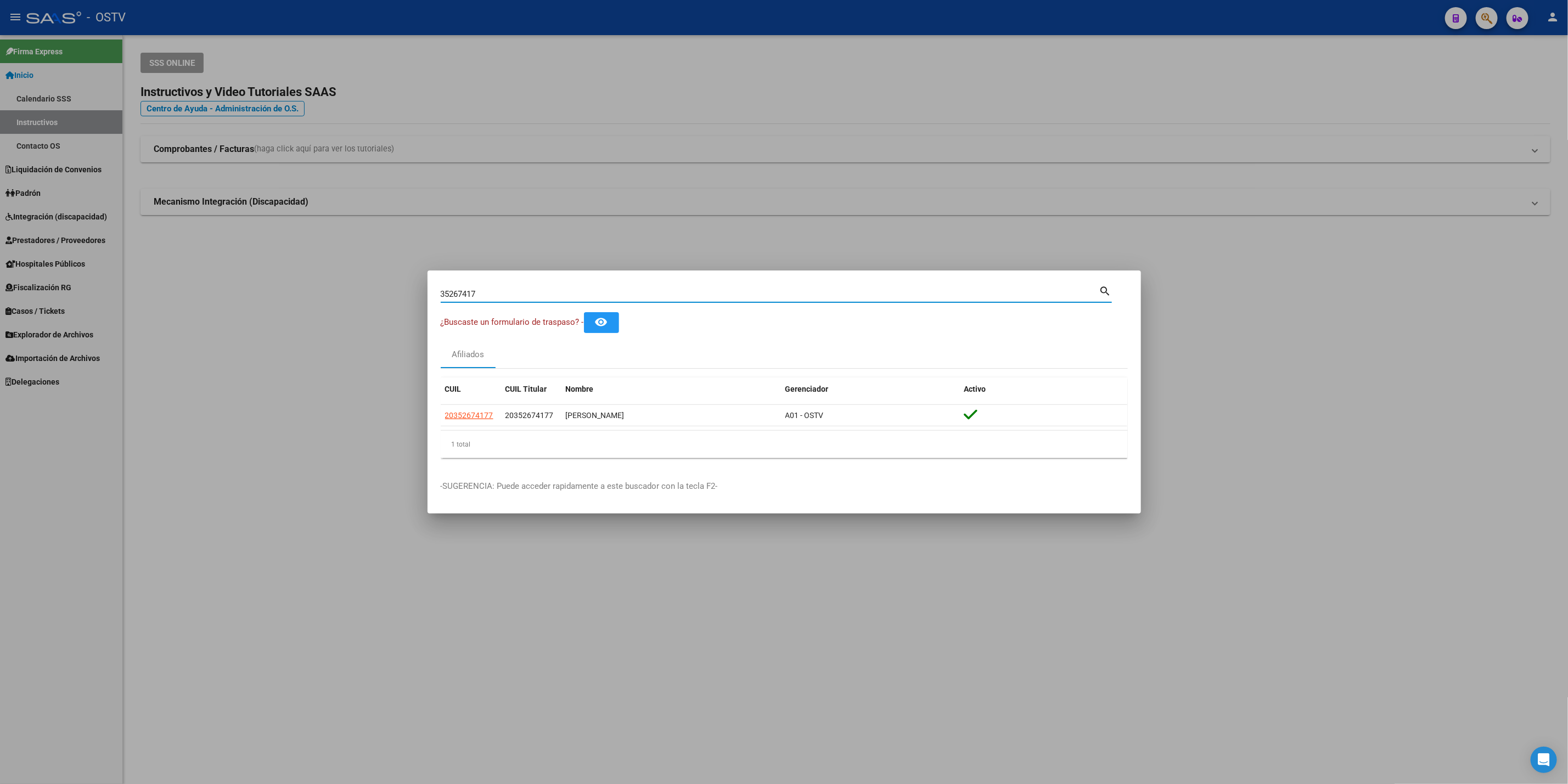
drag, startPoint x: 511, startPoint y: 294, endPoint x: 0, endPoint y: 382, distance: 518.5
click at [69, 365] on div "35267417 Buscar (apellido, dni, cuil, nro traspaso, cuit, obra social) search ¿…" at bounding box center [784, 392] width 1568 height 784
type input "balcas"
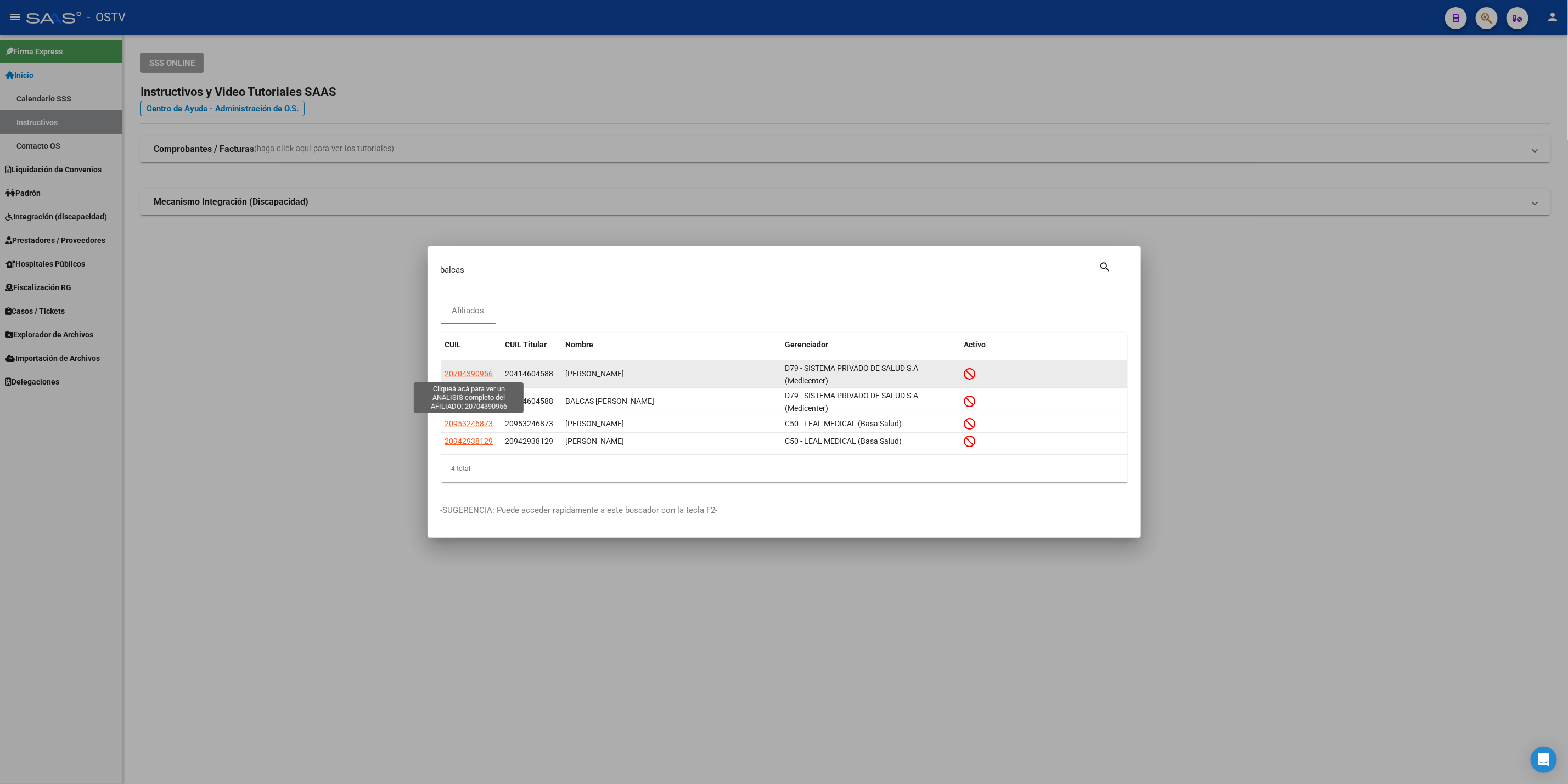
click at [476, 371] on span "20704390956" at bounding box center [469, 373] width 48 height 9
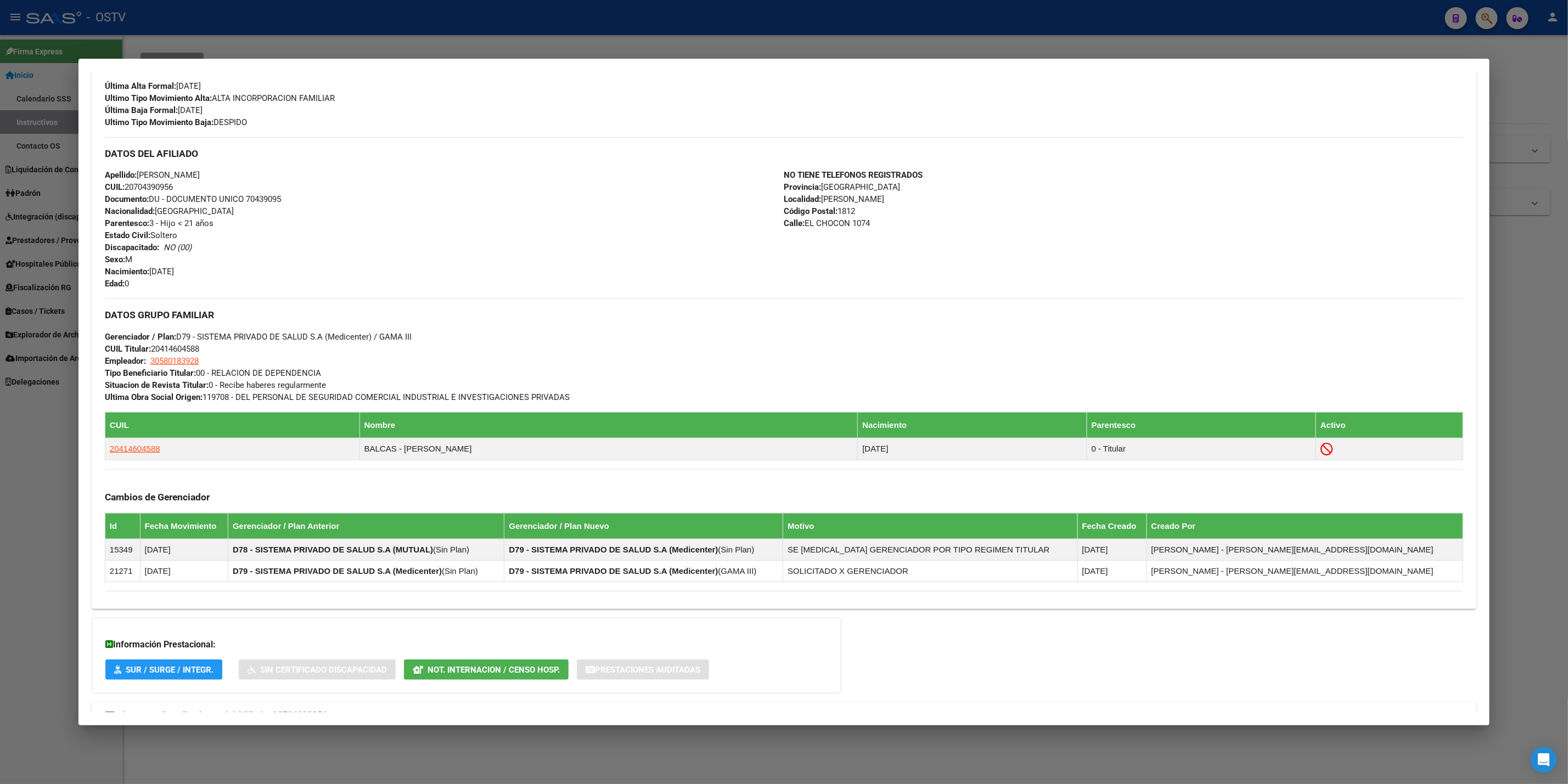
scroll to position [372, 0]
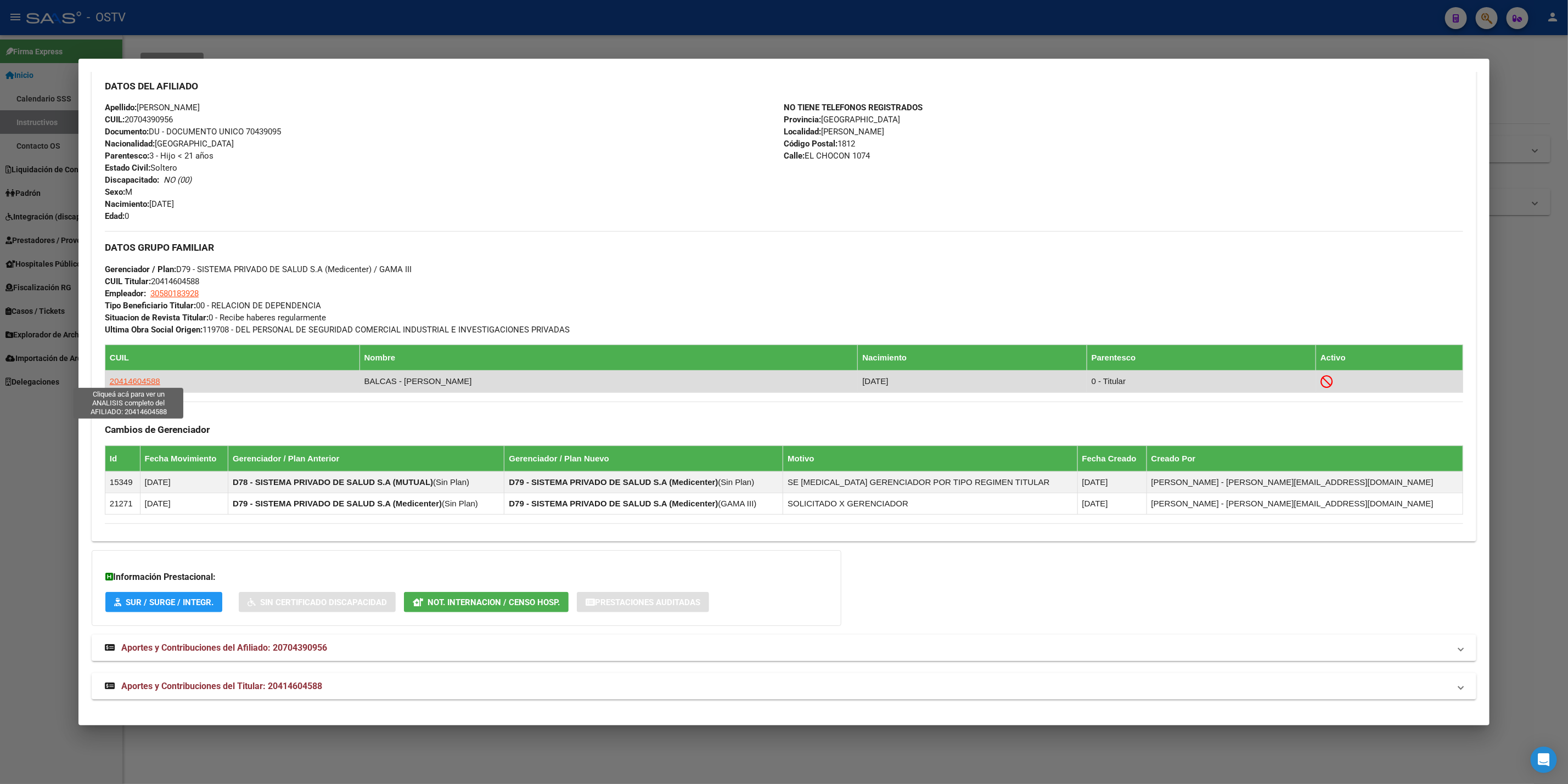
click at [130, 379] on span "20414604588" at bounding box center [135, 381] width 50 height 9
type textarea "20414604588"
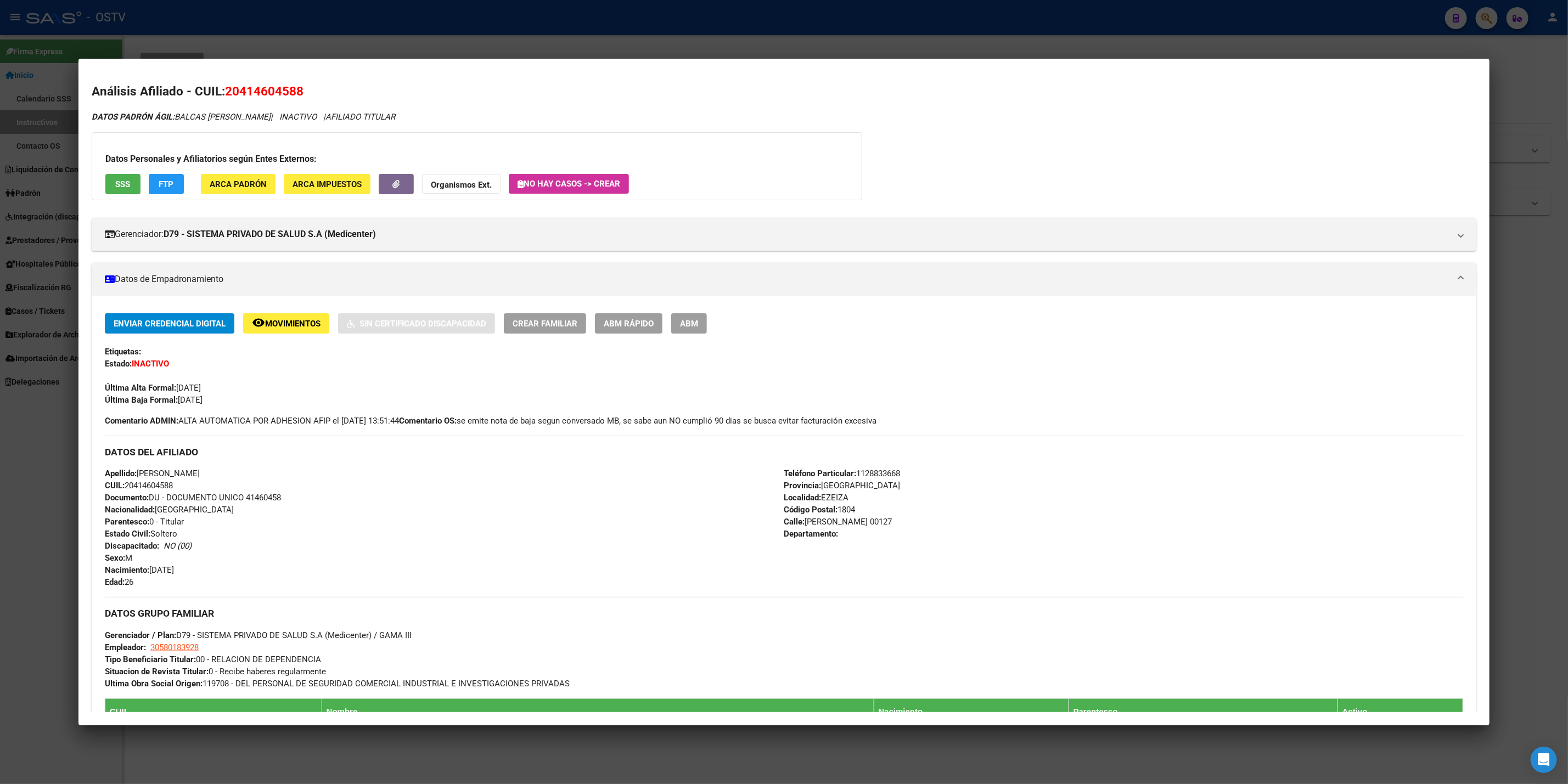
click at [106, 181] on button "SSS" at bounding box center [123, 184] width 35 height 20
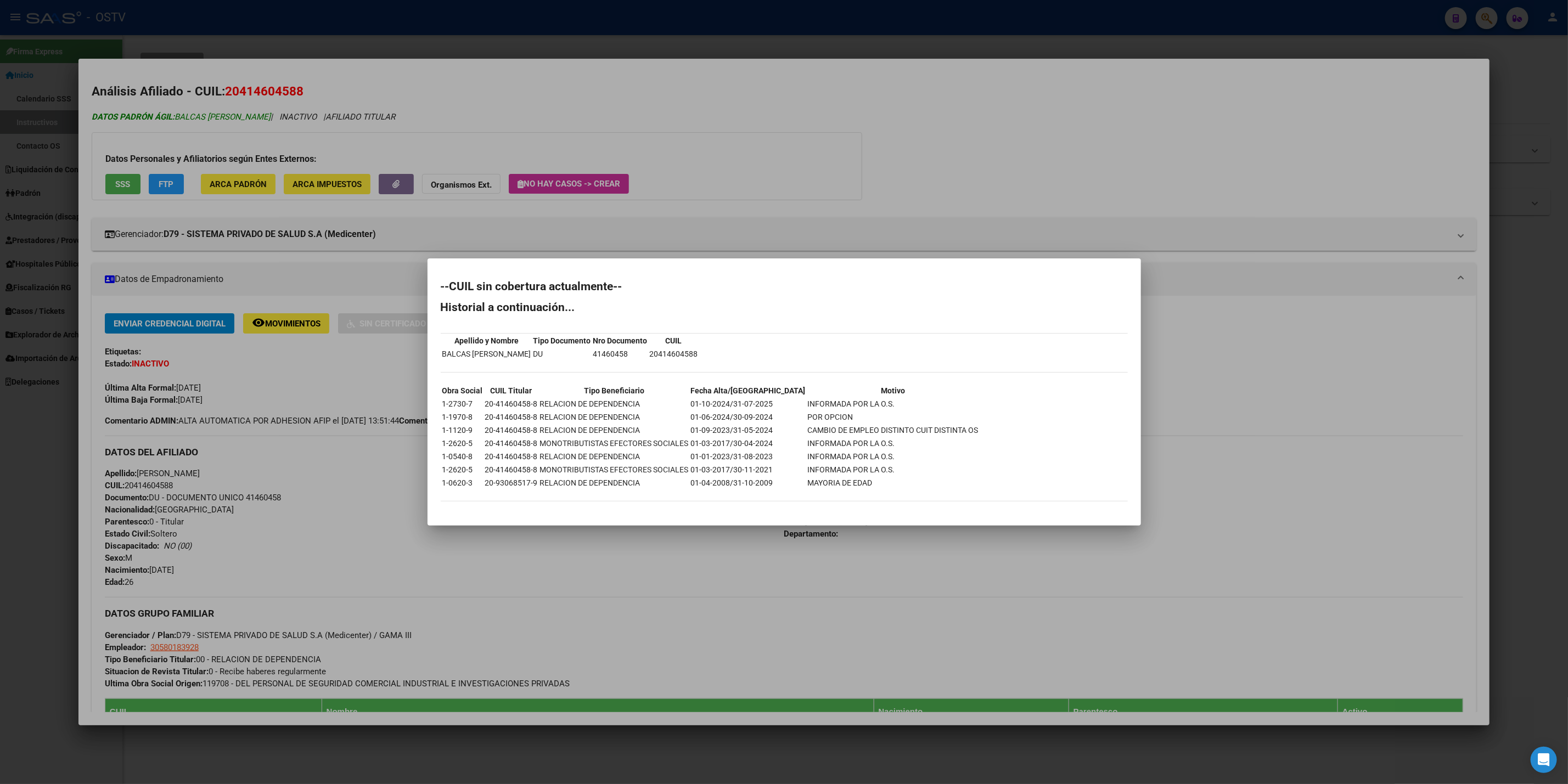
click at [244, 121] on div at bounding box center [784, 392] width 1568 height 784
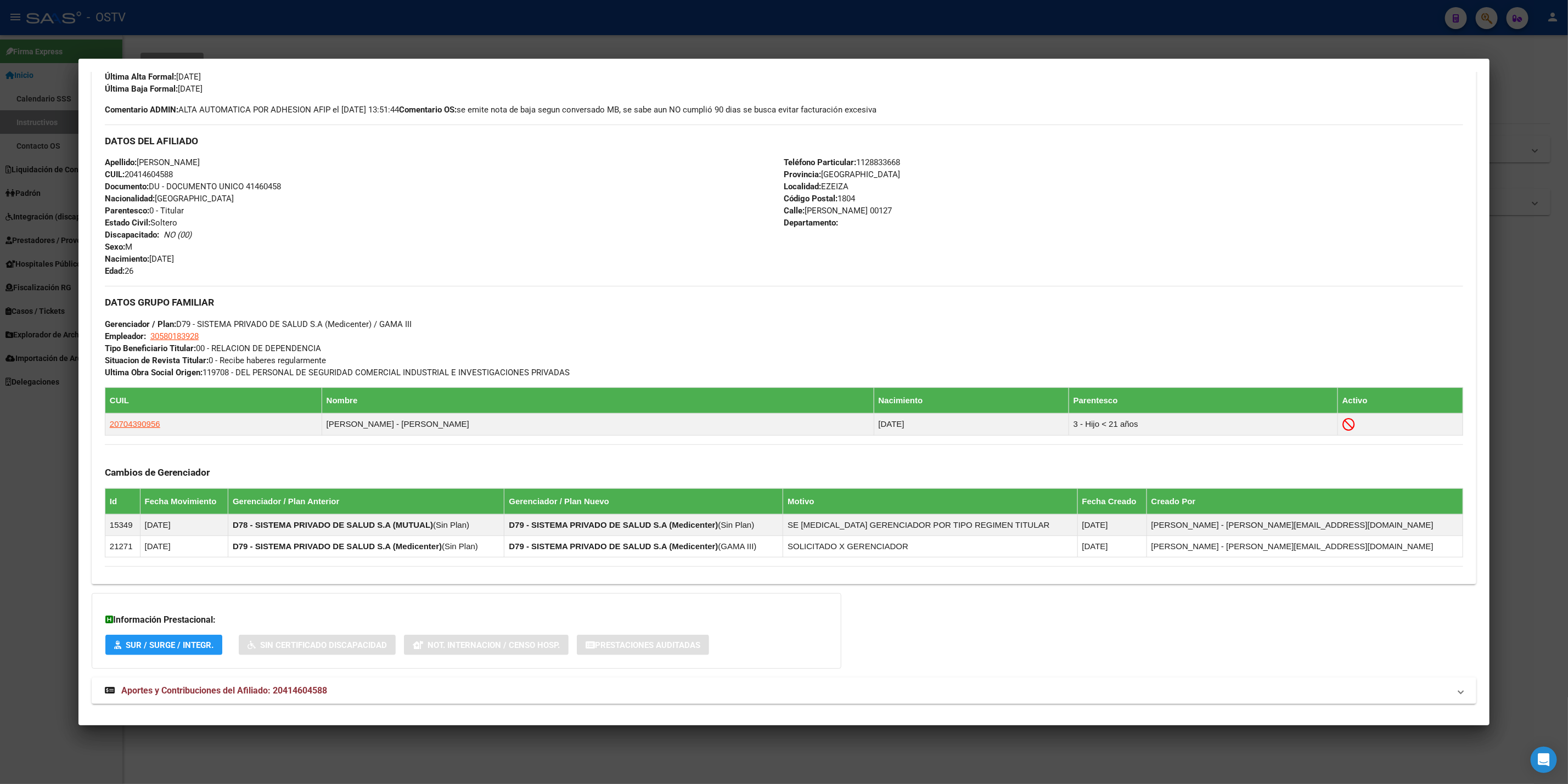
scroll to position [330, 0]
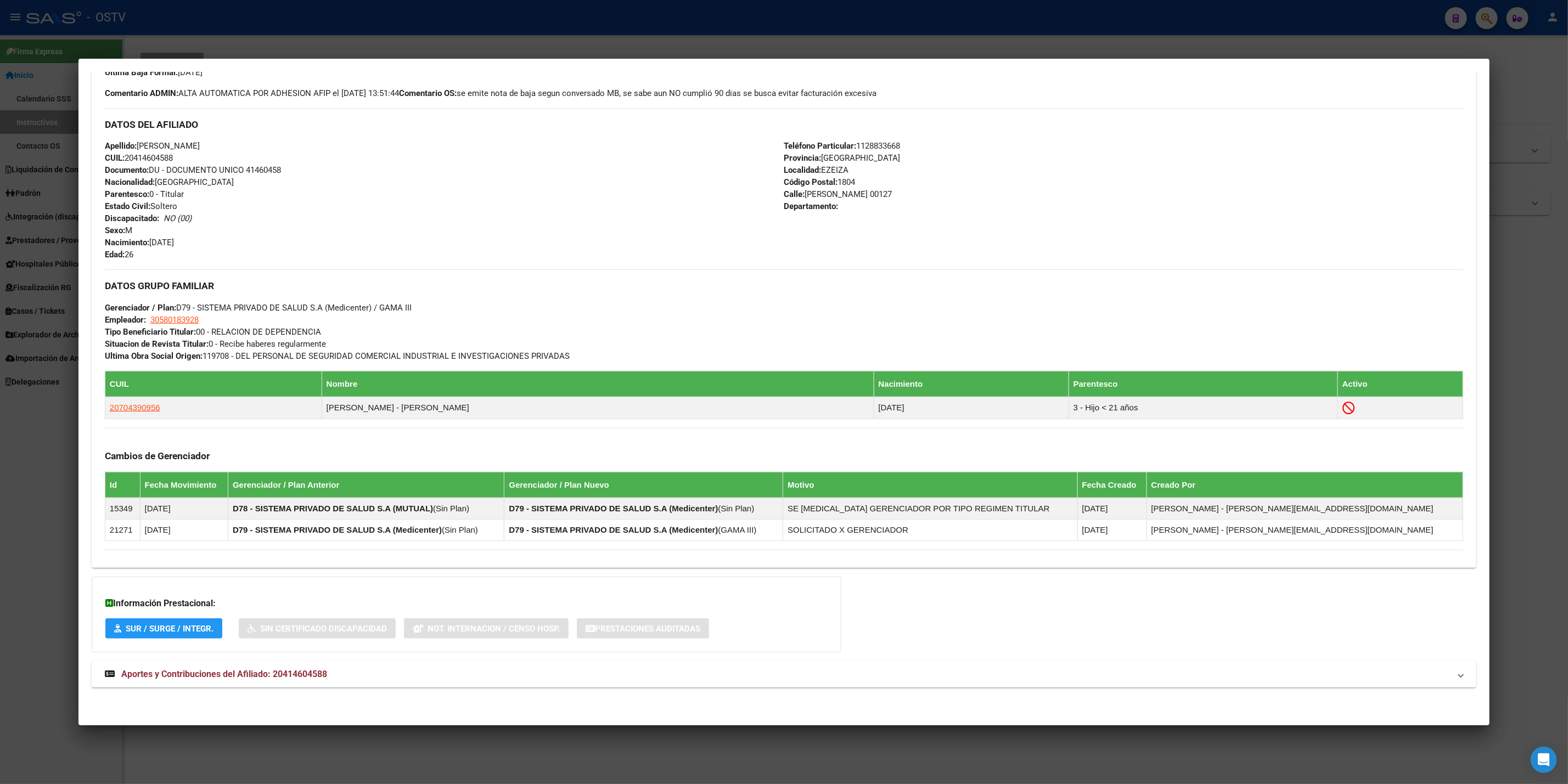
drag, startPoint x: 425, startPoint y: 660, endPoint x: 427, endPoint y: 667, distance: 7.3
click at [425, 660] on div "DATOS PADRÓN ÁGIL: BALCAS WILLIAM DANIEL | INACTIVO | AFILIADO TITULAR Datos Pe…" at bounding box center [784, 242] width 1385 height 916
click at [427, 667] on mat-expansion-panel-header "Aportes y Contribuciones del Afiliado: 20414604588" at bounding box center [784, 674] width 1385 height 26
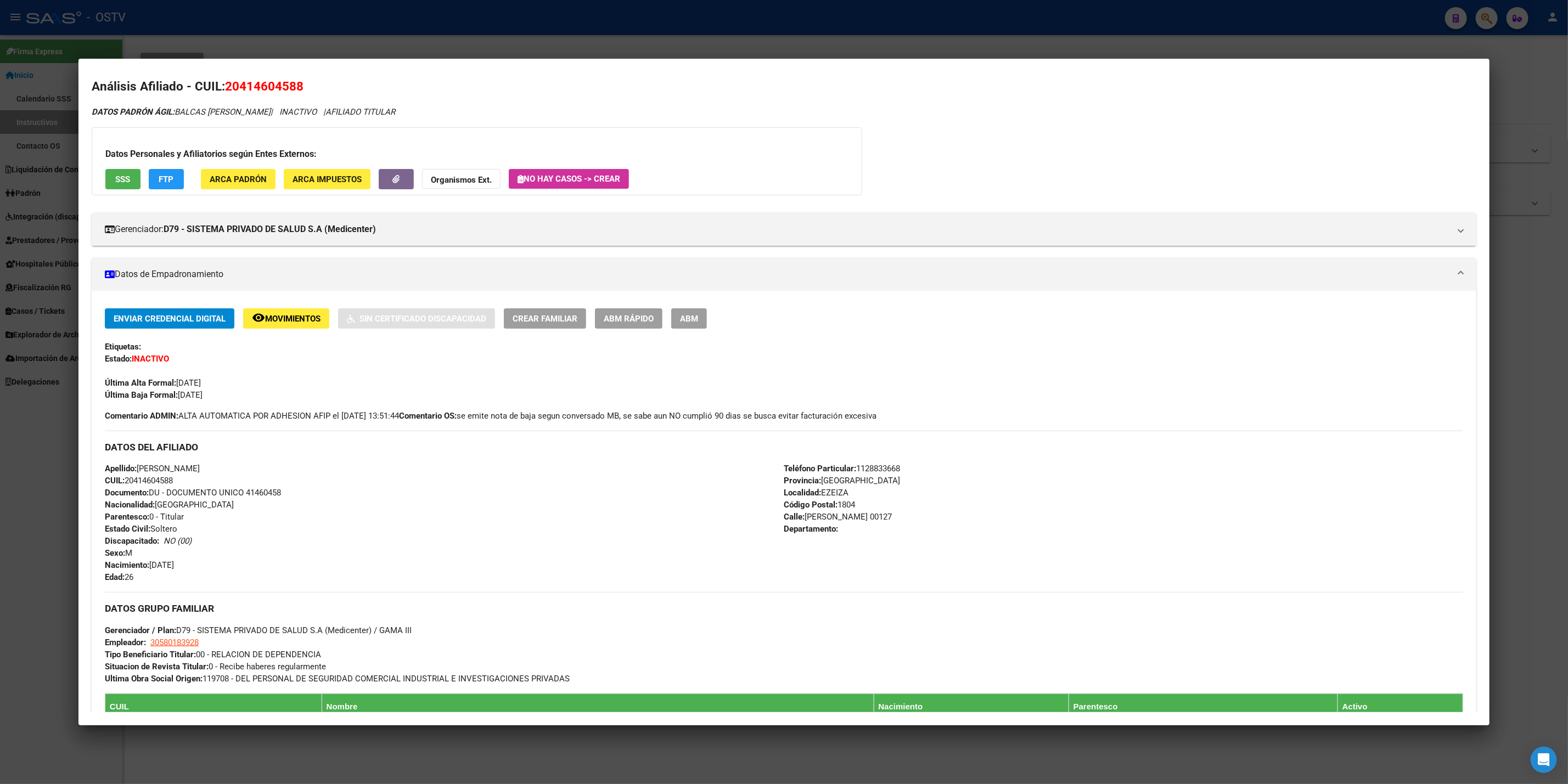
scroll to position [0, 0]
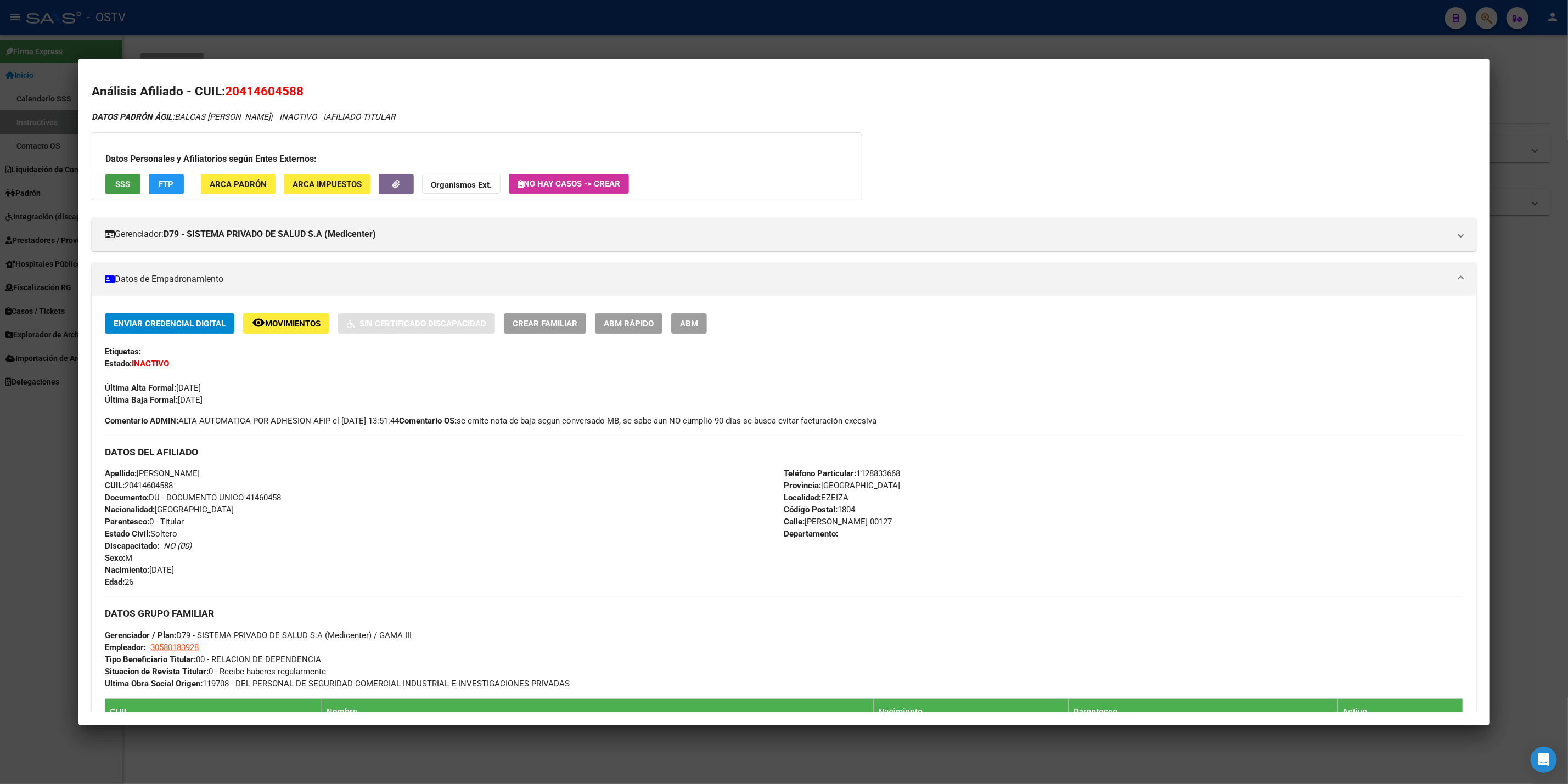
click at [106, 193] on button "SSS" at bounding box center [123, 184] width 35 height 20
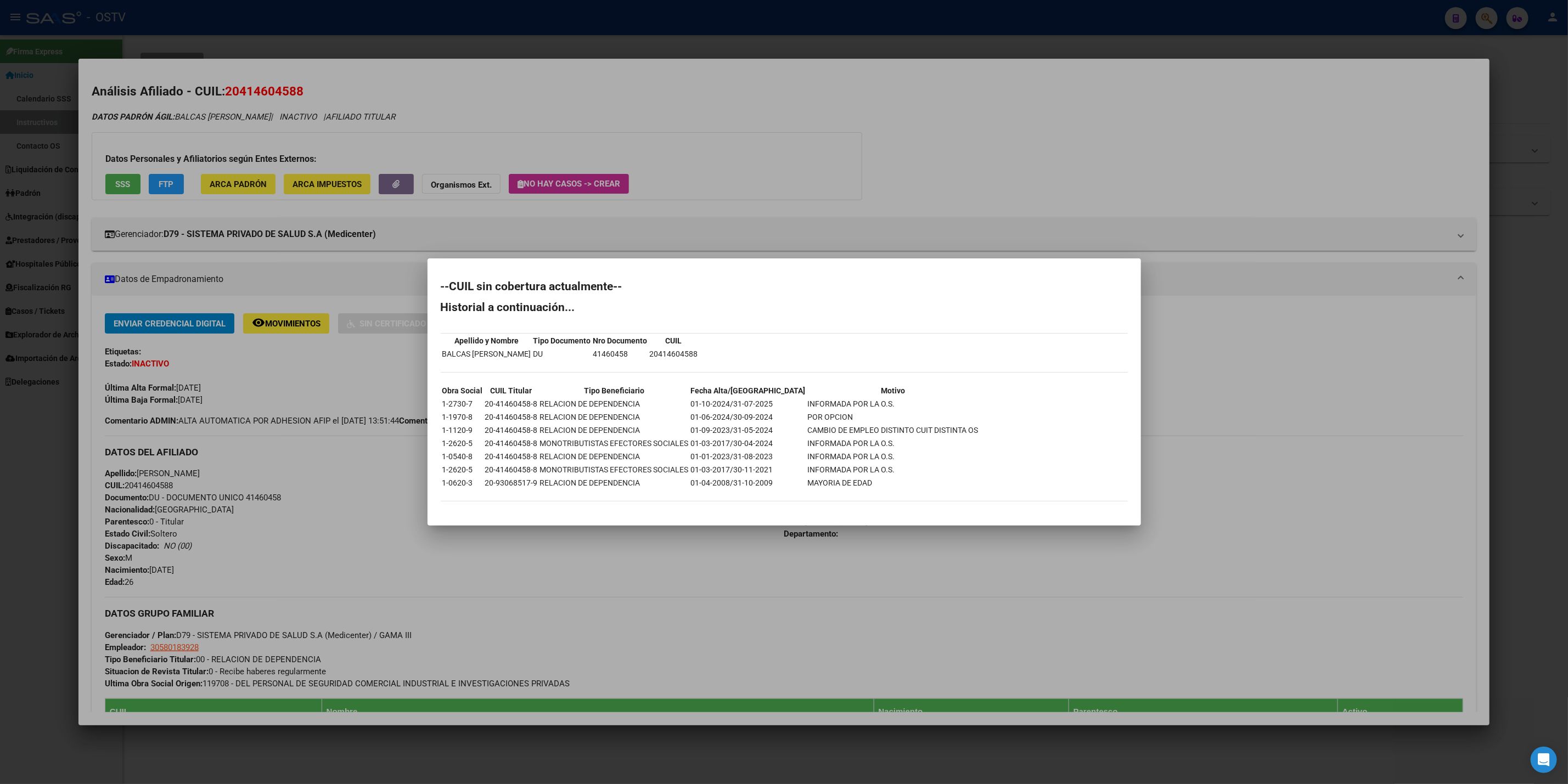
click at [389, 51] on div at bounding box center [784, 392] width 1568 height 784
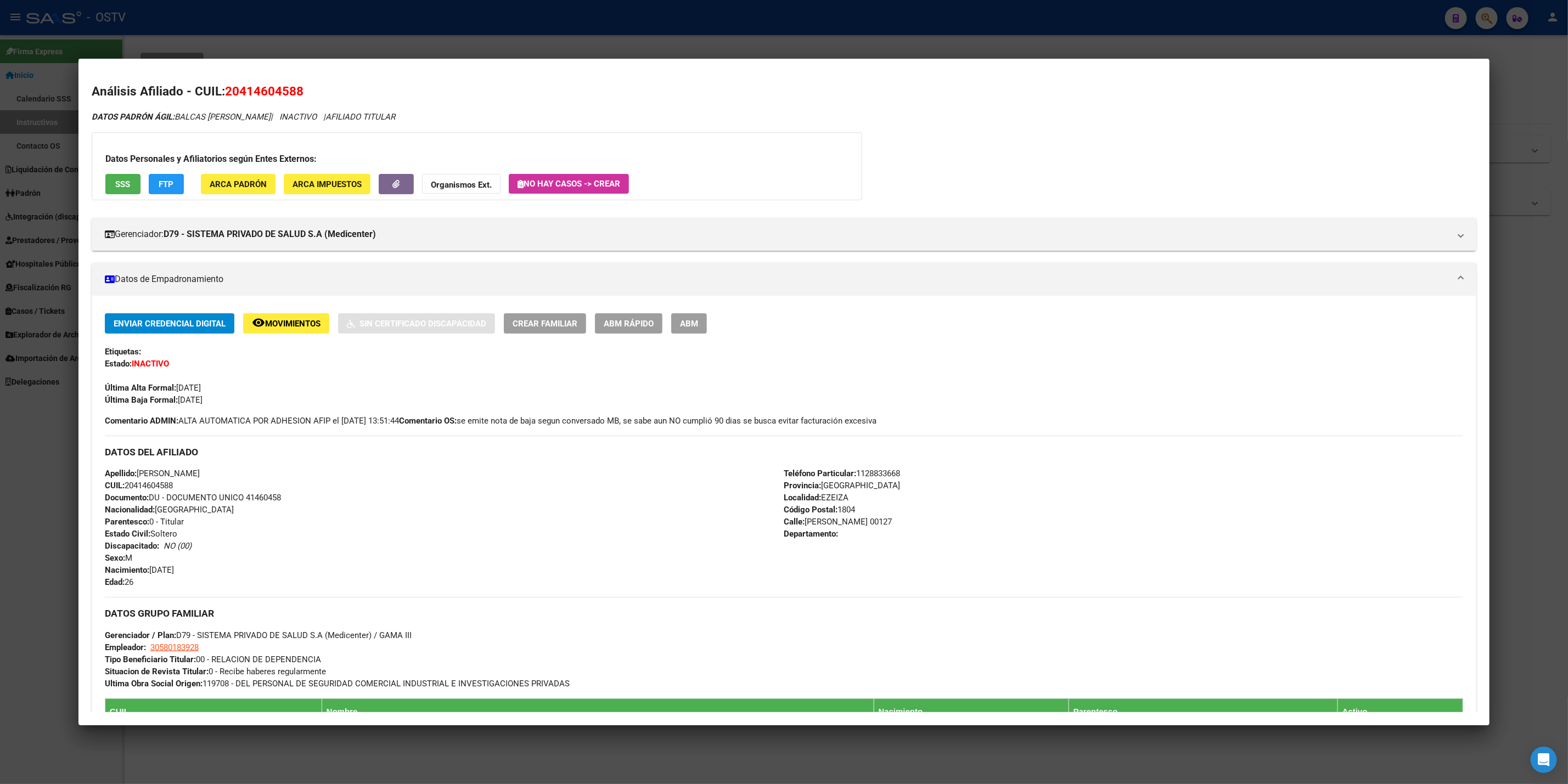
drag, startPoint x: 389, startPoint y: 51, endPoint x: 396, endPoint y: 35, distance: 17.5
click at [391, 51] on div at bounding box center [784, 392] width 1568 height 784
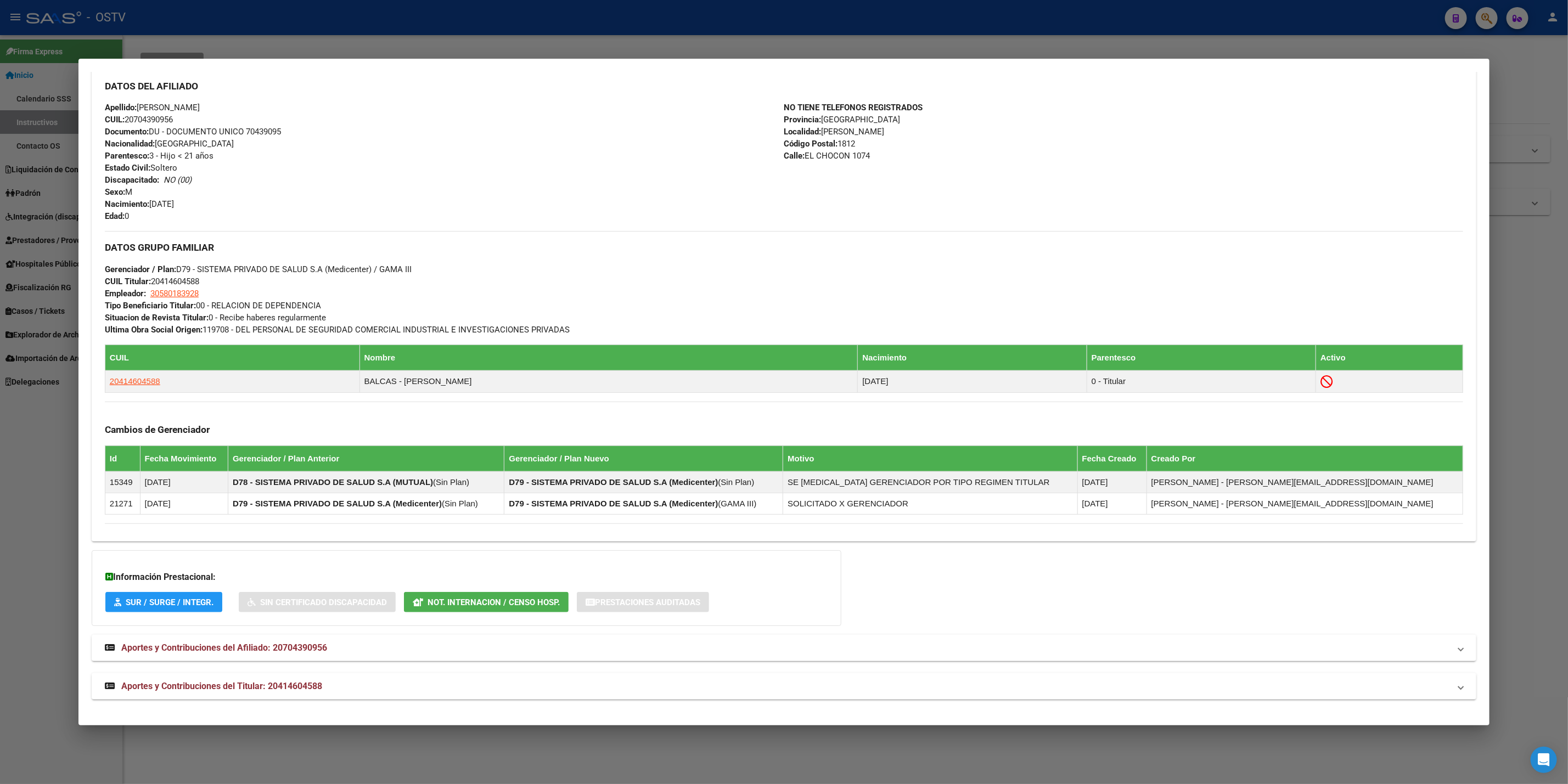
click at [396, 35] on div at bounding box center [784, 392] width 1568 height 784
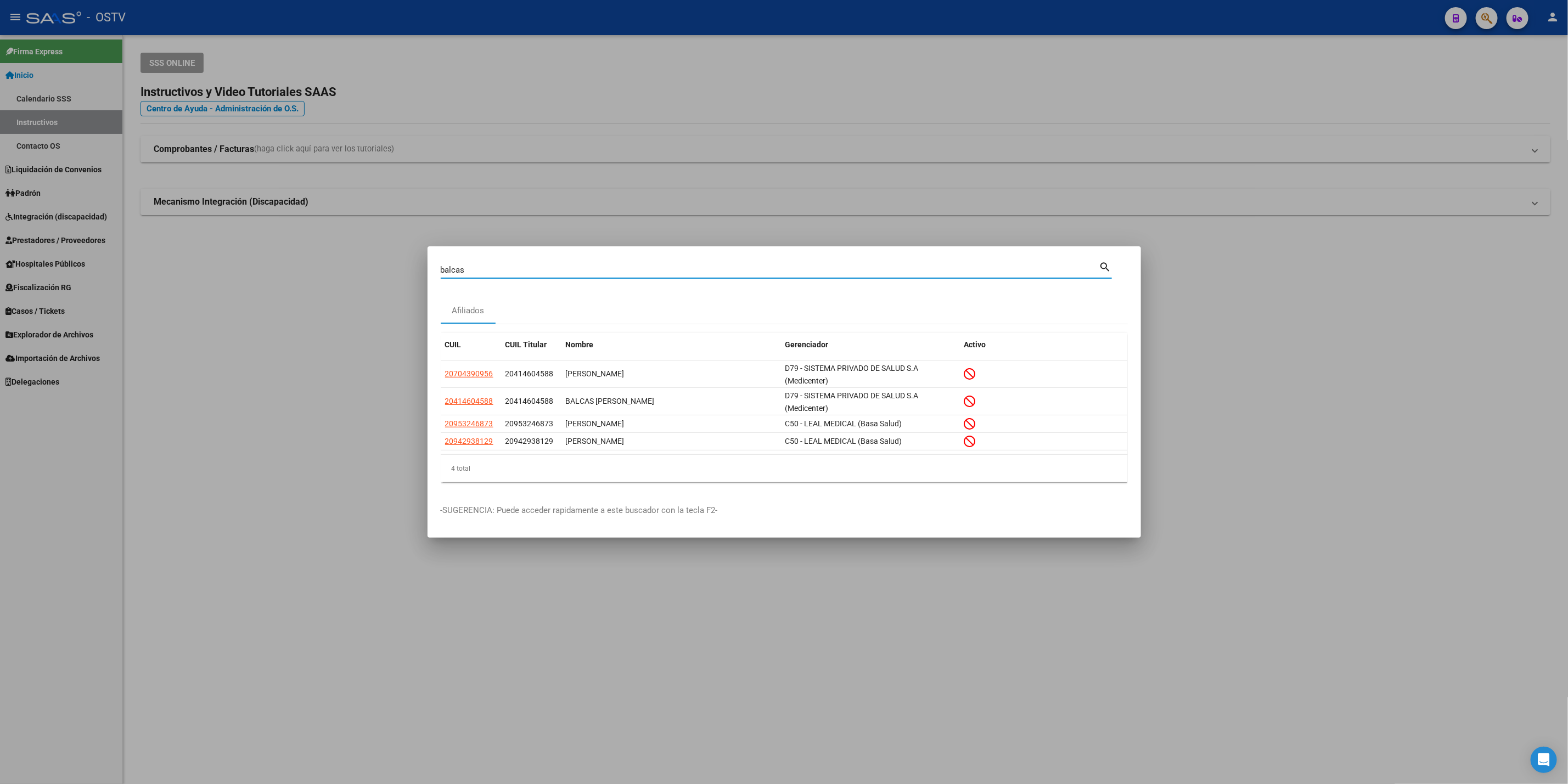
drag, startPoint x: 485, startPoint y: 265, endPoint x: 6, endPoint y: 247, distance: 479.3
click at [147, 249] on div "balcas Buscar (apellido, dni, cuil, nro traspaso, cuit, obra social) search Afi…" at bounding box center [784, 392] width 1568 height 784
paste input "42682804"
type input "42682804"
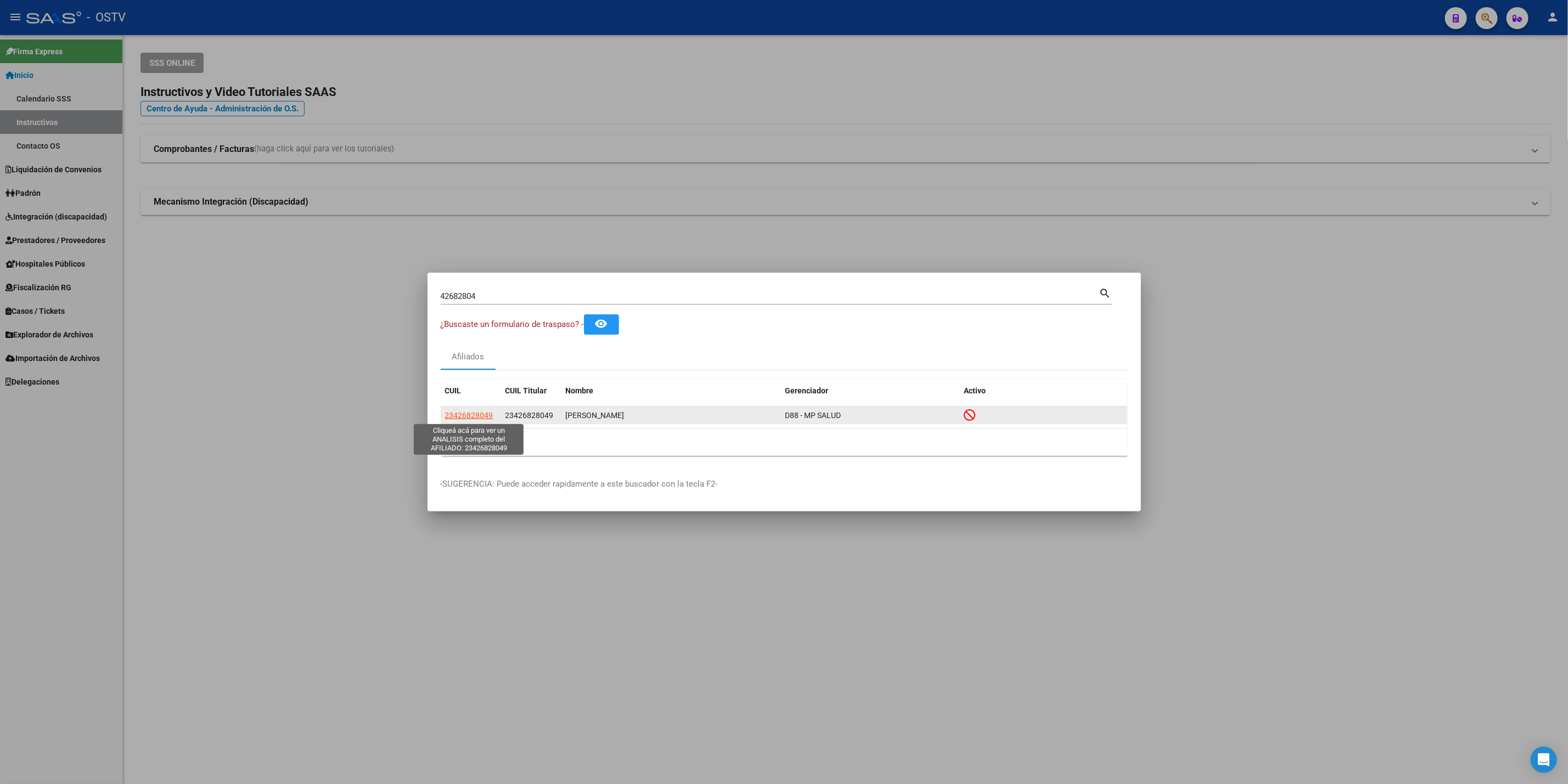
click at [482, 417] on span "23426828049" at bounding box center [469, 416] width 48 height 9
type textarea "23426828049"
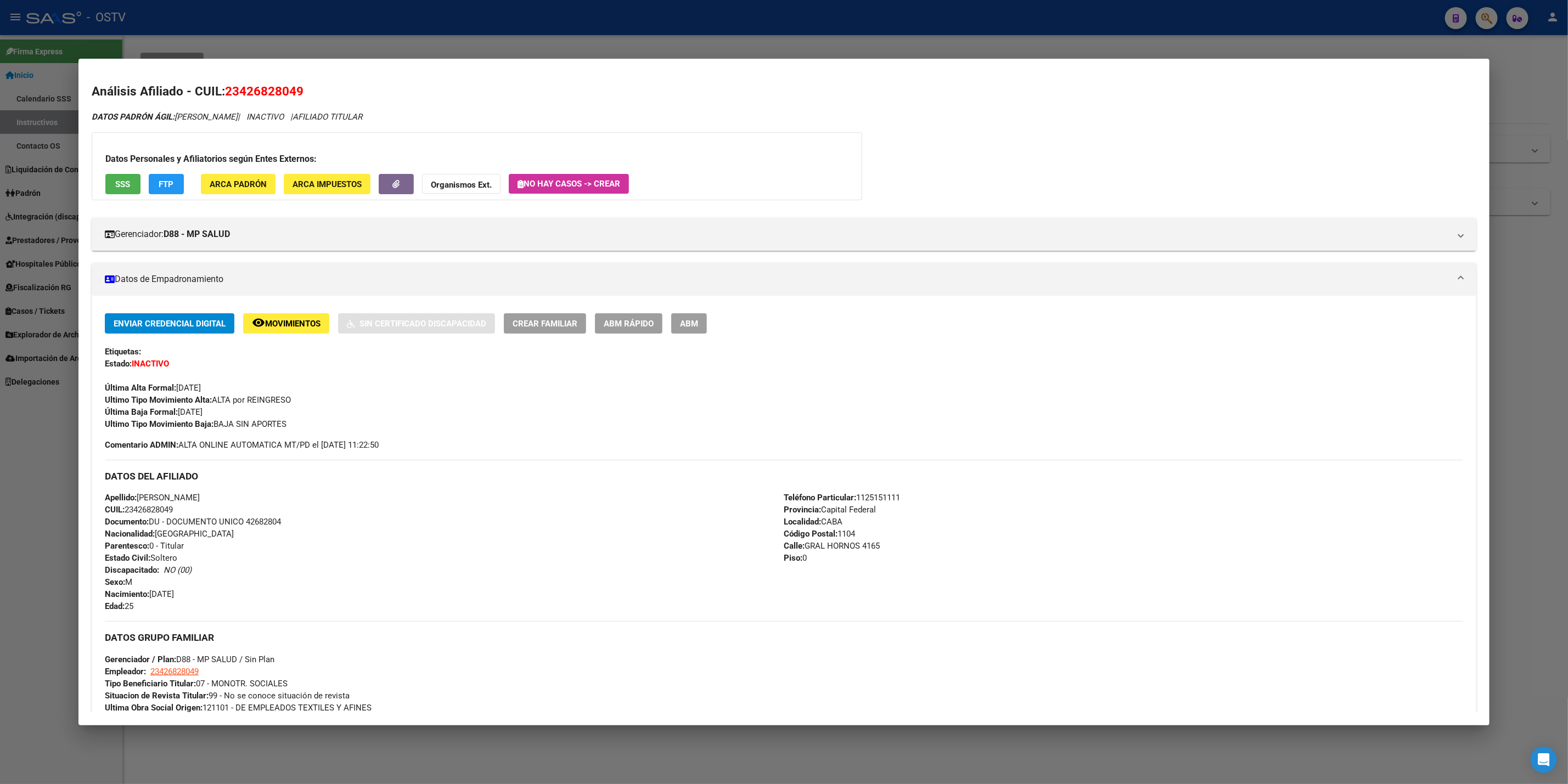
click at [506, 55] on div at bounding box center [784, 392] width 1568 height 784
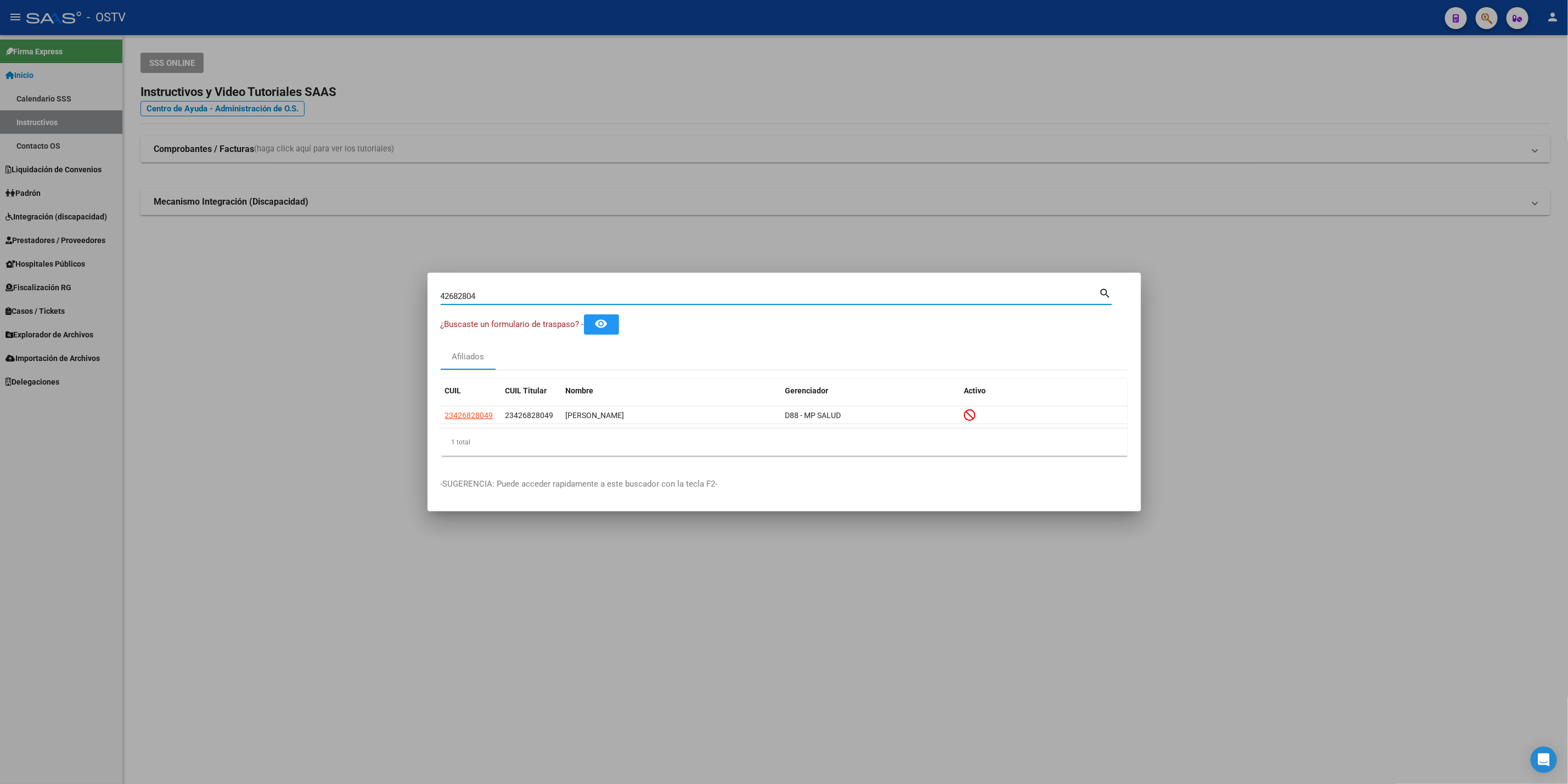
drag, startPoint x: 491, startPoint y: 292, endPoint x: 25, endPoint y: 316, distance: 466.6
click at [25, 316] on div "42682804 Buscar (apellido, dni, cuil, nro traspaso, cuit, obra social) search ¿…" at bounding box center [784, 392] width 1568 height 784
paste input "2741449233"
type input "27414492334"
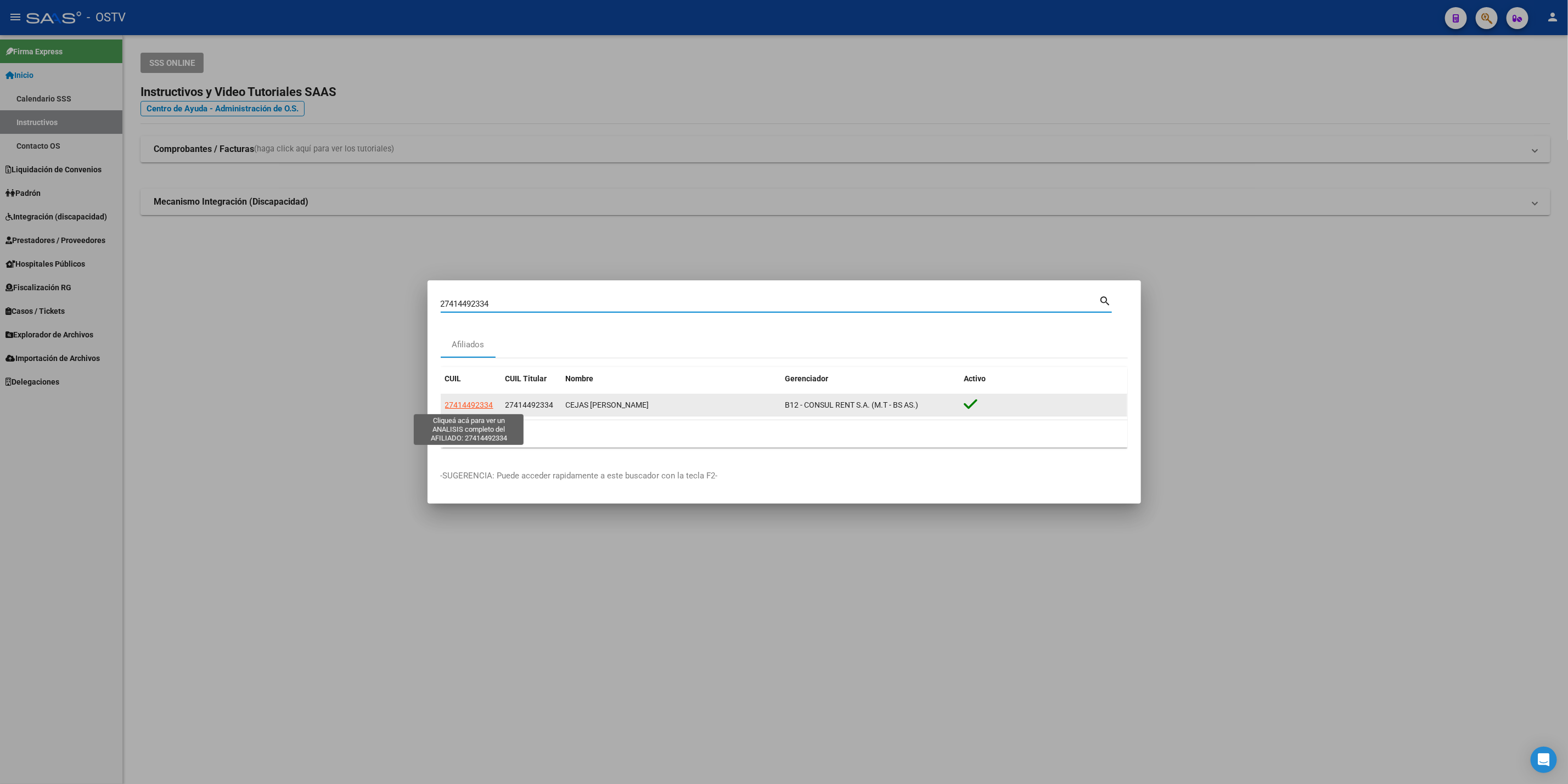
click at [473, 407] on span "27414492334" at bounding box center [469, 405] width 48 height 9
type textarea "27414492334"
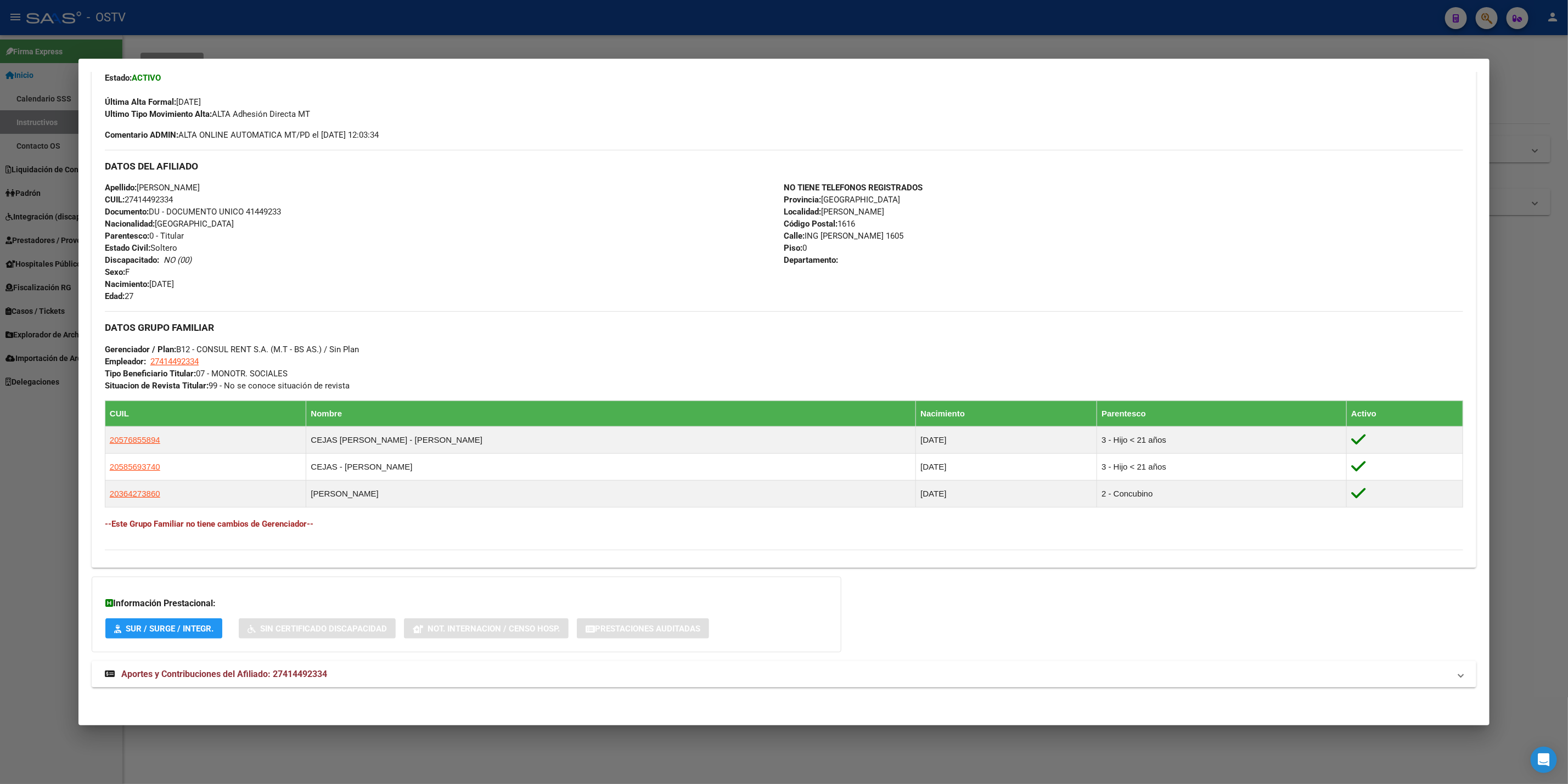
scroll to position [289, 0]
click at [417, 677] on mat-panel-title "Aportes y Contribuciones del Afiliado: 27414492334" at bounding box center [777, 674] width 1345 height 13
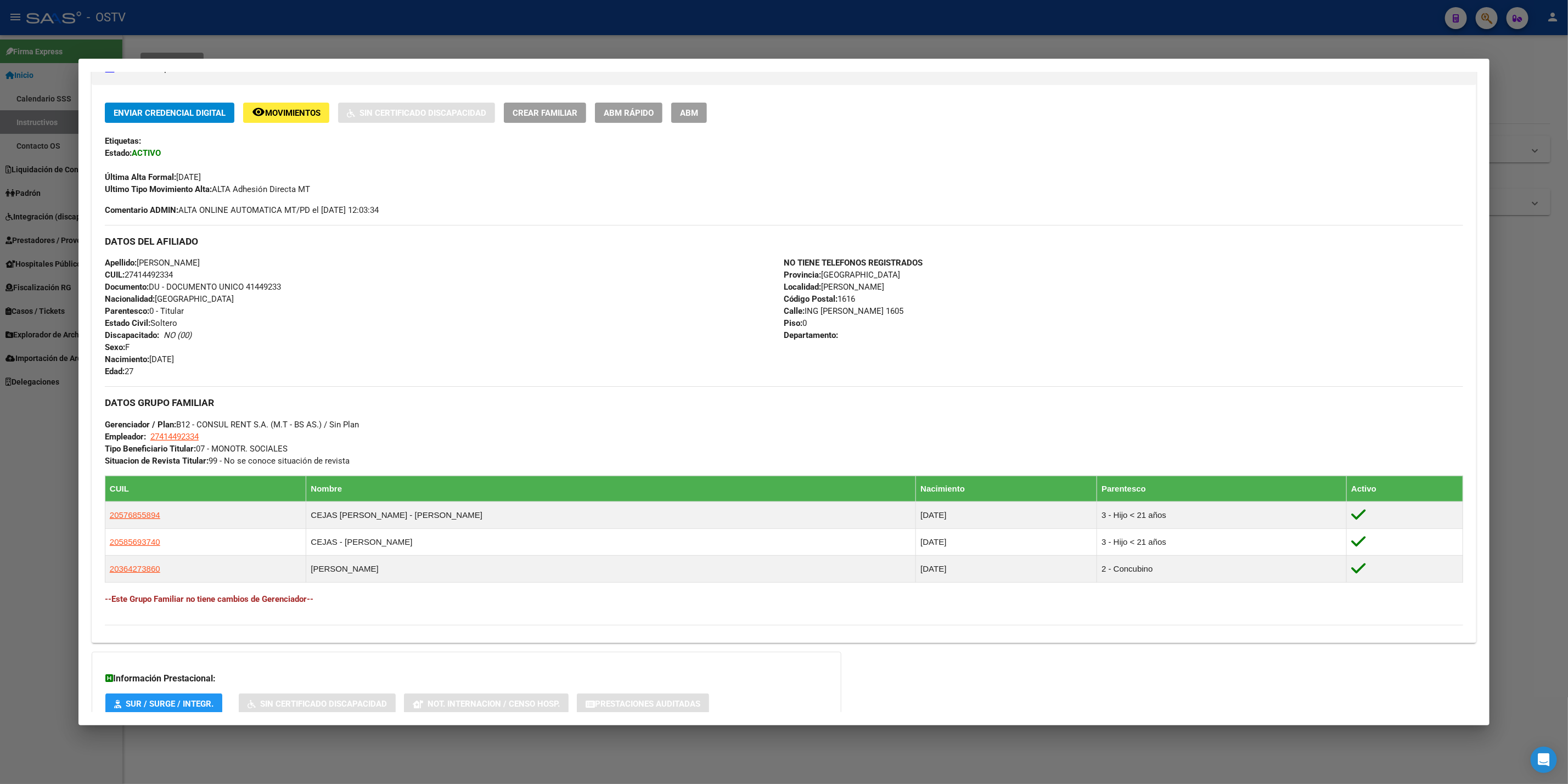
scroll to position [209, 0]
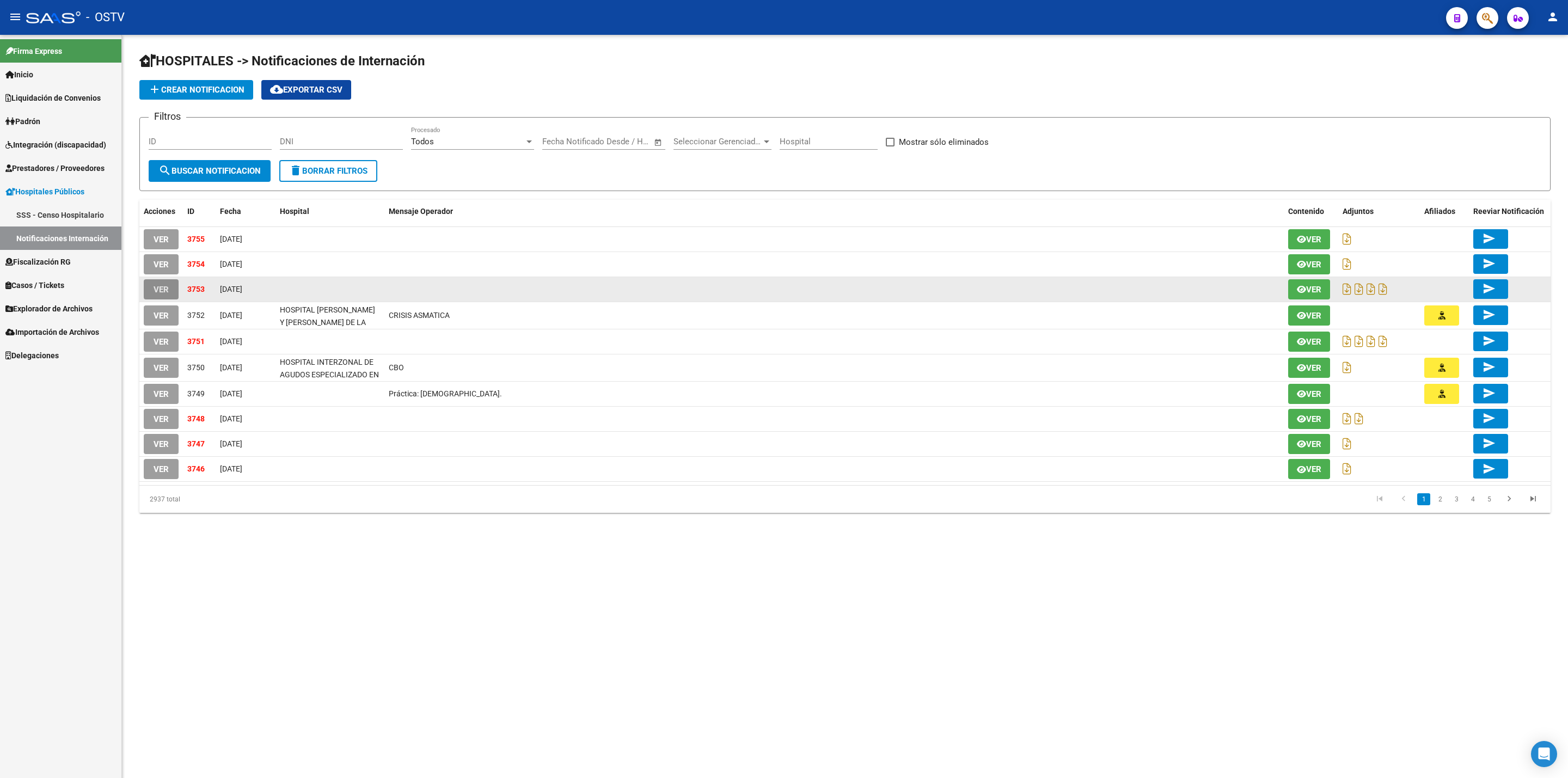
click at [161, 285] on span "VER" at bounding box center [161, 290] width 15 height 10
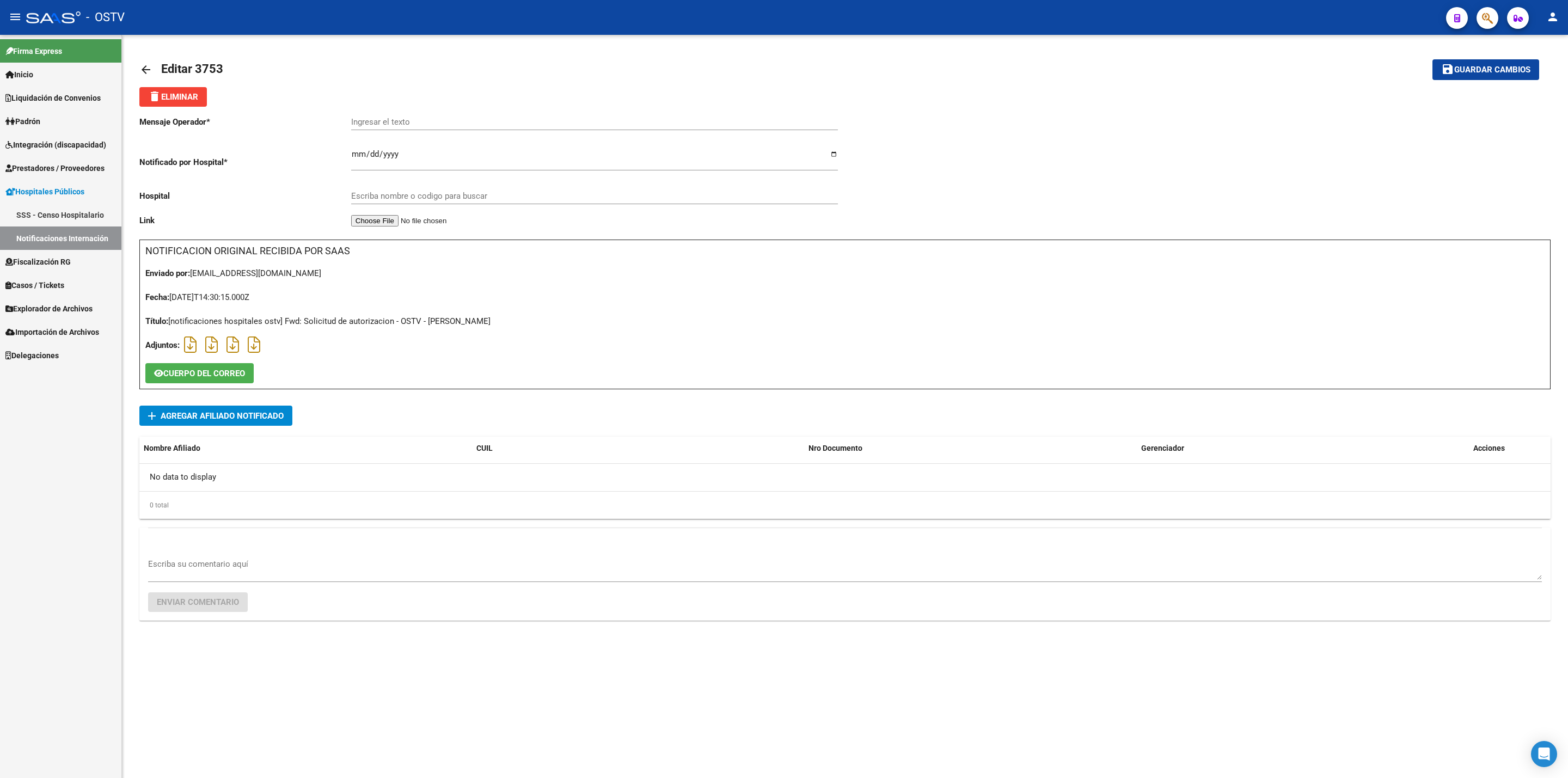
click at [147, 67] on mat-icon "arrow_back" at bounding box center [146, 69] width 13 height 13
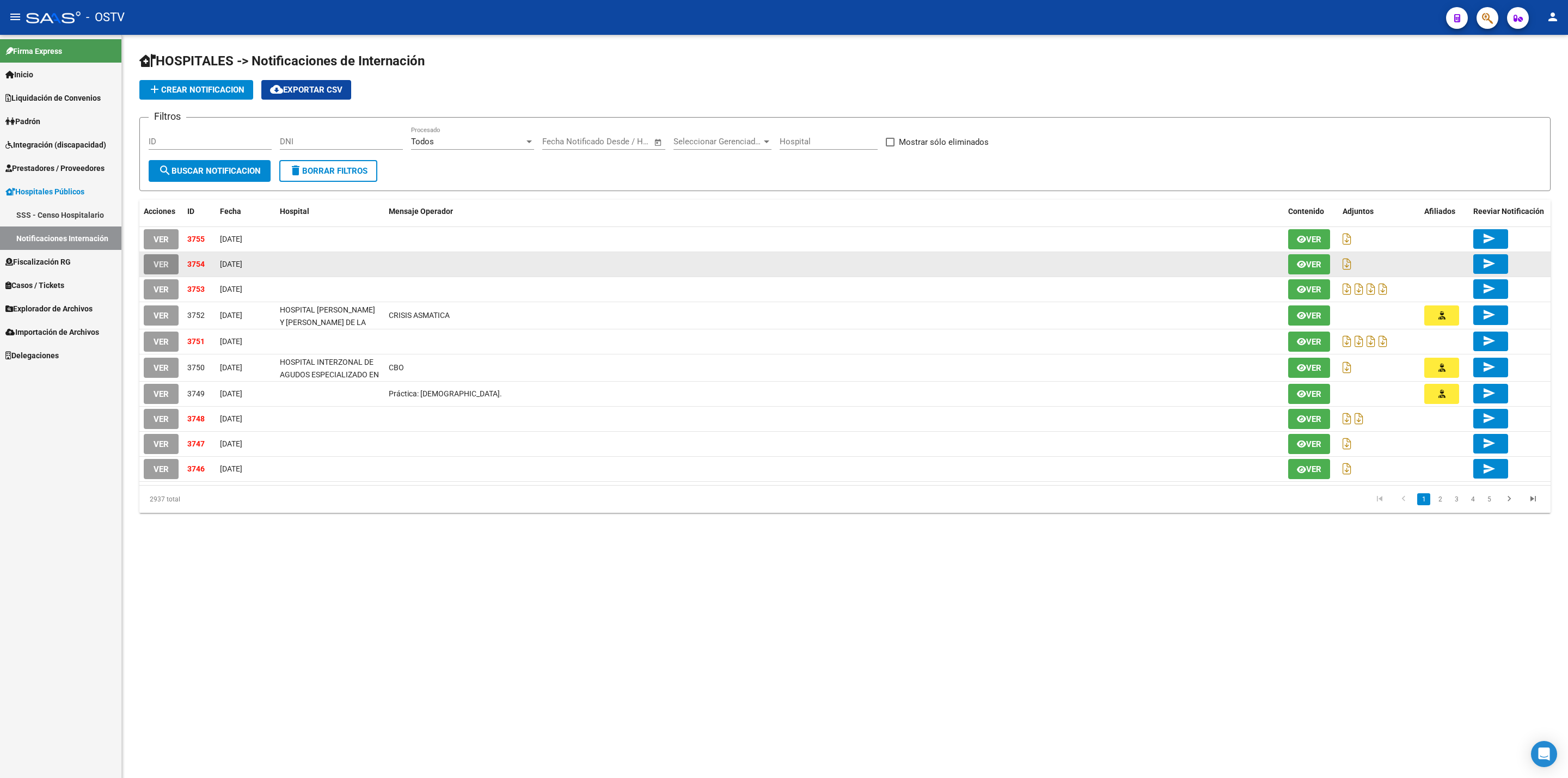
click at [162, 265] on span "VER" at bounding box center [161, 265] width 15 height 10
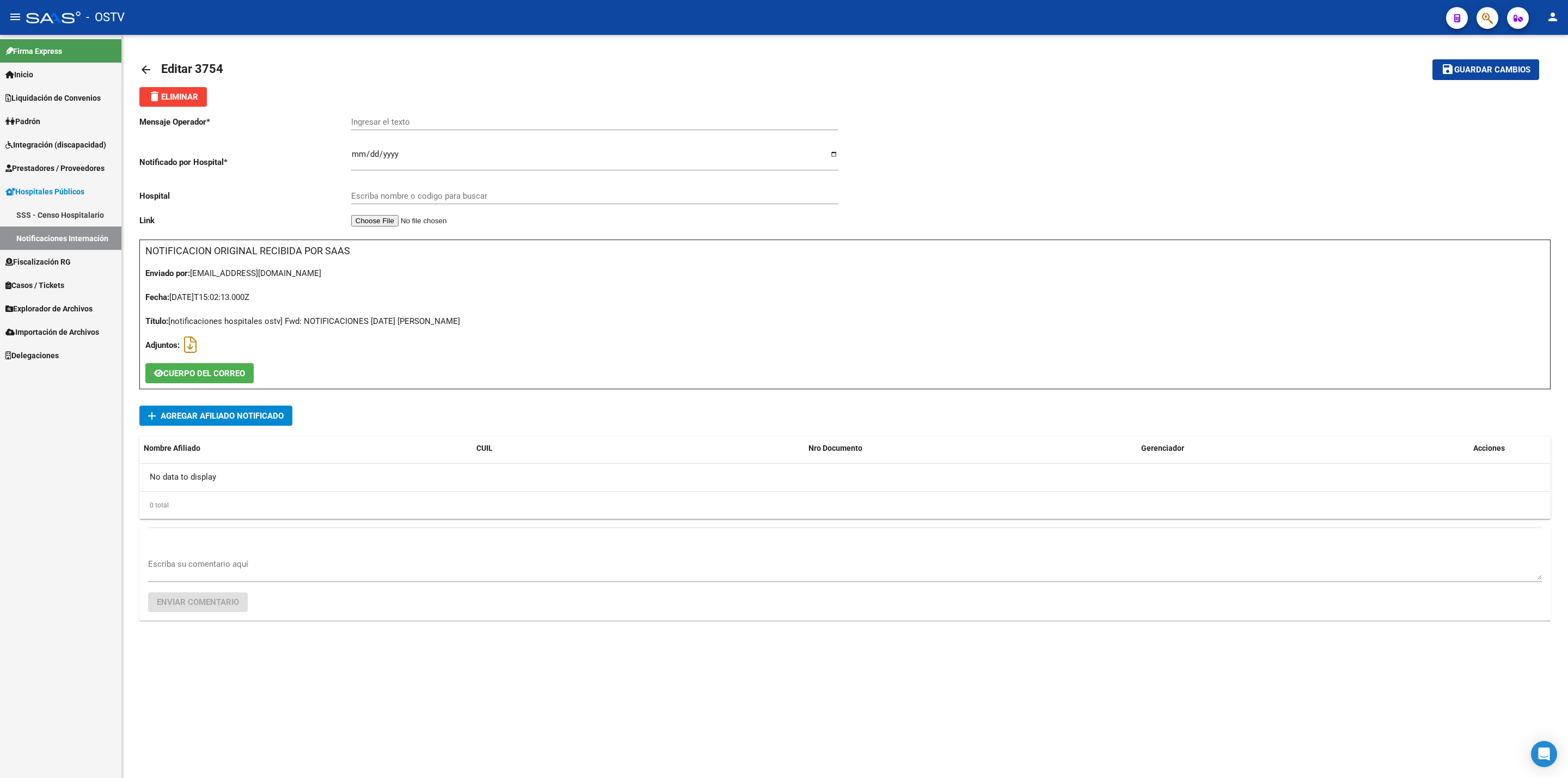
click at [140, 67] on mat-icon "arrow_back" at bounding box center [146, 69] width 13 height 13
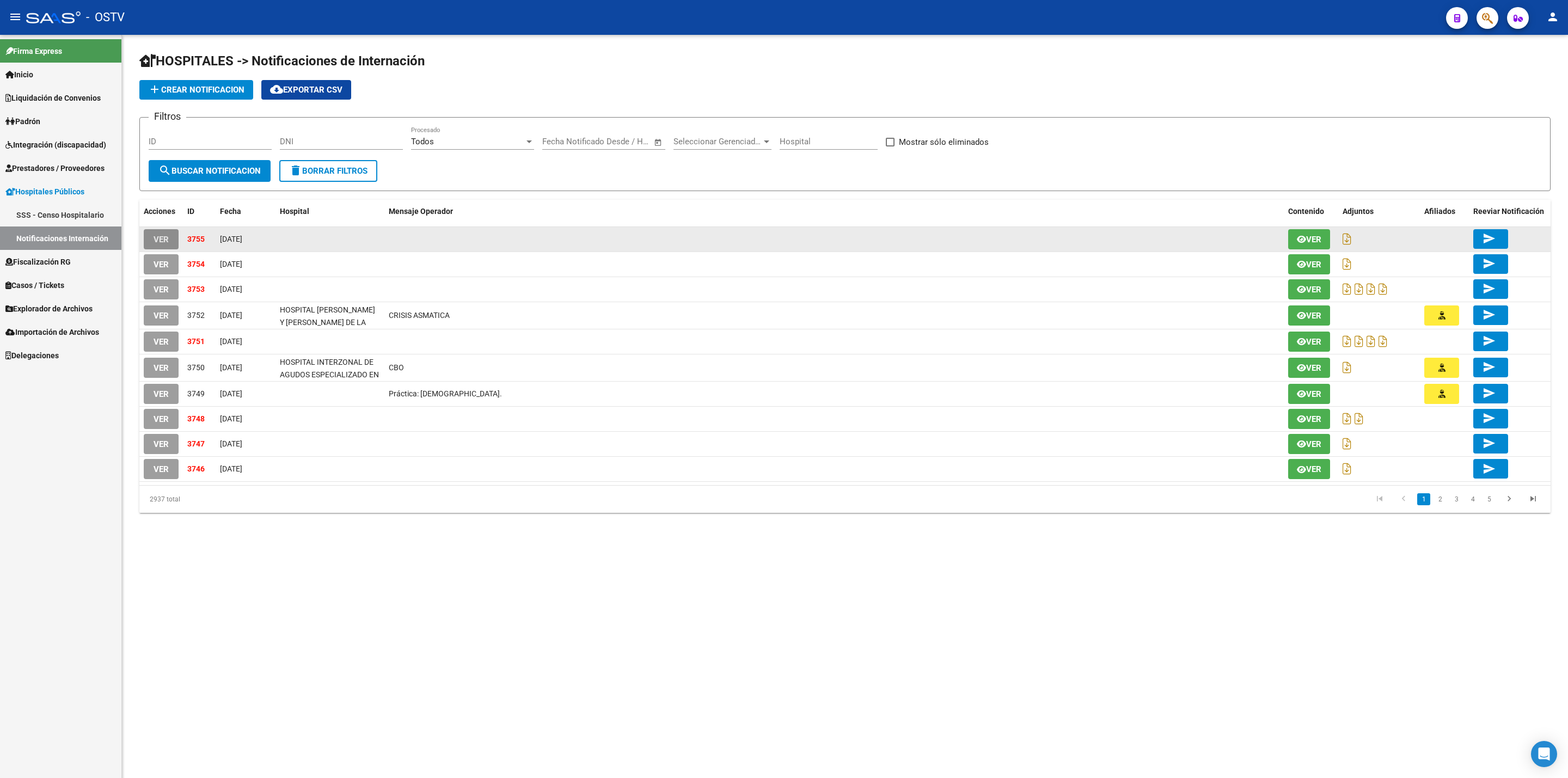
click at [154, 244] on span "VER" at bounding box center [161, 240] width 15 height 10
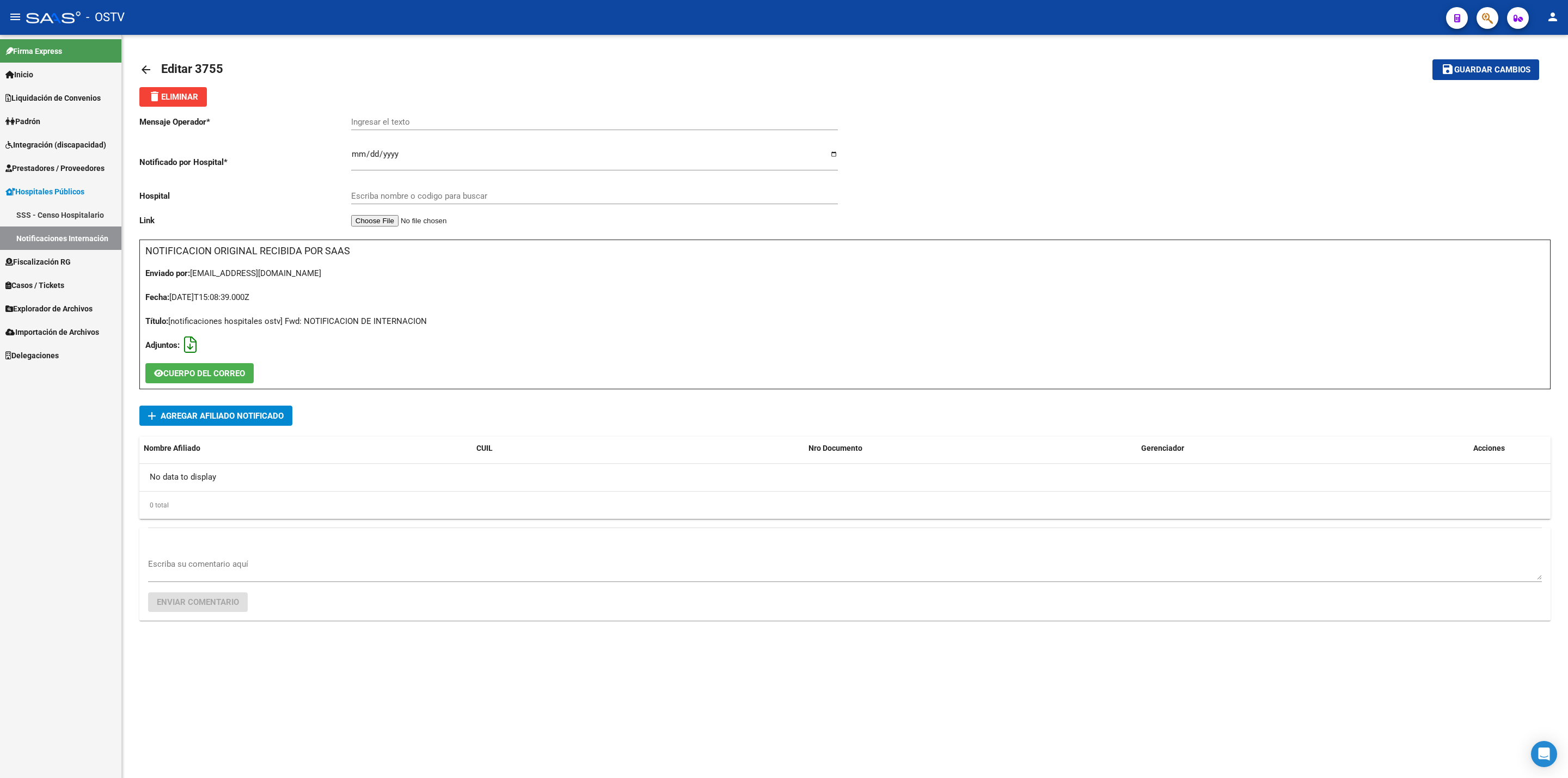
click at [192, 344] on icon at bounding box center [190, 344] width 12 height 1
click at [59, 289] on span "Casos / Tickets" at bounding box center [35, 285] width 59 height 12
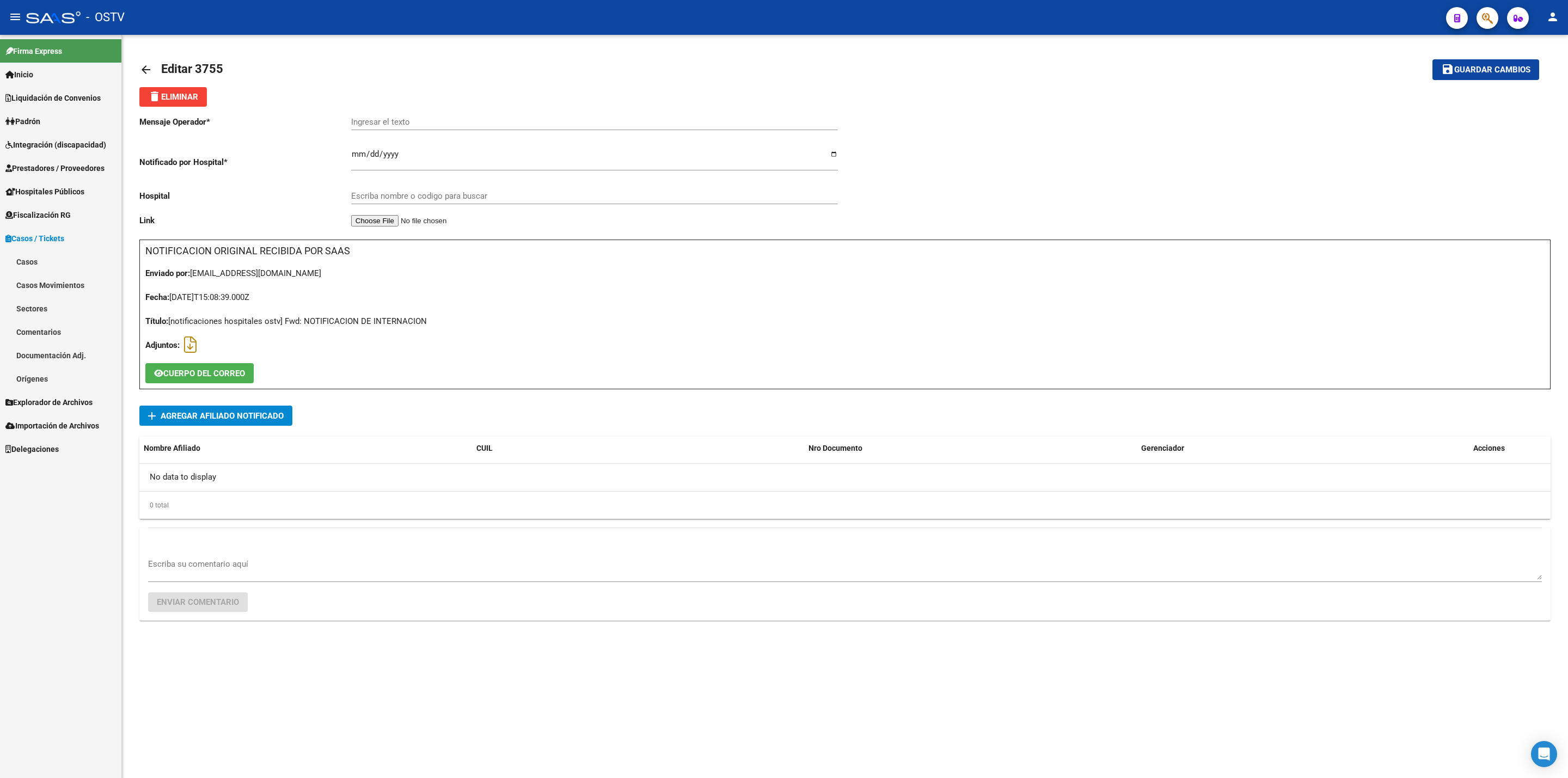
click at [55, 255] on link "Casos" at bounding box center [60, 262] width 121 height 24
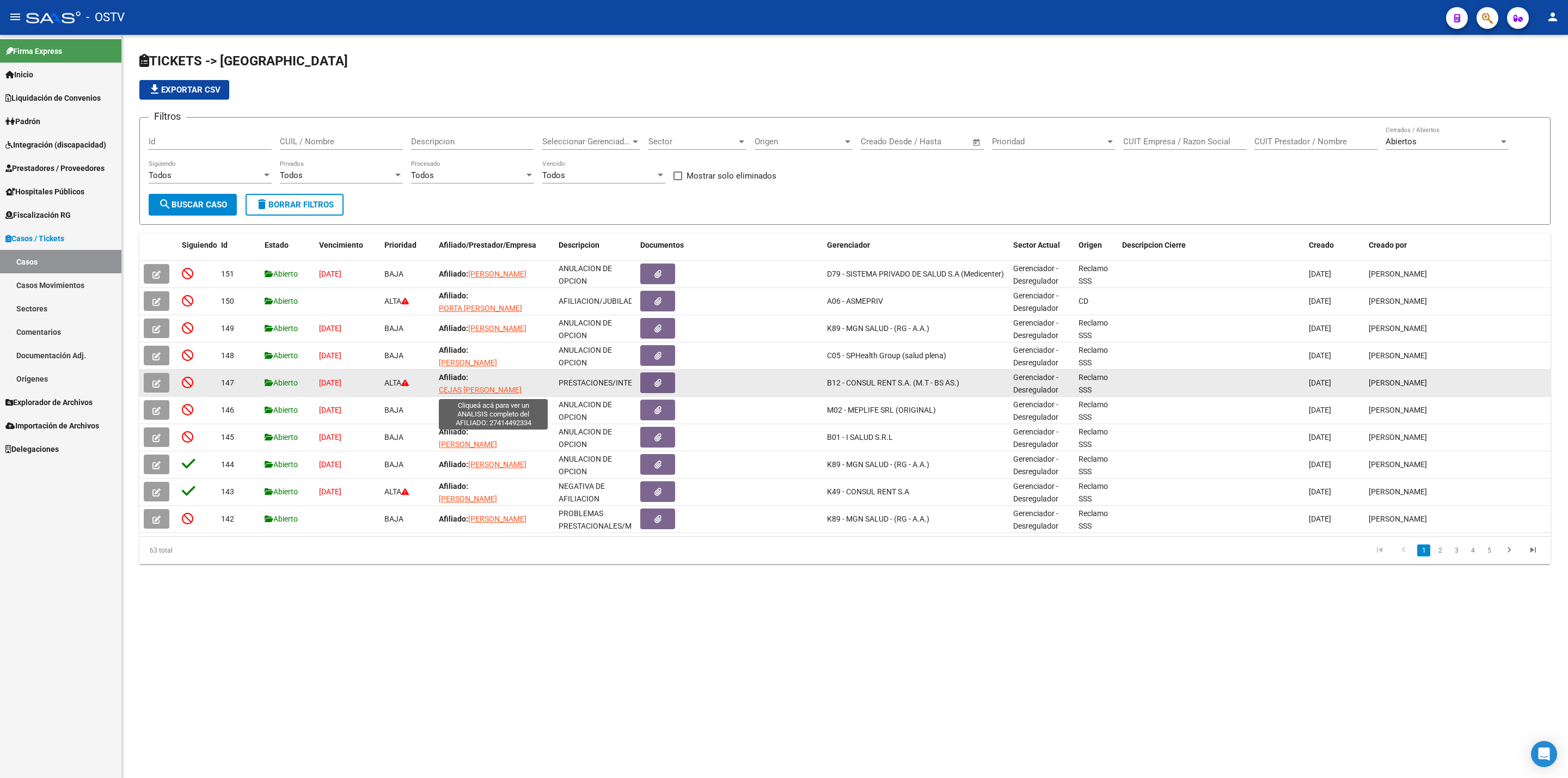
click at [469, 391] on span "CEJAS FLORENCIA ALEJANDRA" at bounding box center [480, 390] width 83 height 9
type textarea "27414492334"
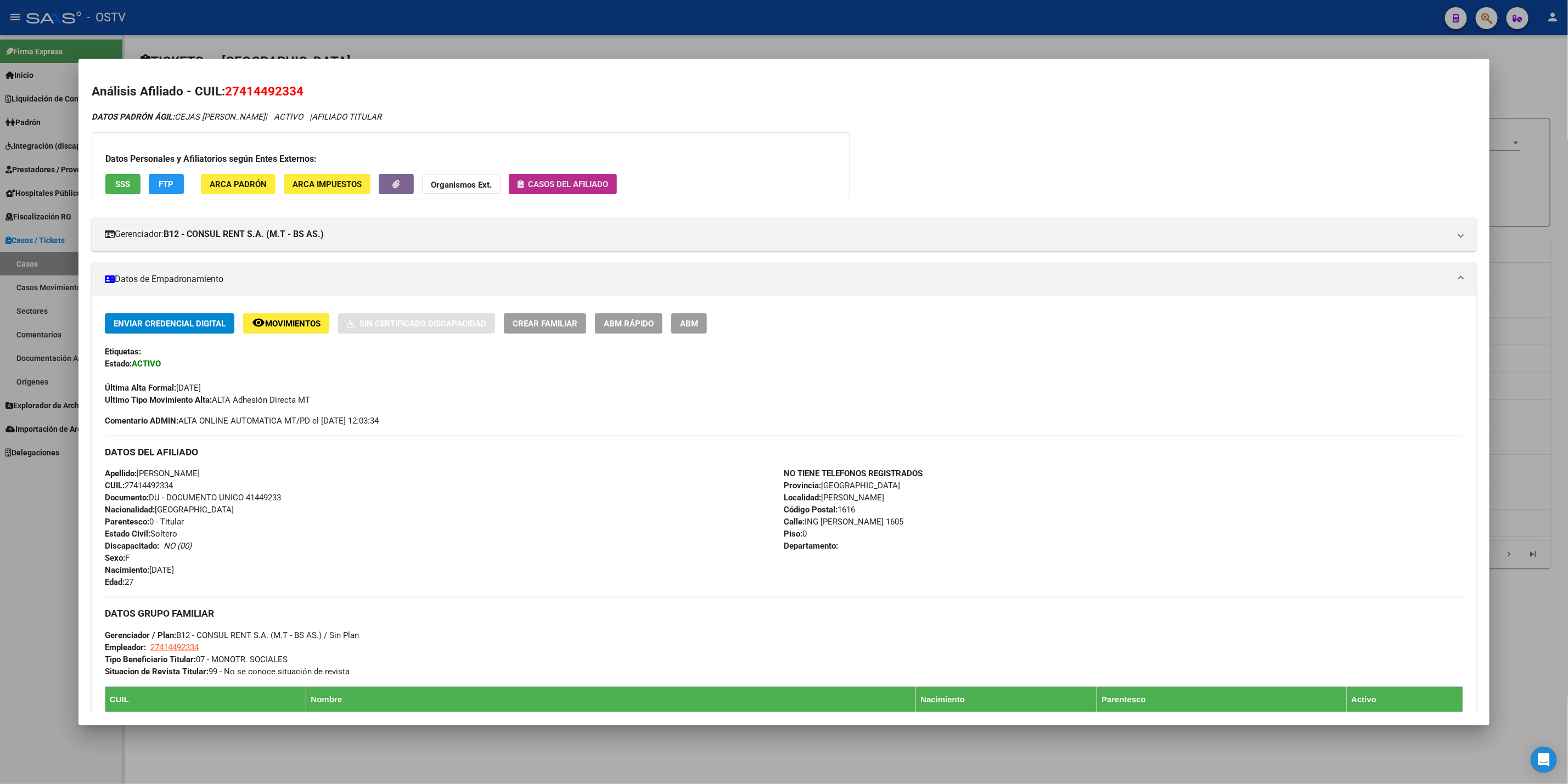
click at [568, 186] on span "Casos del afiliado" at bounding box center [568, 185] width 80 height 10
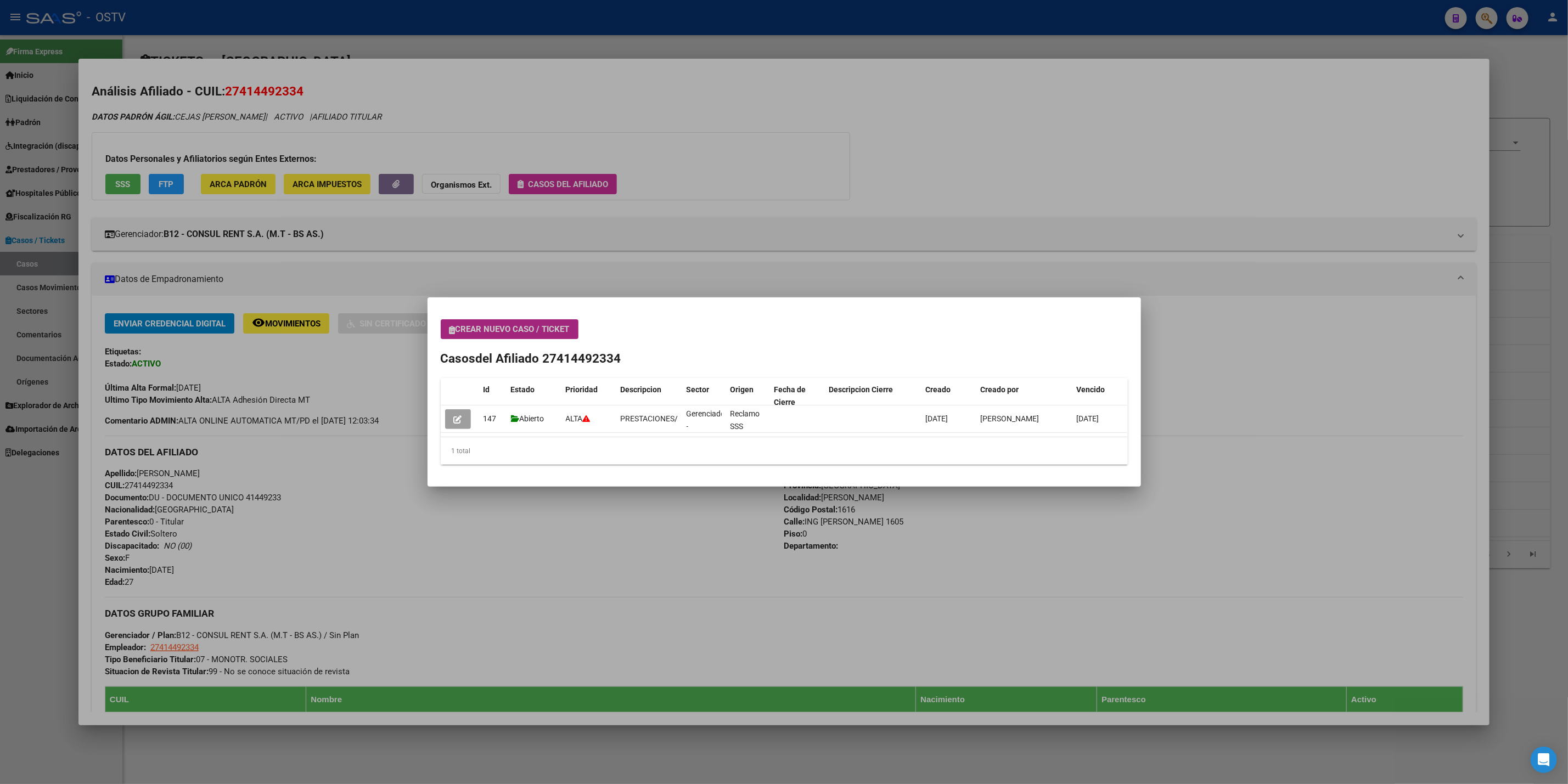
click at [546, 323] on button "Crear nuevo caso / ticket" at bounding box center [509, 329] width 138 height 19
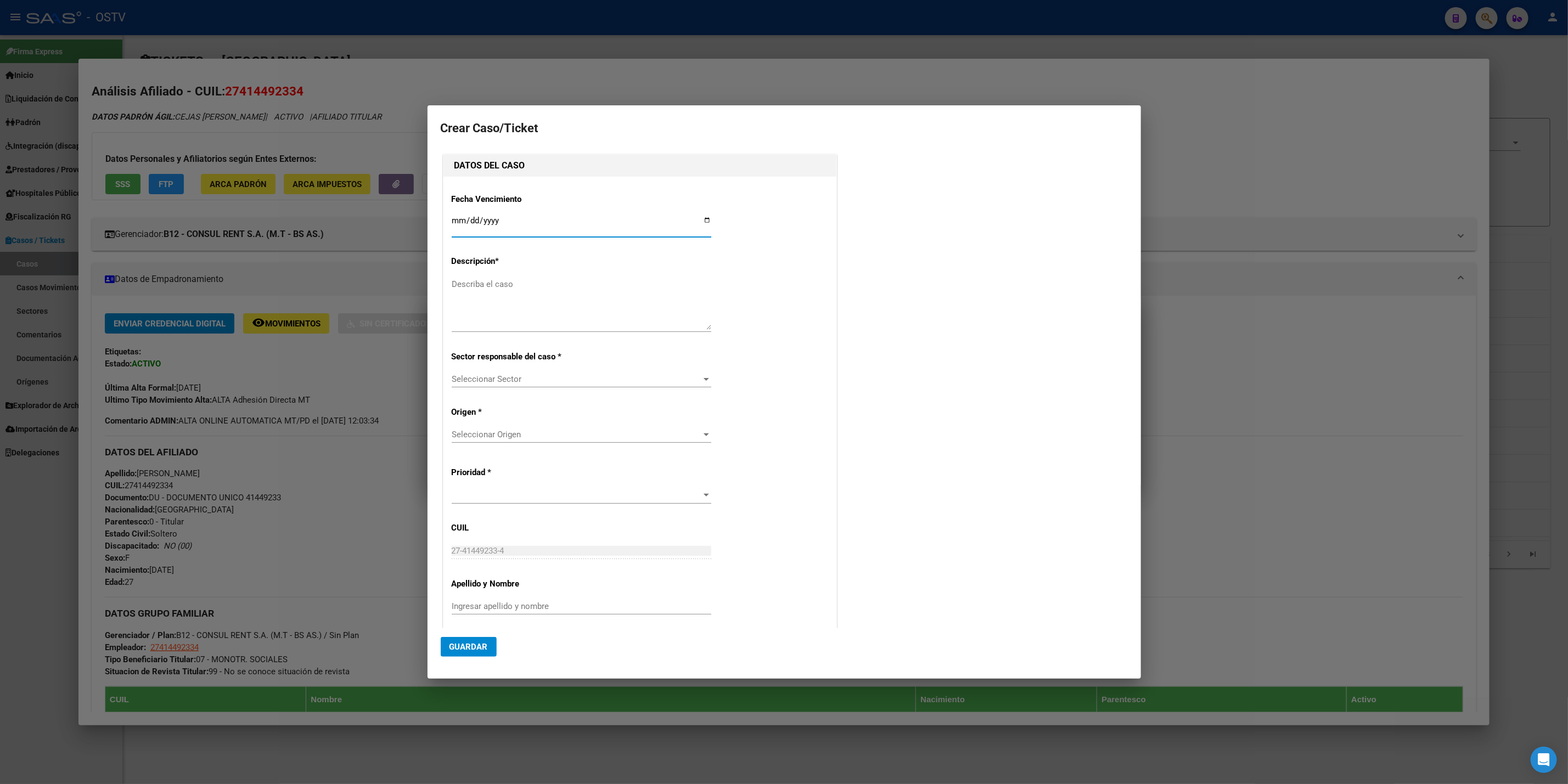
type input "CEJAS FLORENCIA ALEJANDRA"
type input "2025-10-08"
click at [524, 313] on textarea "Describa el caso" at bounding box center [581, 304] width 259 height 51
type textarea "PROBLEMAS PRESTACIONALES"
click at [522, 377] on span "Seleccionar Sector" at bounding box center [576, 379] width 250 height 10
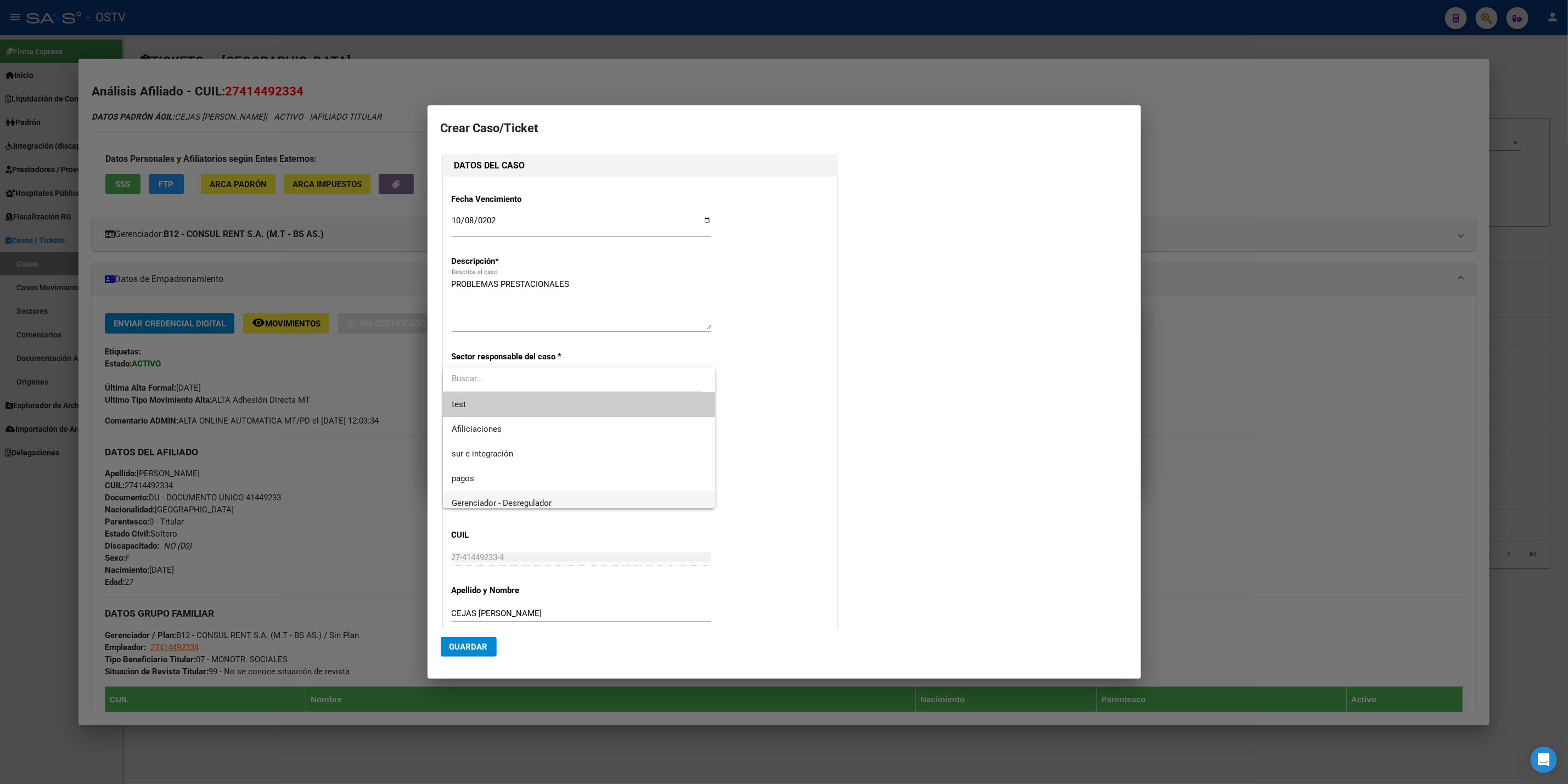
click at [560, 498] on span "Gerenciador - Desregulador" at bounding box center [579, 503] width 255 height 24
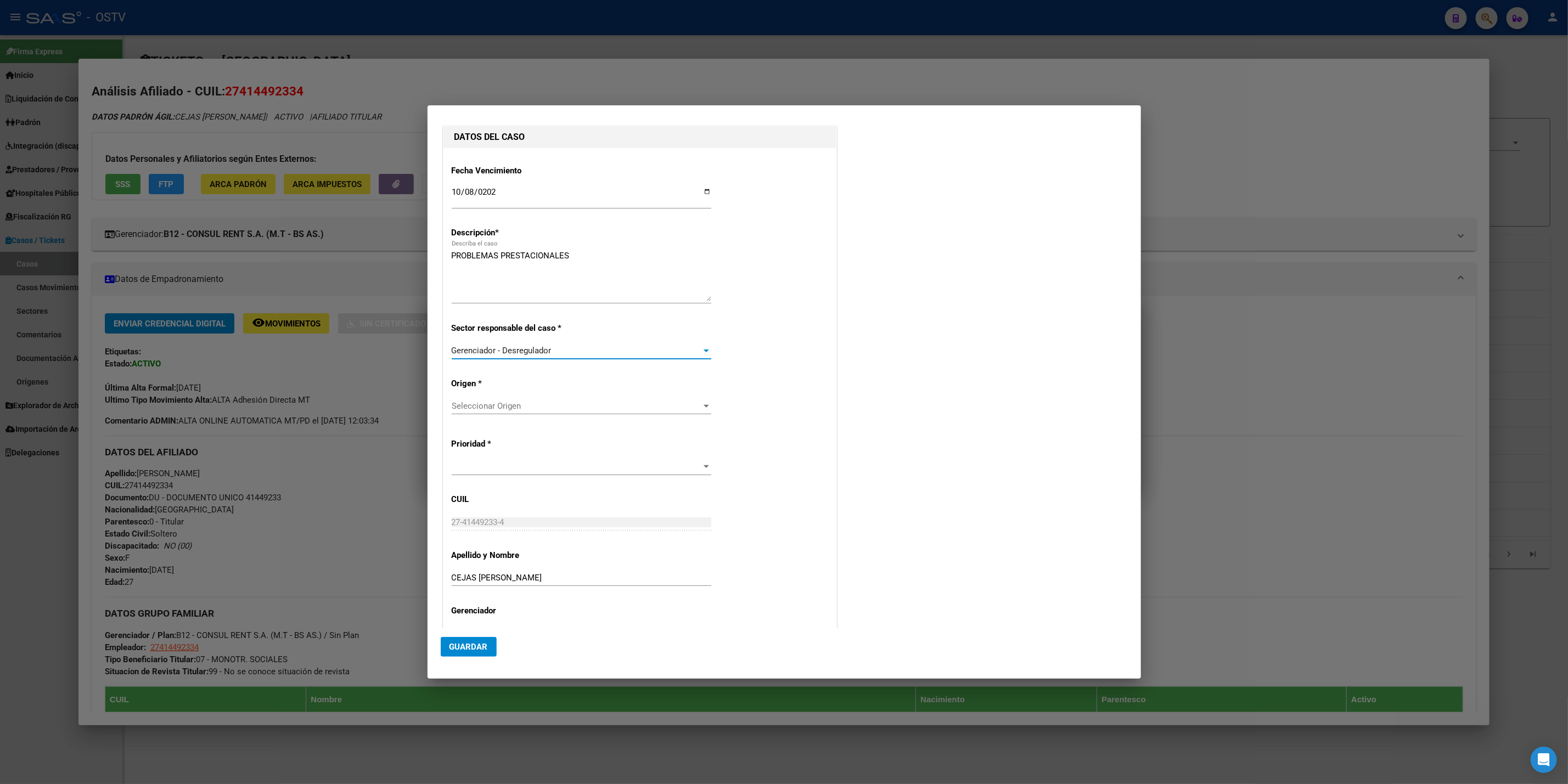
scroll to position [63, 0]
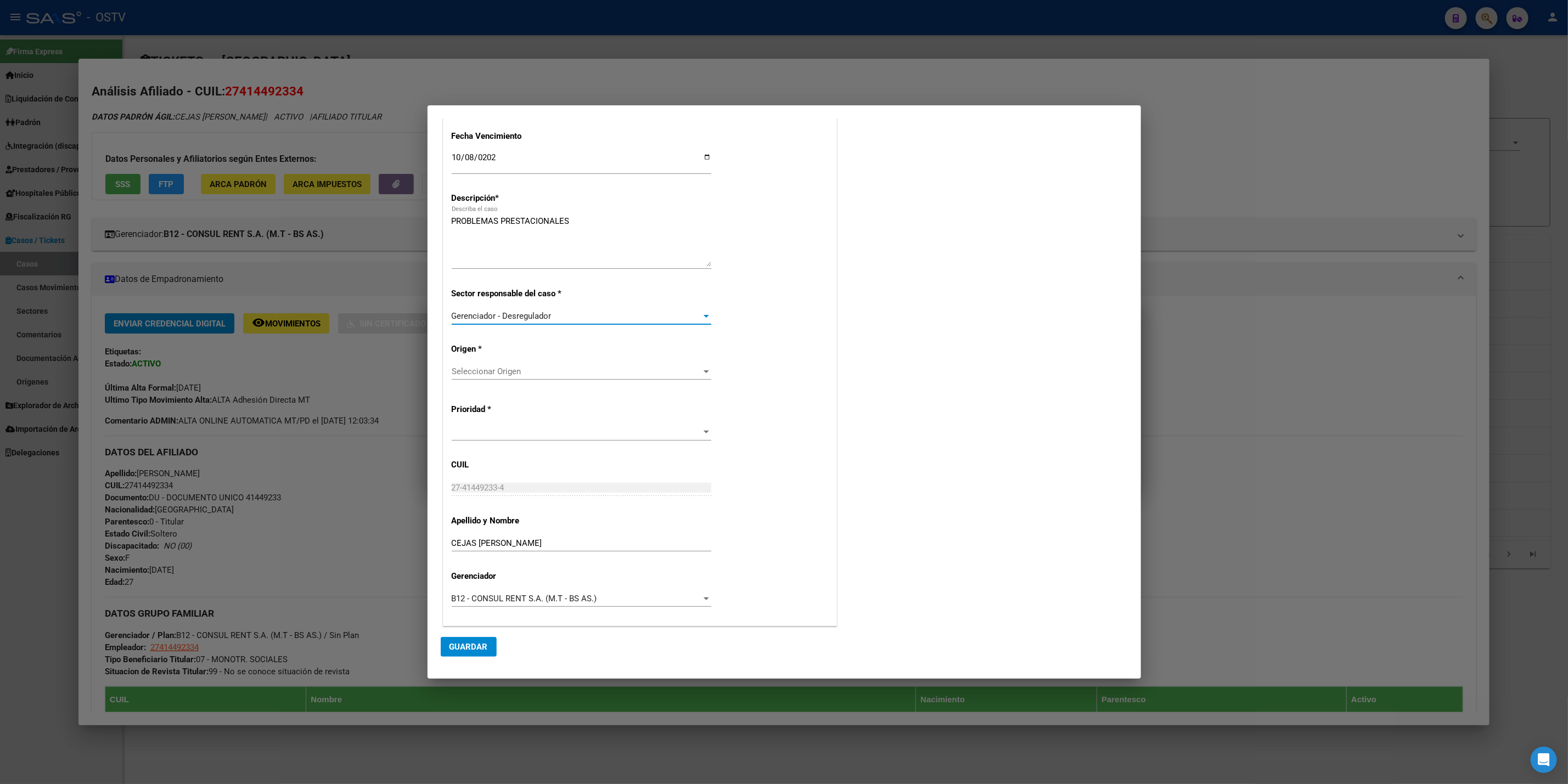
click at [524, 371] on span "Seleccionar Origen" at bounding box center [576, 372] width 250 height 10
click at [503, 454] on span "Reclamo SSS" at bounding box center [579, 446] width 255 height 24
click at [512, 434] on span at bounding box center [576, 432] width 250 height 10
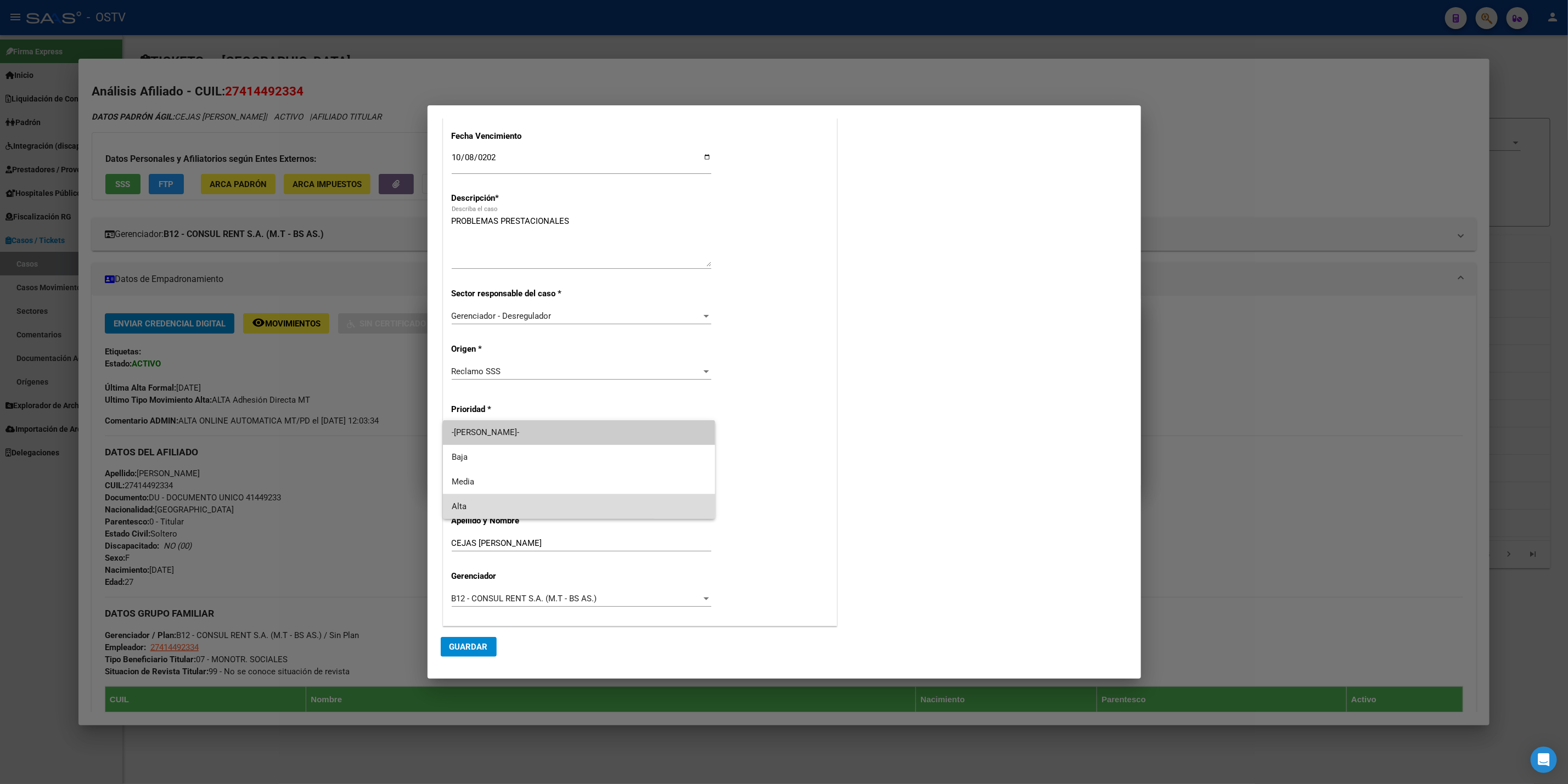
click at [476, 502] on span "Alta" at bounding box center [579, 507] width 255 height 24
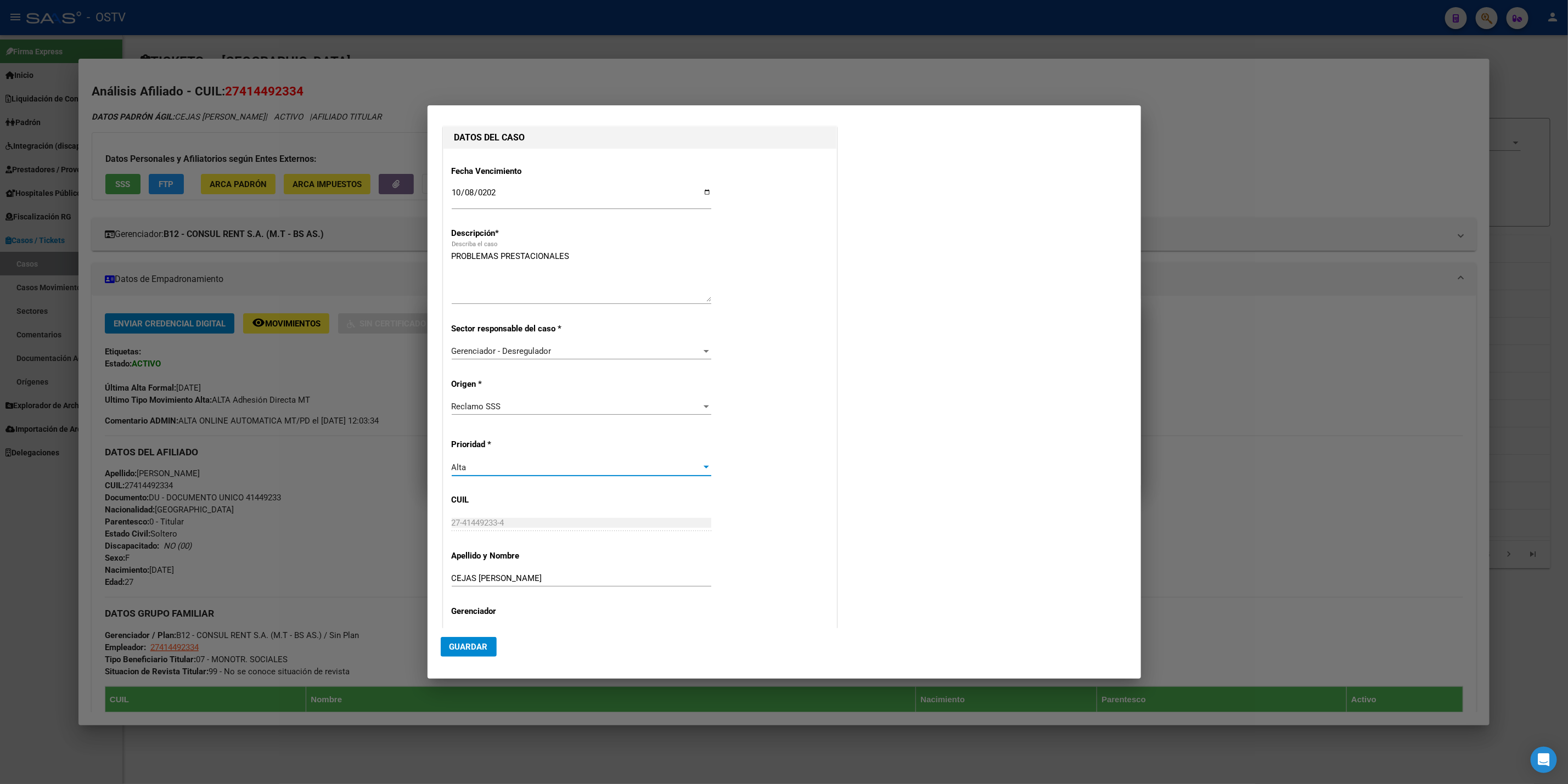
scroll to position [0, 0]
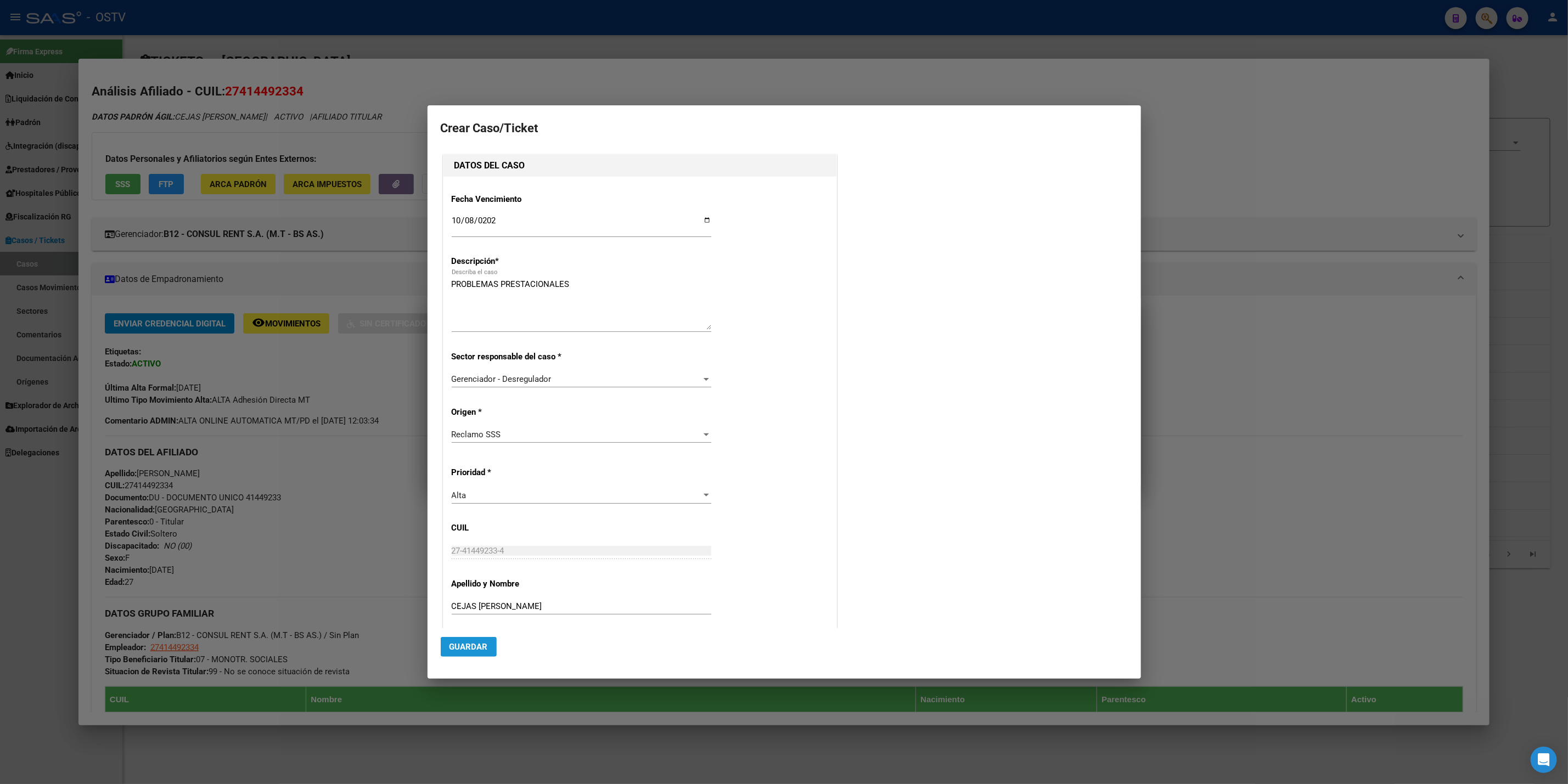
click at [468, 642] on span "Guardar" at bounding box center [468, 647] width 38 height 10
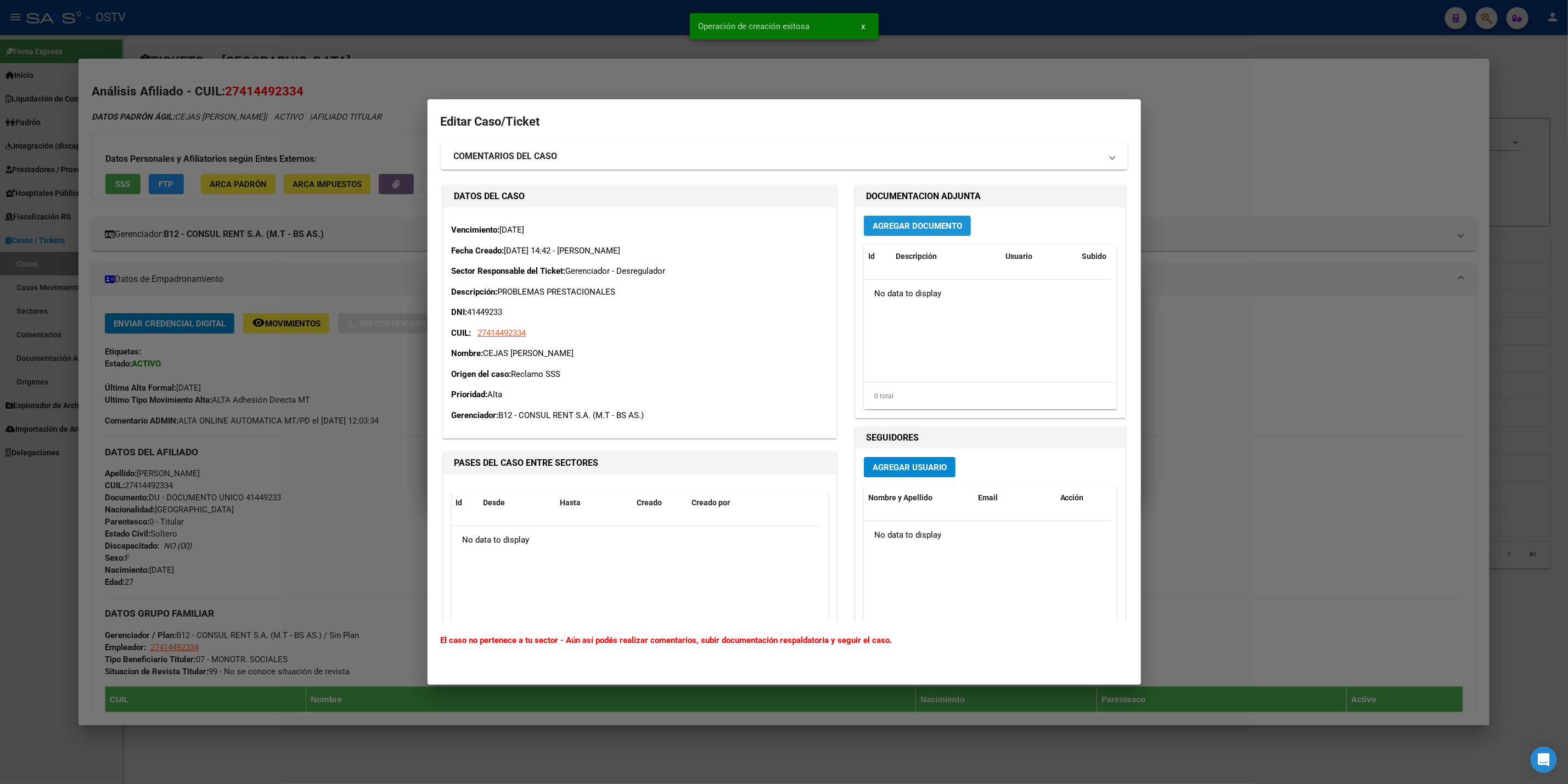
click at [911, 221] on span "Agregar Documento" at bounding box center [917, 226] width 89 height 10
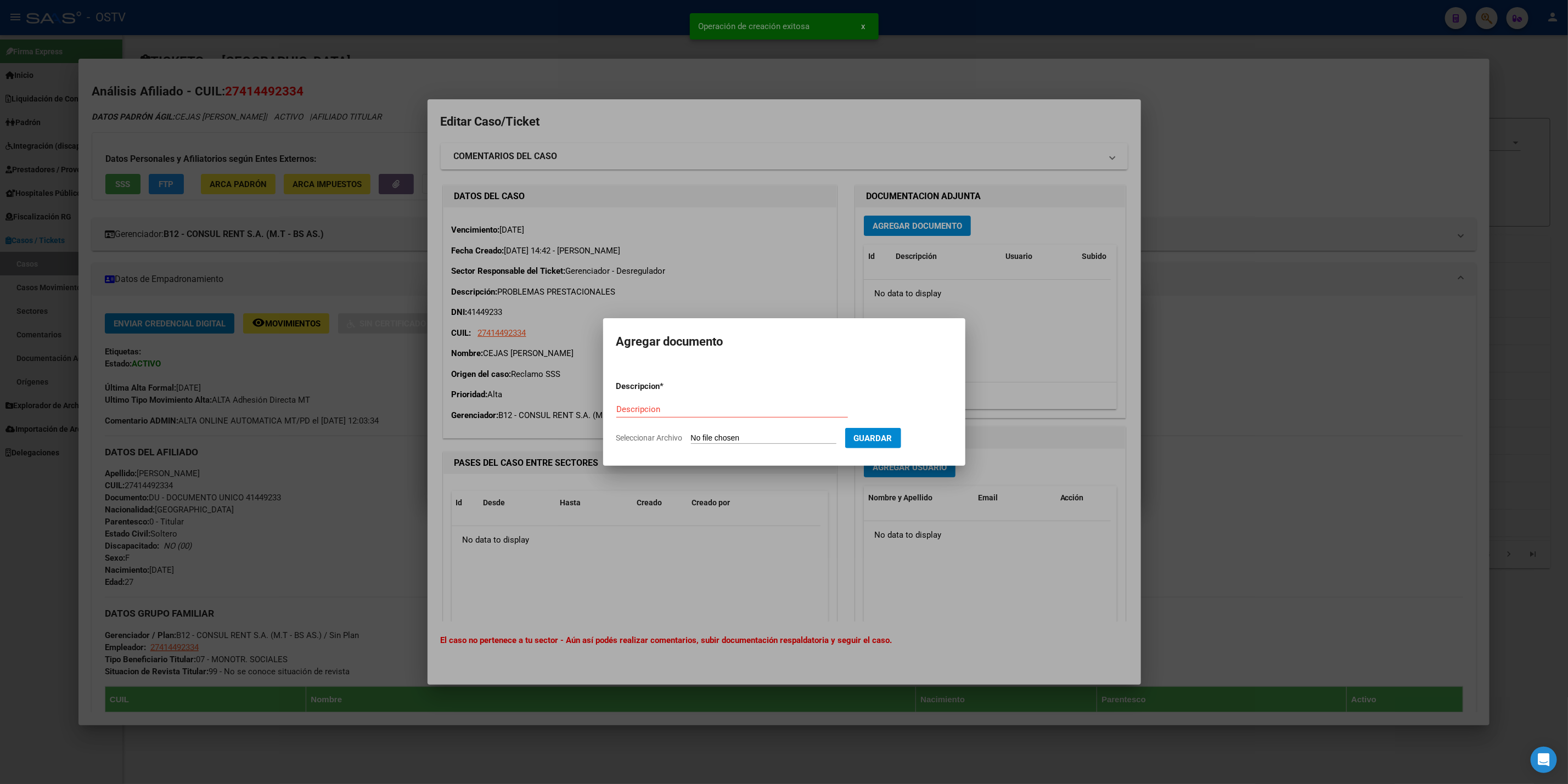
click at [738, 434] on input "Seleccionar Archivo" at bounding box center [764, 439] width 146 height 11
type input "C:\fakepath\IF-2025-110110368-APN-SGSUSS#SSS.pdf"
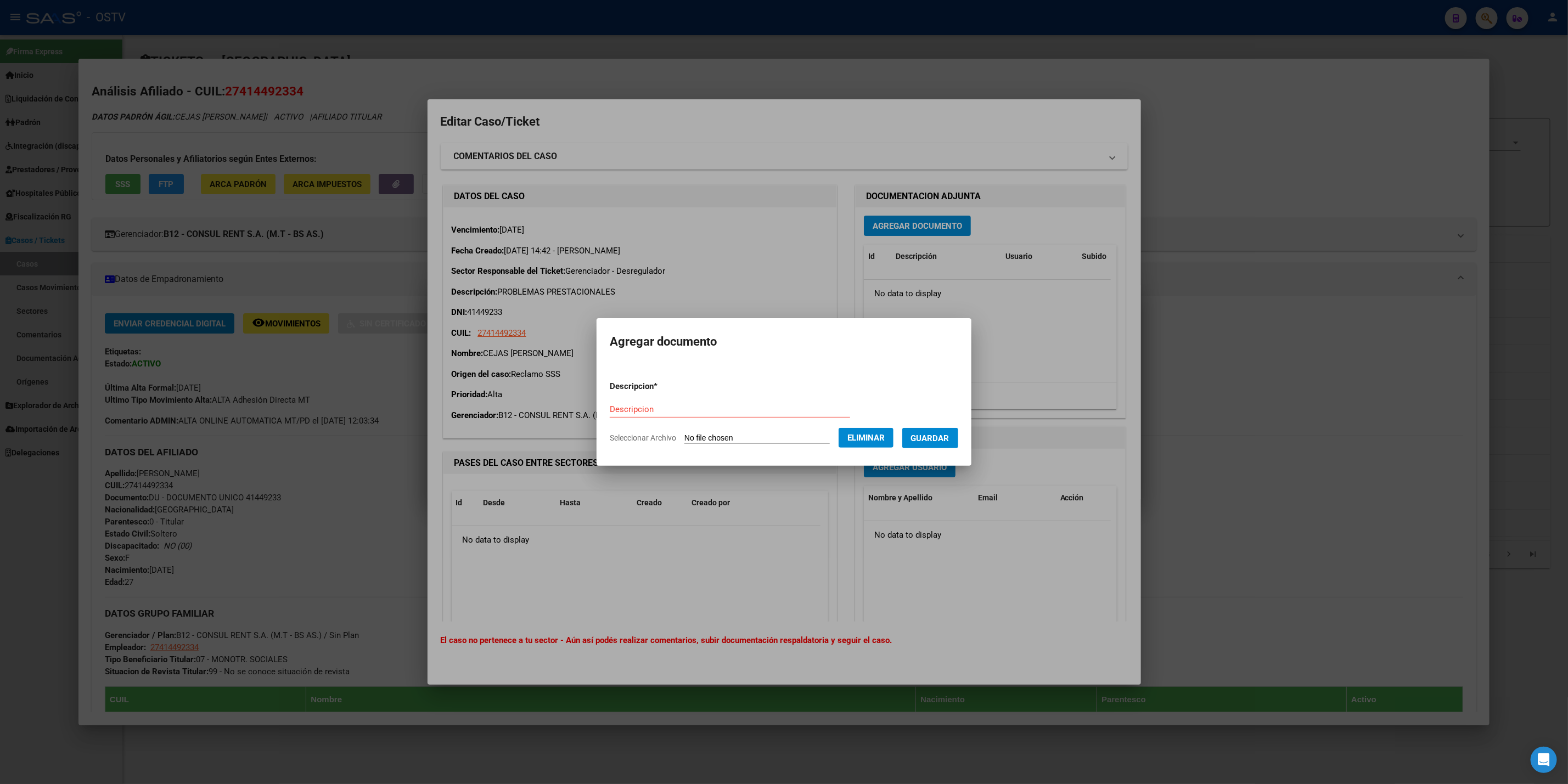
click at [693, 403] on div "Descripcion" at bounding box center [730, 409] width 241 height 16
paste input "IF-2025-110110368-APN-SGSUSS#SSS"
type input "IF-2025-110110368-APN-SGSUSS#SSS"
click at [947, 441] on span "Guardar" at bounding box center [930, 439] width 38 height 10
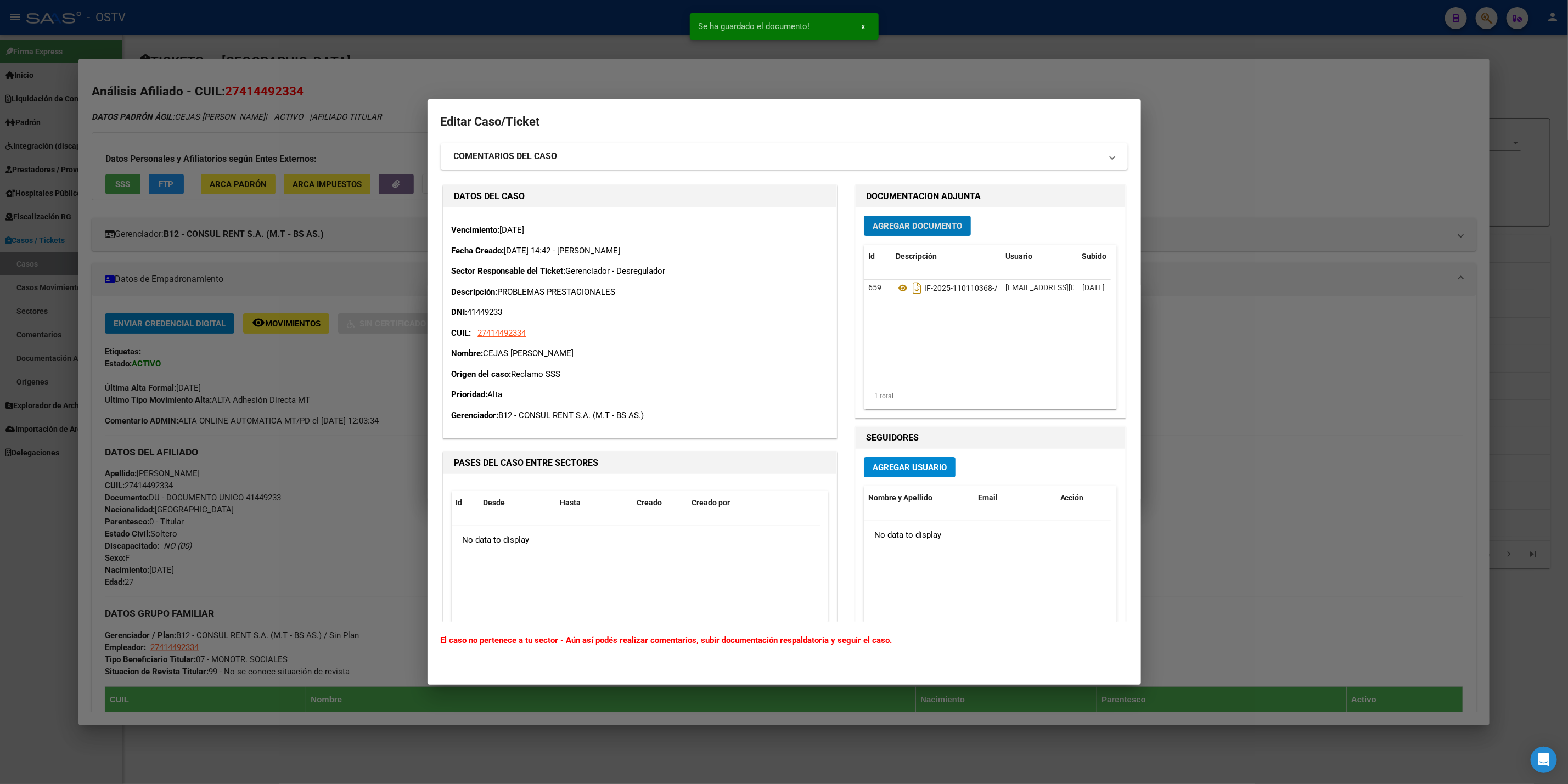
click at [906, 216] on button "Agregar Documento" at bounding box center [917, 226] width 107 height 20
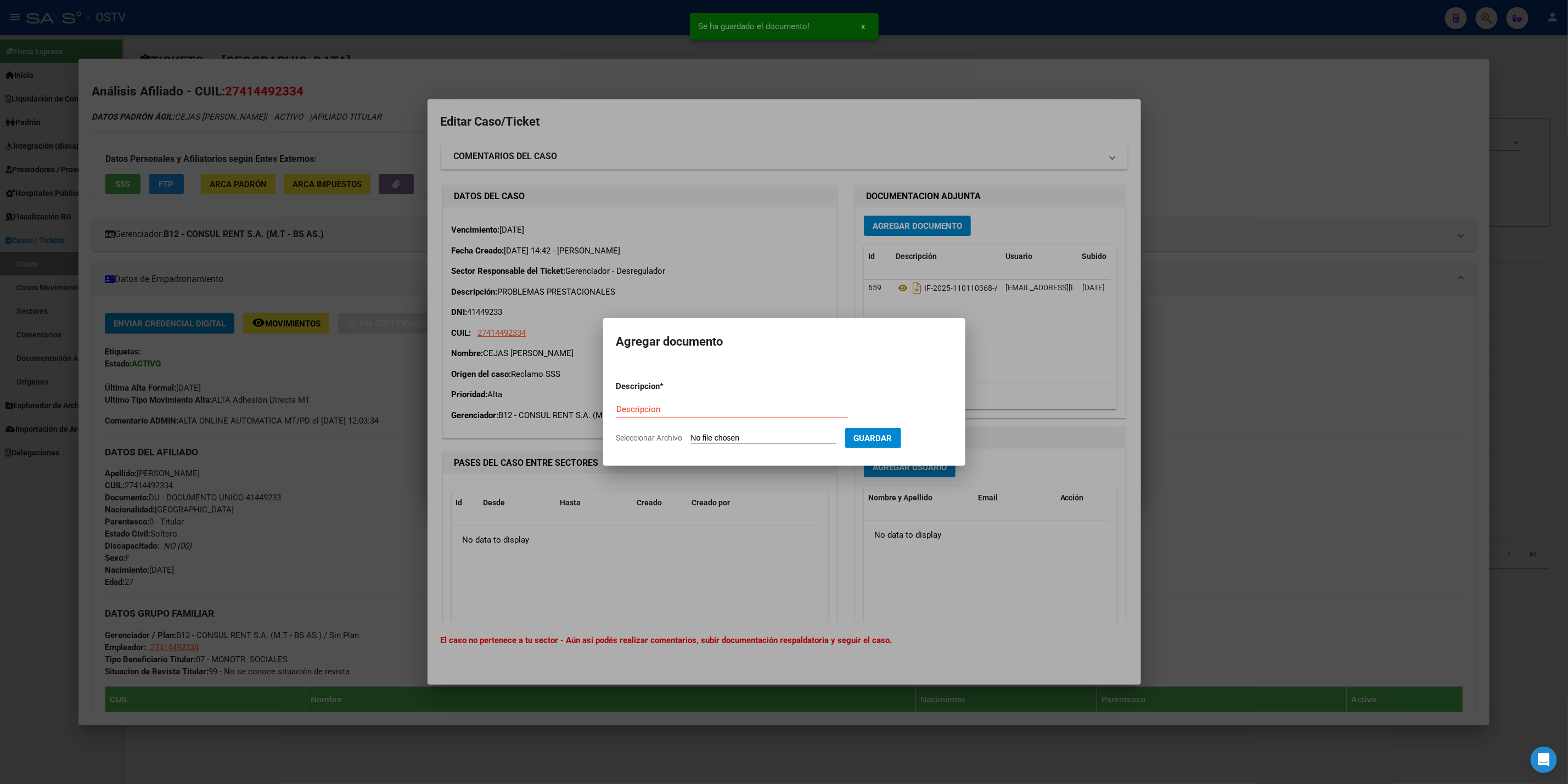
click at [715, 435] on input "Seleccionar Archivo" at bounding box center [764, 439] width 146 height 11
type input "C:\fakepath\IF-2025-109048785-APN-SAUSS#SSS.pdf"
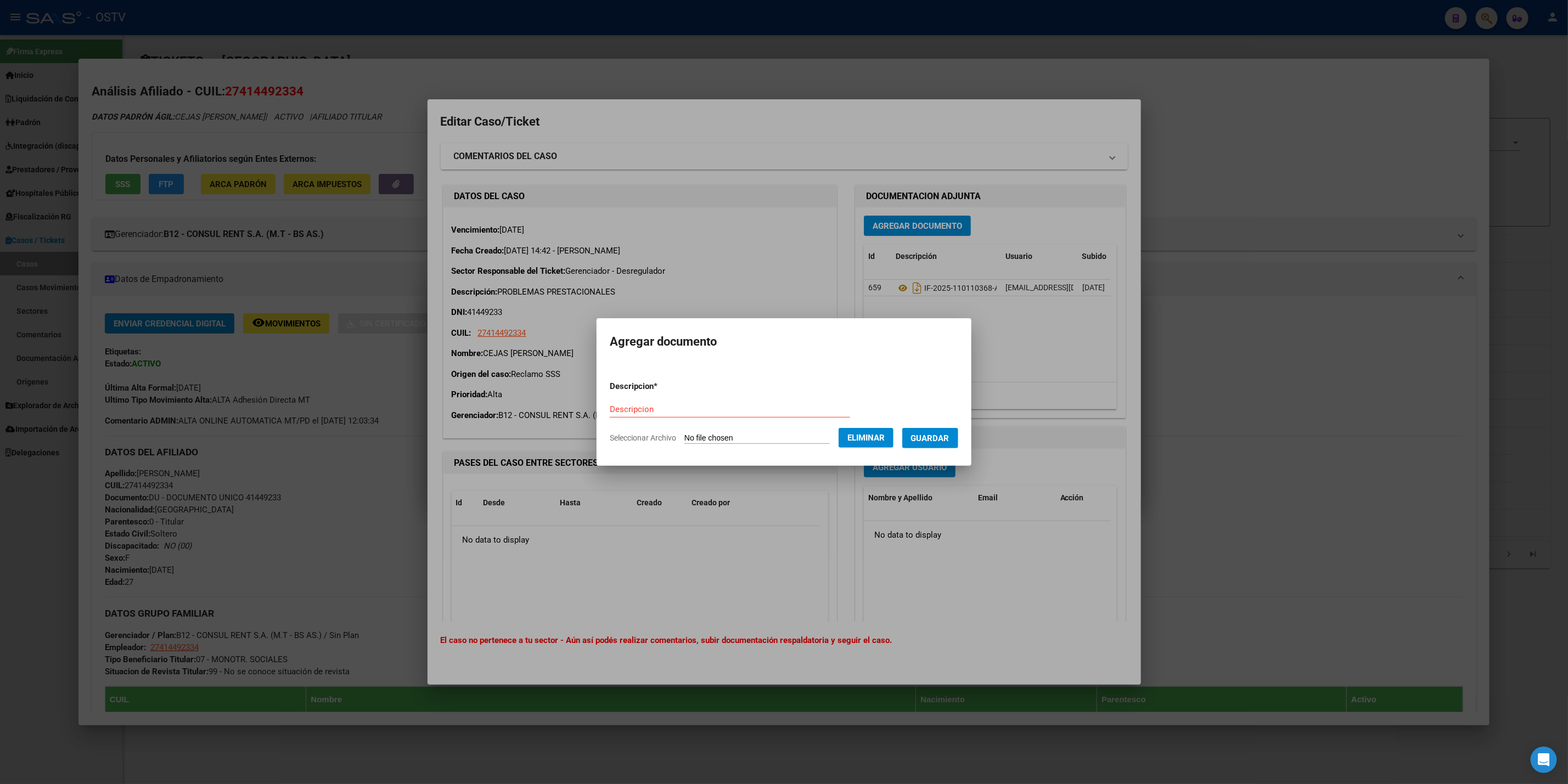
click at [661, 399] on form "Descripcion * Descripcion Seleccionar Archivo Eliminar Guardar" at bounding box center [784, 412] width 349 height 80
click at [661, 407] on input "Descripcion" at bounding box center [730, 409] width 241 height 10
paste input "IF-2025-109048785-APN-SAUSS#SSS"
type input "IF-2025-109048785-APN-SAUSS#SSS"
click at [958, 439] on button "Guardar" at bounding box center [930, 438] width 56 height 20
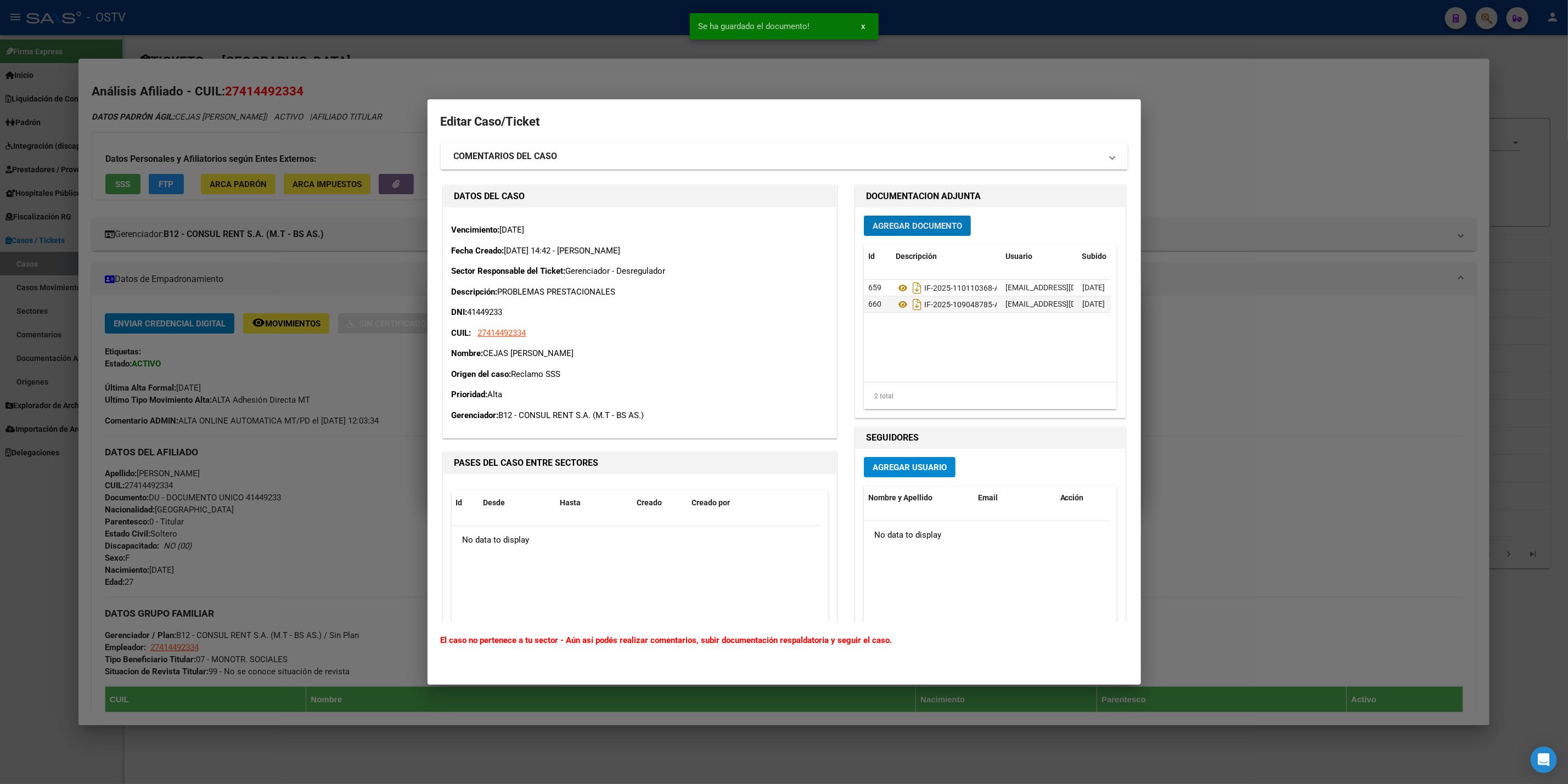
click at [926, 221] on span "Agregar Documento" at bounding box center [917, 226] width 89 height 10
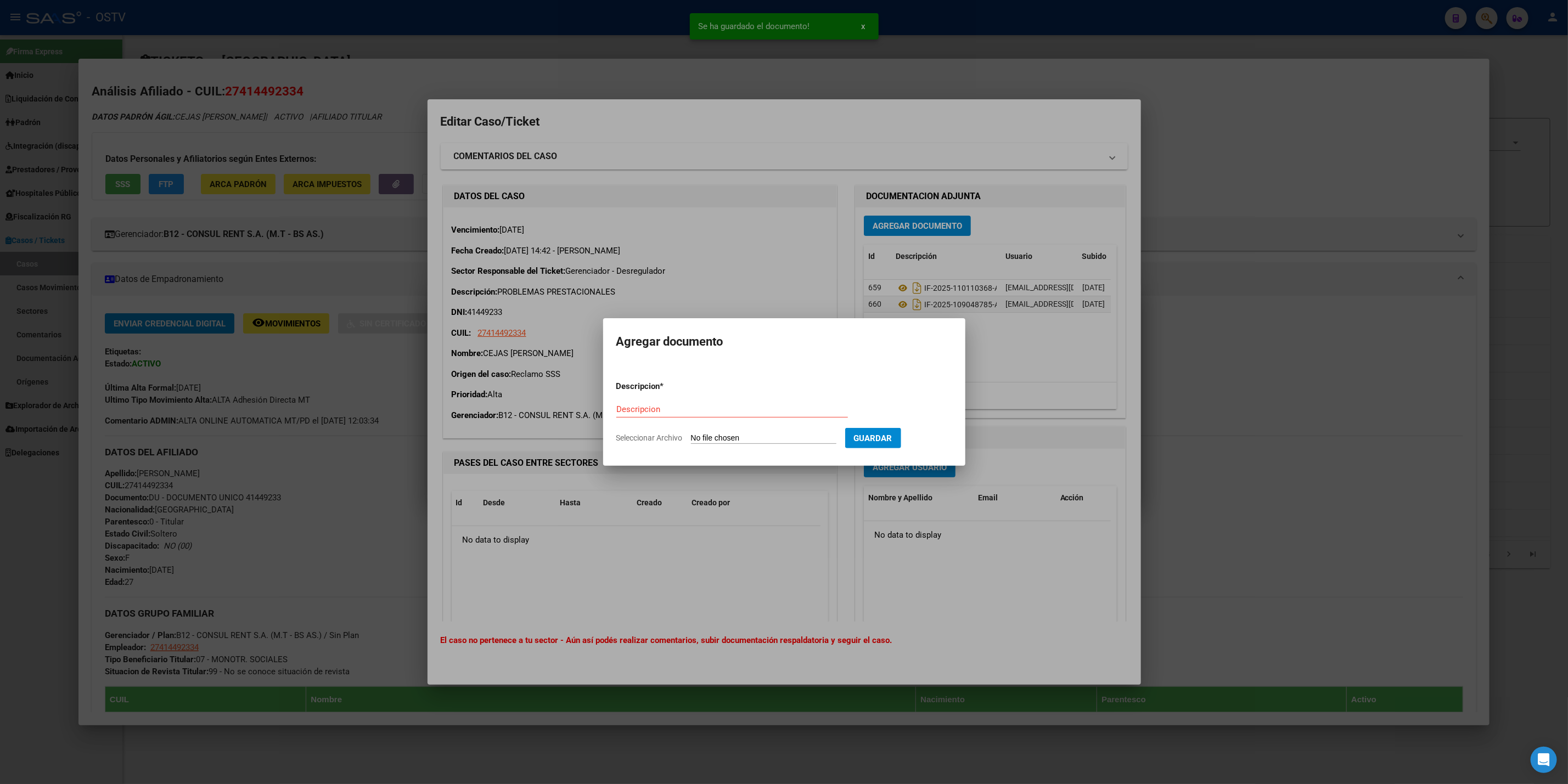
click at [720, 442] on input "Seleccionar Archivo" at bounding box center [764, 439] width 146 height 11
type input "C:\fakepath\PV-2025-109047732-APN-SAUSS#SSS.pdf"
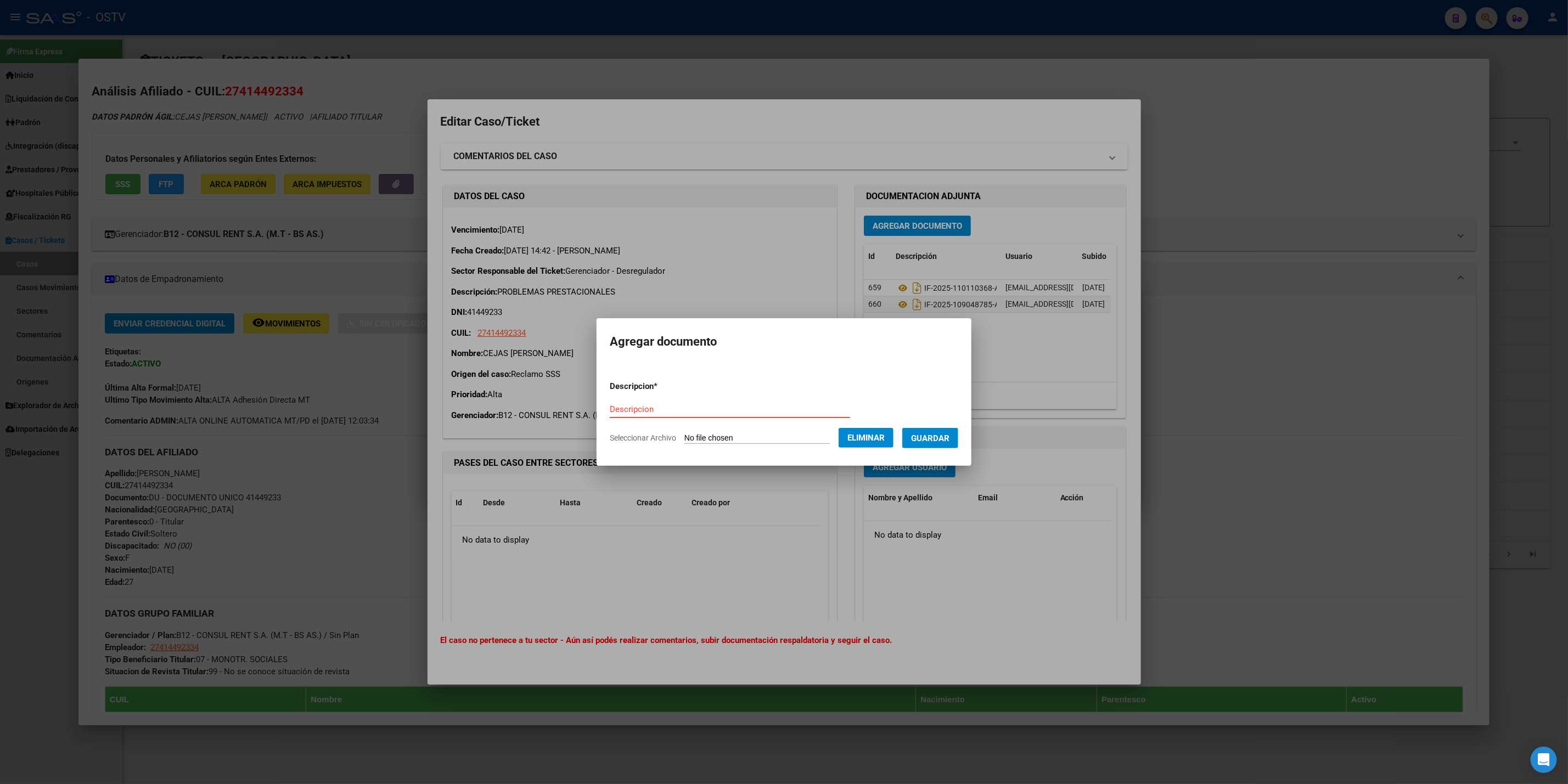
click at [672, 410] on input "Descripcion" at bounding box center [730, 409] width 241 height 10
paste input "PV-2025-109047732-APN-SAUSS#SSS"
type input "PV-2025-109047732-APN-SAUSS#SSS"
click at [932, 434] on span "Guardar" at bounding box center [930, 439] width 38 height 10
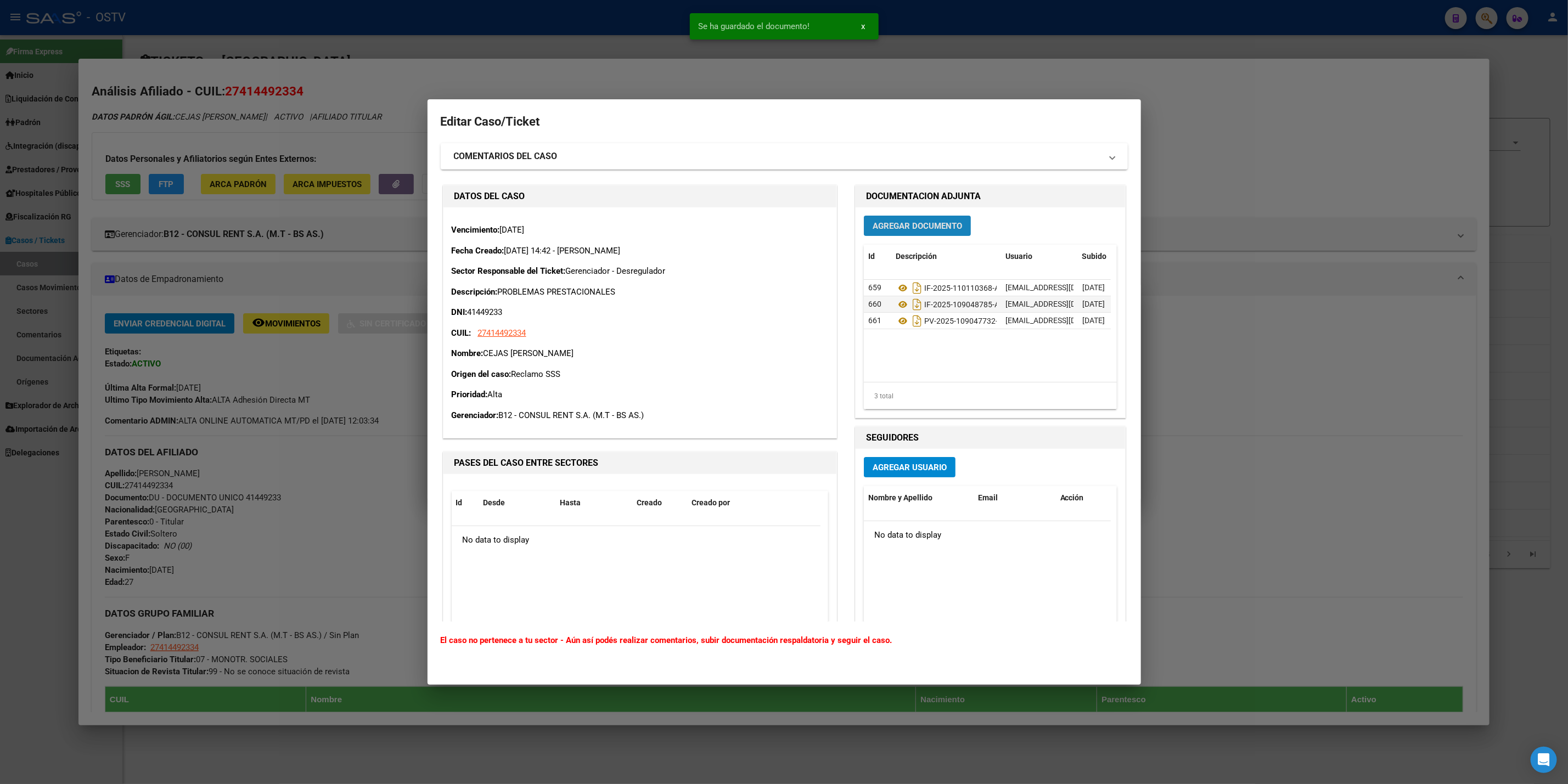
click at [895, 219] on button "Agregar Documento" at bounding box center [917, 226] width 107 height 20
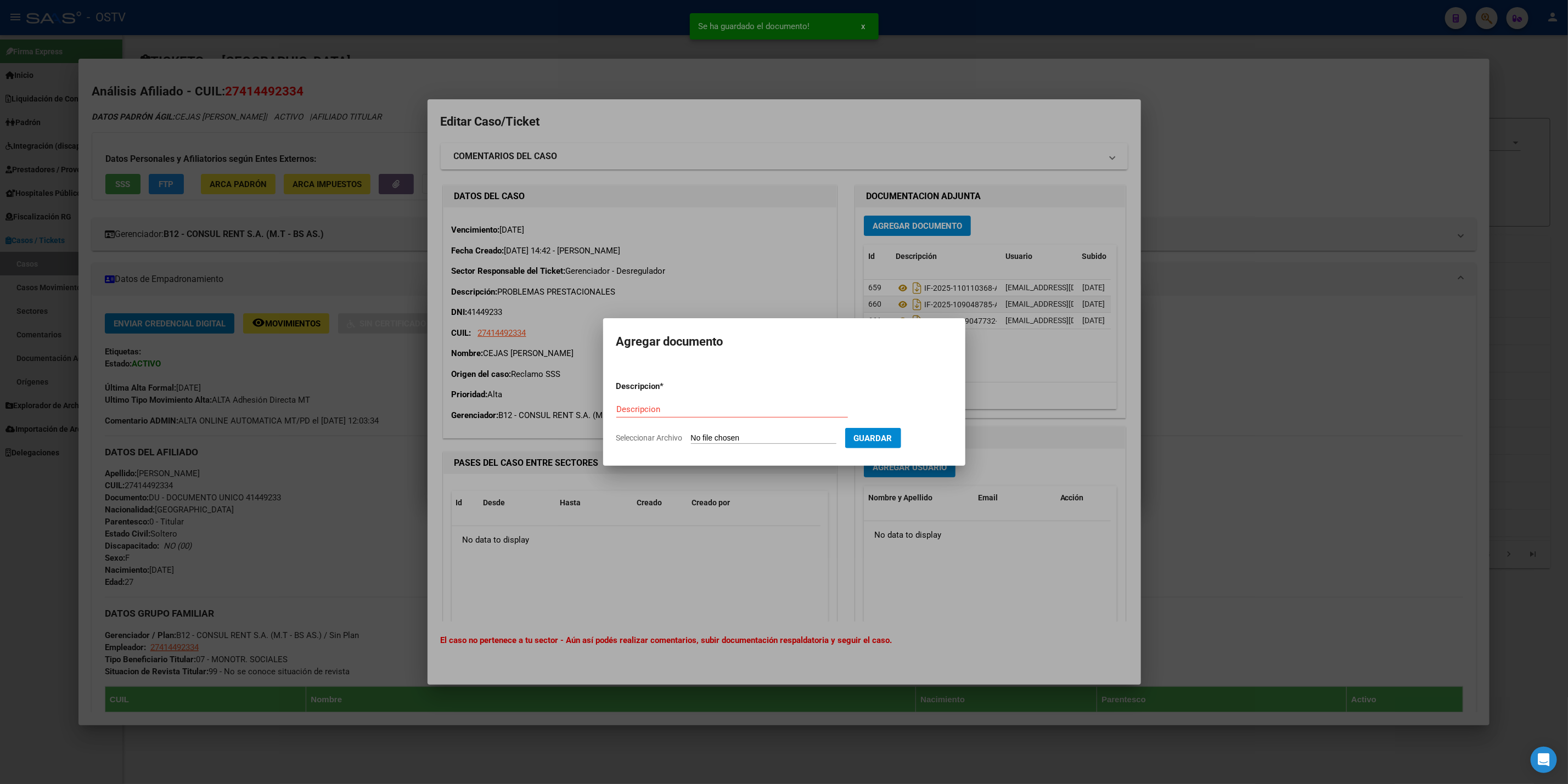
click at [743, 438] on input "Seleccionar Archivo" at bounding box center [764, 439] width 146 height 11
type input "C:\fakepath\IF-2025-110114756-APN-SGSUSS#SSS.pdf"
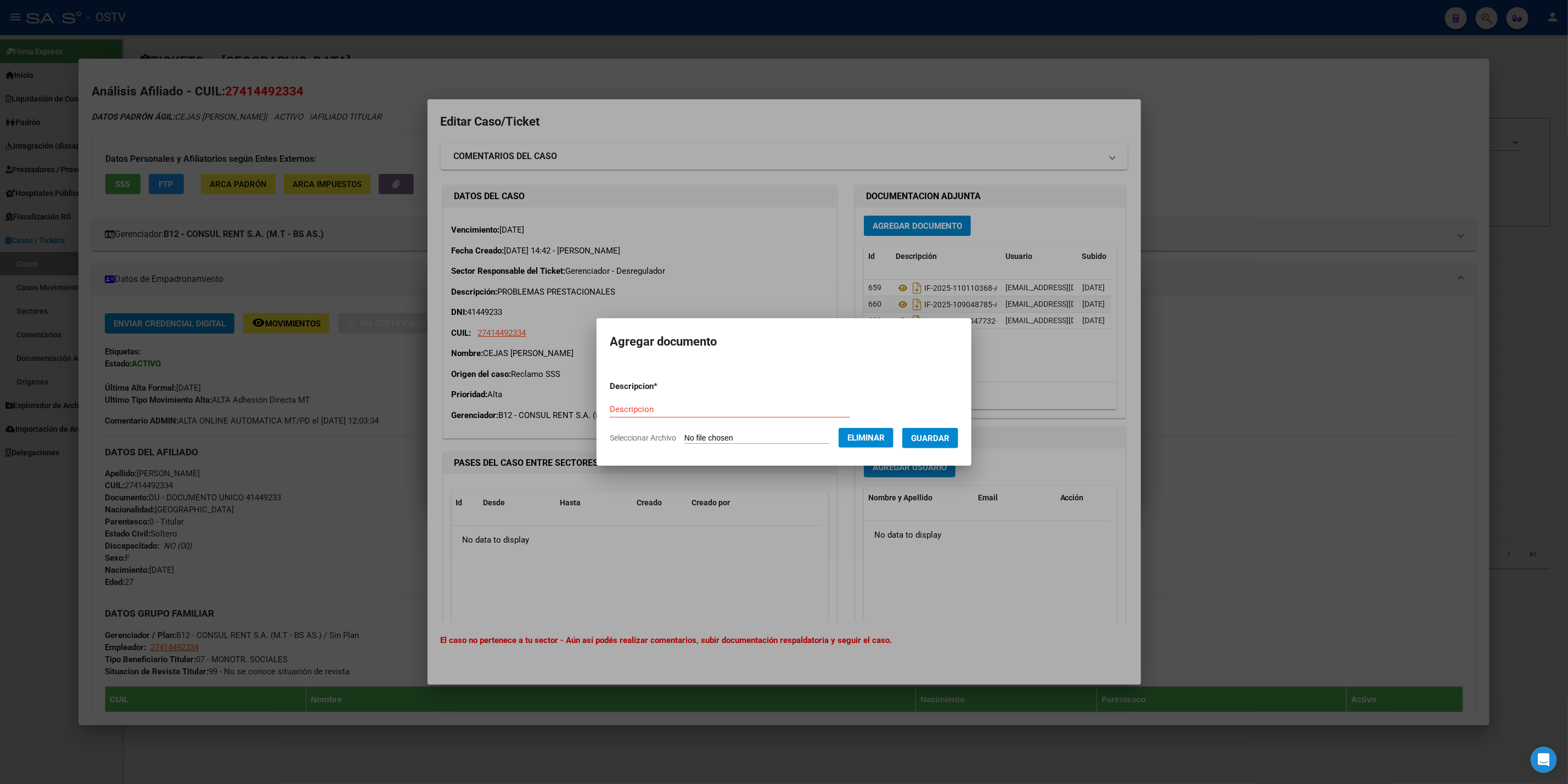
click at [705, 402] on div "Descripcion" at bounding box center [730, 409] width 241 height 16
paste input "IF-2025-110114756-APN-SGSUSS#SSS"
type input "IF-2025-110114756-APN-SGSUSS#SSS"
click at [934, 443] on button "Guardar" at bounding box center [930, 438] width 56 height 20
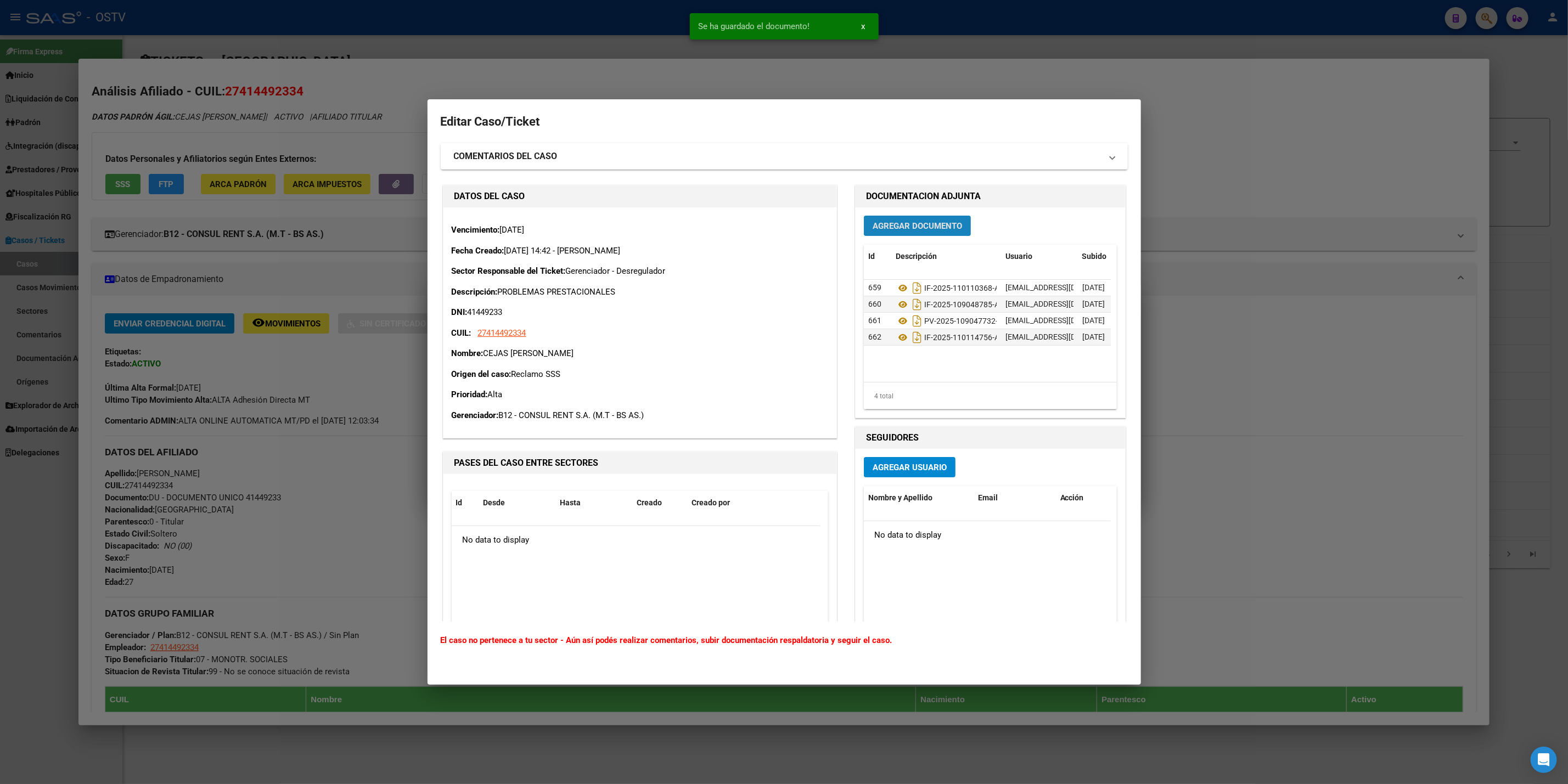
click at [891, 226] on span "Agregar Documento" at bounding box center [917, 226] width 89 height 10
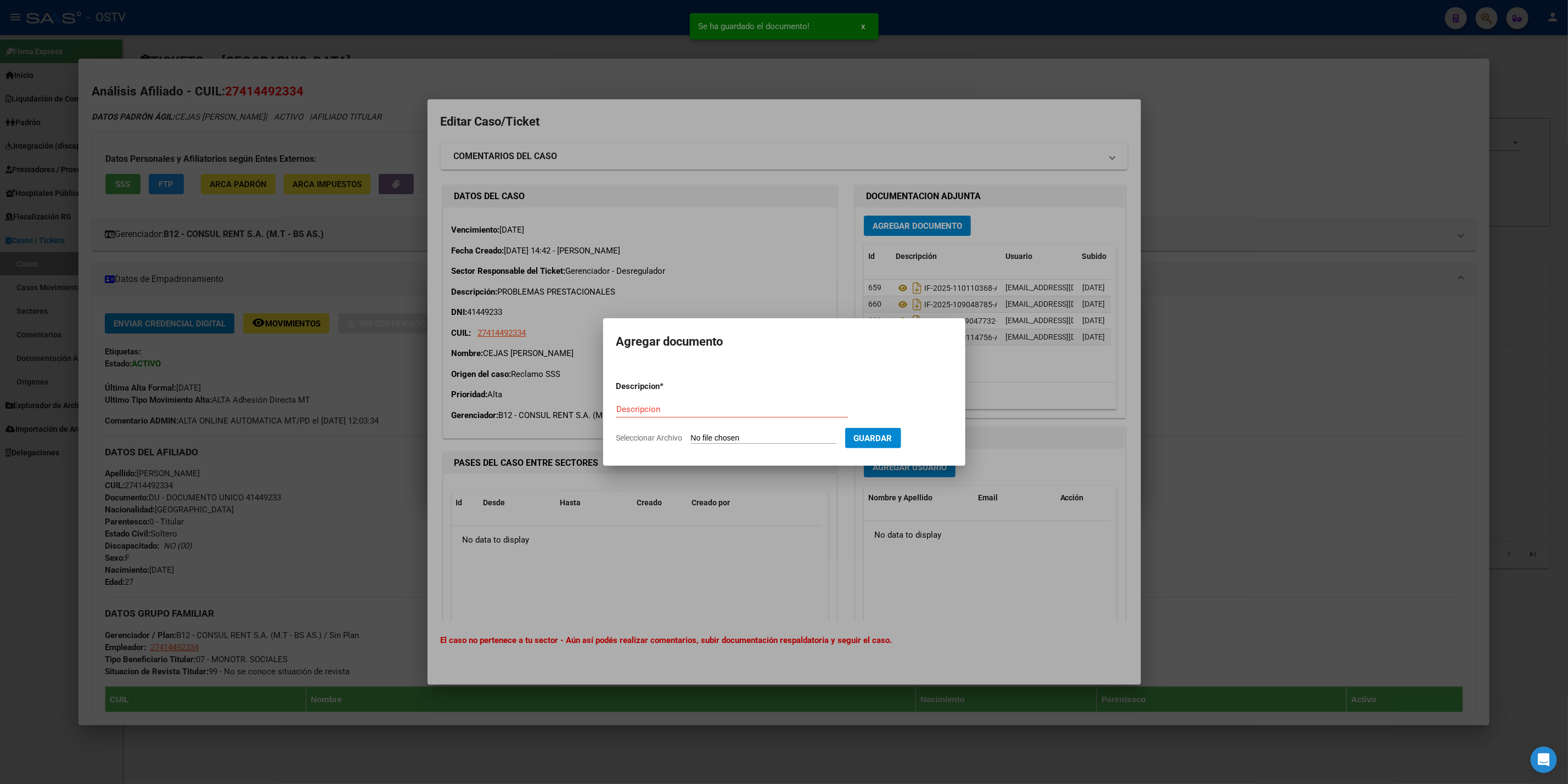
click at [735, 438] on input "Seleccionar Archivo" at bounding box center [764, 439] width 146 height 11
type input "C:\fakepath\IF-2025-109747091-APN-SGSUSS#SSS.pdf"
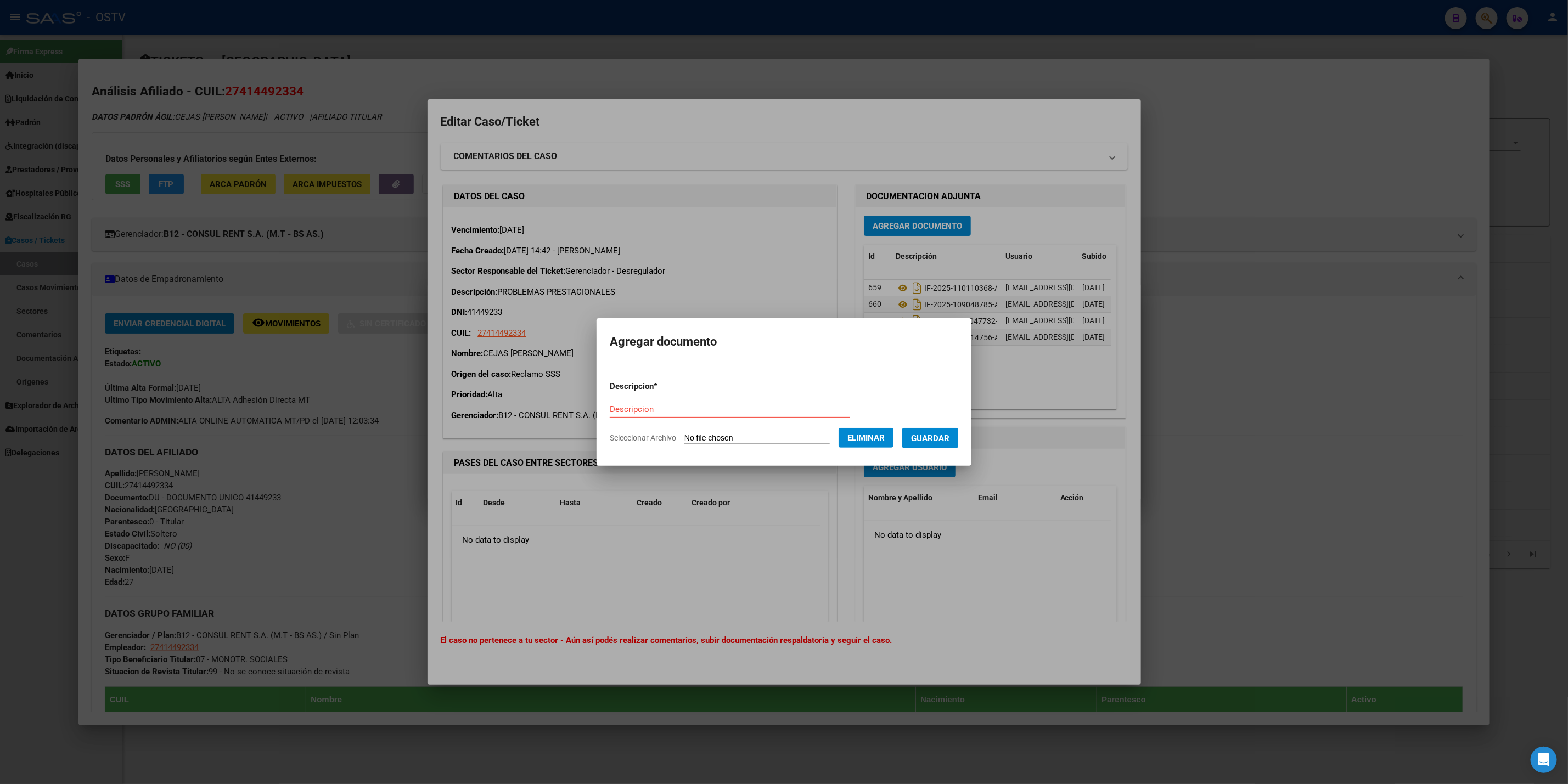
click at [656, 408] on input "Descripcion" at bounding box center [730, 409] width 241 height 10
paste input "IF-2025-109747091-APN-SGSUSS#SSS"
type input "IF-2025-109747091-APN-SGSUSS#SSS"
click at [958, 434] on button "Guardar" at bounding box center [930, 438] width 56 height 20
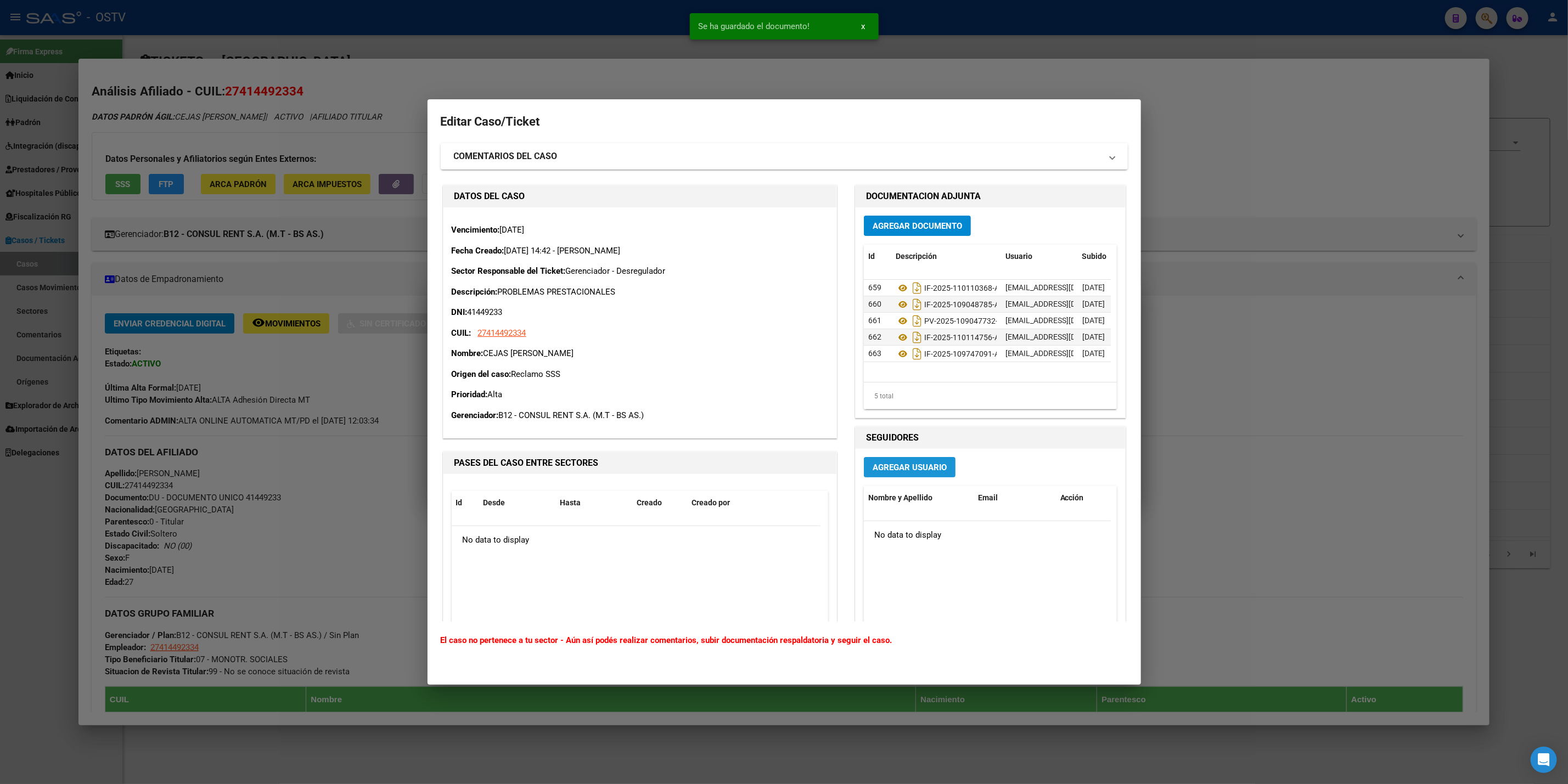
click at [932, 464] on span "Agregar Usuario" at bounding box center [910, 468] width 74 height 10
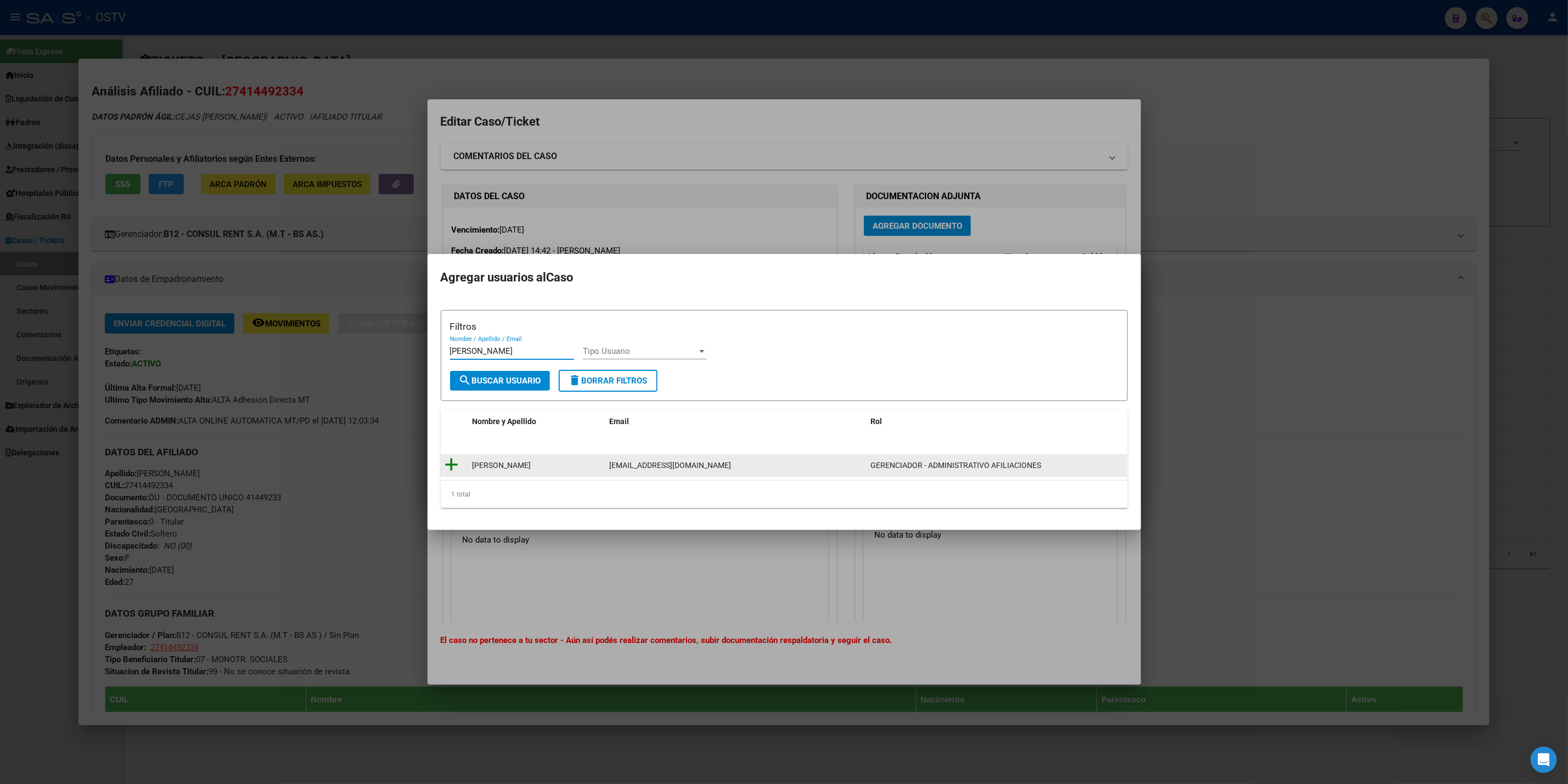
type input "MIRELLA"
click at [447, 464] on icon at bounding box center [452, 464] width 14 height 15
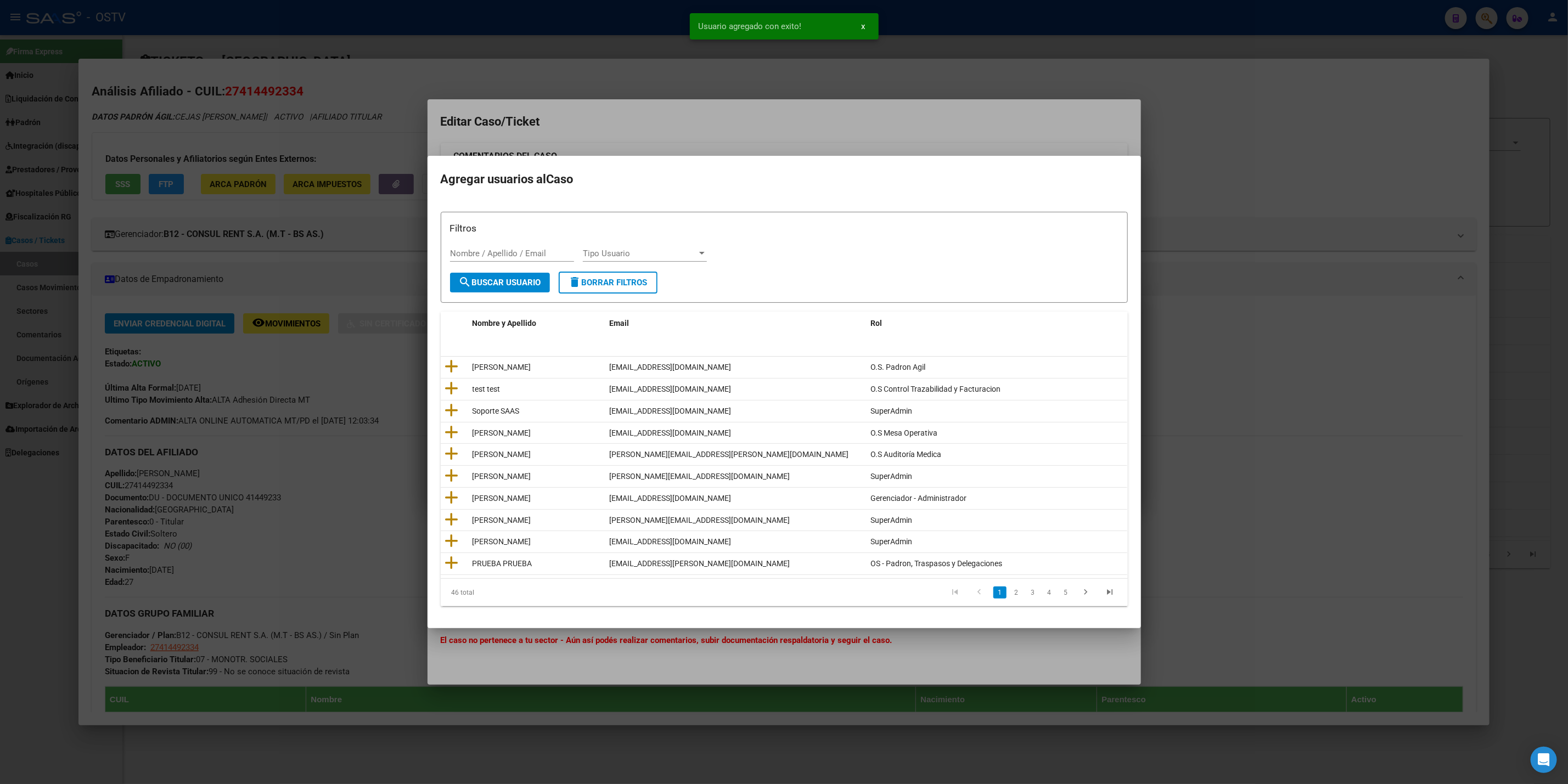
click at [1168, 355] on div at bounding box center [784, 392] width 1568 height 784
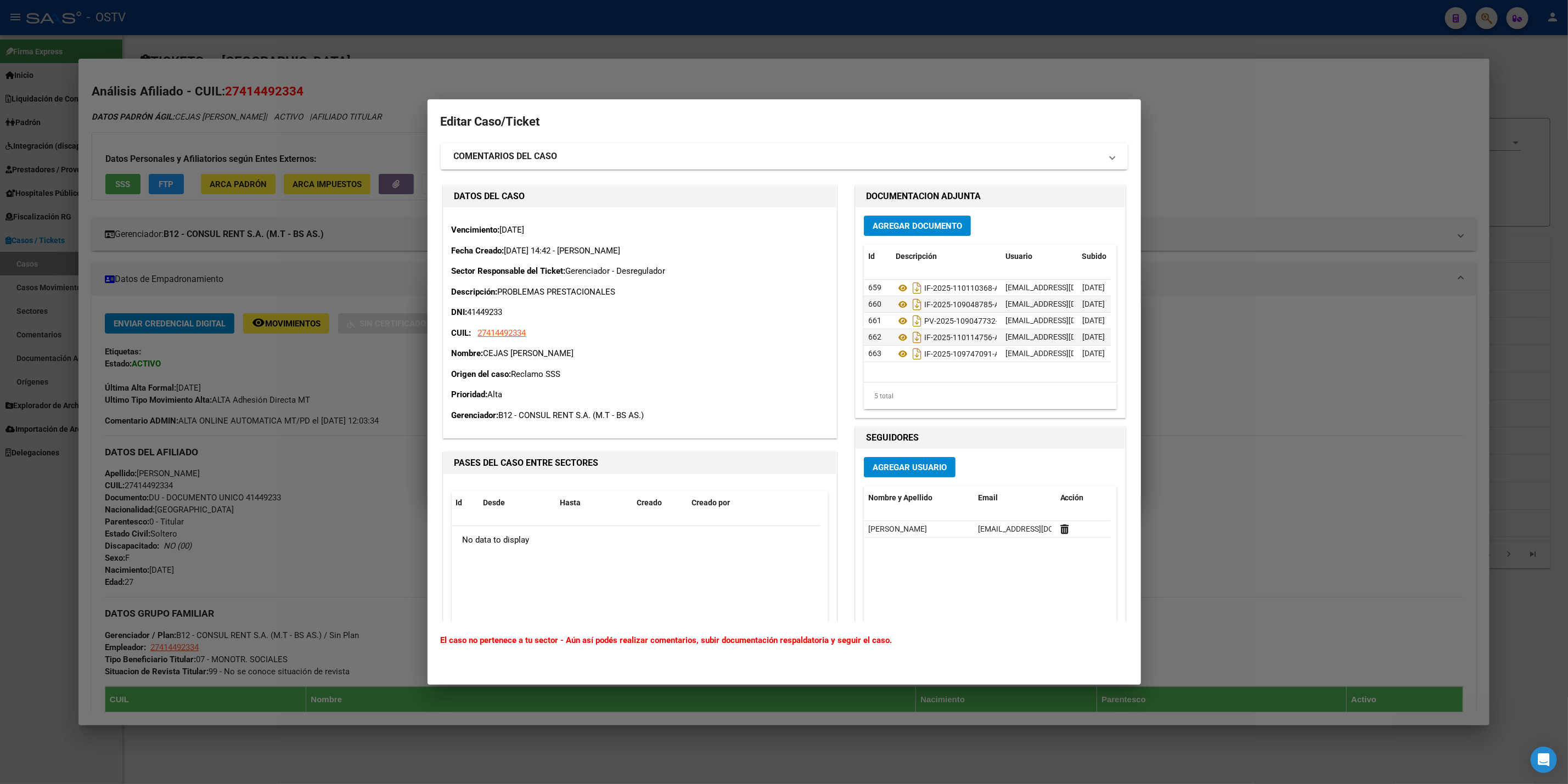
click at [41, 560] on div at bounding box center [784, 392] width 1568 height 784
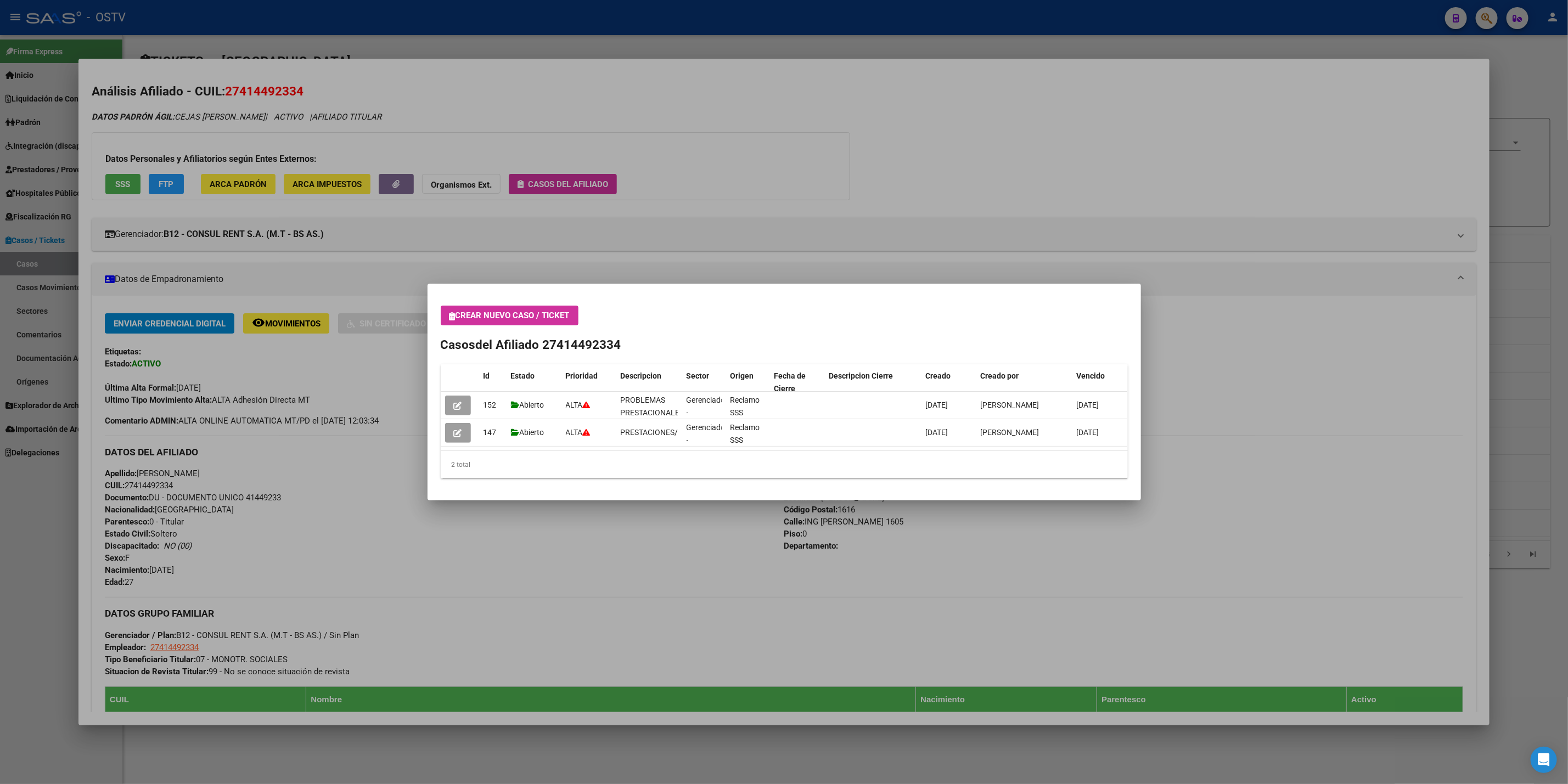
click at [741, 35] on div at bounding box center [784, 392] width 1568 height 784
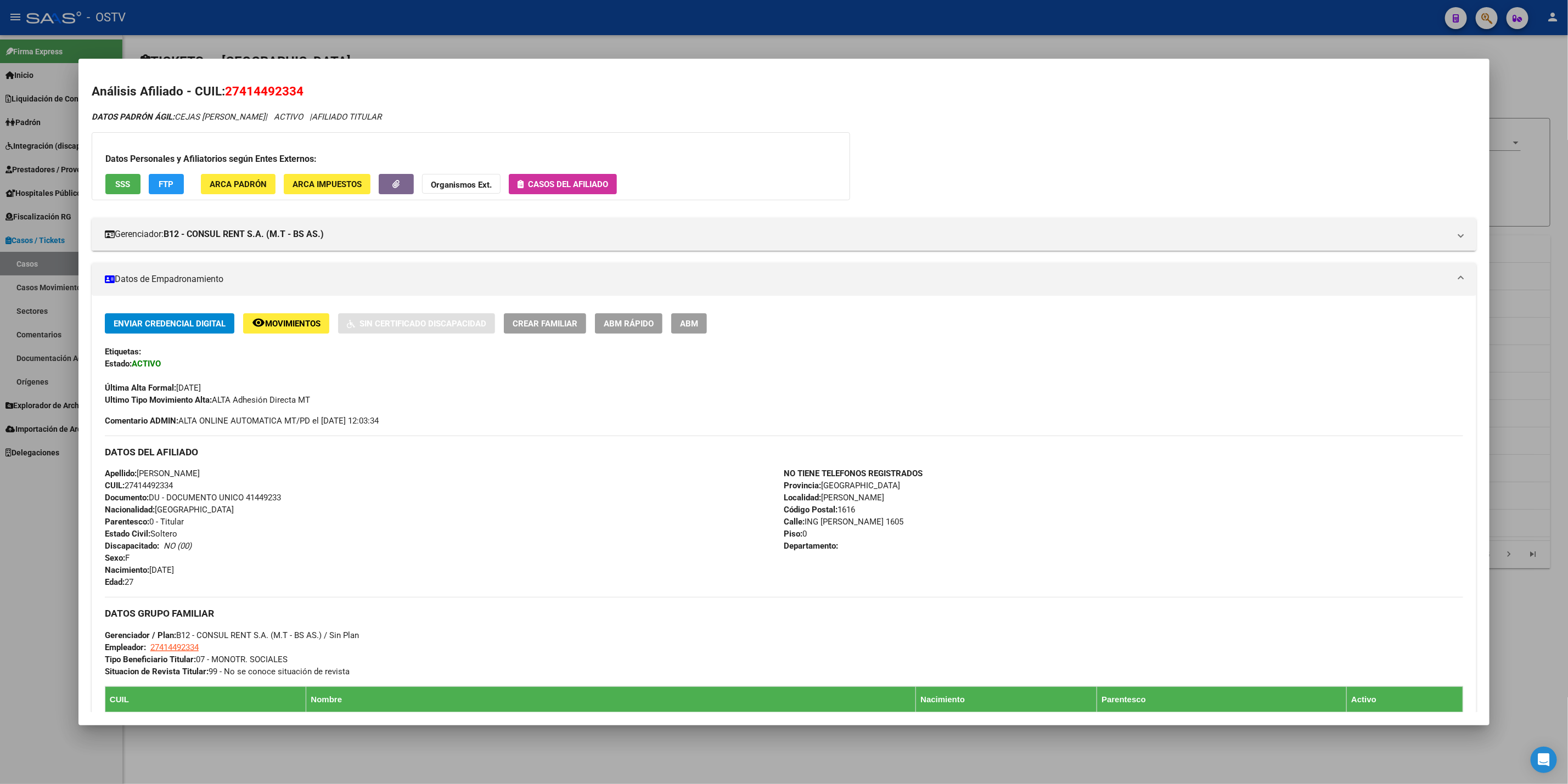
scroll to position [82, 0]
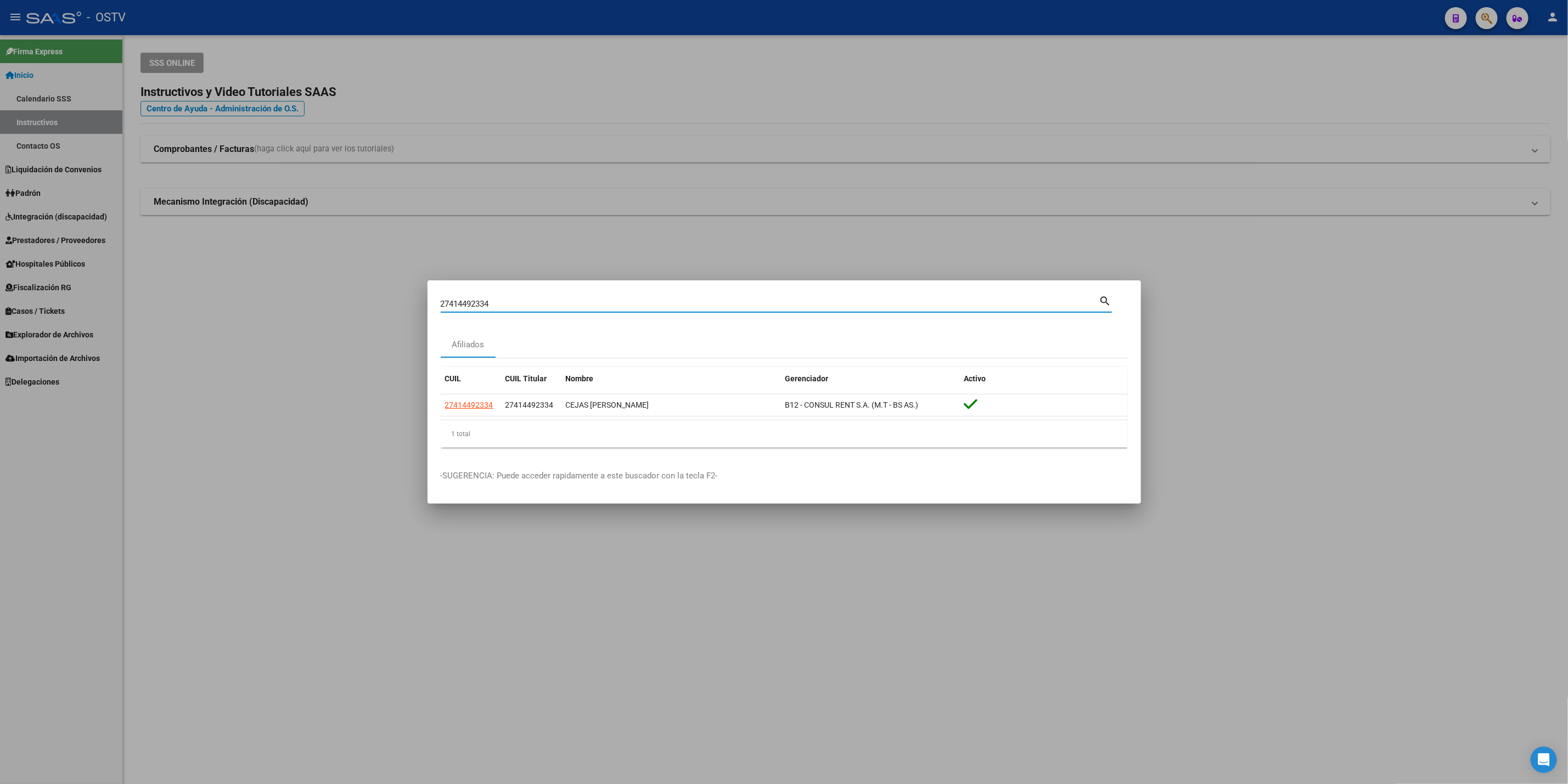
drag, startPoint x: 571, startPoint y: 305, endPoint x: 0, endPoint y: 348, distance: 572.6
click at [0, 348] on div "27414492334 Buscar (apellido, dni, cuil, nro traspaso, cuit, obra social) searc…" at bounding box center [784, 392] width 1568 height 784
paste input "38.345.688"
type input "38345688"
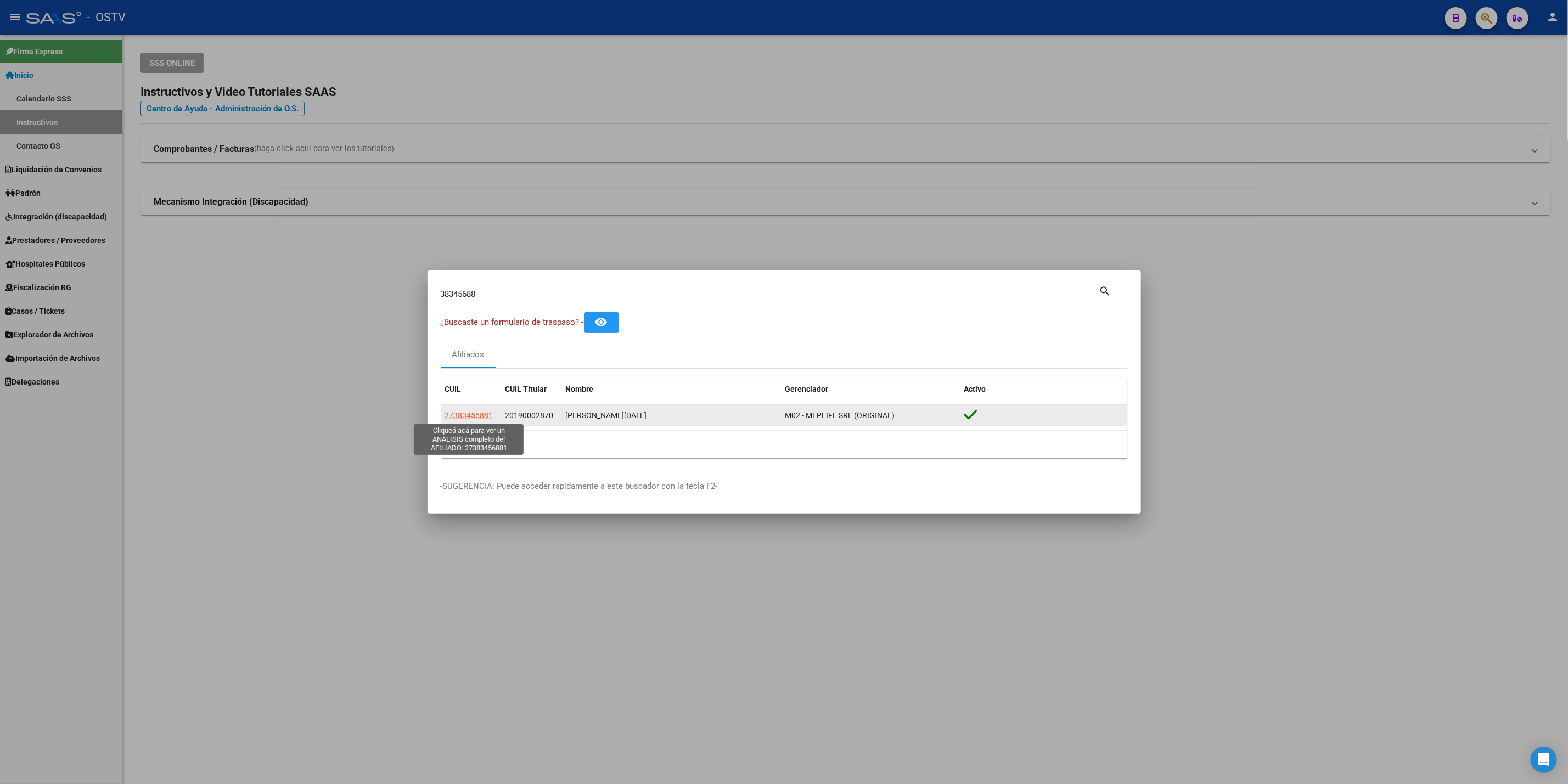
click at [477, 412] on span "27383456881" at bounding box center [469, 416] width 48 height 9
type textarea "27383456881"
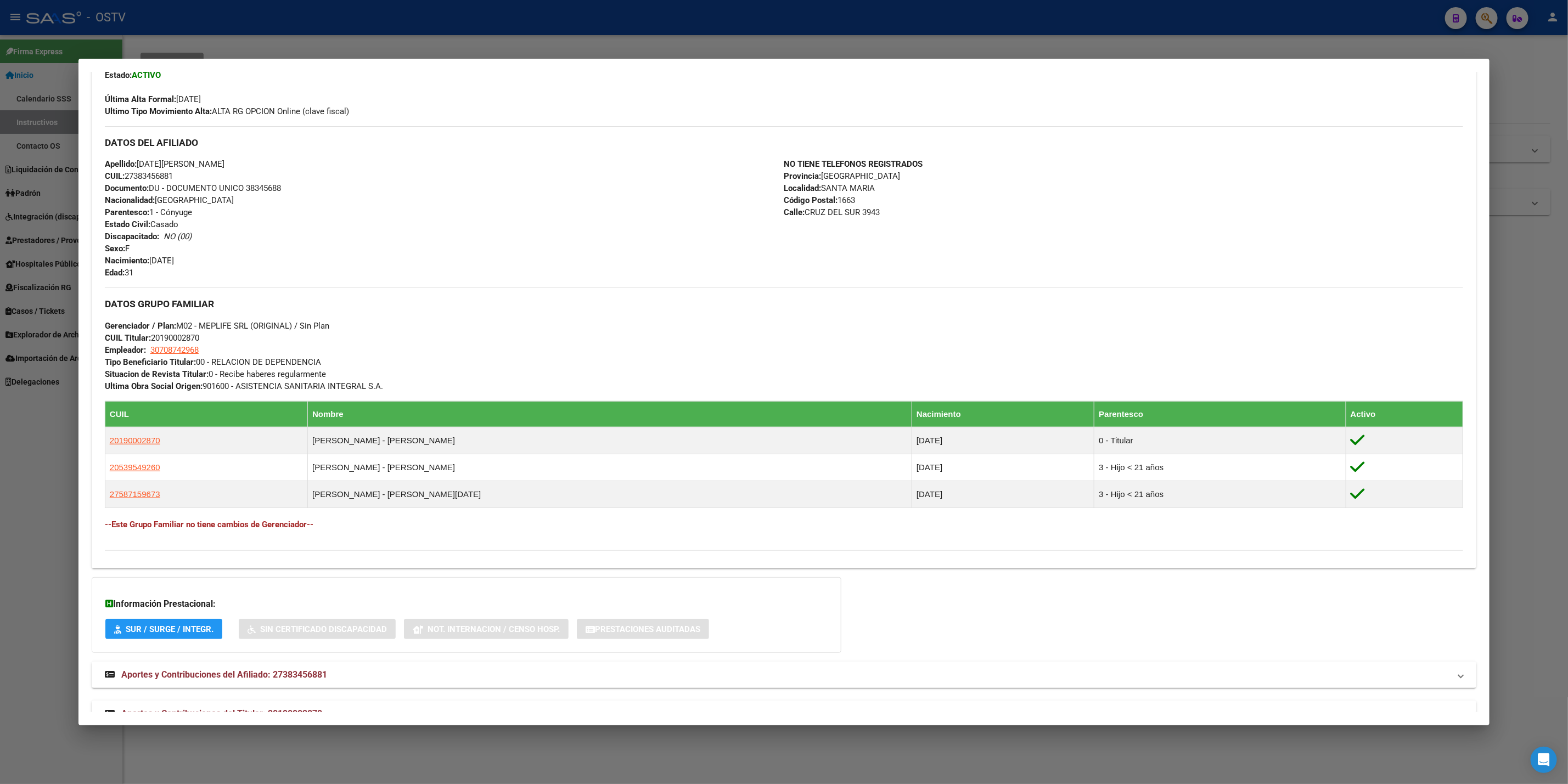
scroll to position [318, 0]
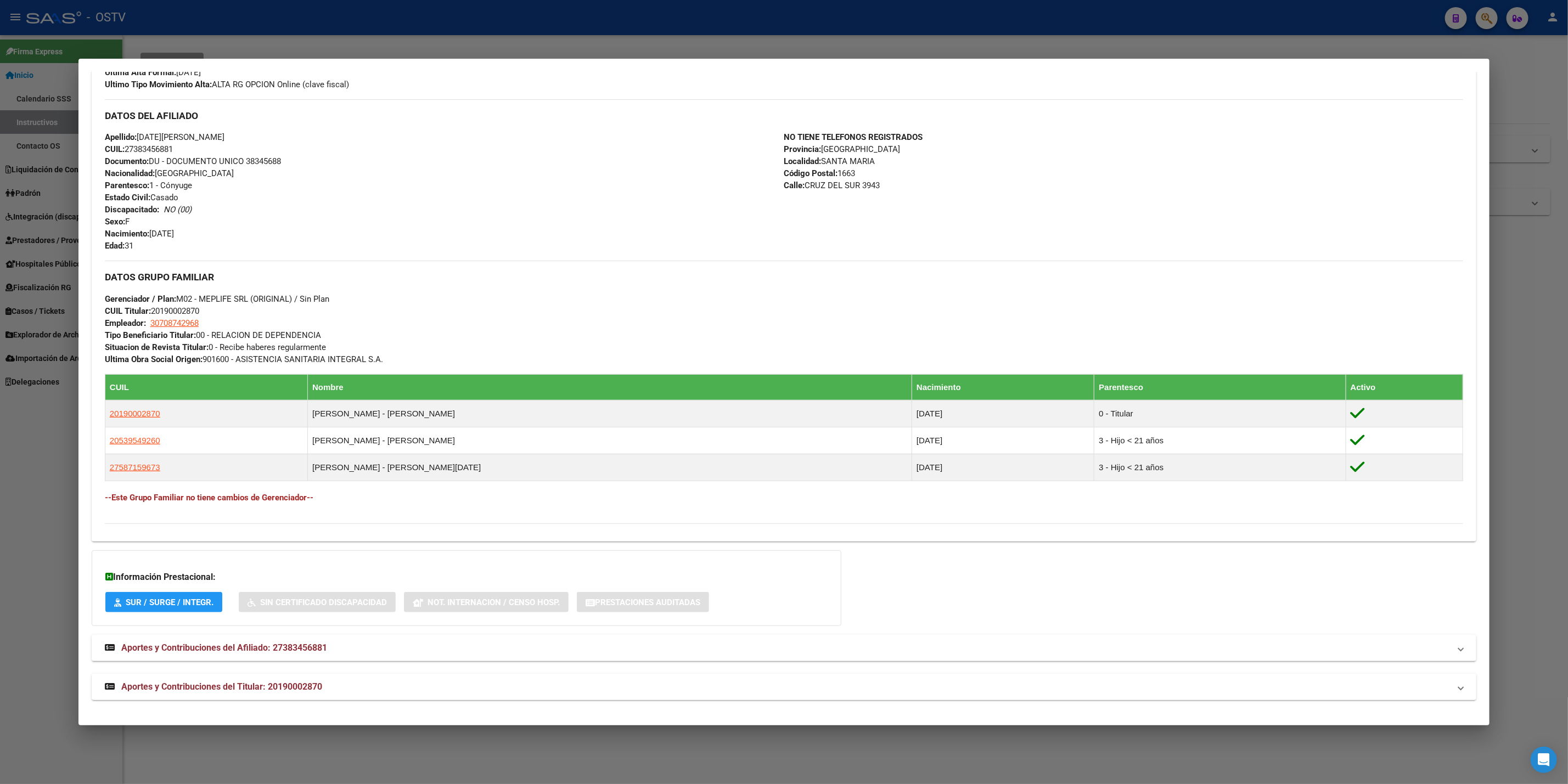
click at [340, 685] on mat-panel-title "Aportes y Contribuciones del Titular: 20190002870" at bounding box center [777, 687] width 1345 height 13
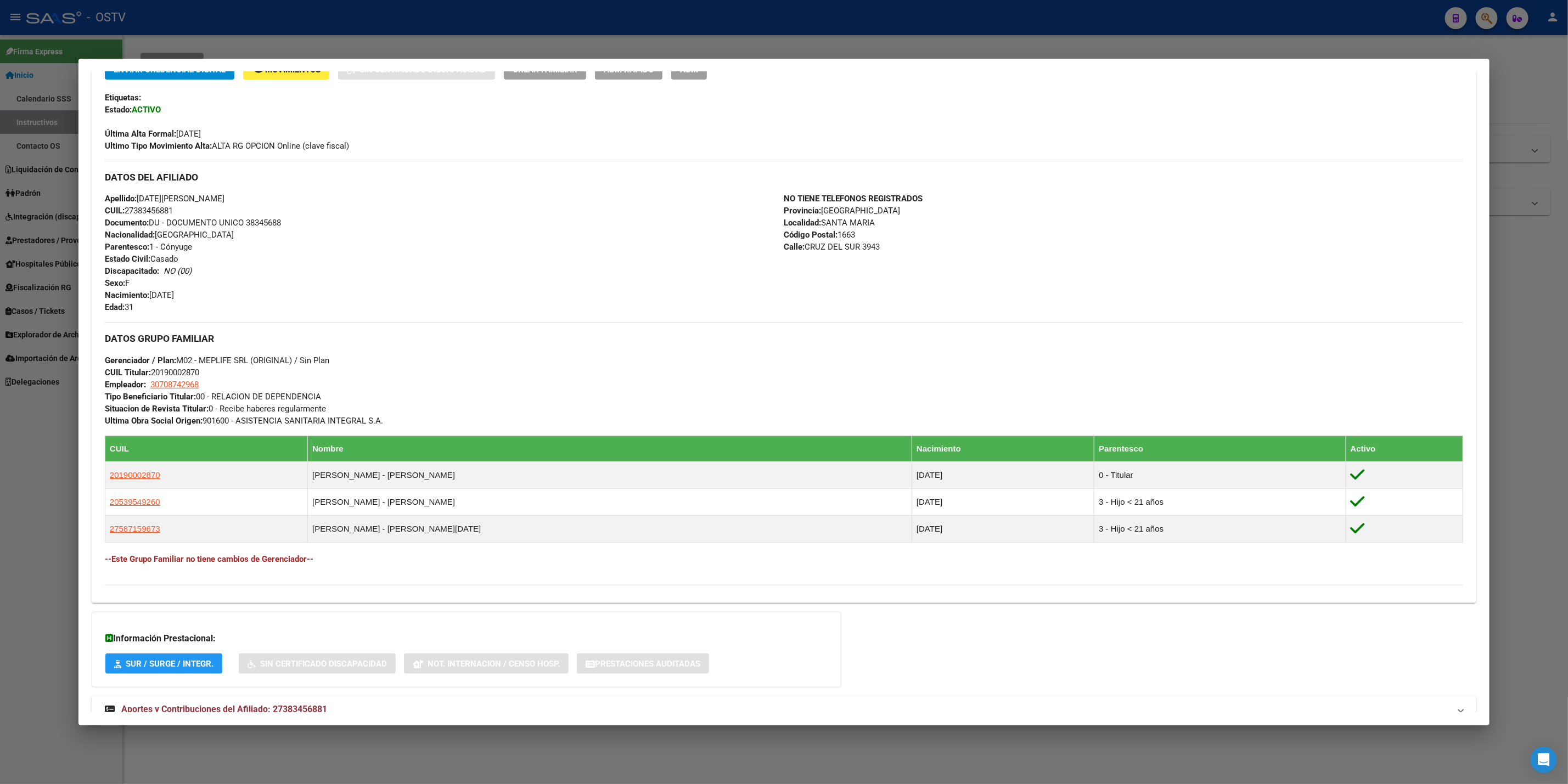
scroll to position [236, 0]
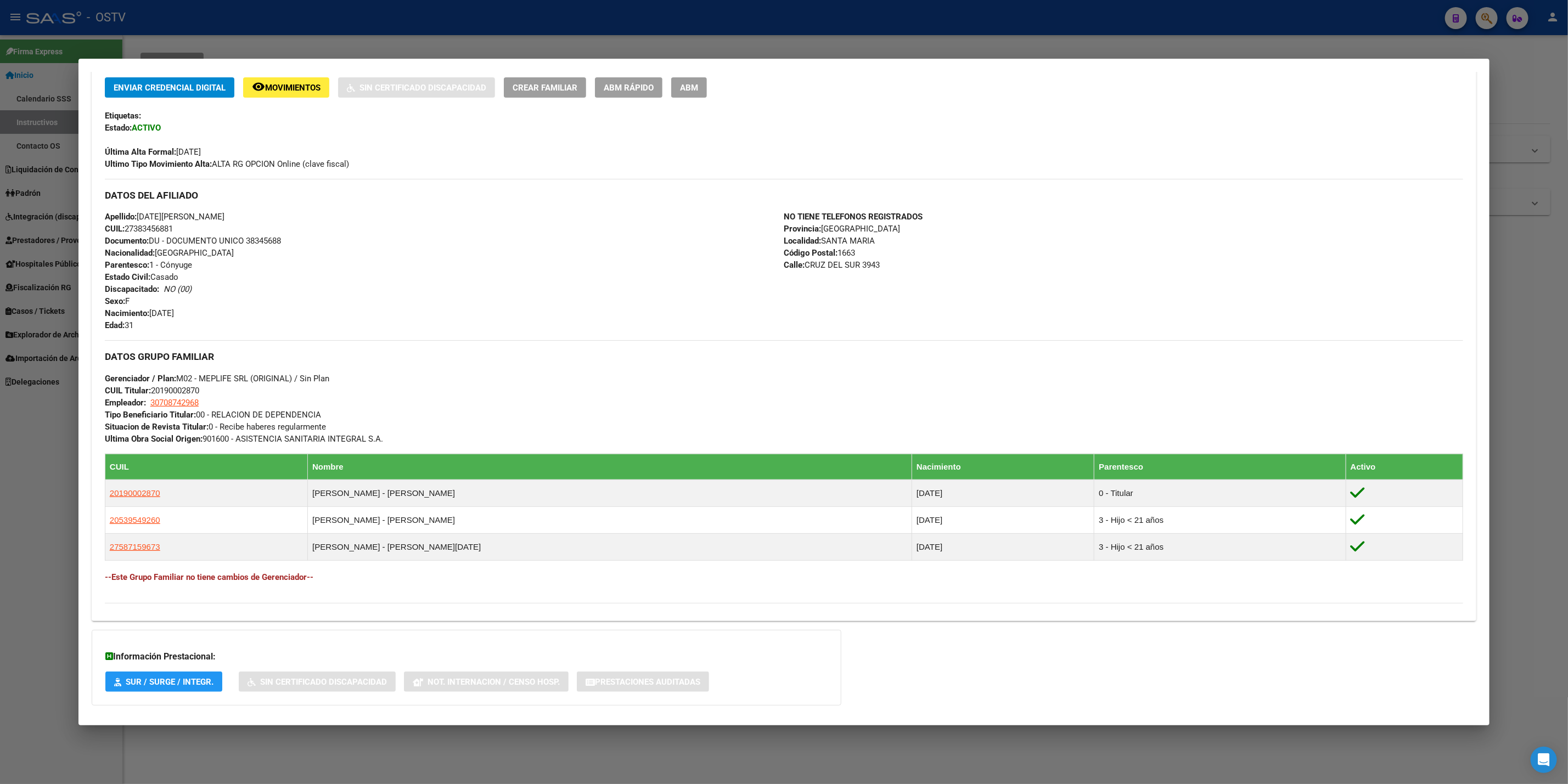
click at [15, 451] on div at bounding box center [784, 392] width 1568 height 784
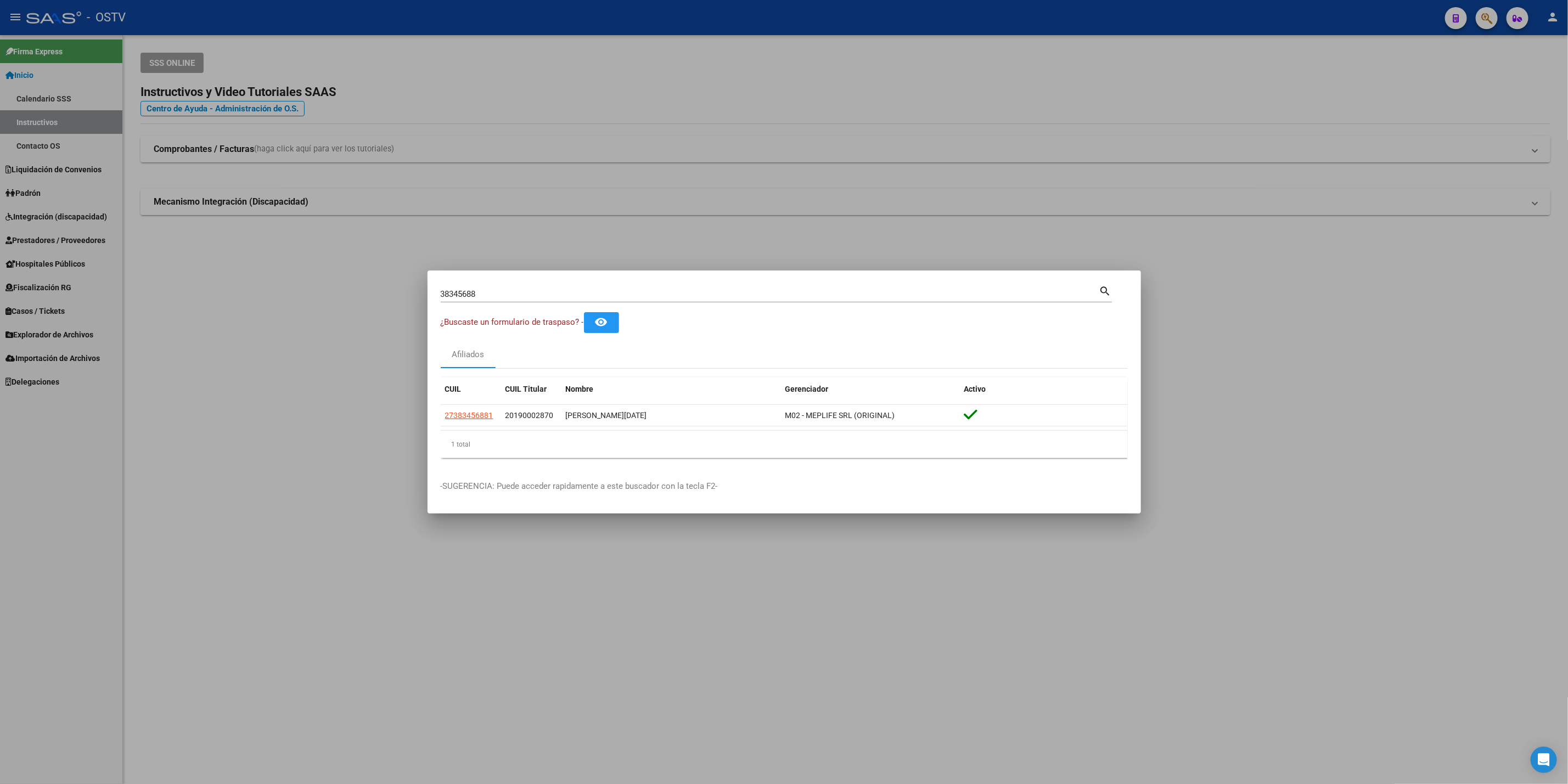
drag, startPoint x: 158, startPoint y: 364, endPoint x: 151, endPoint y: 328, distance: 36.7
click at [160, 364] on div at bounding box center [784, 392] width 1568 height 784
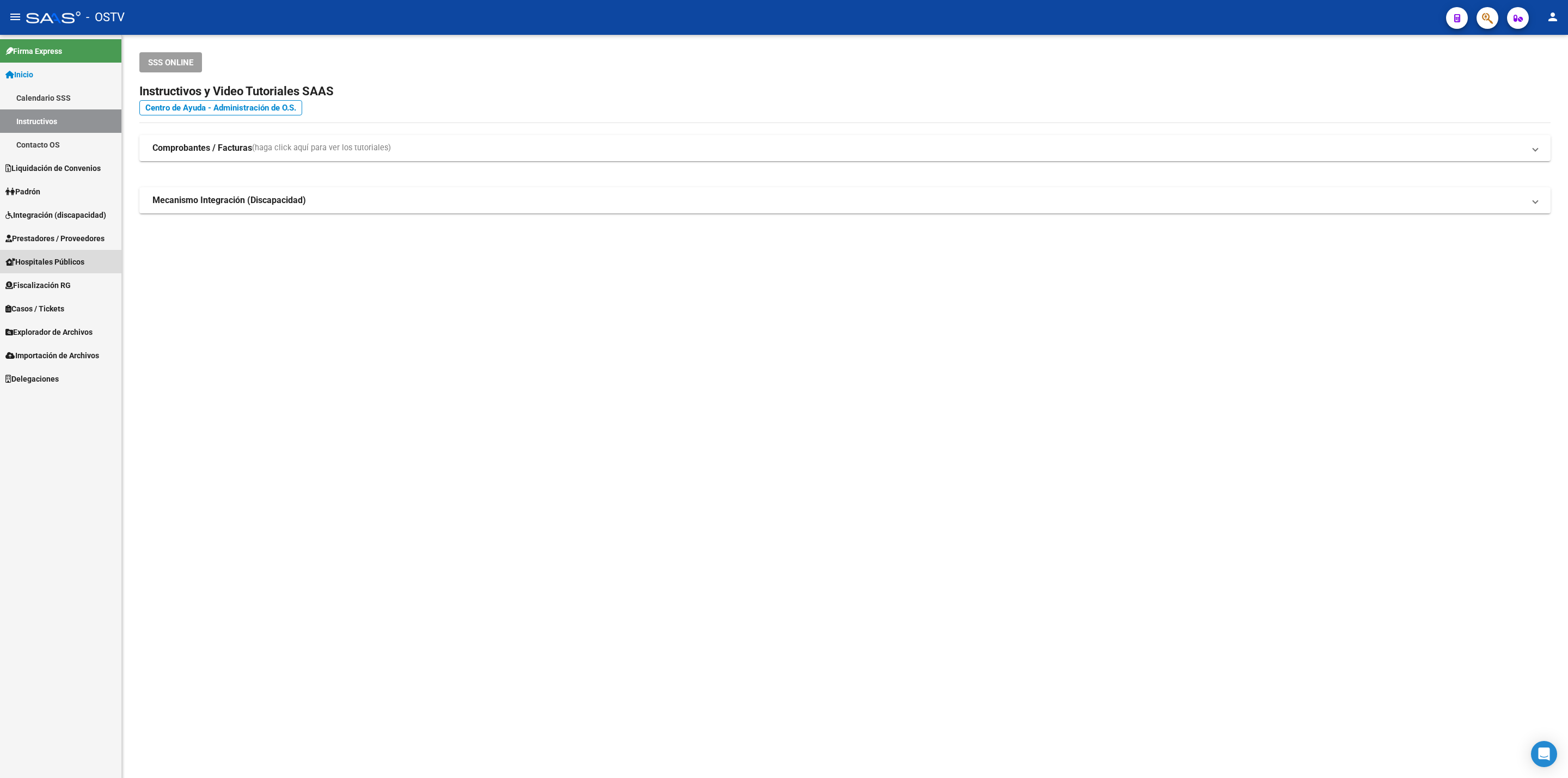
click at [102, 257] on link "Hospitales Públicos" at bounding box center [60, 262] width 121 height 24
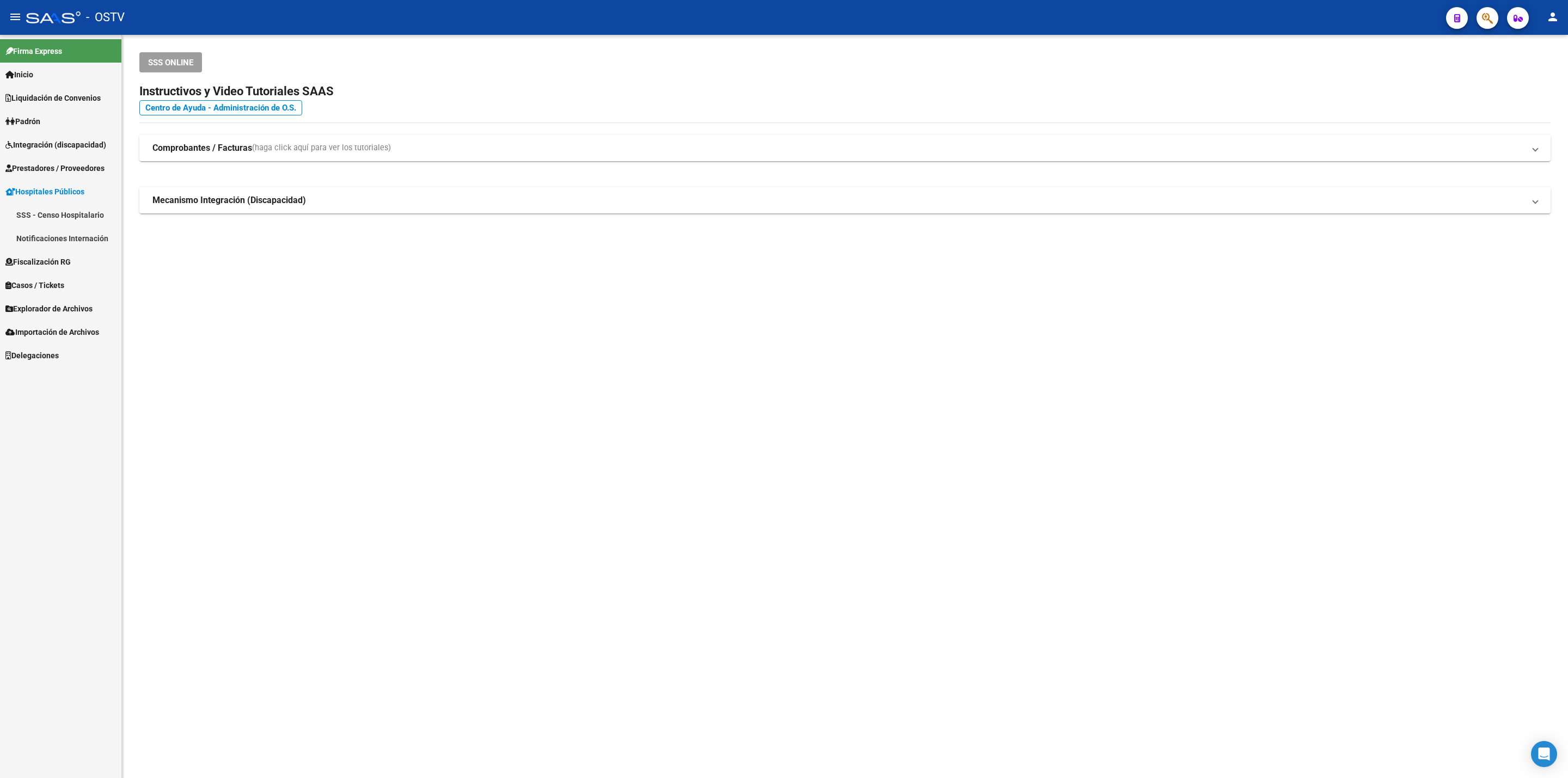
click at [88, 242] on link "Notificaciones Internación" at bounding box center [60, 239] width 121 height 24
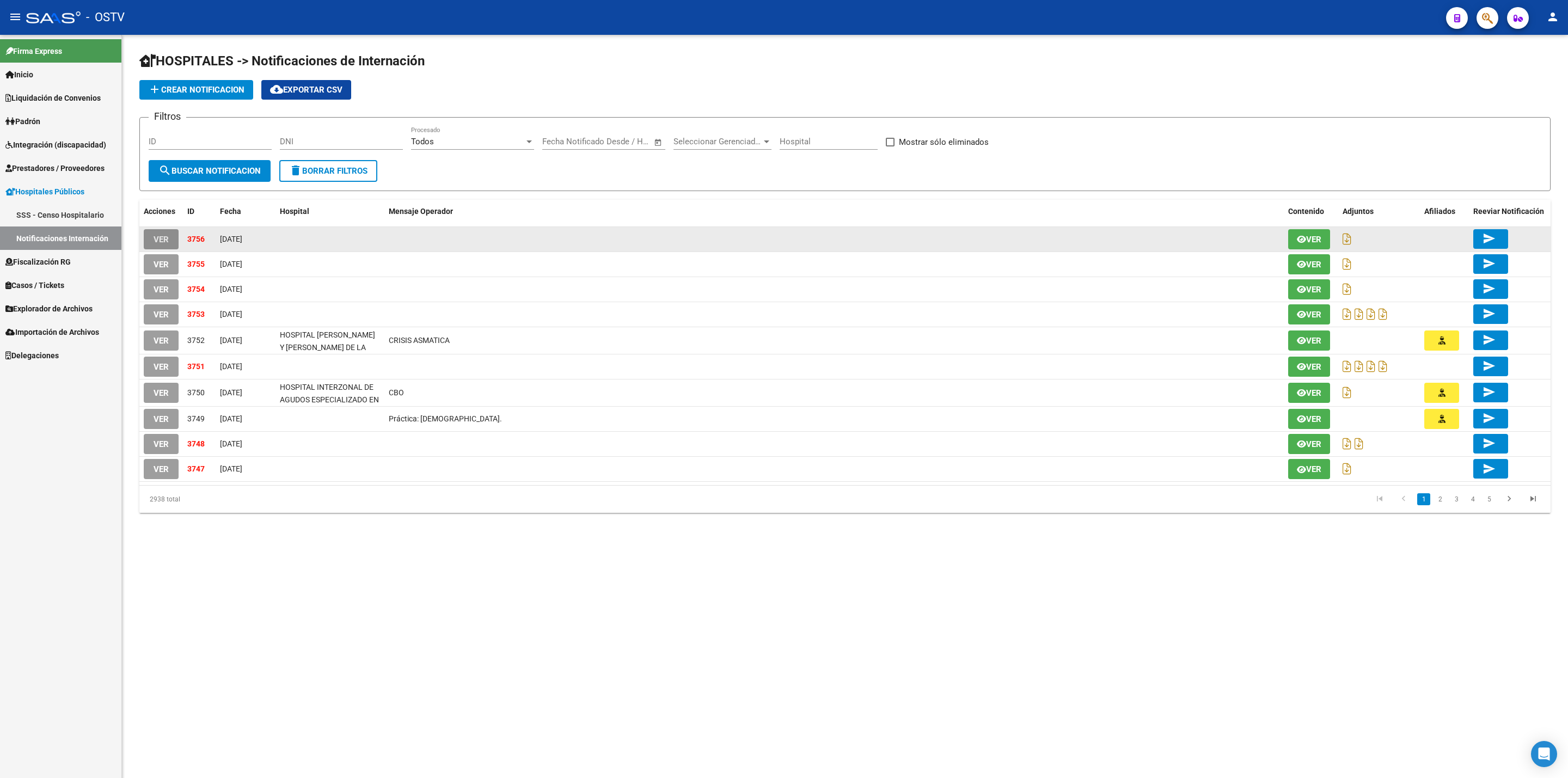
click at [166, 232] on button "VER" at bounding box center [161, 239] width 35 height 20
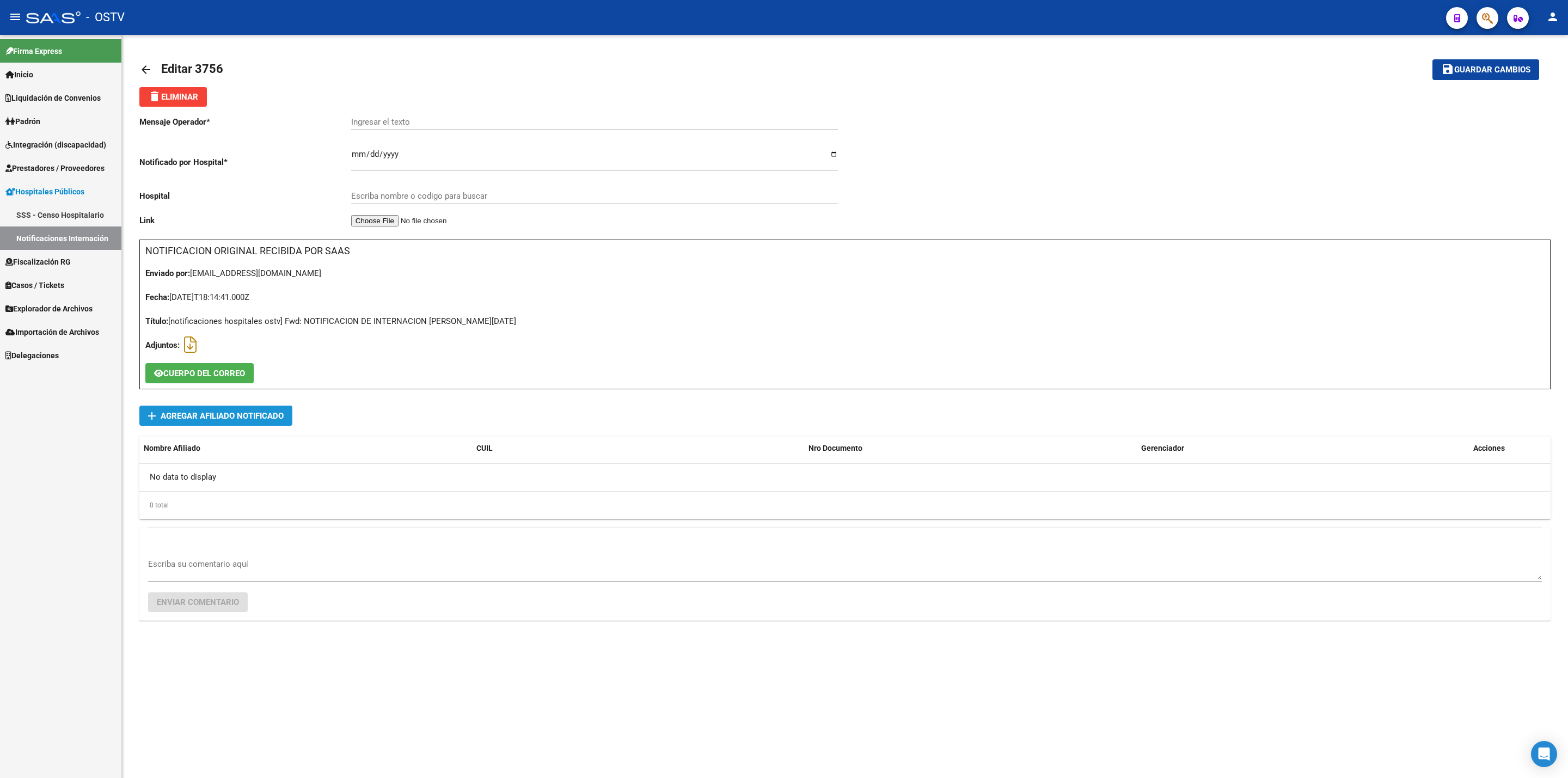
click at [206, 422] on span "add Agregar Afiliado Notificado" at bounding box center [216, 415] width 136 height 20
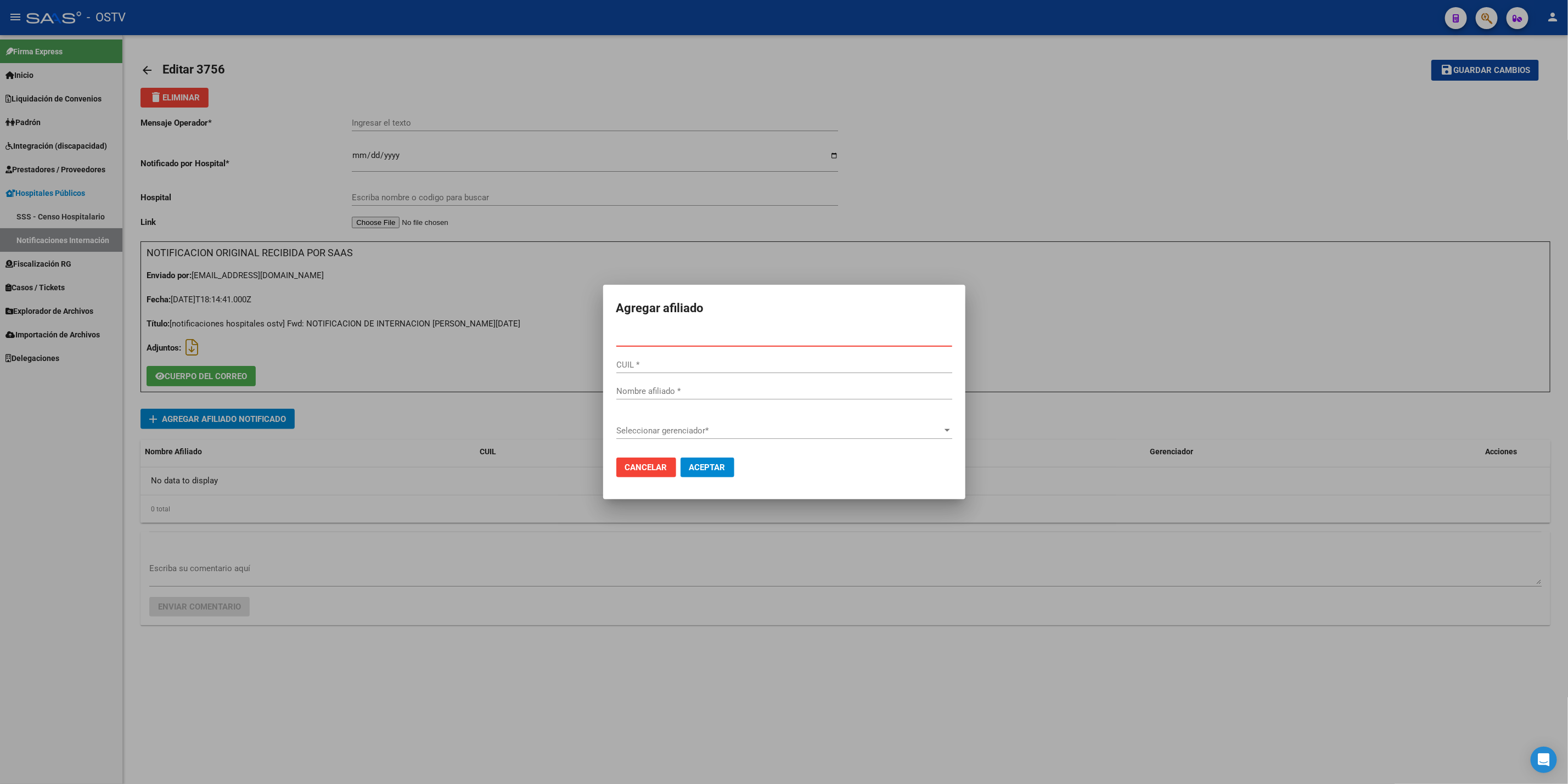
paste input "38.345688"
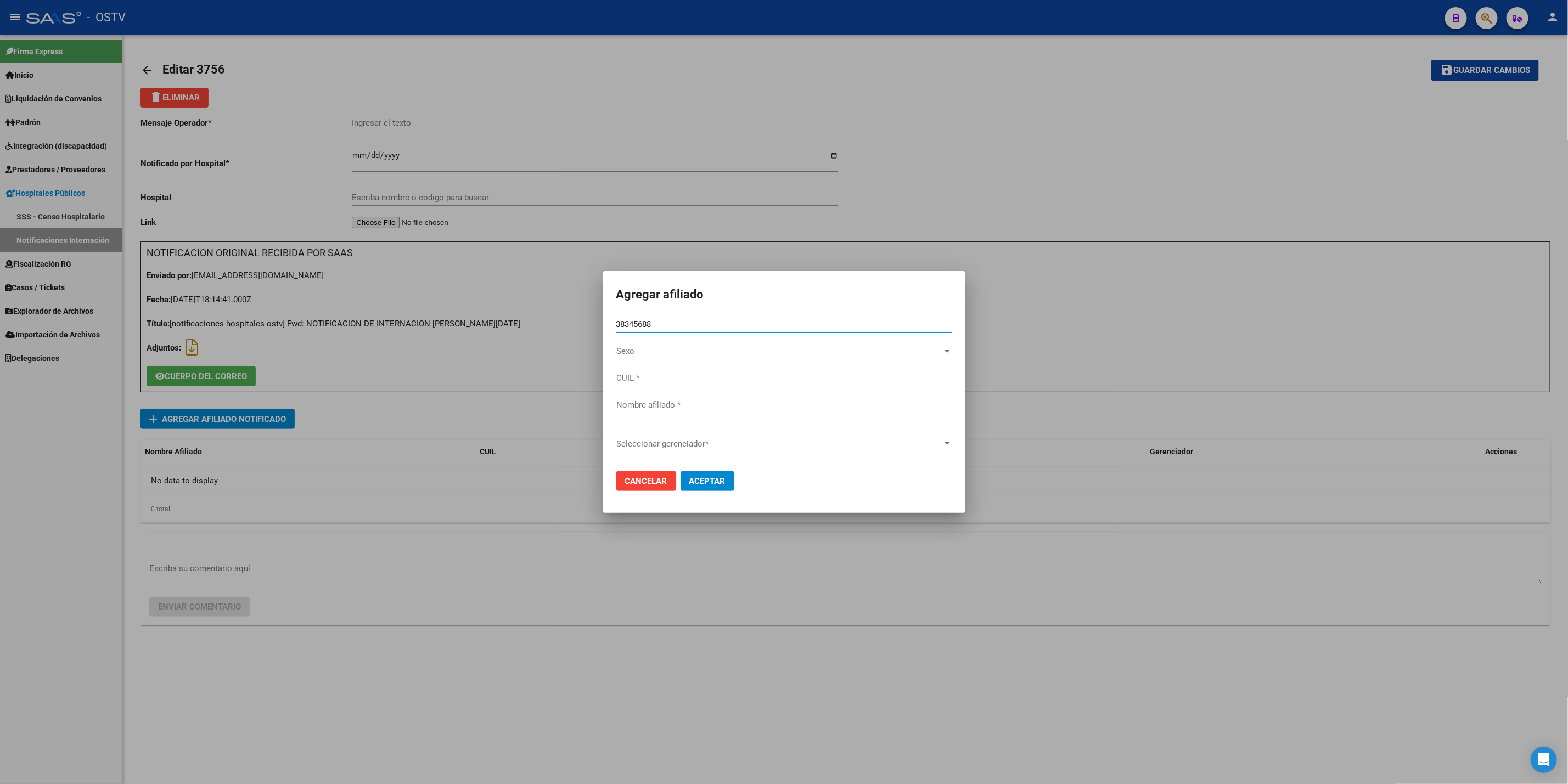
type input "38345688"
click at [681, 471] on button "Aceptar" at bounding box center [708, 481] width 54 height 19
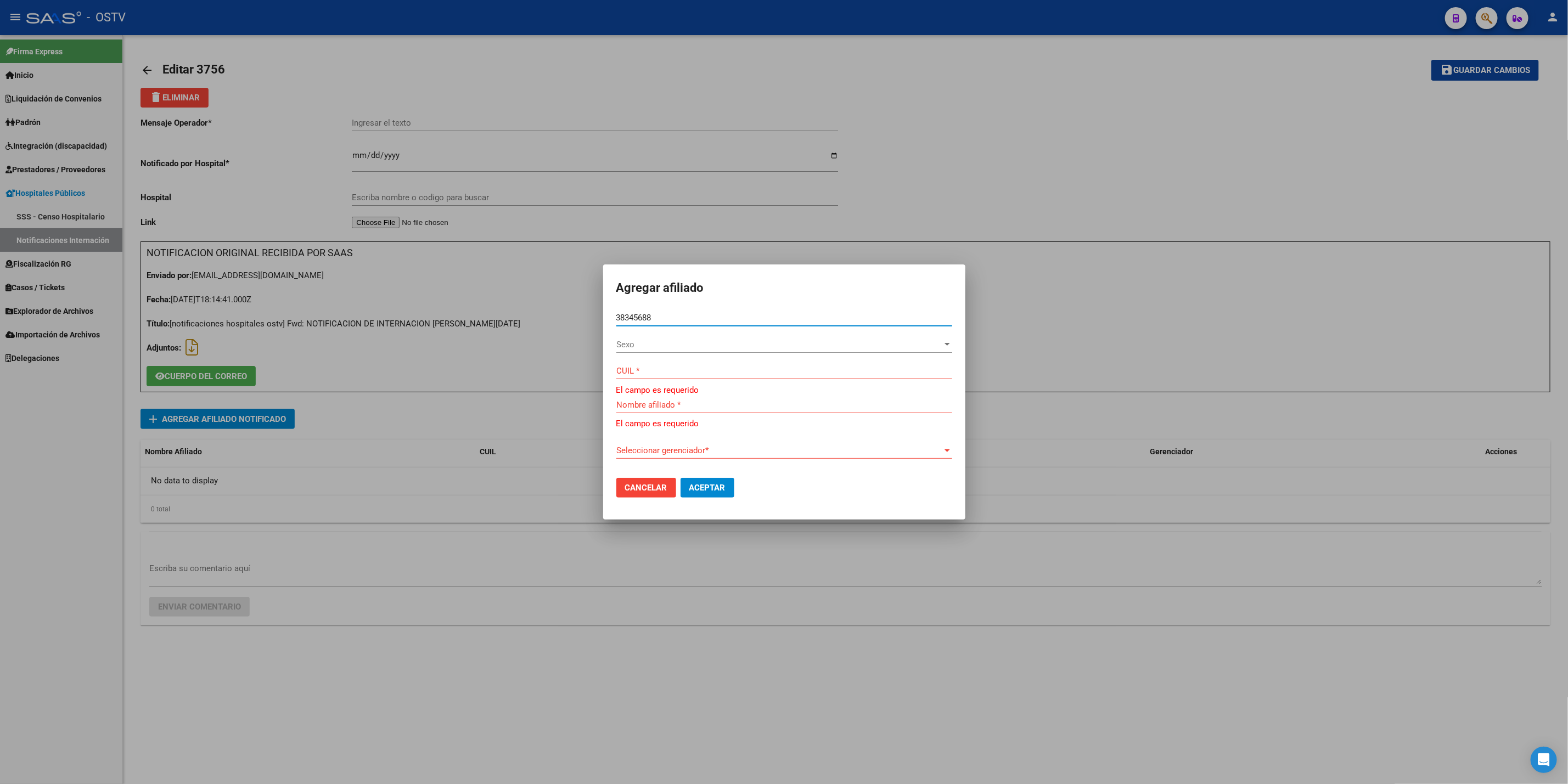
type input "27383456881"
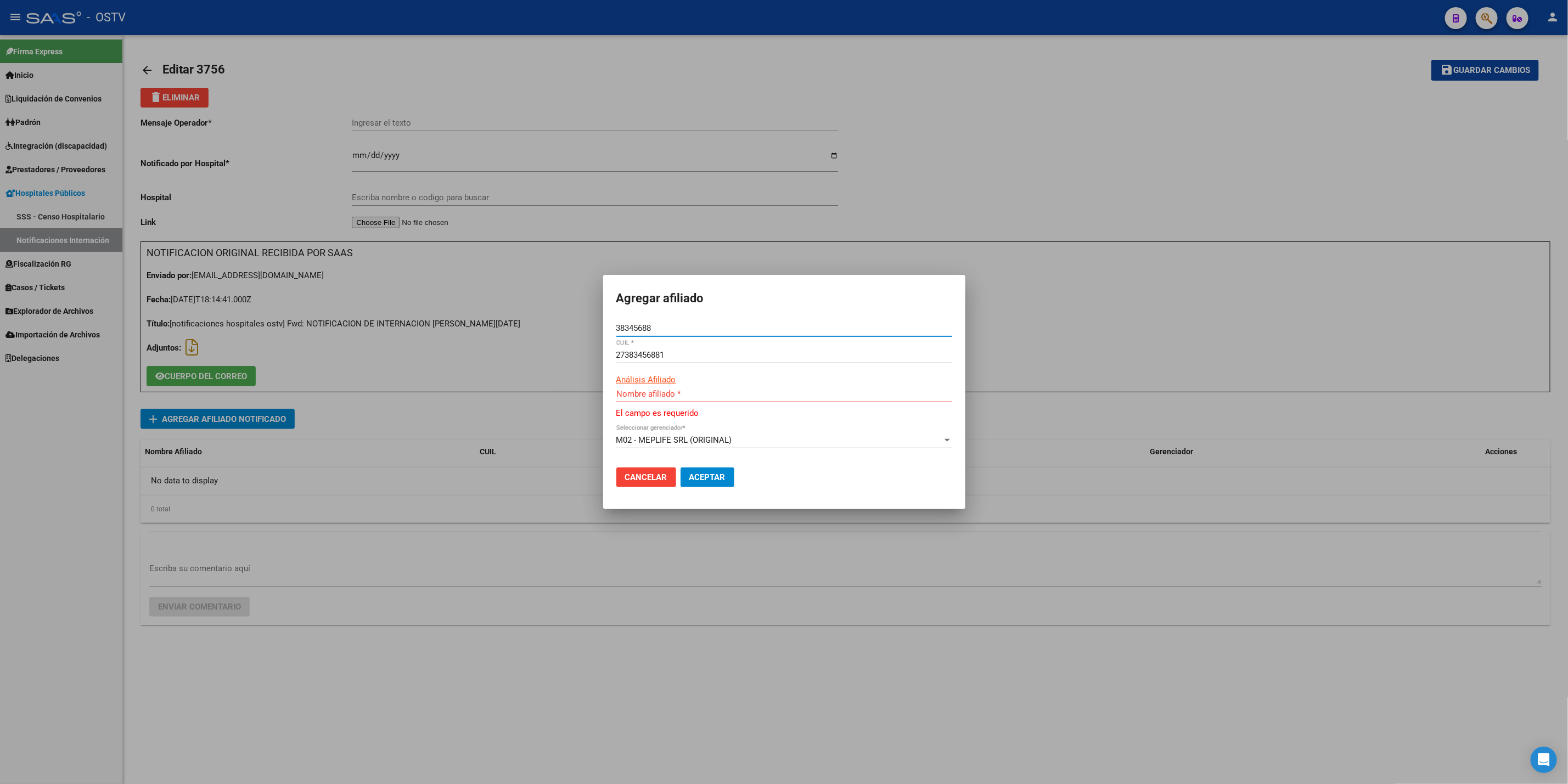
type input "PIMENTEL LUCIA ITATI"
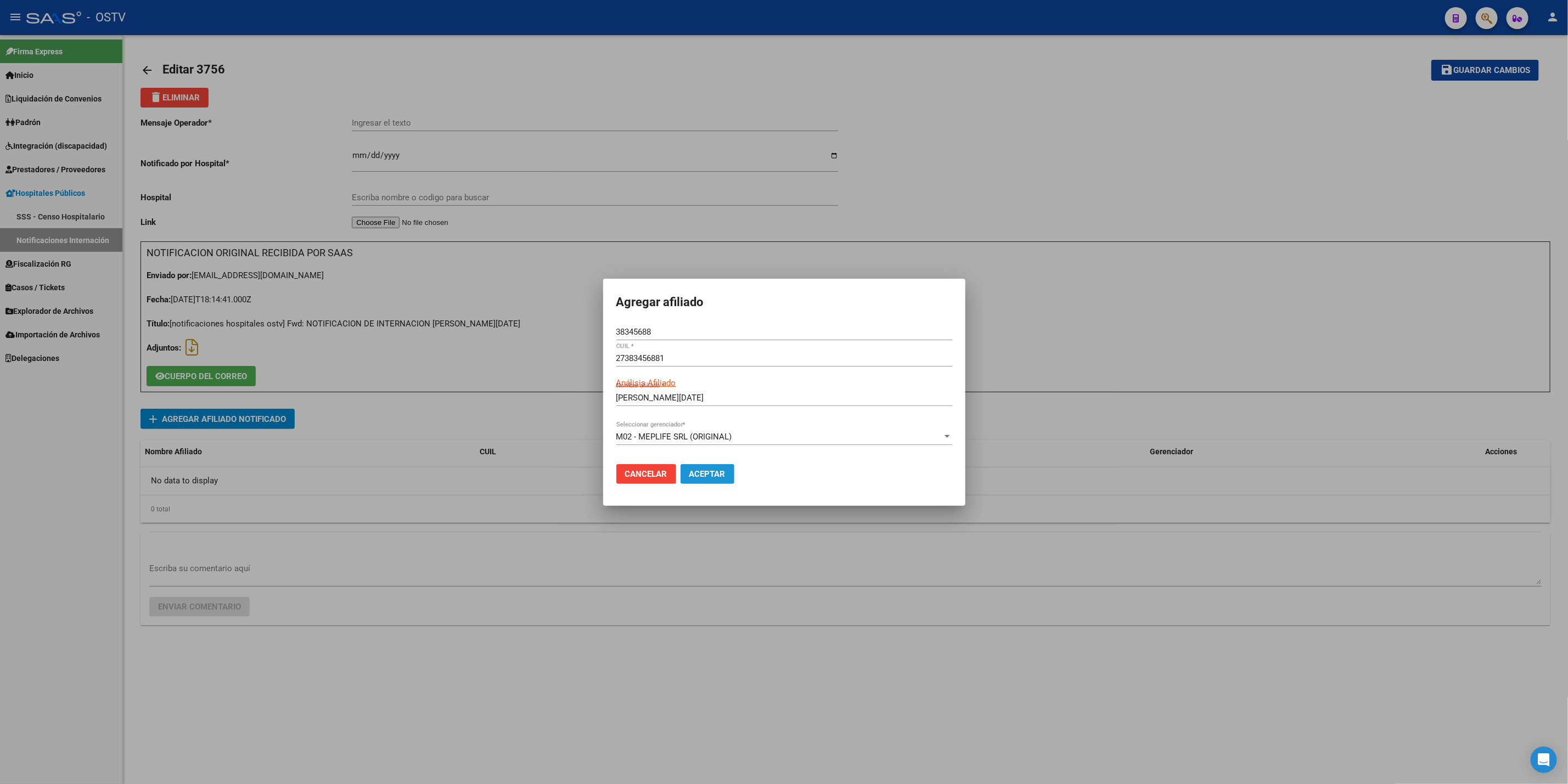
click at [718, 466] on button "Aceptar" at bounding box center [708, 474] width 54 height 19
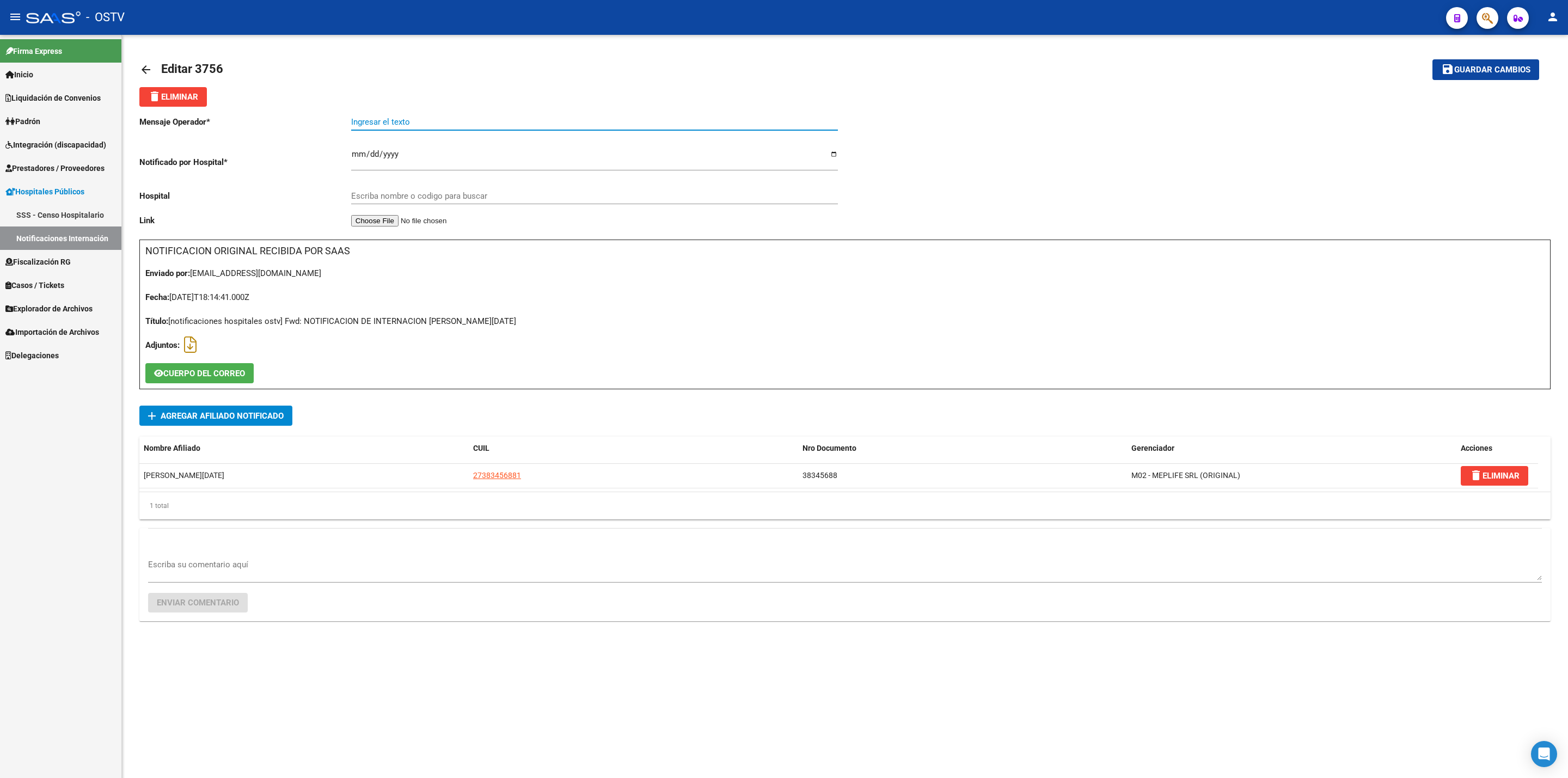
click at [453, 123] on input "Ingresar el texto" at bounding box center [594, 122] width 487 height 10
type input "i"
type input "INFECCION AGUDA NO ESPECIFICADA DE LAS VIAS RESPIRATORIAS INFERIORES"
click at [513, 199] on input "Escriba nombre o codigo para buscar" at bounding box center [594, 196] width 487 height 10
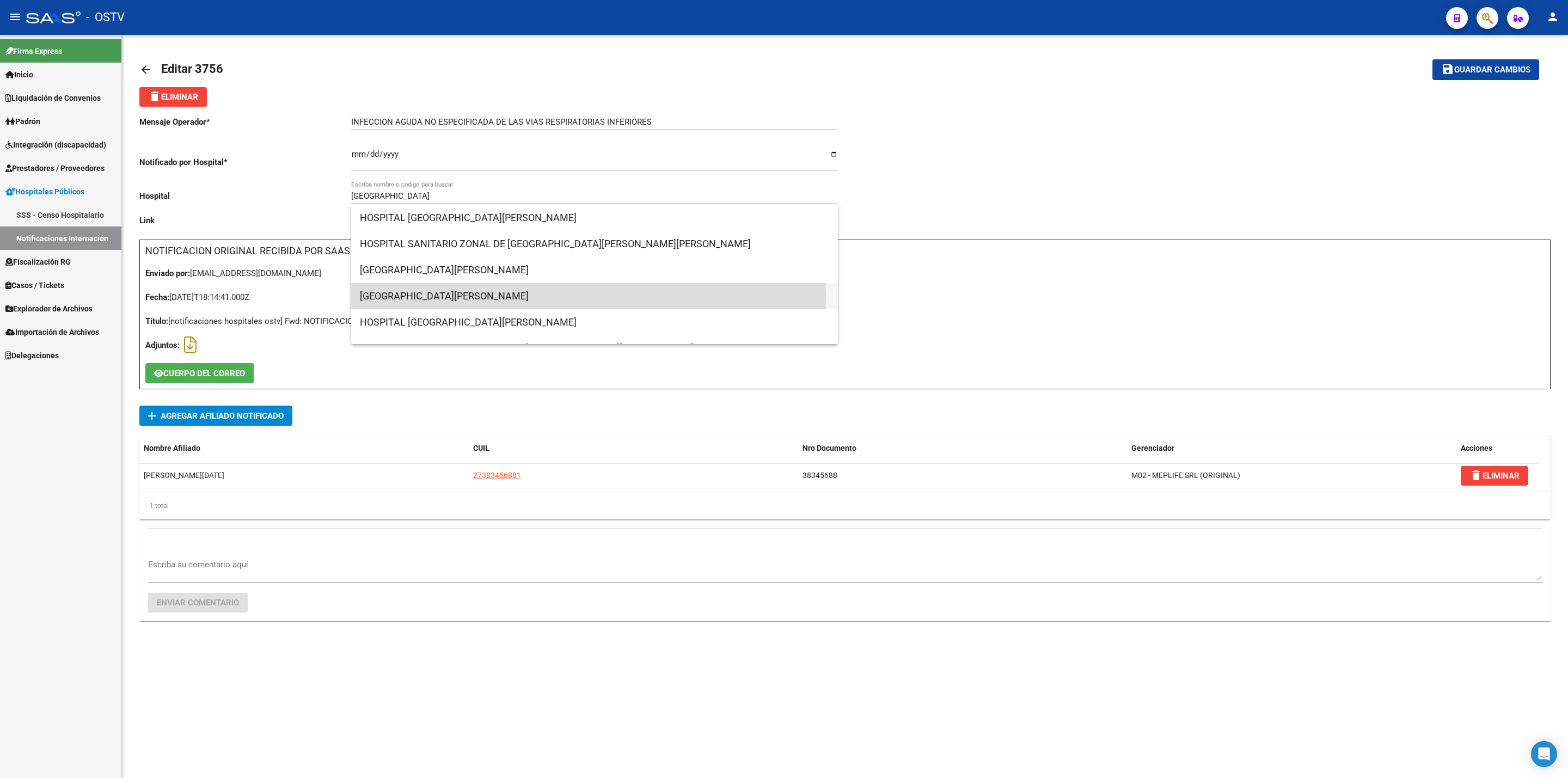
click at [439, 297] on span "HOSPITAL SANTA MARIA" at bounding box center [594, 296] width 469 height 26
type input "HOSPITAL SANTA MARIA"
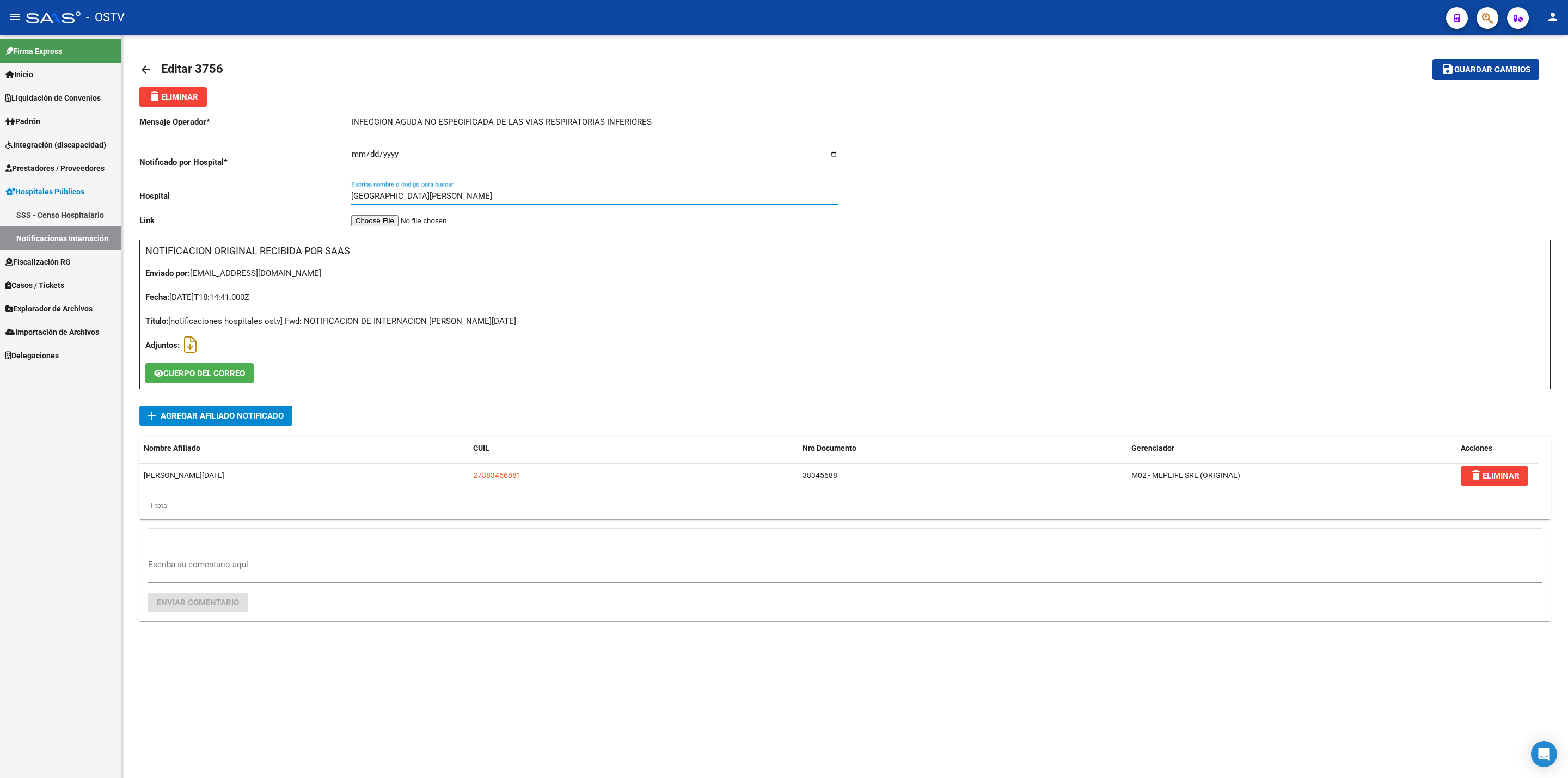
click at [1525, 63] on mat-toolbar-row "save Guardar cambios" at bounding box center [1395, 70] width 289 height 35
drag, startPoint x: 1525, startPoint y: 63, endPoint x: 1519, endPoint y: 64, distance: 6.1
click at [1521, 64] on button "save Guardar cambios" at bounding box center [1486, 69] width 107 height 20
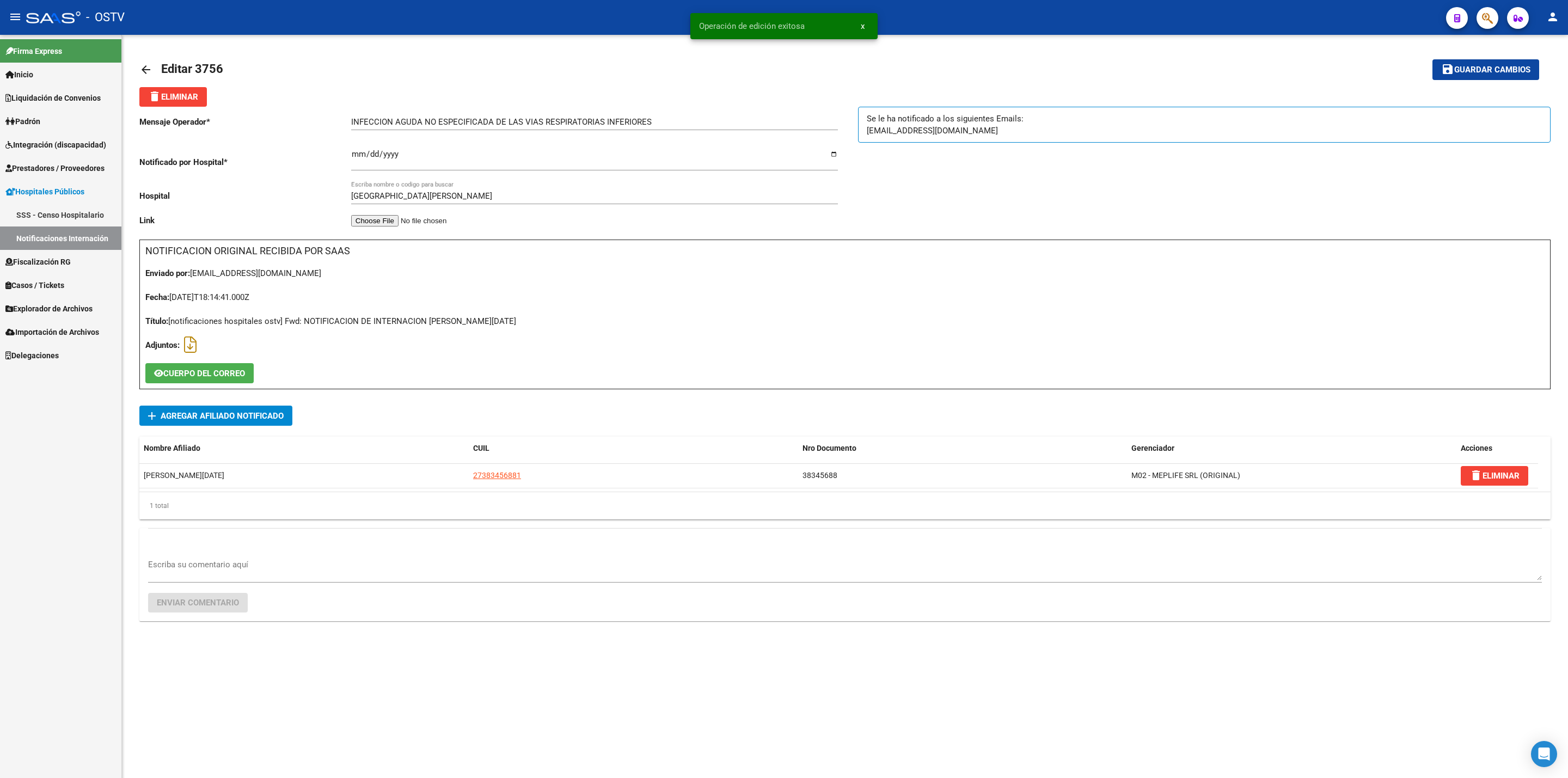
click at [141, 74] on mat-icon "arrow_back" at bounding box center [146, 69] width 13 height 13
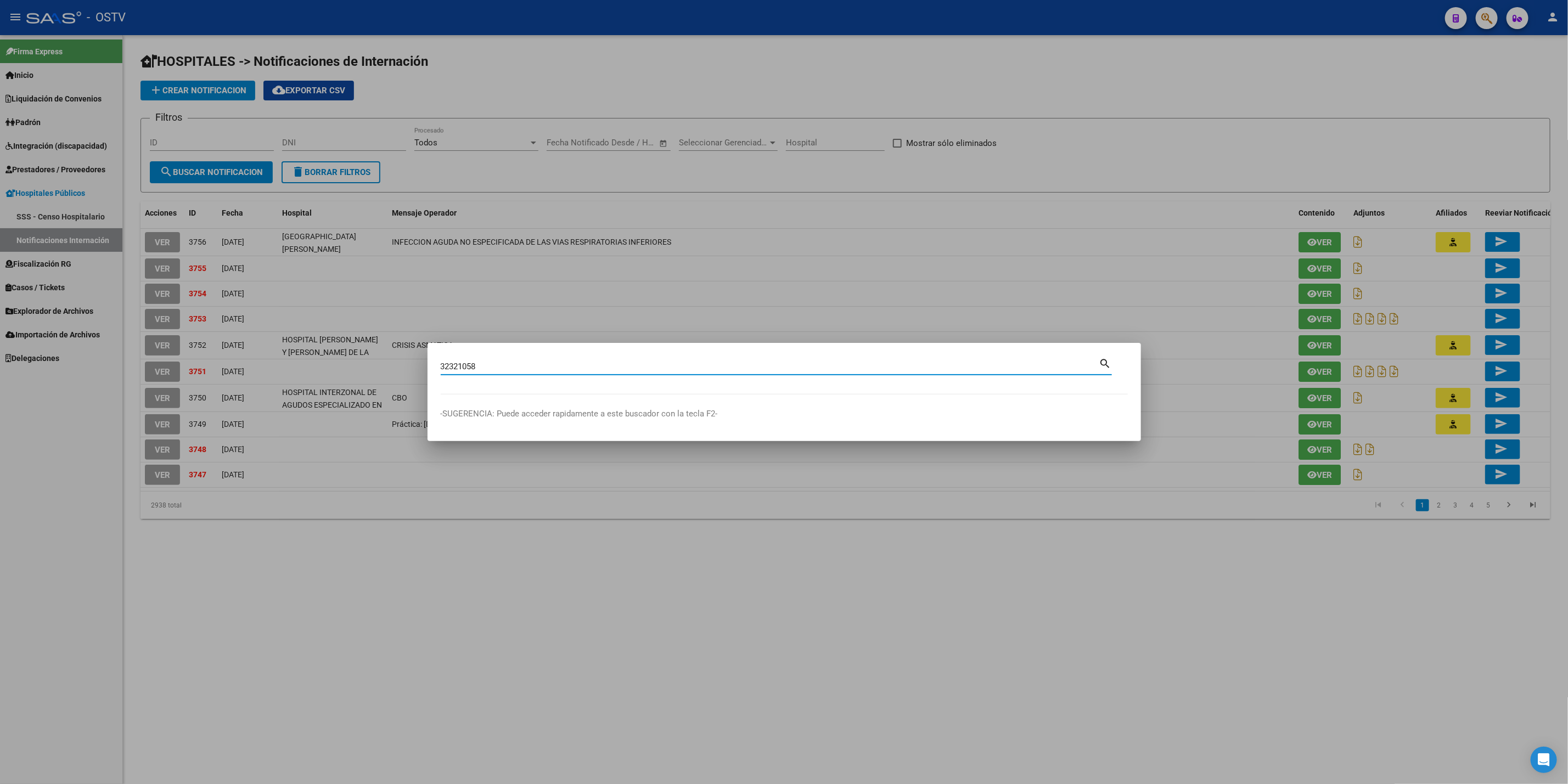
type input "32321058"
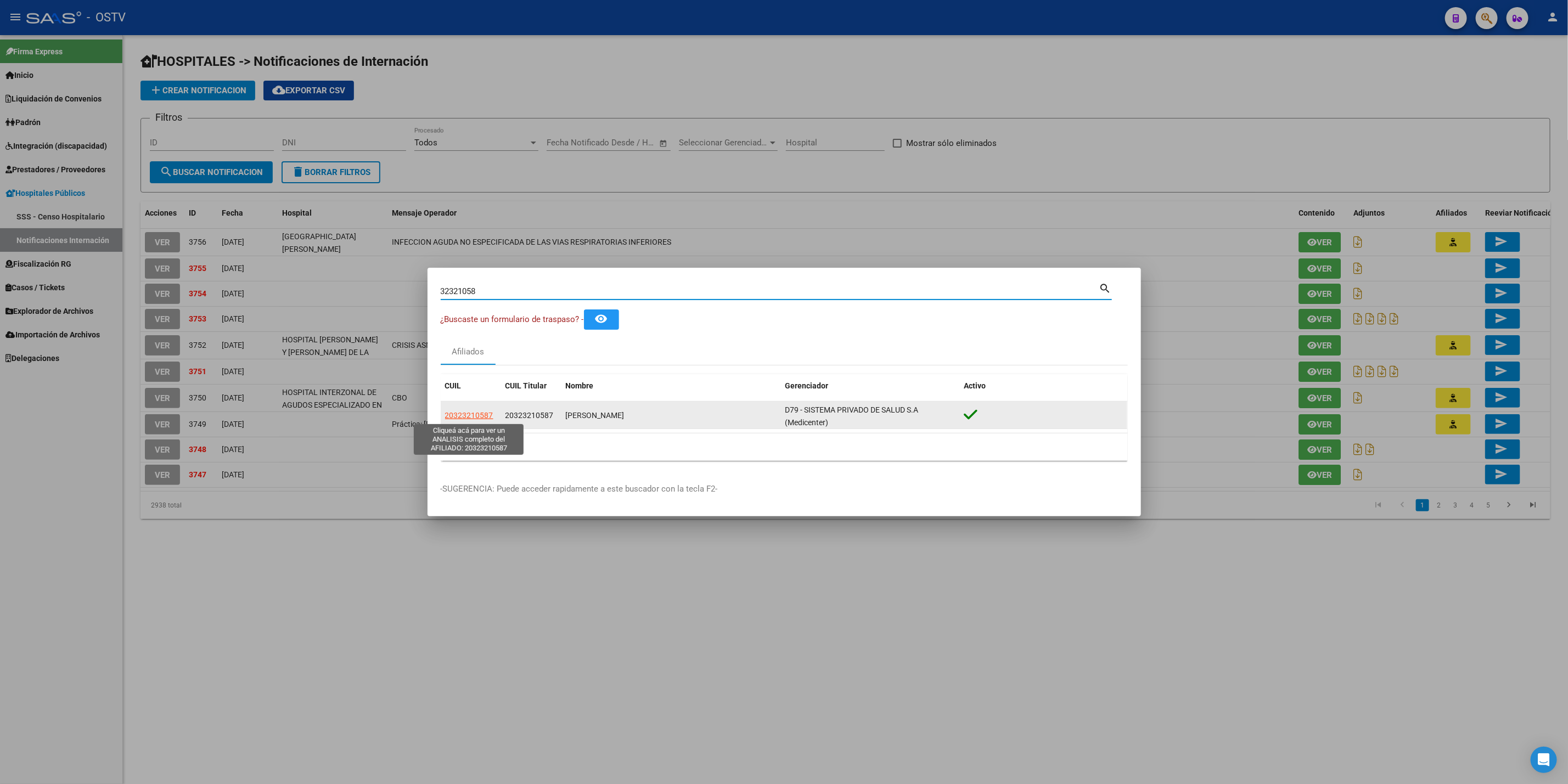
click at [463, 420] on span "20323210587" at bounding box center [469, 416] width 48 height 9
type textarea "20323210587"
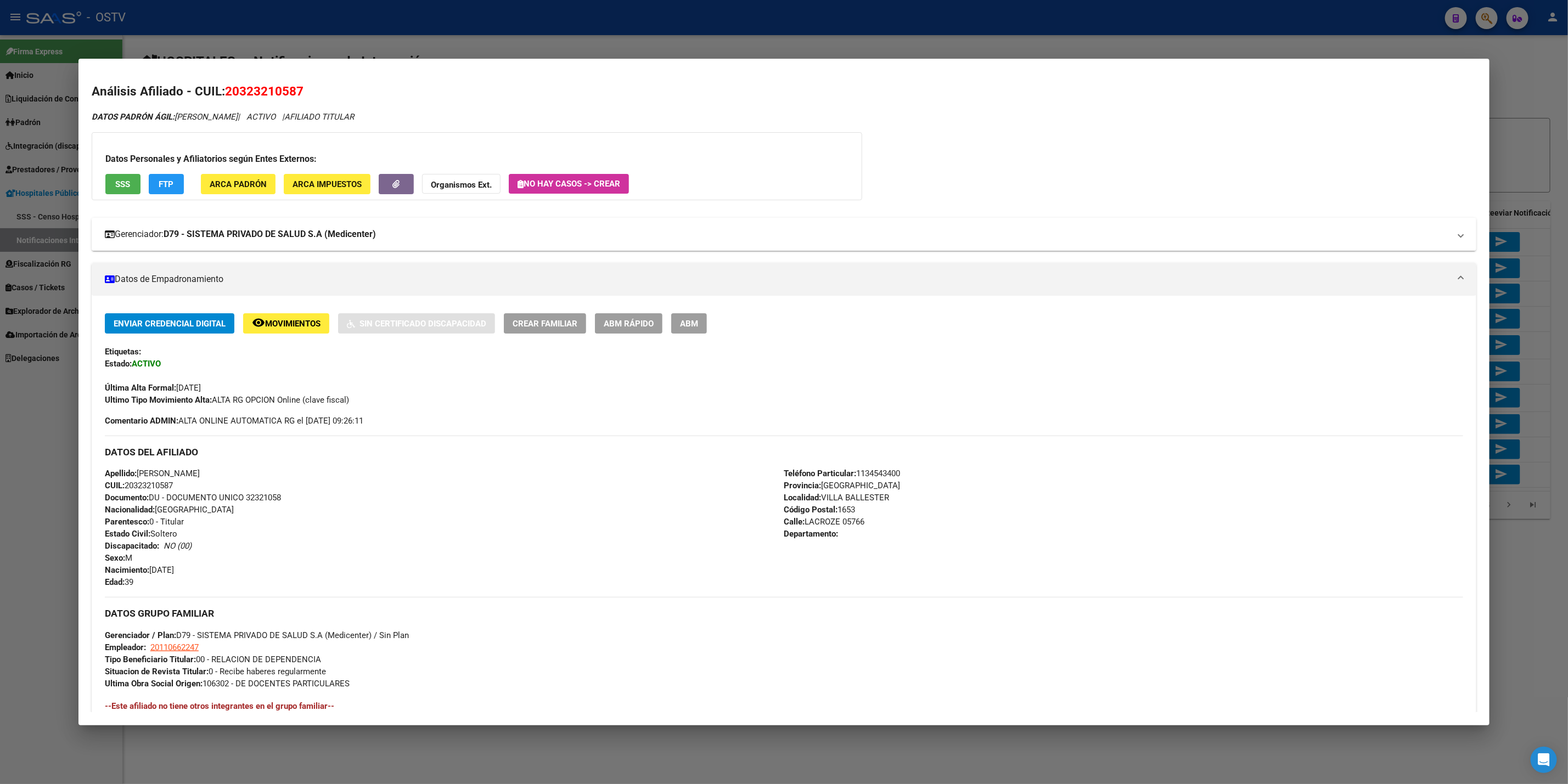
click at [486, 240] on mat-panel-title "Gerenciador: D79 - SISTEMA PRIVADO DE SALUD S.A (Medicenter)" at bounding box center [777, 234] width 1345 height 13
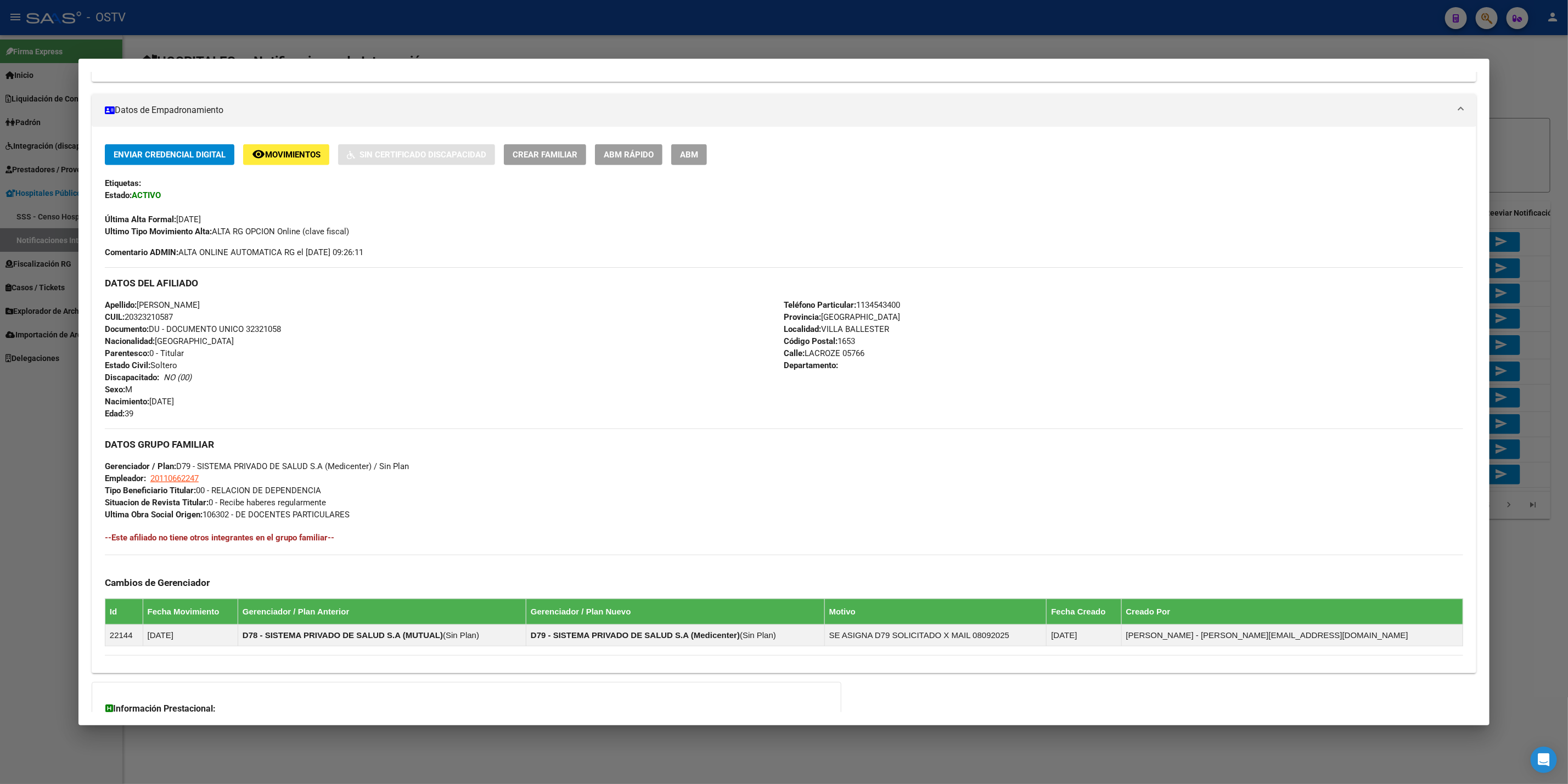
scroll to position [480, 0]
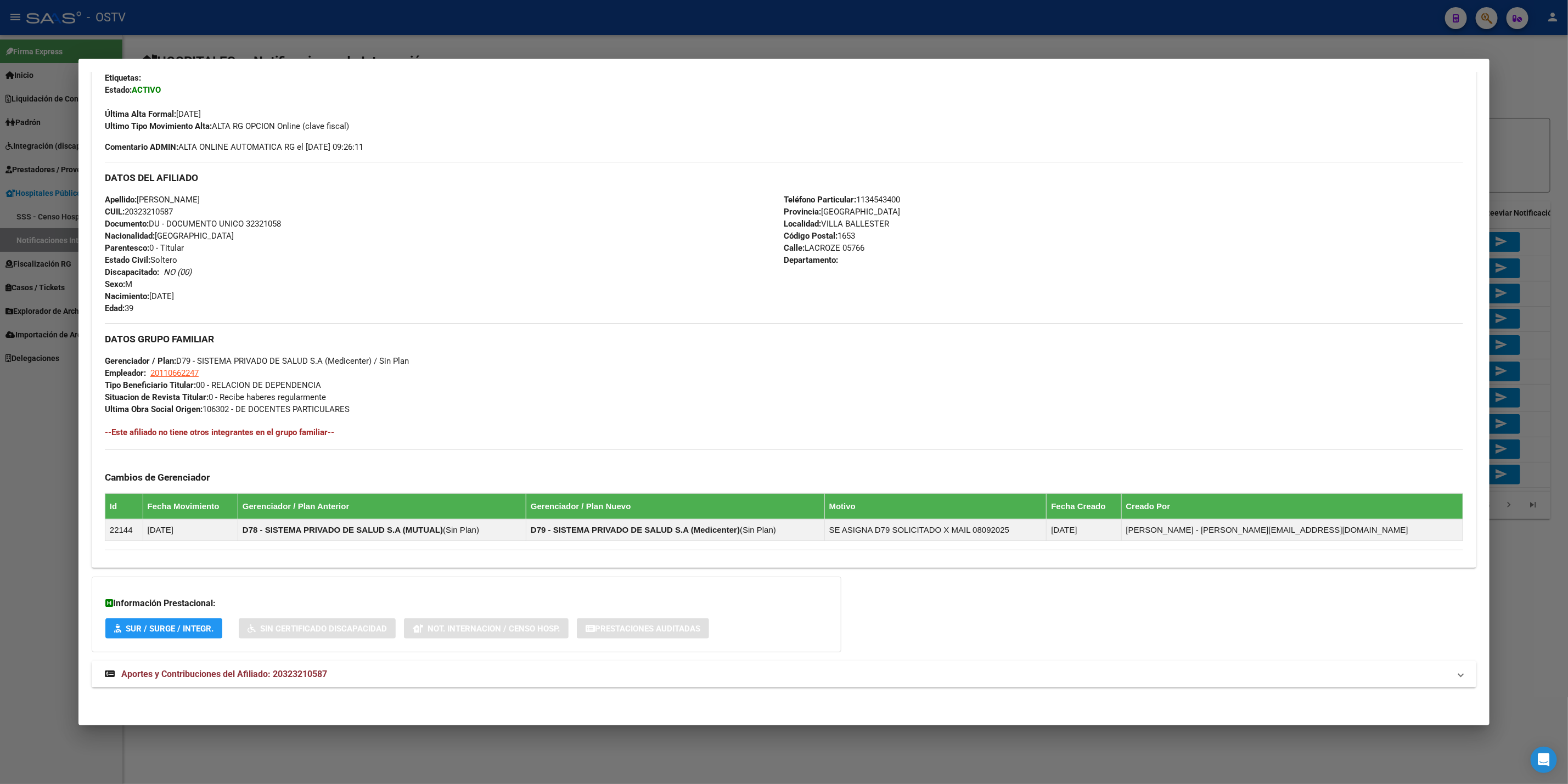
click at [363, 677] on mat-panel-title "Aportes y Contribuciones del Afiliado: 20323210587" at bounding box center [777, 674] width 1345 height 13
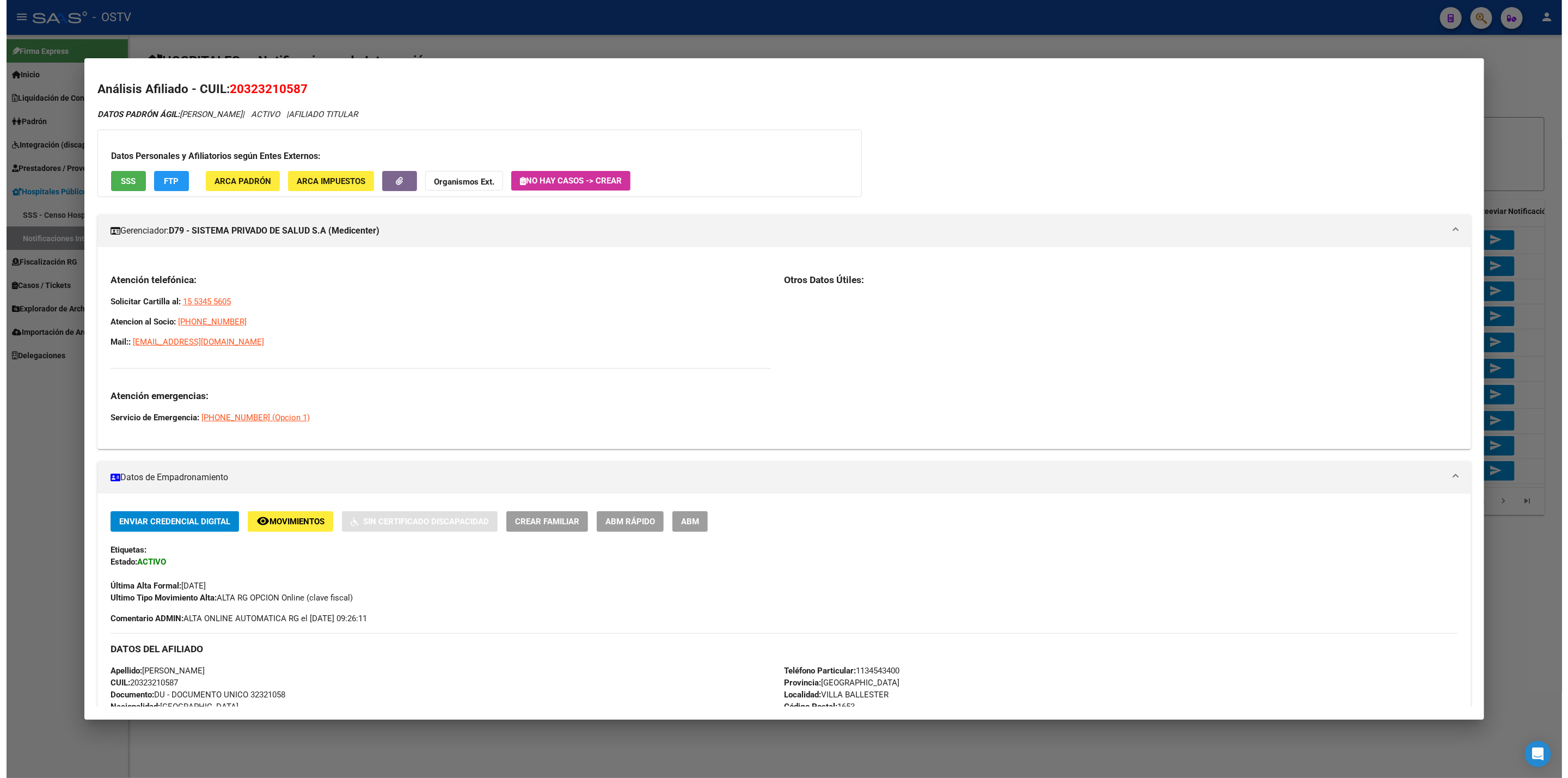
scroll to position [0, 0]
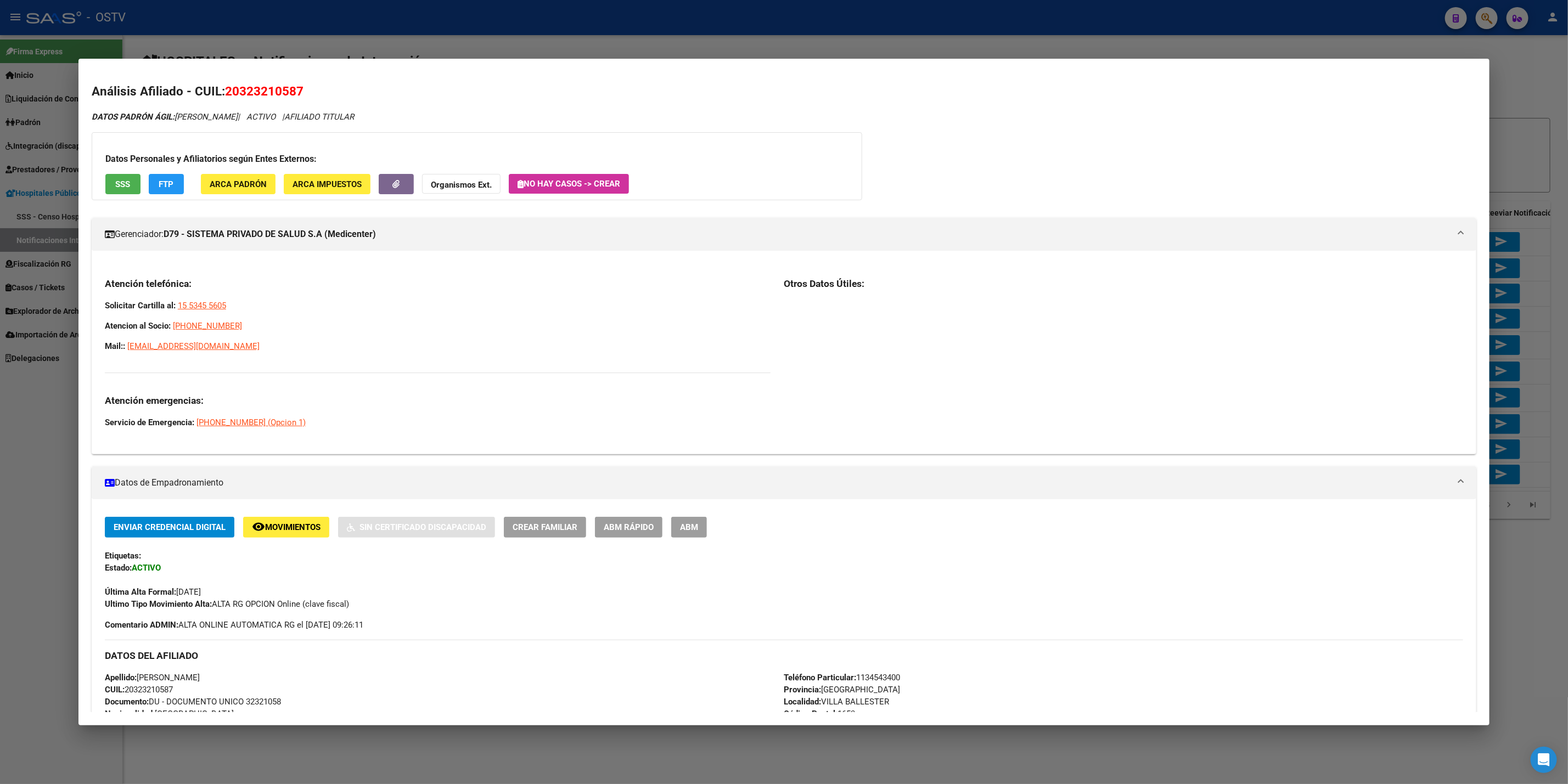
click at [408, 56] on div at bounding box center [784, 392] width 1568 height 784
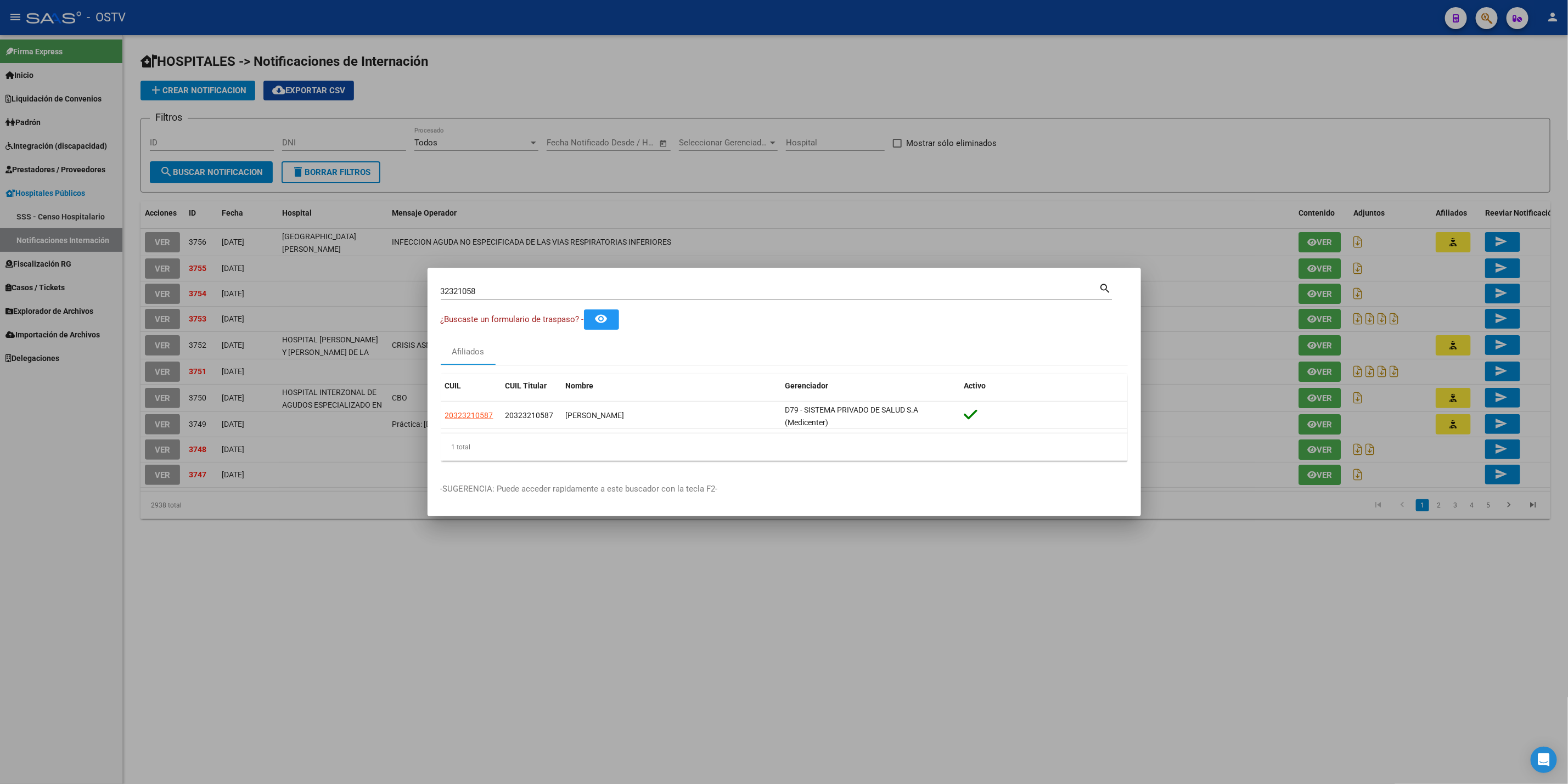
click at [41, 510] on div at bounding box center [784, 392] width 1568 height 784
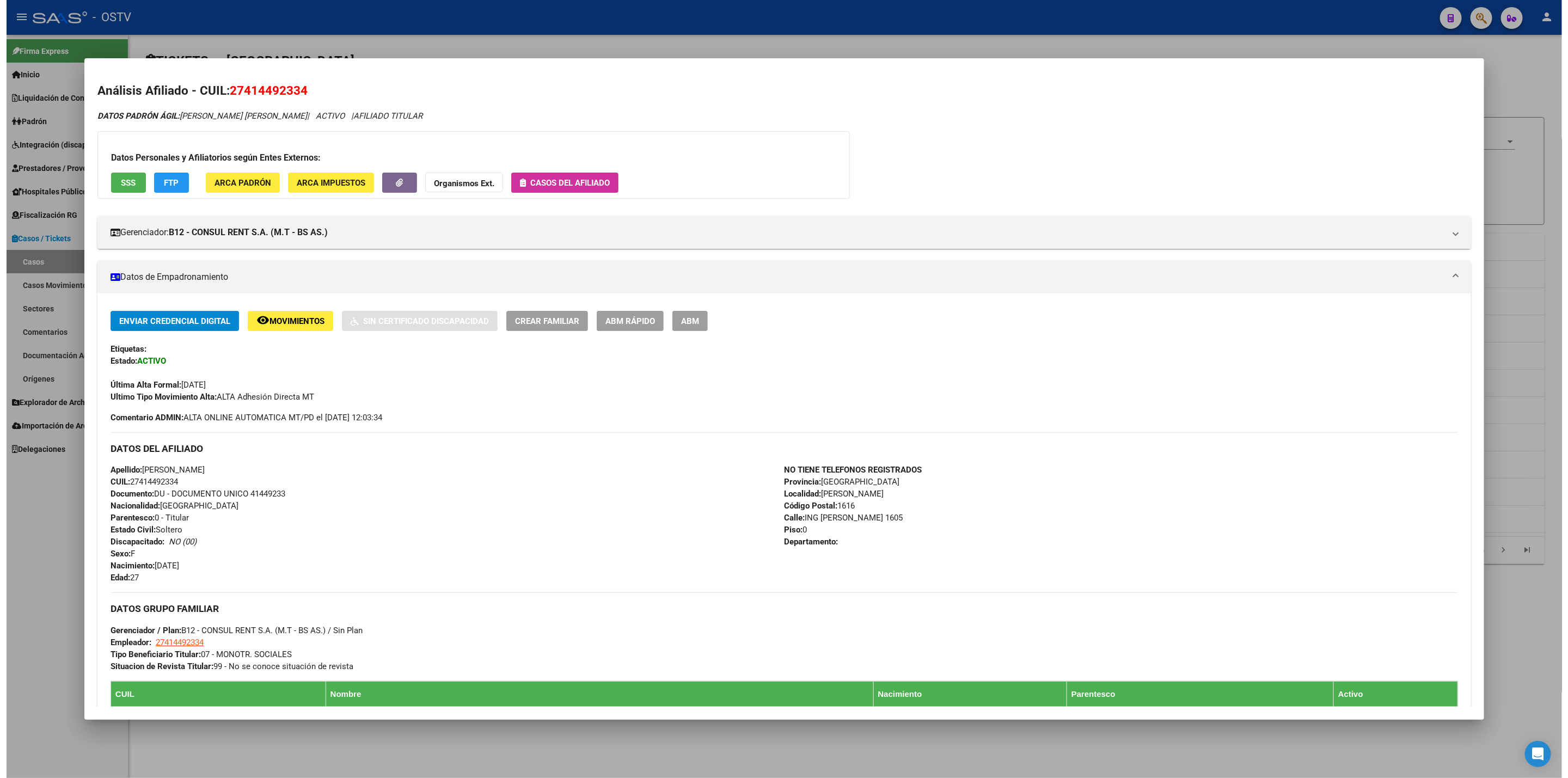
scroll to position [82, 0]
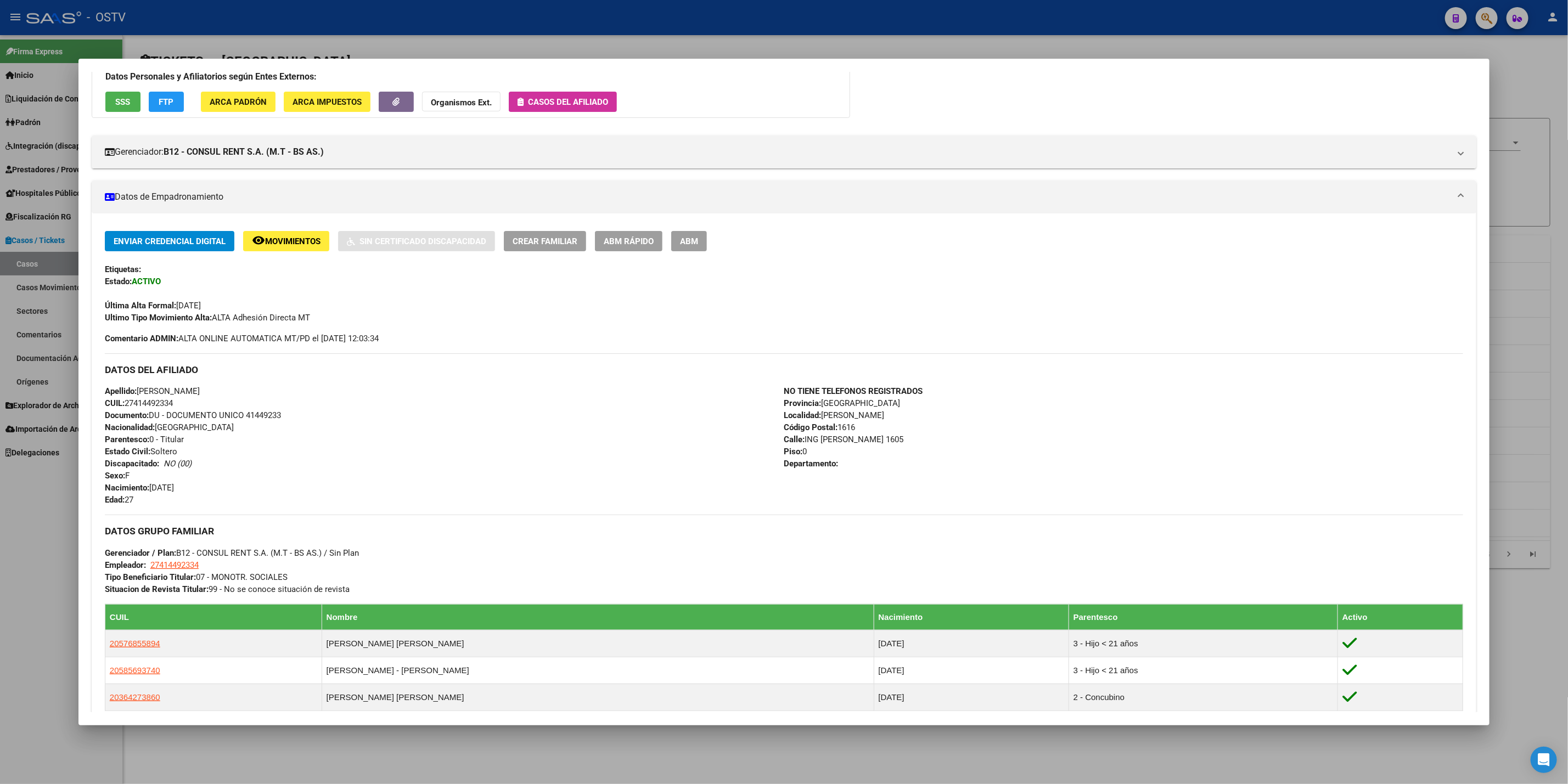
click at [28, 524] on div at bounding box center [784, 392] width 1568 height 784
